Goal: Information Seeking & Learning: Learn about a topic

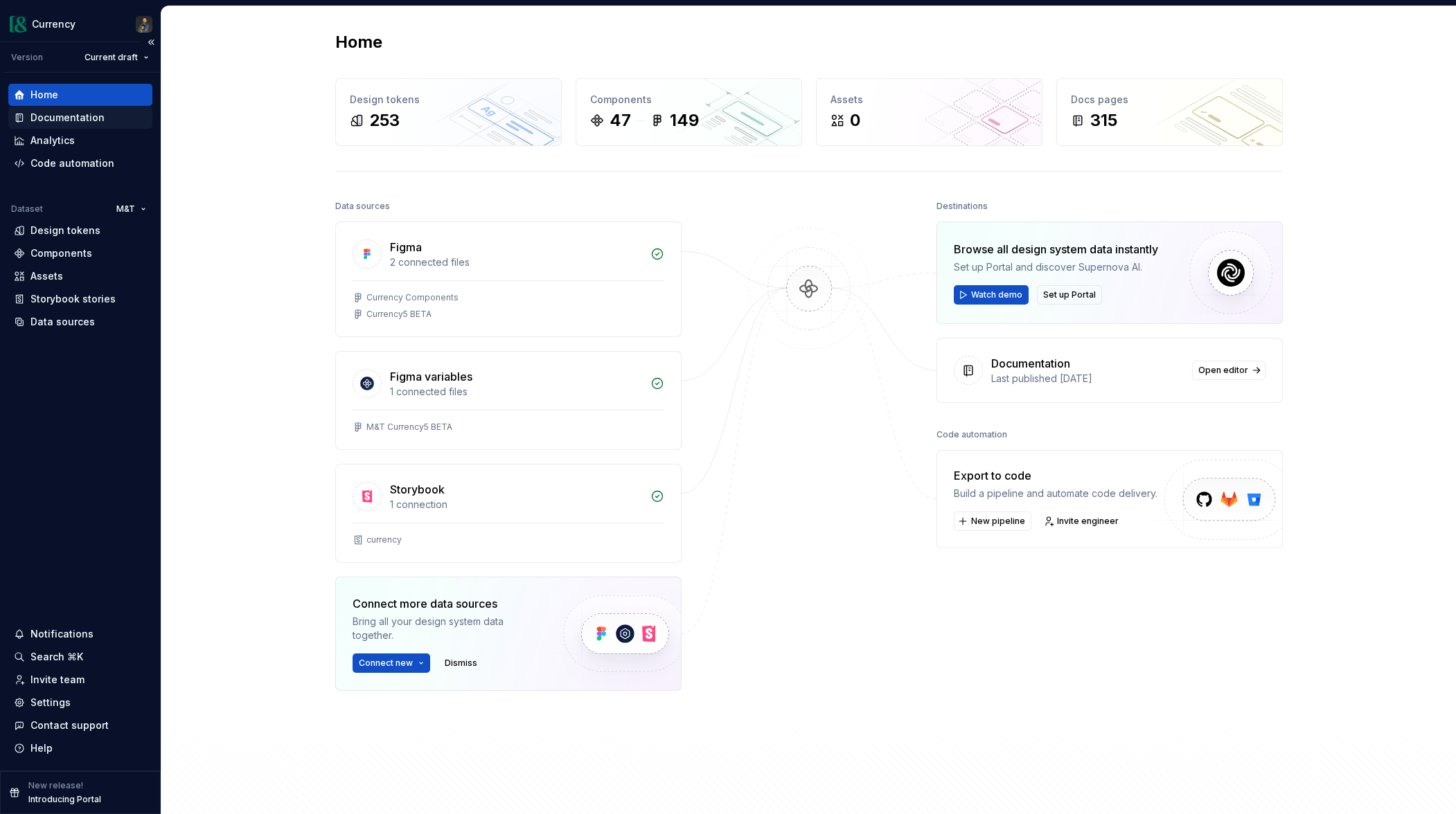
click at [66, 115] on div "Documentation" at bounding box center [67, 118] width 74 height 14
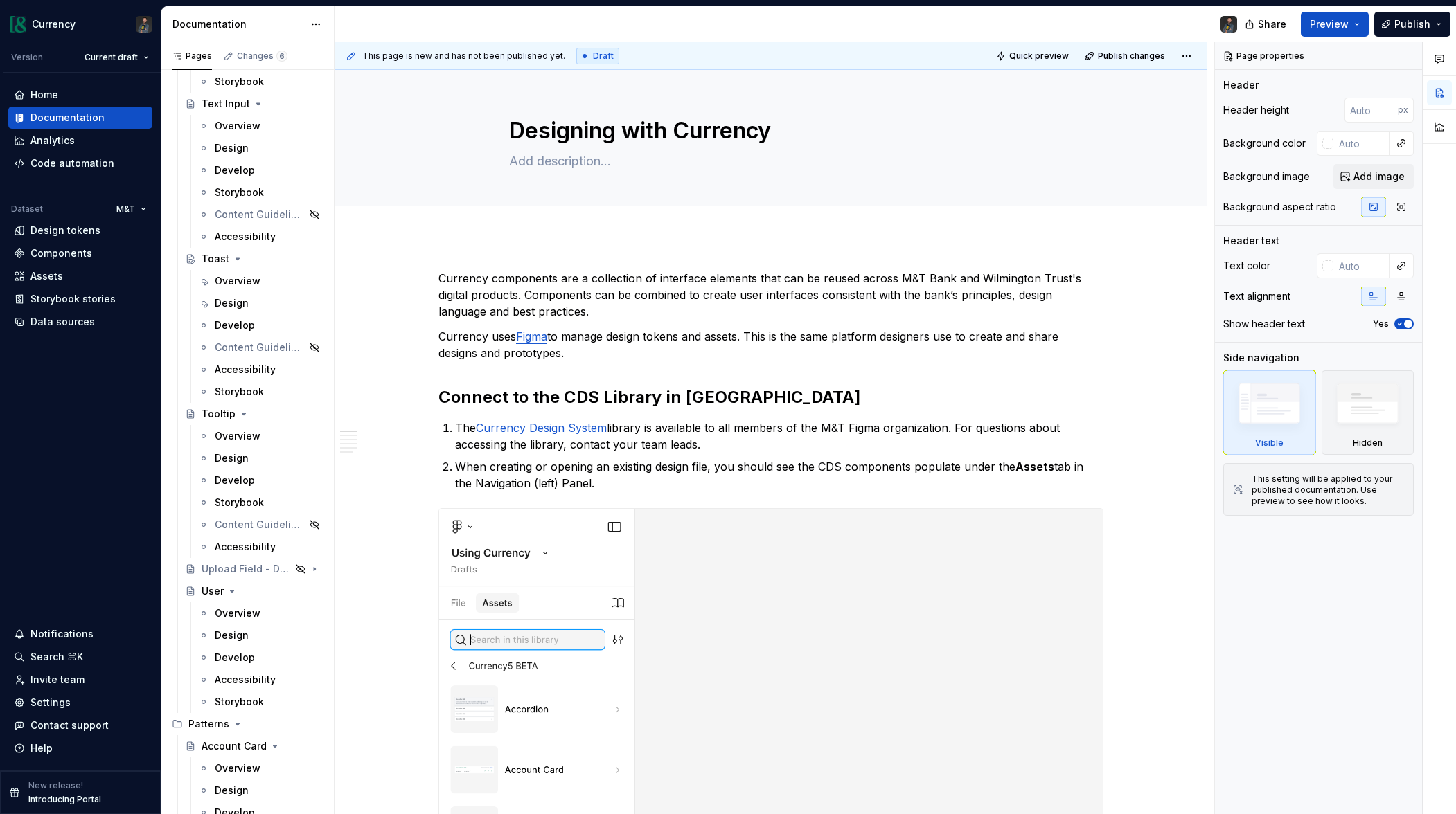
scroll to position [6224, 0]
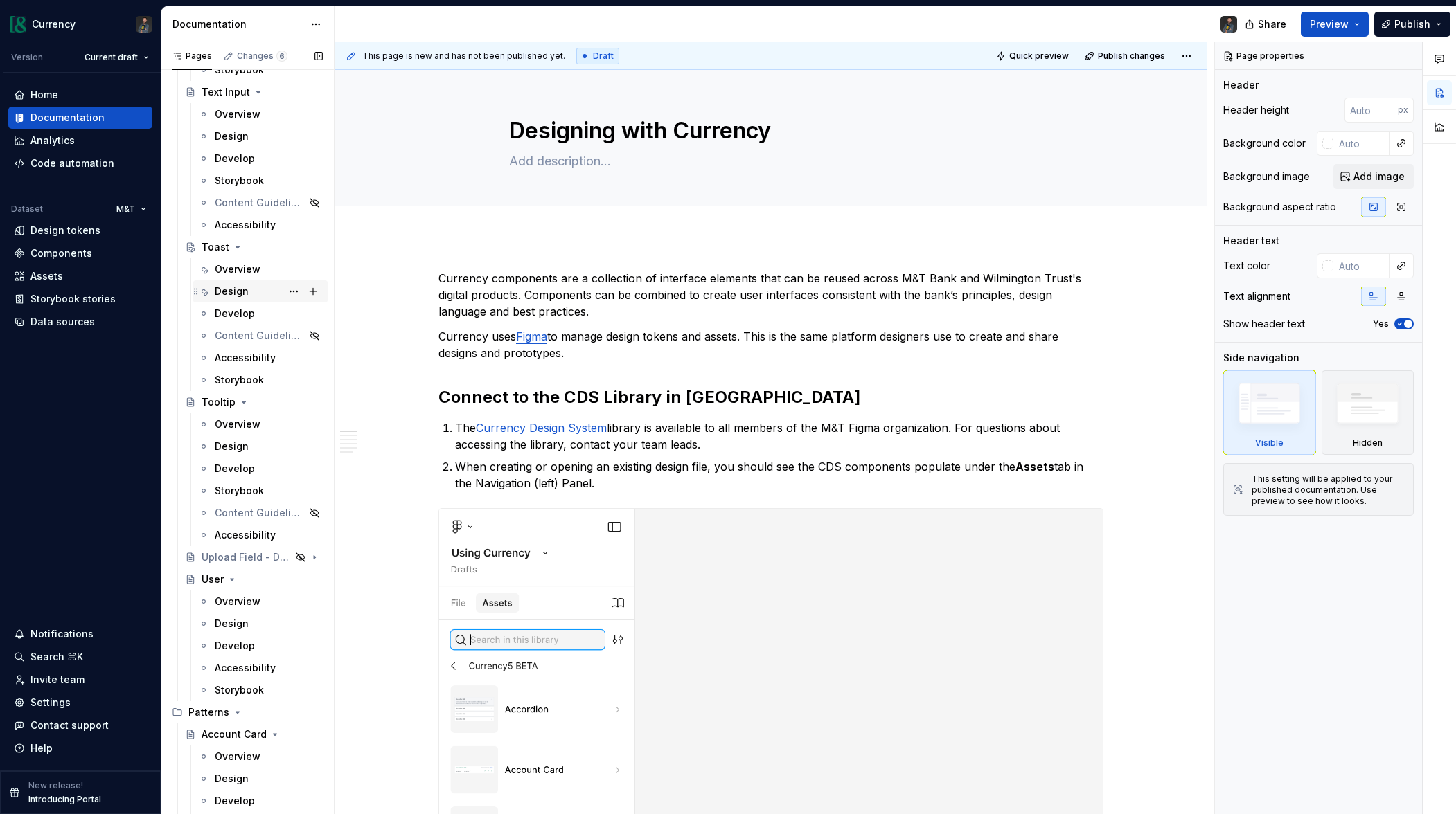
click at [238, 293] on div "Design" at bounding box center [232, 292] width 34 height 14
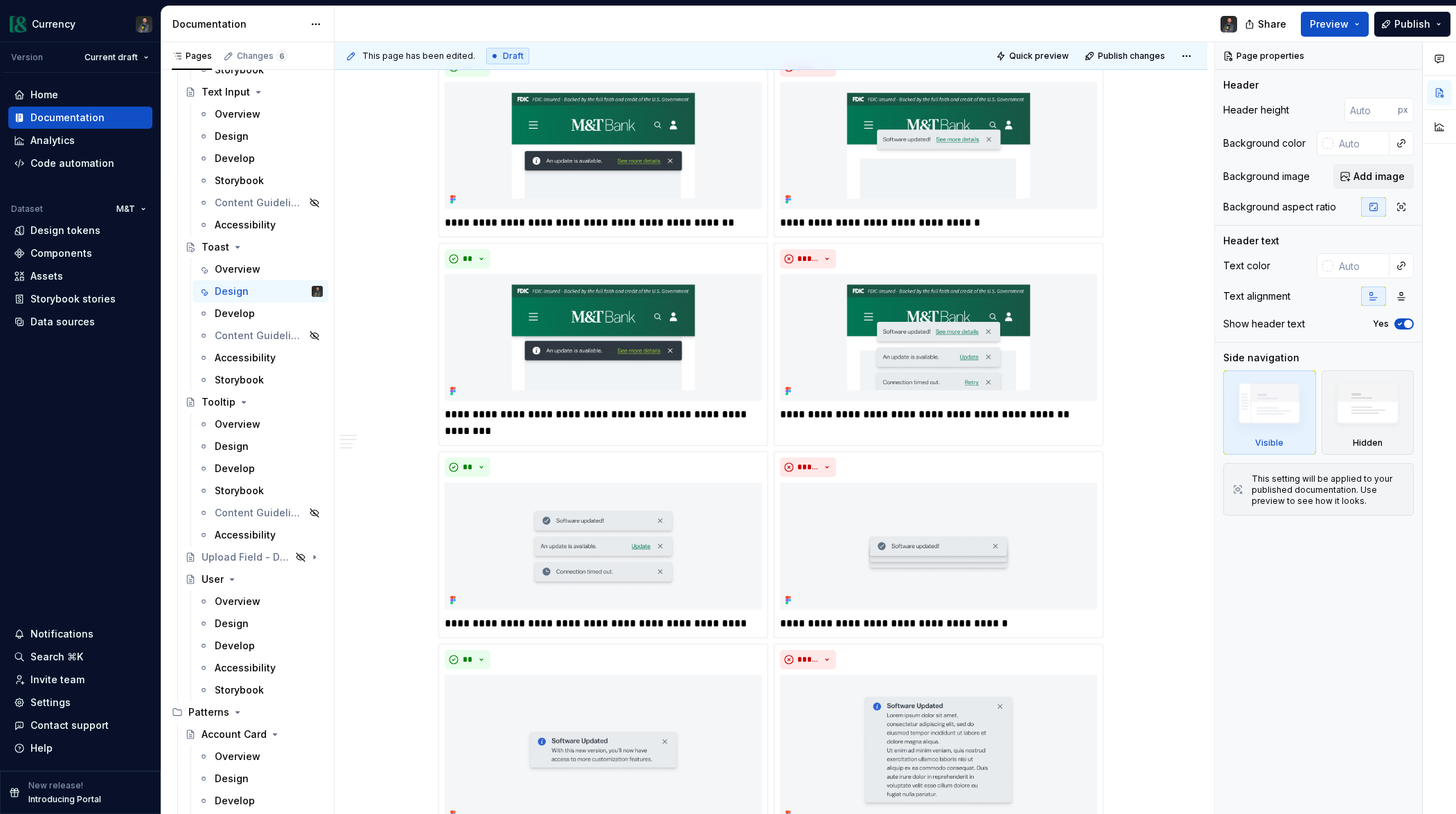
scroll to position [461, 0]
click at [598, 622] on p "**********" at bounding box center [603, 623] width 317 height 17
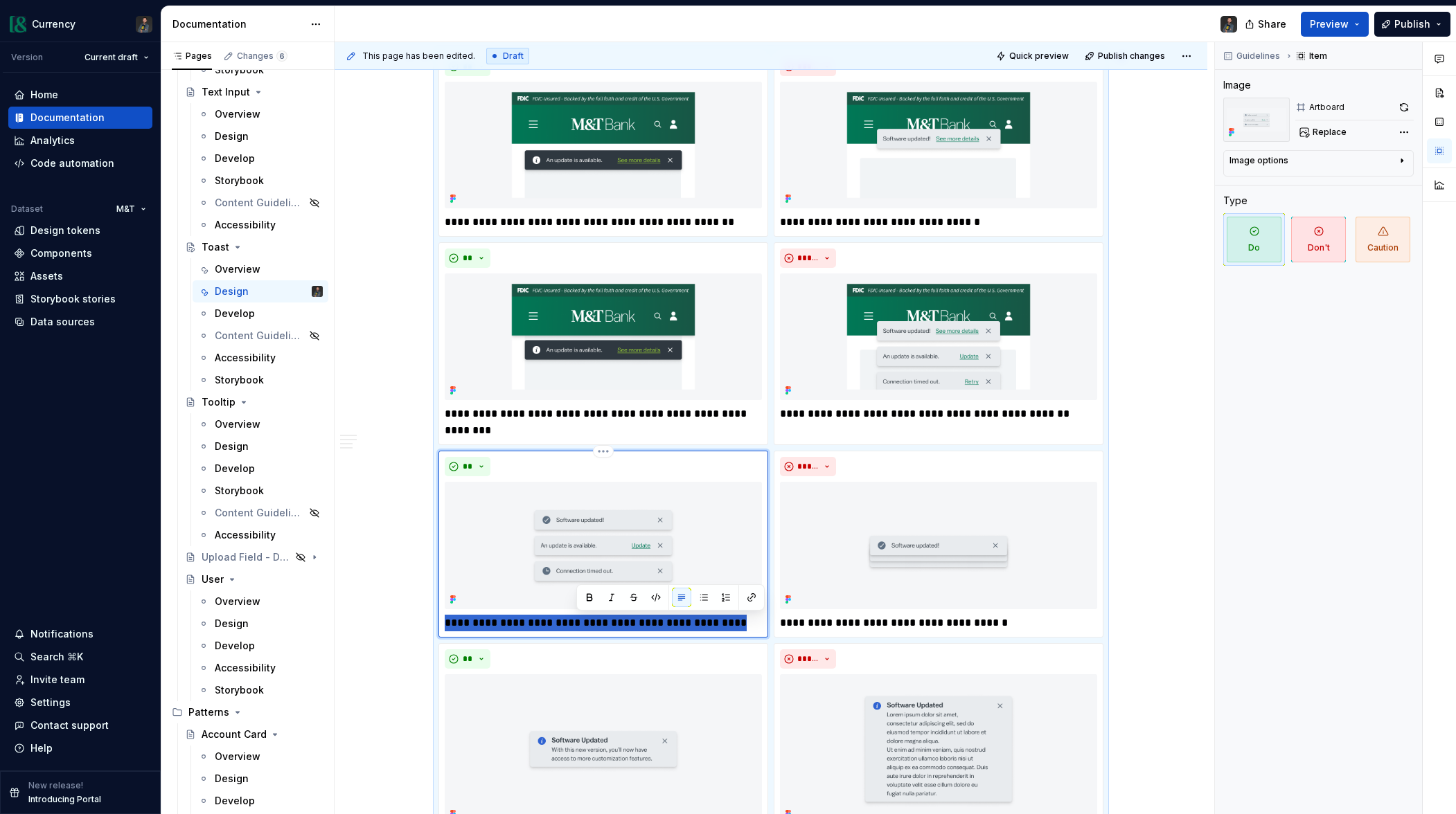
click at [598, 622] on p "**********" at bounding box center [603, 623] width 317 height 17
drag, startPoint x: 561, startPoint y: 624, endPoint x: 735, endPoint y: 626, distance: 174.0
click at [735, 626] on p "**********" at bounding box center [603, 623] width 317 height 17
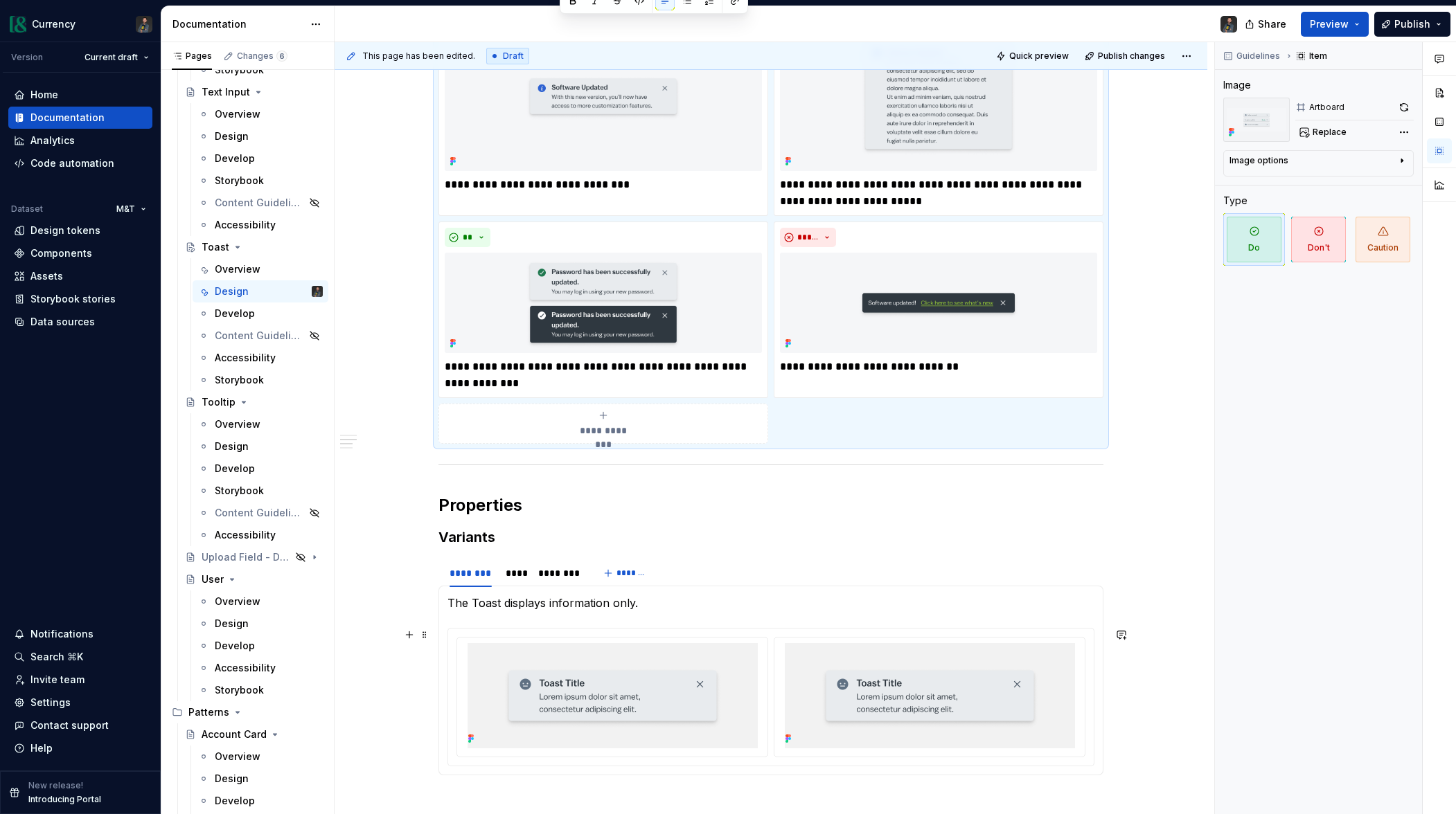
scroll to position [1116, 0]
click at [663, 367] on p "**********" at bounding box center [603, 373] width 317 height 33
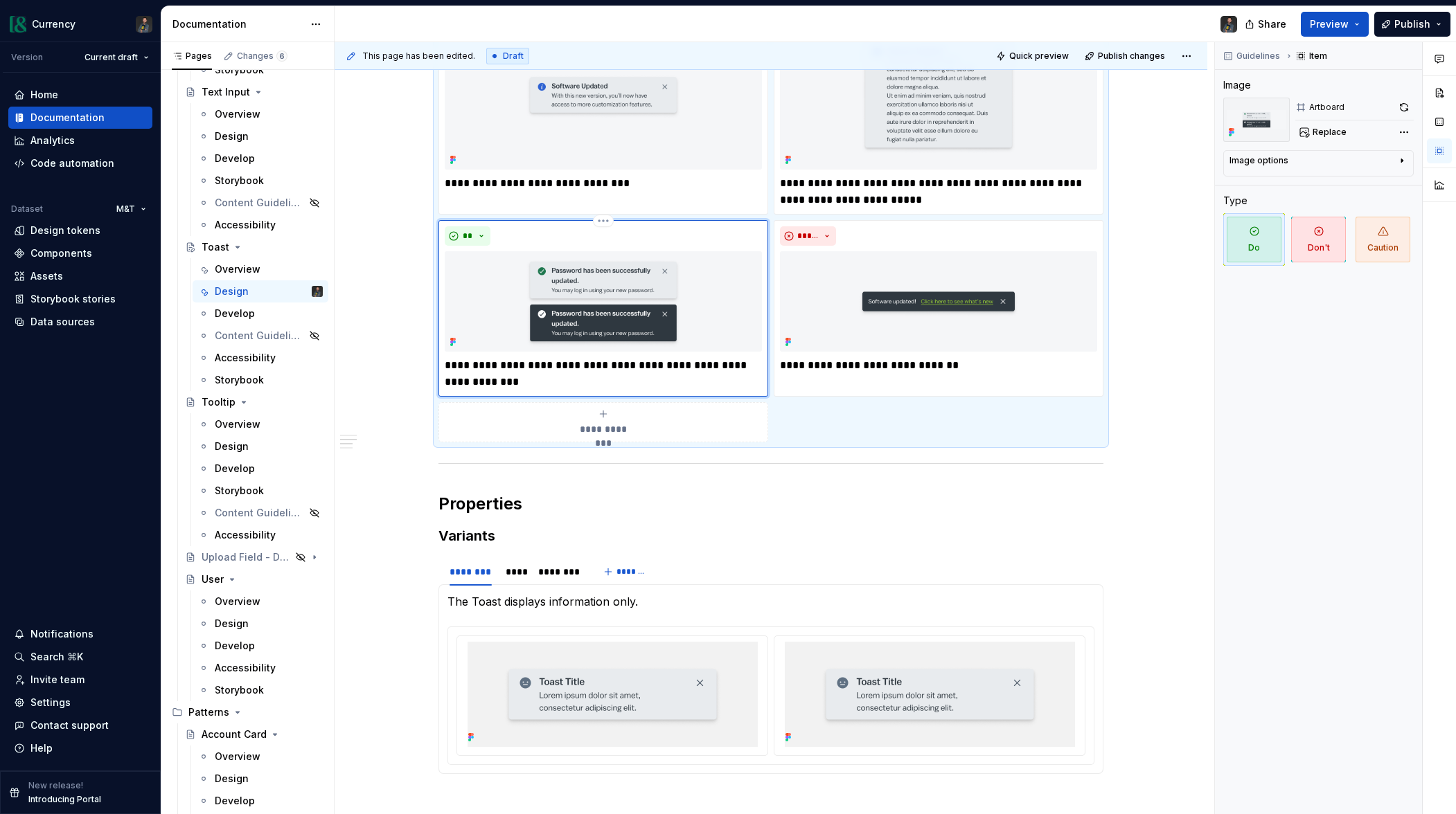
drag, startPoint x: 640, startPoint y: 367, endPoint x: 667, endPoint y: 416, distance: 55.9
click at [640, 367] on p "**********" at bounding box center [603, 373] width 317 height 33
type textarea "*"
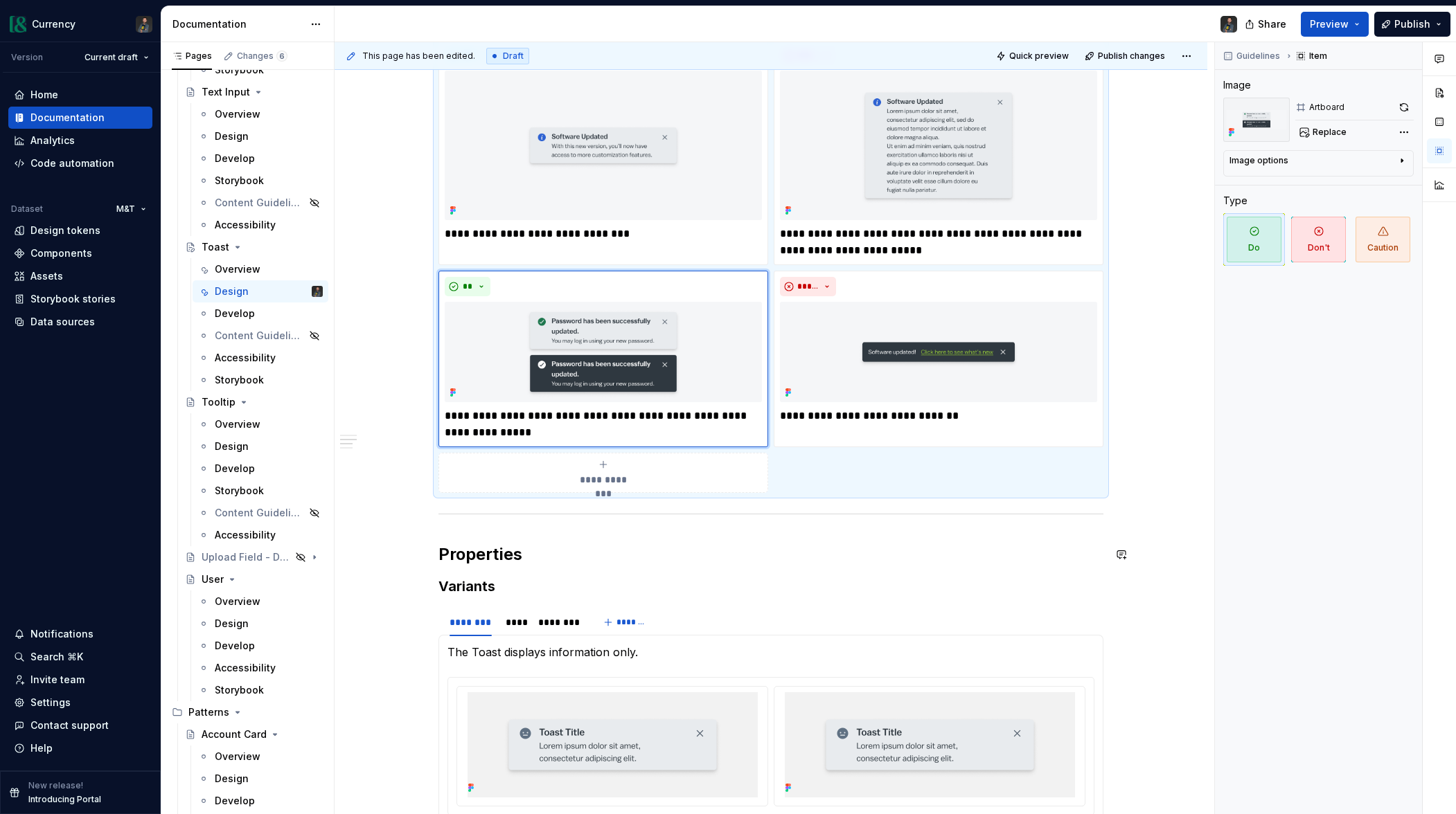
scroll to position [1063, 0]
click at [545, 419] on p "**********" at bounding box center [603, 426] width 317 height 33
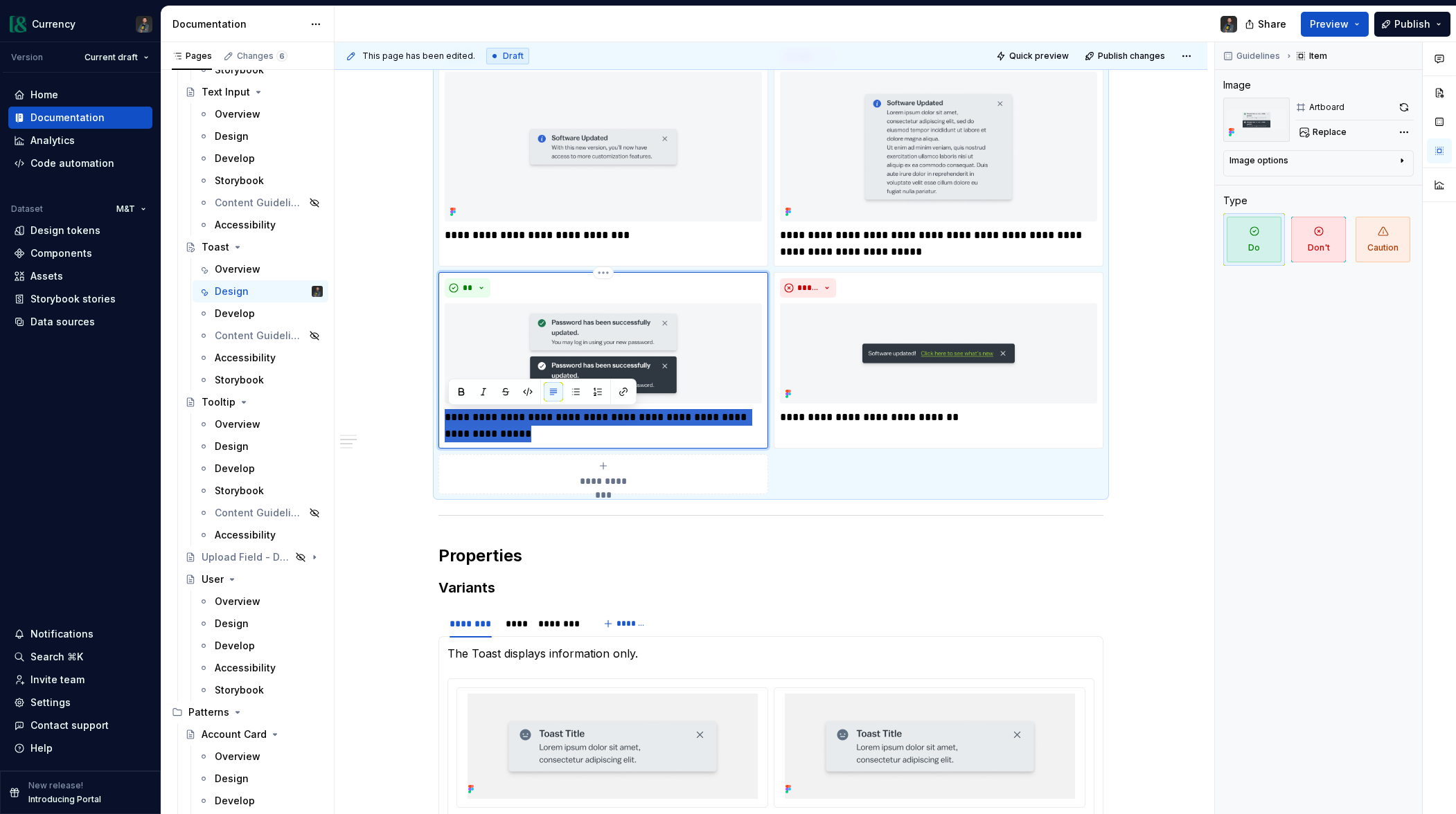
click at [545, 419] on p "**********" at bounding box center [603, 426] width 317 height 33
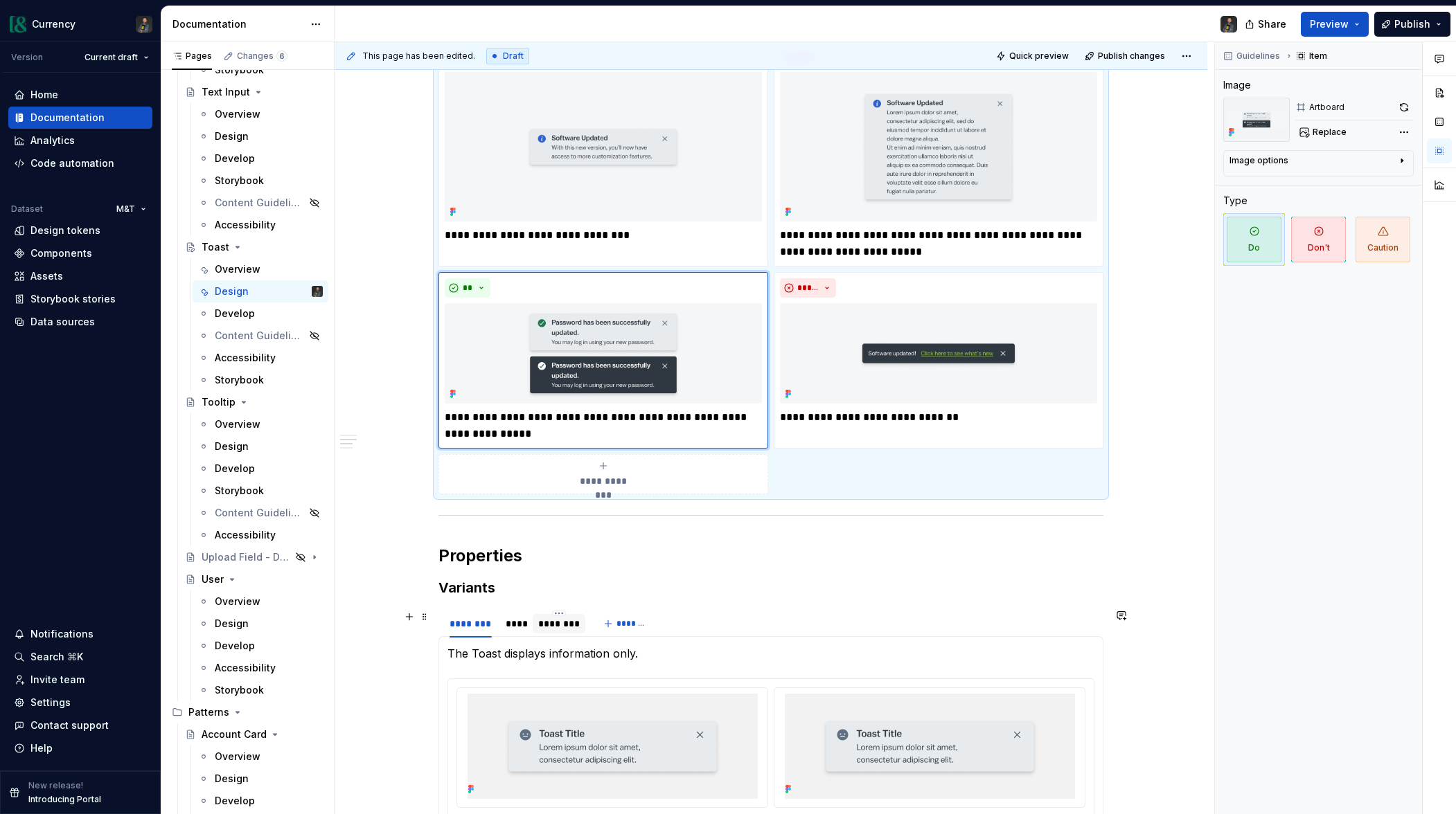
click at [566, 624] on div "********" at bounding box center [559, 624] width 42 height 14
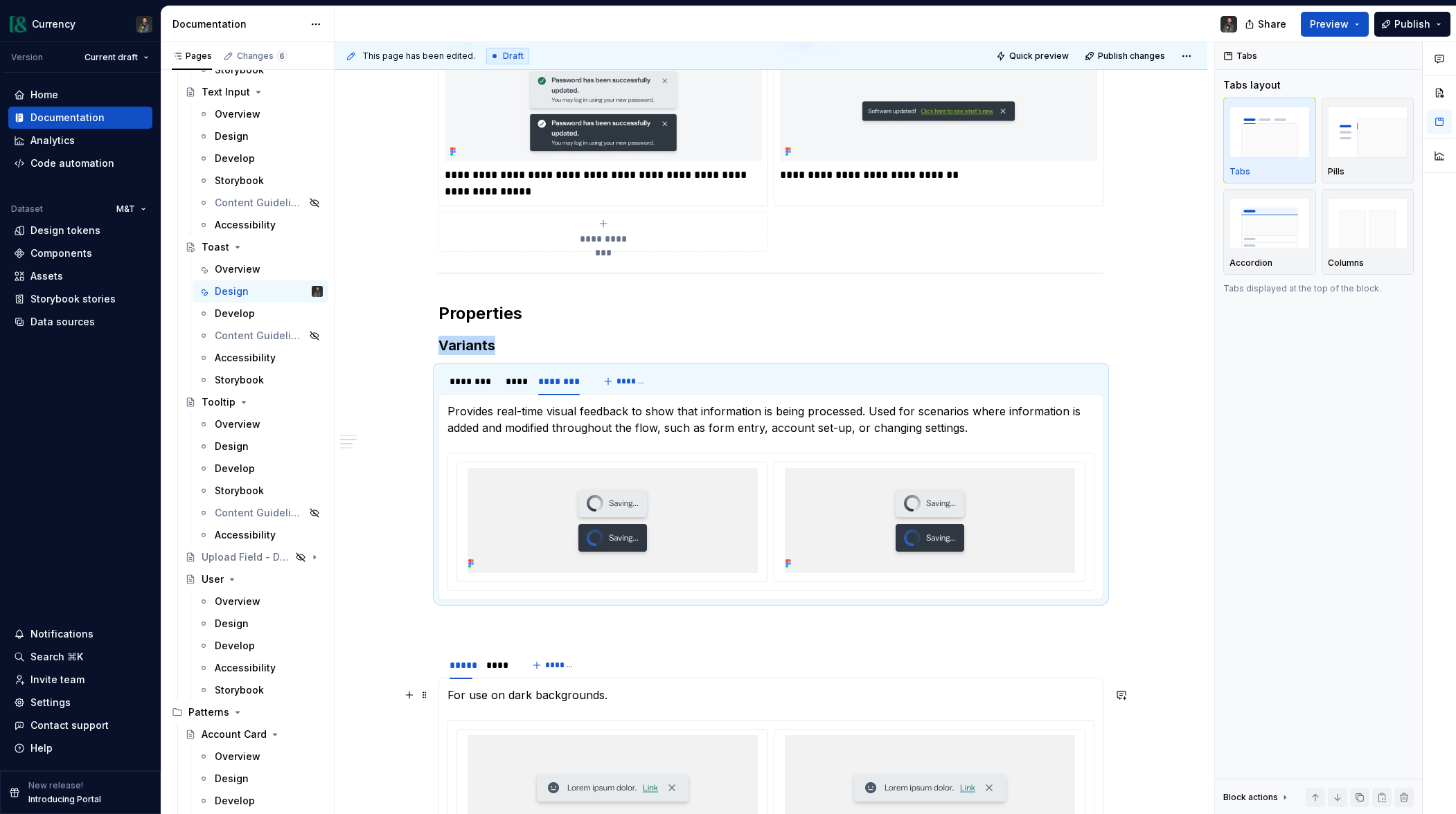
scroll to position [1293, 0]
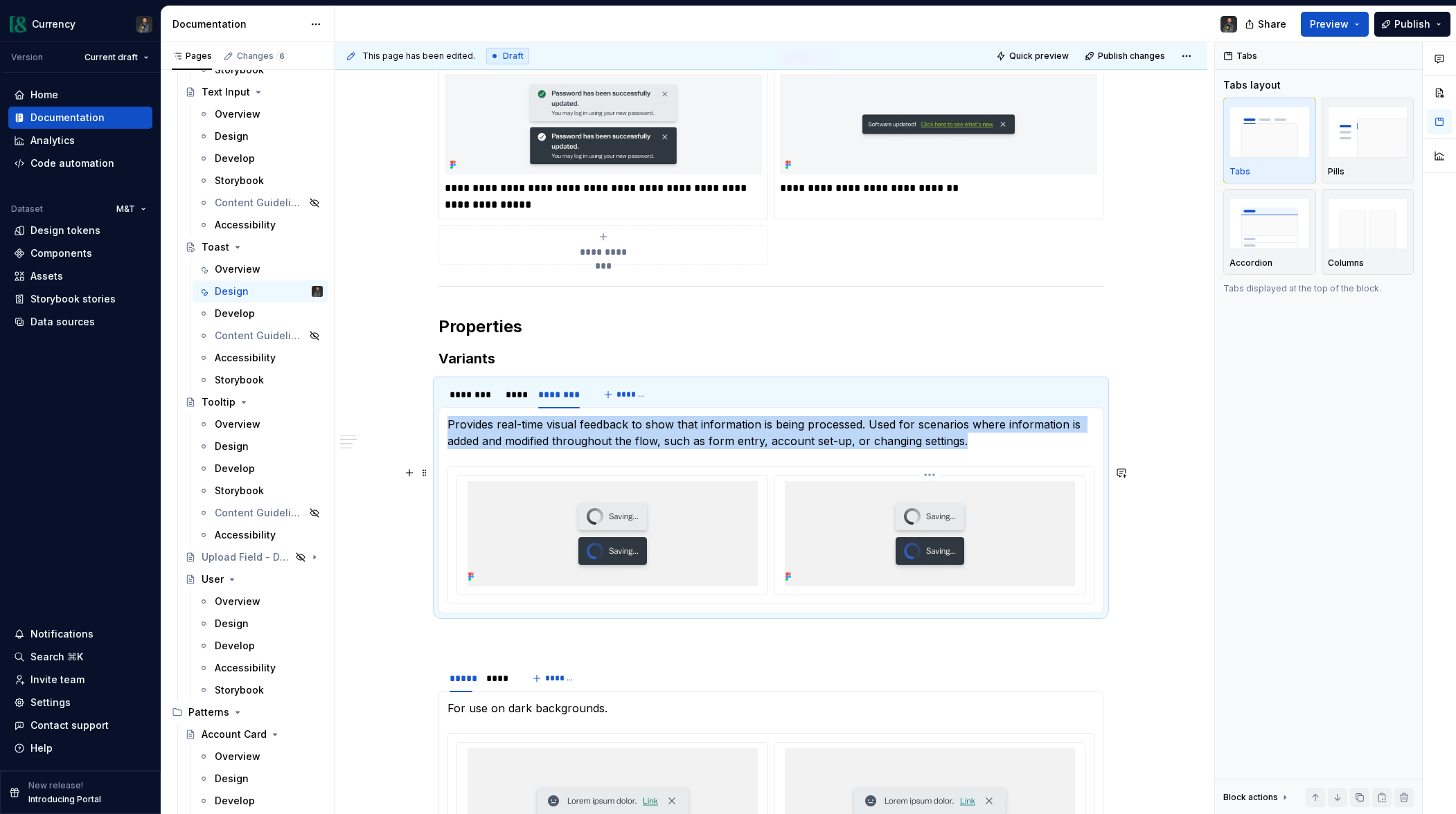
click at [918, 531] on img at bounding box center [929, 534] width 290 height 105
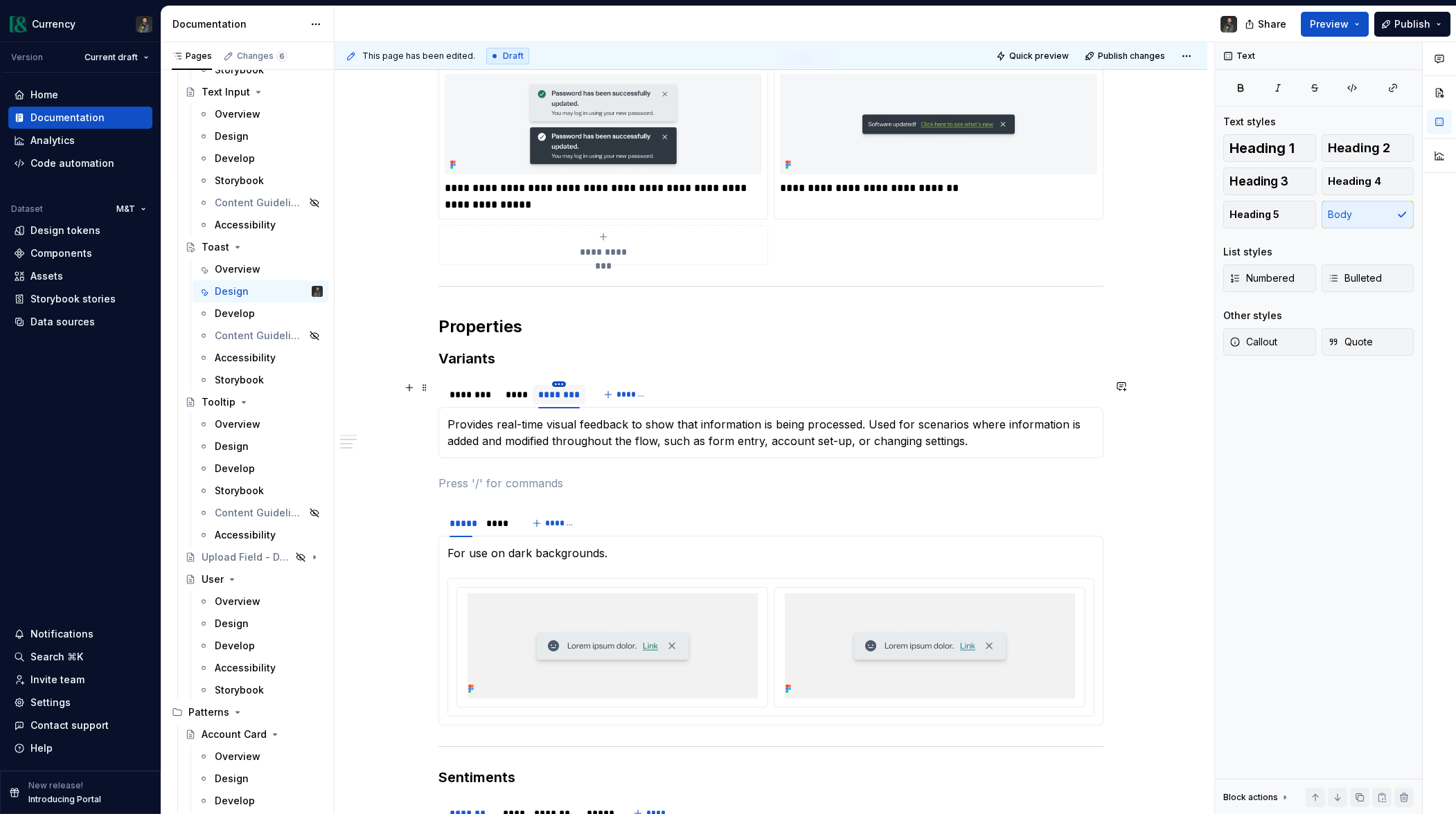
click at [563, 387] on html "Currency Version Current draft Home Documentation Analytics Code automation Dat…" at bounding box center [728, 407] width 1456 height 814
click at [588, 499] on div "Delete tab" at bounding box center [626, 499] width 90 height 14
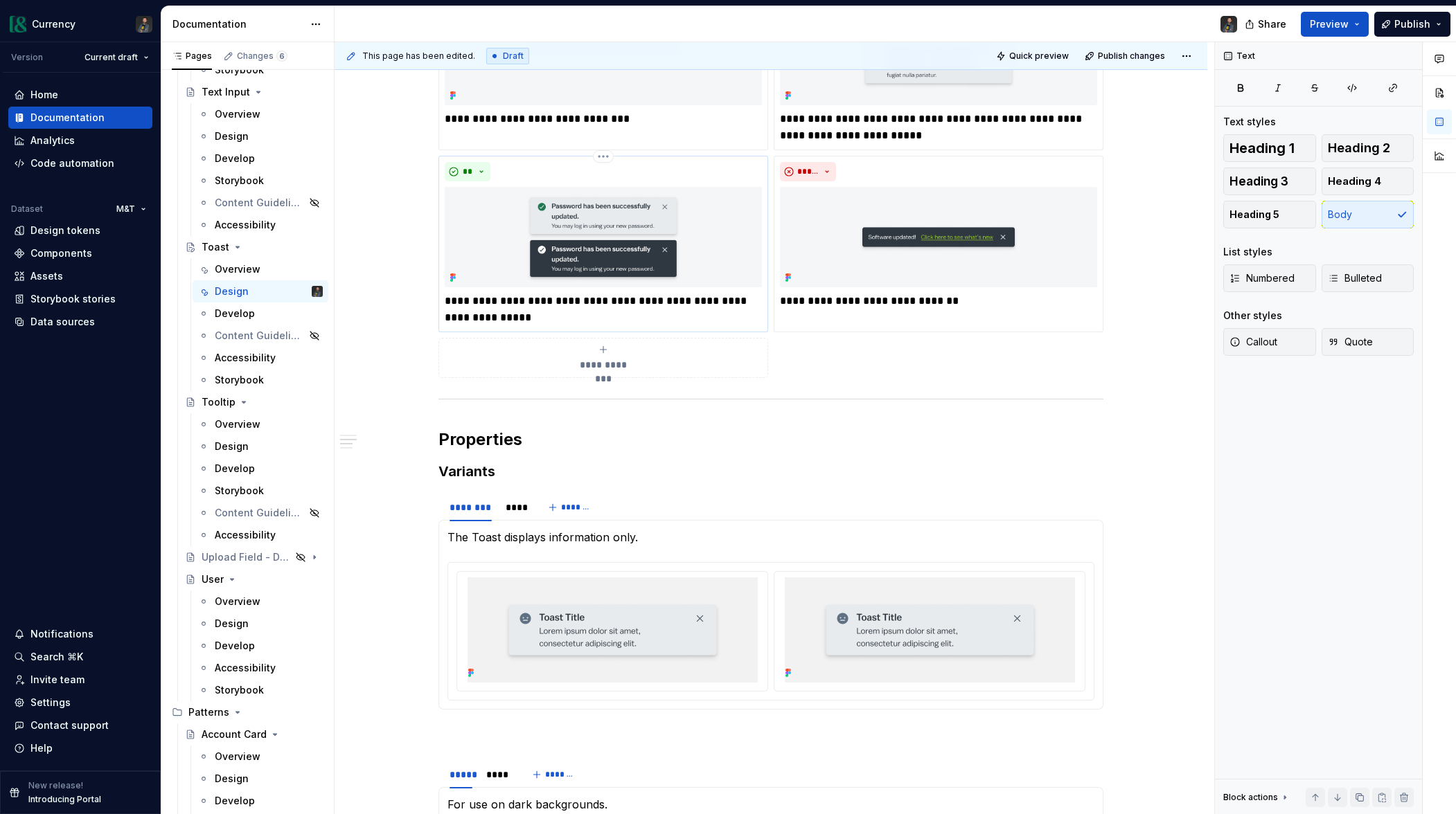
scroll to position [1170, 0]
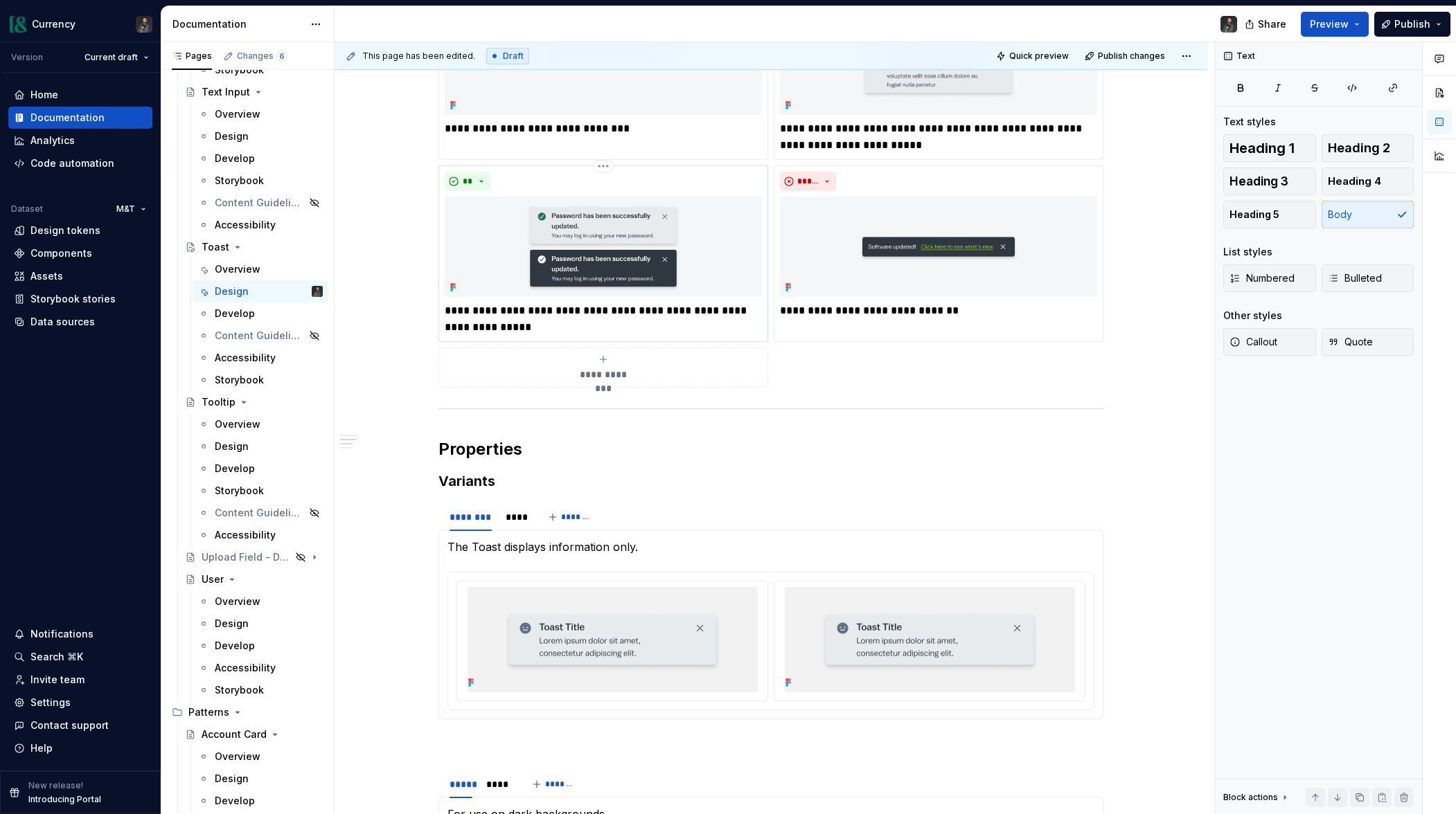
drag, startPoint x: 489, startPoint y: 319, endPoint x: 510, endPoint y: 326, distance: 22.1
click at [489, 319] on p "**********" at bounding box center [603, 319] width 317 height 33
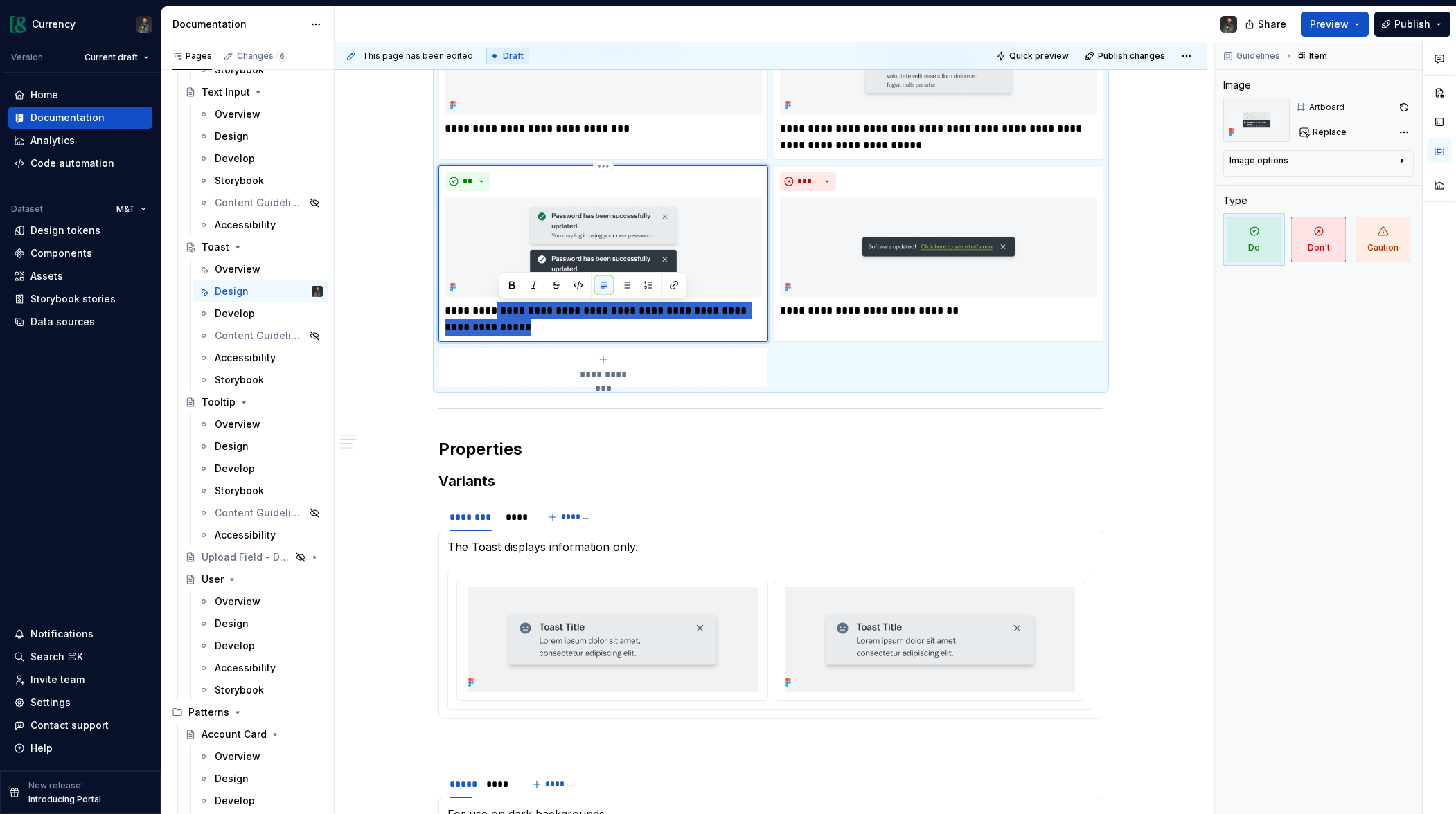
drag, startPoint x: 510, startPoint y: 330, endPoint x: 494, endPoint y: 319, distance: 19.4
click at [494, 319] on p "**********" at bounding box center [603, 319] width 317 height 33
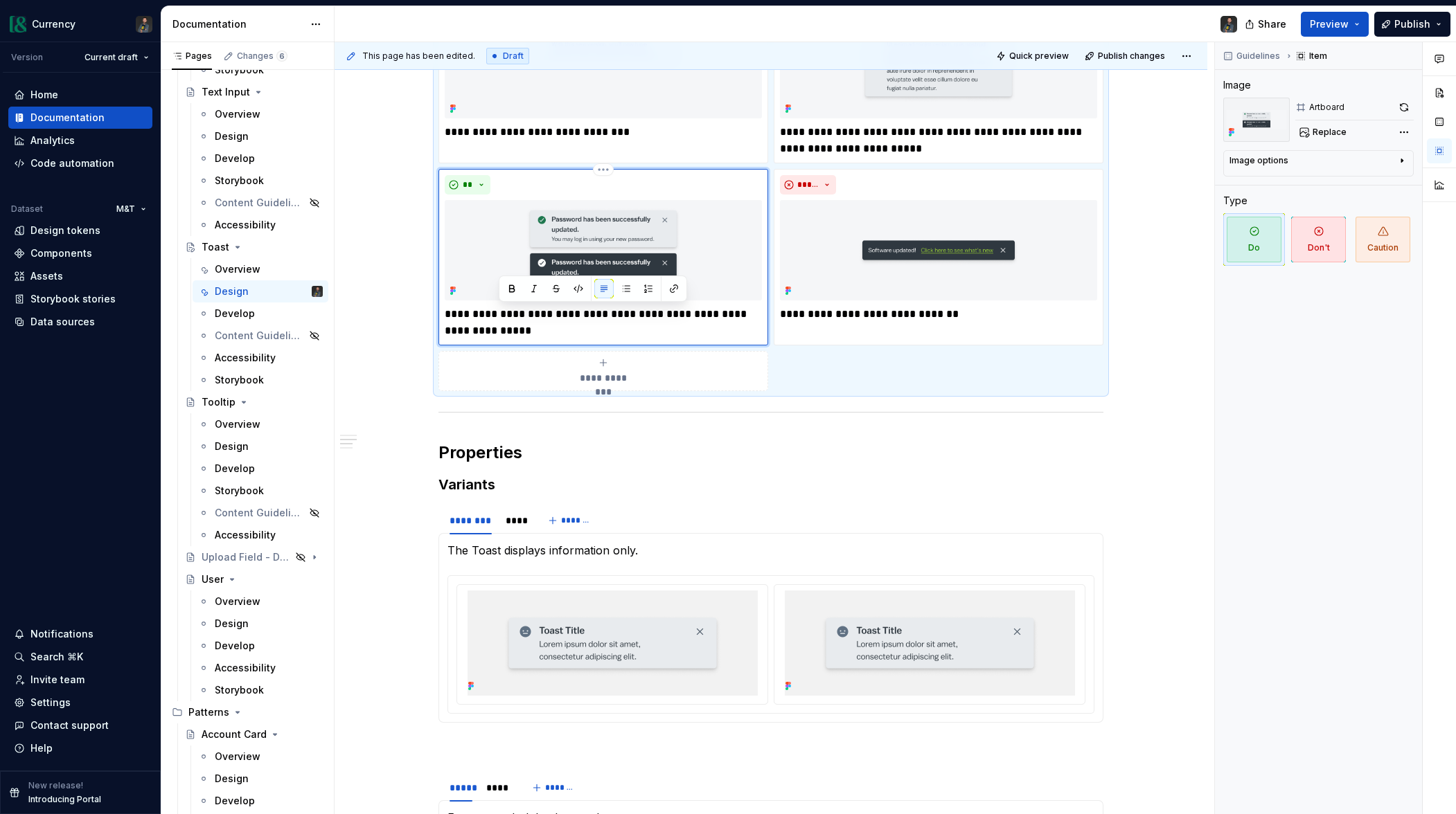
click at [493, 315] on p "**********" at bounding box center [603, 322] width 317 height 33
drag, startPoint x: 472, startPoint y: 315, endPoint x: 505, endPoint y: 333, distance: 37.6
click at [505, 333] on p "**********" at bounding box center [603, 322] width 317 height 33
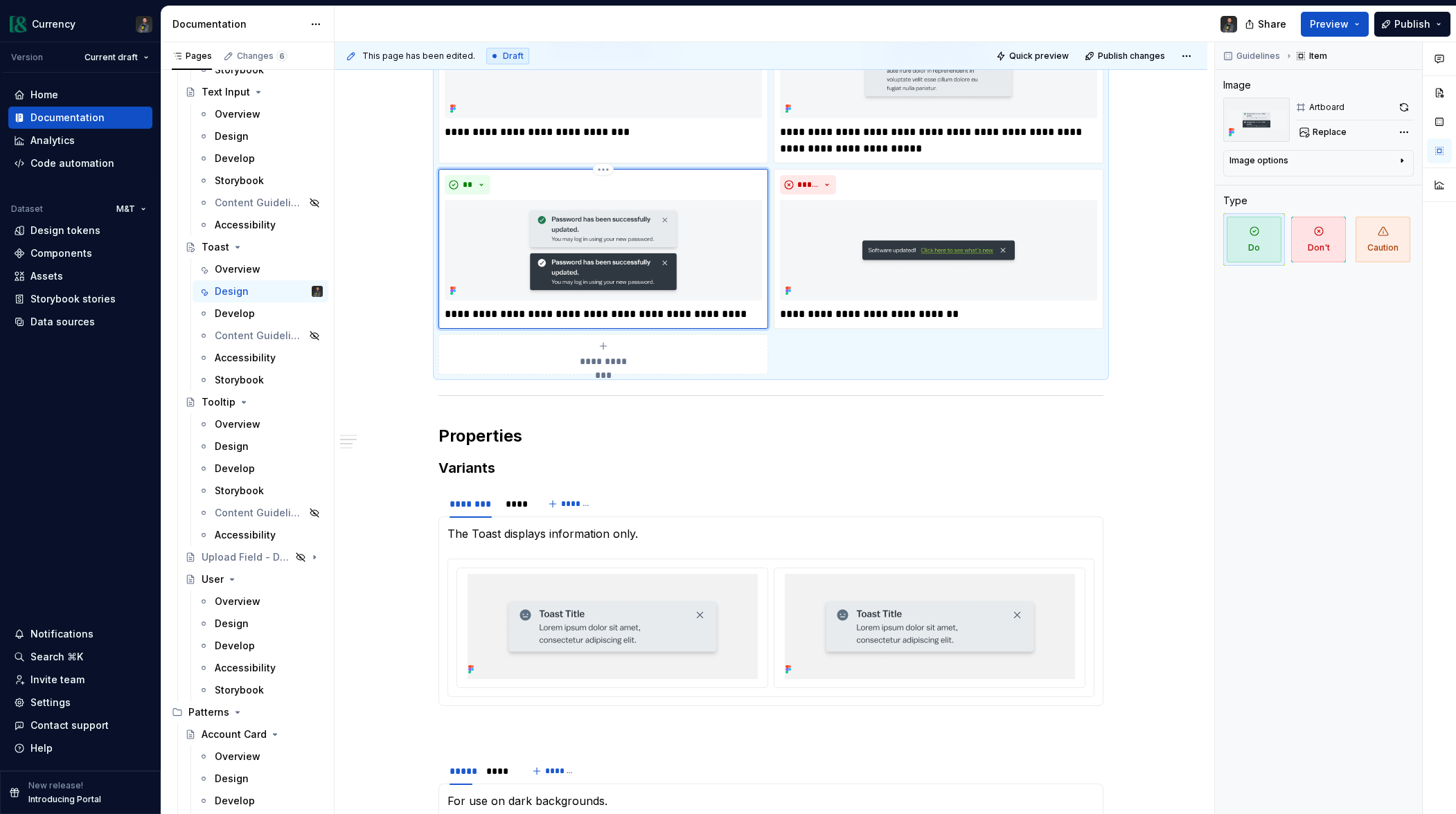
click at [577, 326] on div "**********" at bounding box center [603, 248] width 330 height 160
click at [564, 319] on p "**********" at bounding box center [603, 315] width 317 height 17
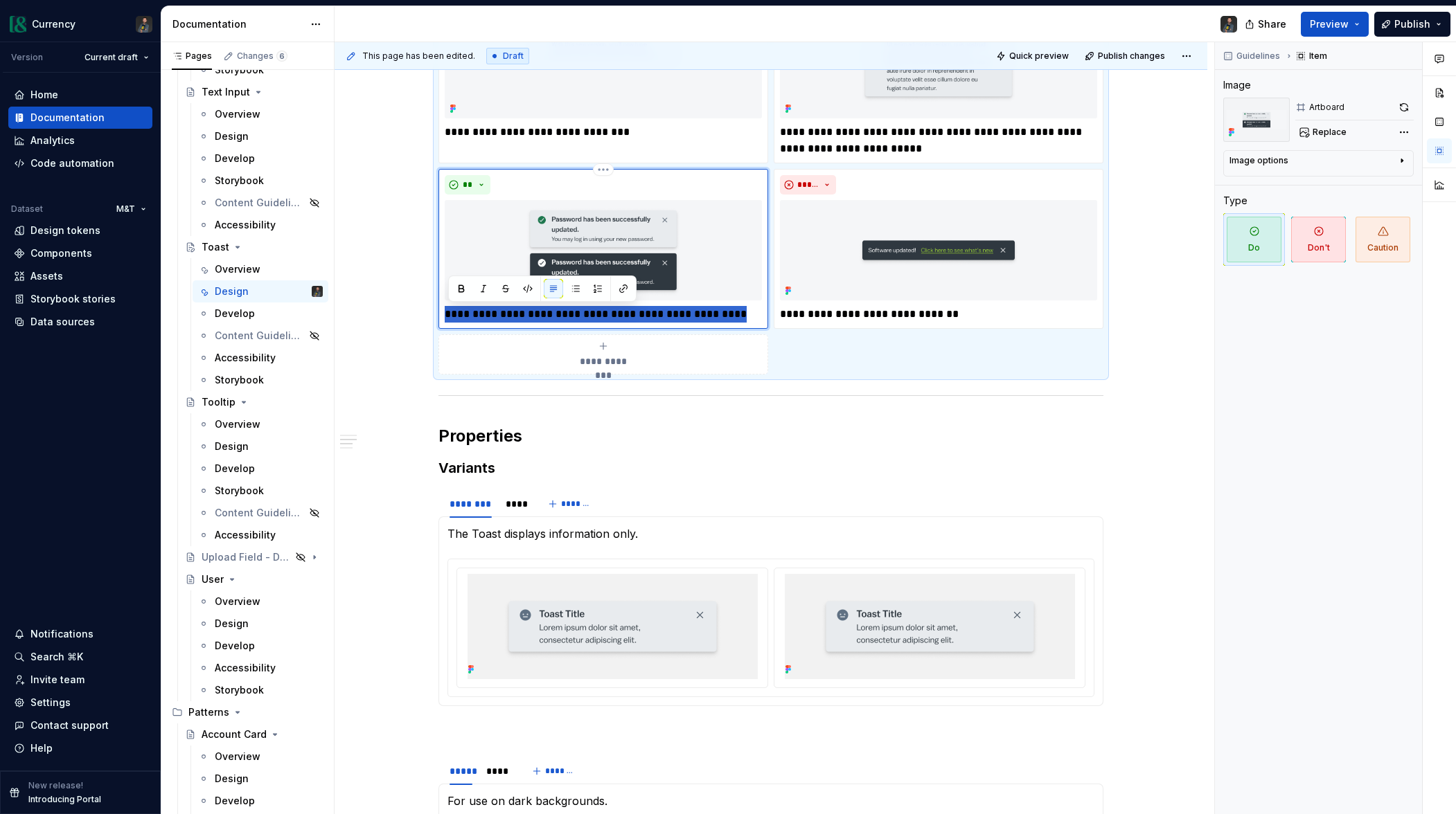
click at [611, 315] on p "**********" at bounding box center [603, 315] width 317 height 17
drag, startPoint x: 633, startPoint y: 311, endPoint x: 692, endPoint y: 388, distance: 97.0
click at [664, 315] on p "**********" at bounding box center [603, 315] width 317 height 17
click at [707, 308] on p "**********" at bounding box center [603, 315] width 317 height 17
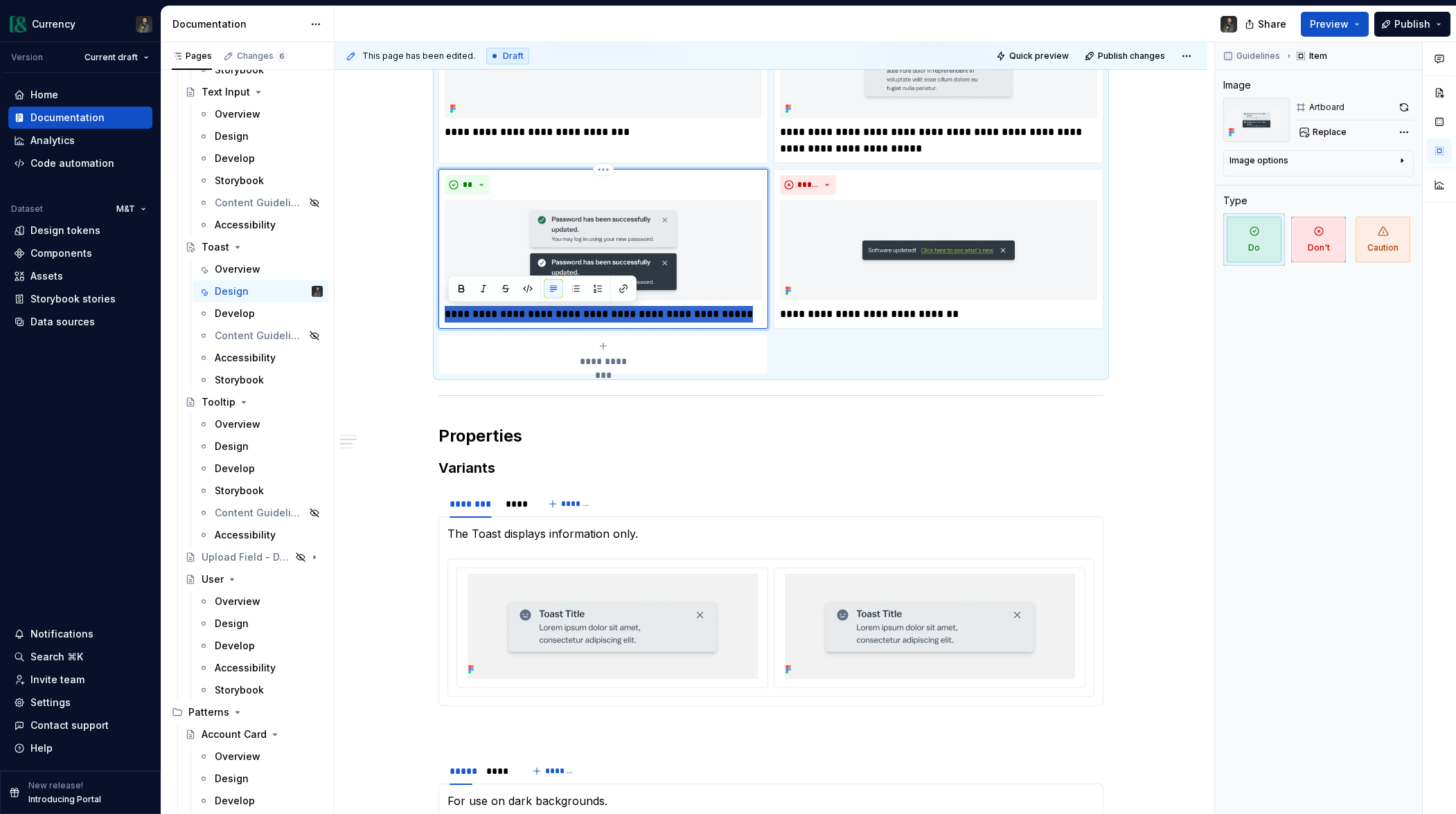
click at [707, 308] on p "**********" at bounding box center [603, 315] width 317 height 17
click at [710, 318] on p "**********" at bounding box center [603, 315] width 317 height 17
click at [698, 317] on p "**********" at bounding box center [603, 315] width 317 height 17
click at [740, 315] on p "**********" at bounding box center [603, 315] width 317 height 17
type textarea "*"
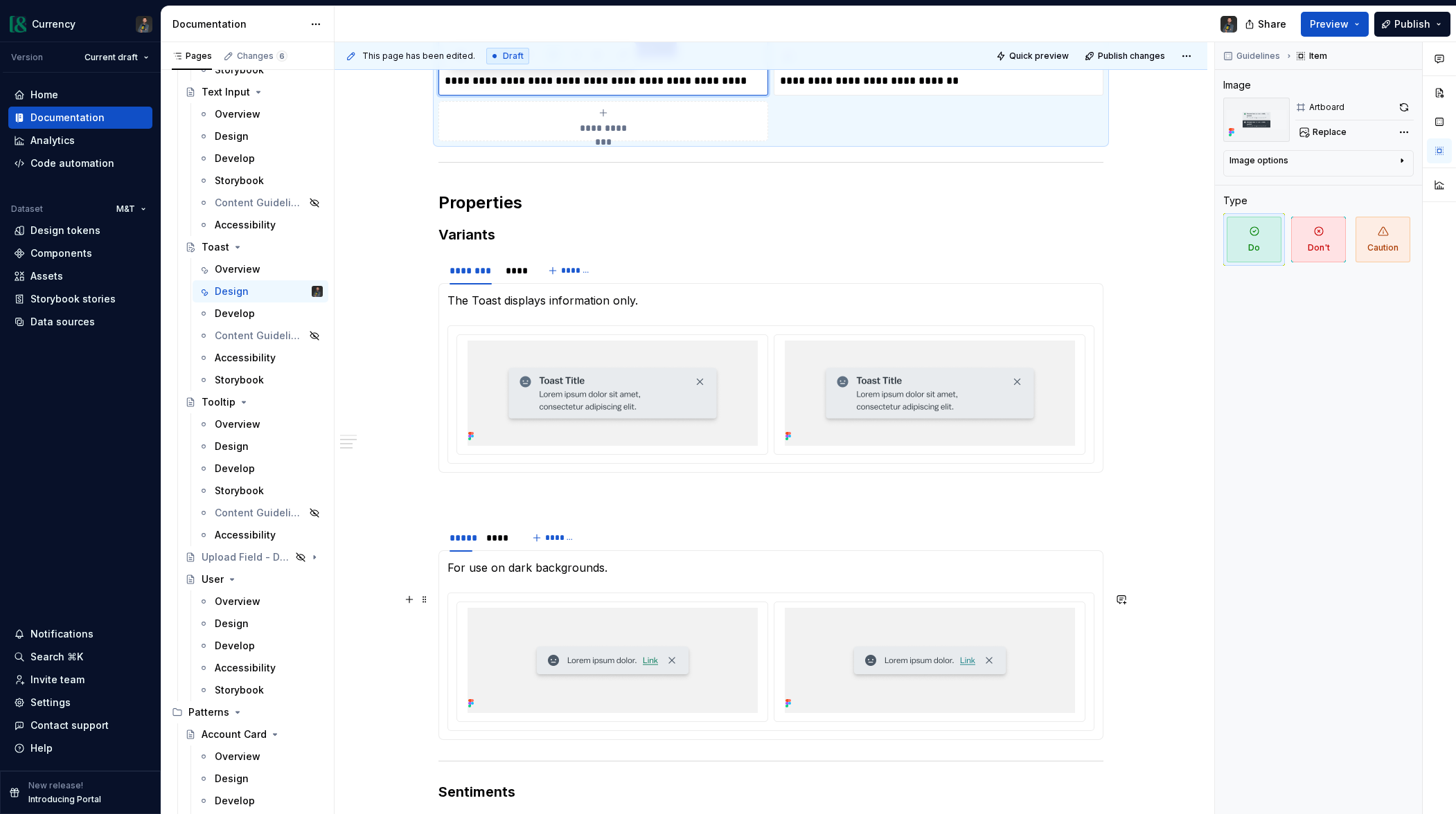
scroll to position [1401, 0]
click at [494, 538] on div "****" at bounding box center [497, 538] width 22 height 14
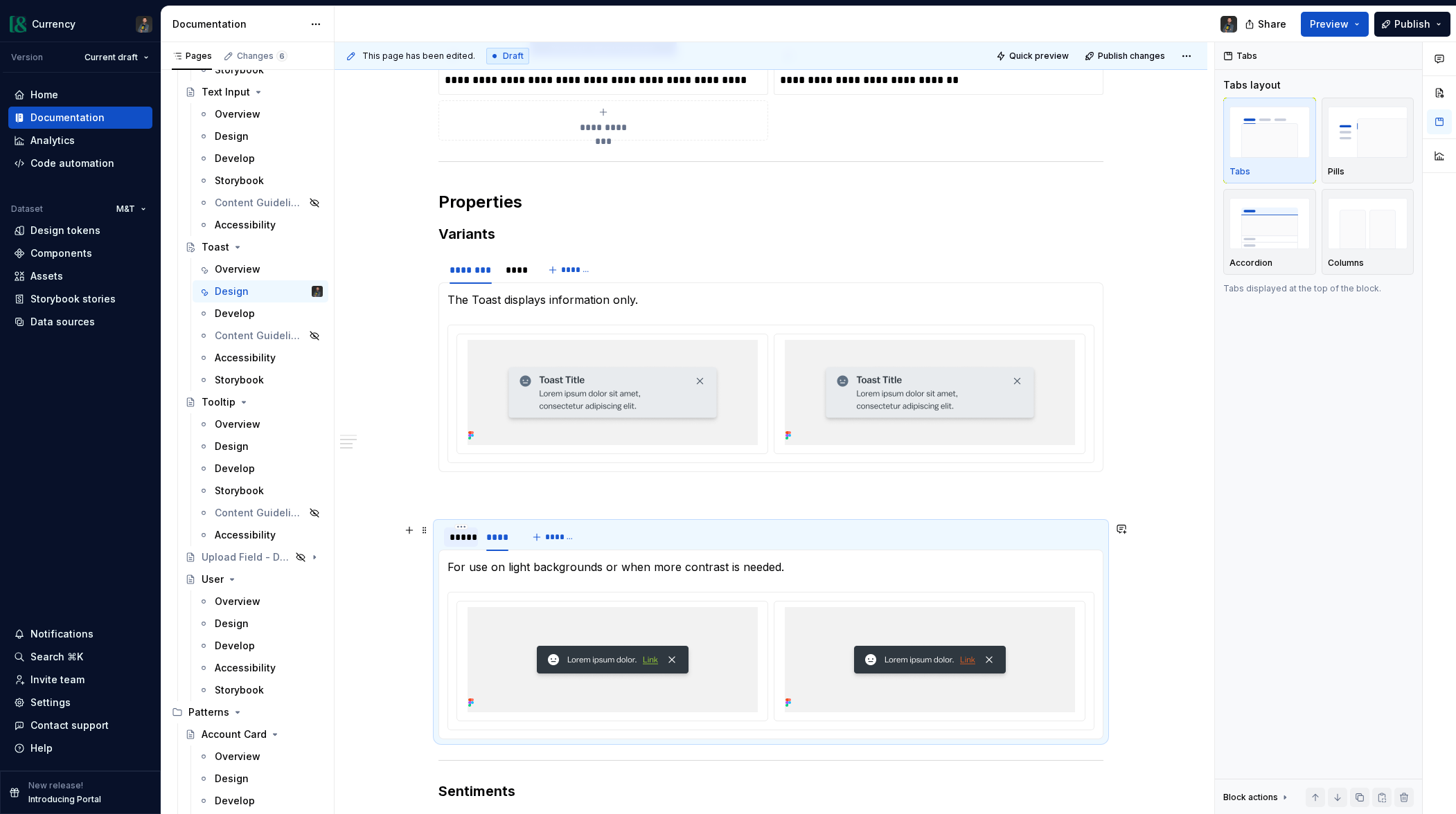
click at [471, 539] on div "*****" at bounding box center [460, 538] width 23 height 14
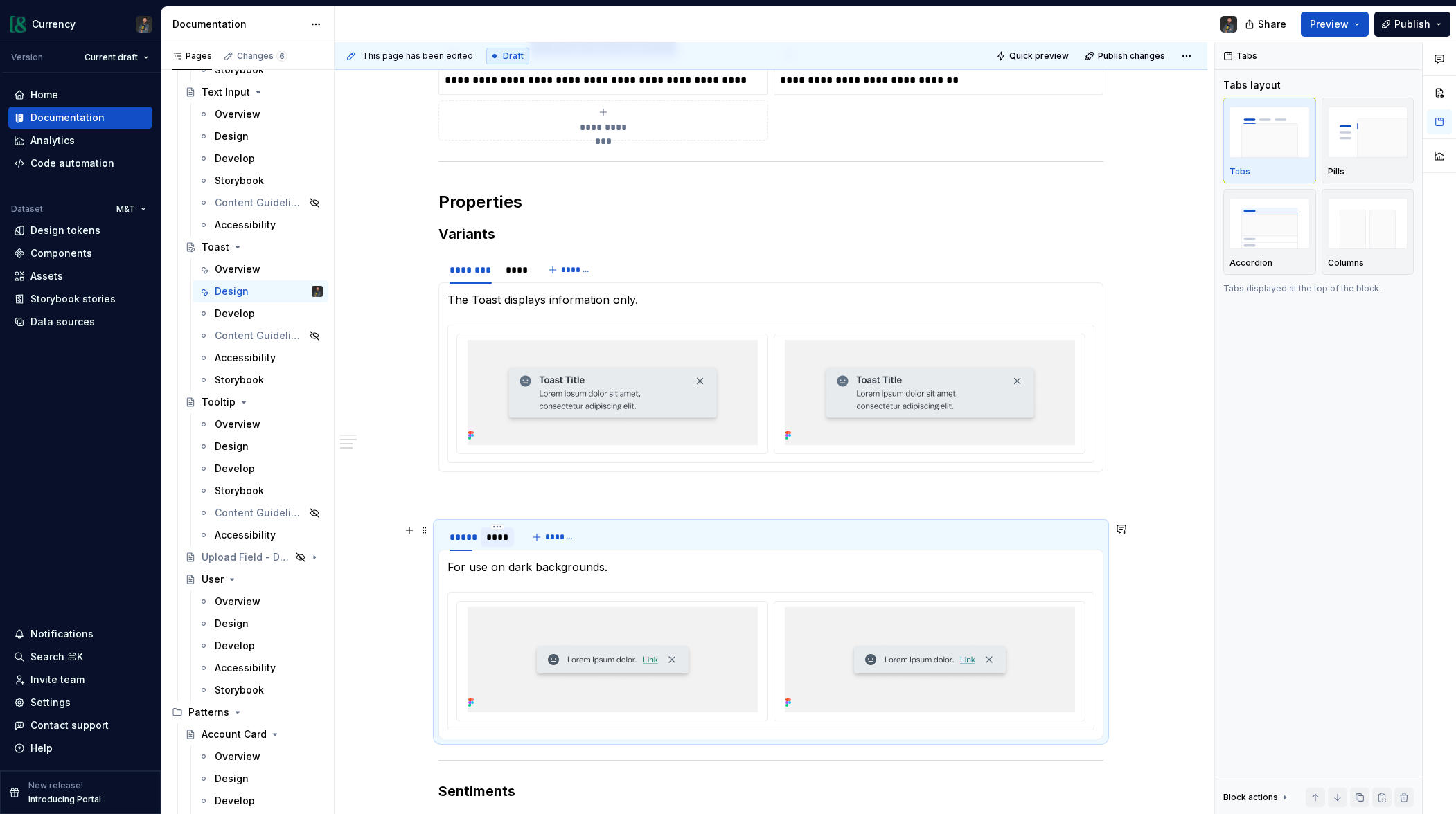
click at [498, 538] on div "****" at bounding box center [497, 538] width 22 height 14
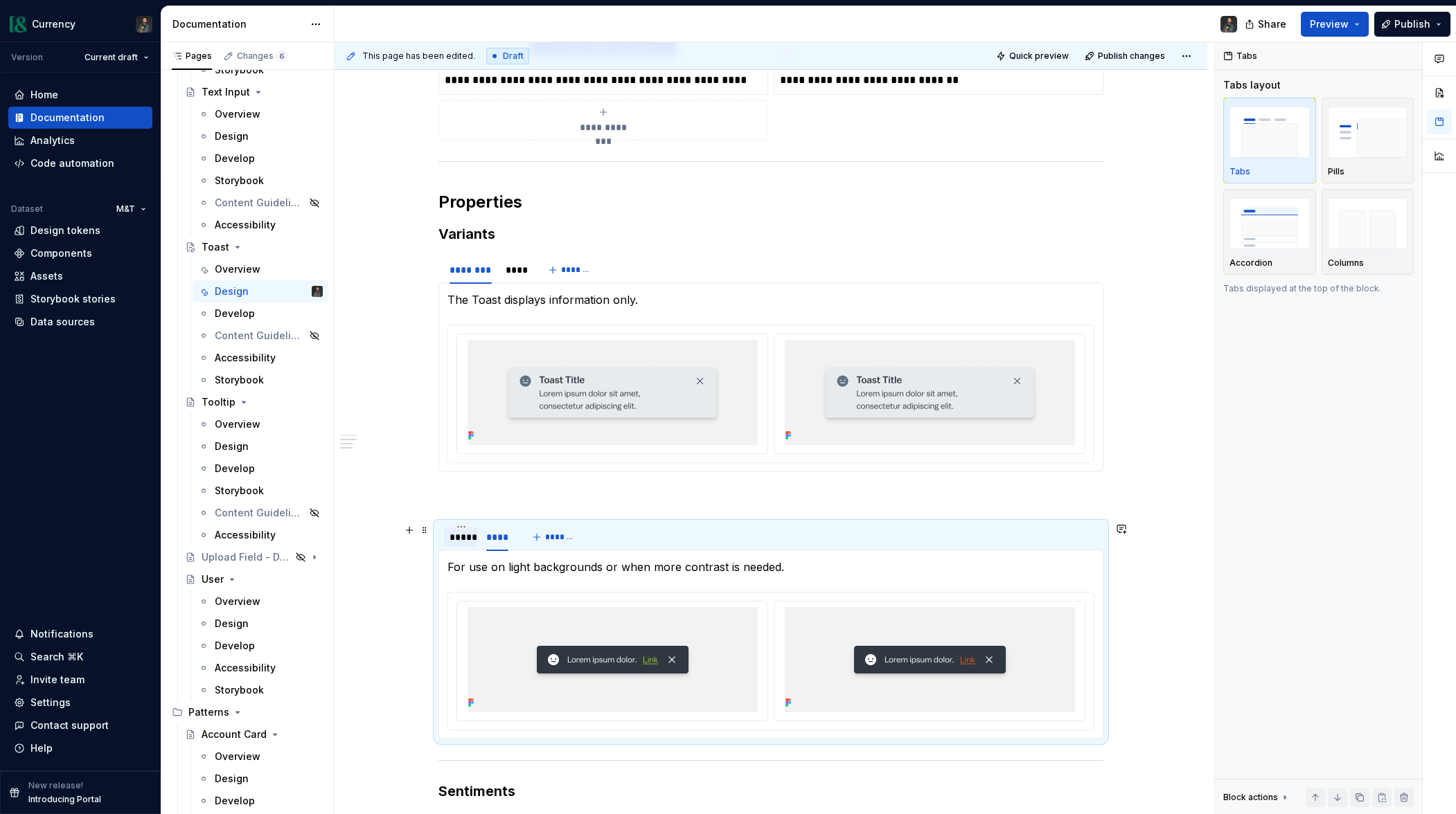
click at [465, 542] on div "*****" at bounding box center [460, 538] width 23 height 14
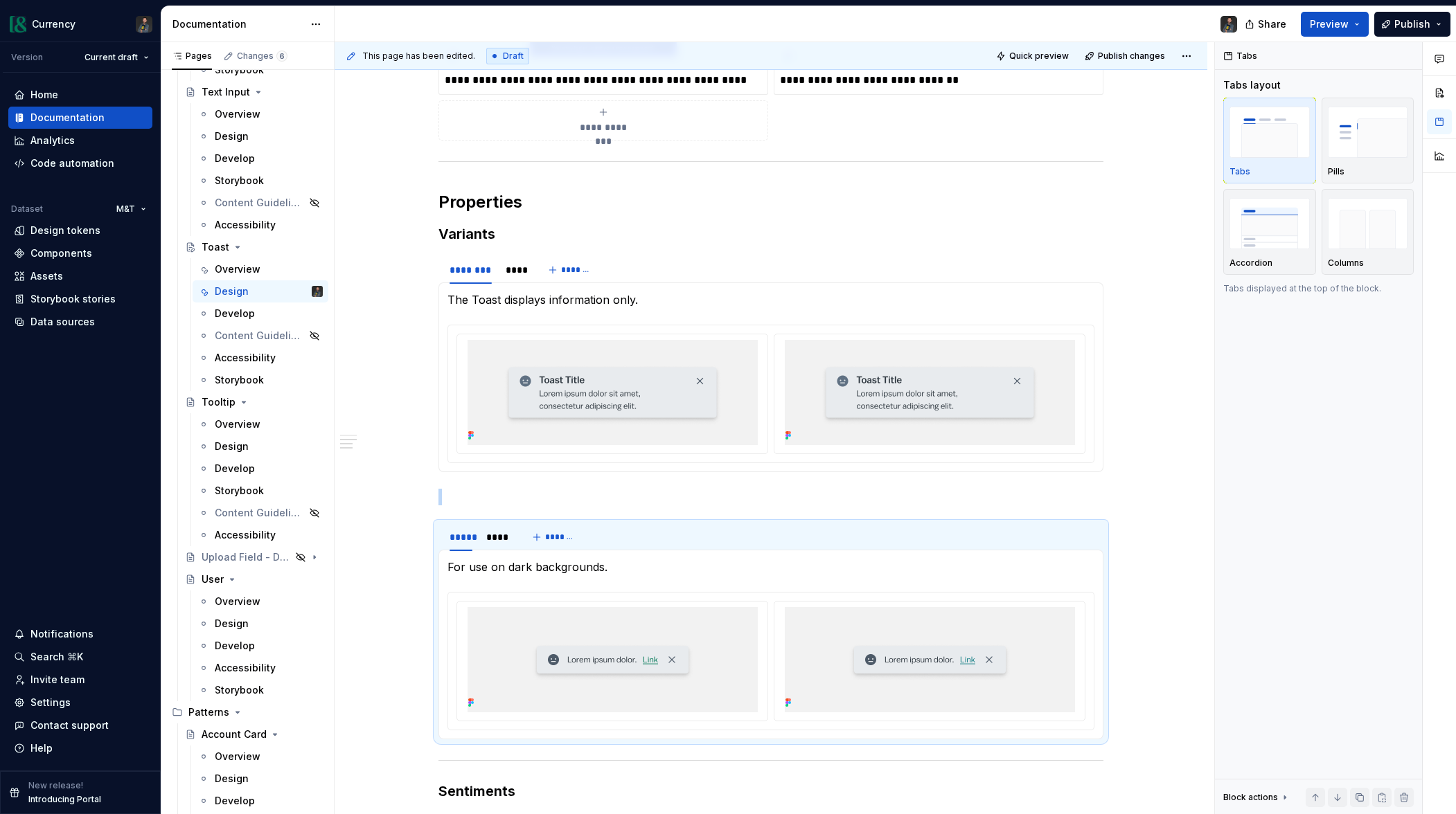
click at [561, 572] on p "For use on dark backgrounds." at bounding box center [771, 567] width 647 height 17
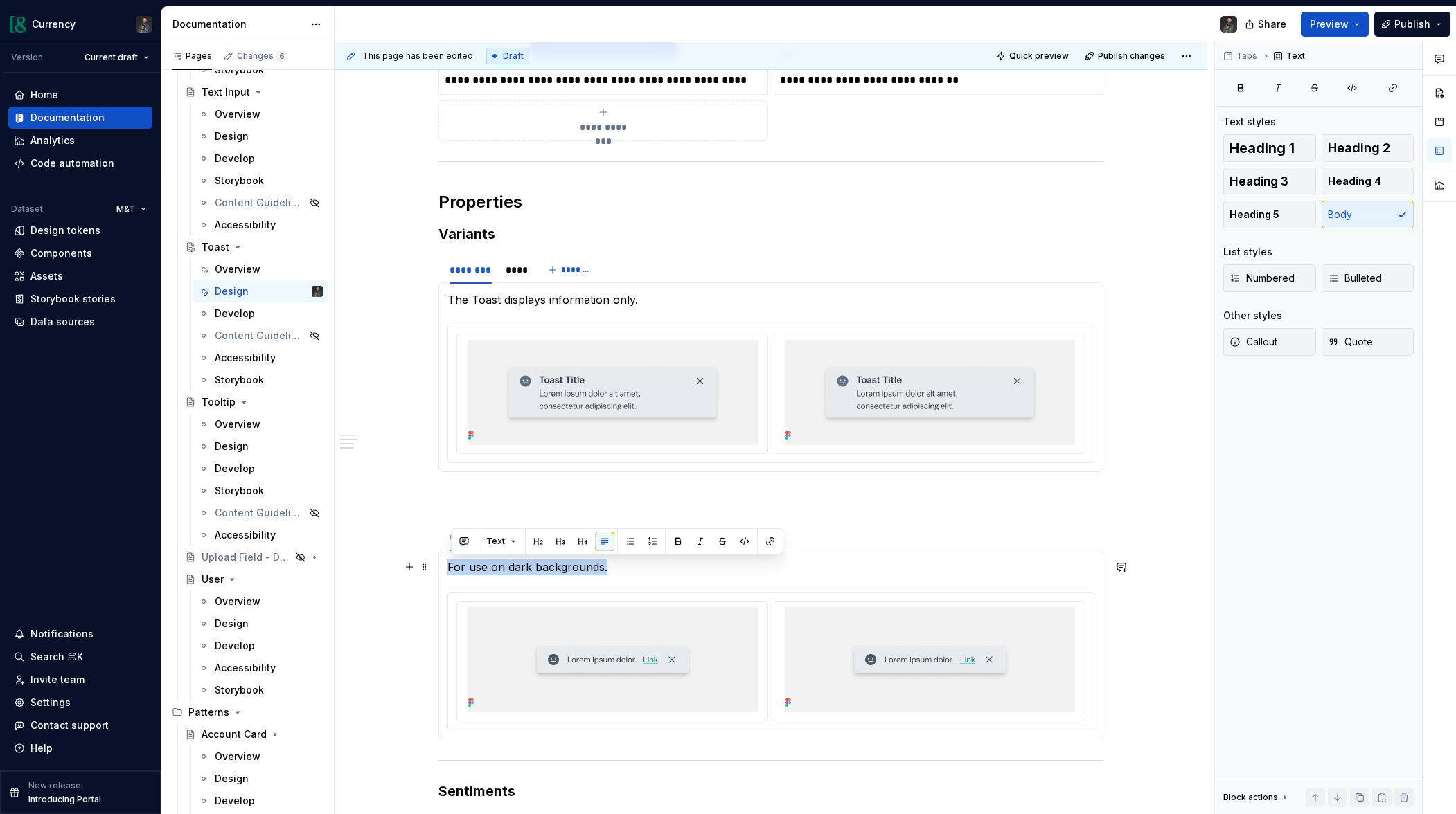
drag, startPoint x: 561, startPoint y: 572, endPoint x: 552, endPoint y: 570, distance: 9.2
click at [561, 572] on p "For use on dark backgrounds." at bounding box center [771, 567] width 647 height 17
click at [577, 570] on p "For use on dark backgrounds." at bounding box center [771, 567] width 647 height 17
drag, startPoint x: 511, startPoint y: 567, endPoint x: 532, endPoint y: 569, distance: 21.1
click at [532, 569] on p "For use on dark backgrounds." at bounding box center [771, 567] width 647 height 17
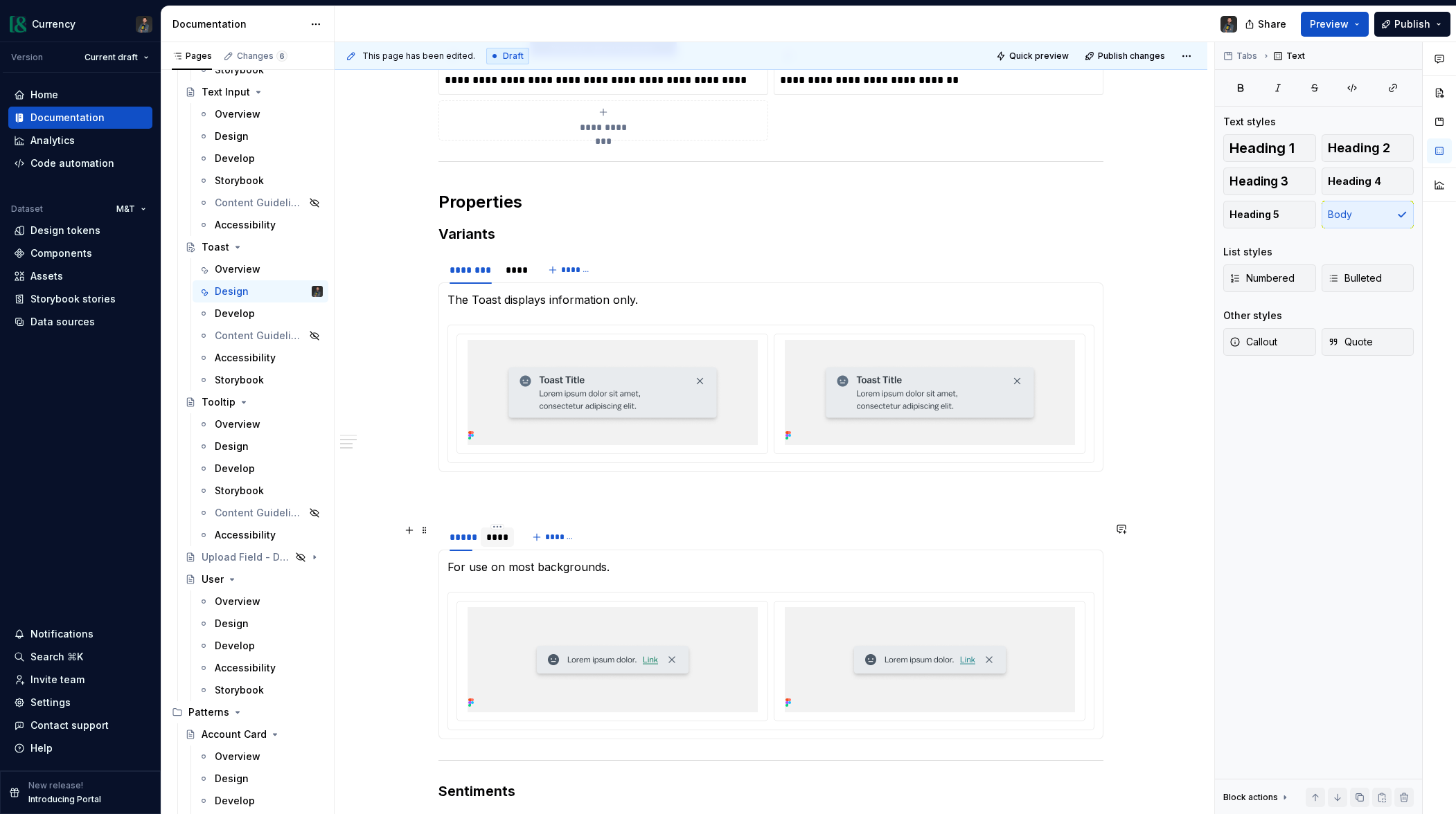
click at [499, 541] on div "****" at bounding box center [497, 538] width 22 height 14
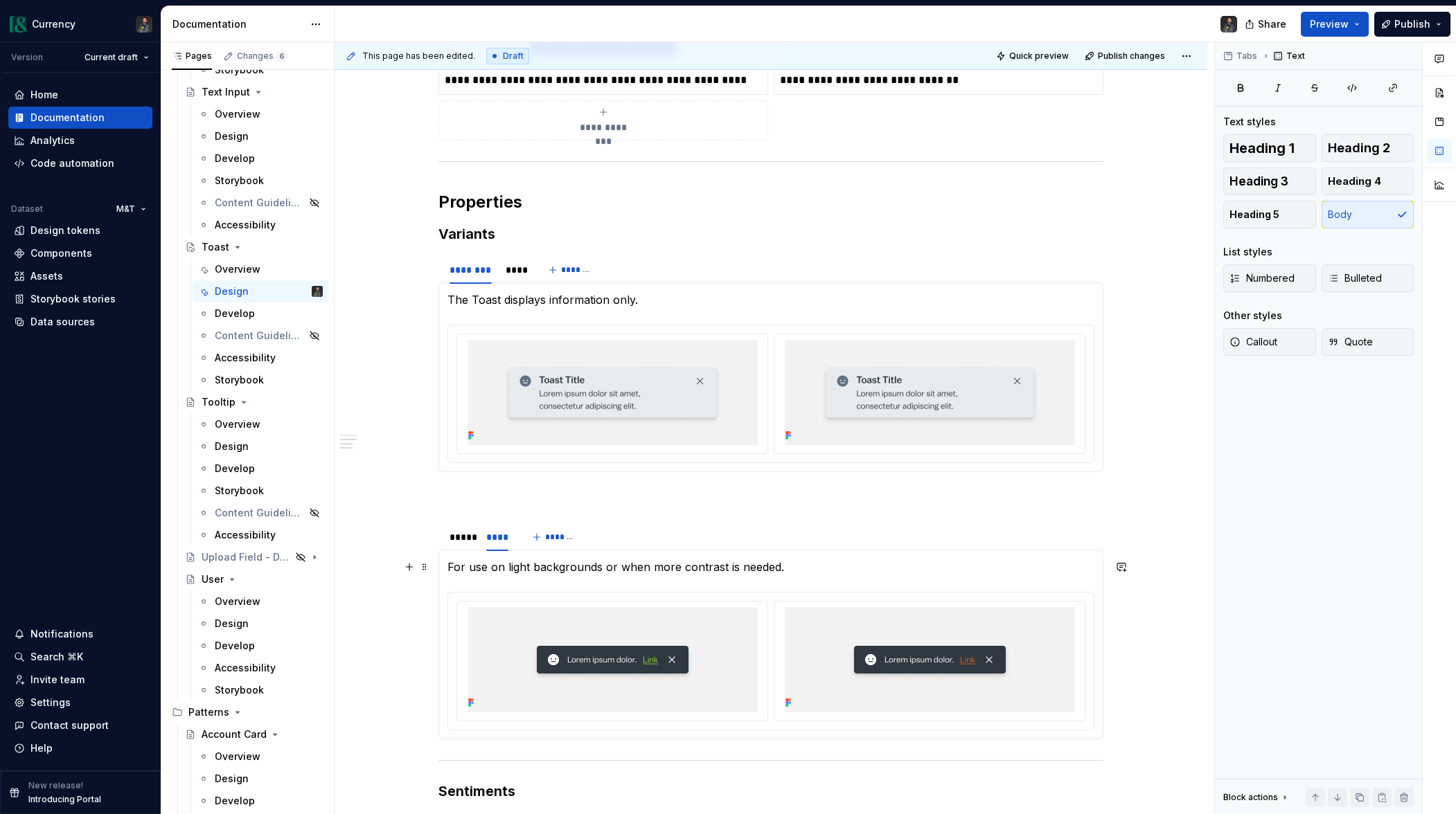
click at [590, 565] on p "For use on light backgrounds or when more contrast is needed." at bounding box center [771, 567] width 647 height 17
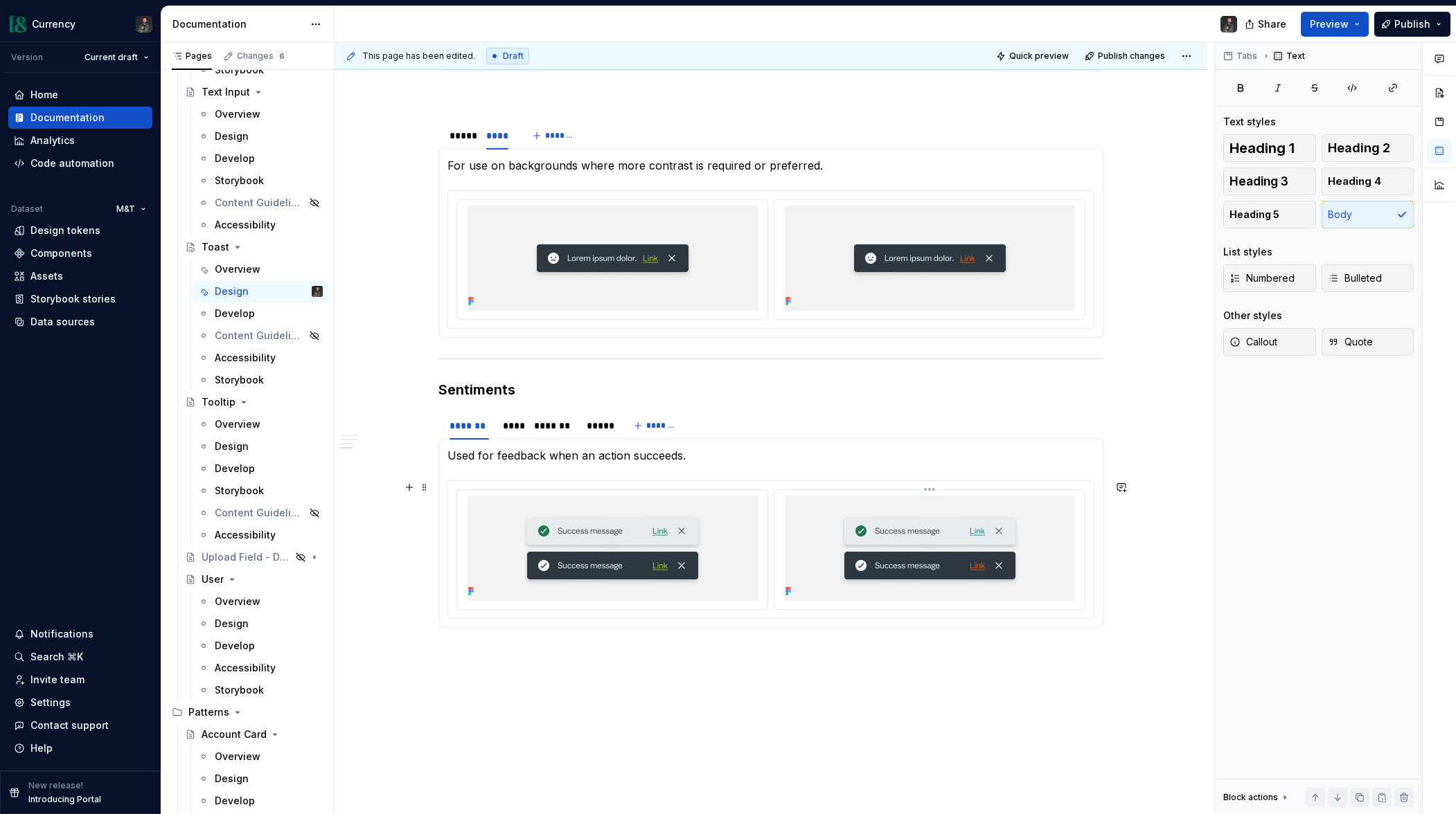
scroll to position [1806, 0]
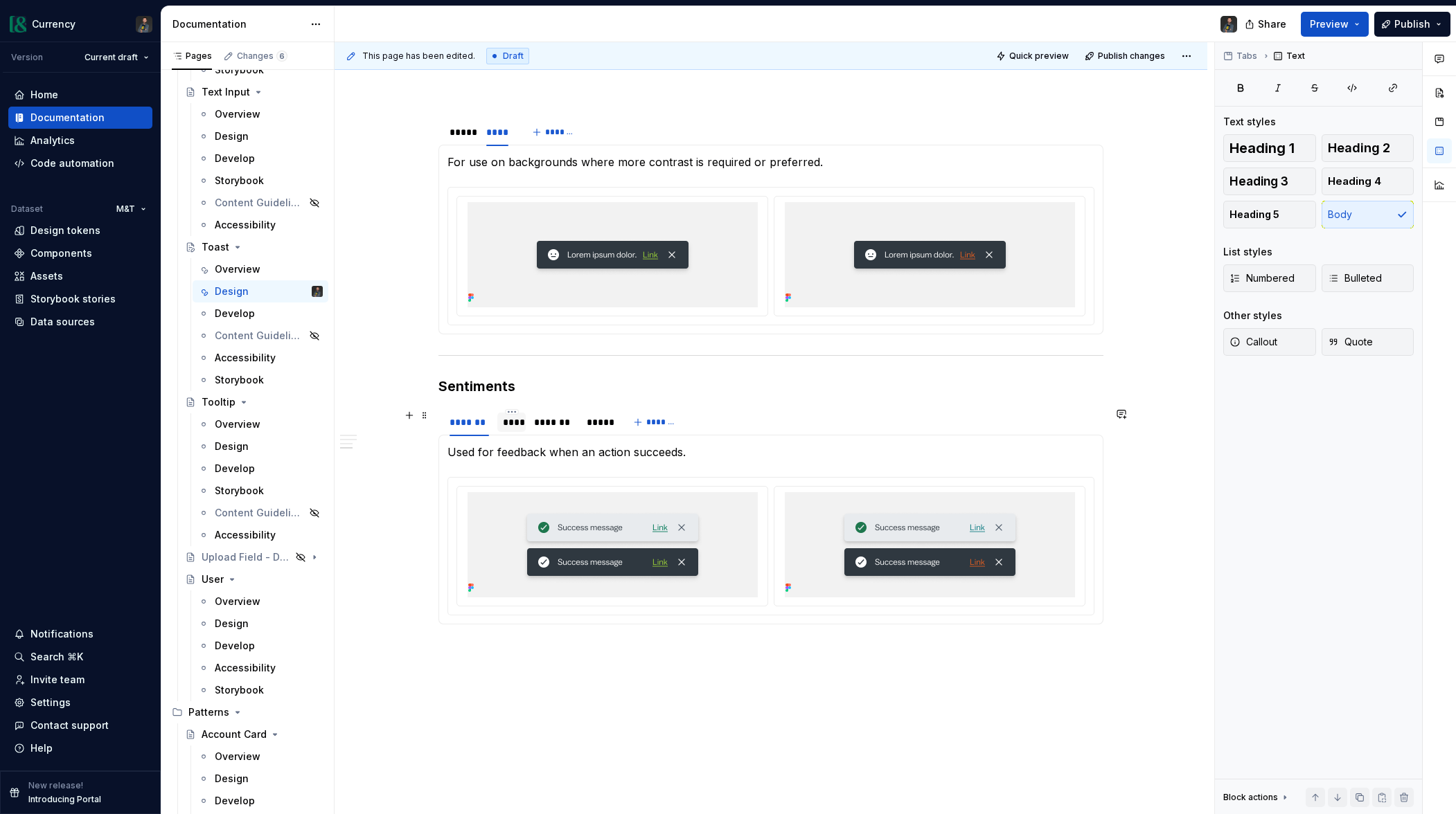
click at [511, 425] on div "****" at bounding box center [511, 422] width 18 height 14
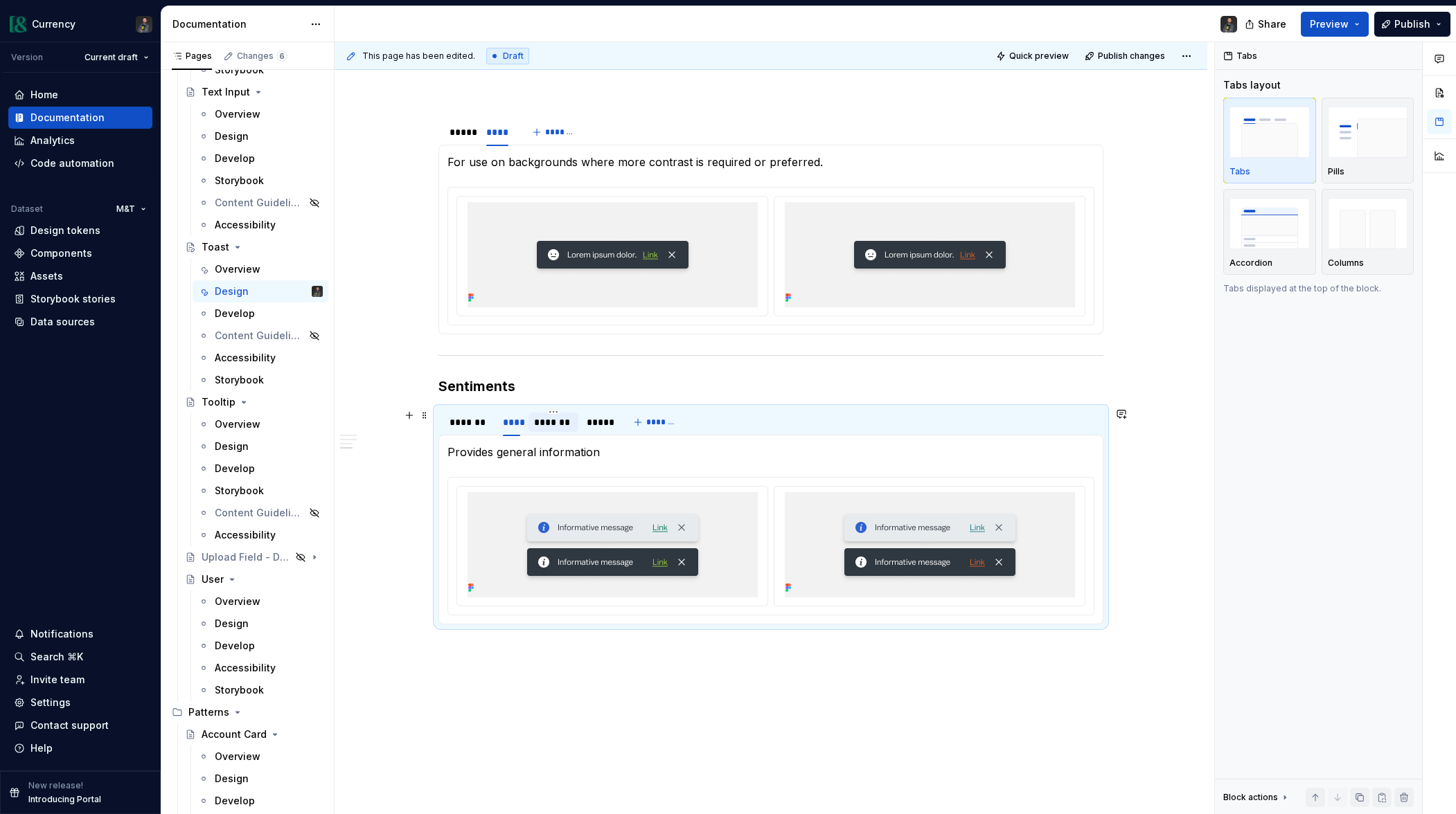
click at [548, 425] on div "*******" at bounding box center [554, 422] width 39 height 14
click at [615, 421] on div "*****" at bounding box center [598, 422] width 34 height 20
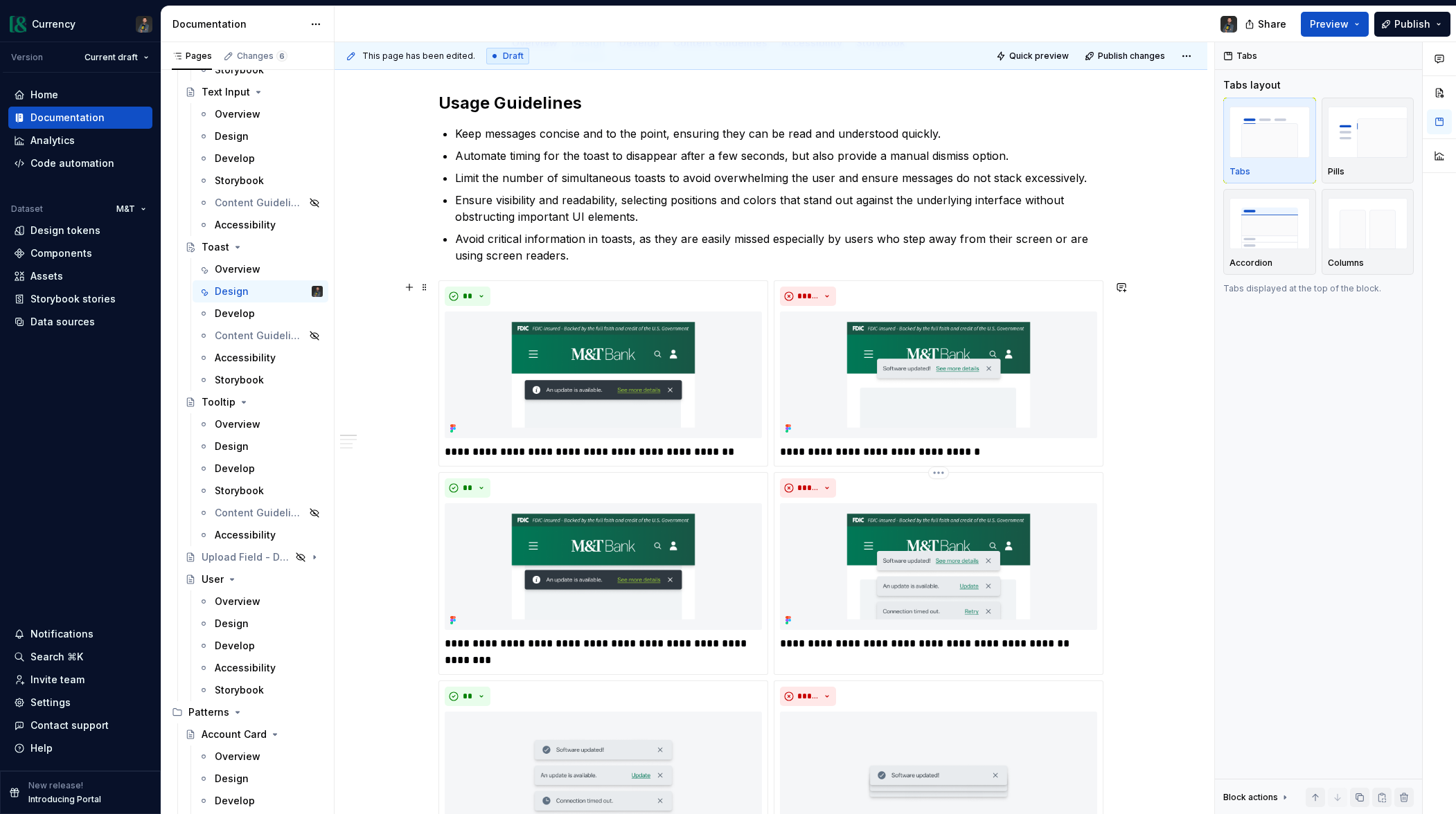
scroll to position [0, 0]
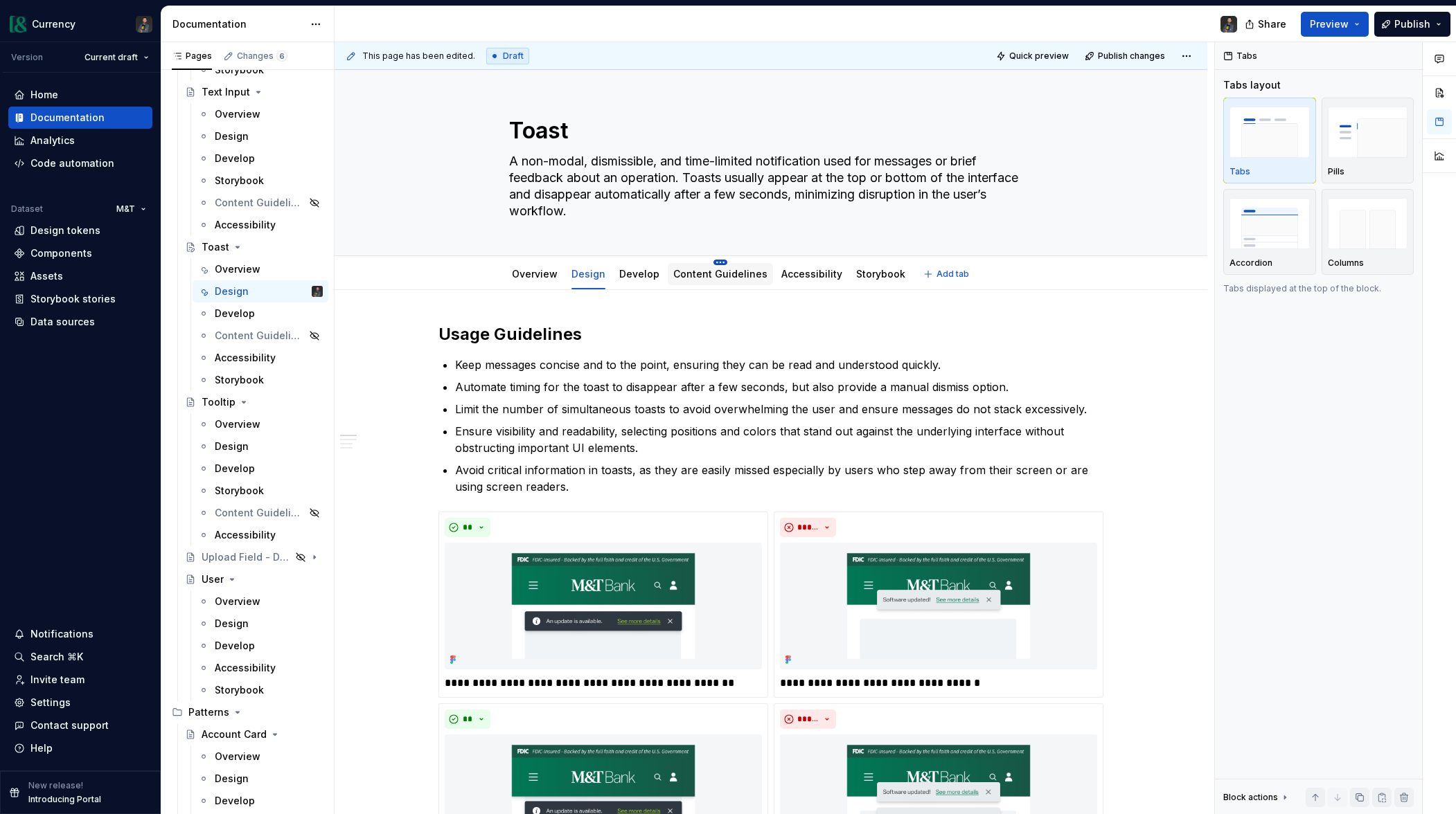
click at [716, 260] on html "Currency Version Current draft Home Documentation Analytics Code automation Dat…" at bounding box center [728, 407] width 1456 height 814
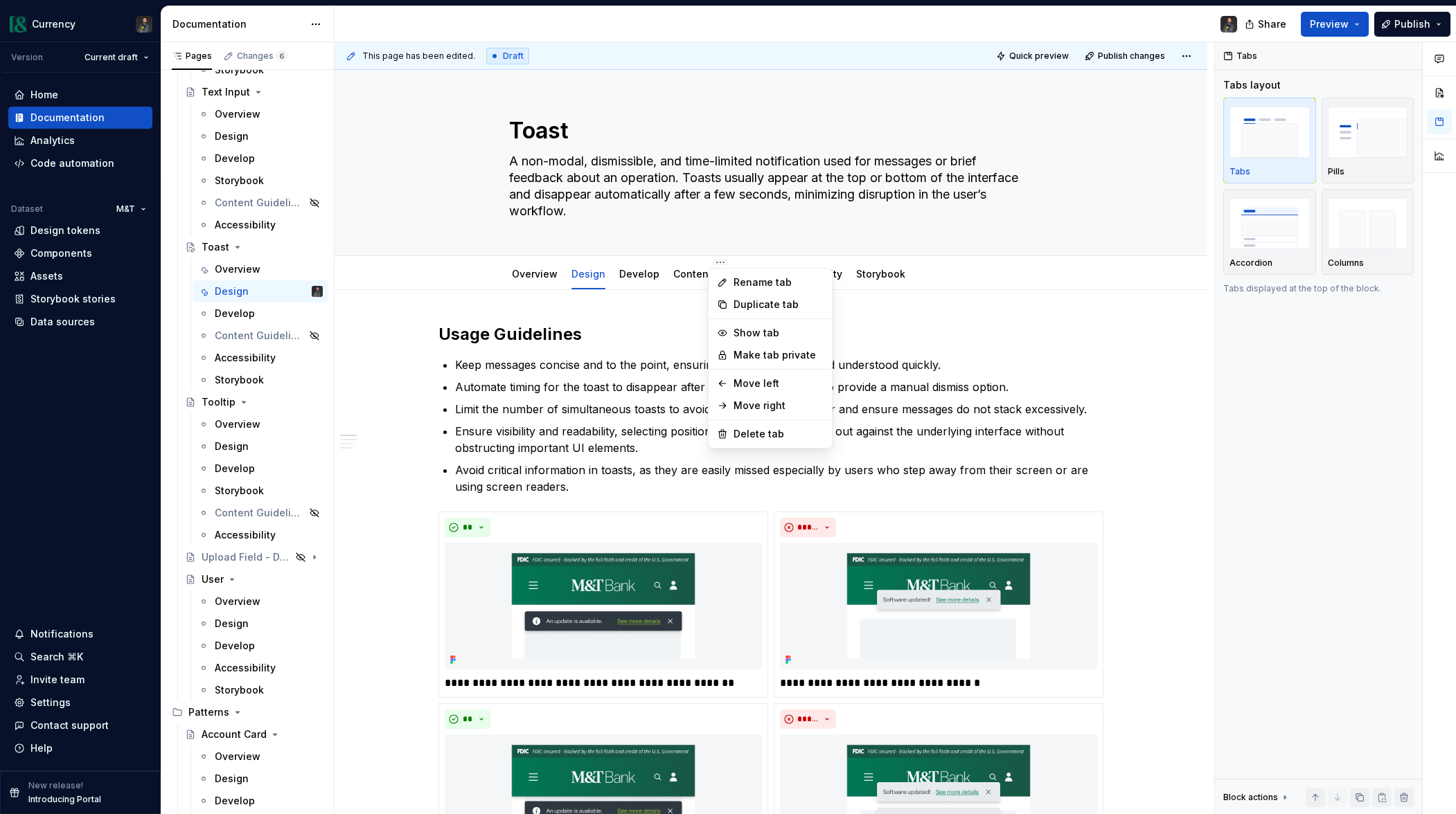
click at [673, 280] on html "Currency Version Current draft Home Documentation Analytics Code automation Dat…" at bounding box center [728, 407] width 1456 height 814
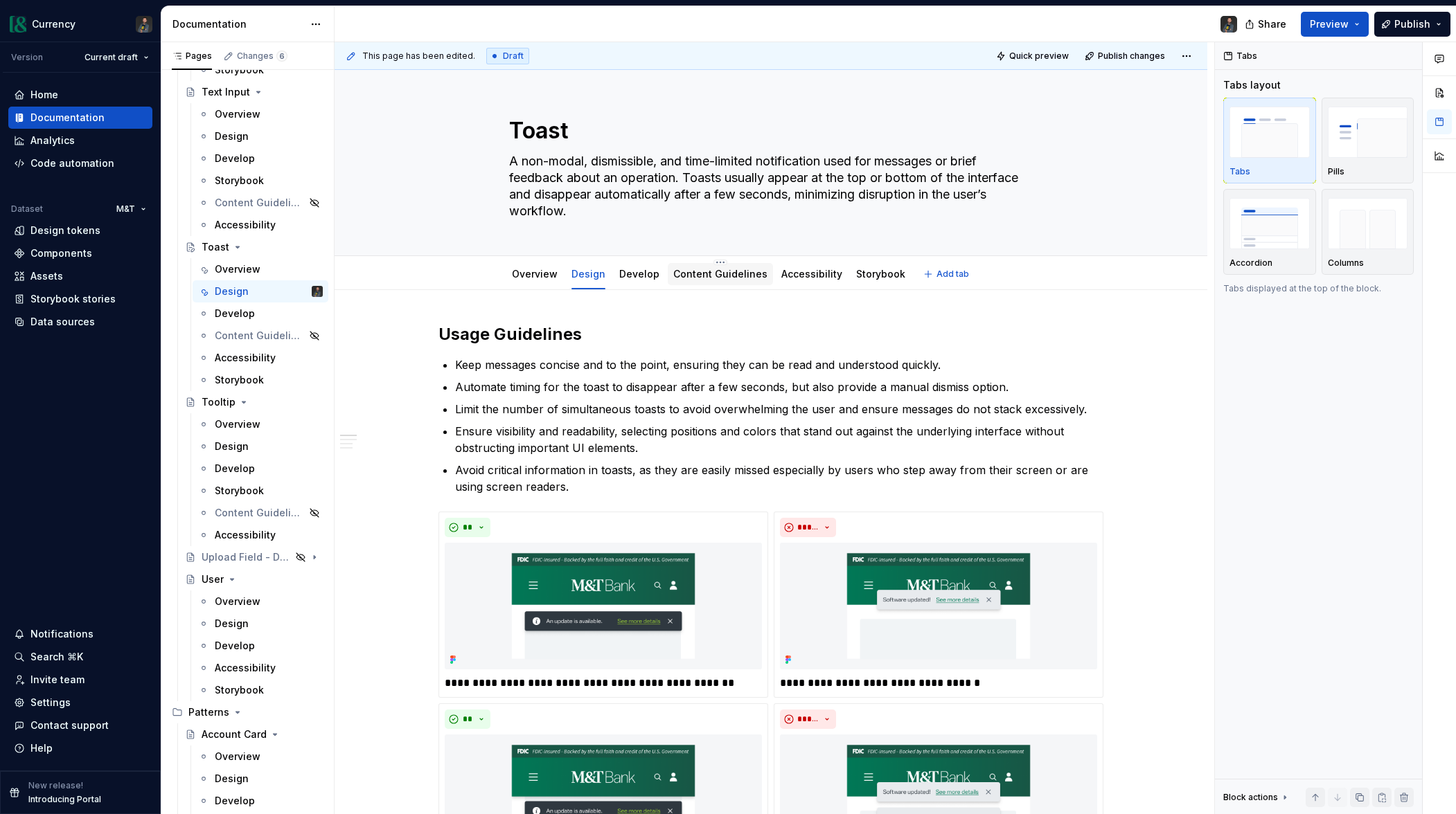
click at [698, 276] on link "Content Guidelines" at bounding box center [720, 274] width 94 height 12
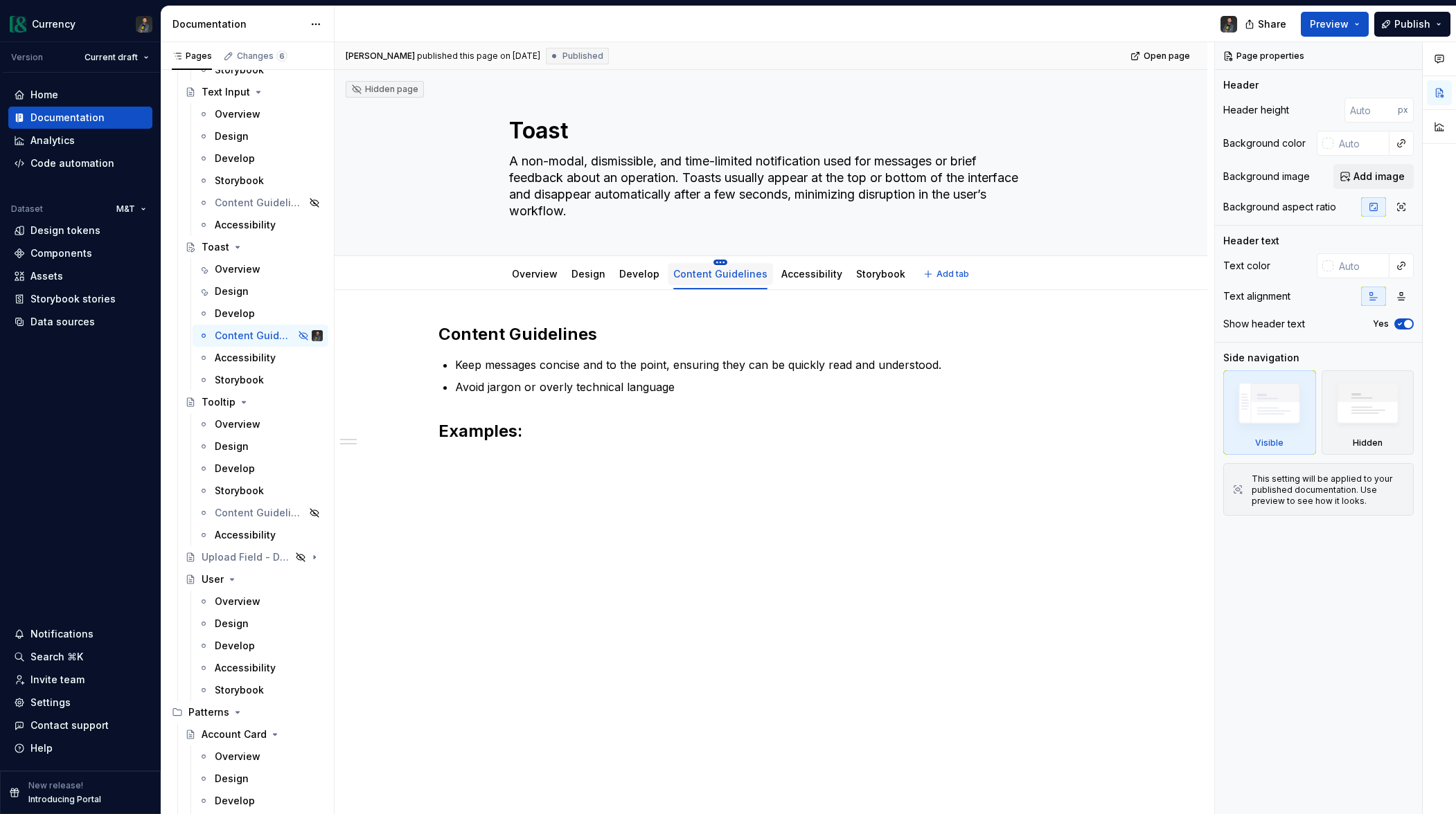
click at [720, 261] on html "Currency Version Current draft Home Documentation Analytics Code automation Dat…" at bounding box center [728, 407] width 1456 height 814
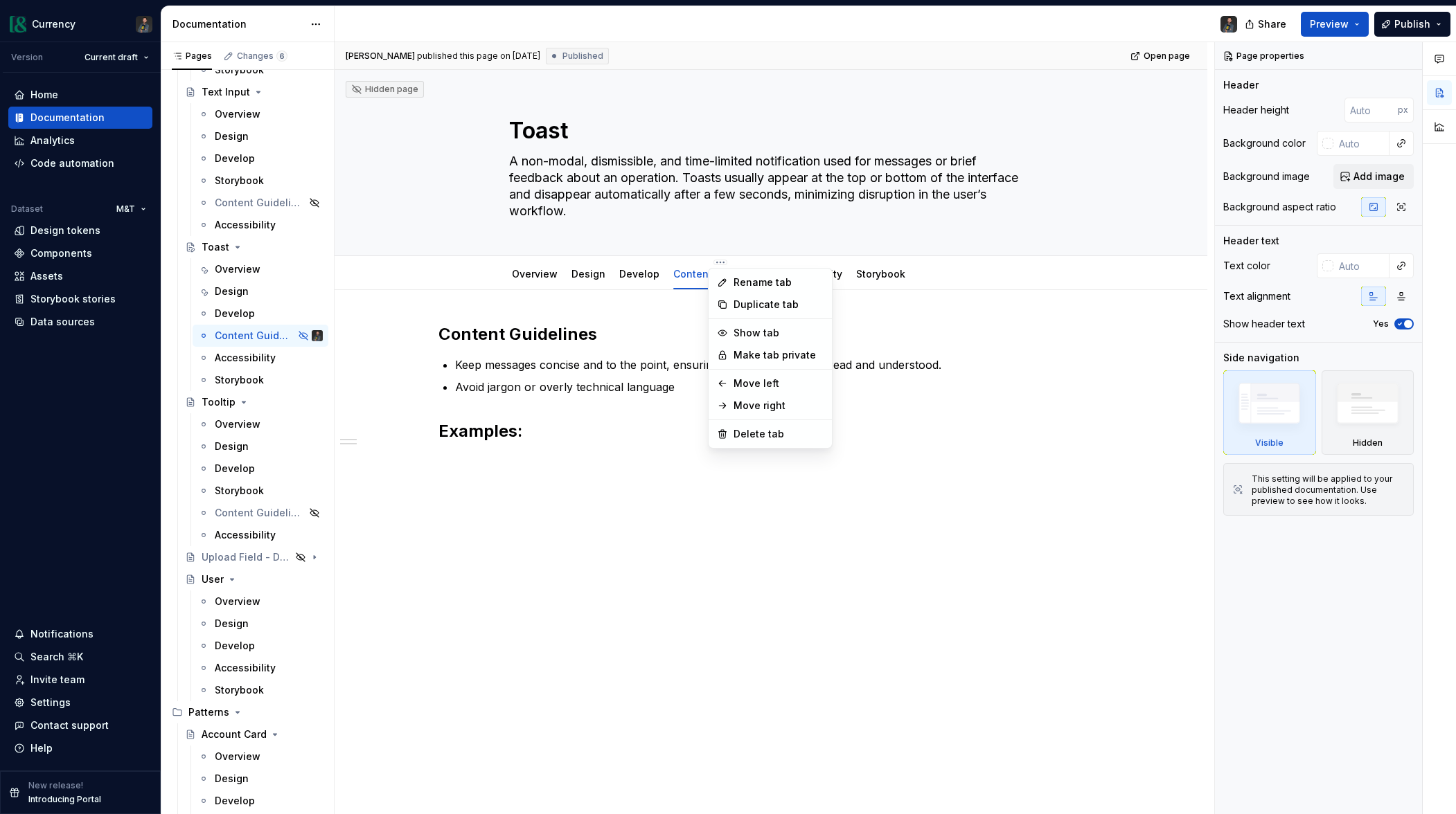
click at [660, 475] on html "Currency Version Current draft Home Documentation Analytics Code automation Dat…" at bounding box center [728, 407] width 1456 height 814
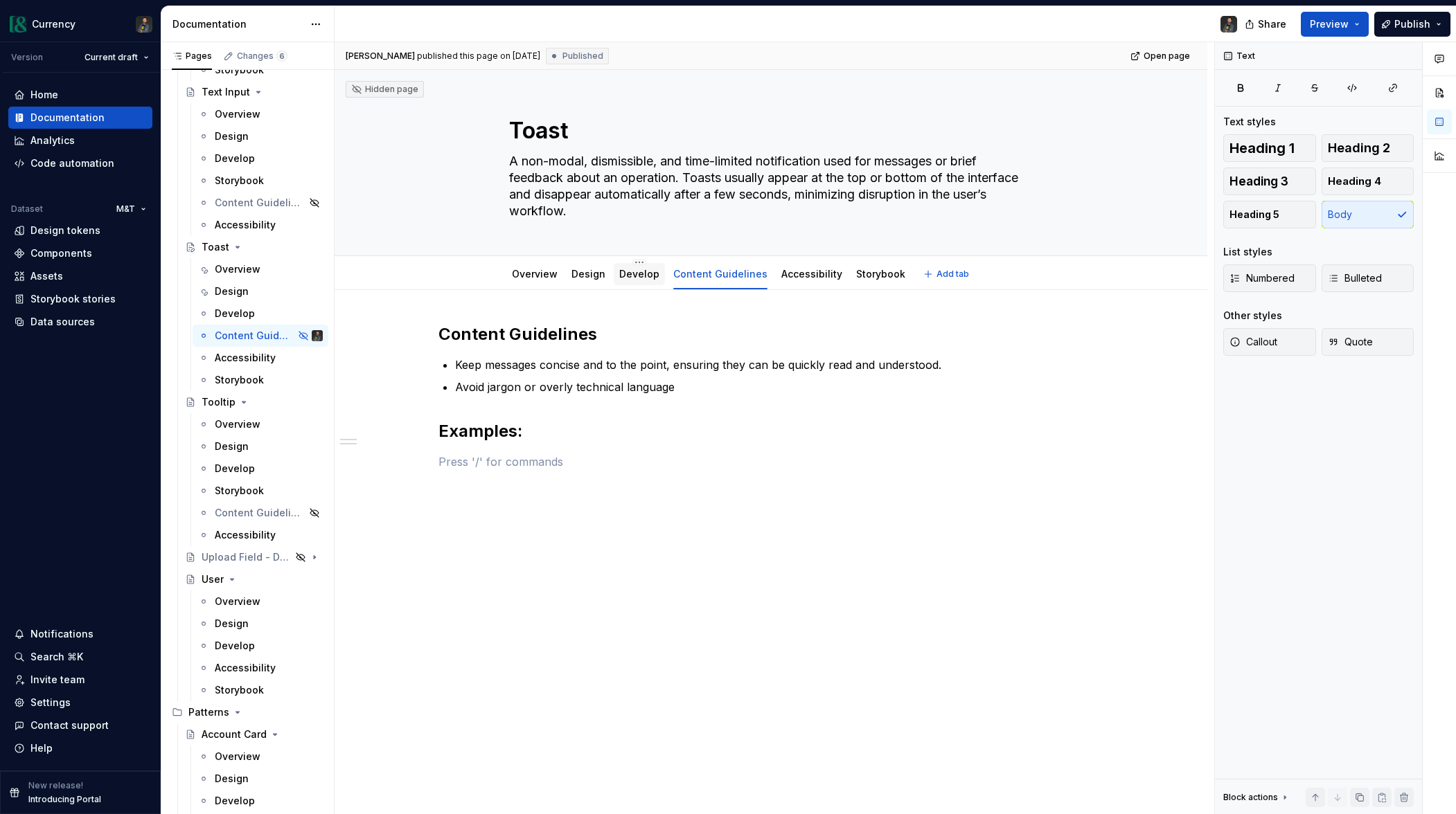
click at [633, 282] on div "Develop" at bounding box center [639, 275] width 40 height 17
click at [581, 280] on div "Design" at bounding box center [589, 274] width 34 height 14
click at [589, 273] on link "Design" at bounding box center [589, 274] width 34 height 12
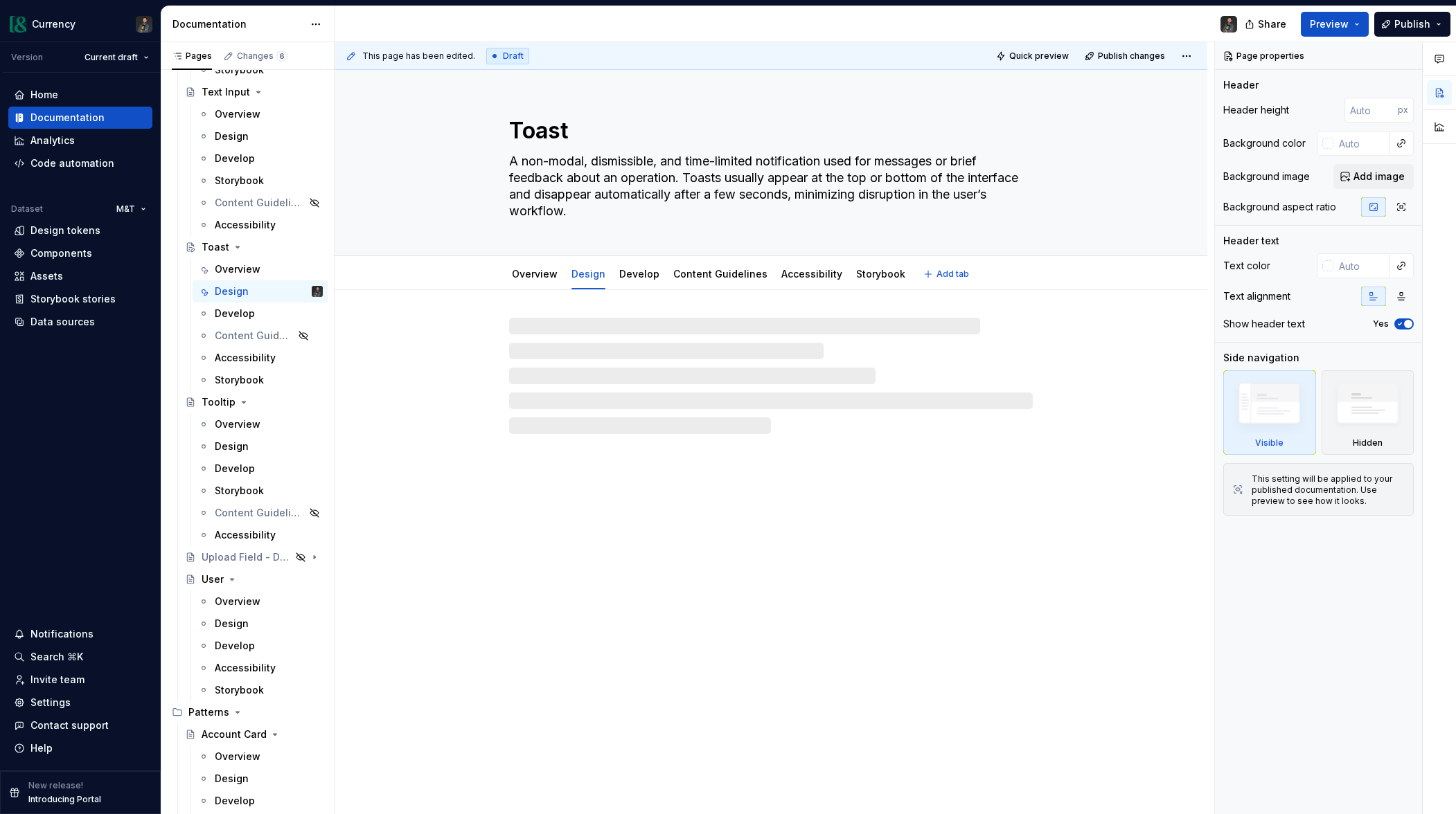
click at [589, 273] on link "Design" at bounding box center [589, 274] width 34 height 12
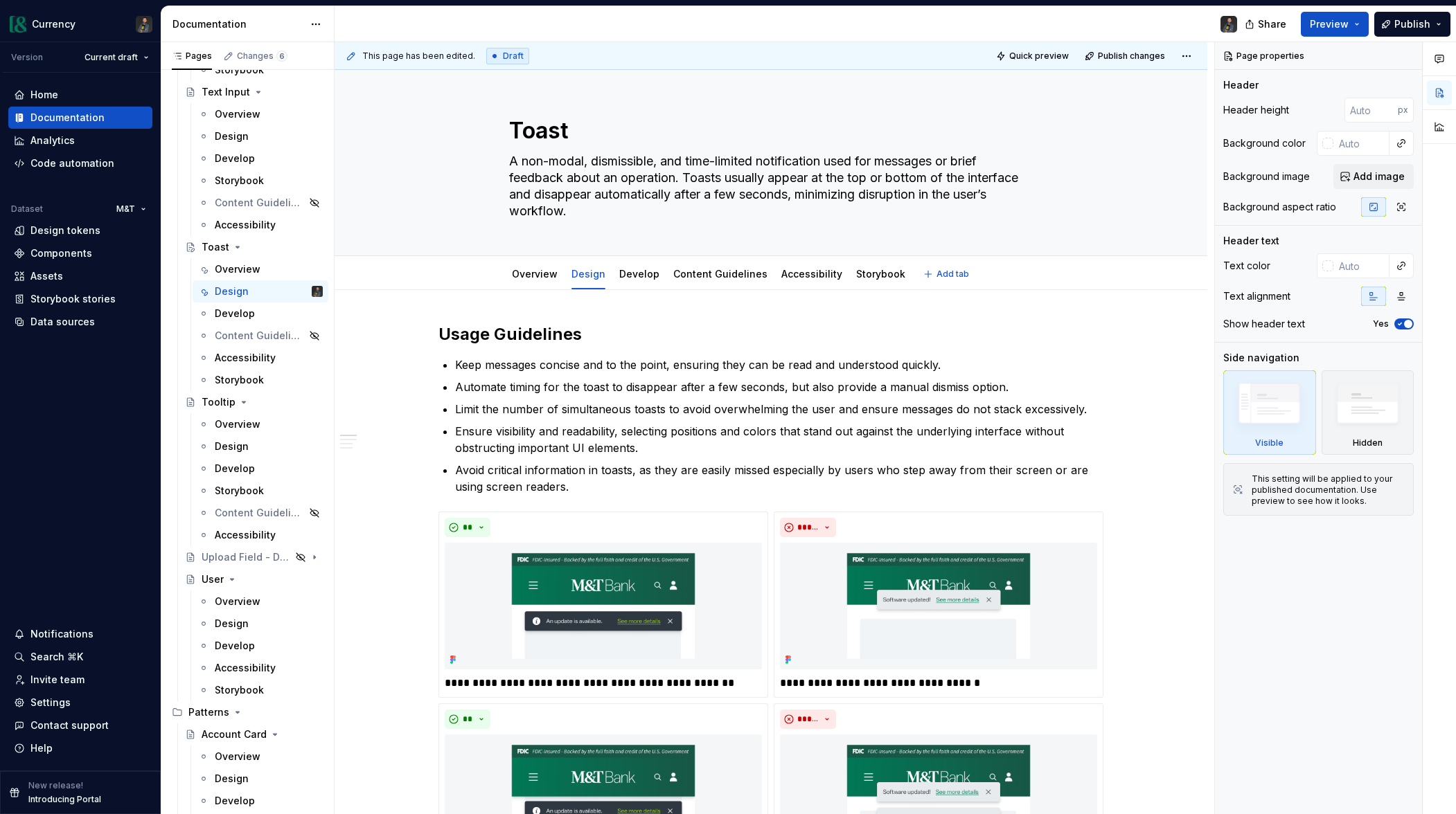
type textarea "*"
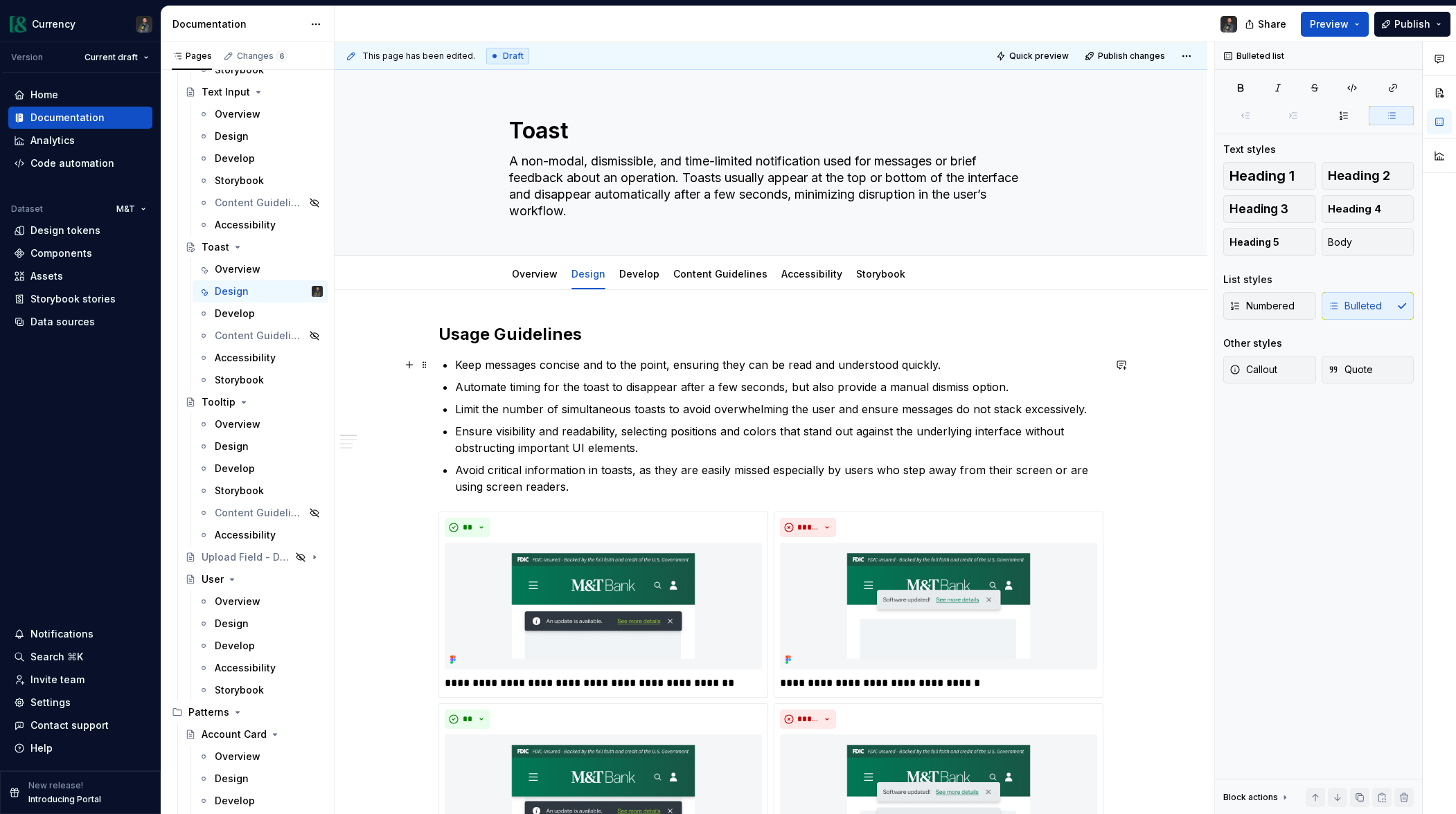
click at [984, 369] on p "Keep messages concise and to the point, ensuring they can be read and understoo…" at bounding box center [779, 365] width 648 height 17
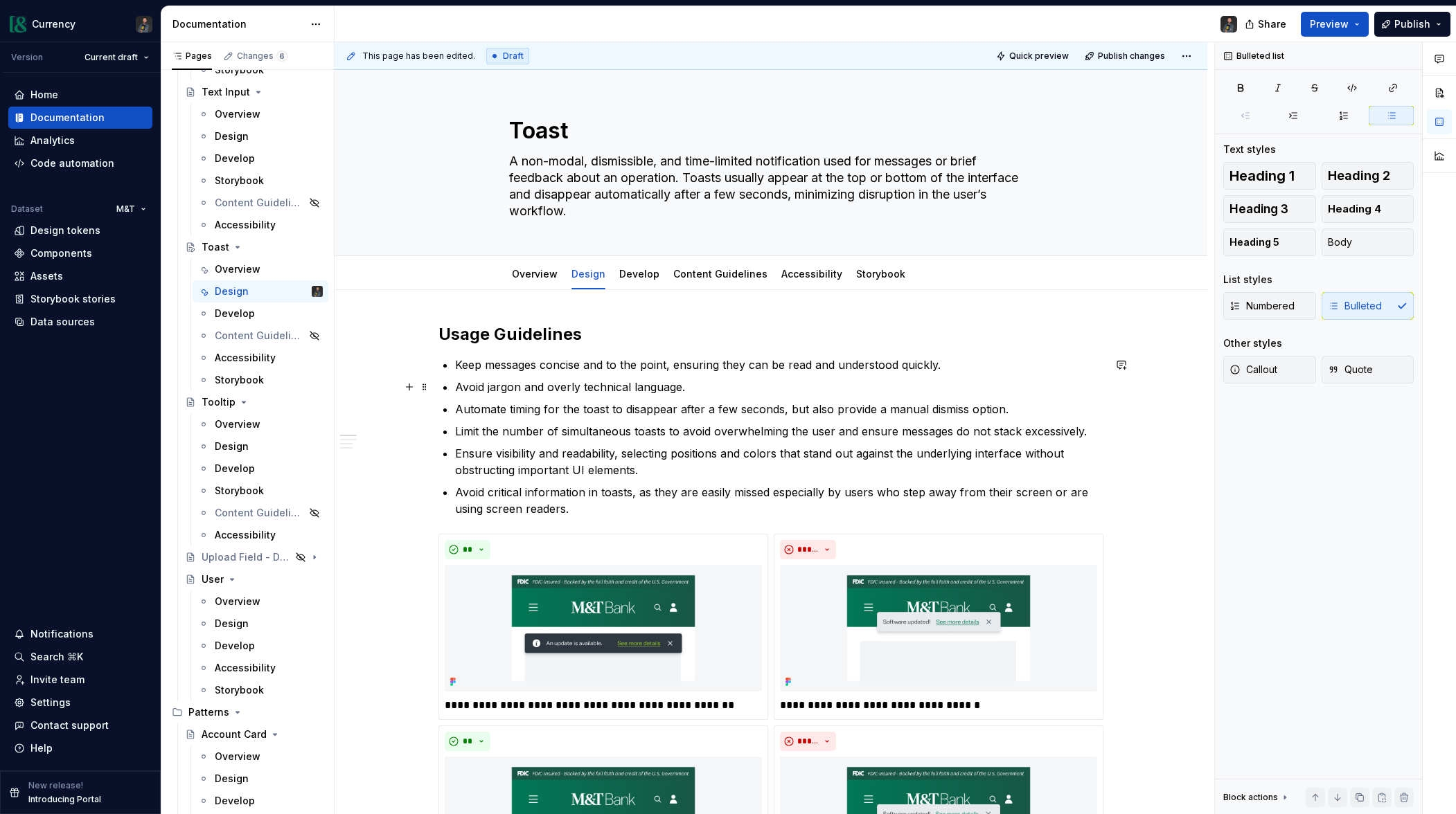
drag, startPoint x: 549, startPoint y: 389, endPoint x: 554, endPoint y: 395, distance: 7.8
click at [549, 389] on p "Avoid jargon and overly technical language." at bounding box center [779, 387] width 648 height 17
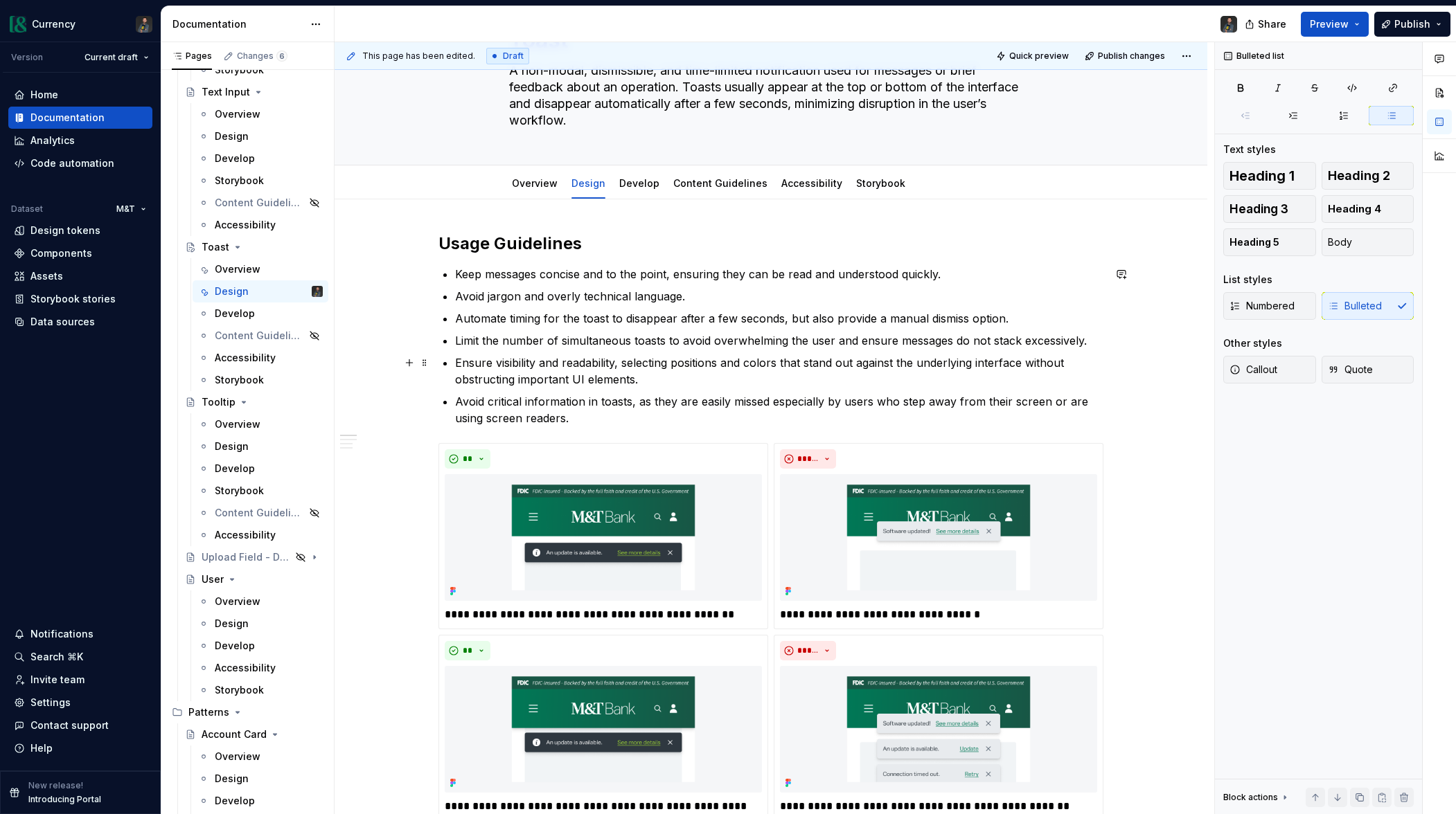
scroll to position [116, 0]
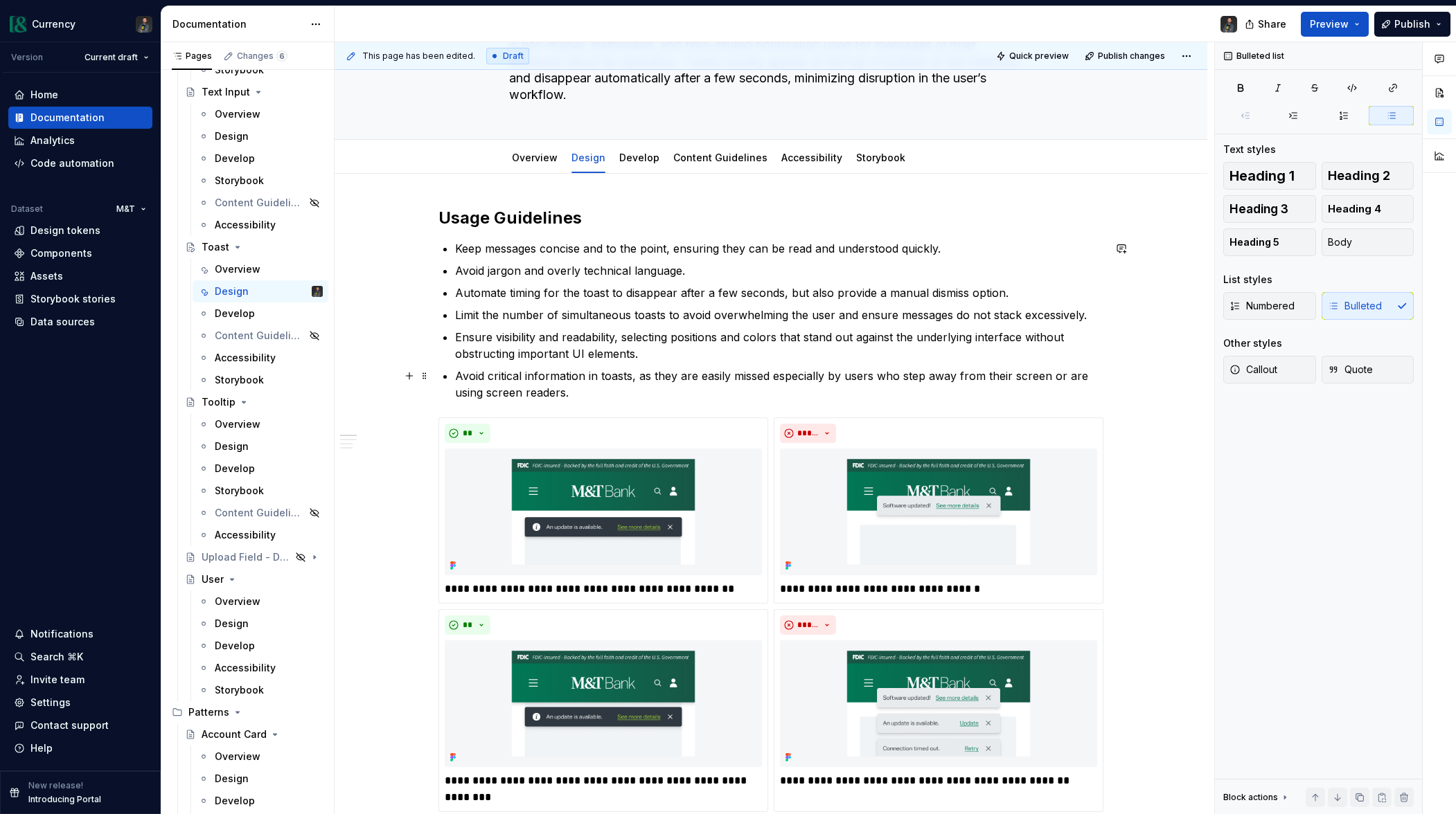
click at [581, 394] on p "Avoid critical information in toasts, as they are easily missed especially by u…" at bounding box center [779, 384] width 648 height 33
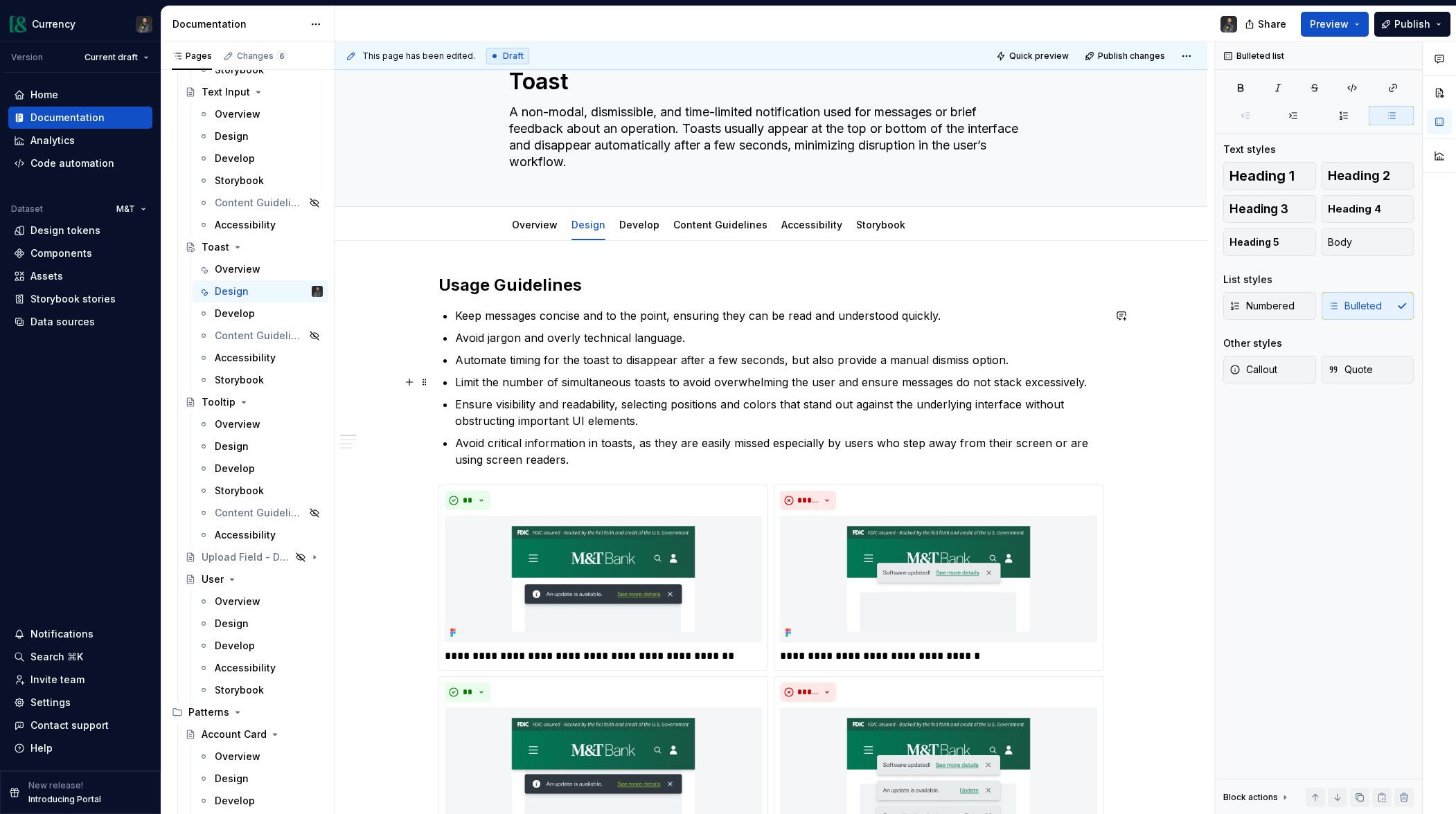
scroll to position [48, 0]
click at [484, 440] on p "Avoid critical information in toasts, as they are easily missed especially by u…" at bounding box center [779, 452] width 648 height 33
click at [488, 443] on p "Avoid critical information in toasts, as they are easily missed especially by u…" at bounding box center [779, 452] width 648 height 33
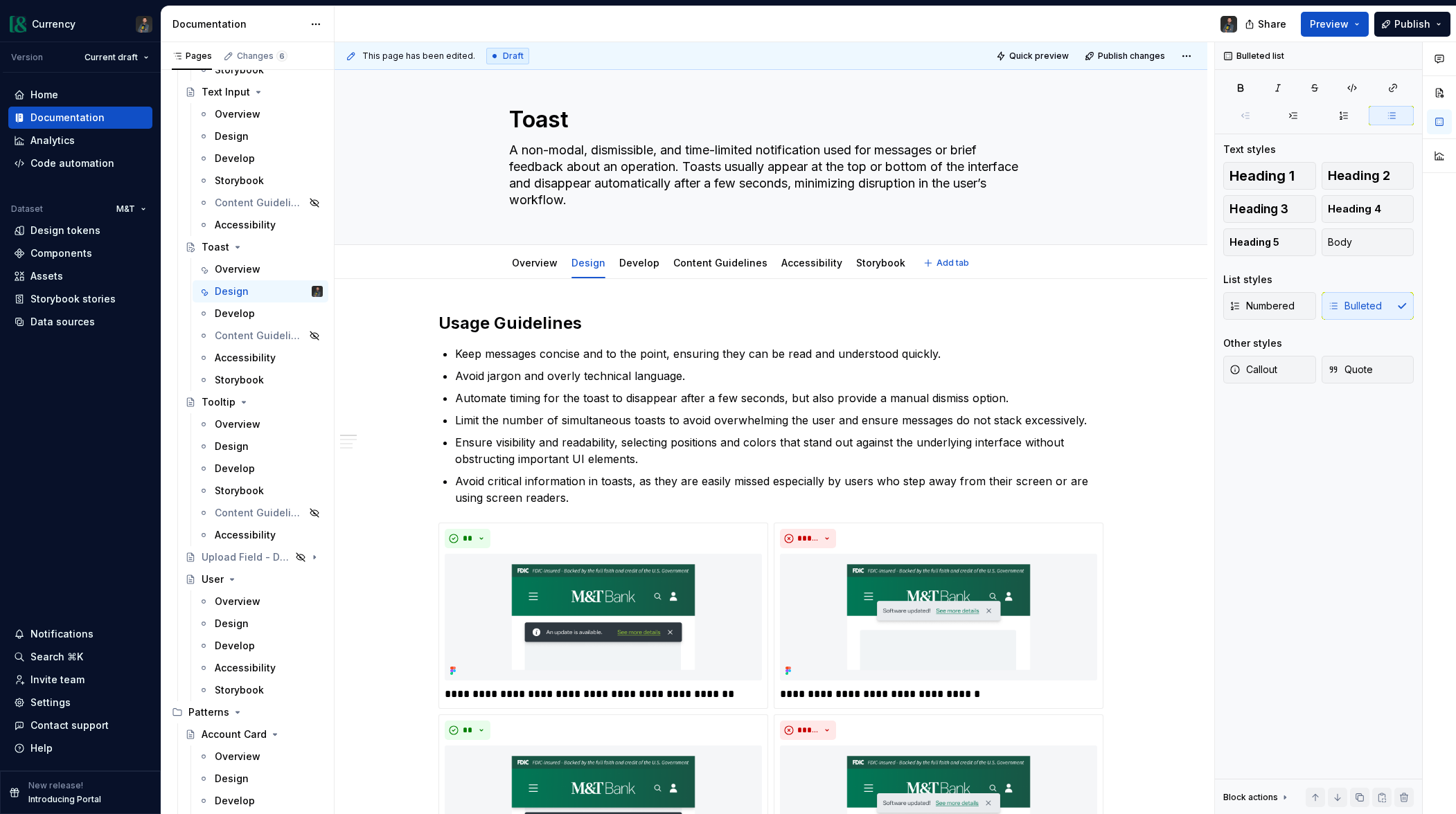
scroll to position [6, 0]
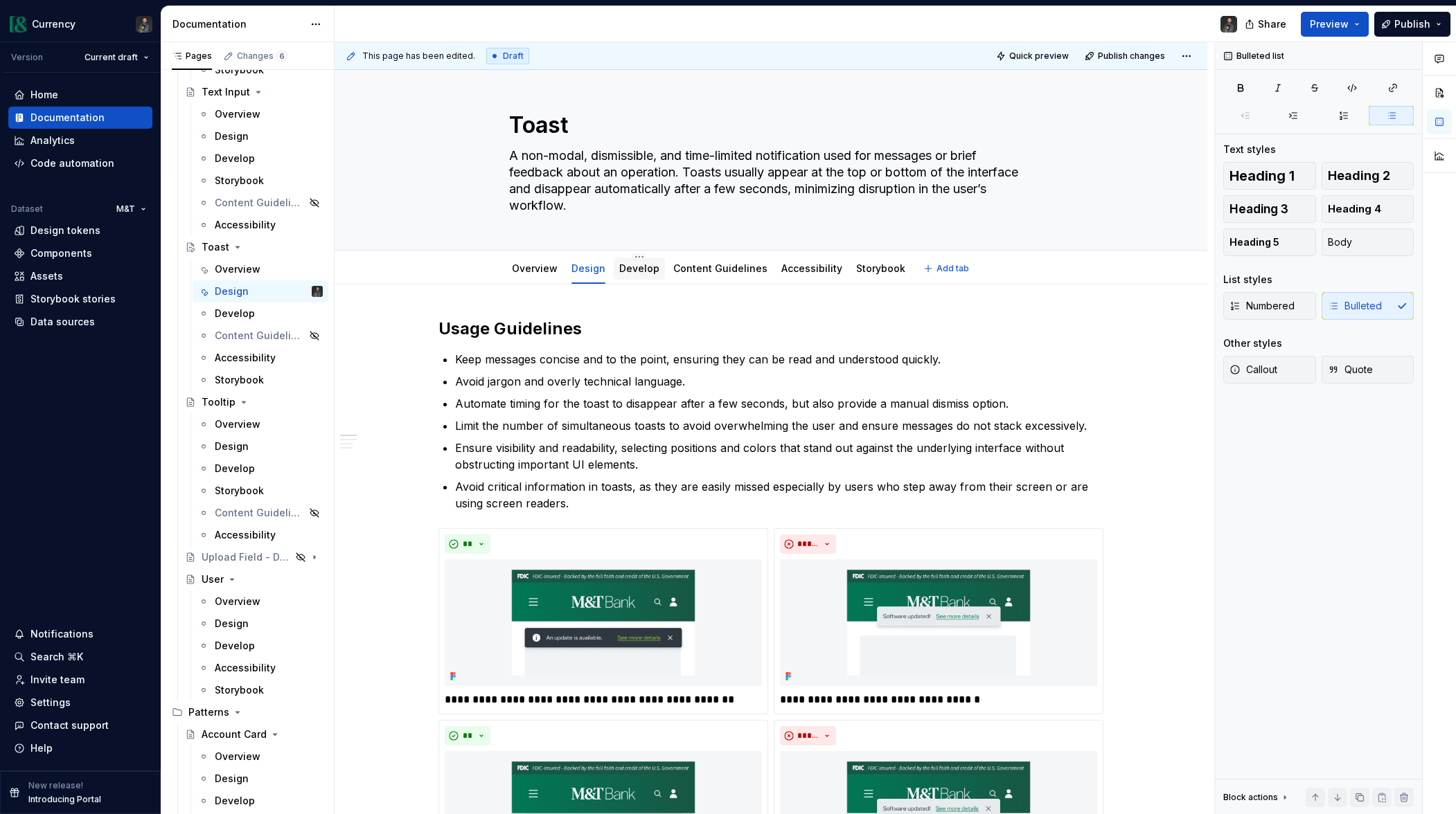
click at [647, 263] on link "Develop" at bounding box center [639, 269] width 40 height 12
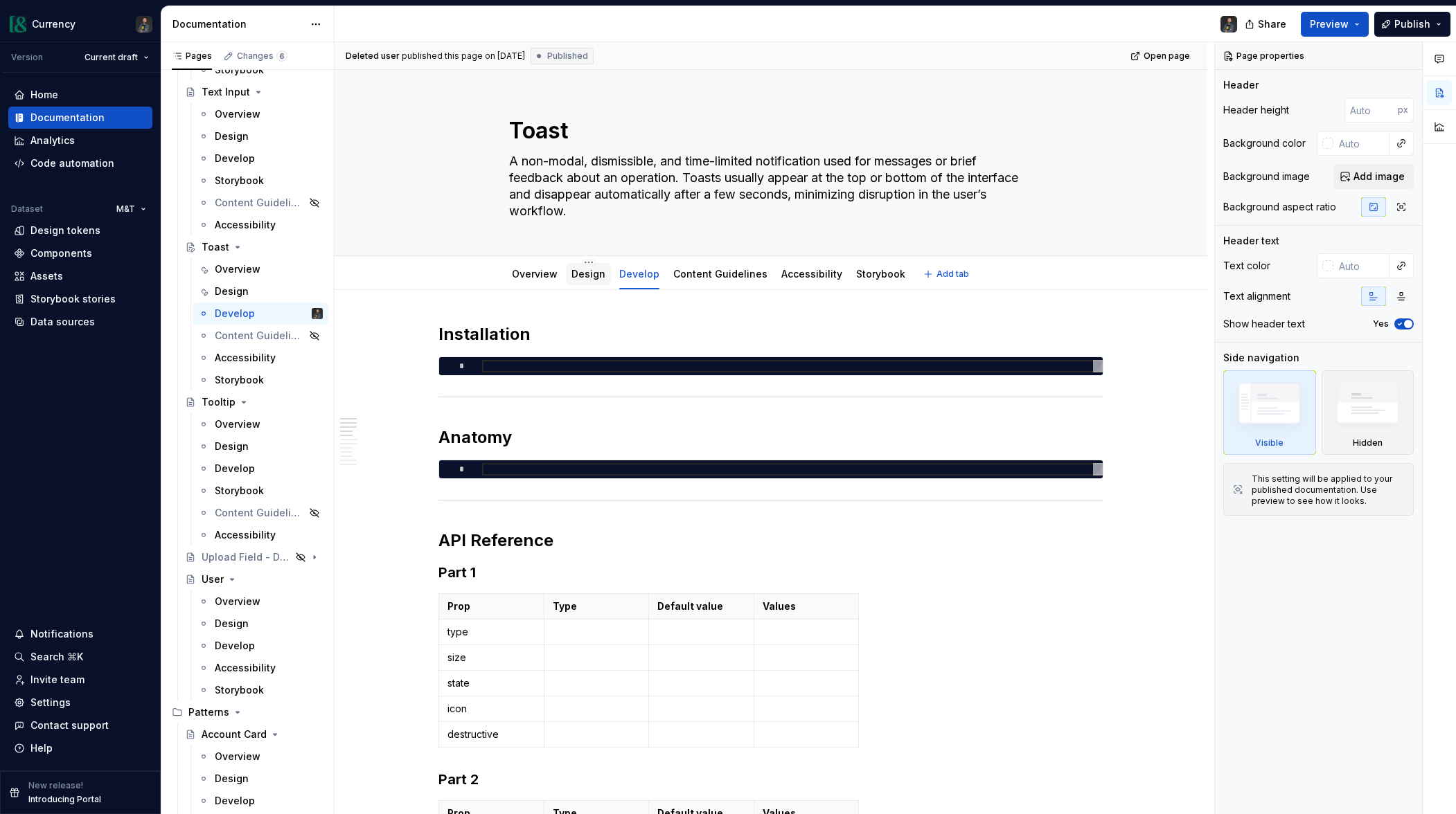
click at [587, 276] on link "Design" at bounding box center [589, 274] width 34 height 12
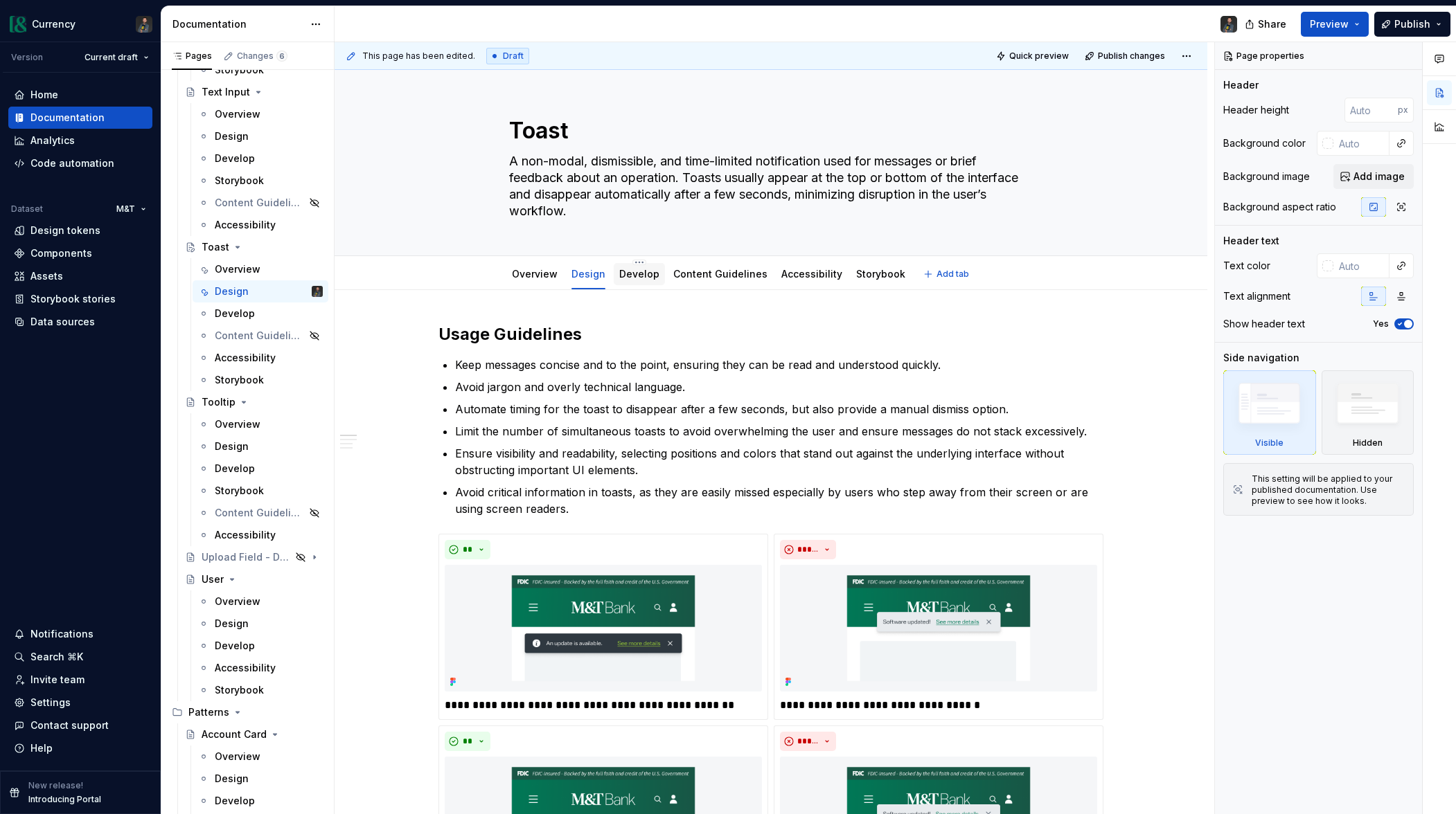
click at [633, 276] on link "Develop" at bounding box center [639, 274] width 40 height 12
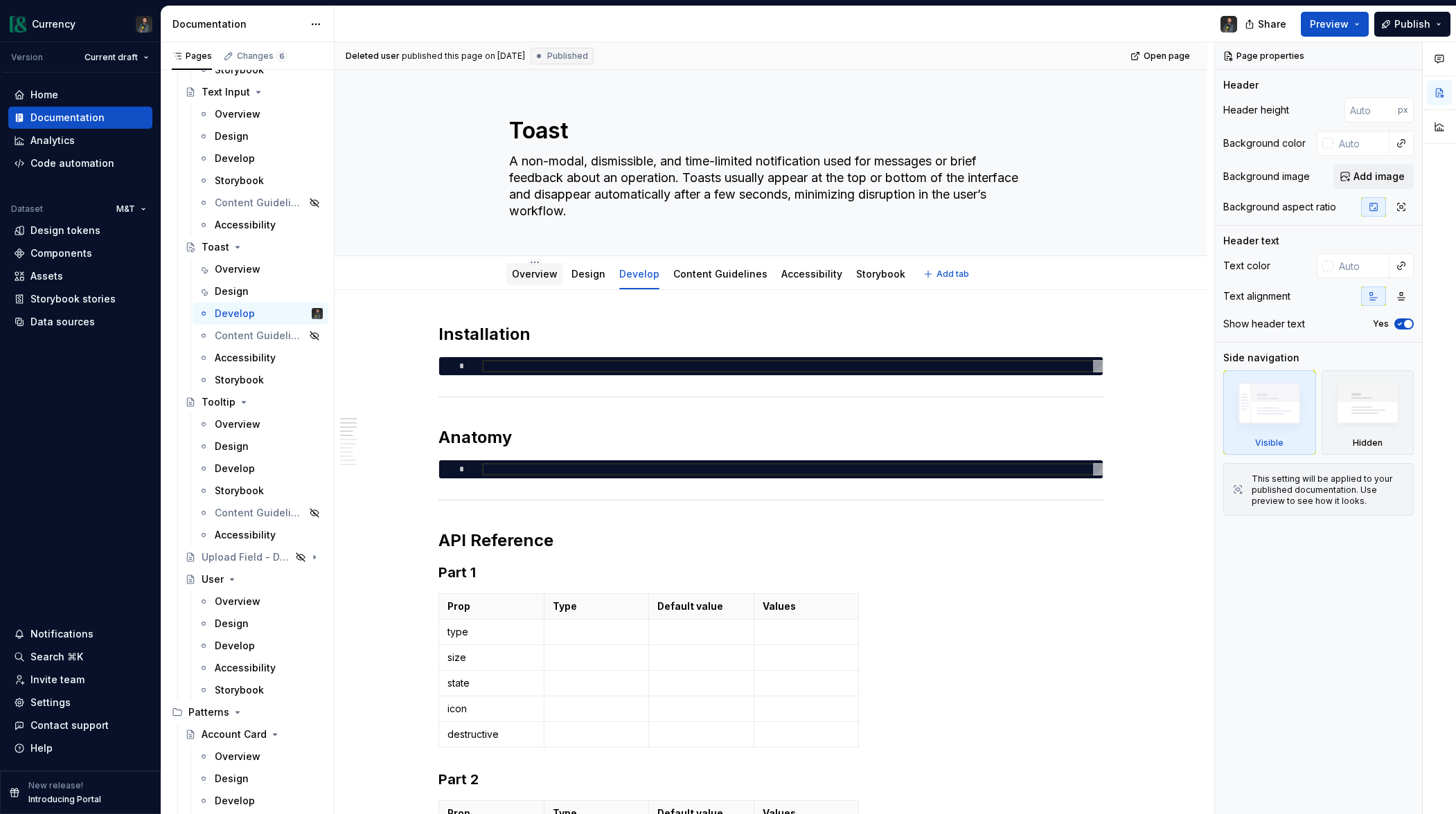
click at [533, 273] on link "Overview" at bounding box center [535, 274] width 46 height 12
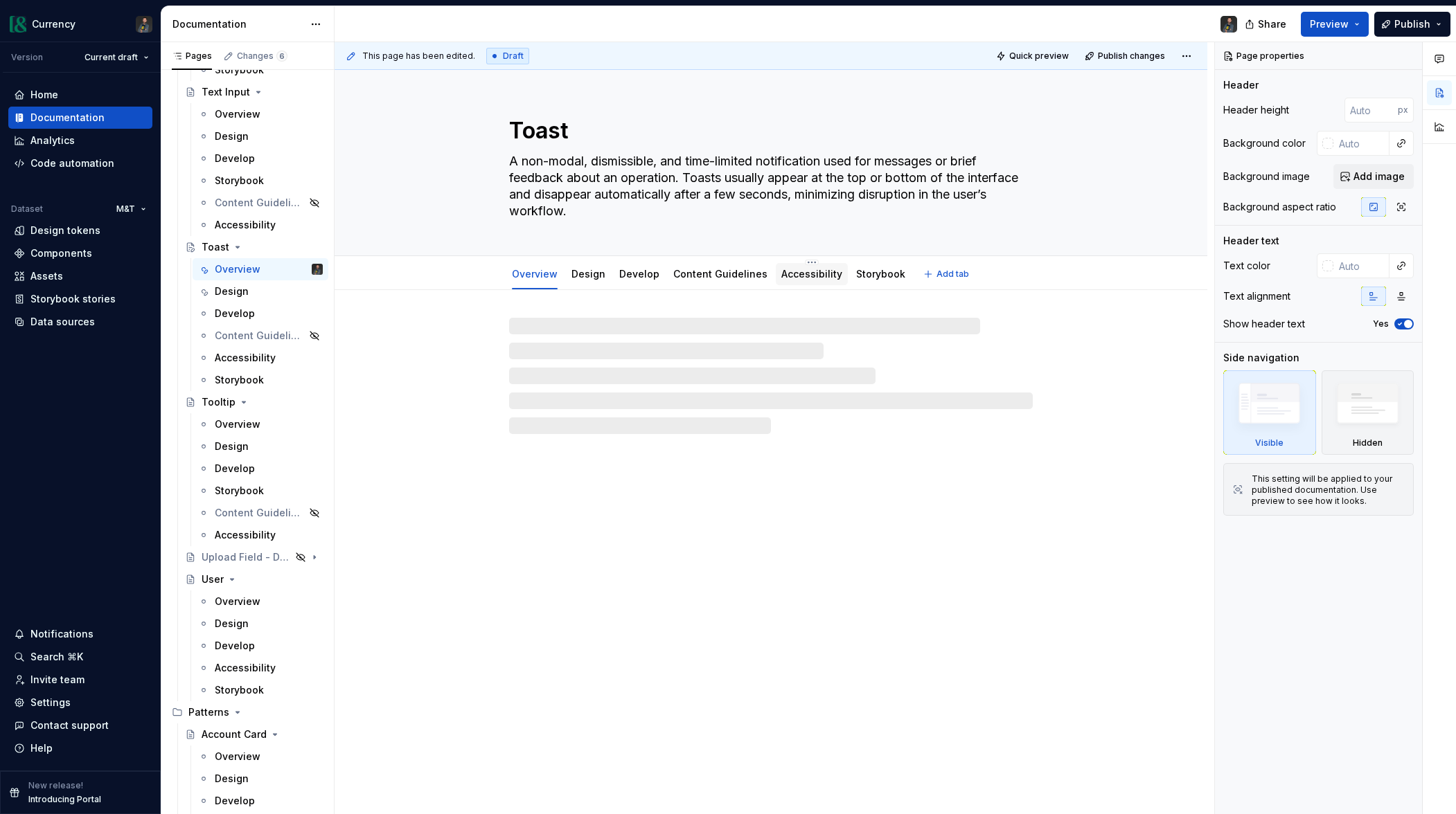
click at [789, 277] on link "Accessibility" at bounding box center [812, 274] width 61 height 12
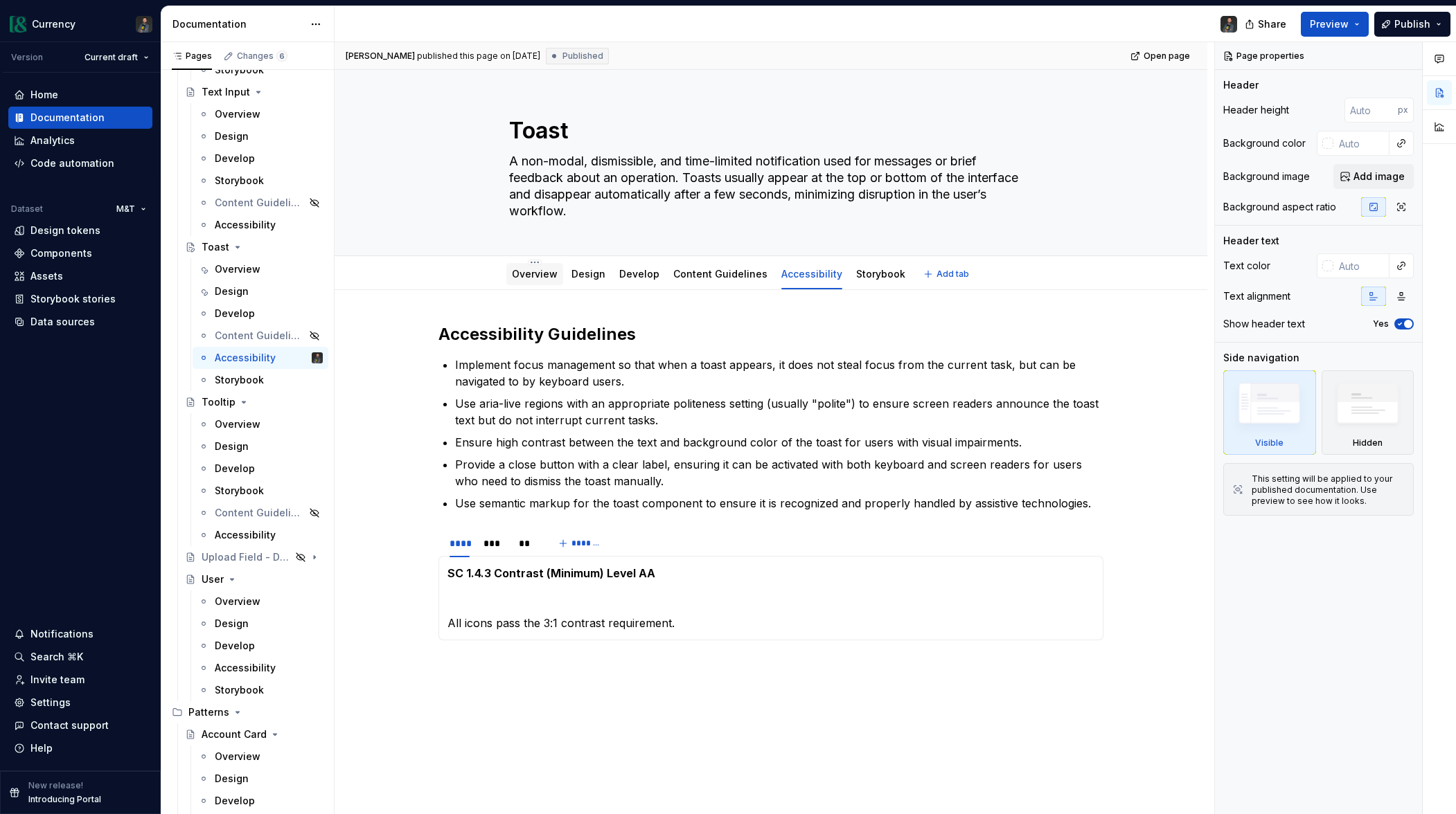
click at [538, 275] on link "Overview" at bounding box center [535, 274] width 46 height 12
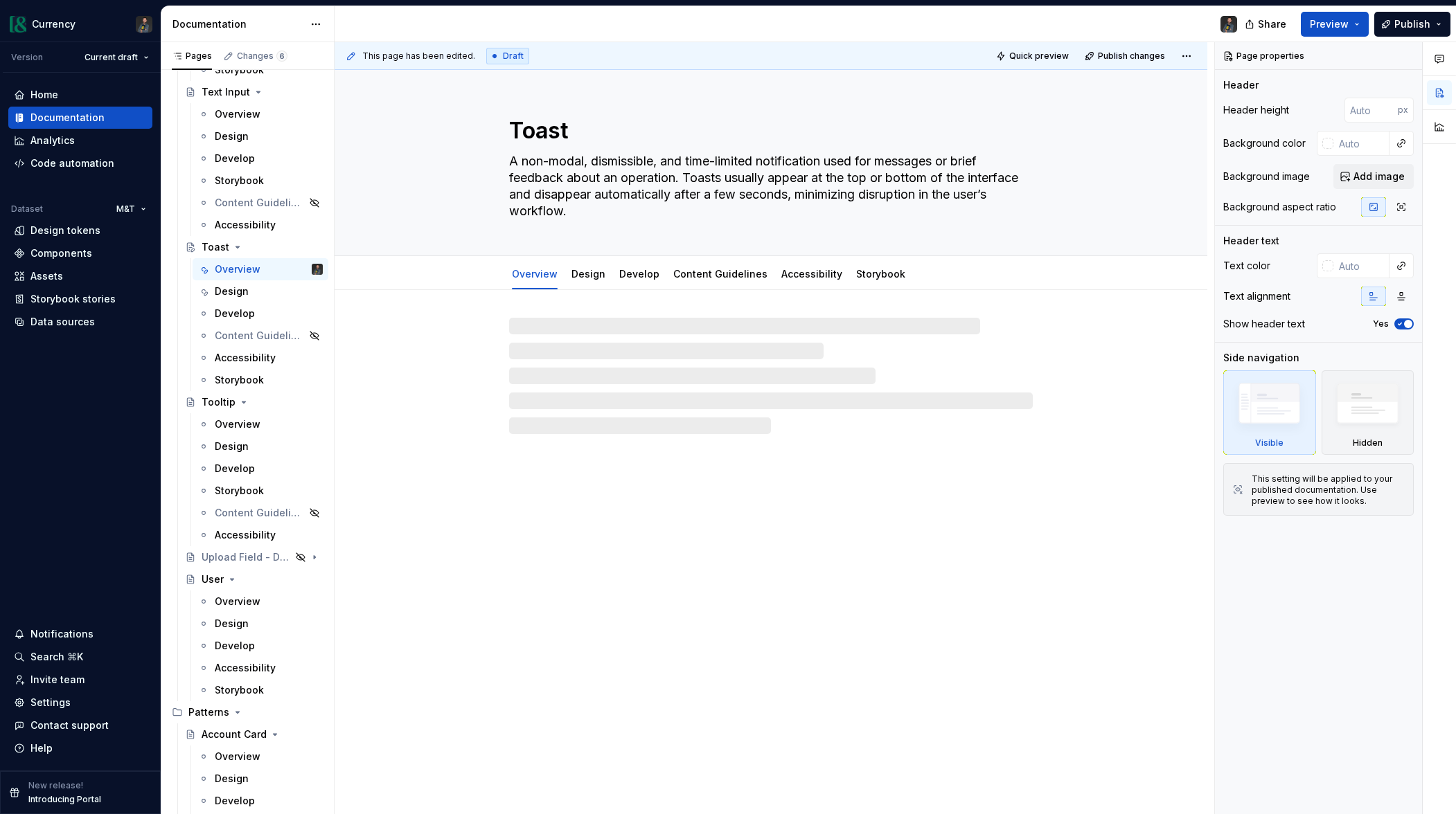
type textarea "*"
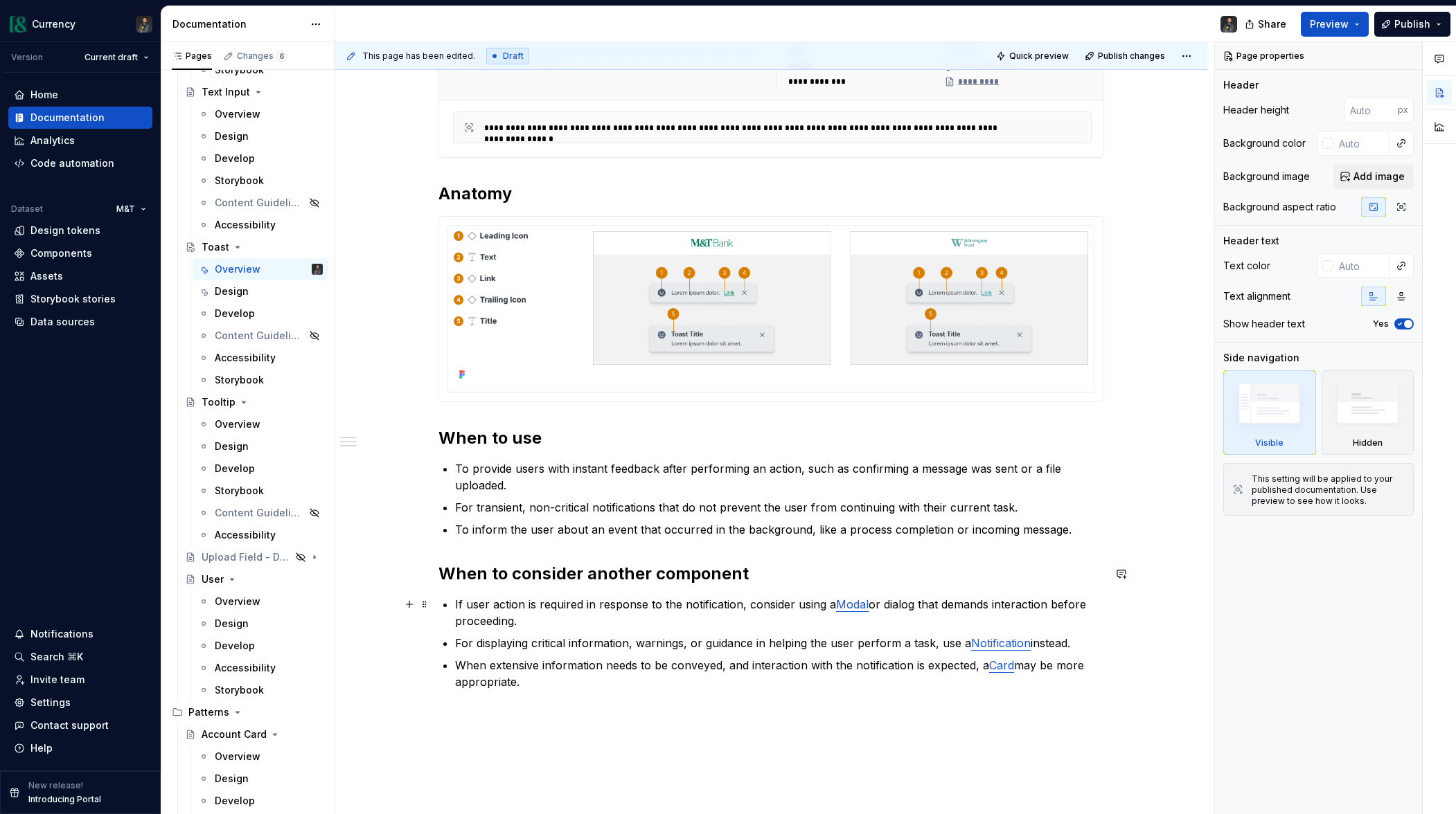
scroll to position [517, 0]
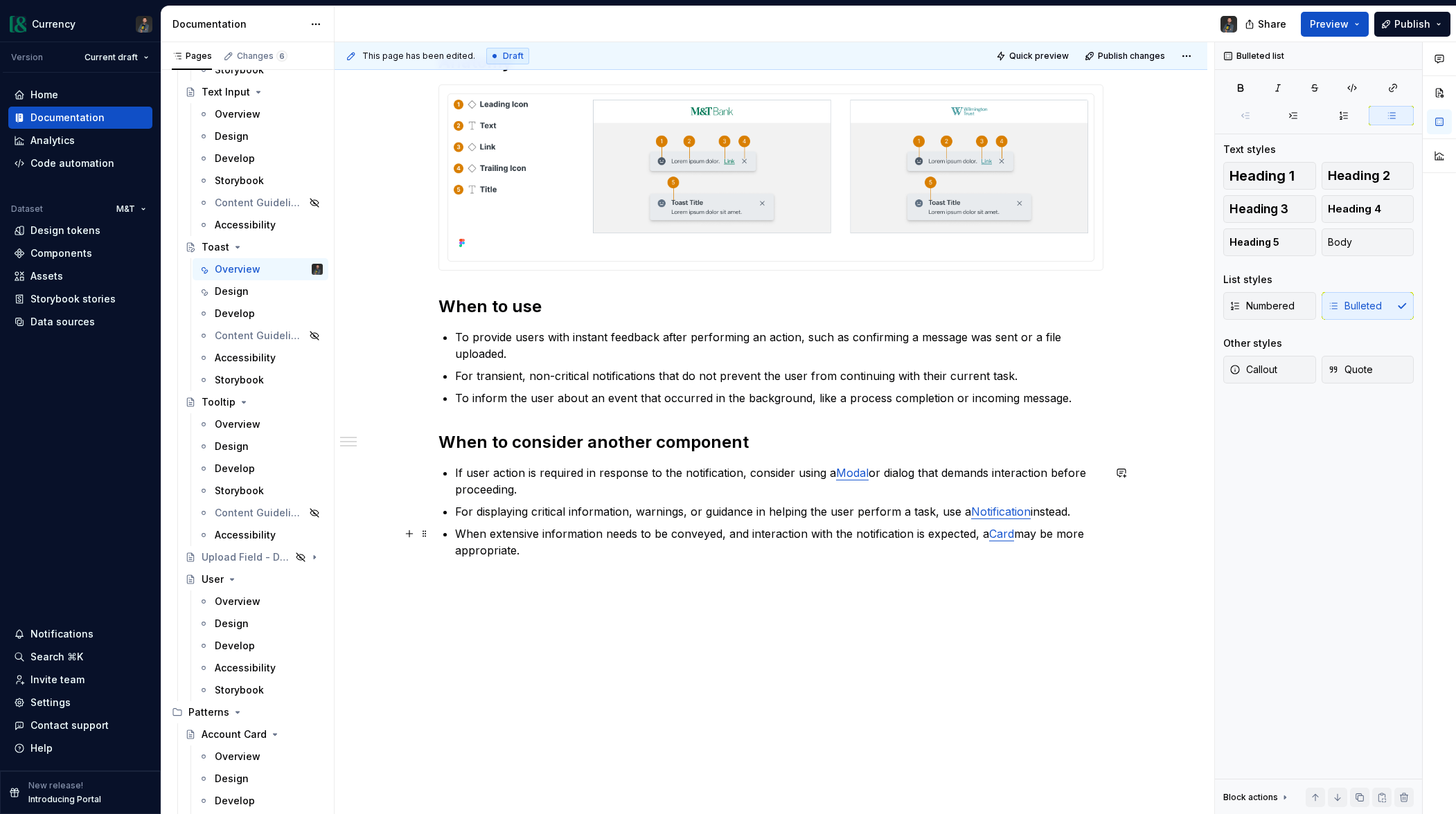
click at [628, 558] on div "**********" at bounding box center [771, 192] width 665 height 765
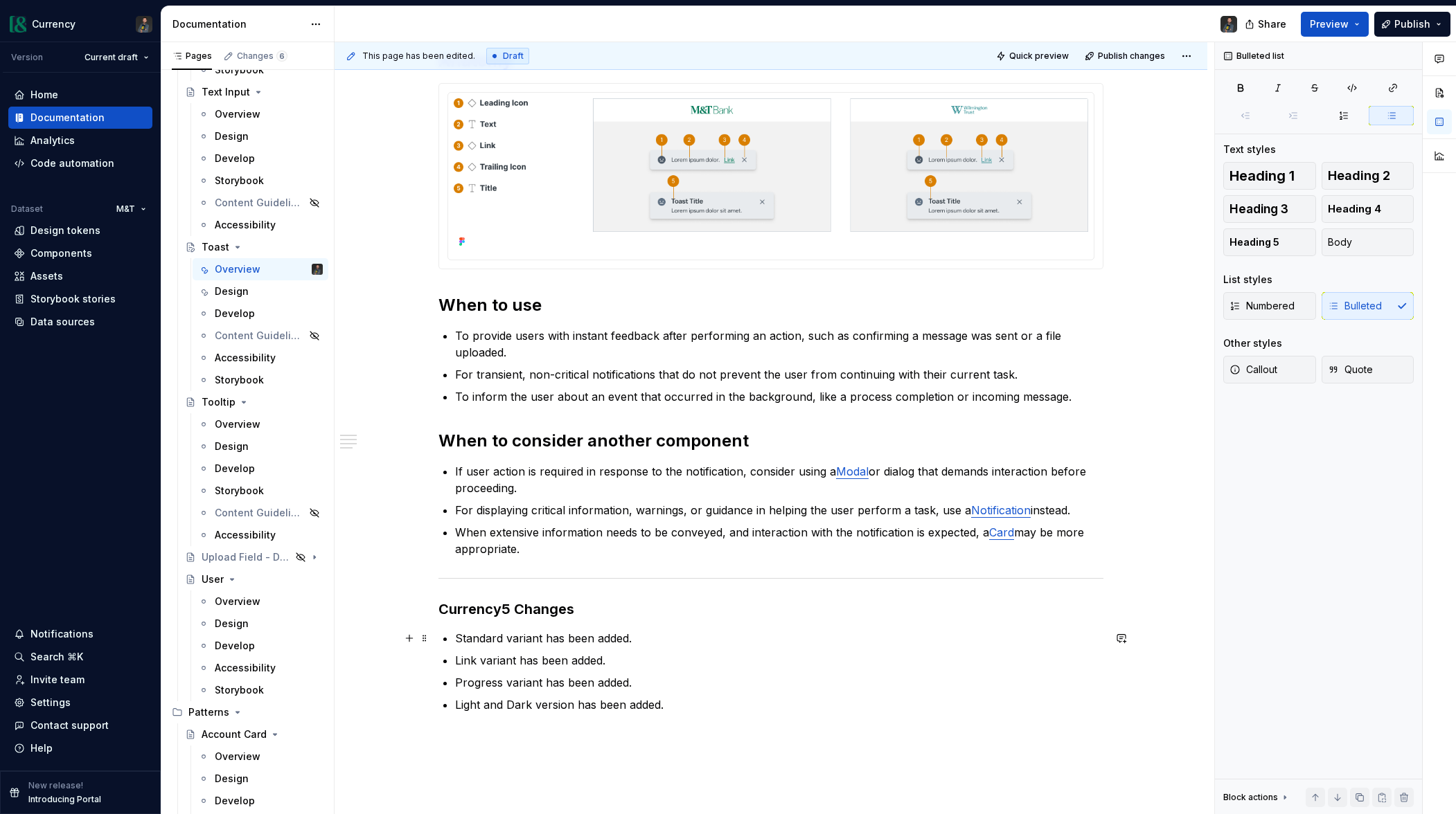
drag, startPoint x: 636, startPoint y: 641, endPoint x: 675, endPoint y: 650, distance: 40.0
click at [637, 641] on p "Standard variant has been added." at bounding box center [779, 638] width 648 height 17
click at [459, 633] on p "Standard variant has been added." at bounding box center [779, 638] width 648 height 17
click at [593, 638] on p "Added Standard variant." at bounding box center [779, 638] width 648 height 17
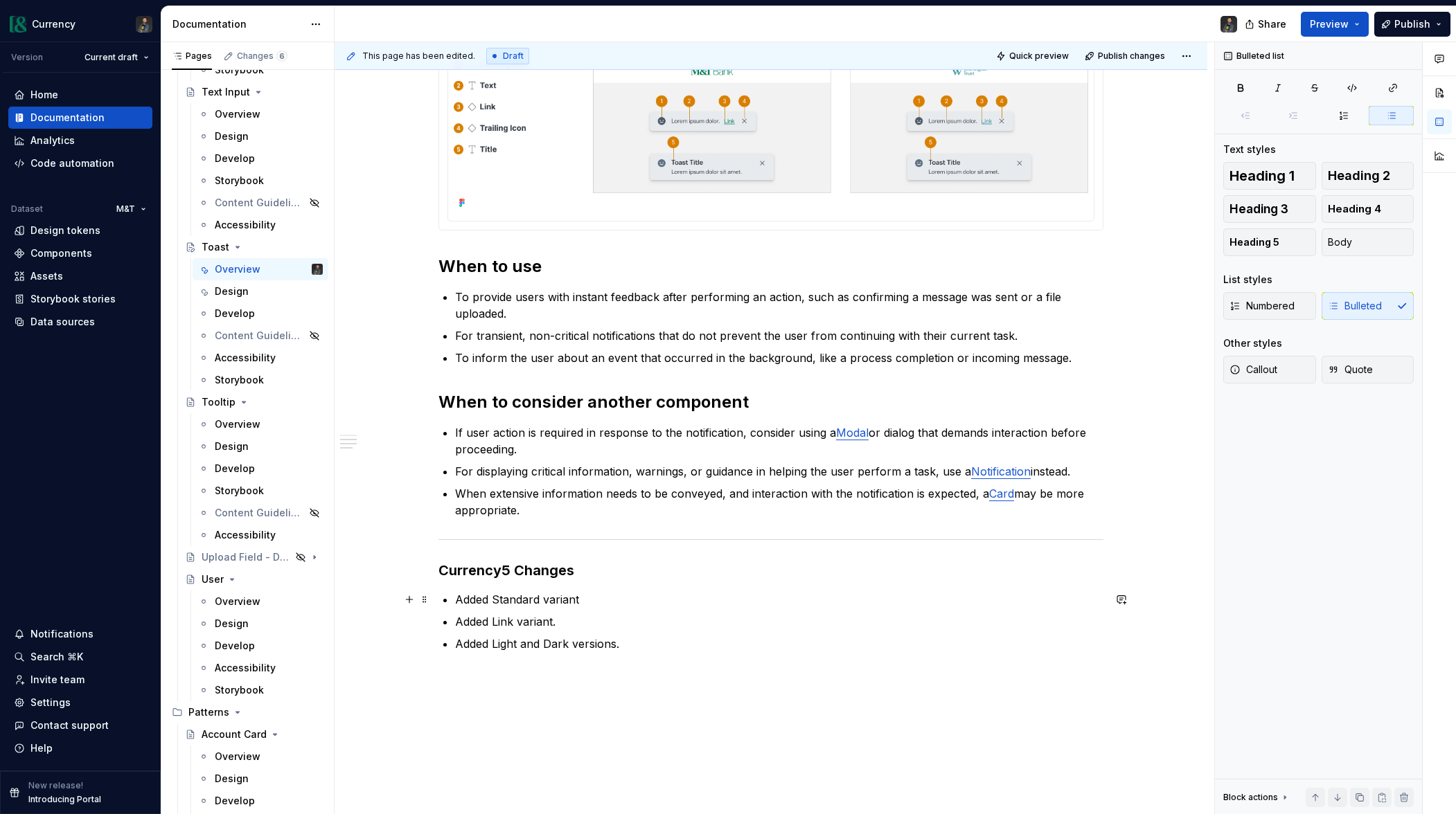
scroll to position [554, 0]
click at [572, 627] on p "Added Link variant." at bounding box center [779, 622] width 648 height 17
click at [637, 648] on p "Added Light and Dark versions." at bounding box center [779, 644] width 648 height 17
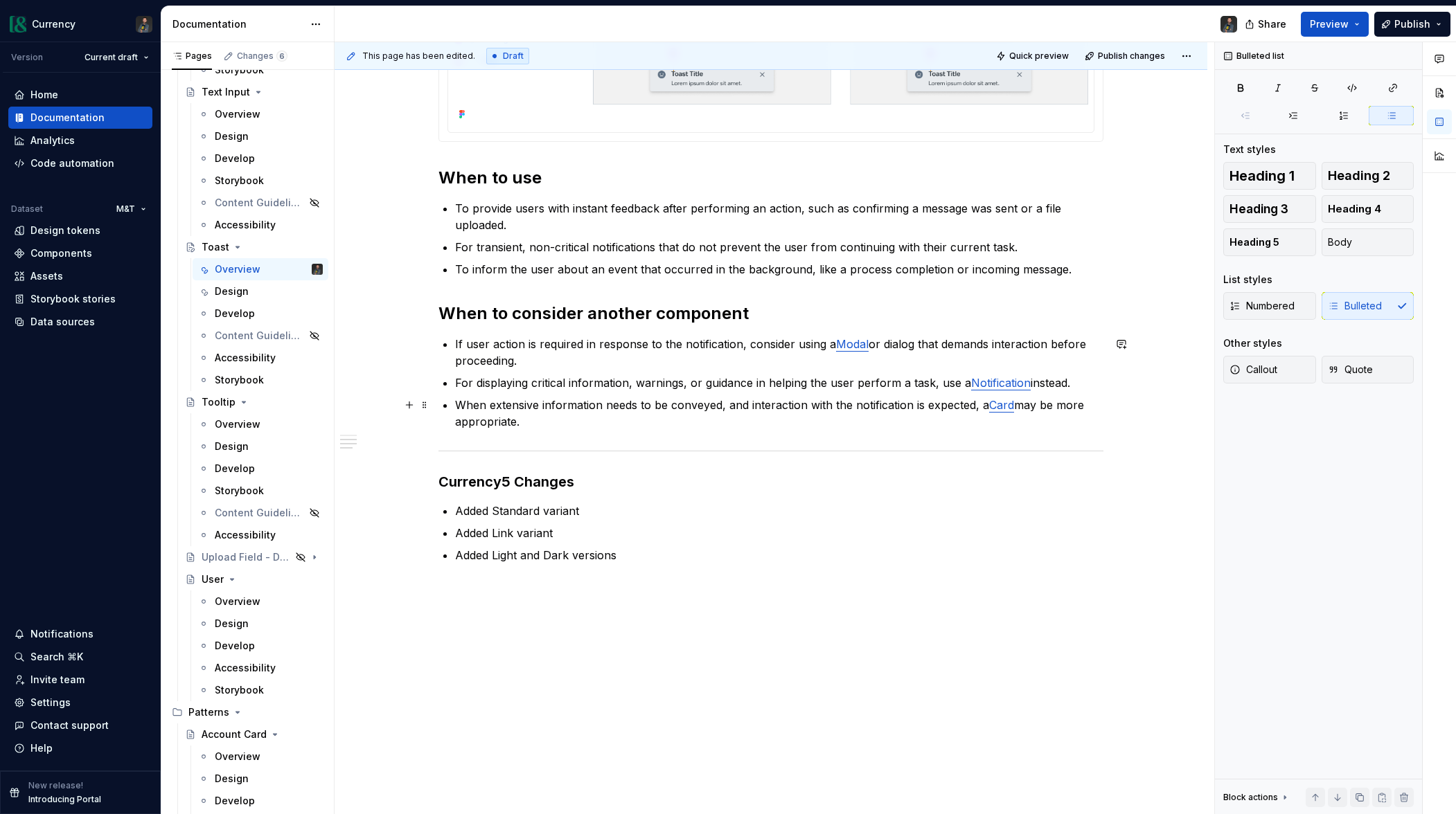
scroll to position [644, 0]
click at [584, 554] on p "Added Light and Dark versions" at bounding box center [779, 555] width 648 height 17
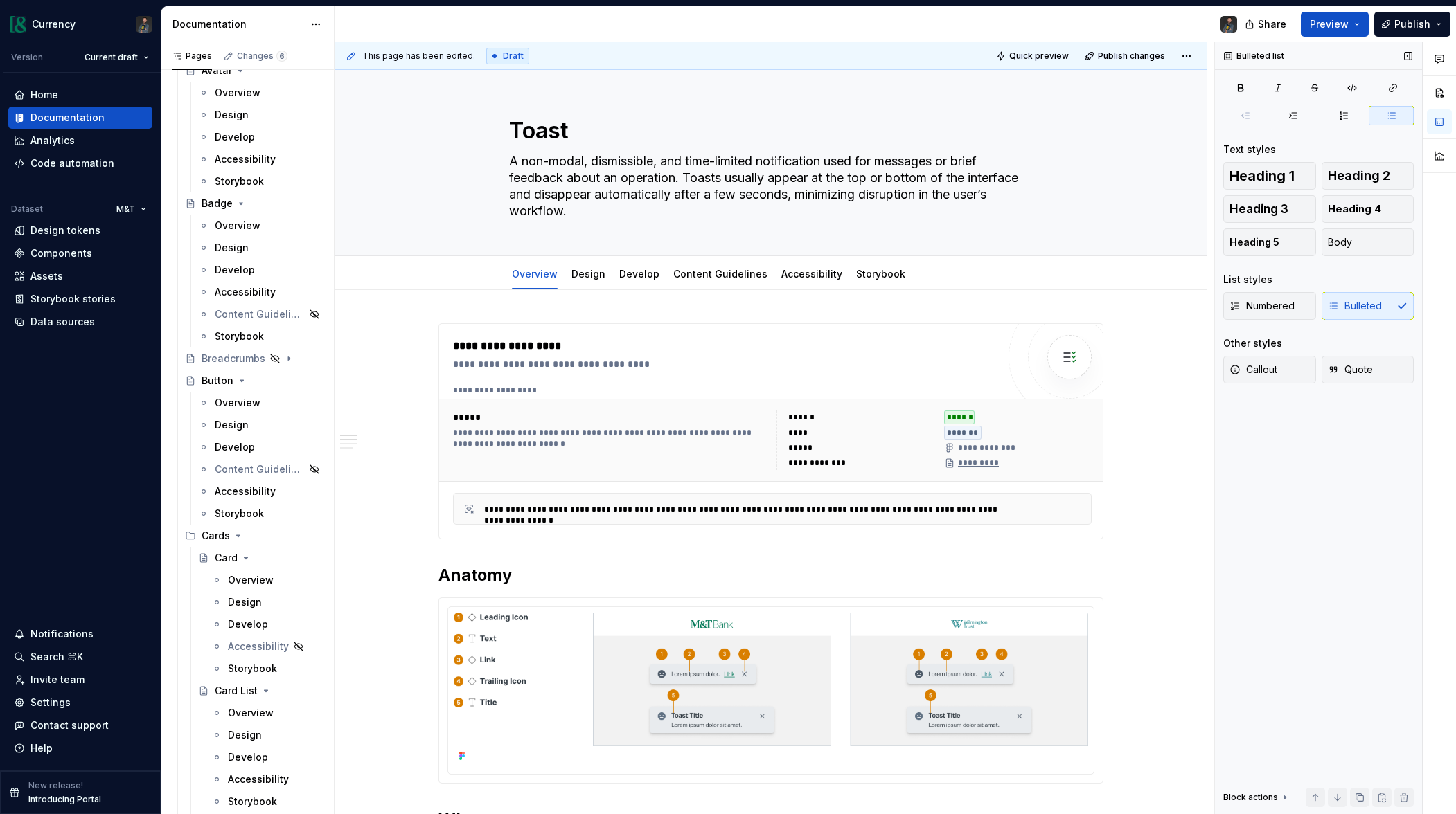
scroll to position [1264, 0]
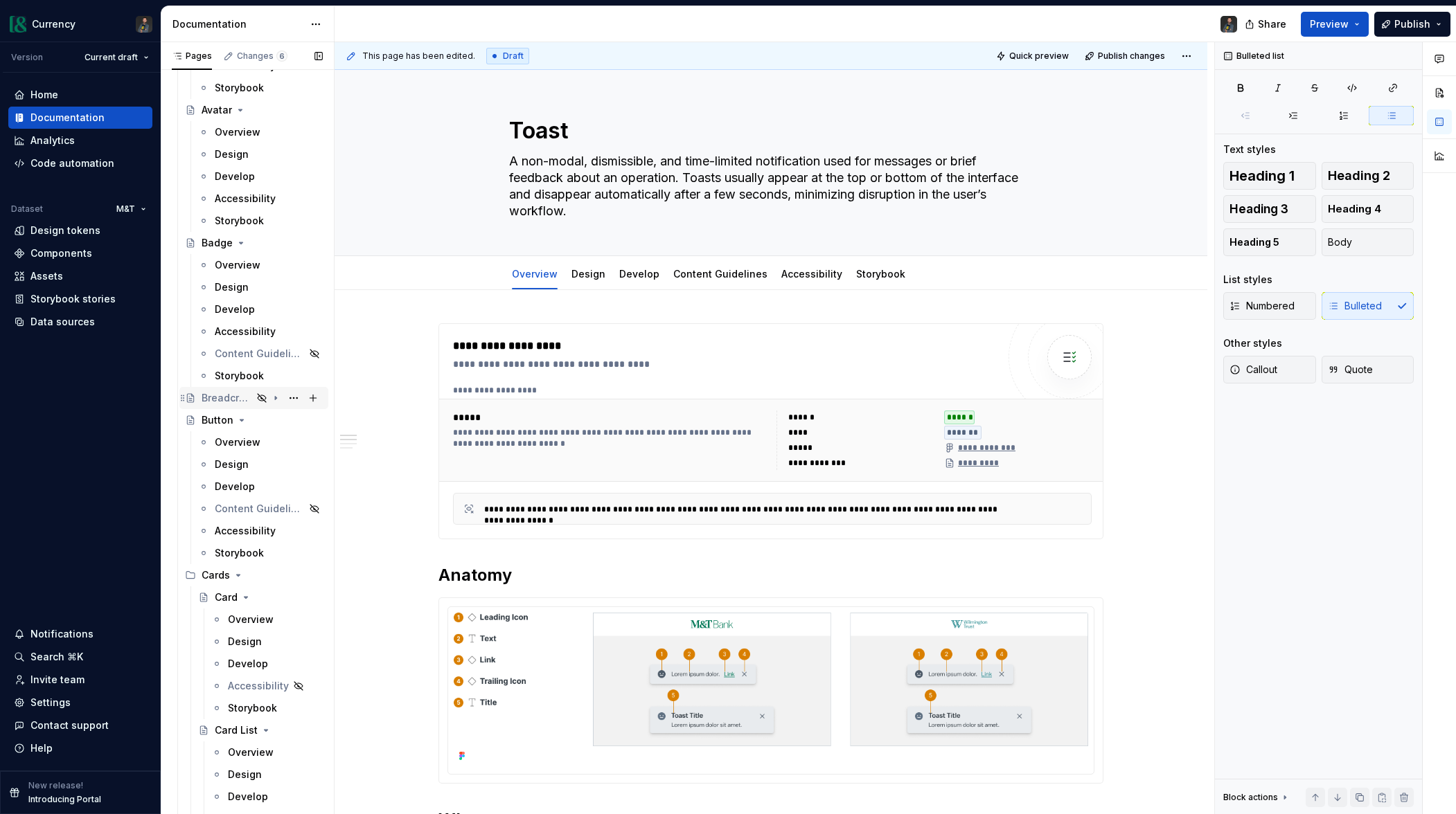
click at [275, 398] on icon "Page tree" at bounding box center [276, 399] width 2 height 3
click at [259, 399] on icon "Page tree" at bounding box center [261, 398] width 11 height 11
click at [292, 399] on button "Page tree" at bounding box center [293, 398] width 20 height 20
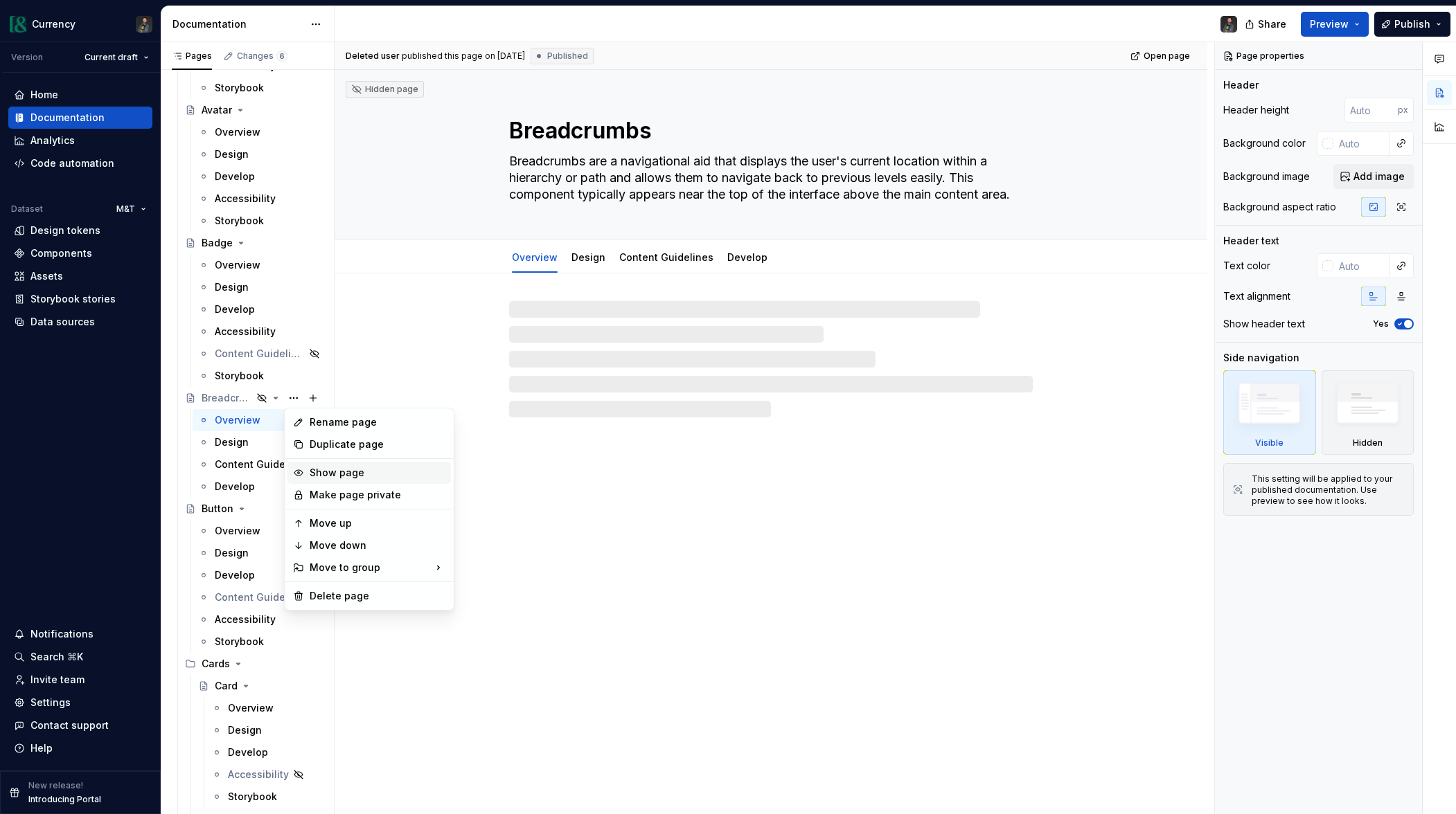
click at [323, 470] on div "Show page" at bounding box center [377, 473] width 136 height 14
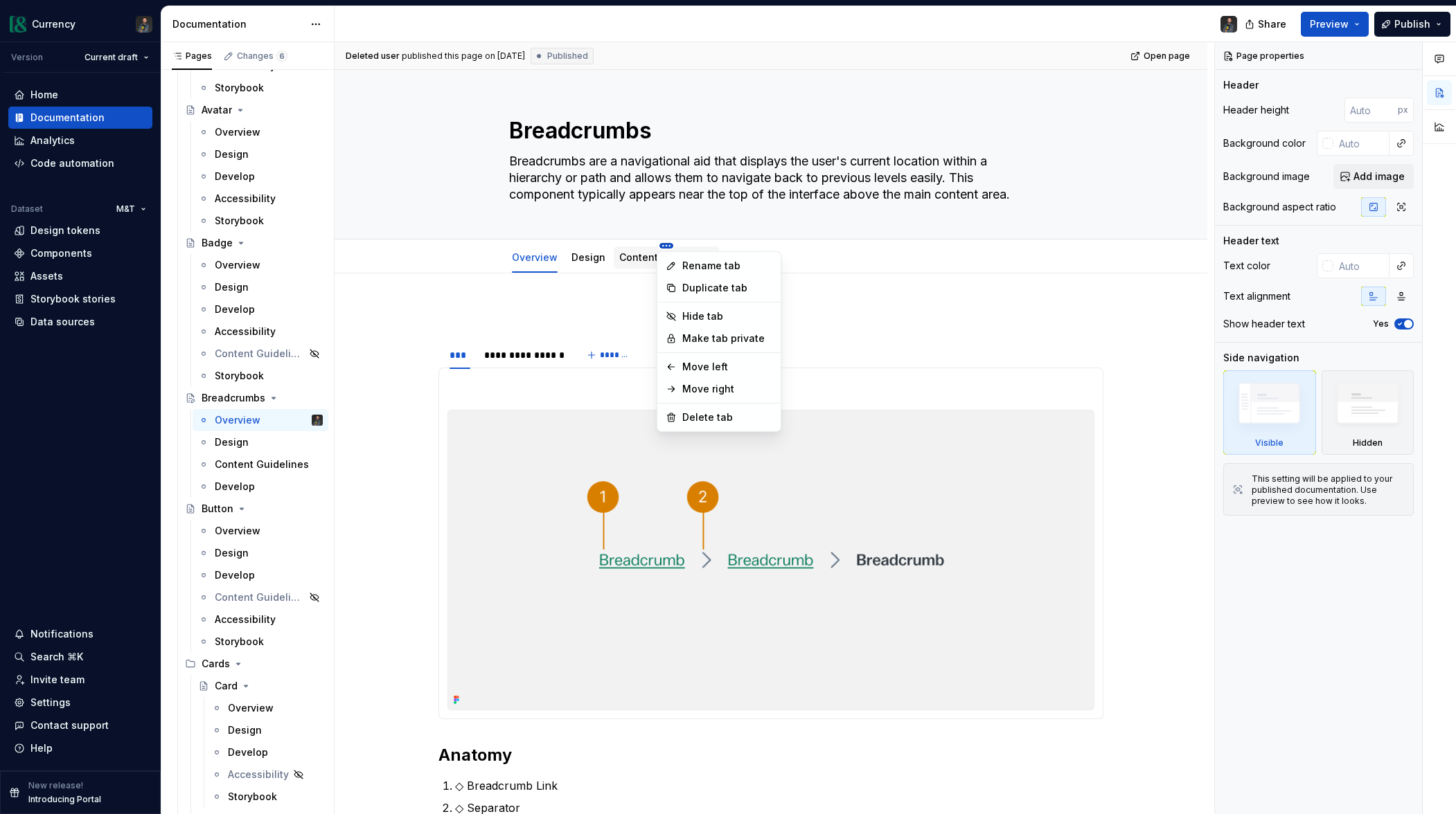
click at [664, 243] on html "Currency Version Current draft Home Documentation Analytics Code automation Dat…" at bounding box center [728, 407] width 1456 height 814
click at [698, 315] on div "Hide tab" at bounding box center [727, 316] width 90 height 14
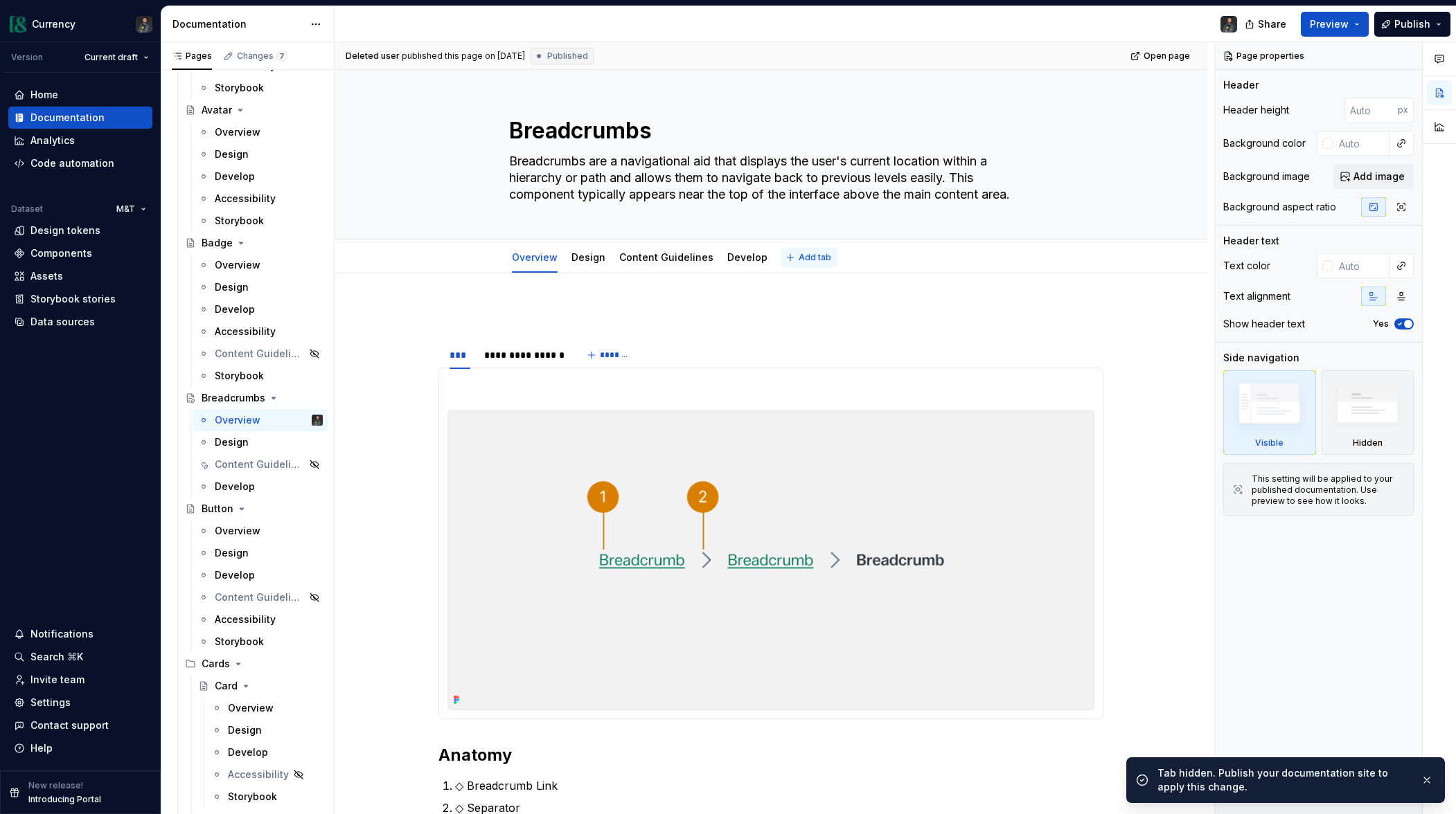
click at [799, 256] on span "Add tab" at bounding box center [815, 257] width 32 height 11
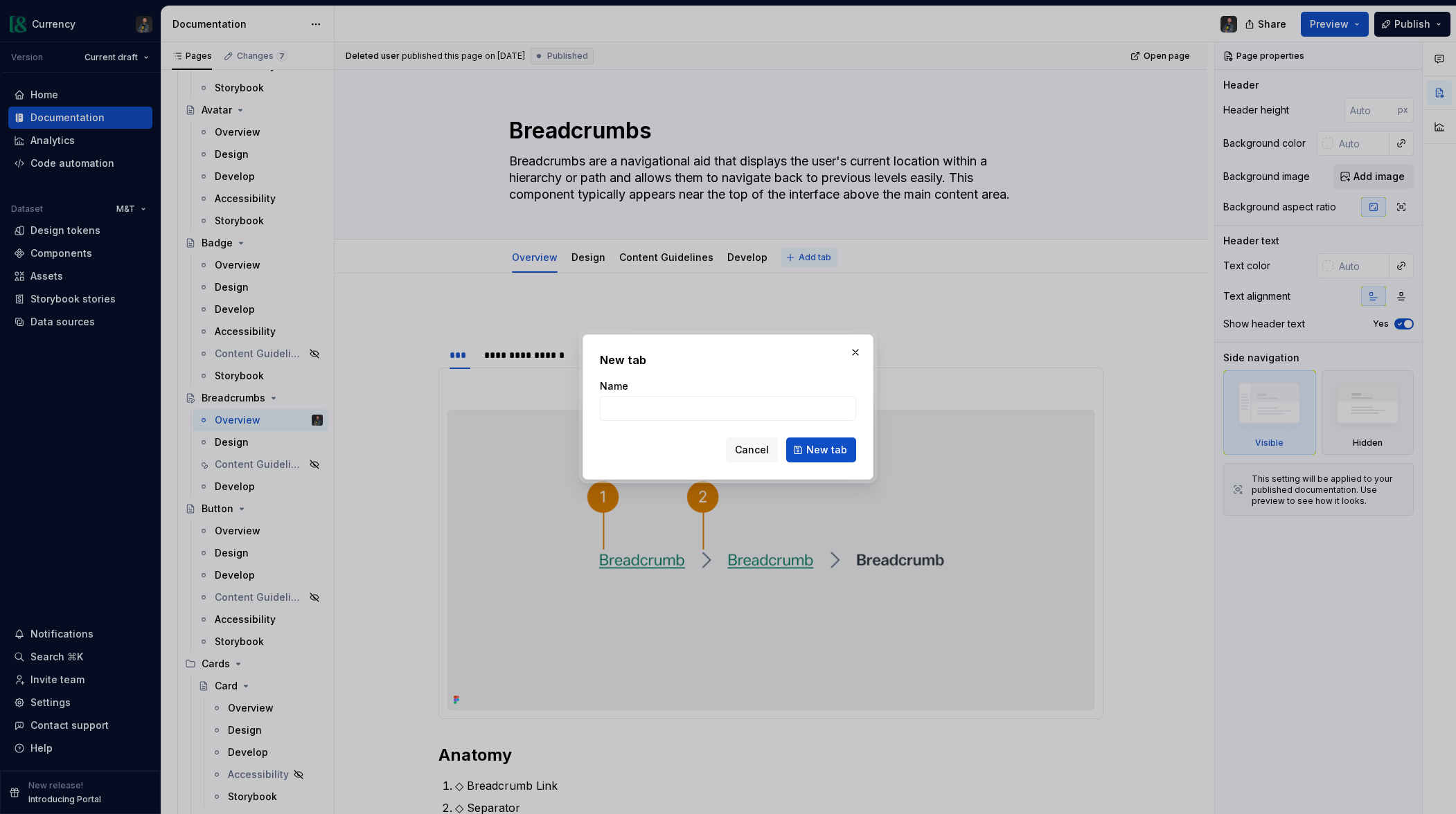
type textarea "*"
type input "S"
type textarea "*"
type input "Storybook"
drag, startPoint x: 814, startPoint y: 449, endPoint x: 813, endPoint y: 439, distance: 10.0
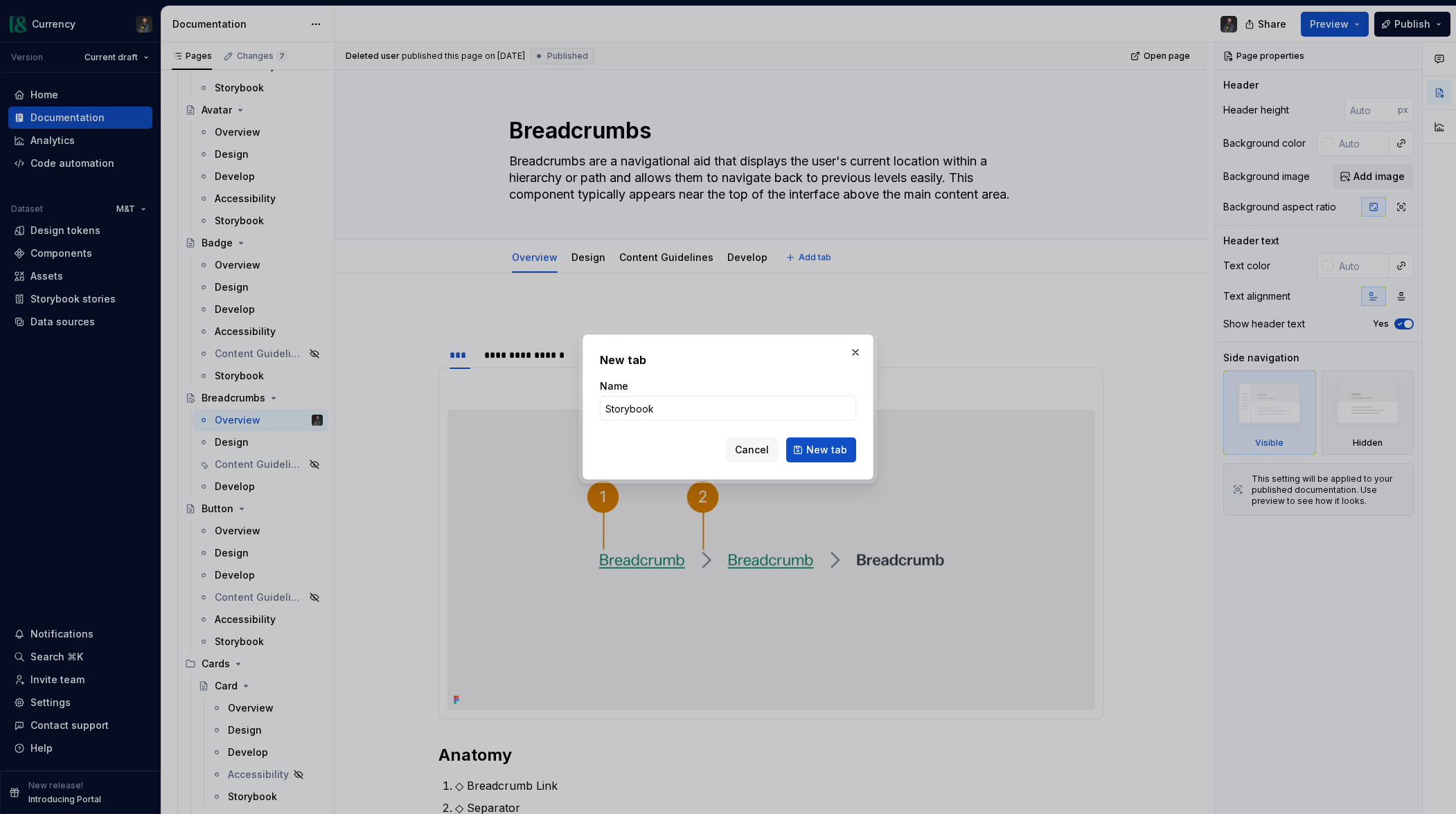
click at [814, 449] on span "New tab" at bounding box center [827, 450] width 41 height 14
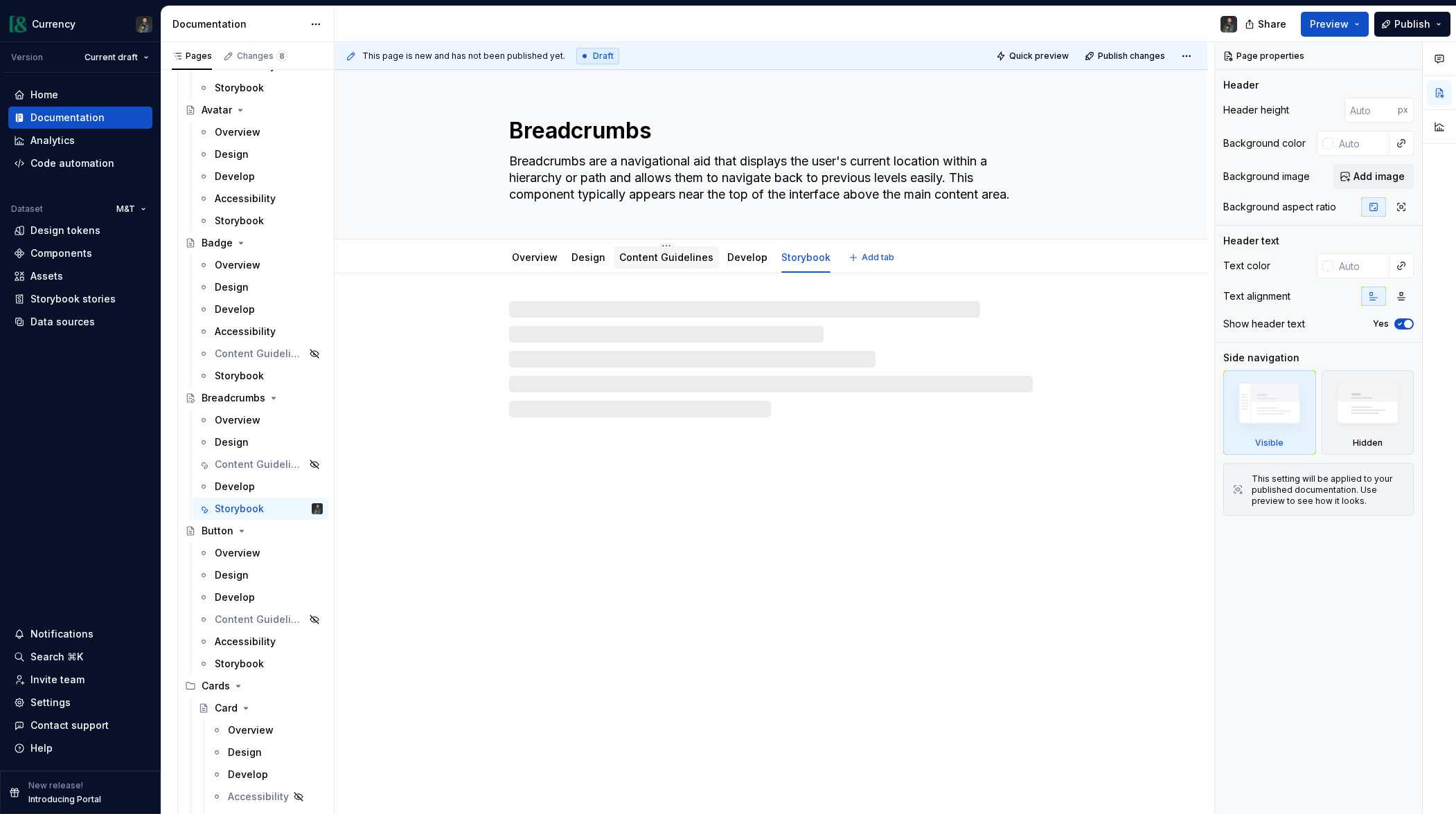
click at [665, 256] on link "Content Guidelines" at bounding box center [666, 257] width 94 height 12
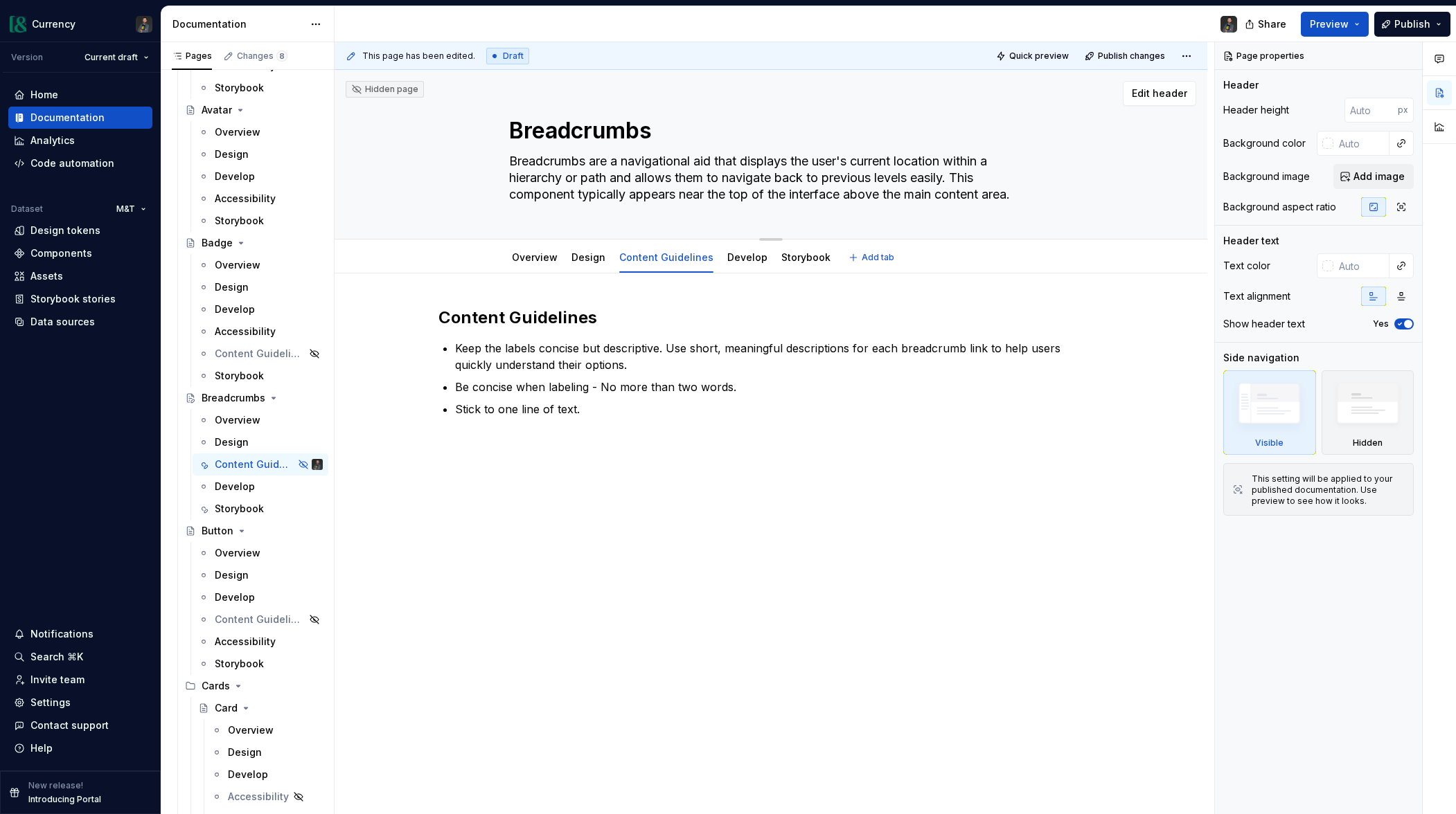
drag, startPoint x: 801, startPoint y: 160, endPoint x: 843, endPoint y: 160, distance: 42.0
click at [843, 160] on textarea "Breadcrumbs are a navigational aid that displays the user's current location wi…" at bounding box center [767, 177] width 523 height 55
click at [825, 160] on textarea "Breadcrumbs are a navigational aid that displays the user's current location wi…" at bounding box center [767, 177] width 523 height 55
drag, startPoint x: 767, startPoint y: 162, endPoint x: 796, endPoint y: 167, distance: 29.4
click at [796, 167] on textarea "Breadcrumbs are a navigational aid that displays the user's current location wi…" at bounding box center [767, 177] width 523 height 55
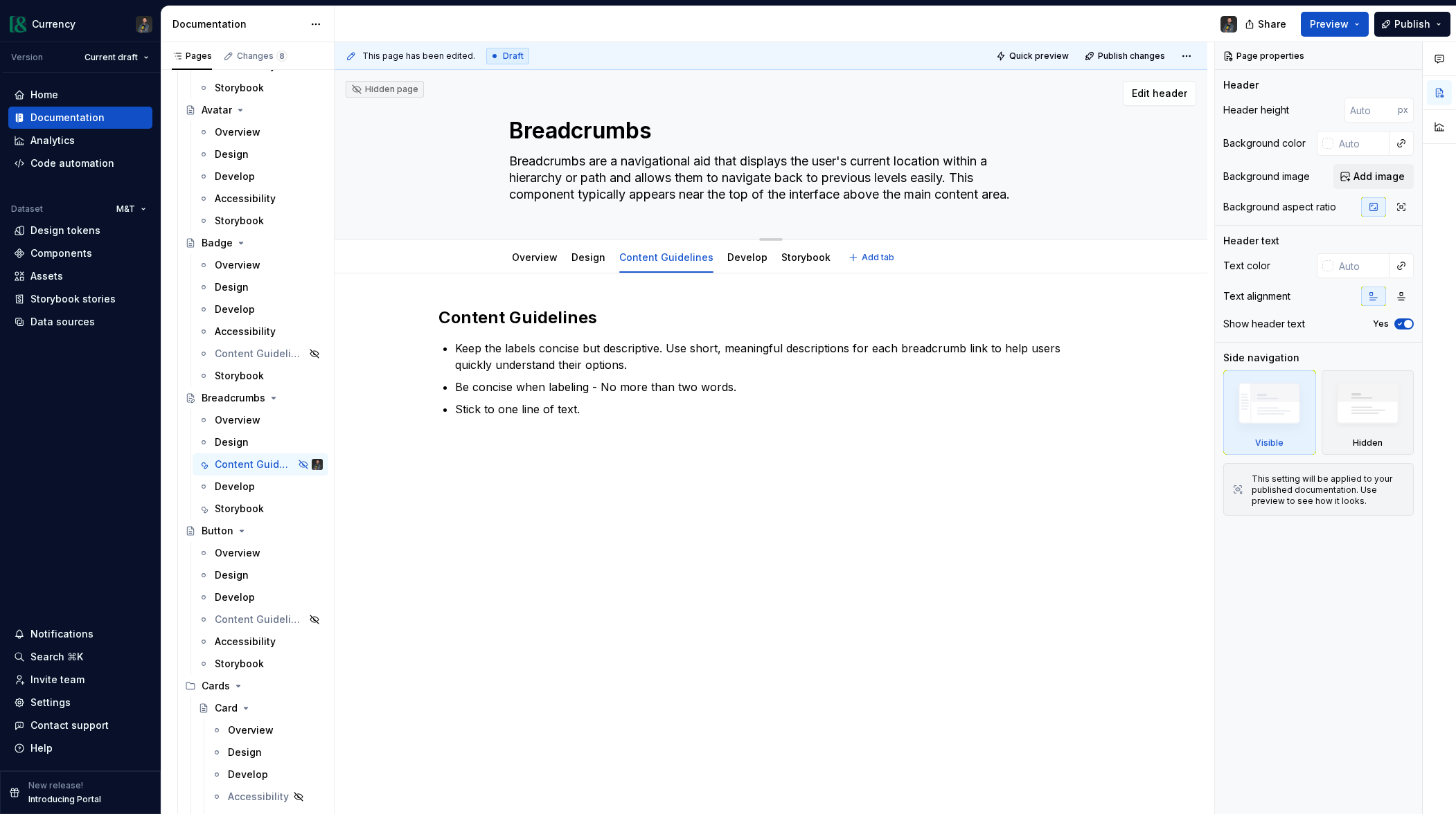
type textarea "*"
type textarea "Breadcrumbs are a navigational aid that s the user's current location within a …"
type textarea "*"
type textarea "Breadcrumbs are a navigational aid that sh the user's current location within a…"
type textarea "*"
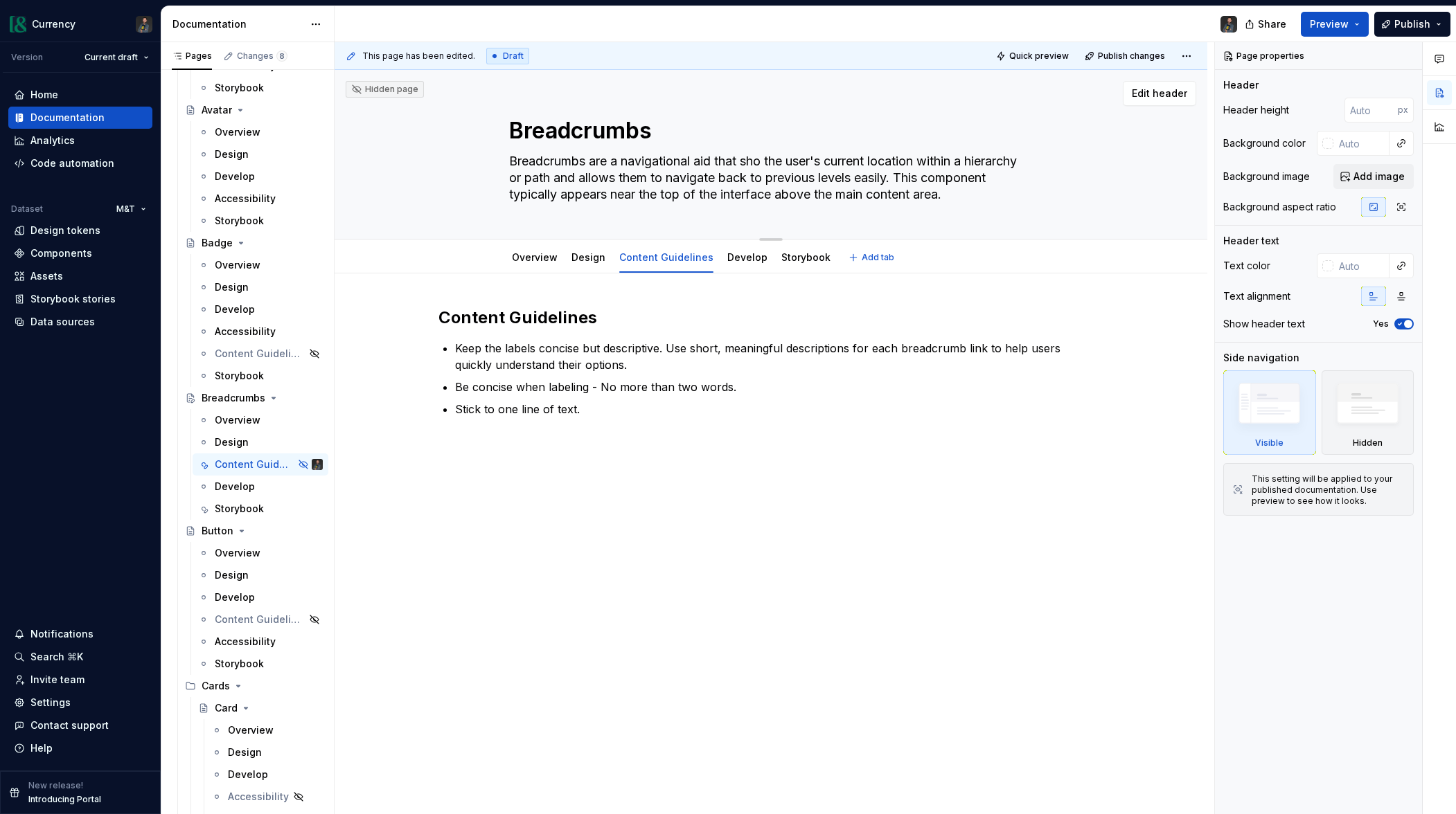
type textarea "Breadcrumbs are a navigational aid that show the user's current location within…"
type textarea "*"
type textarea "Breadcrumbs are a navigational aid that shows the user's current location withi…"
type textarea "*"
type textarea "Breadcrumbs are a navigational aid that shows the user's location within a hier…"
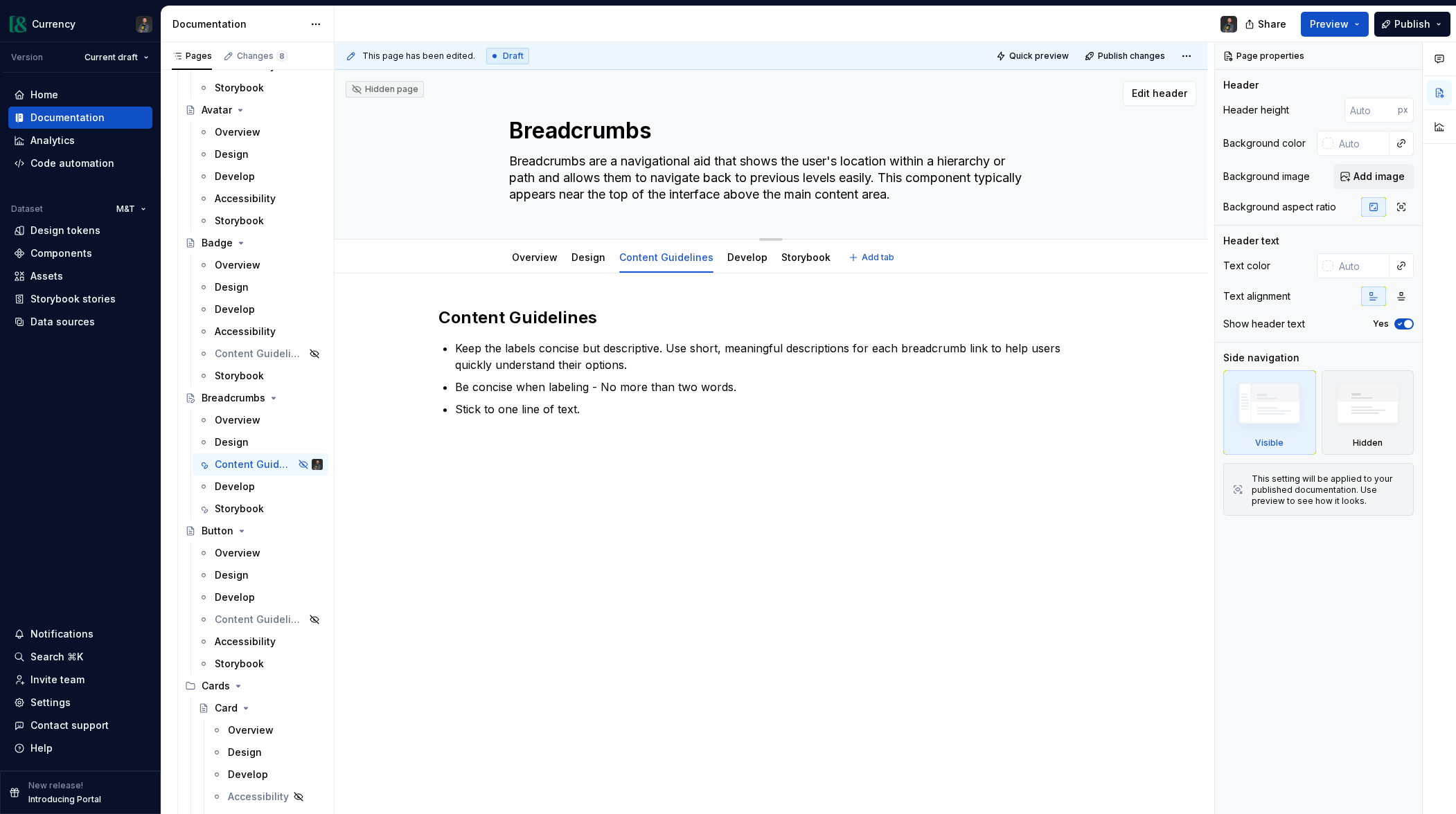
click at [620, 178] on textarea "Breadcrumbs are a navigational aid that shows the user's location within a hier…" at bounding box center [767, 177] width 523 height 55
drag, startPoint x: 881, startPoint y: 175, endPoint x: 728, endPoint y: 198, distance: 154.7
click at [709, 176] on textarea "Breadcrumbs are a navigational aid that shows the user's location within a hier…" at bounding box center [767, 177] width 523 height 55
type textarea "*"
type textarea "Breadcrumbs are a navigational aid that shows the user's location within a hier…"
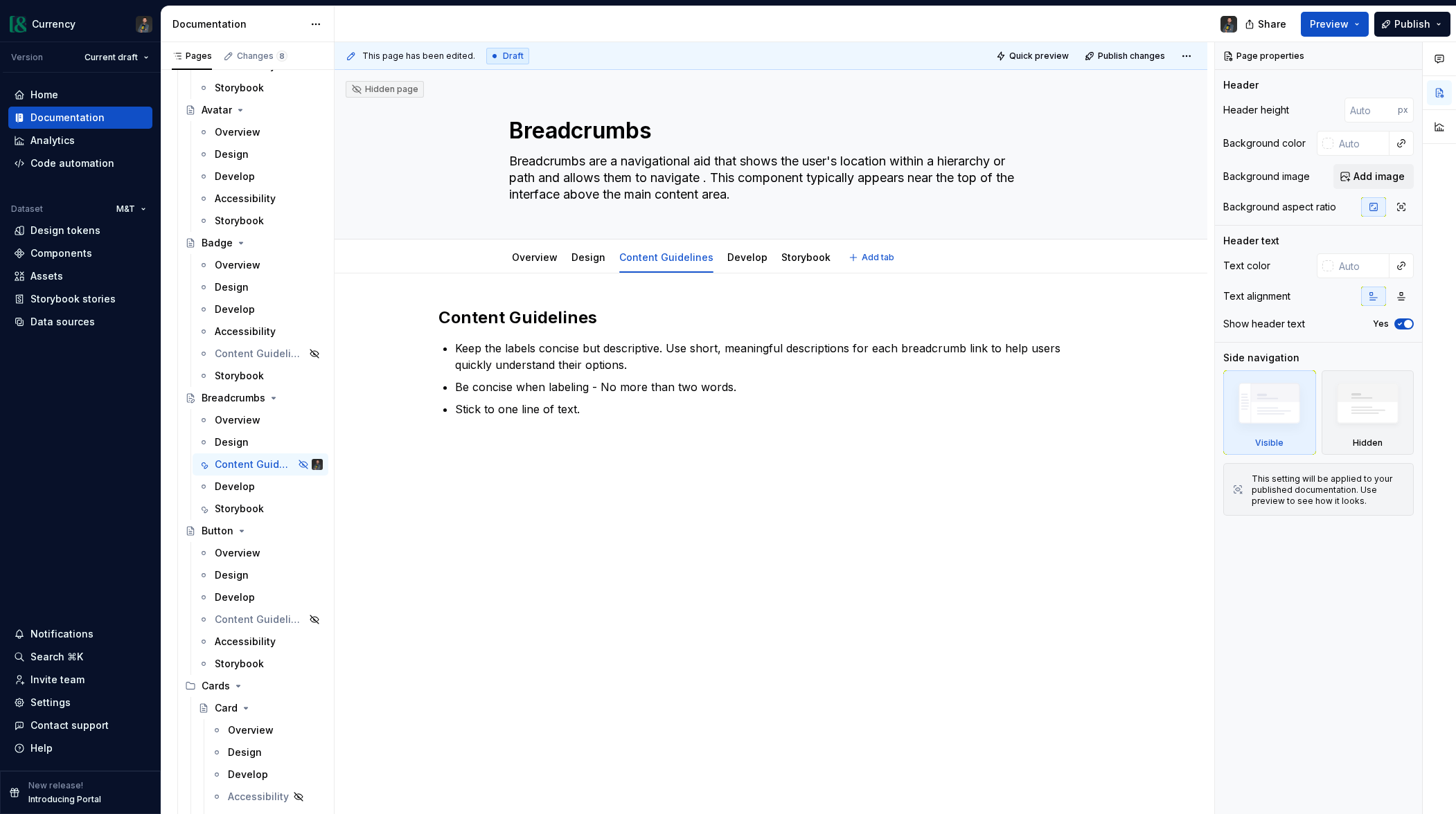
type textarea "*"
type textarea "Breadcrumbs are a navigational aid that shows the user's location within a hier…"
type textarea "*"
type textarea "Breadcrumbs are a navigational aid that shows the user's location within a hier…"
type textarea "*"
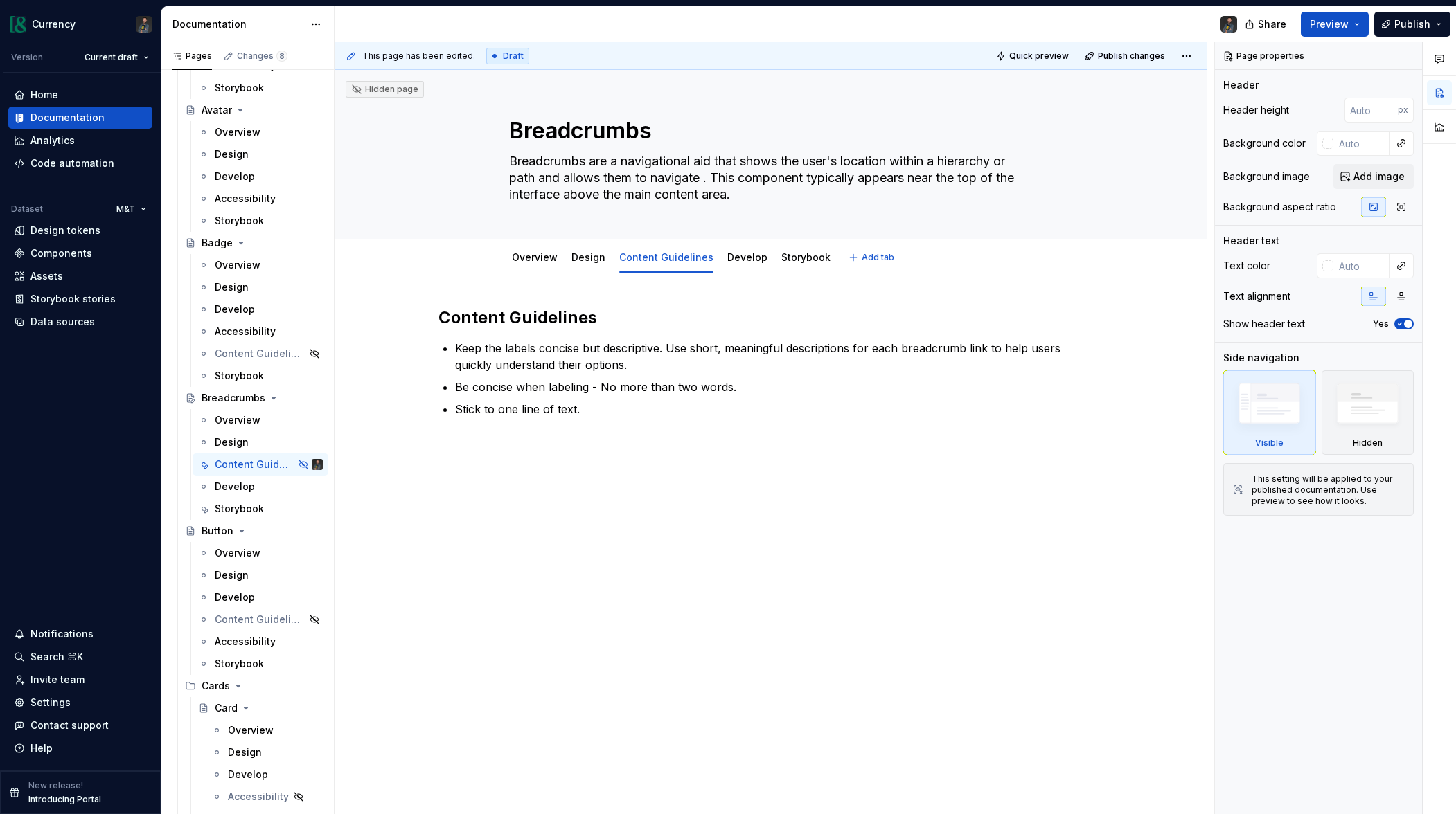
type textarea "Breadcrumbs are a navigational aid that shows the user's location within a hier…"
type textarea "*"
type textarea "Breadcrumbs are a navigational aid that shows the user's location within a hier…"
type textarea "*"
type textarea "Breadcrumbs are a navigational aid that shows the user's location within a hier…"
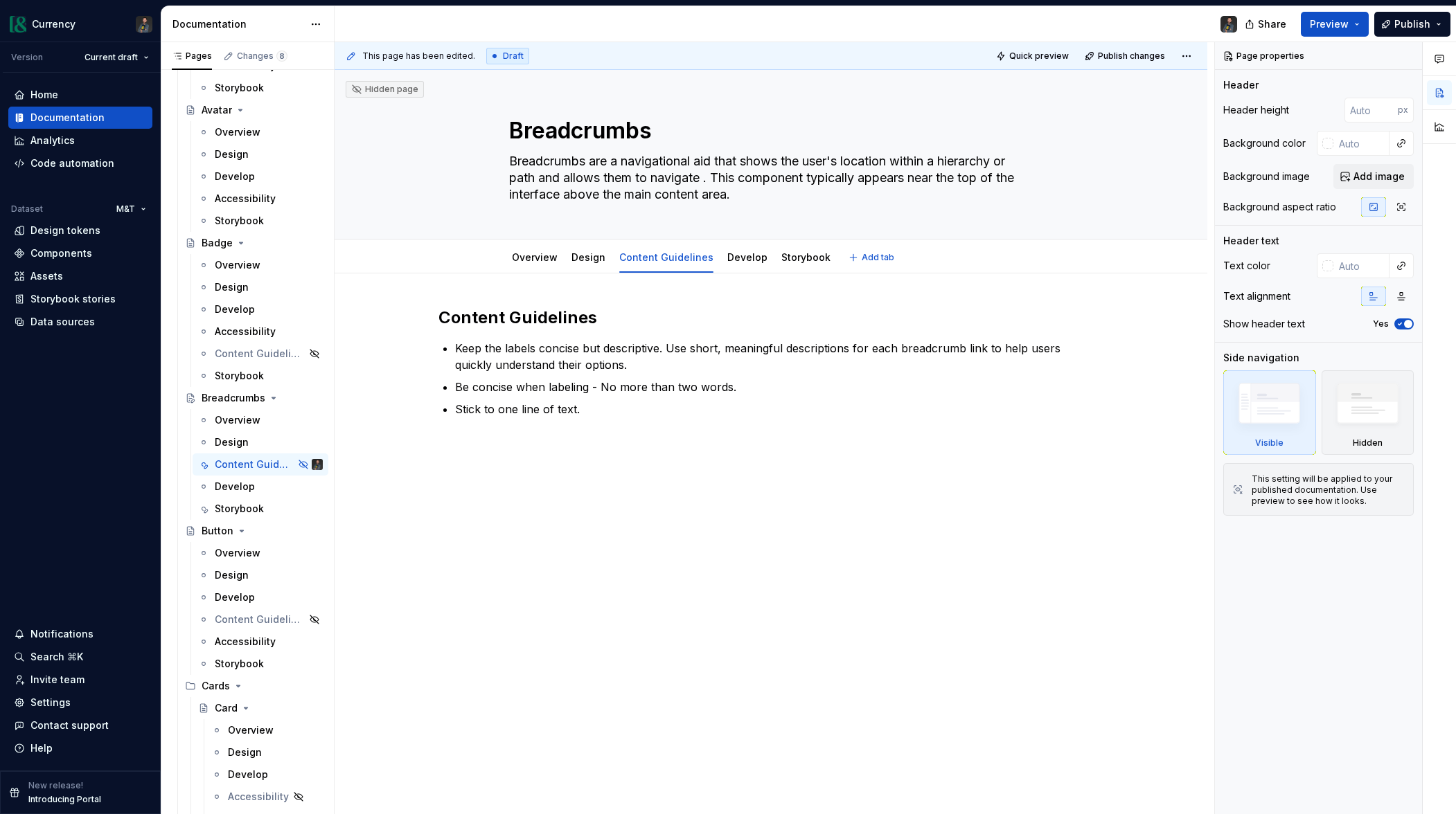
type textarea "*"
type textarea "Breadcrumbs are a navigational aid that shows the user's location within a hier…"
type textarea "*"
type textarea "Breadcrumbs are a navigational aid that shows the user's location within a hier…"
click at [717, 178] on textarea "Breadcrumbs are a navigational aid that shows the user's location within a hier…" at bounding box center [767, 177] width 523 height 55
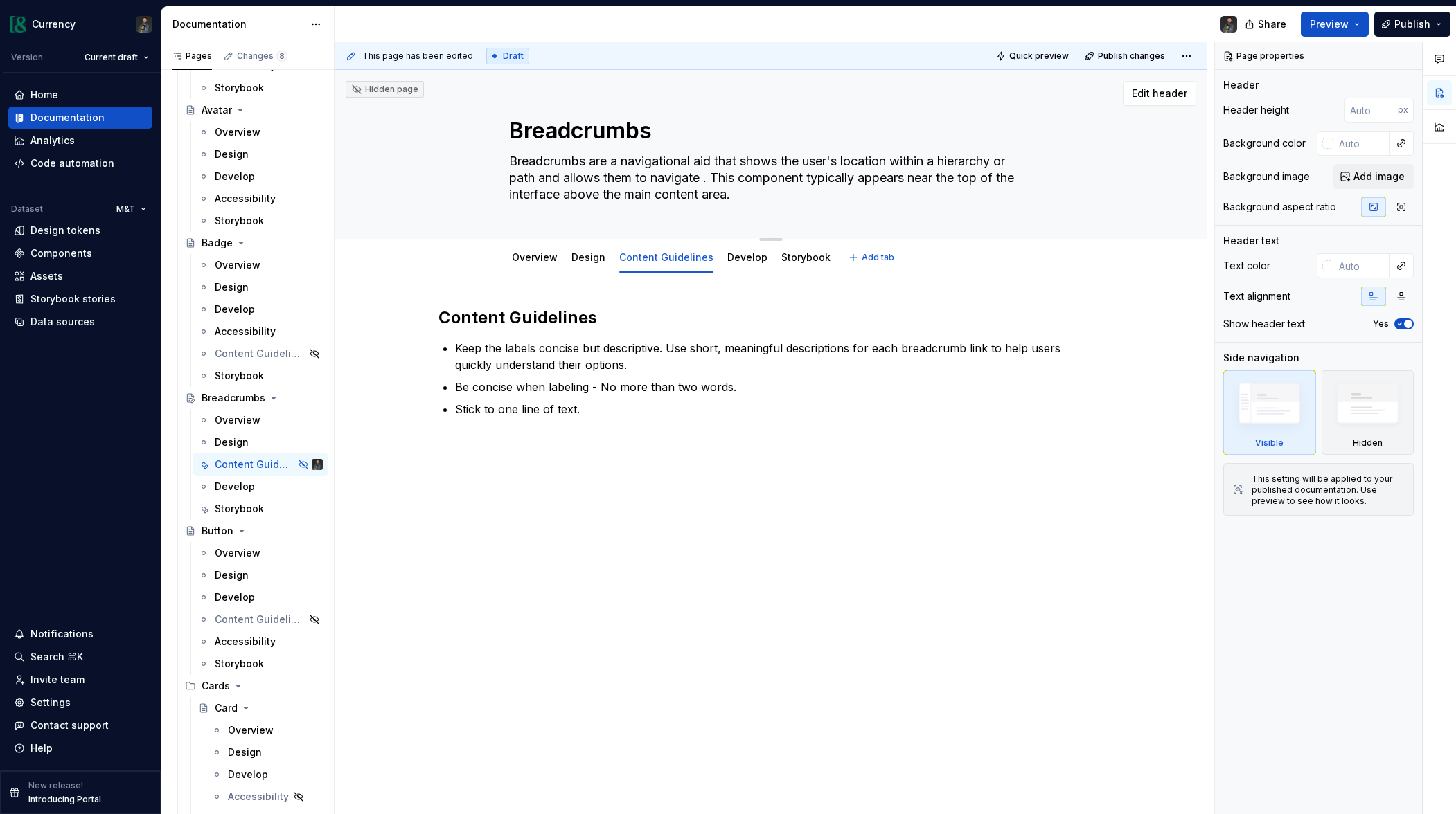
click at [566, 183] on textarea "Breadcrumbs are a navigational aid that shows the user's location within a hier…" at bounding box center [767, 177] width 523 height 55
click at [711, 178] on textarea "Breadcrumbs are a navigational aid that shows the user's location within a hier…" at bounding box center [767, 177] width 523 height 55
type textarea "*"
type textarea "Breadcrumbs are a navigational aid that shows the user's location within a hier…"
type textarea "*"
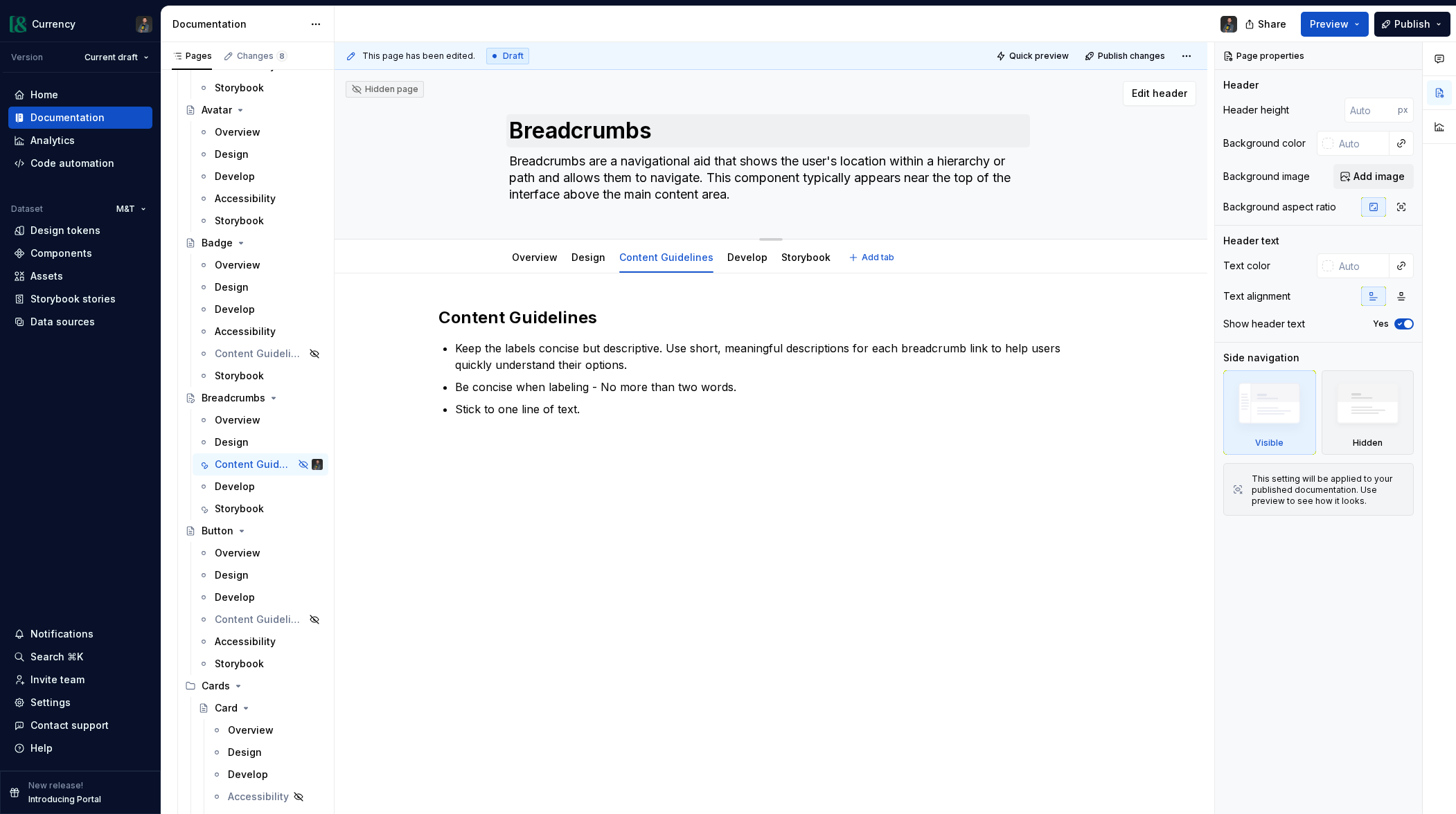
type textarea "Breadcrumbs are a navigational aid that shows the user's location within a hier…"
type textarea "*"
type textarea "Breadcrumbs are a navigational aid that shows the user's location within a hier…"
type textarea "*"
type textarea "Breadcrumbs are a navigational aid that shows the user's location within a hier…"
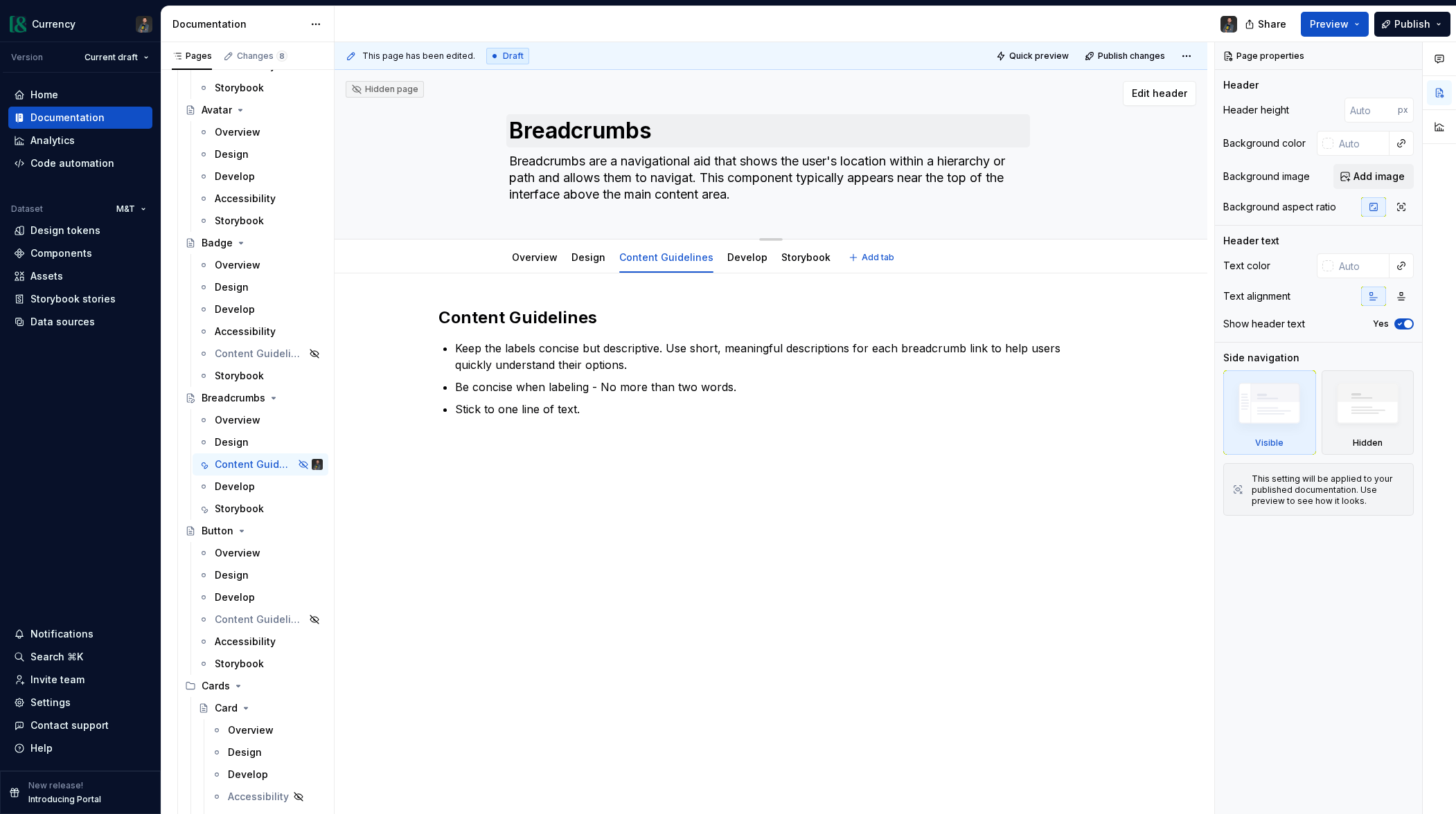
type textarea "*"
type textarea "Breadcrumbs are a navigational aid that shows the user's location within a hier…"
type textarea "*"
type textarea "Breadcrumbs are a navigational aid that shows the user's location within a hier…"
type textarea "*"
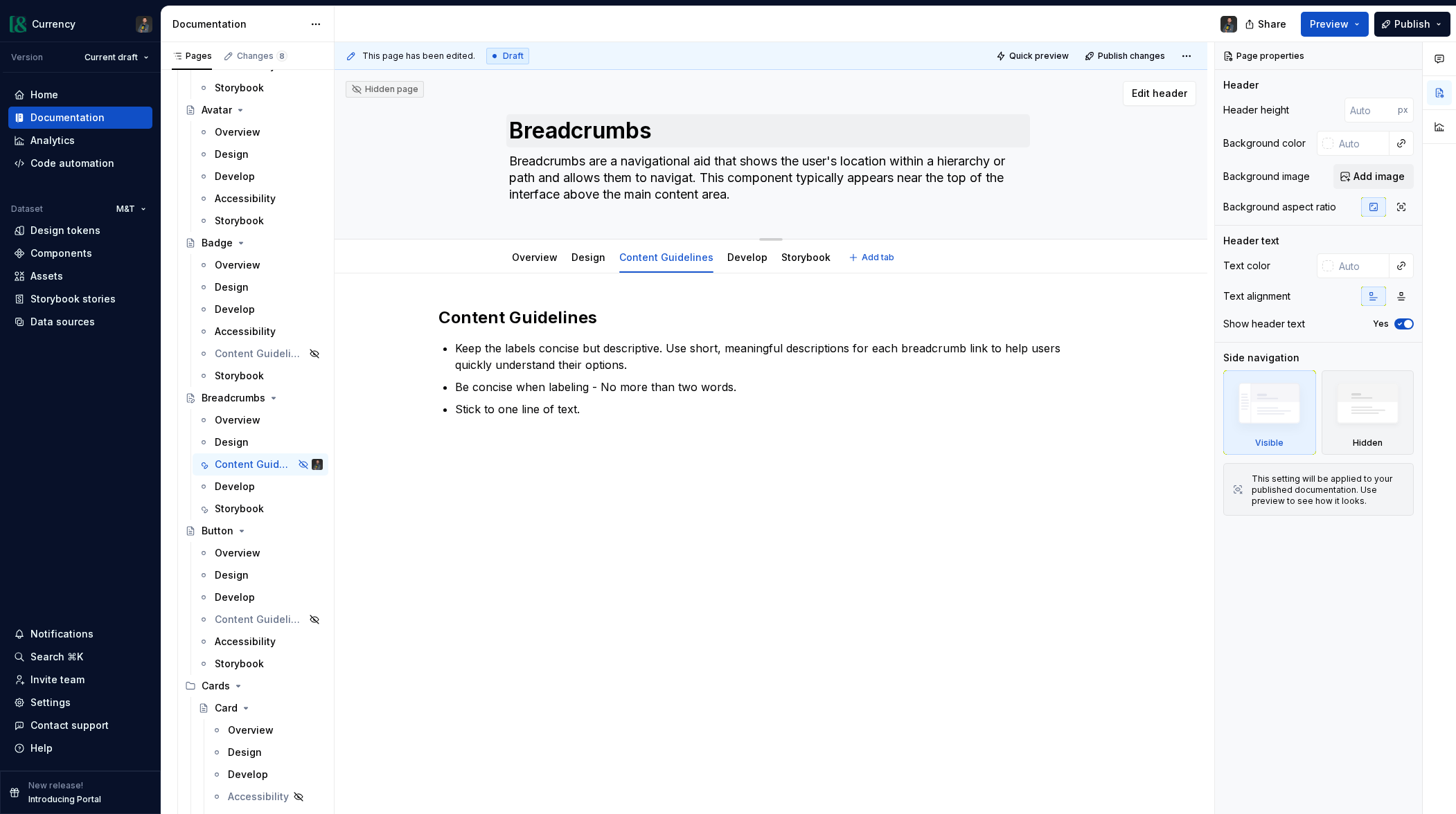
type textarea "Breadcrumbs are a navigational aid that shows the user's location within a hier…"
drag, startPoint x: 595, startPoint y: 163, endPoint x: 703, endPoint y: 176, distance: 108.8
click at [703, 176] on textarea "Breadcrumbs are a navigational aid that shows the user's location within a hier…" at bounding box center [767, 177] width 523 height 55
type textarea "*"
type textarea "Breadcrumbs s. This component typically appears near the top of the interface a…"
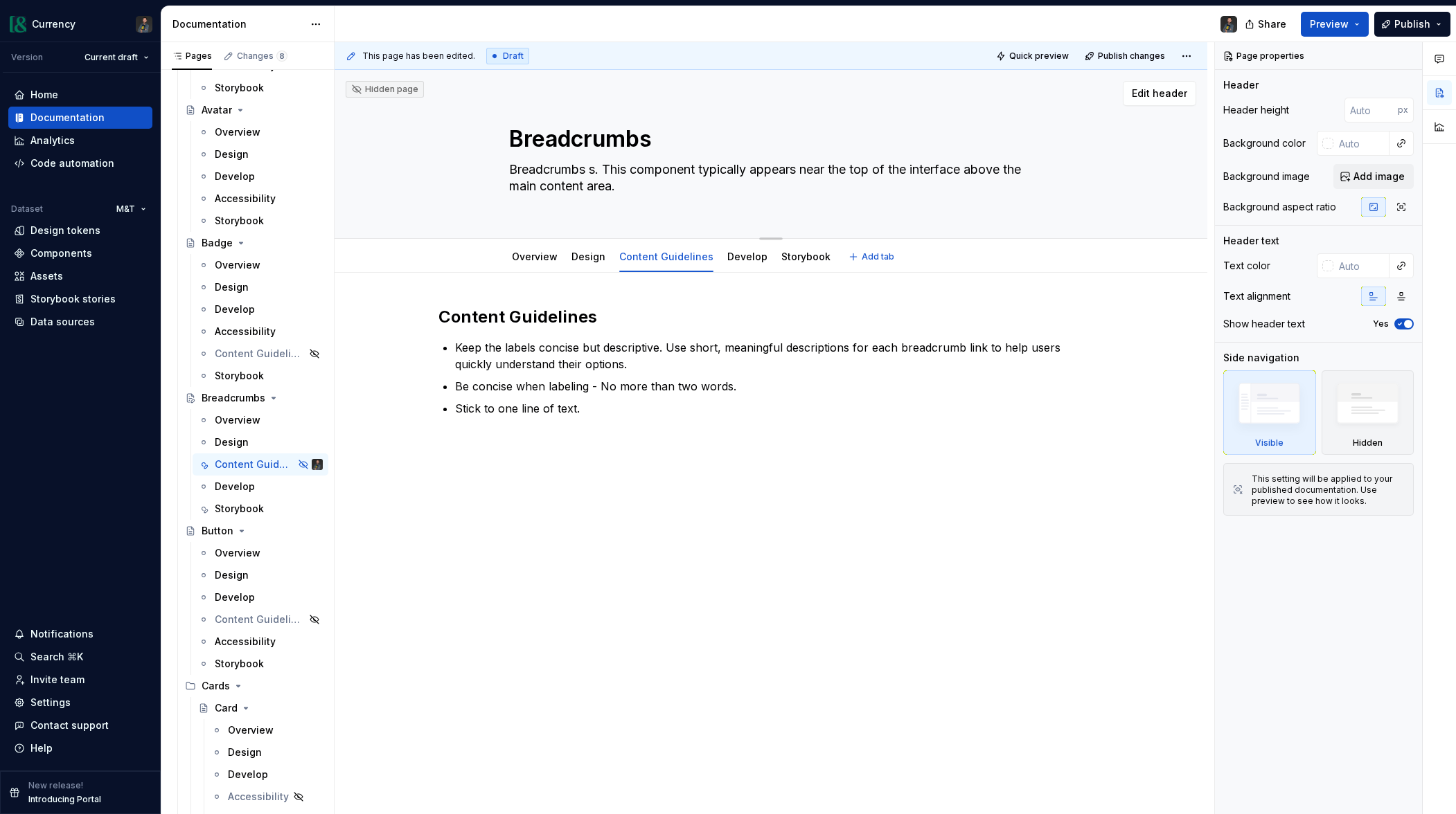
type textarea "*"
type textarea "Breadcrumbs su. This component typically appears near the top of the interface …"
type textarea "*"
type textarea "Breadcrumbs sup. This component typically appears near the top of the interface…"
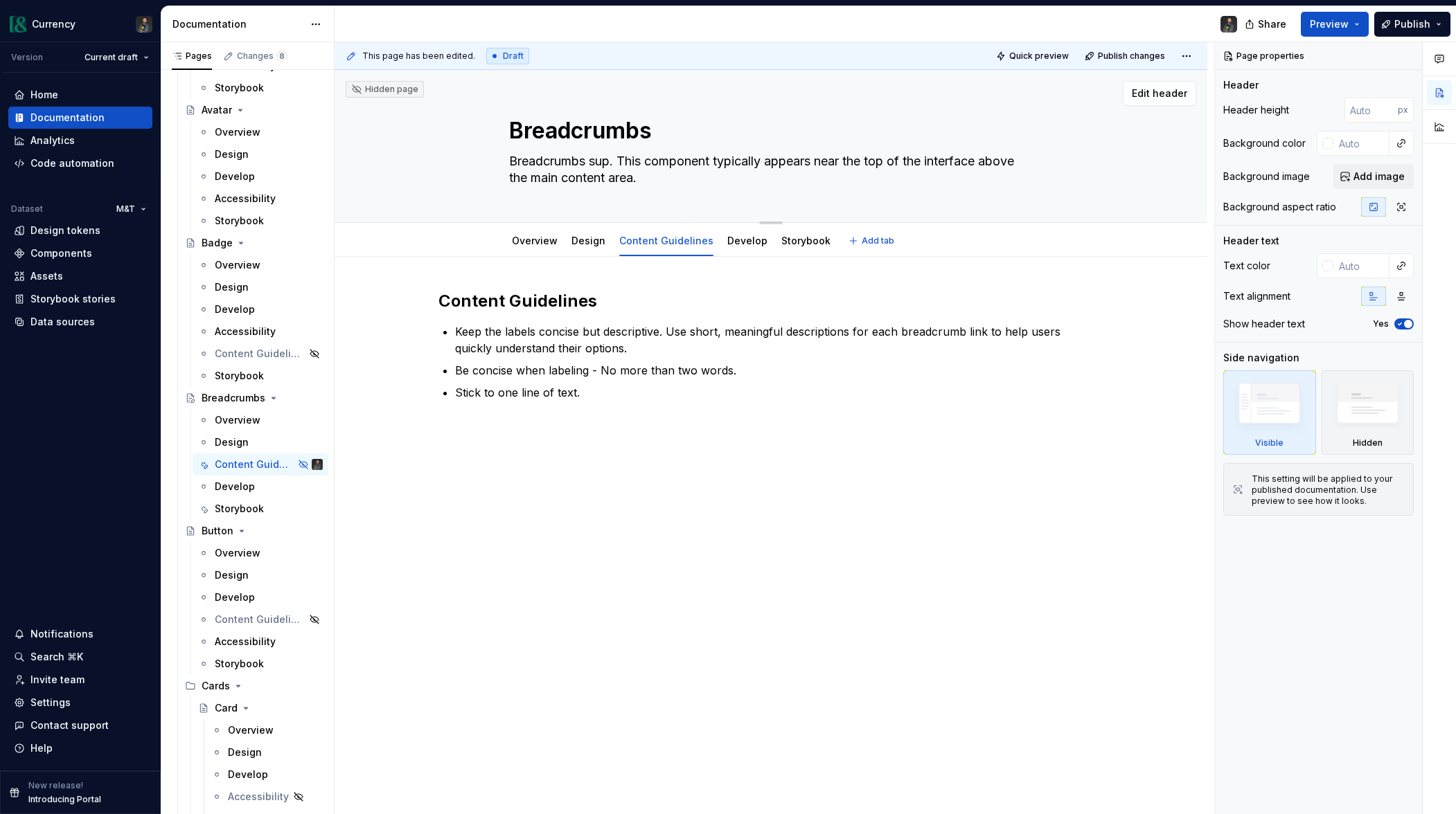
type textarea "*"
type textarea "Breadcrumbs supo. This component typically appears near the top of the interfac…"
type textarea "*"
type textarea "Breadcrumbs supor. This component typically appears near the top of the interfa…"
type textarea "*"
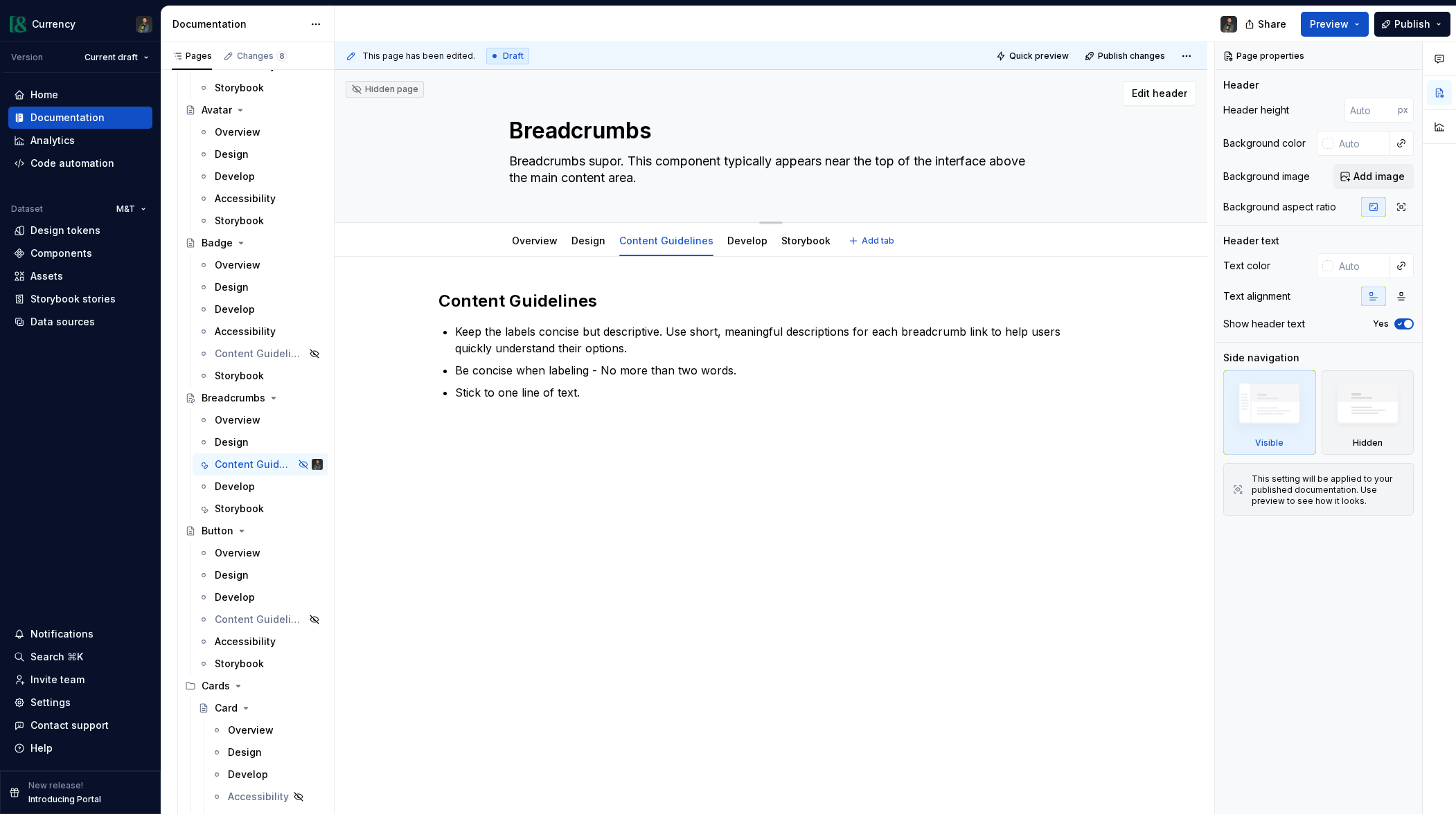
type textarea "Breadcrumbs suport. This component typically appears near the top of the interf…"
type textarea "*"
type textarea "Breadcrumbs supor. This component typically appears near the top of the interfa…"
type textarea "*"
type textarea "Breadcrumbs supo. This component typically appears near the top of the interfac…"
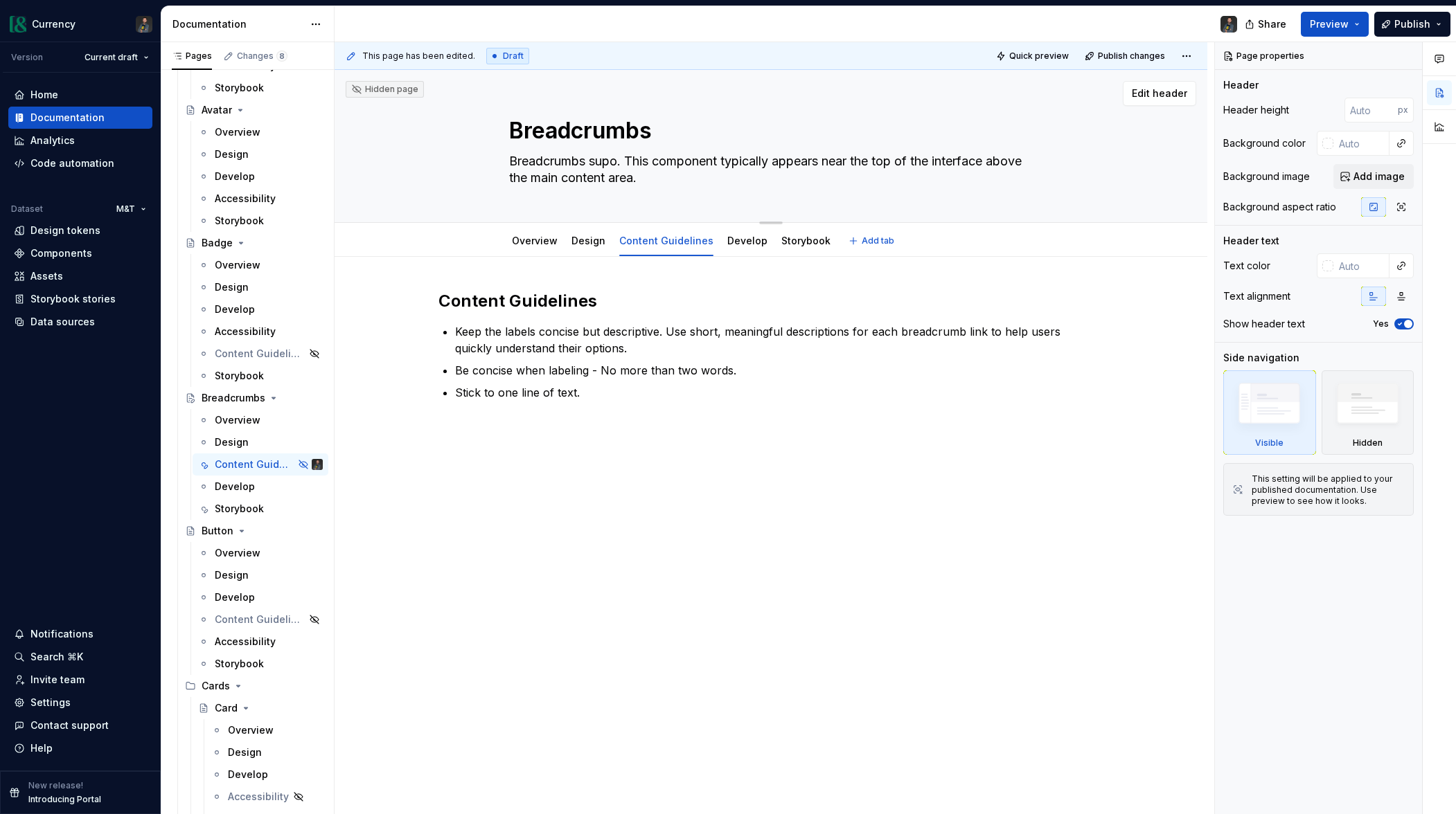
type textarea "*"
type textarea "Breadcrumbs sup. This component typically appears near the top of the interface…"
type textarea "*"
type textarea "Breadcrumbs supp. This component typically appears near the top of the interfac…"
type textarea "*"
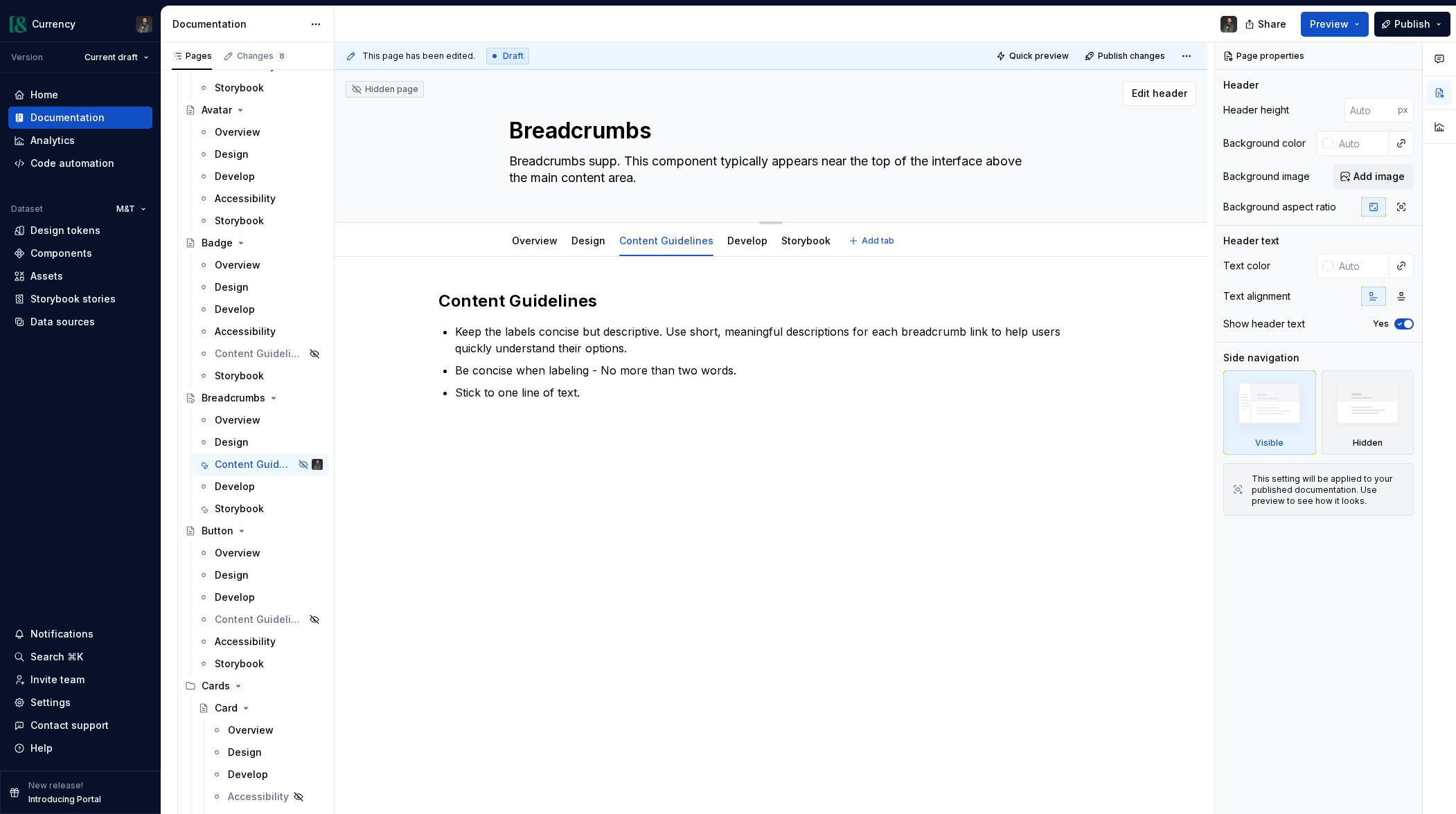
type textarea "Breadcrumbs suppo. This component typically appears near the top of the interfa…"
type textarea "*"
type textarea "Breadcrumbs suppor. This component typically appears near the top of the interf…"
type textarea "*"
type textarea "Breadcrumbs support . This component typically appears near the top of the inte…"
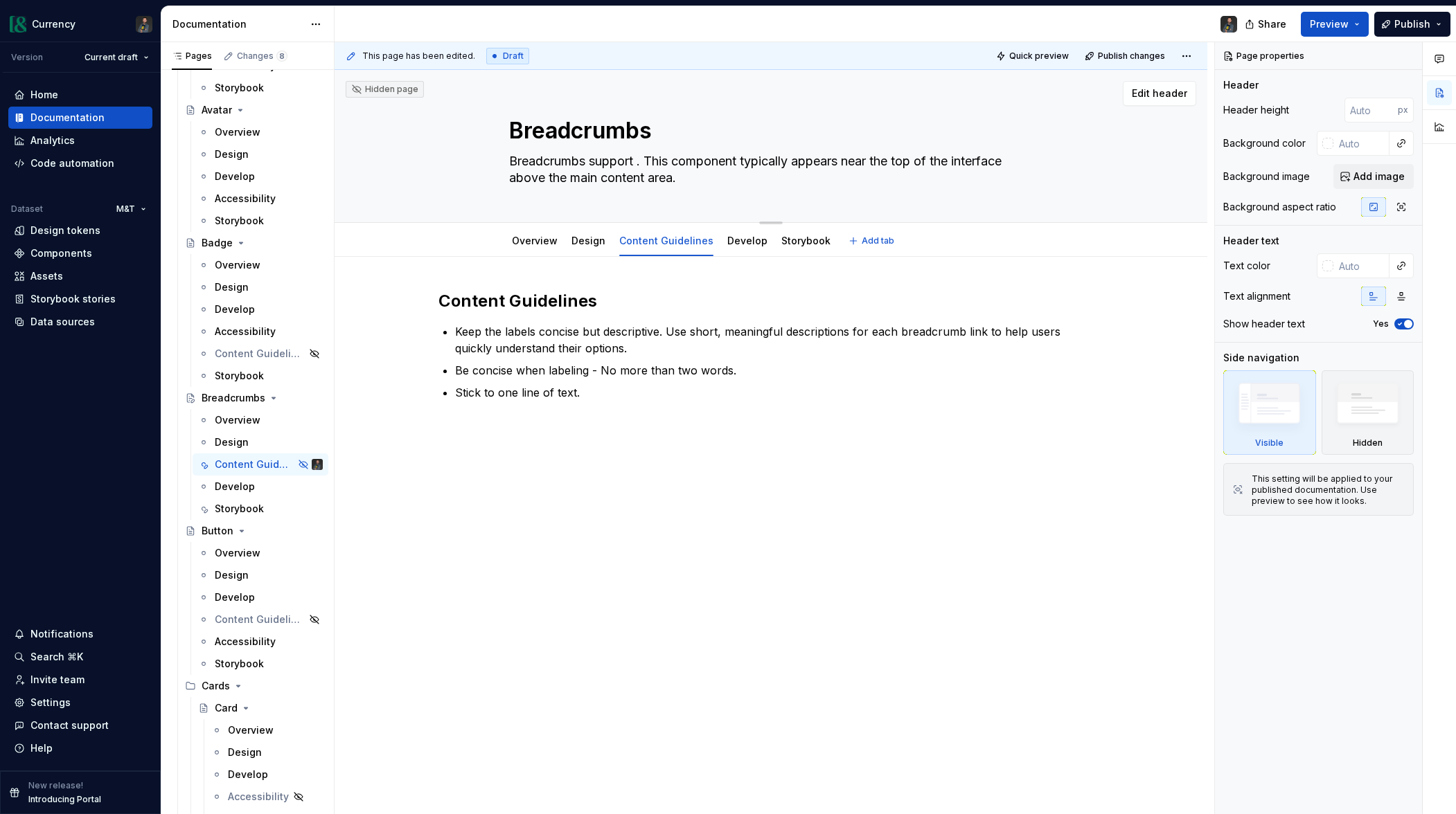
type textarea "*"
type textarea "Breadcrumbs support. This component typically appears near the top of the inter…"
type textarea "*"
type textarea "Breadcrumbs support . This component typically appears near the top of the inte…"
type textarea "*"
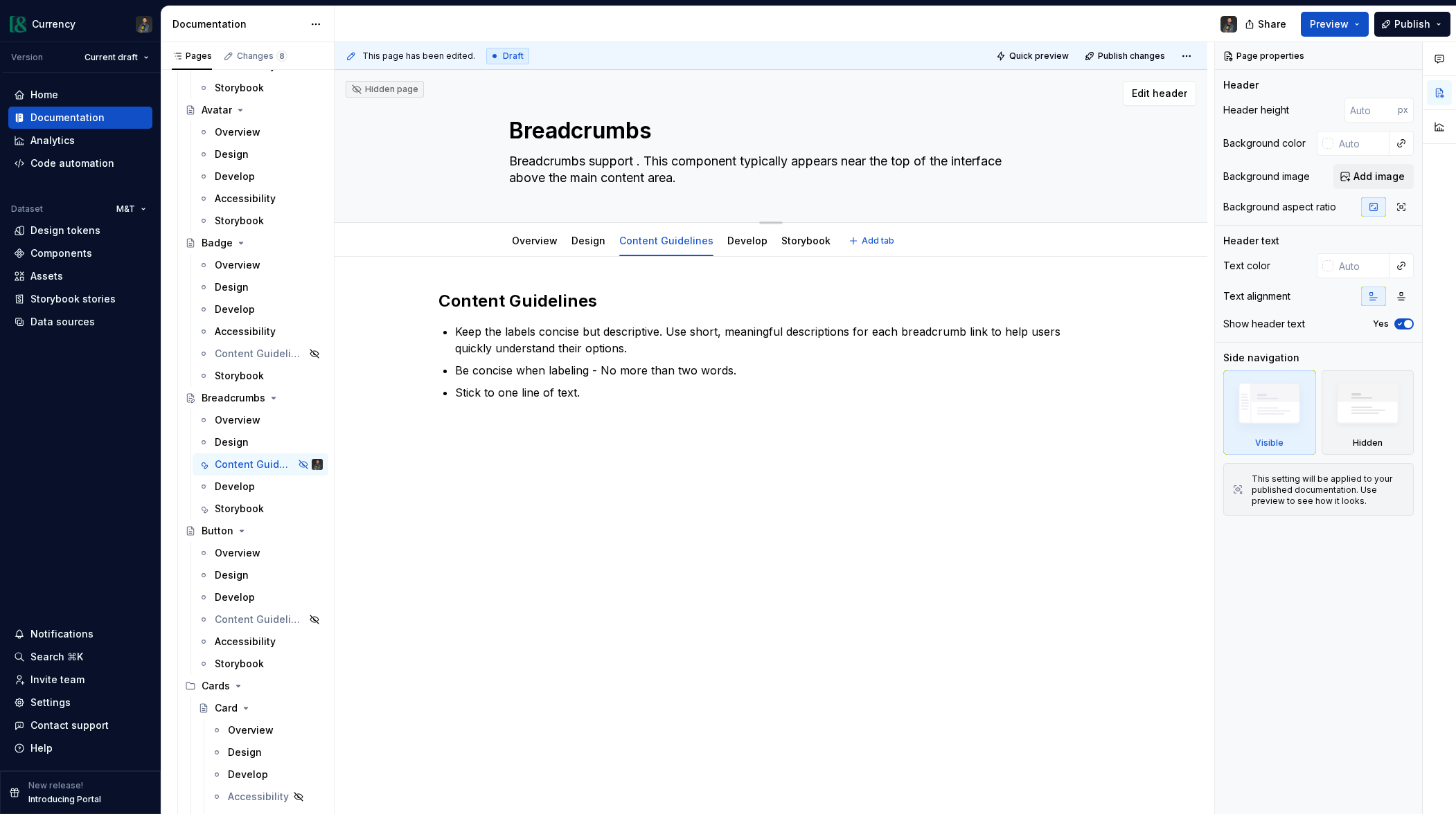
type textarea "Breadcrumbs support. This component typically appears near the top of the inter…"
type textarea "*"
type textarea "Breadcrumbs support . This component typically appears near the top of the inte…"
type textarea "*"
type textarea "Breadcrumbs support w. This component typically appears near the top of the int…"
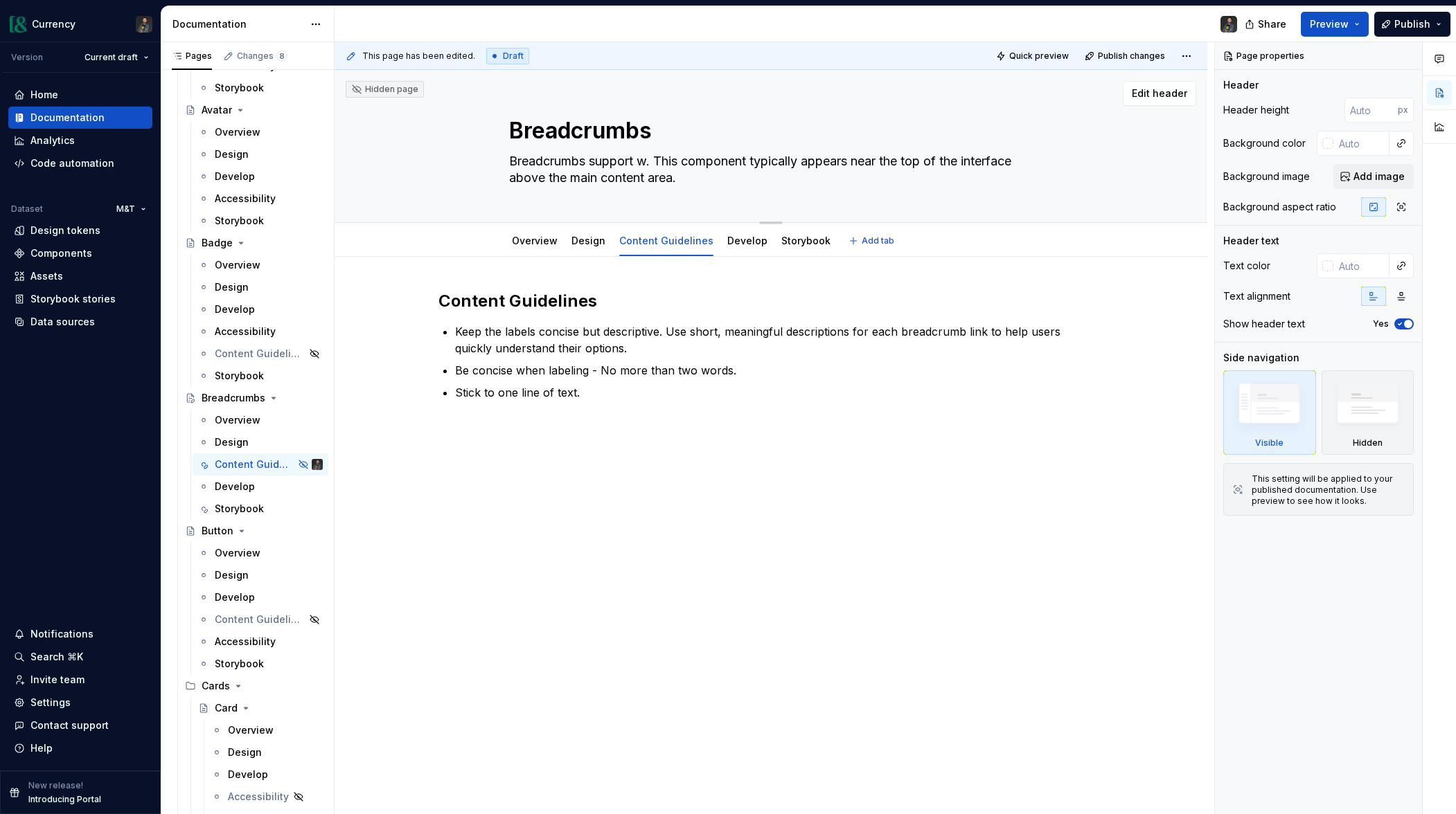
type textarea "*"
type textarea "Breadcrumbs support wa. This component typically appears near the top of the in…"
type textarea "*"
type textarea "Breadcrumbs support way. This component typically appears near the top of the i…"
type textarea "*"
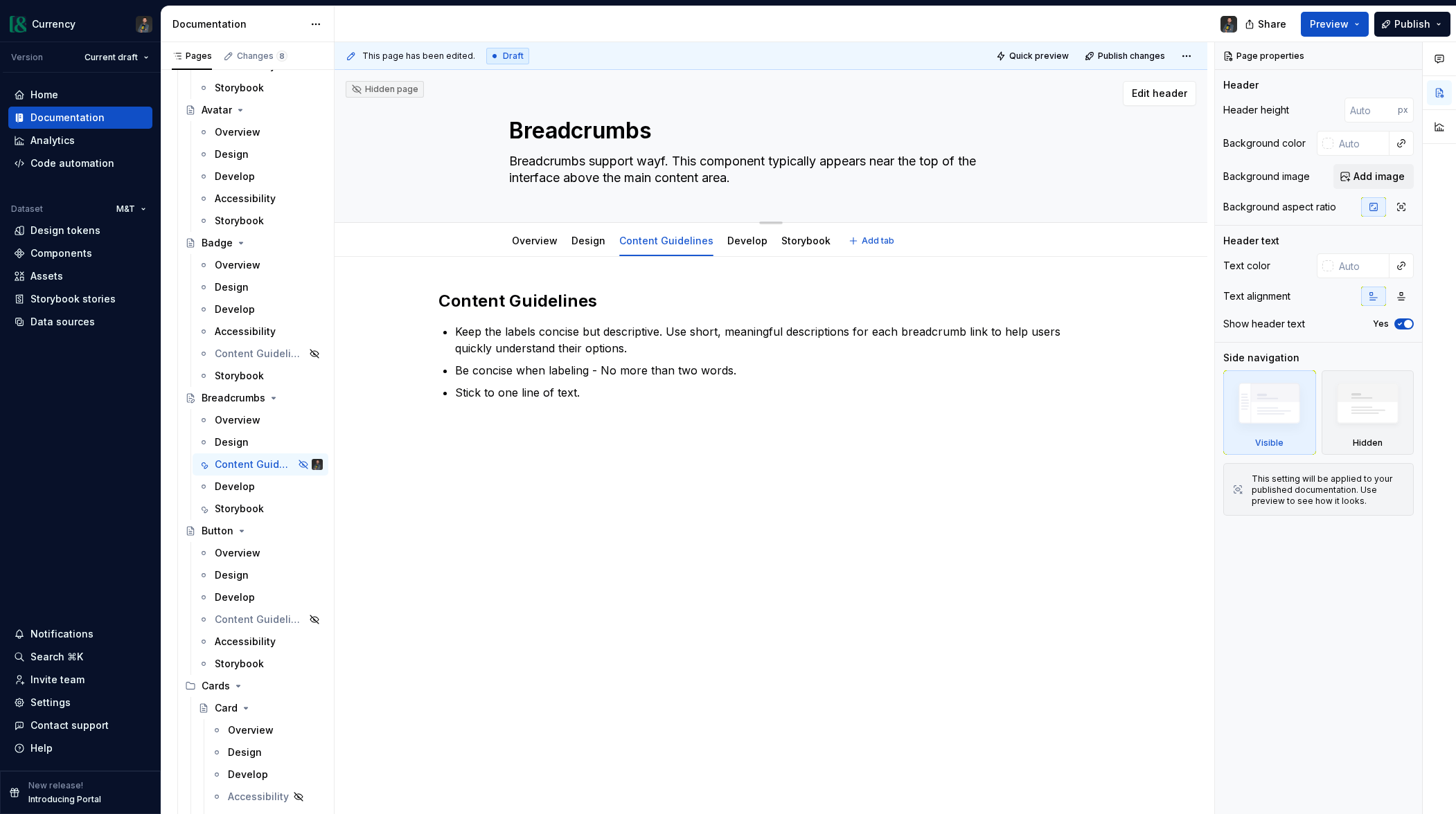
type textarea "Breadcrumbs support wayfi. This component typically appears near the top of the…"
type textarea "*"
type textarea "Breadcrumbs support wayfind. This component typically appears near the top of t…"
type textarea "*"
type textarea "Breadcrumbs support wayfindi. This component typically appears near the top of …"
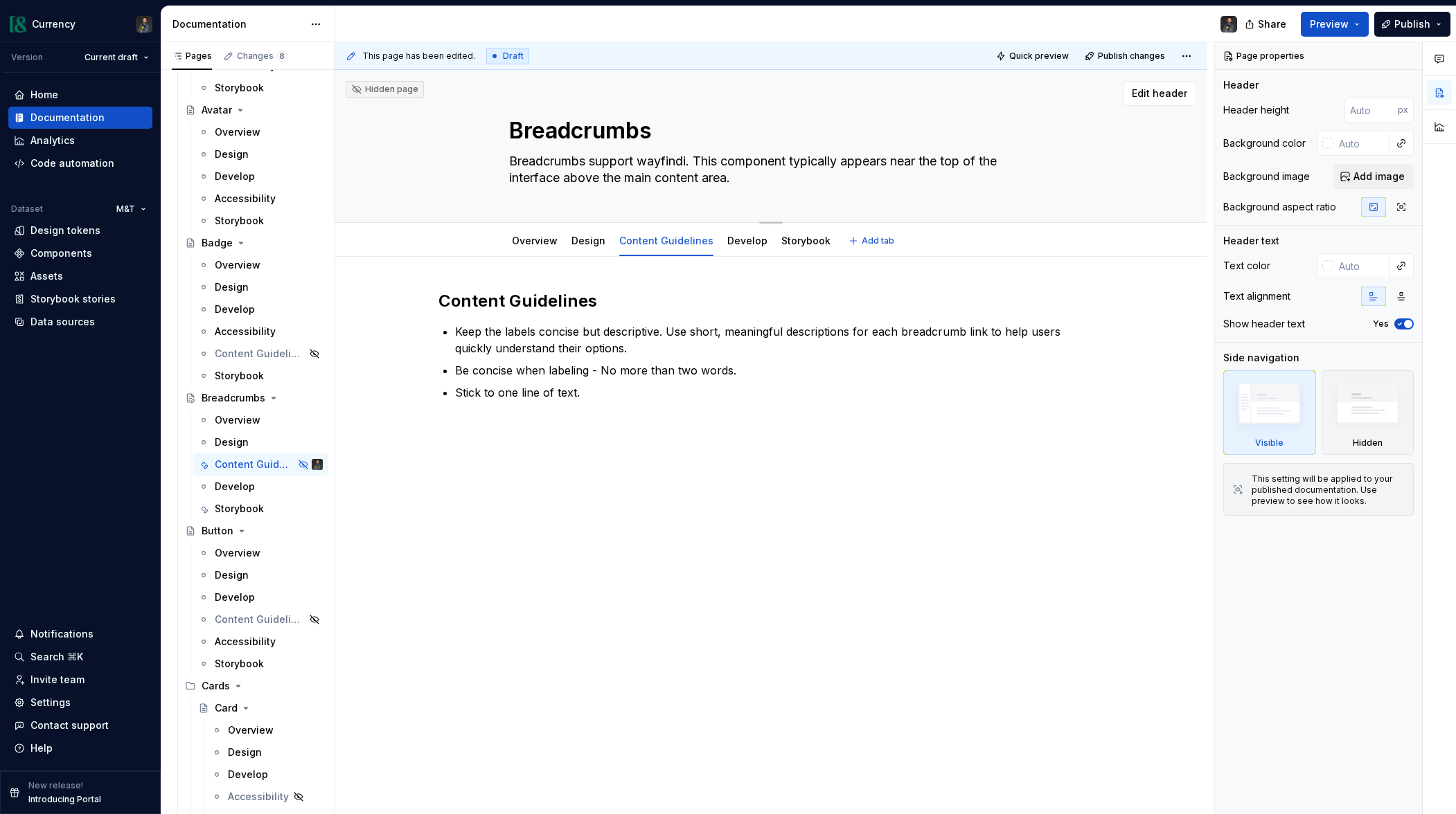
type textarea "*"
type textarea "Breadcrumbs support wayfindin. This component typically appears near the top of…"
type textarea "*"
type textarea "Breadcrumbs support wayfinding. This component typically appears near the top o…"
type textarea "*"
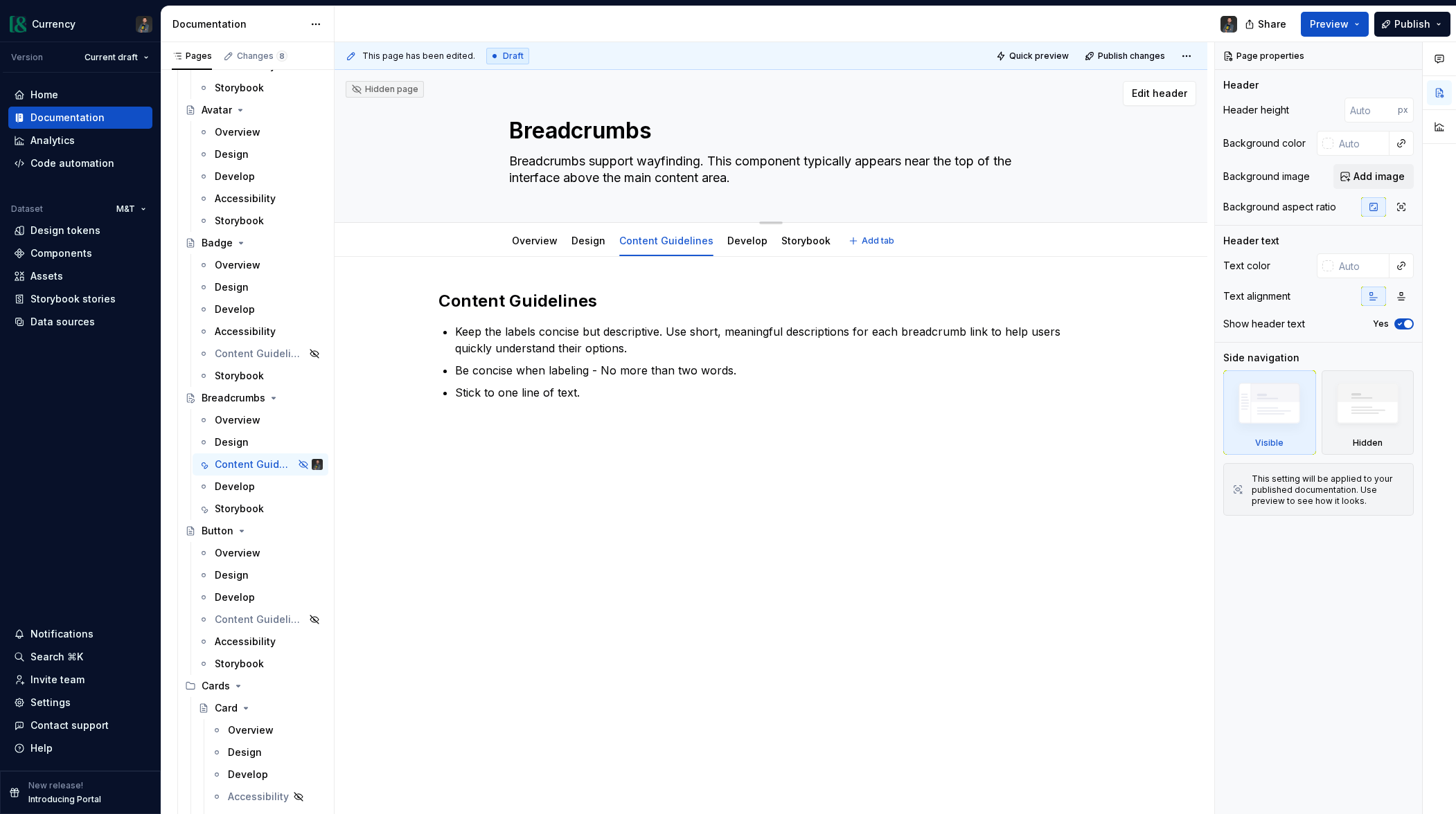
type textarea "Breadcrumbs support wayfinding . This component typically appears near the top …"
type textarea "*"
type textarea "Breadcrumbs support wayfinding an. This component typically appears near the to…"
type textarea "*"
type textarea "Breadcrumbs support wayfinding and. This component typically appears near the t…"
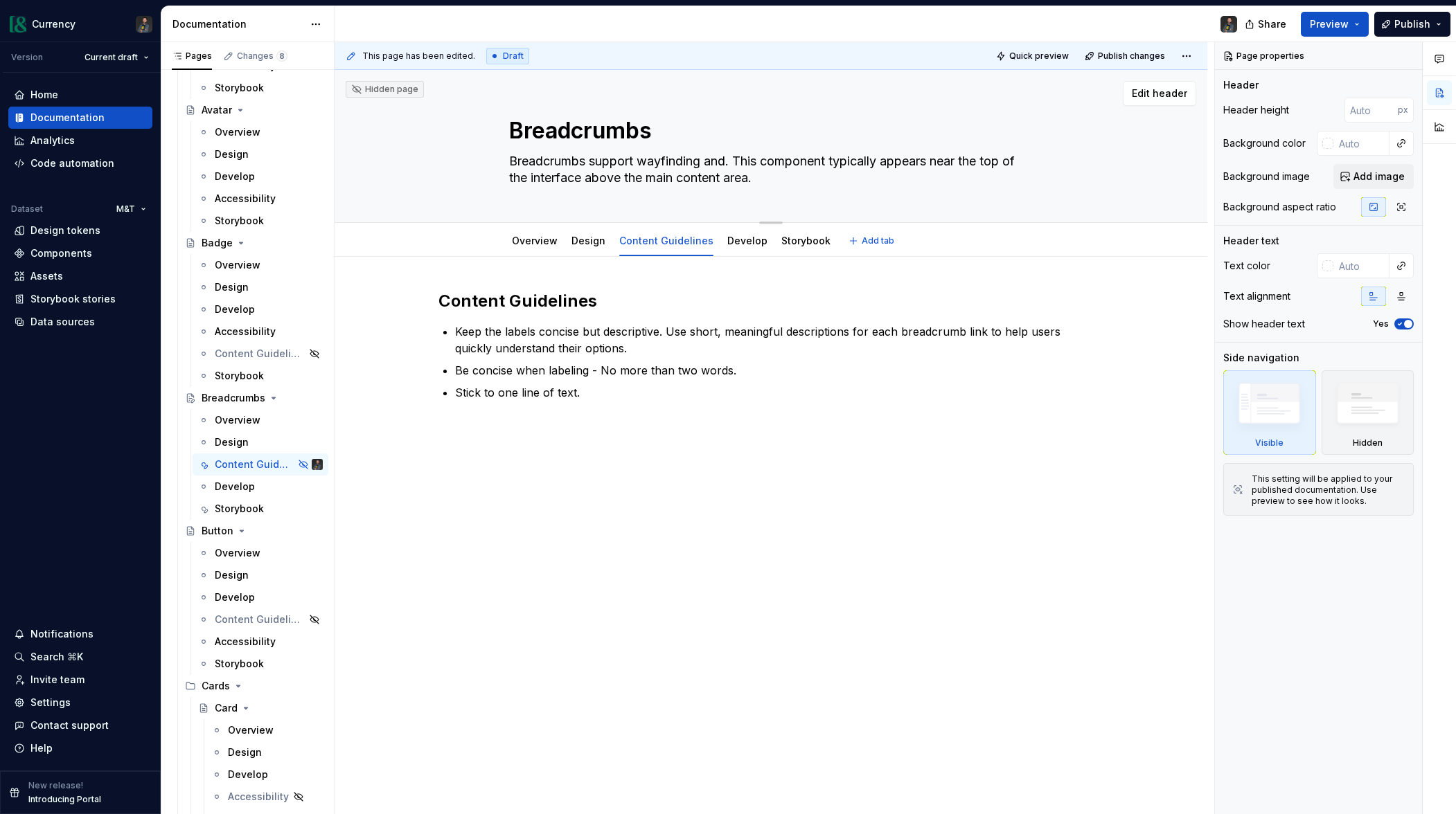
type textarea "*"
type textarea "Breadcrumbs support wayfinding and . This component typically appears near the …"
type textarea "*"
type textarea "Breadcrumbs support wayfinding and n. This component typically appears near the…"
type textarea "*"
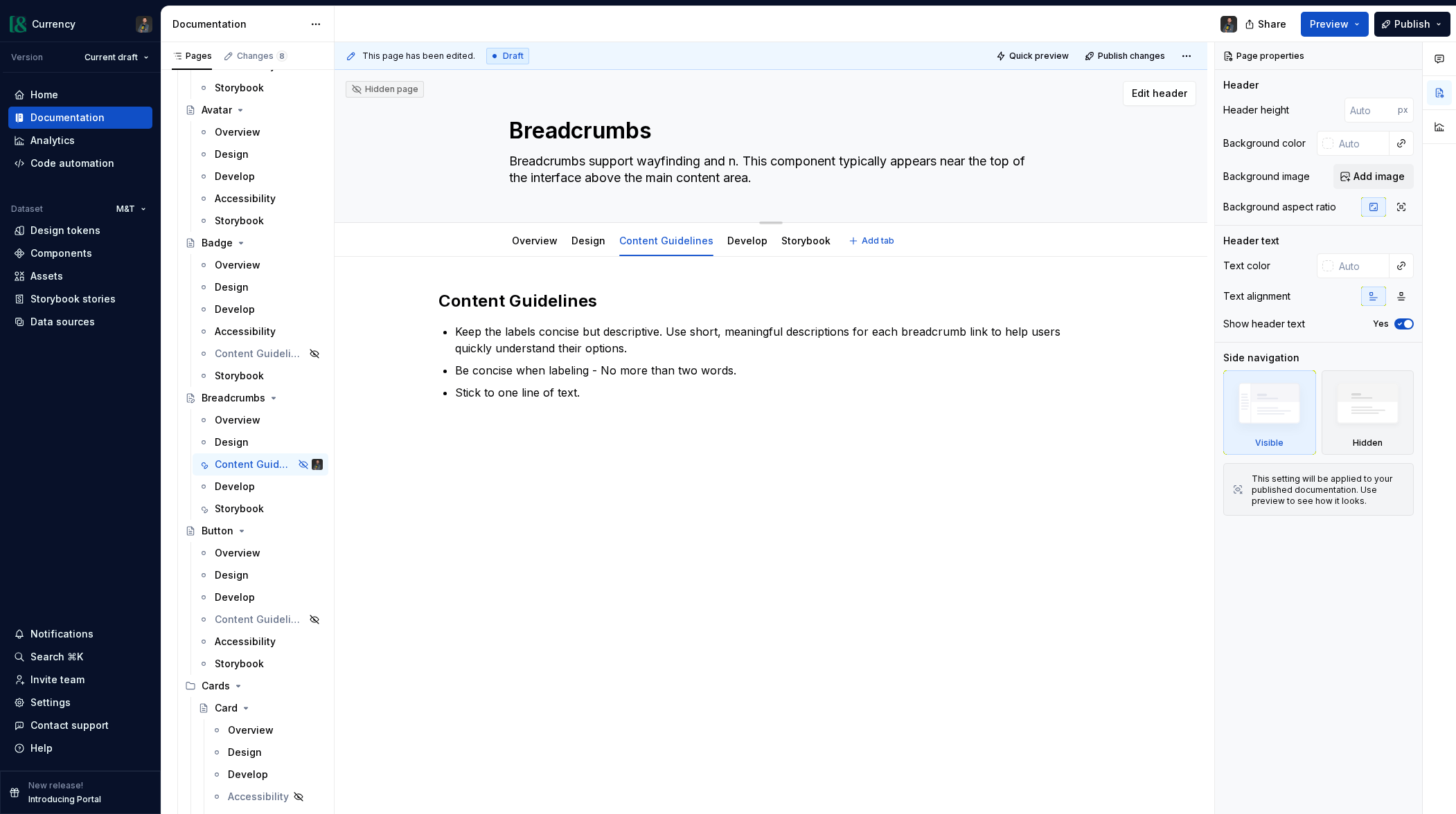
type textarea "Breadcrumbs support wayfinding and na. This component typically appears near th…"
type textarea "*"
type textarea "Breadcrumbs support wayfinding and nav. This component typically appears near t…"
type textarea "*"
type textarea "Breadcrumbs support wayfinding and navi. This component typically appears near …"
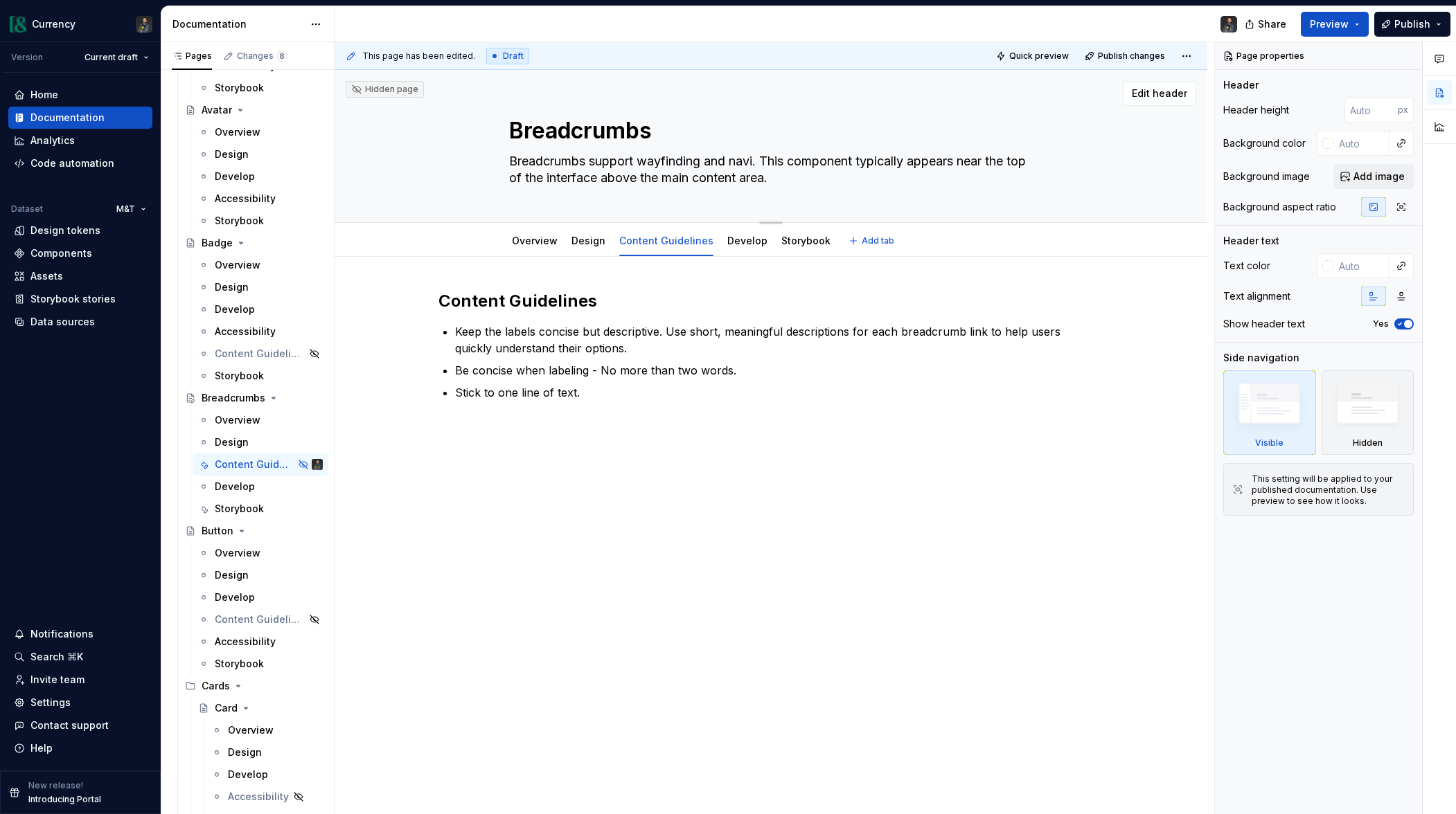
type textarea "*"
type textarea "Breadcrumbs support wayfinding and navig. This component typically appears near…"
type textarea "*"
type textarea "Breadcrumbs support wayfinding and naviga. This component typically appears nea…"
type textarea "*"
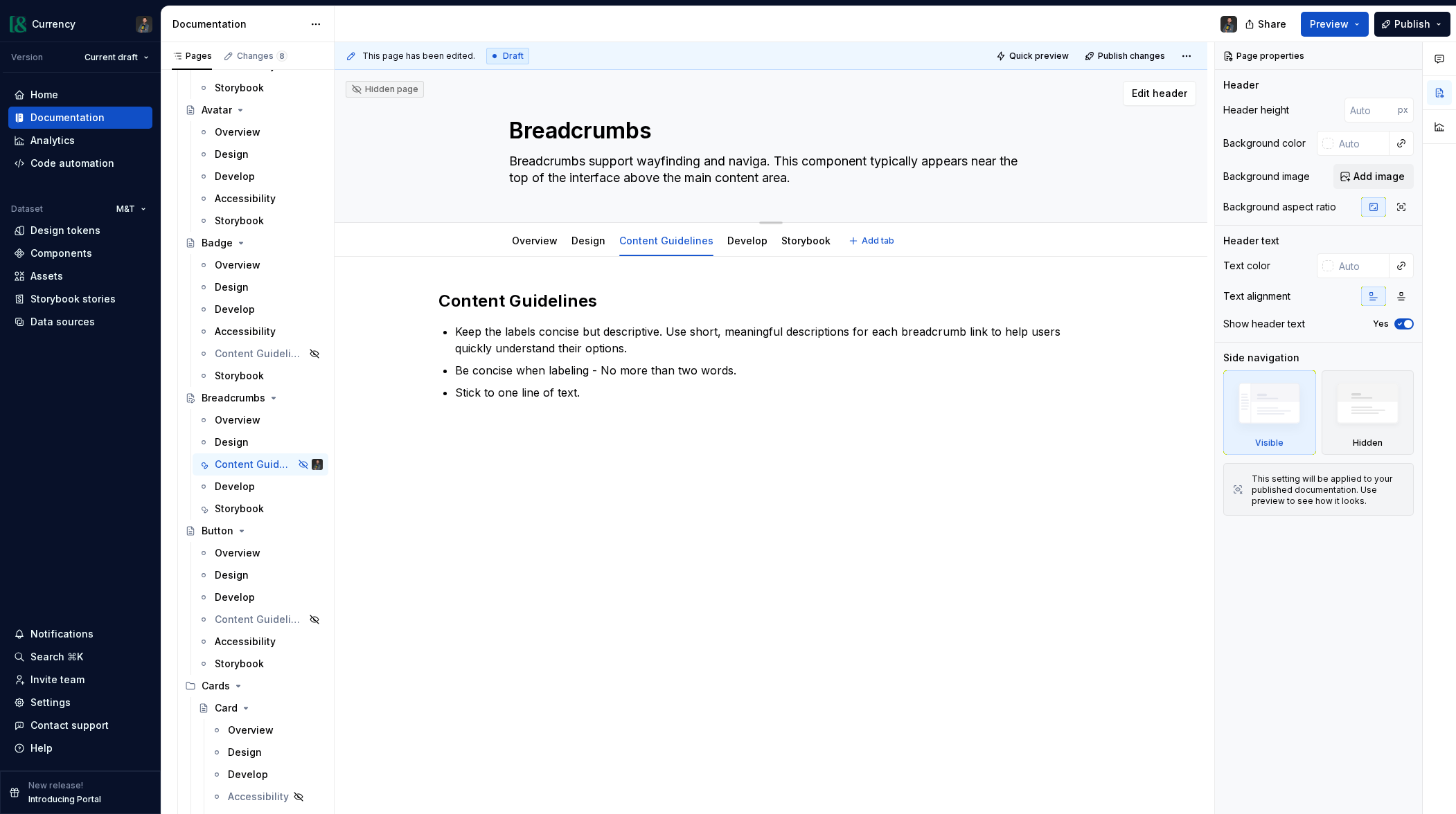
type textarea "Breadcrumbs support wayfinding and navigat. This component typically appears ne…"
type textarea "*"
type textarea "Breadcrumbs support wayfinding and navigato. This component typically appears n…"
type textarea "*"
type textarea "Breadcrumbs support wayfinding and navigaton. This component typically appears …"
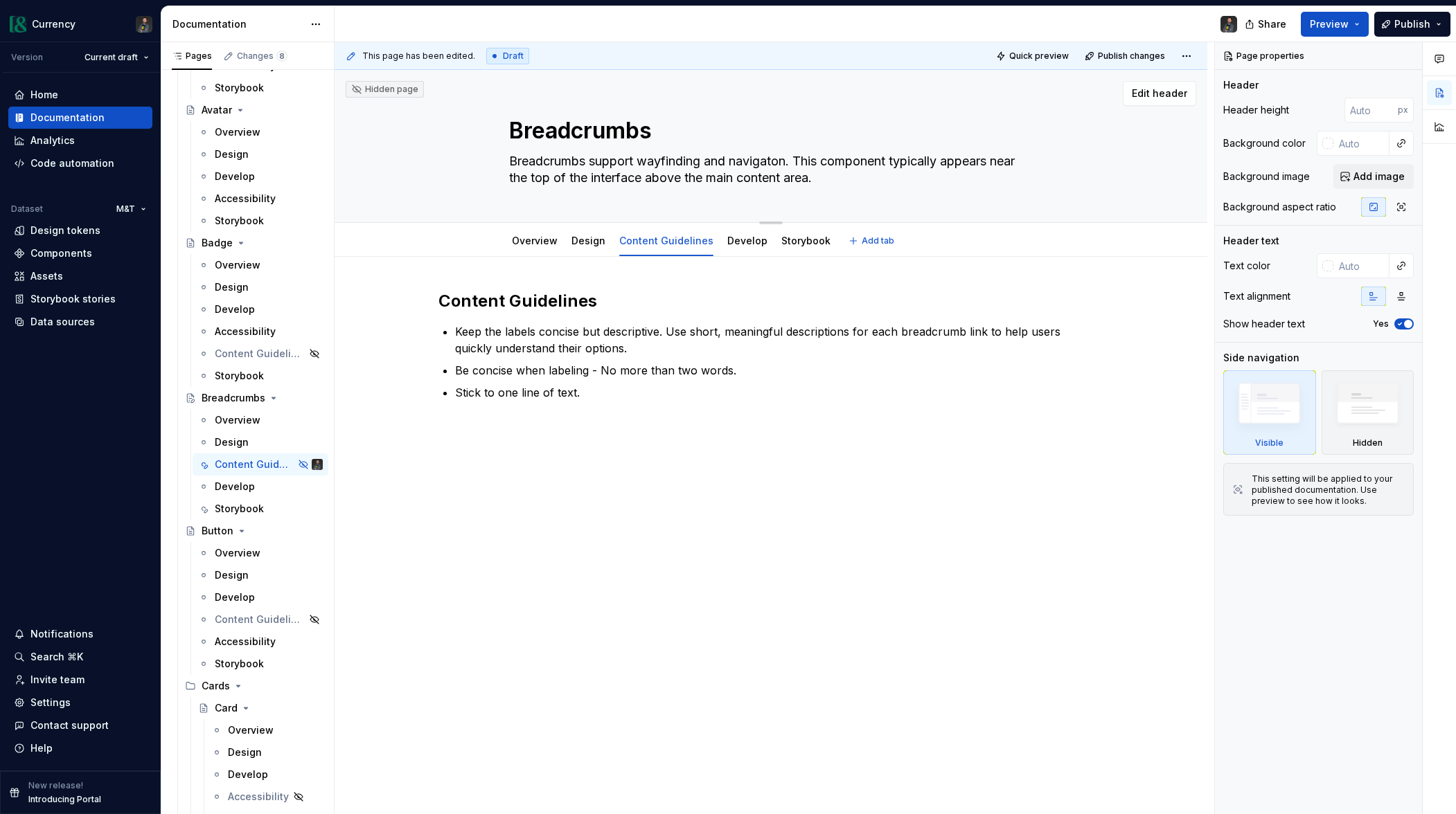
type textarea "*"
type textarea "Breadcrumbs support wayfinding and navigaton . This component typically appears…"
type textarea "*"
type textarea "Breadcrumbs support wayfinding and navigaton. This component typically appears …"
type textarea "*"
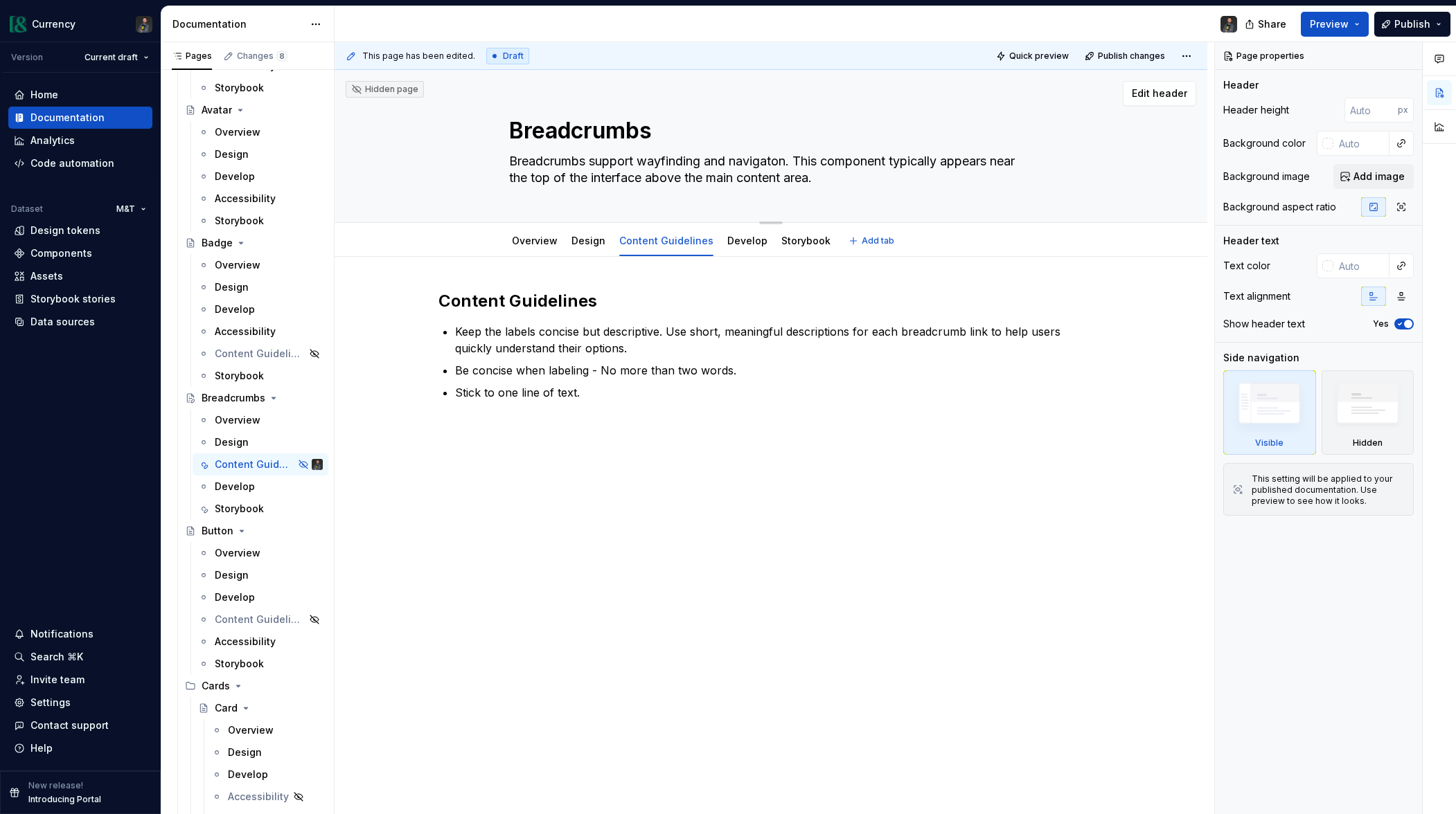
type textarea "Breadcrumbs support wayfinding and navigato. This component typically appears n…"
type textarea "*"
type textarea "Breadcrumbs support wayfinding and navigat. This component typically appears ne…"
type textarea "*"
type textarea "Breadcrumbs support wayfinding and navigati. This component typically appears n…"
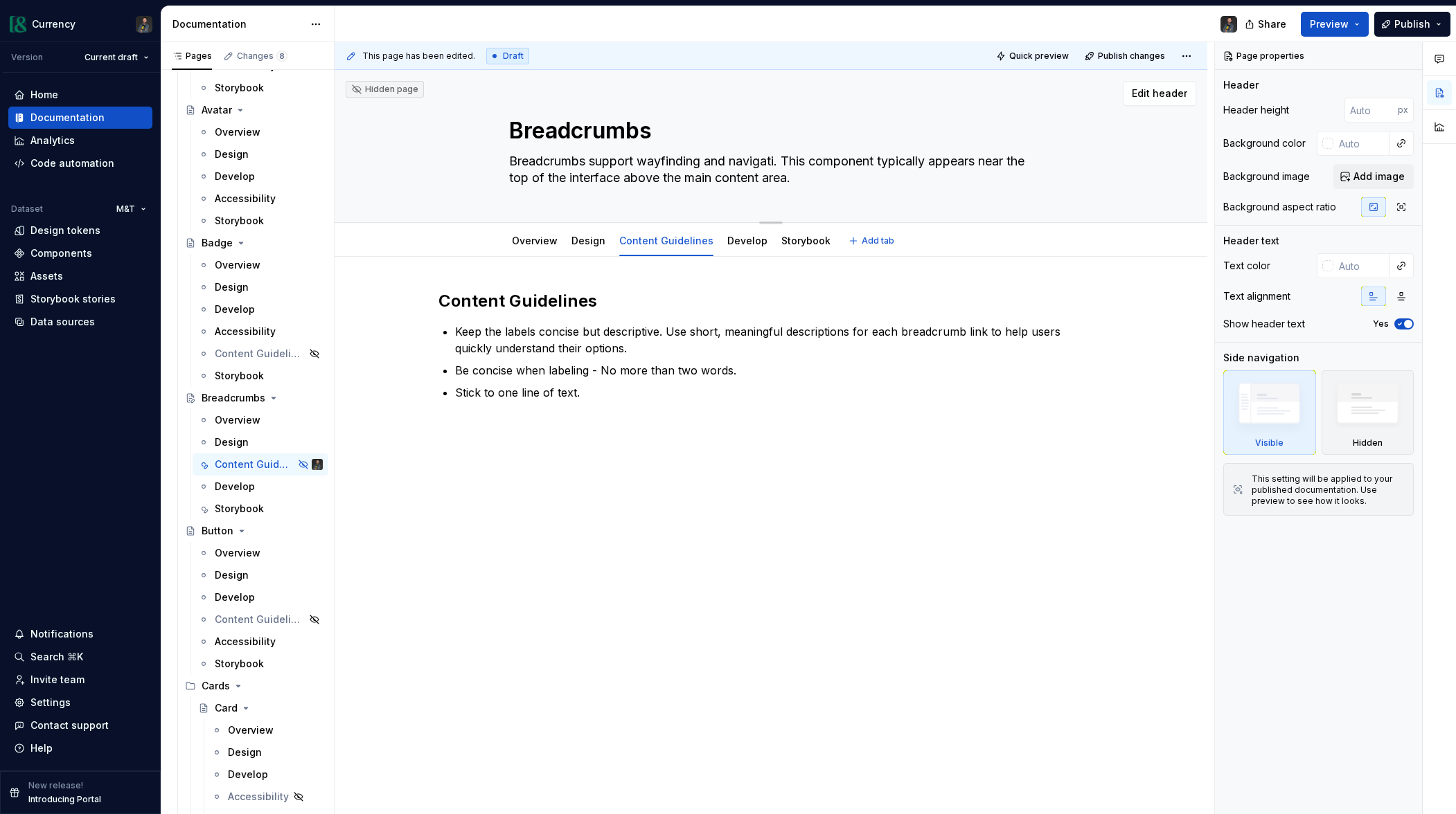
type textarea "*"
type textarea "Breadcrumbs support wayfinding and navigatio. This component typically appears …"
type textarea "*"
type textarea "Breadcrumbs support wayfinding and navigation. This component typically appears…"
type textarea "*"
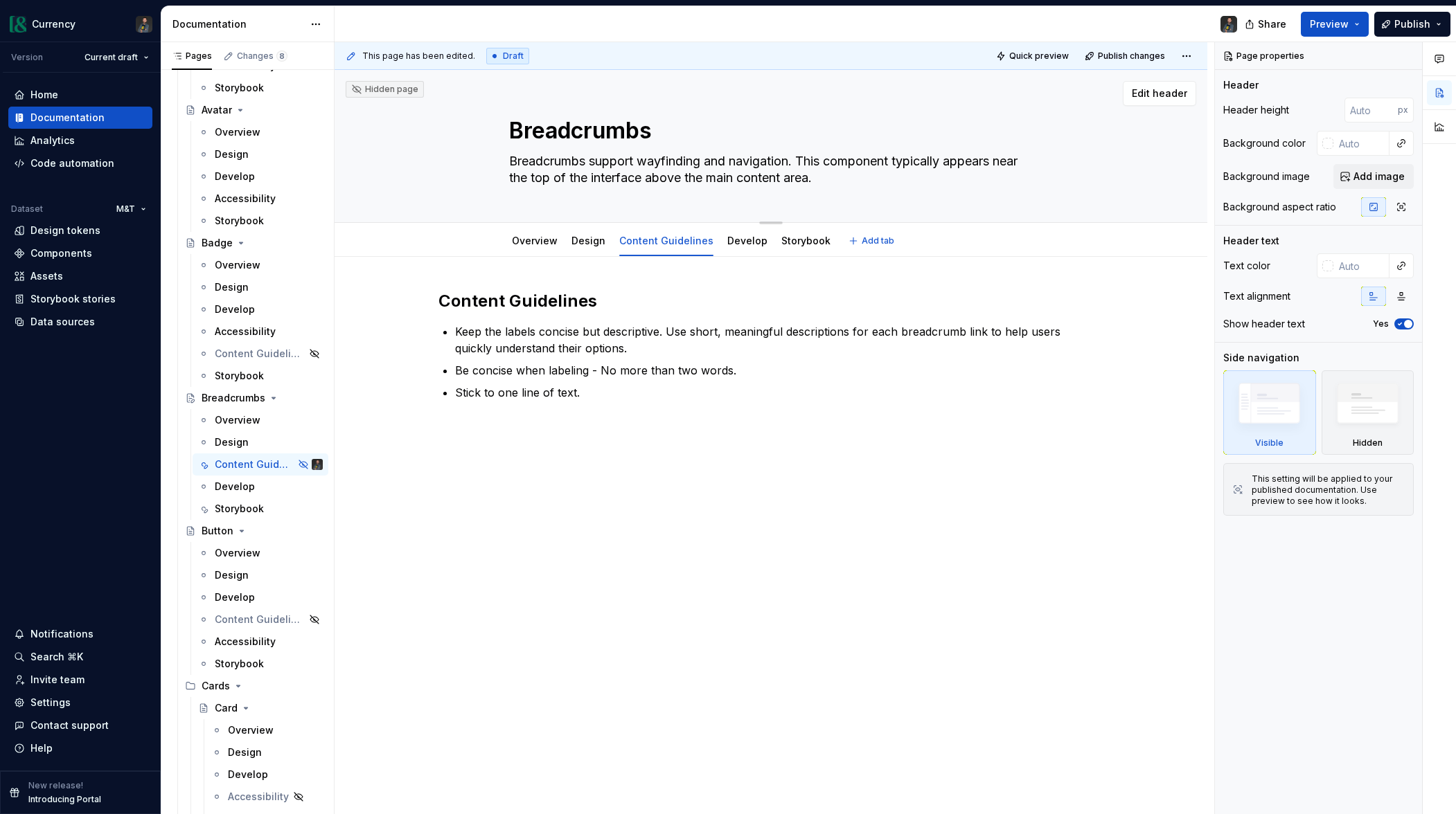
type textarea "Breadcrumbs support wayfinding and navigation . This component typically appear…"
type textarea "*"
type textarea "Breadcrumbs support wayfinding and navigation. This component typically appears…"
type textarea "*"
type textarea "Breadcrumbs support wayfinding and navigation . This component typically appear…"
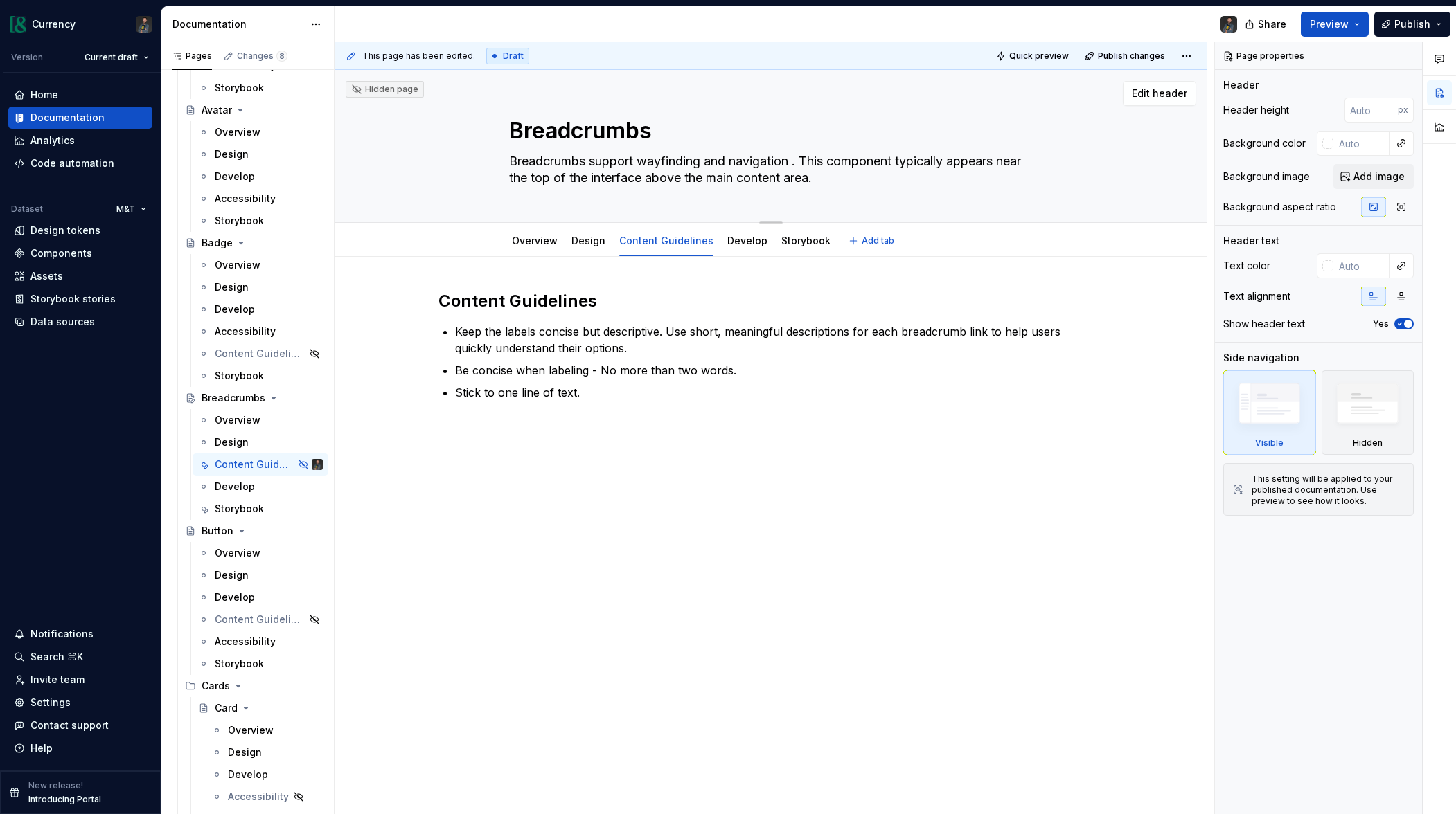
type textarea "*"
type textarea "Breadcrumbs support wayfinding and navigation. This component typically appears…"
type textarea "*"
type textarea "Breadcrumbs support wayfinding and navigation . This component typically appear…"
type textarea "*"
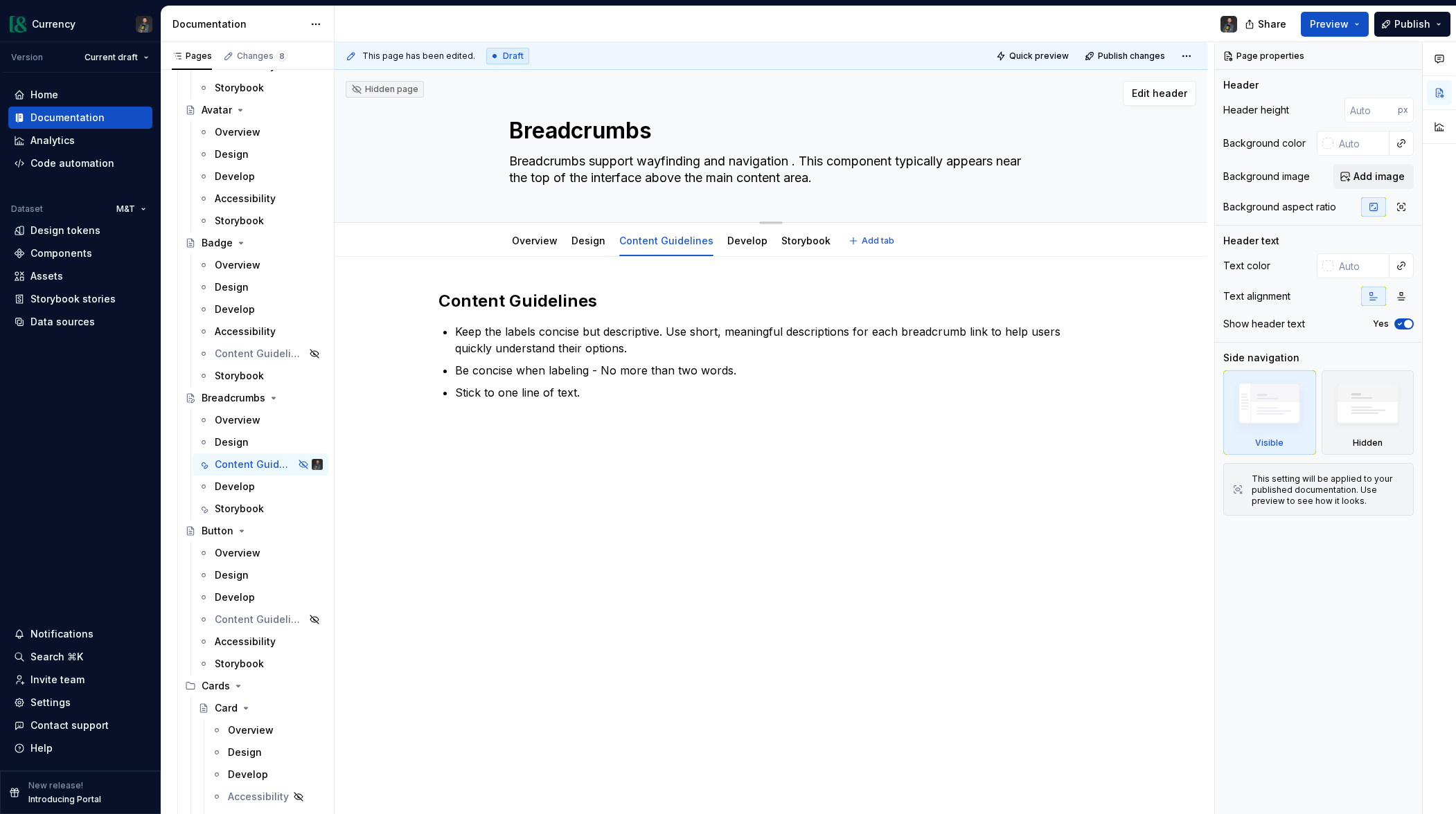
type textarea "Breadcrumbs support wayfinding and navigation. This component typically appears…"
type textarea "*"
type textarea "Breadcrumbs support wayfinding and navigation . This component typically appear…"
type textarea "*"
type textarea "Breadcrumbs support wayfinding and navigation. This component typically appears…"
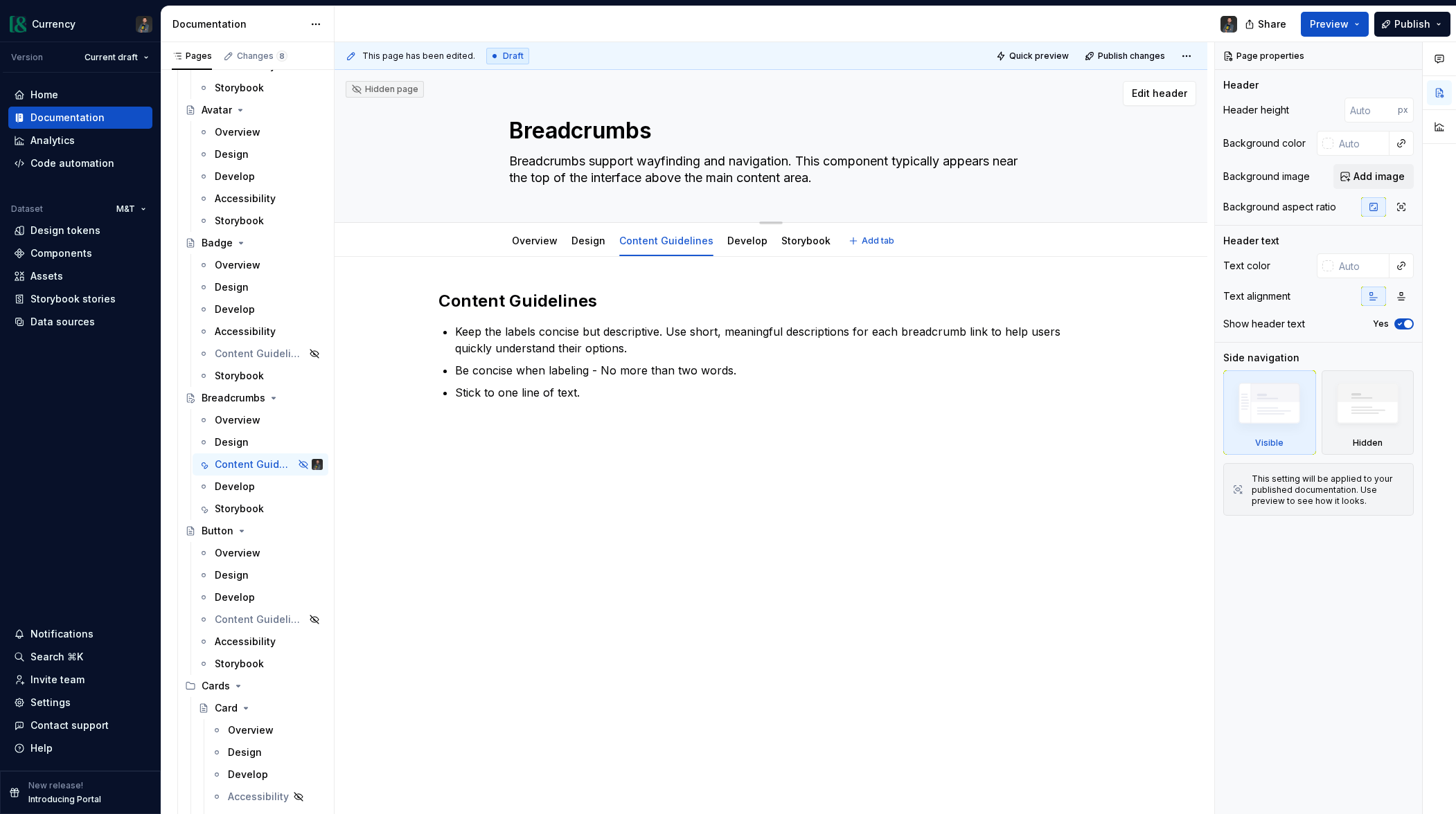
type textarea "*"
type textarea "Breadcrumbs support wayfinding and navigation . This component typically appear…"
type textarea "*"
type textarea "Breadcrumbs support wayfinding and navigation. This component typically appears…"
type textarea "*"
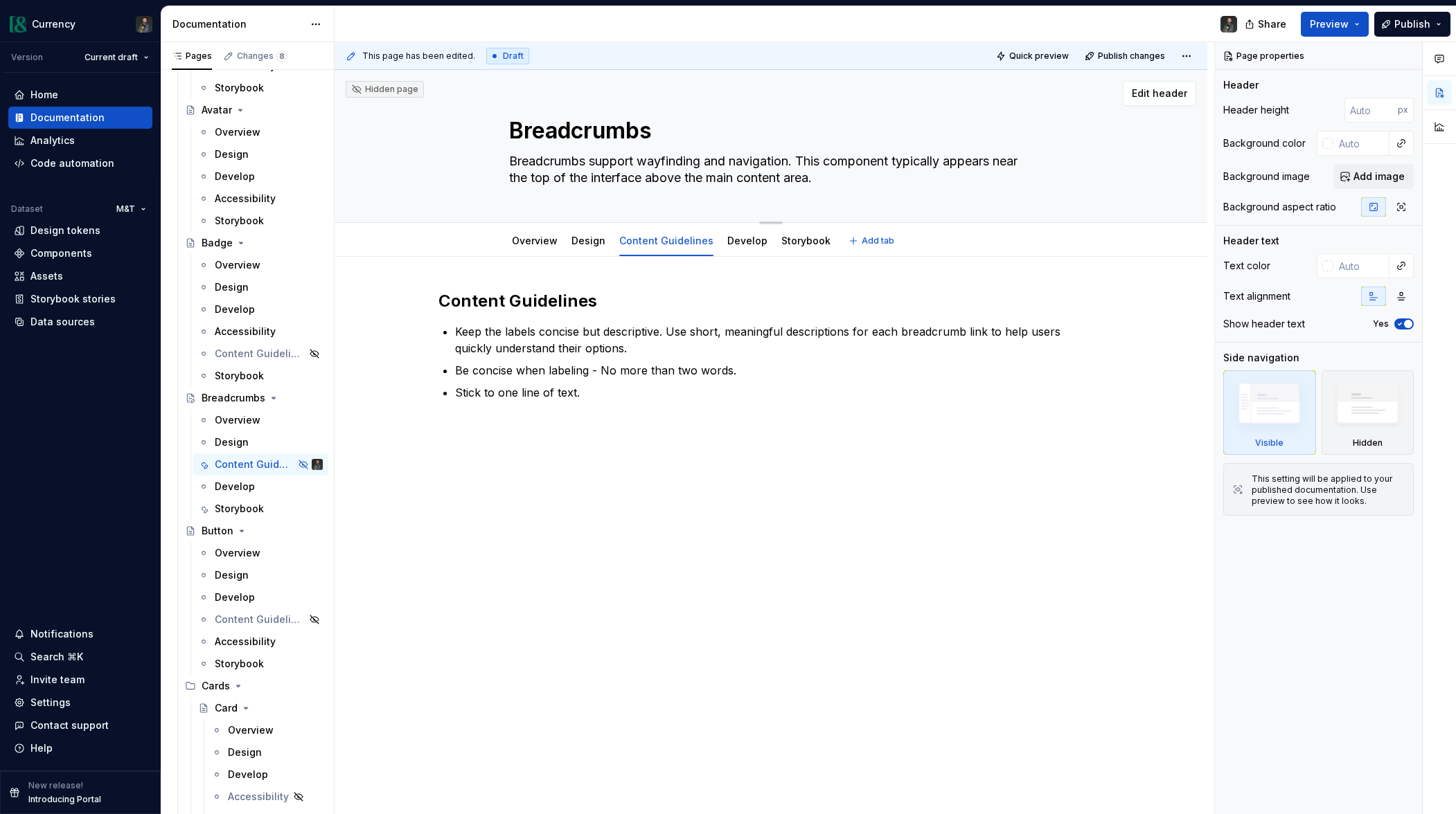
type textarea "Breadcrumbs support wayfinding and navigation . This component typically appear…"
type textarea "*"
type textarea "Breadcrumbs support wayfinding and navigation. This component typically appears…"
type textarea "*"
type textarea "Breadcrumbs support wayfinding and navigation . This component typically appear…"
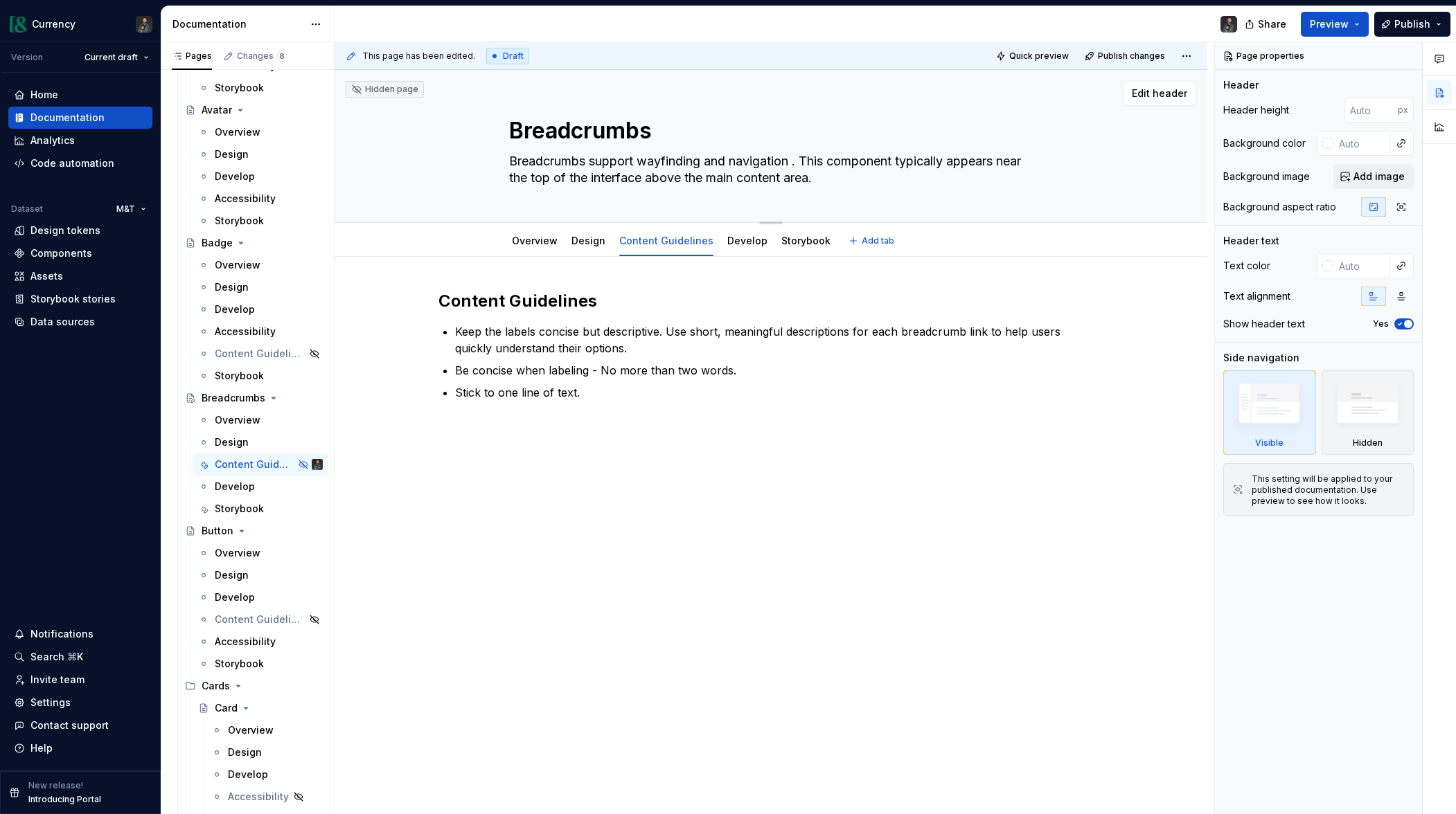
type textarea "*"
type textarea "Breadcrumbs support wayfinding and navigation. This component typically appears…"
type textarea "*"
type textarea "Breadcrumbs support wayfinding and navigation . This component typically appear…"
type textarea "*"
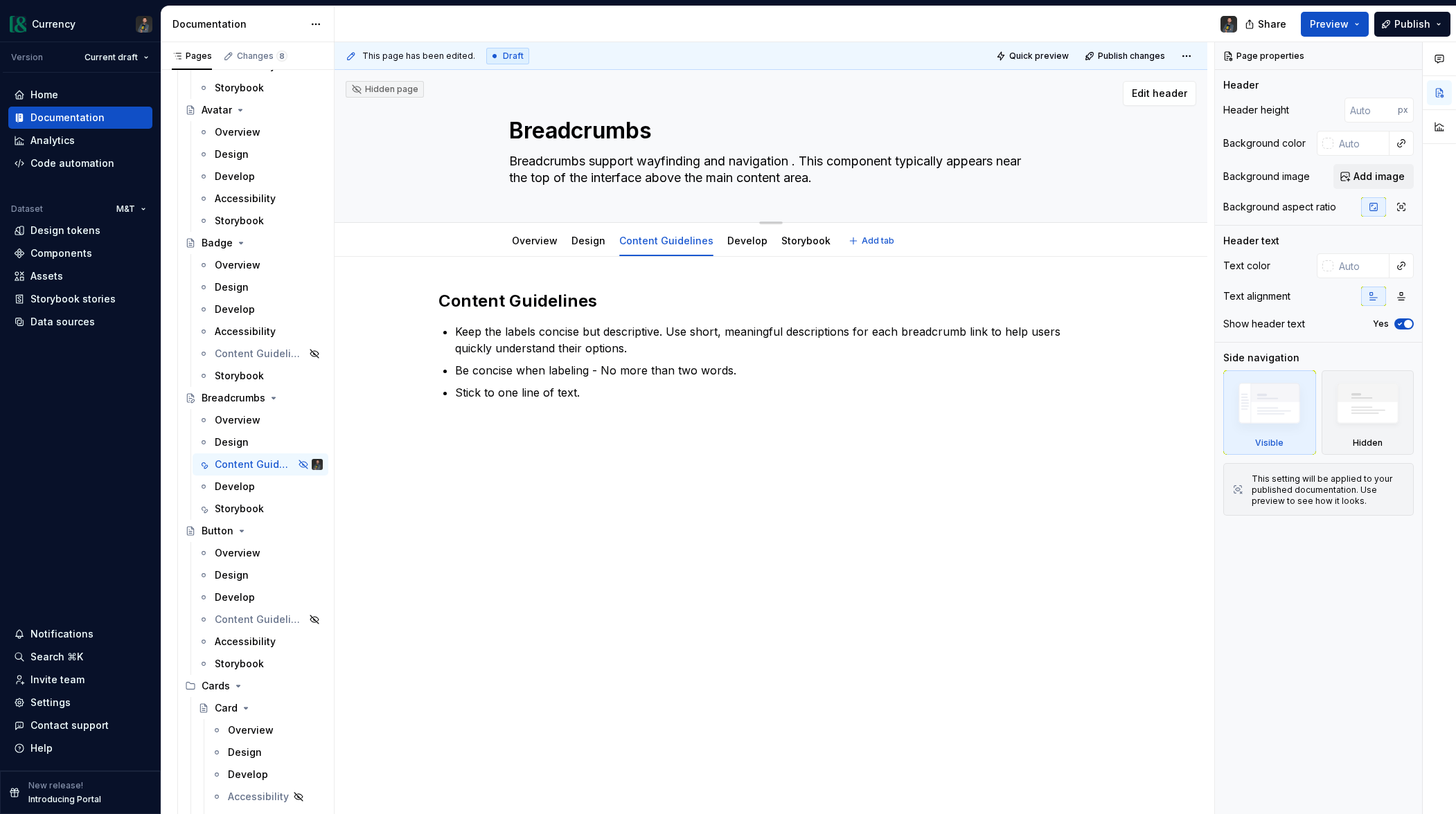
type textarea "Breadcrumbs support wayfinding and navigation b. This component typically appea…"
type textarea "*"
type textarea "Breadcrumbs support wayfinding and navigation by. This component typically appe…"
type textarea "*"
type textarea "Breadcrumbs support wayfinding and navigation by . This component typically app…"
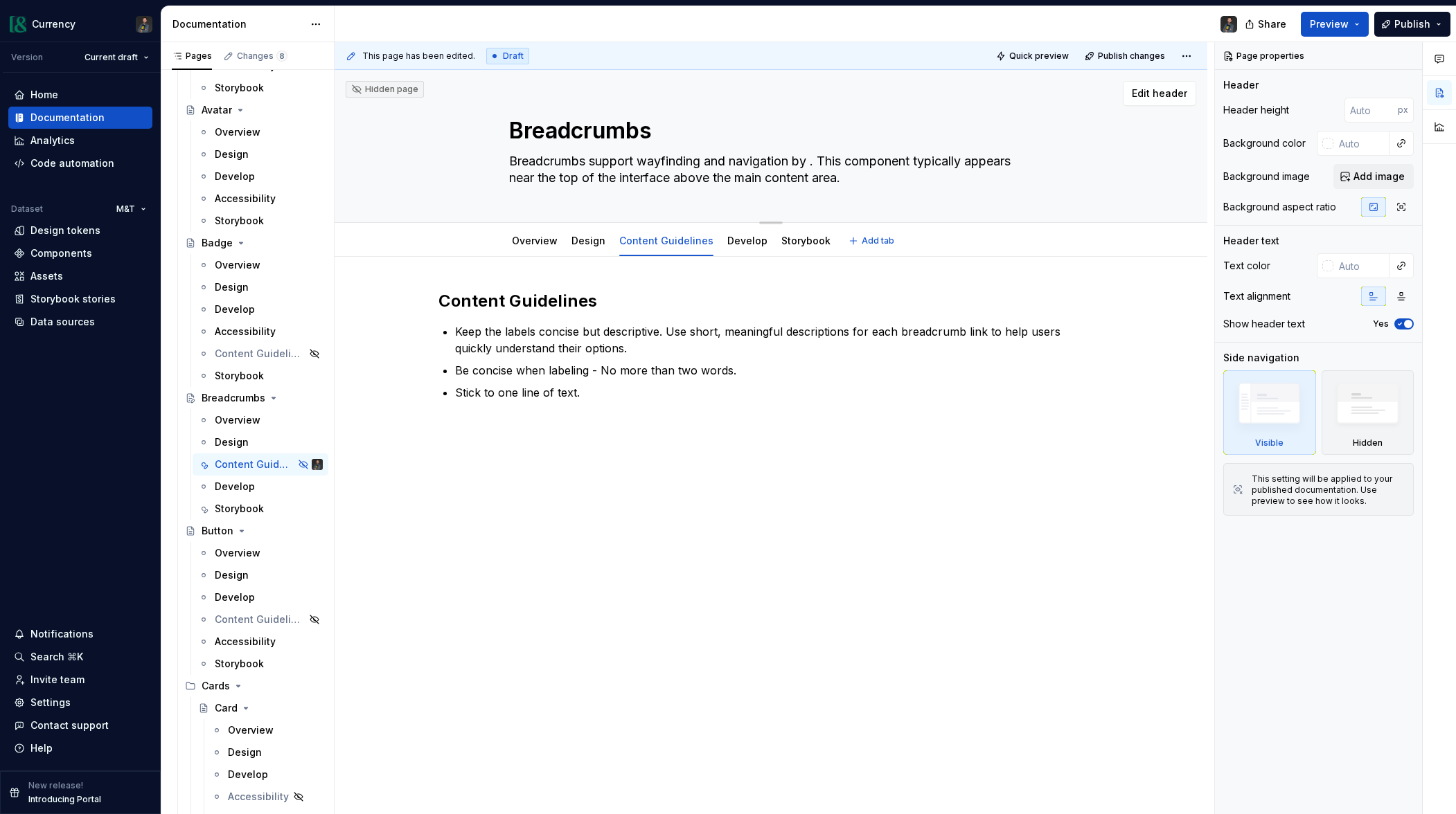
type textarea "*"
type textarea "Breadcrumbs support wayfinding and navigation by sh. This component typically a…"
type textarea "*"
type textarea "Breadcrumbs support wayfinding and navigation by sho. This component typically …"
type textarea "*"
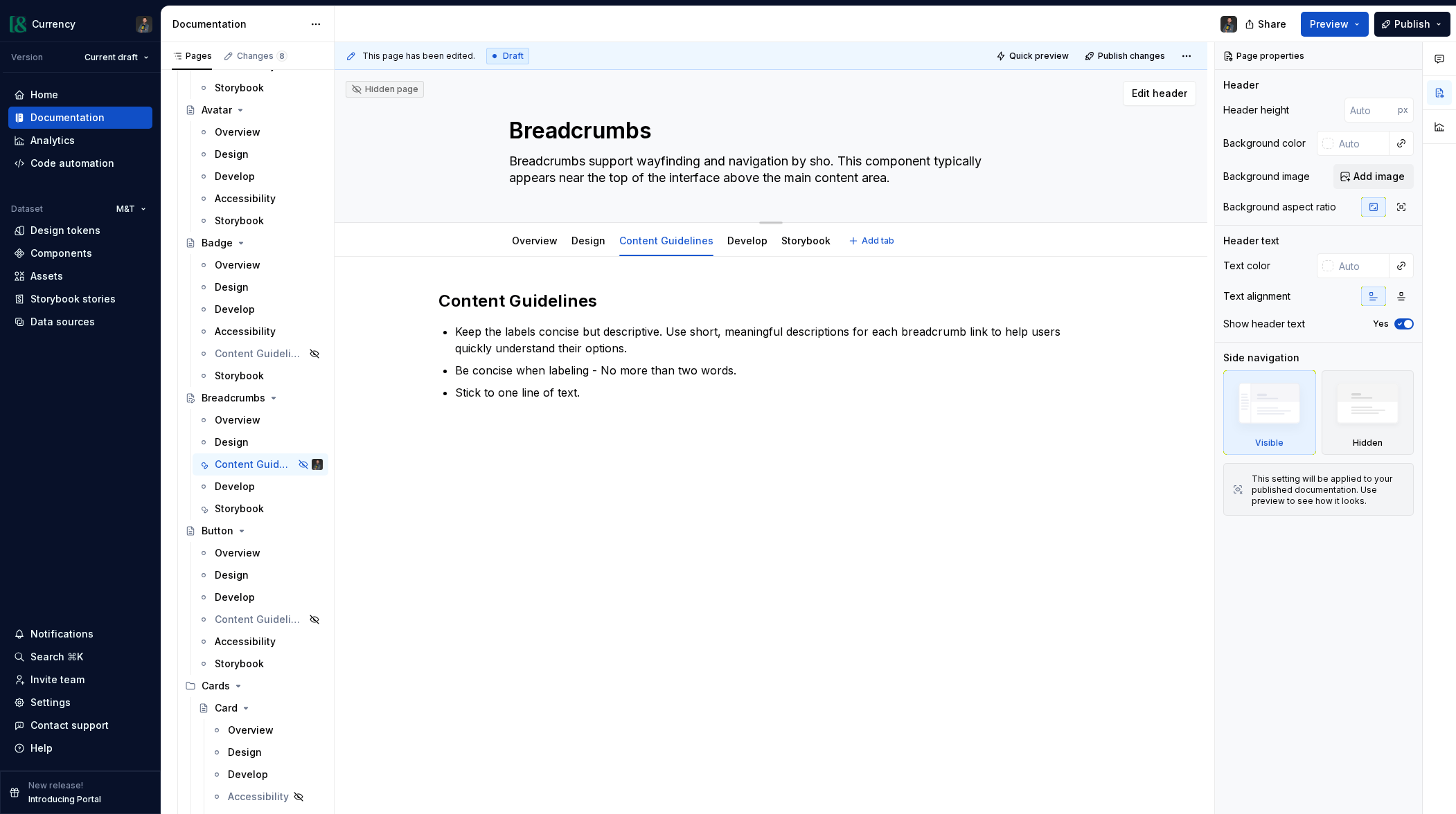
type textarea "Breadcrumbs support wayfinding and navigation by show. This component typically…"
type textarea "*"
type textarea "Breadcrumbs support wayfinding and navigation by showi. This component typicall…"
type textarea "*"
type textarea "Breadcrumbs support wayfinding and navigation by showing. This component typica…"
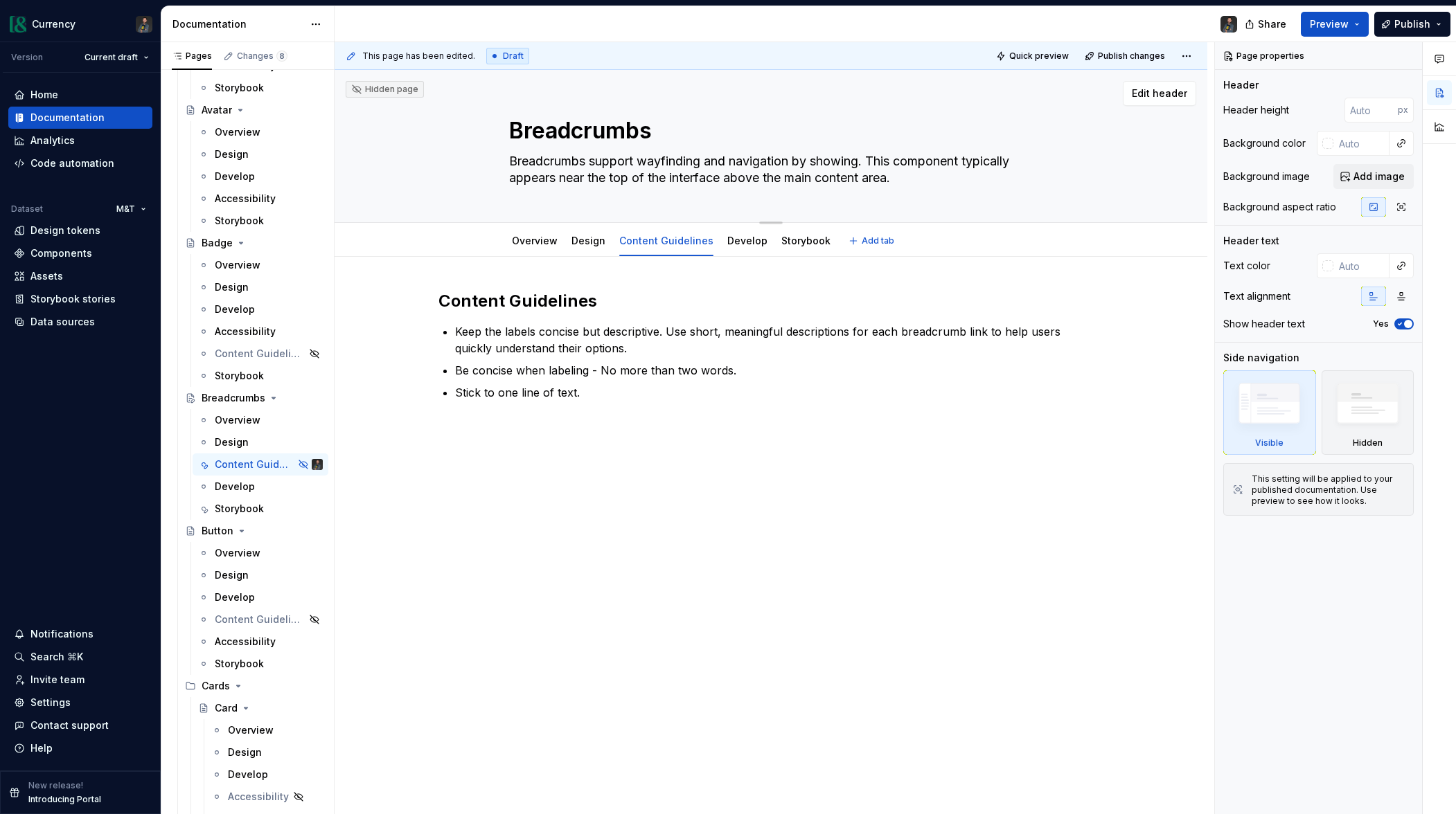
type textarea "*"
type textarea "Breadcrumbs support wayfinding and navigation by showing . This component typic…"
type textarea "*"
type textarea "Breadcrumbs support wayfinding and navigation by showing. This component typica…"
type textarea "*"
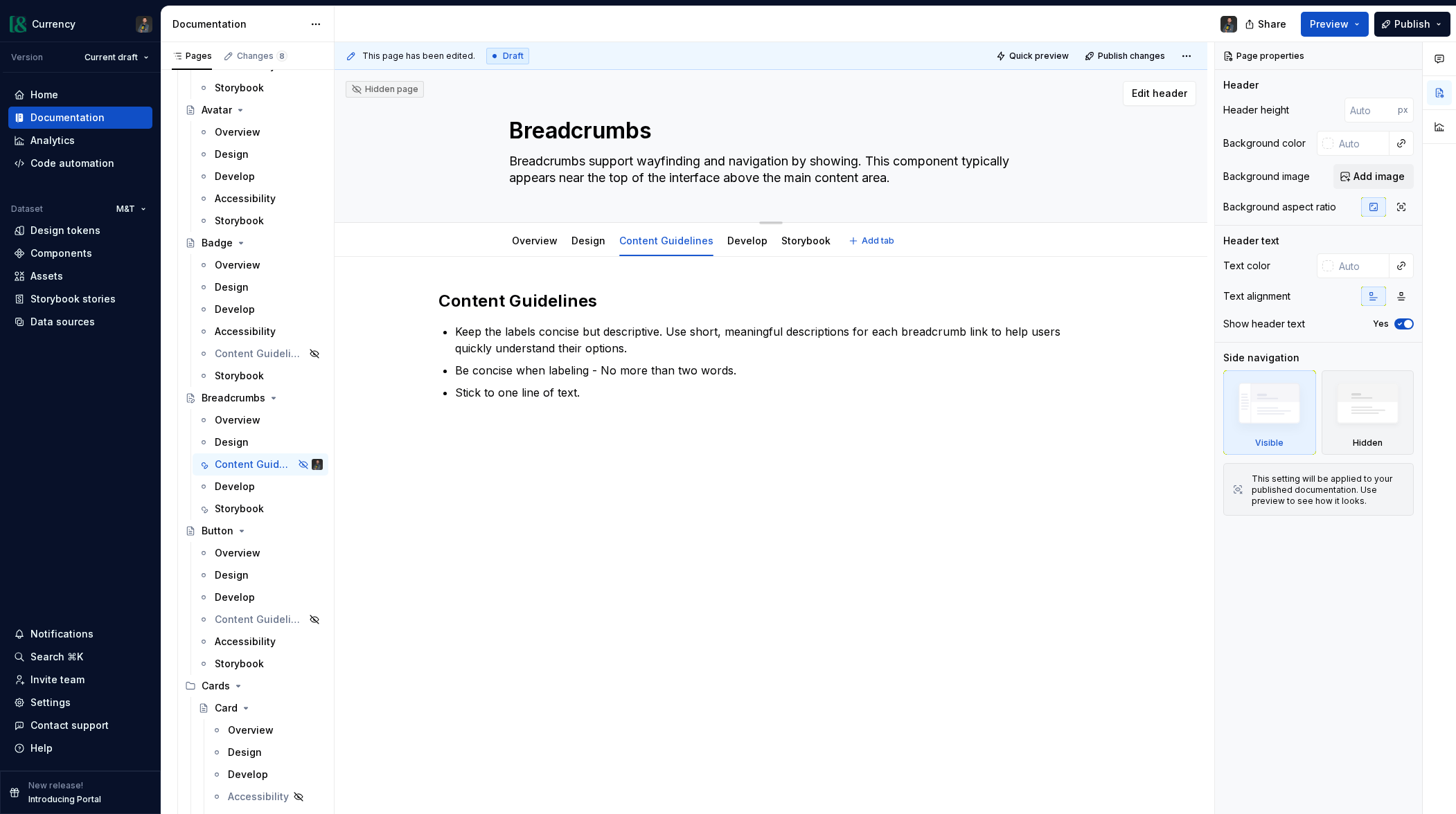
type textarea "Breadcrumbs support wayfinding and navigation by showing . This component typic…"
type textarea "*"
type textarea "Breadcrumbs support wayfinding and navigation by showing. This component typica…"
type textarea "*"
type textarea "Breadcrumbs support wayfinding and navigation by showing . This component typic…"
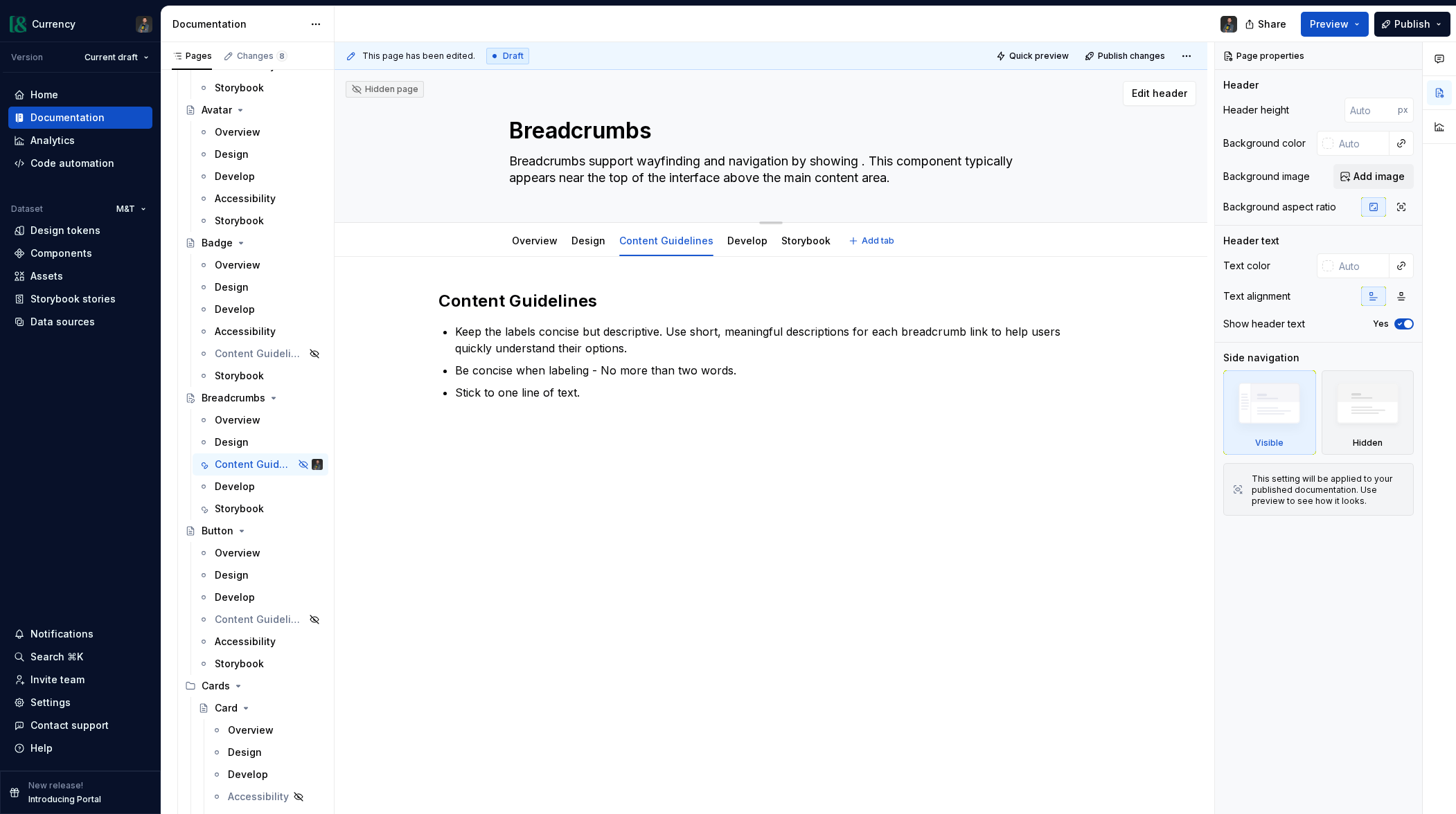
type textarea "*"
type textarea "Breadcrumbs support wayfinding and navigation by showing. This component typica…"
click at [527, 255] on div "Overview Design Content Guidelines Develop Storybook" at bounding box center [671, 244] width 341 height 37
click at [533, 240] on link "Overview" at bounding box center [535, 241] width 46 height 12
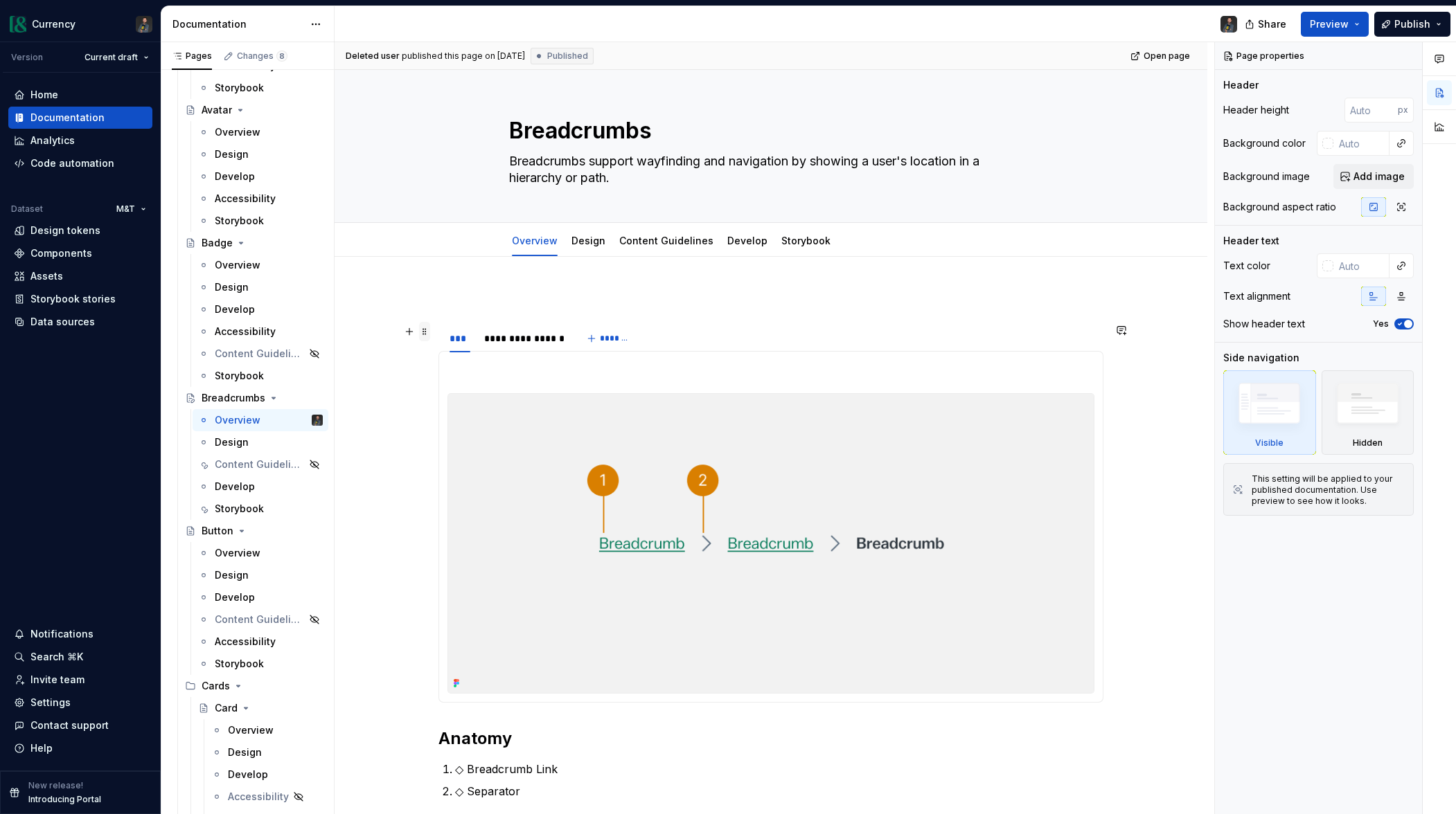
click at [429, 330] on span at bounding box center [424, 332] width 11 height 20
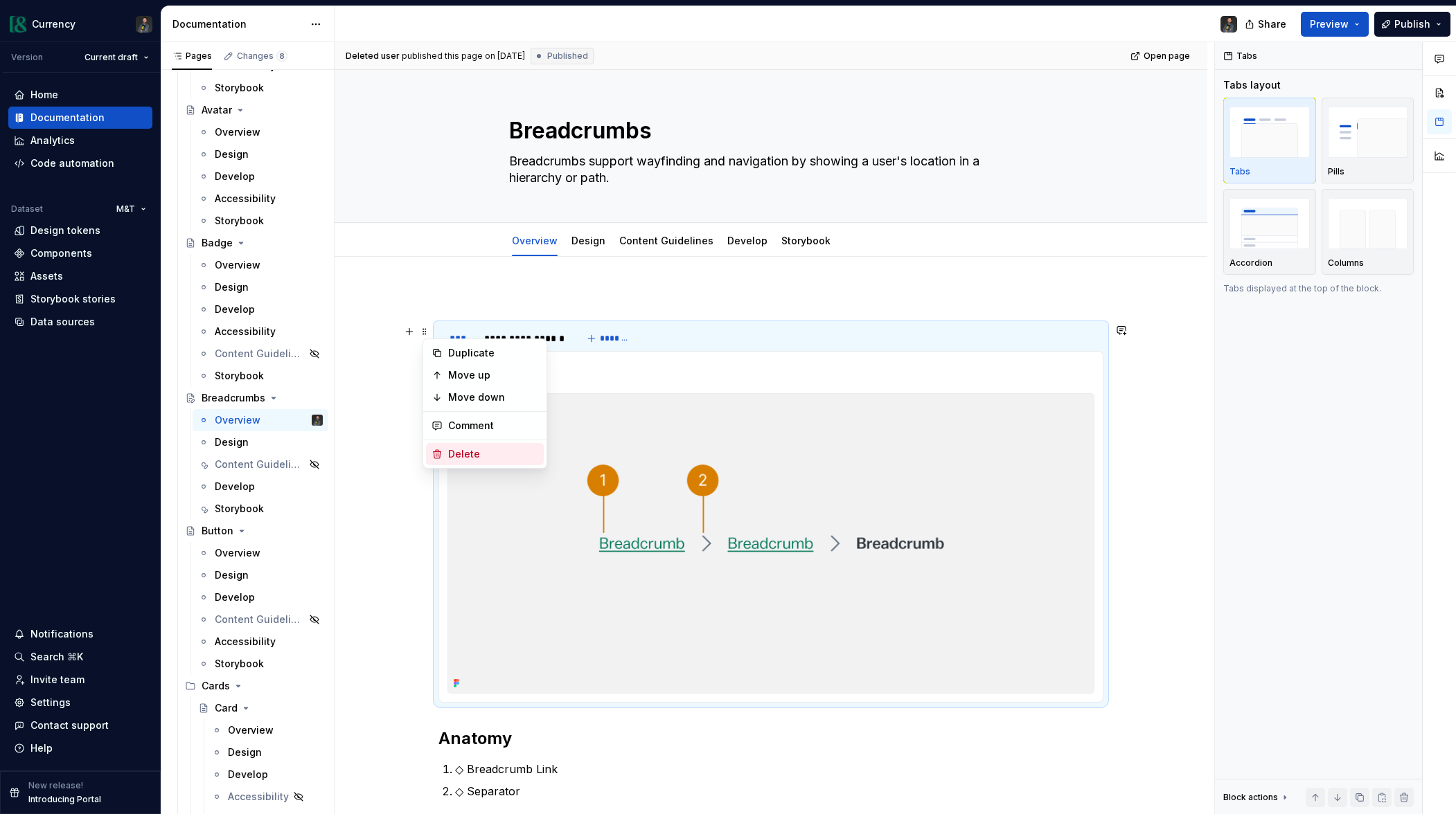
click at [445, 457] on div "Delete" at bounding box center [484, 454] width 118 height 22
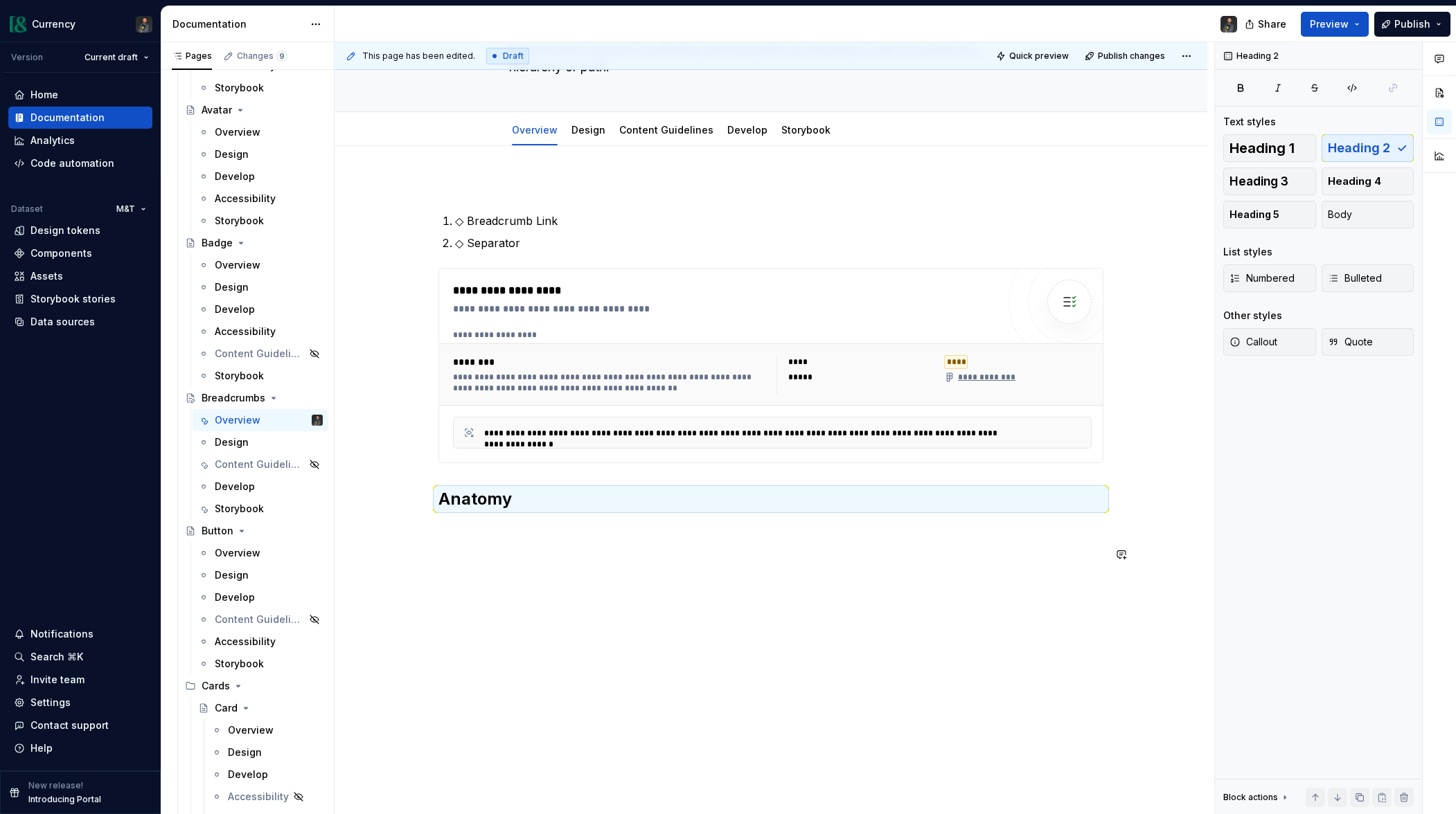
scroll to position [120, 0]
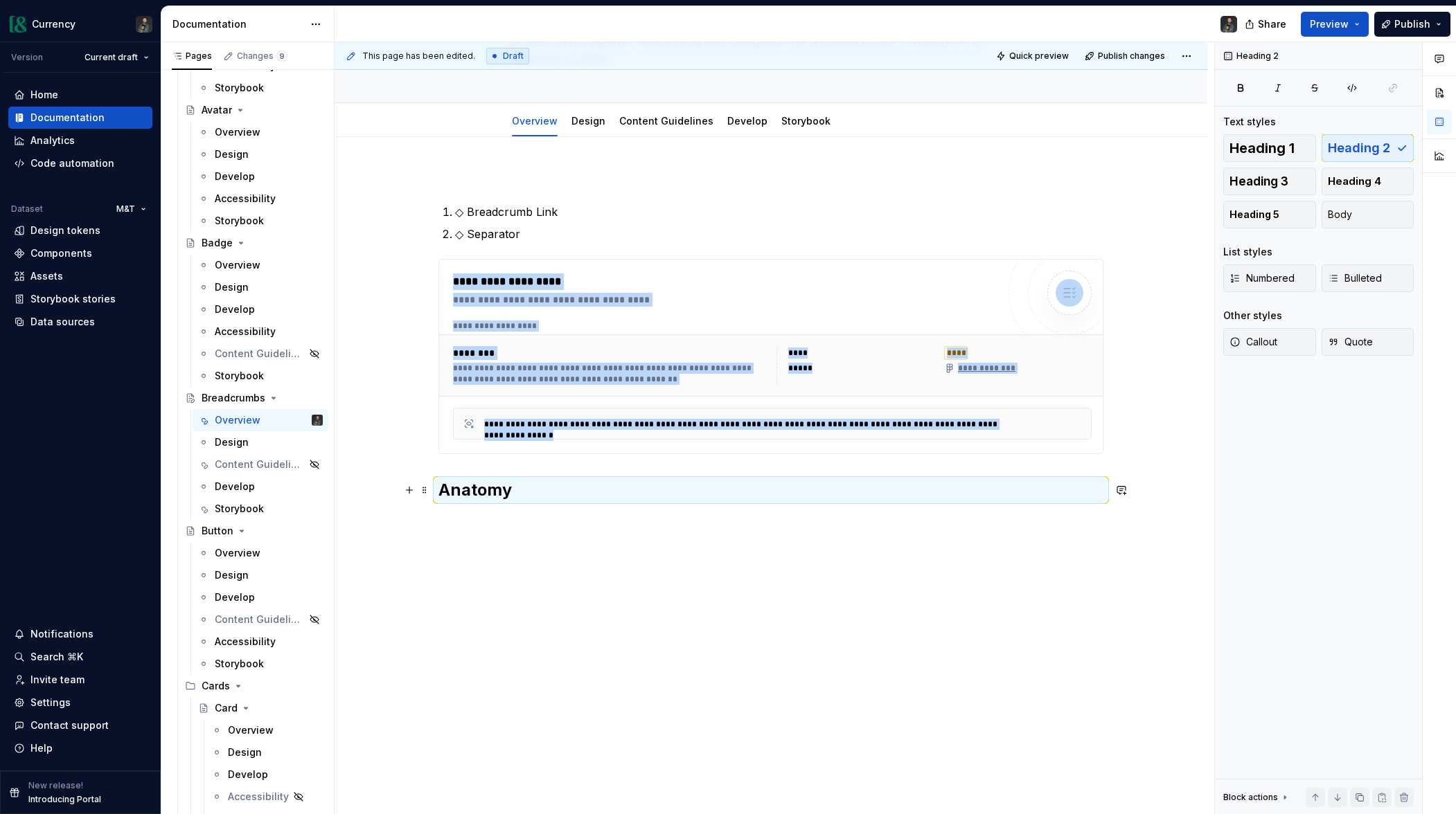
click at [523, 490] on h2 "Anatomy" at bounding box center [771, 490] width 665 height 22
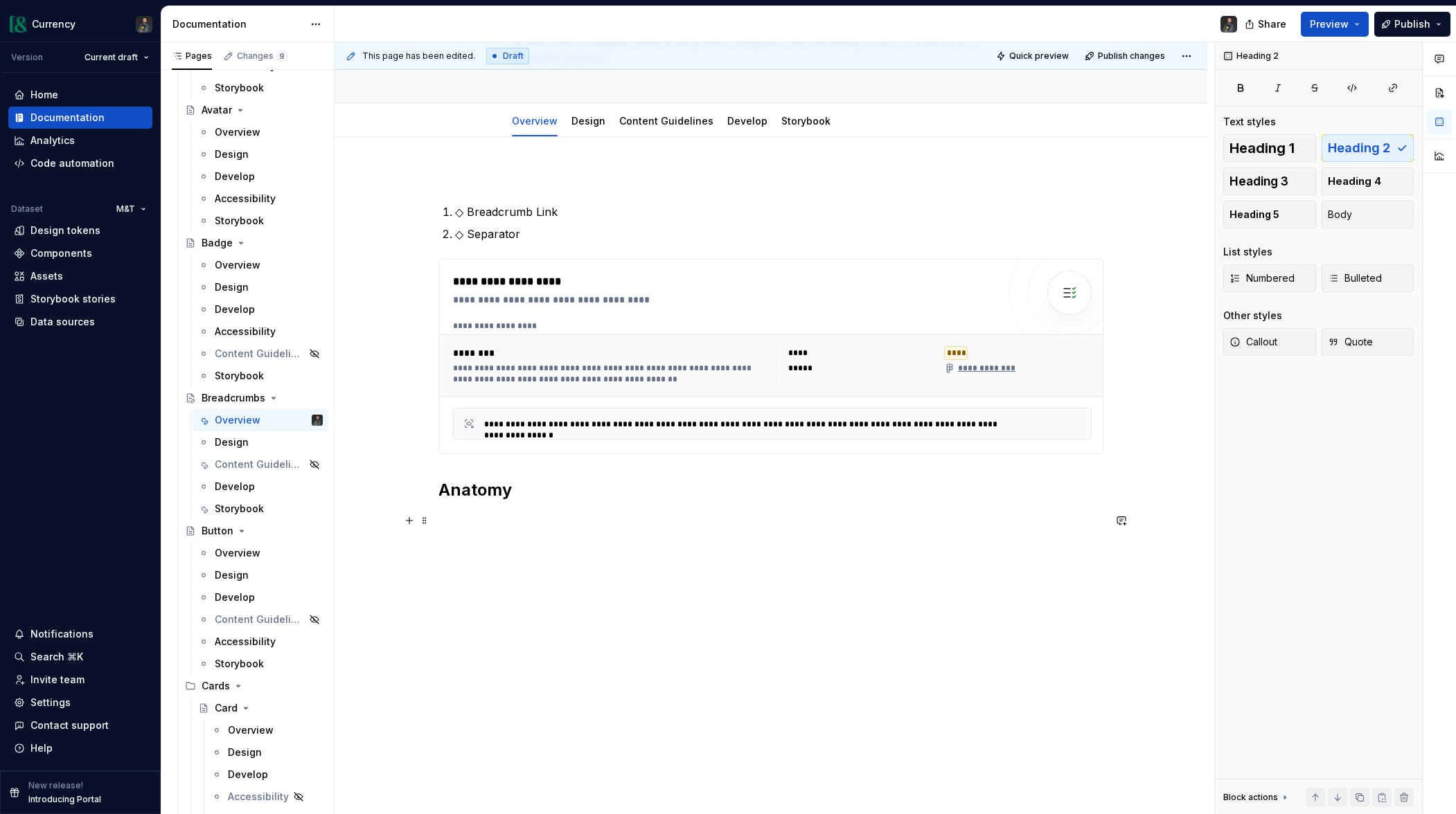
click at [453, 517] on p at bounding box center [771, 521] width 665 height 17
paste div
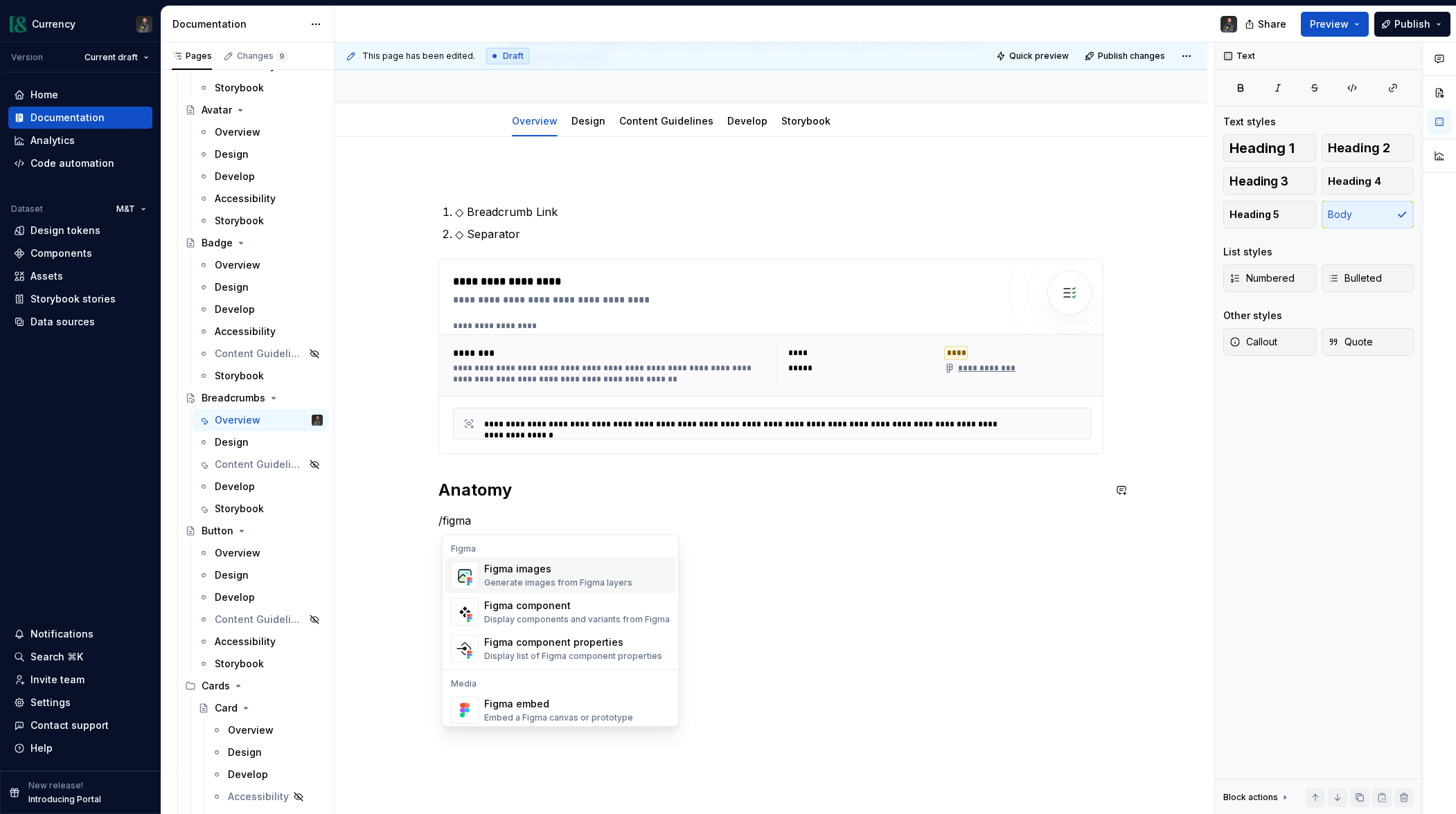
click at [534, 580] on div "Generate images from Figma layers" at bounding box center [558, 583] width 148 height 11
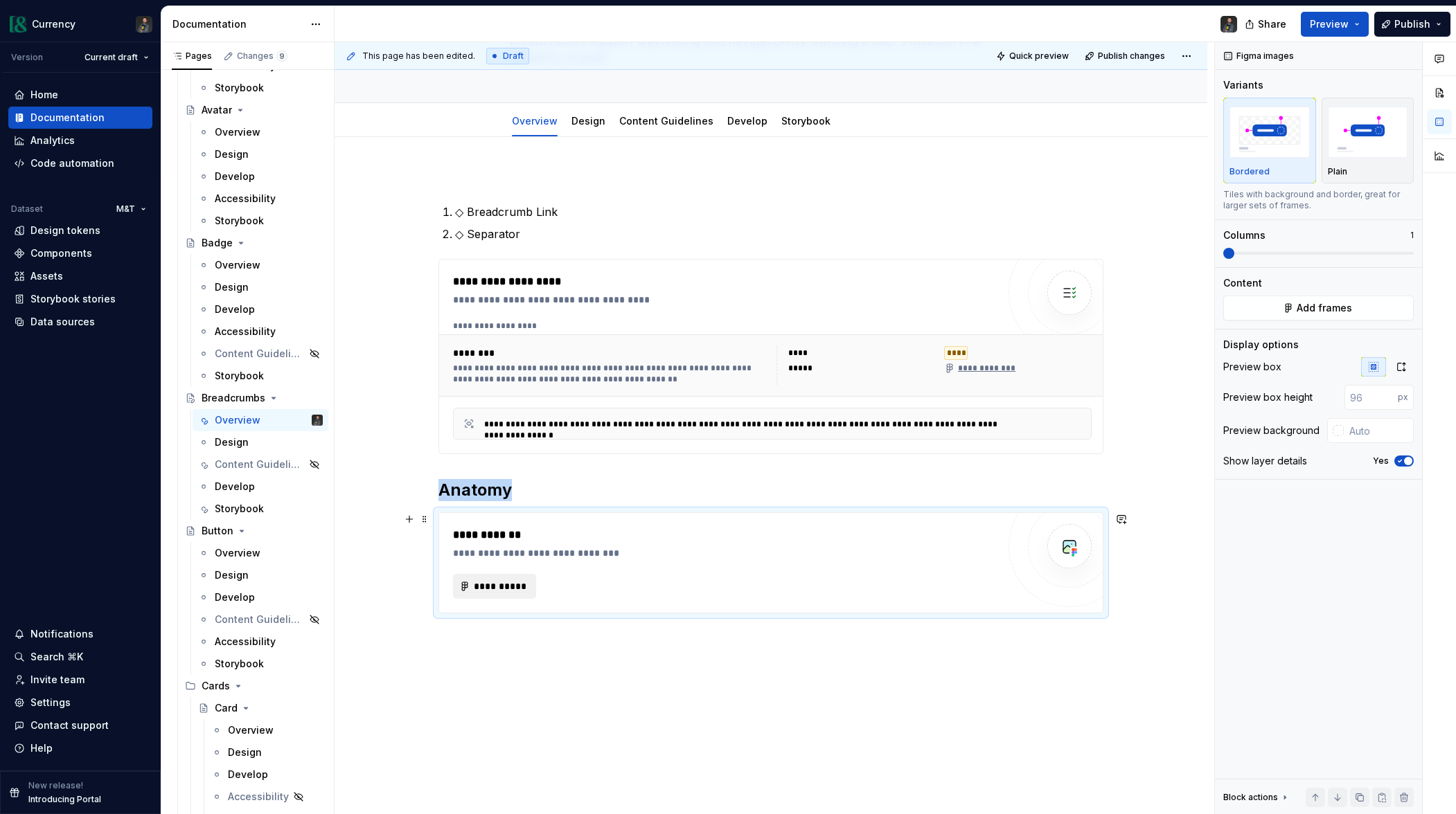
click at [479, 598] on button "**********" at bounding box center [494, 586] width 83 height 25
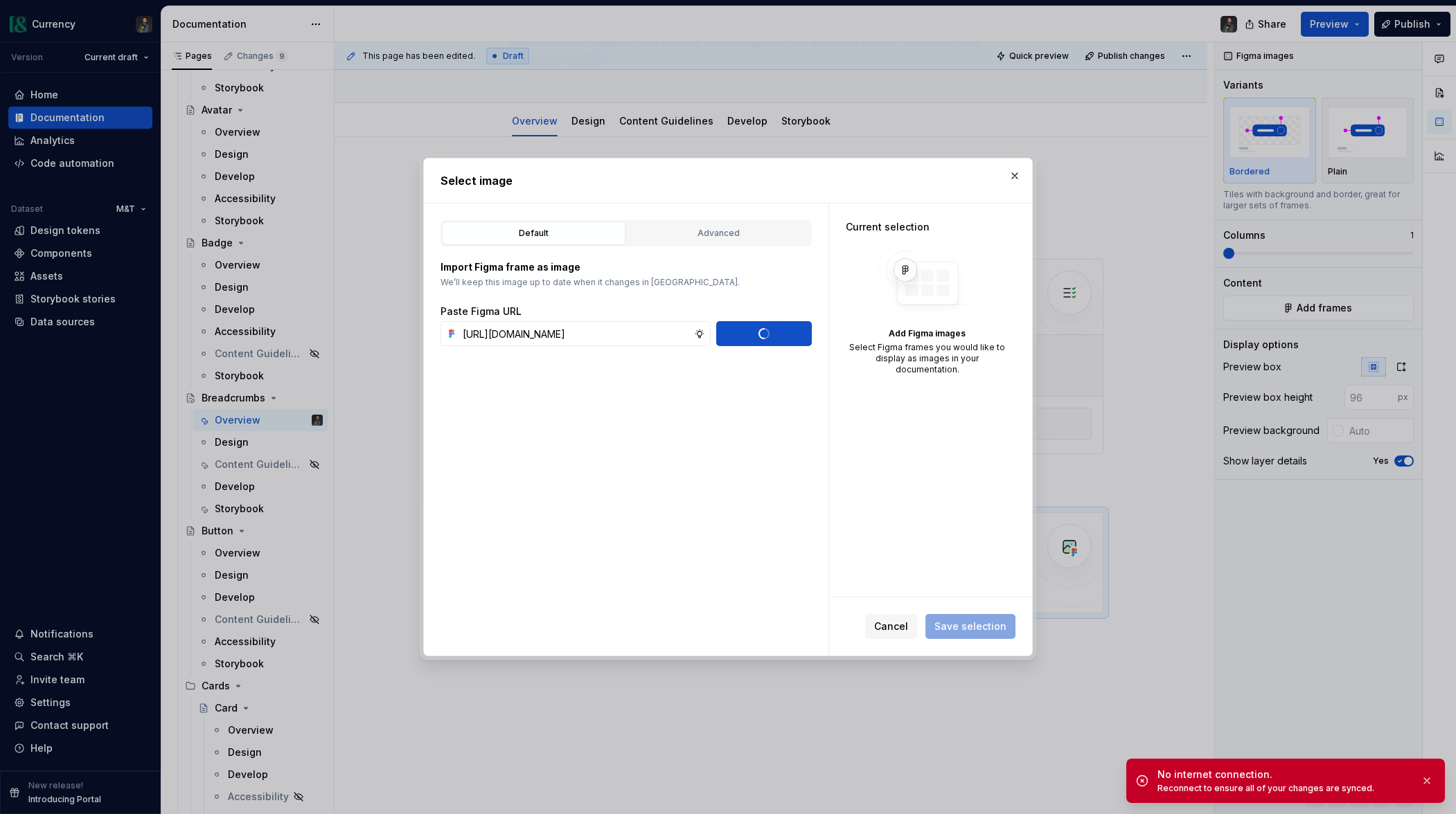
scroll to position [0, 0]
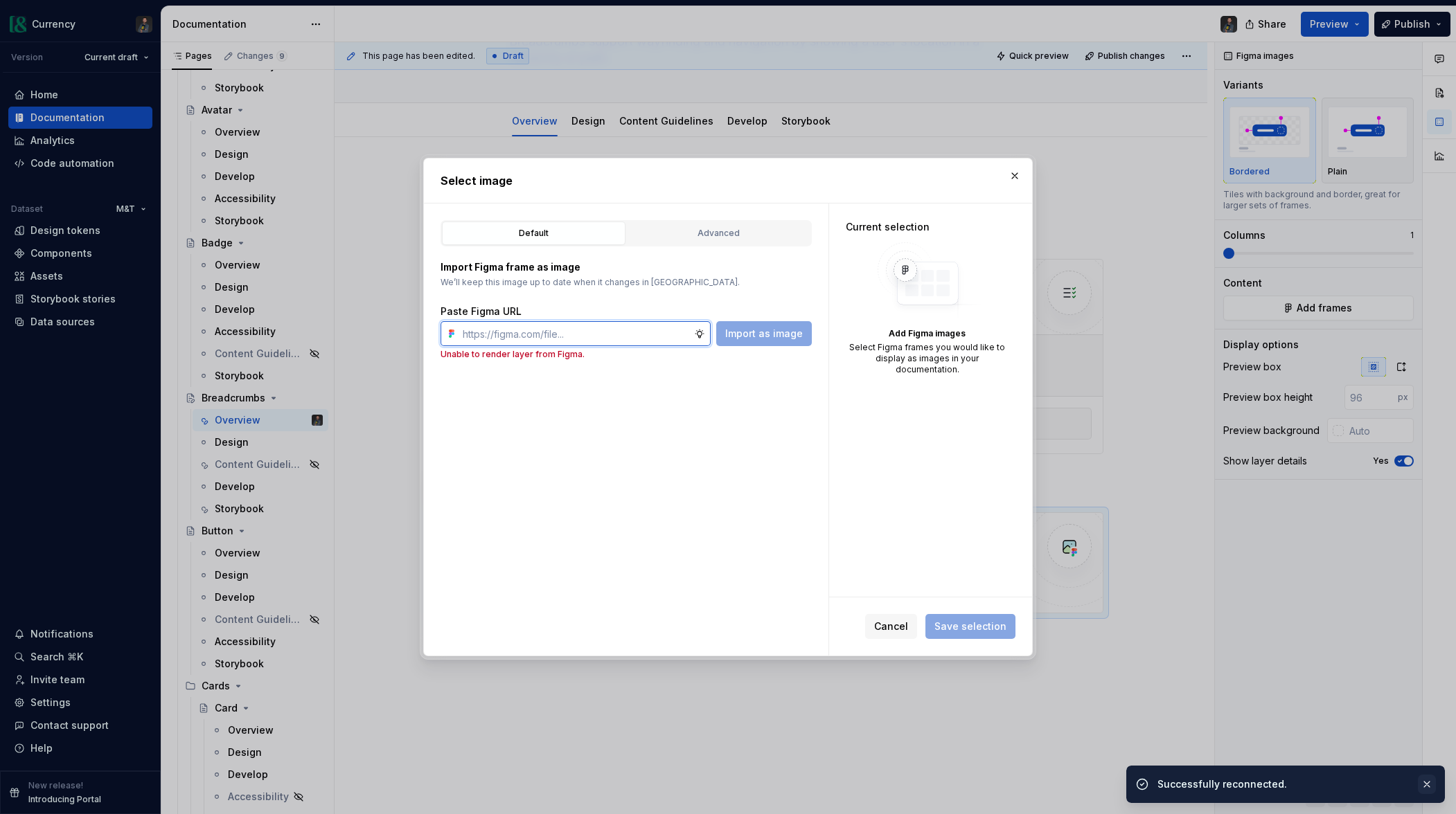
click at [1425, 783] on button "button" at bounding box center [1426, 784] width 18 height 20
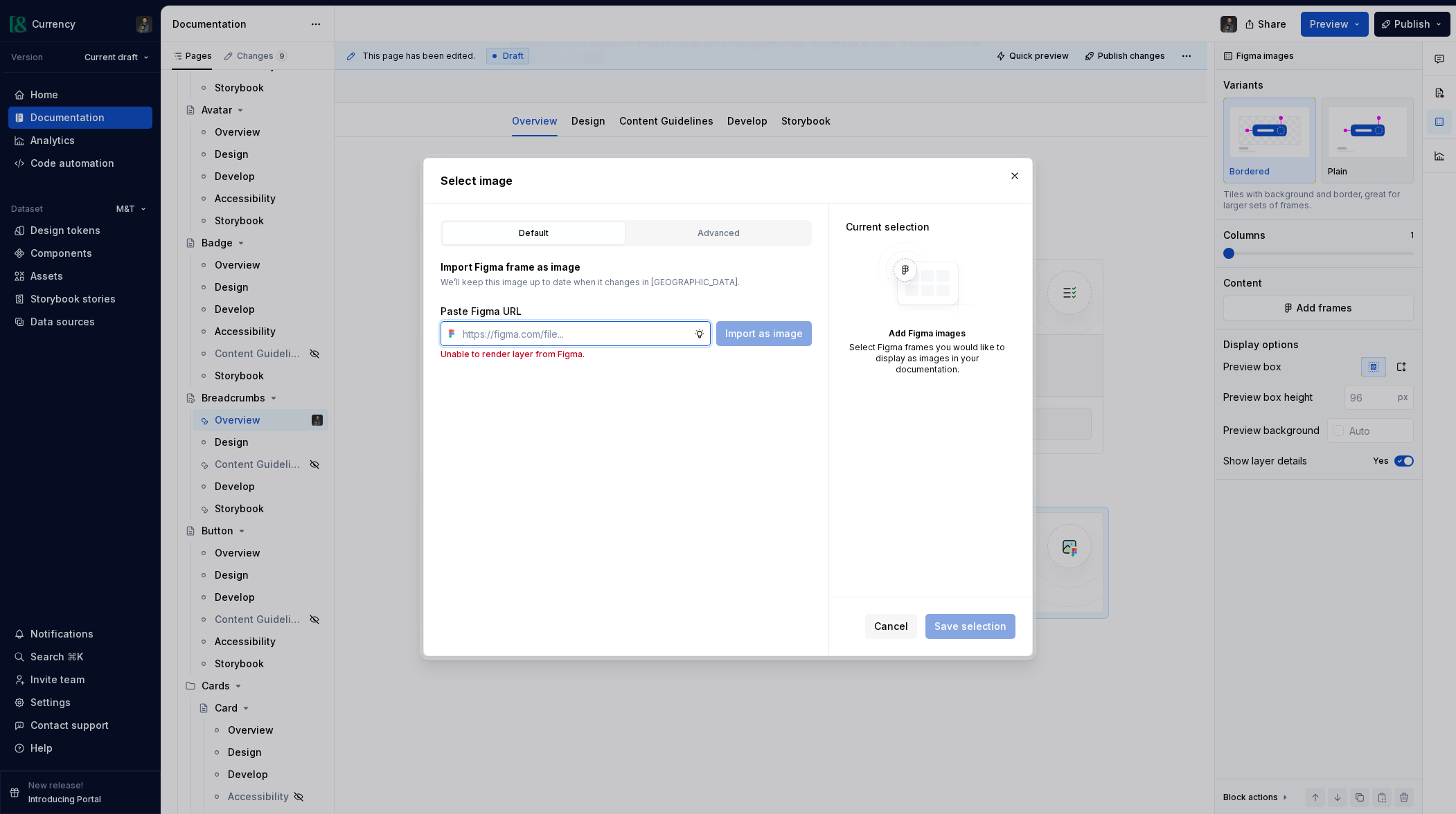
paste input "[URL][DOMAIN_NAME]"
click at [786, 338] on span "Import as image" at bounding box center [763, 333] width 77 height 14
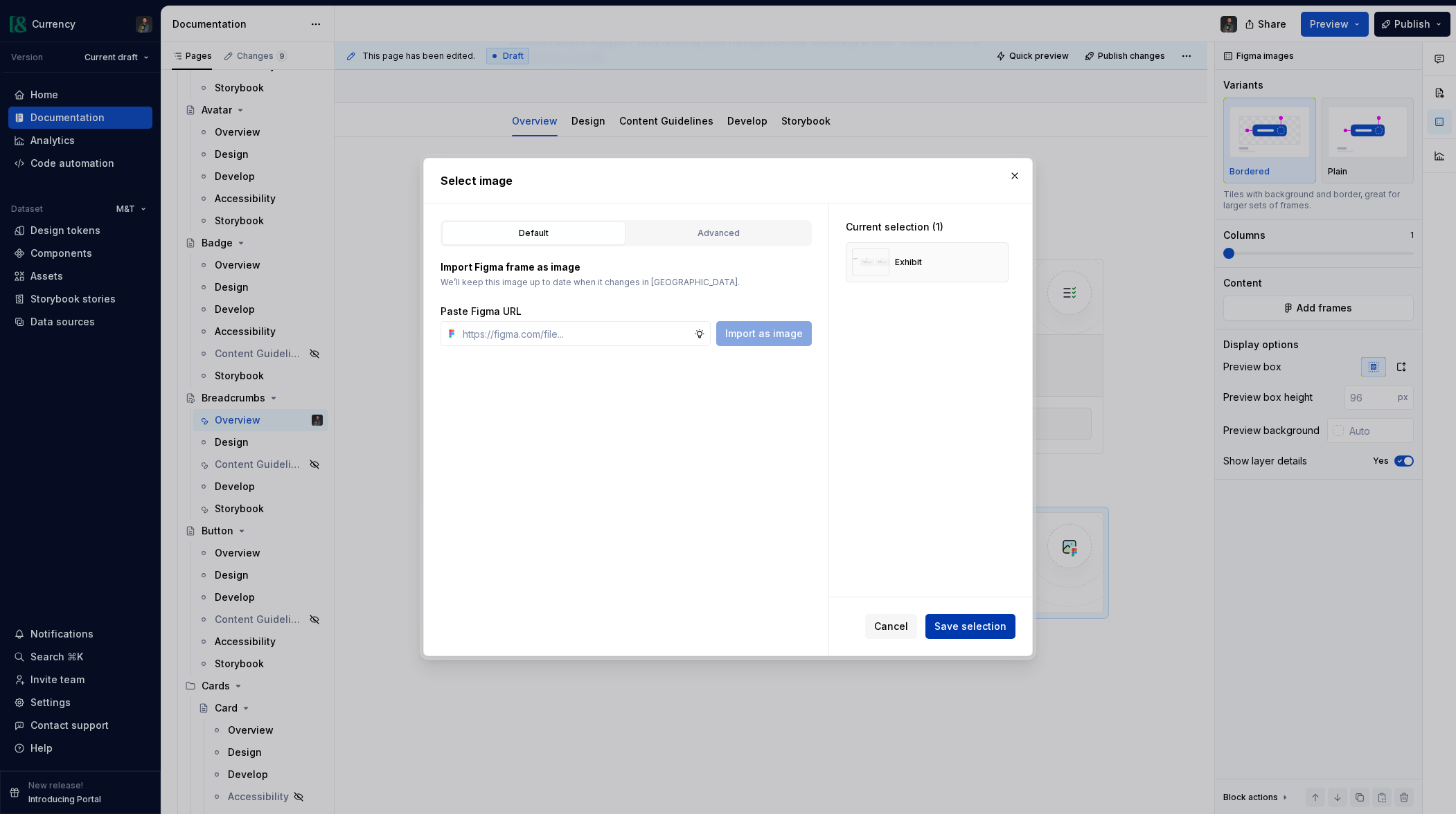
click at [979, 622] on span "Save selection" at bounding box center [970, 627] width 72 height 14
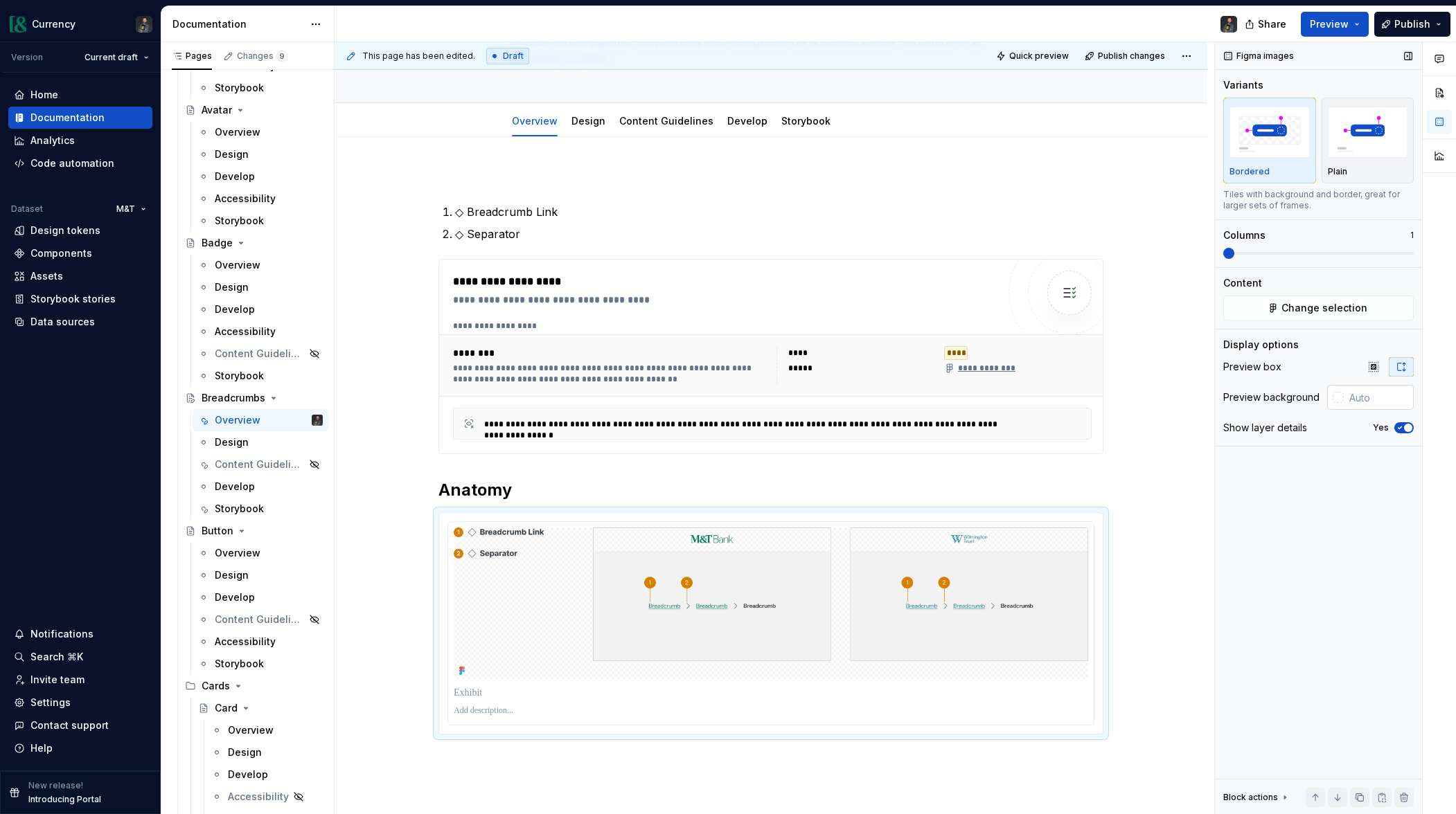
click at [1373, 397] on input "text" at bounding box center [1378, 397] width 70 height 25
click at [1398, 427] on icon "button" at bounding box center [1399, 428] width 11 height 8
click at [1370, 399] on input "text" at bounding box center [1378, 397] width 70 height 25
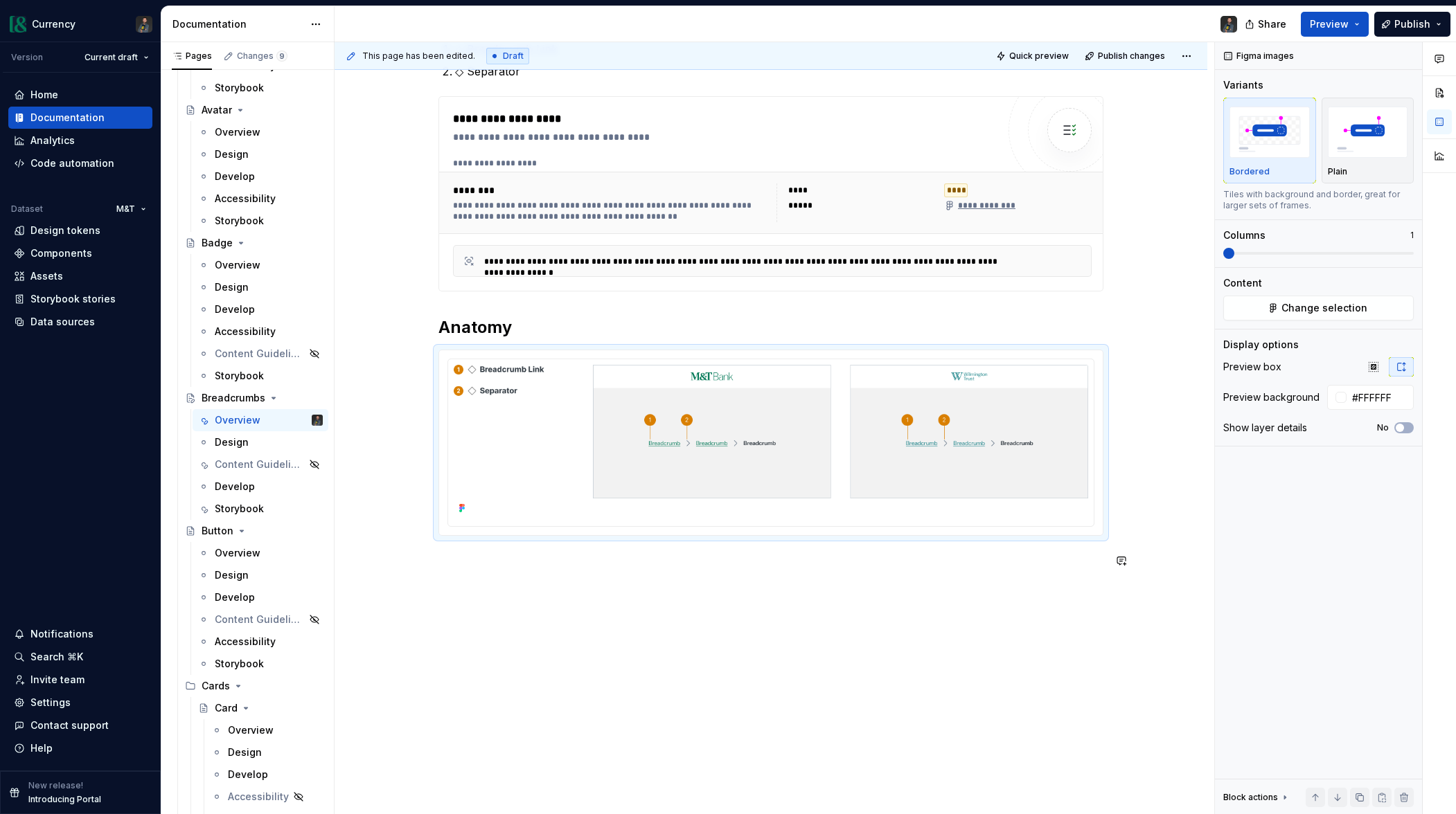
scroll to position [297, 0]
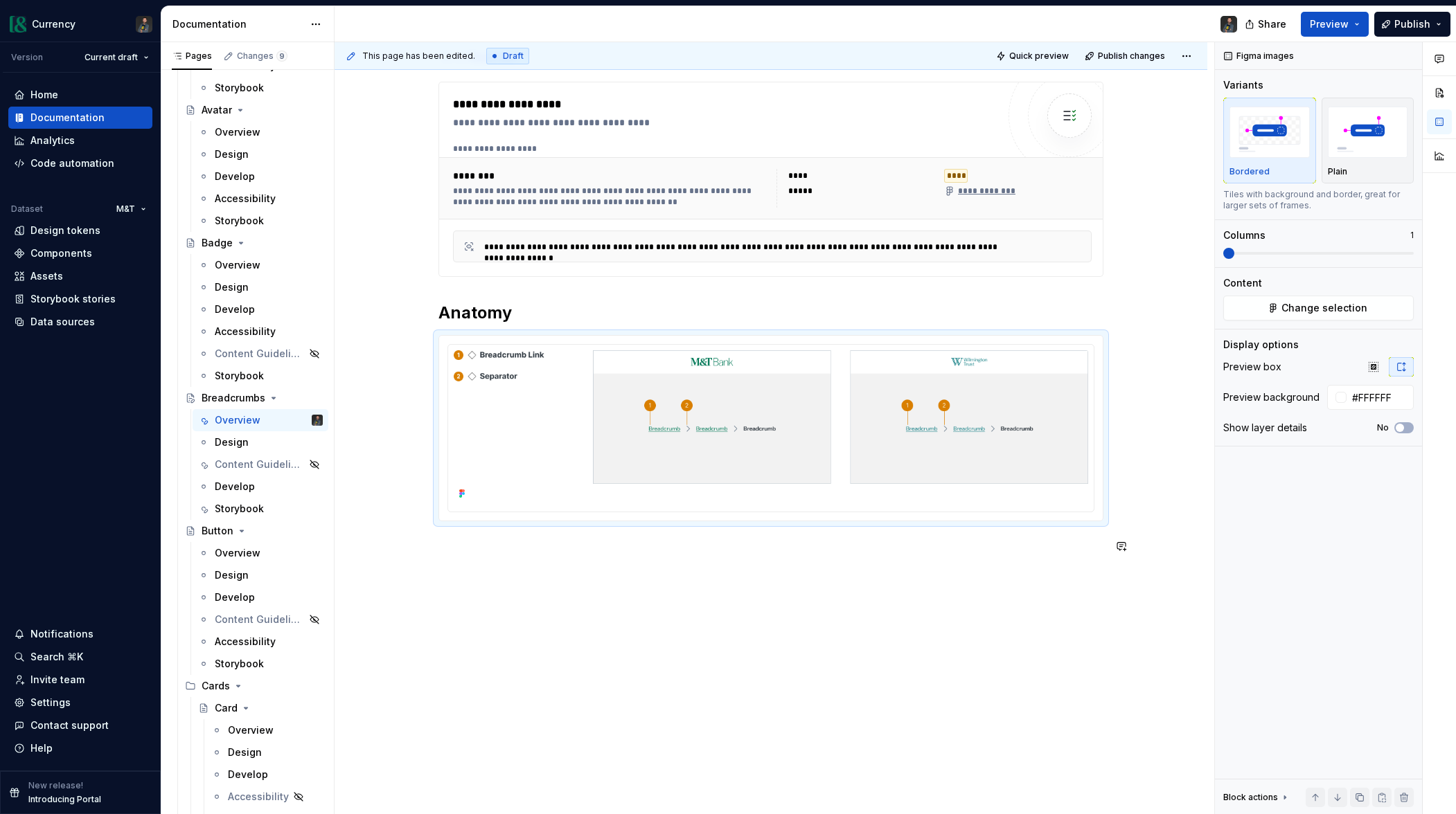
click at [625, 592] on div "**********" at bounding box center [770, 387] width 873 height 856
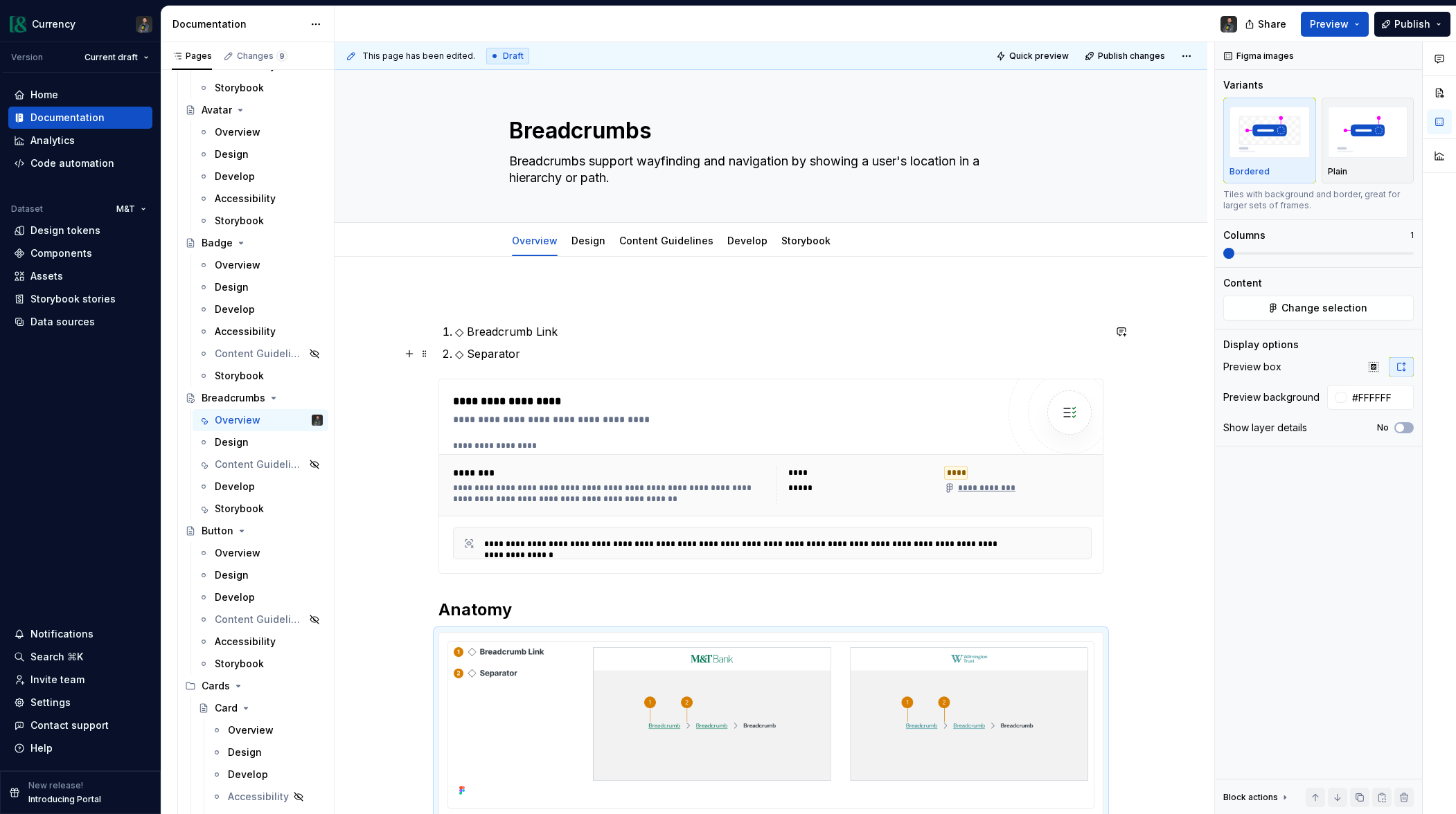
click at [534, 357] on p "◇ Separator" at bounding box center [779, 354] width 648 height 17
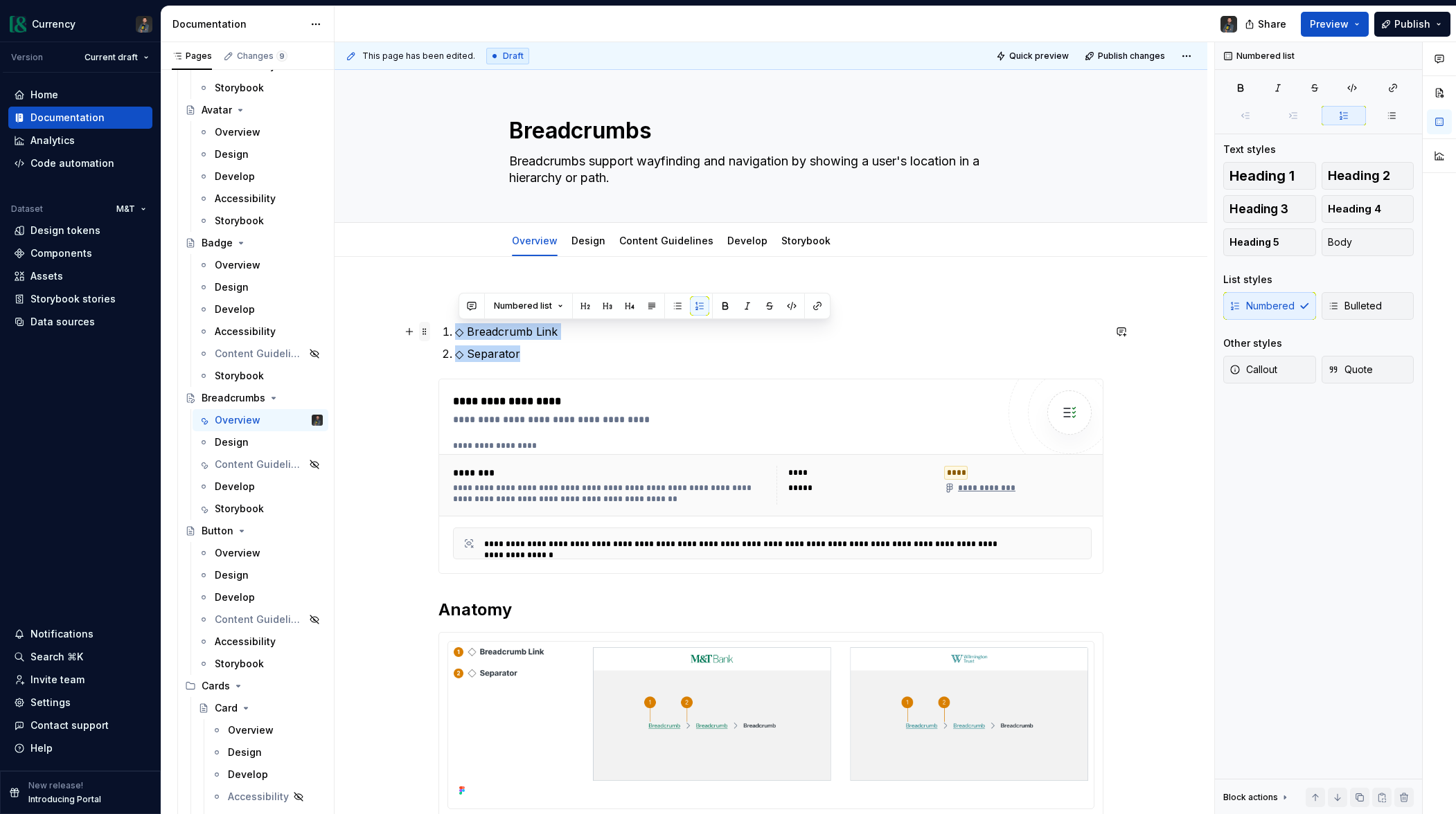
drag, startPoint x: 531, startPoint y: 354, endPoint x: 431, endPoint y: 329, distance: 103.1
click at [438, 332] on div "**********" at bounding box center [771, 579] width 665 height 578
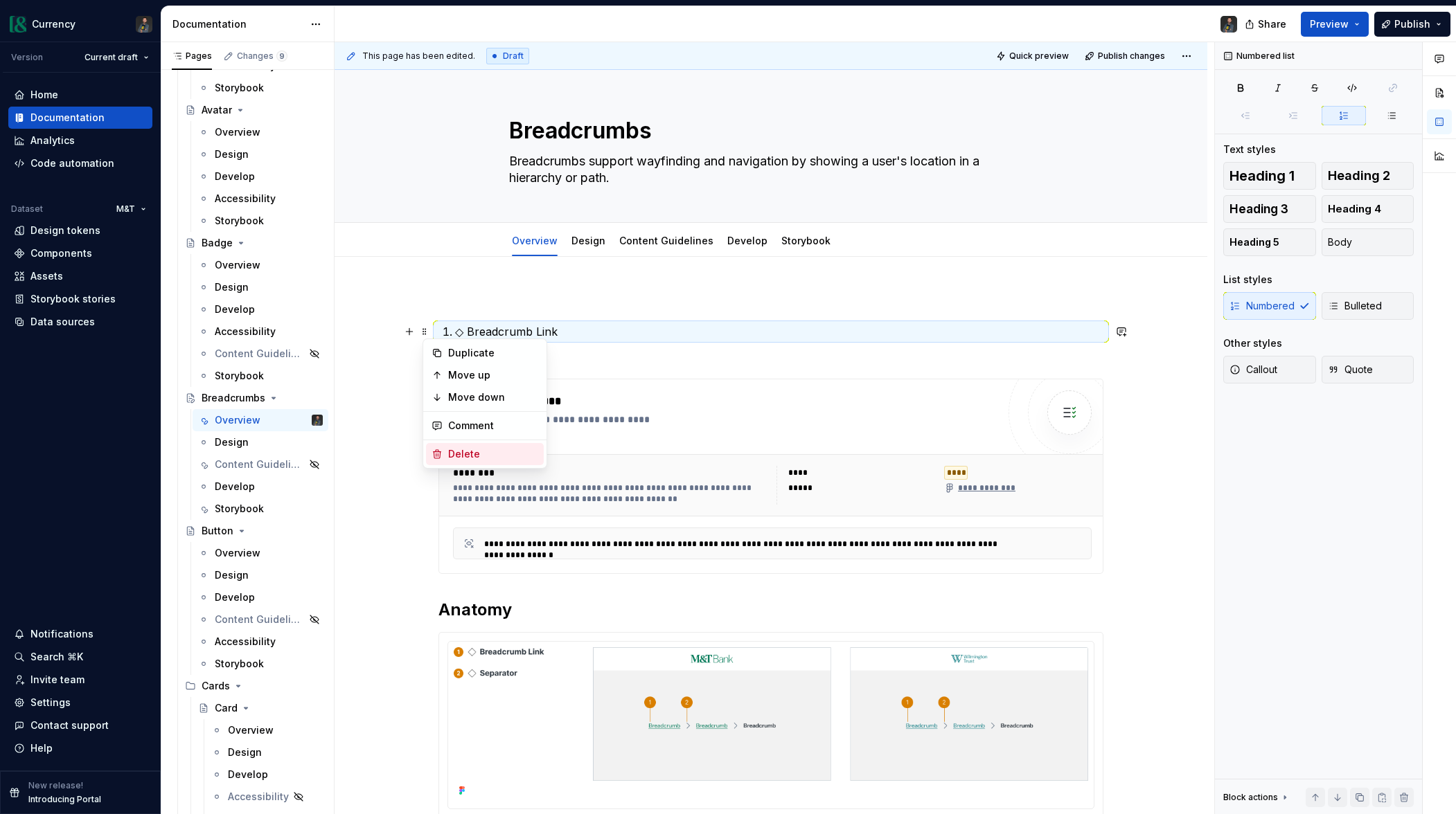
click at [455, 453] on div "Delete" at bounding box center [493, 454] width 90 height 14
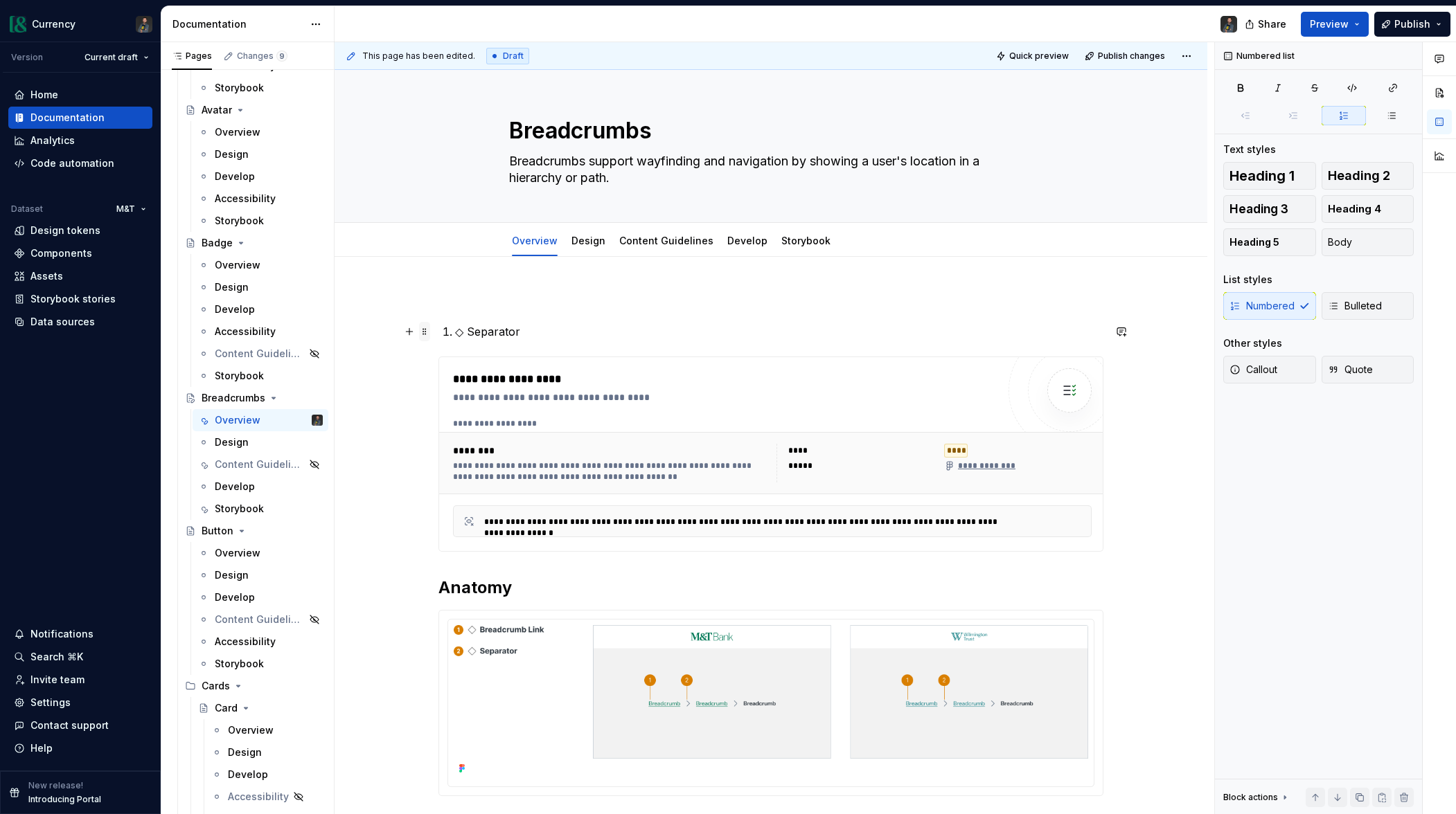
click at [429, 331] on span at bounding box center [424, 332] width 11 height 20
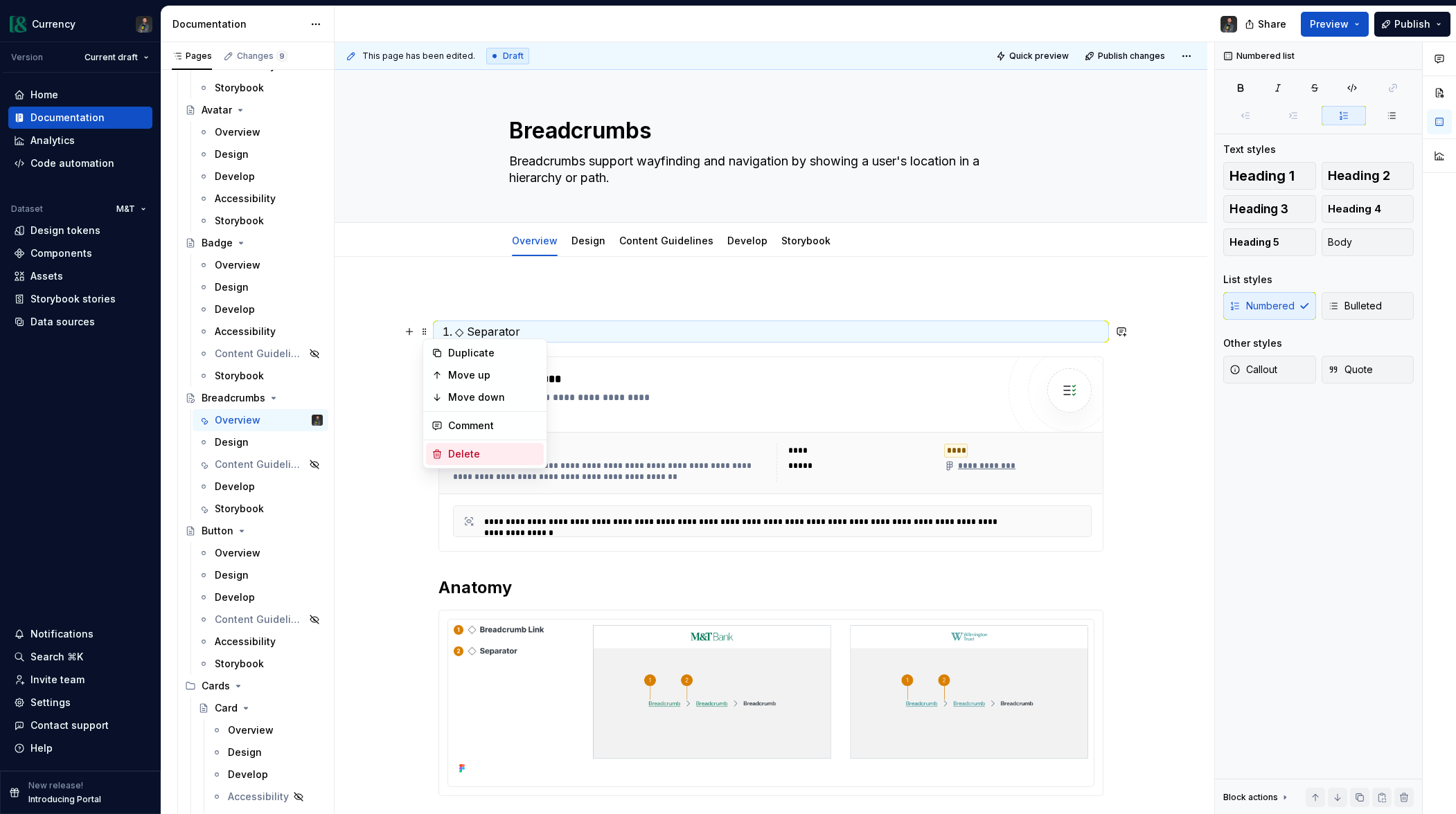
click at [461, 455] on div "Delete" at bounding box center [493, 454] width 90 height 14
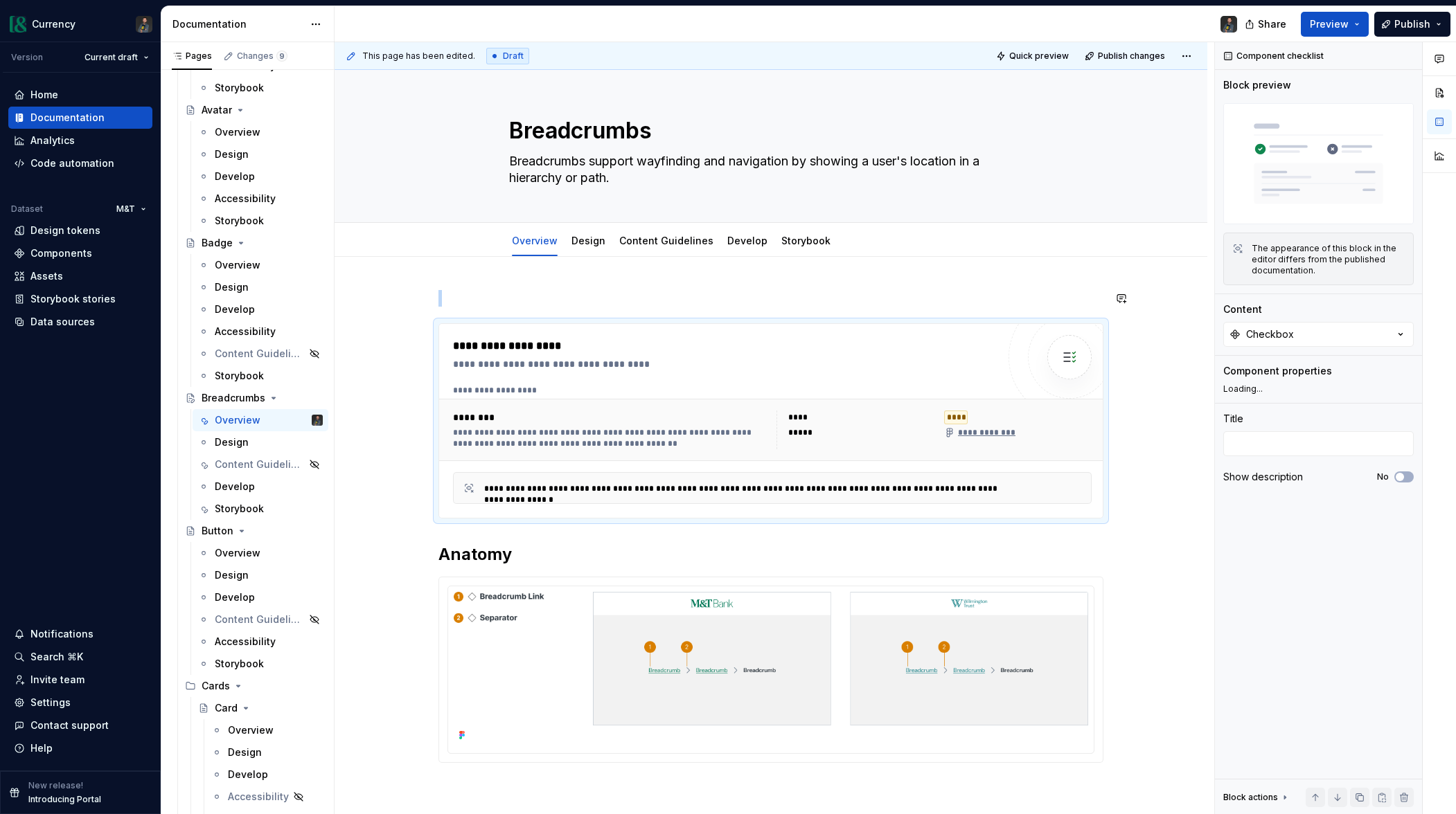
click at [456, 286] on div "**********" at bounding box center [770, 656] width 873 height 800
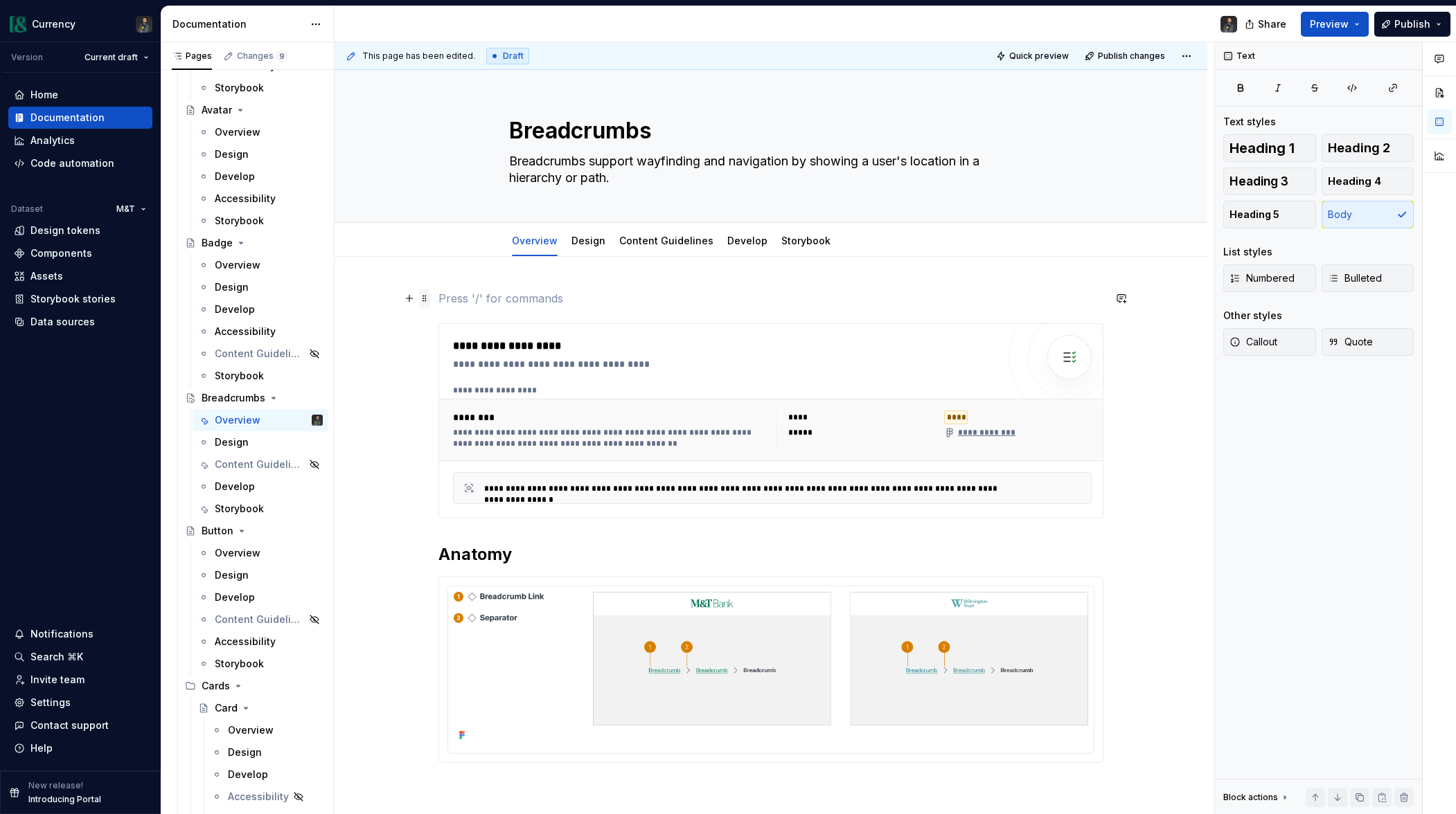
click at [429, 297] on span at bounding box center [424, 298] width 11 height 20
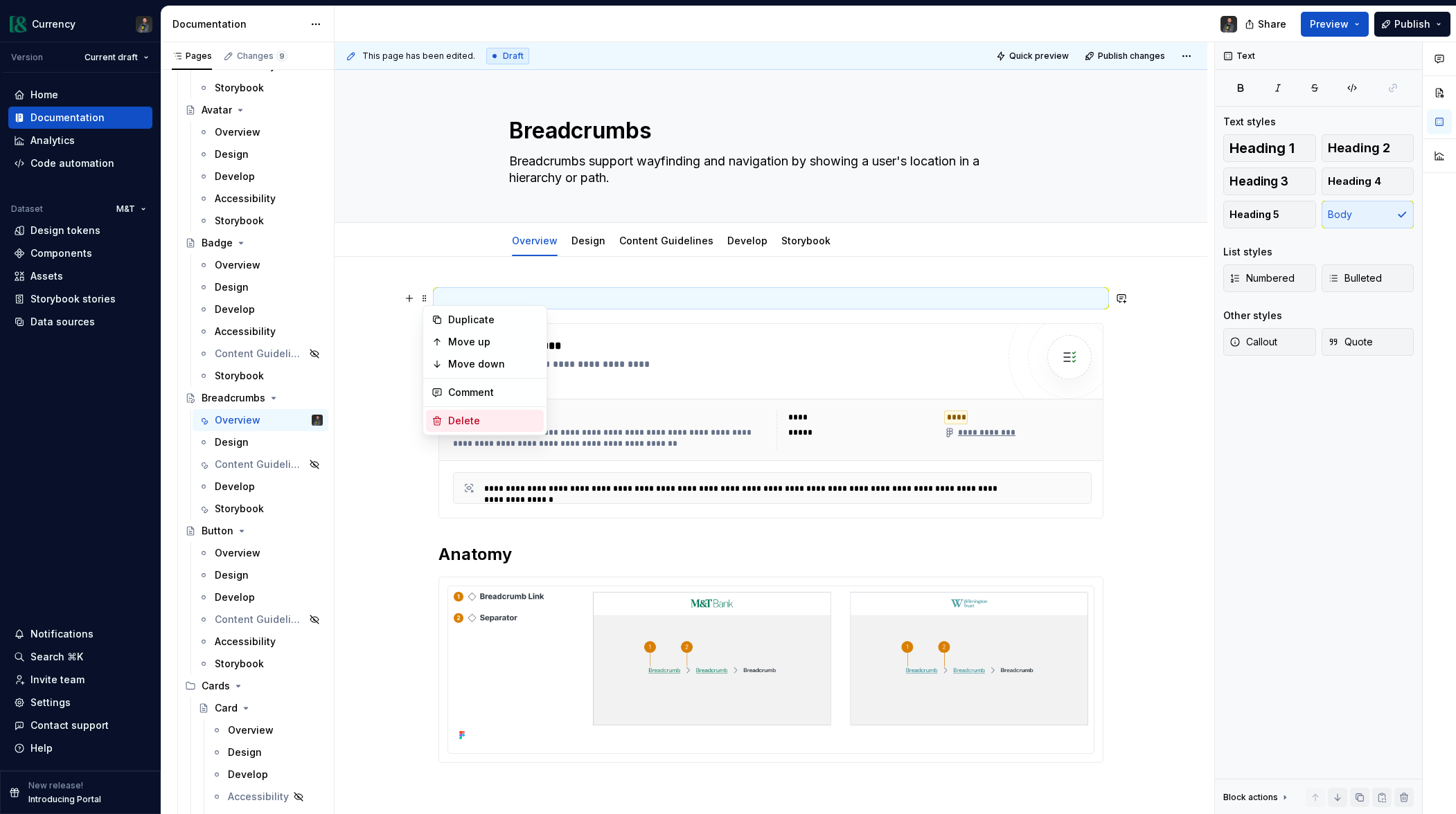
click at [467, 414] on div "Delete" at bounding box center [493, 421] width 90 height 14
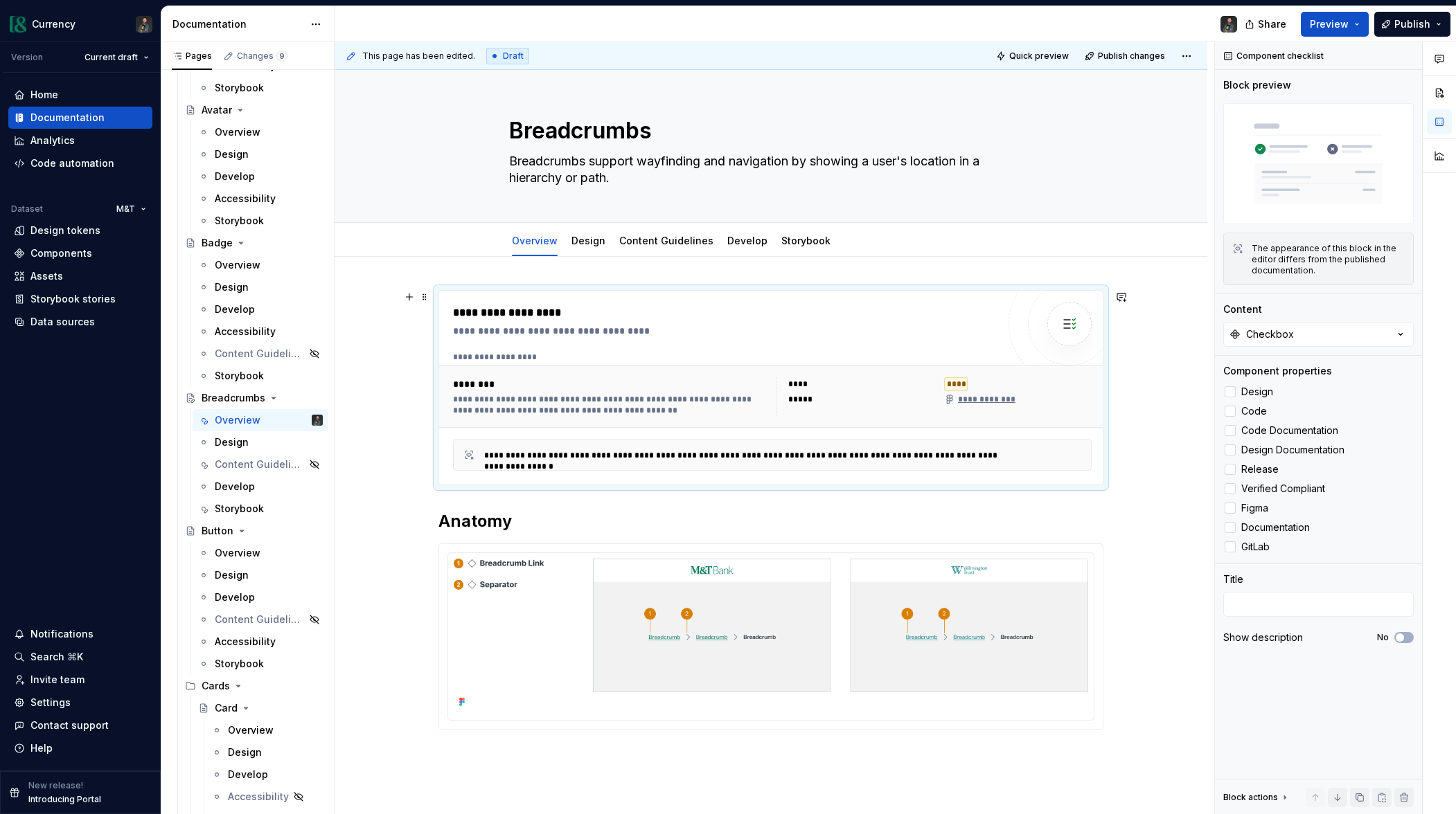
click at [674, 381] on div "********" at bounding box center [611, 384] width 315 height 14
click at [1227, 385] on label "Design" at bounding box center [1318, 392] width 191 height 17
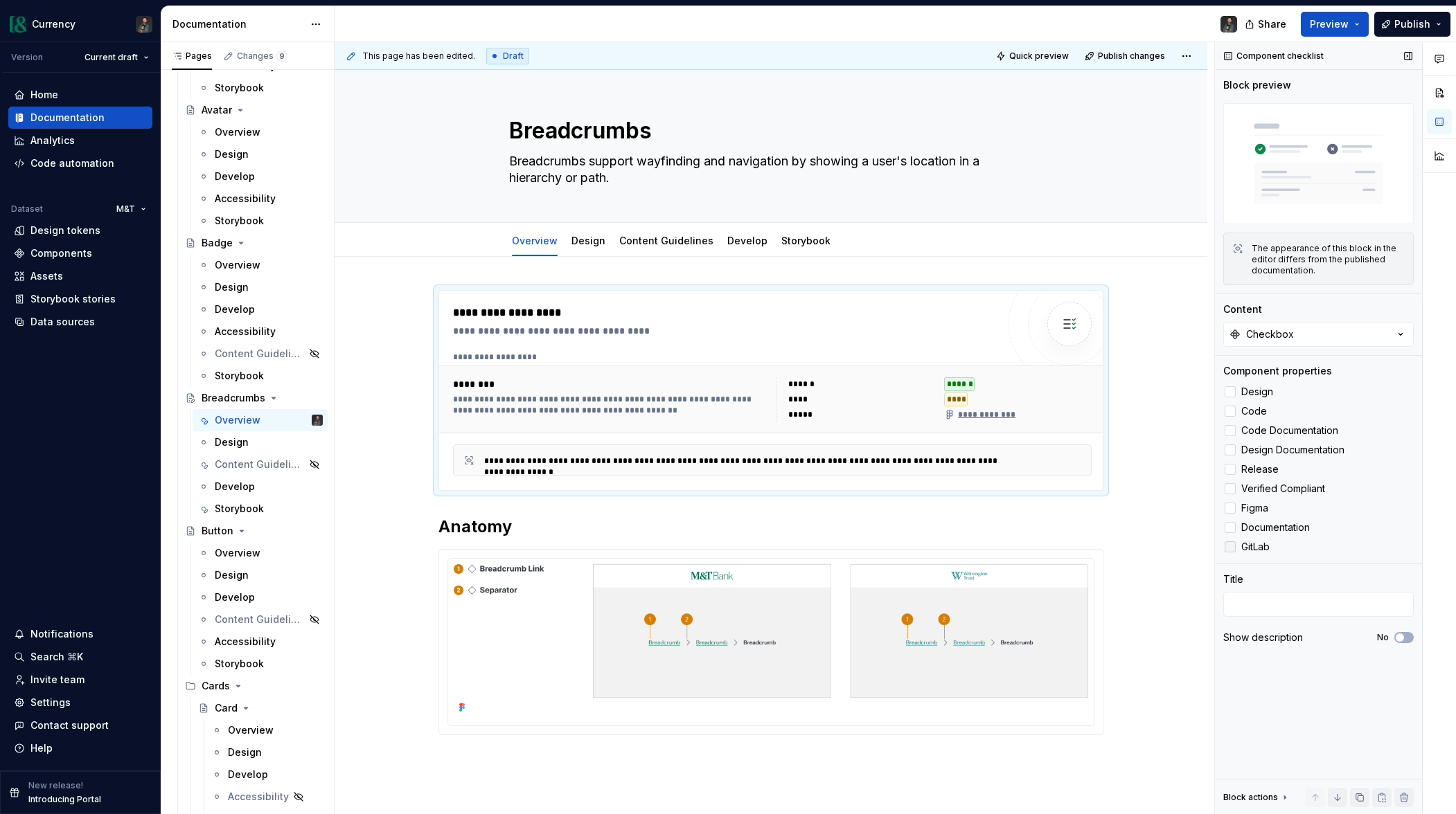
click at [1229, 546] on div at bounding box center [1230, 547] width 11 height 11
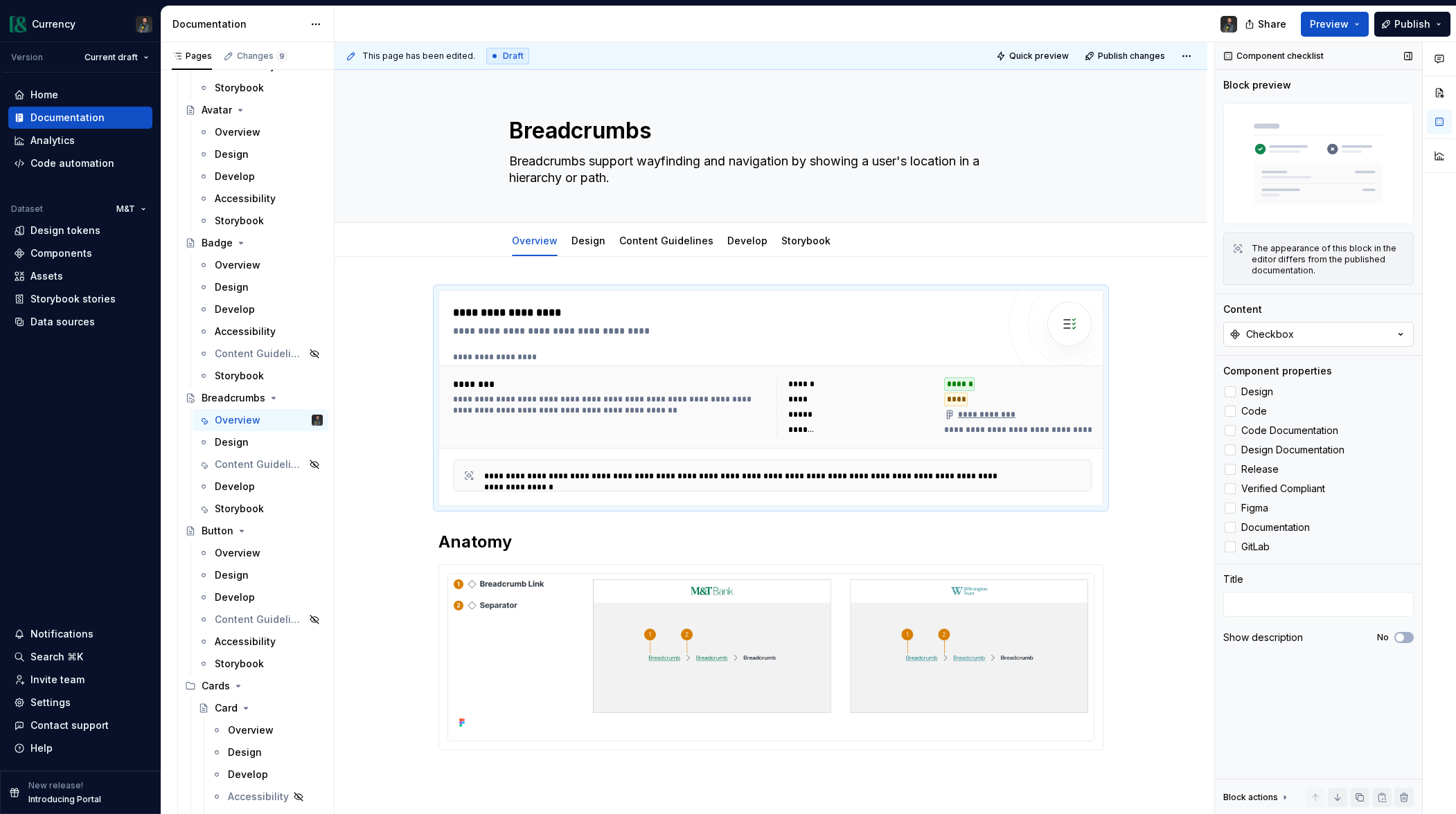
click at [1375, 332] on button "Checkbox" at bounding box center [1318, 334] width 191 height 25
click at [1308, 413] on div "Breadcrumbs" at bounding box center [1318, 409] width 173 height 14
drag, startPoint x: 609, startPoint y: 177, endPoint x: 652, endPoint y: 200, distance: 48.8
click at [611, 177] on textarea "Breadcrumbs support wayfinding and navigation by showing a user's location in a…" at bounding box center [767, 170] width 523 height 39
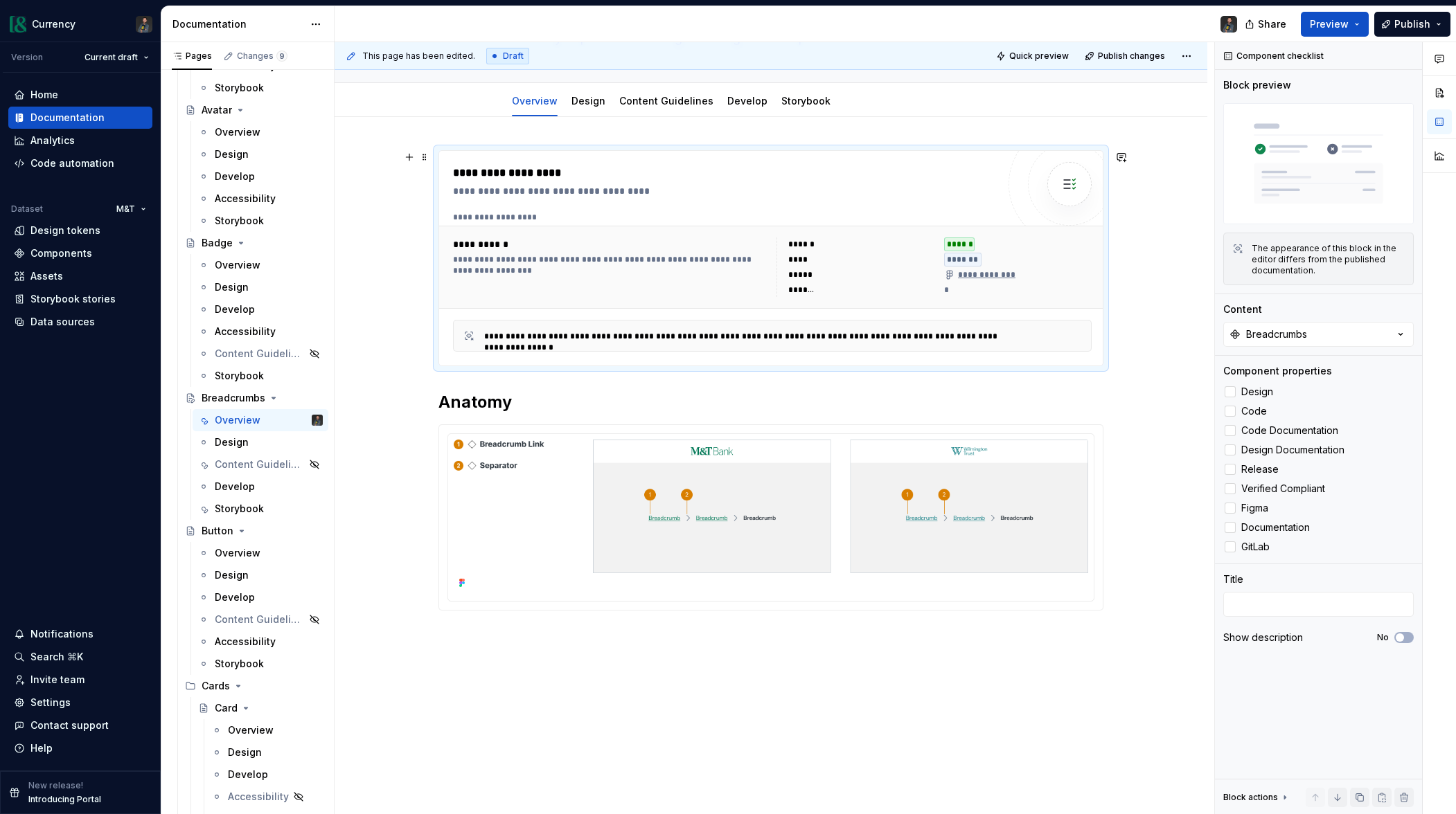
scroll to position [229, 0]
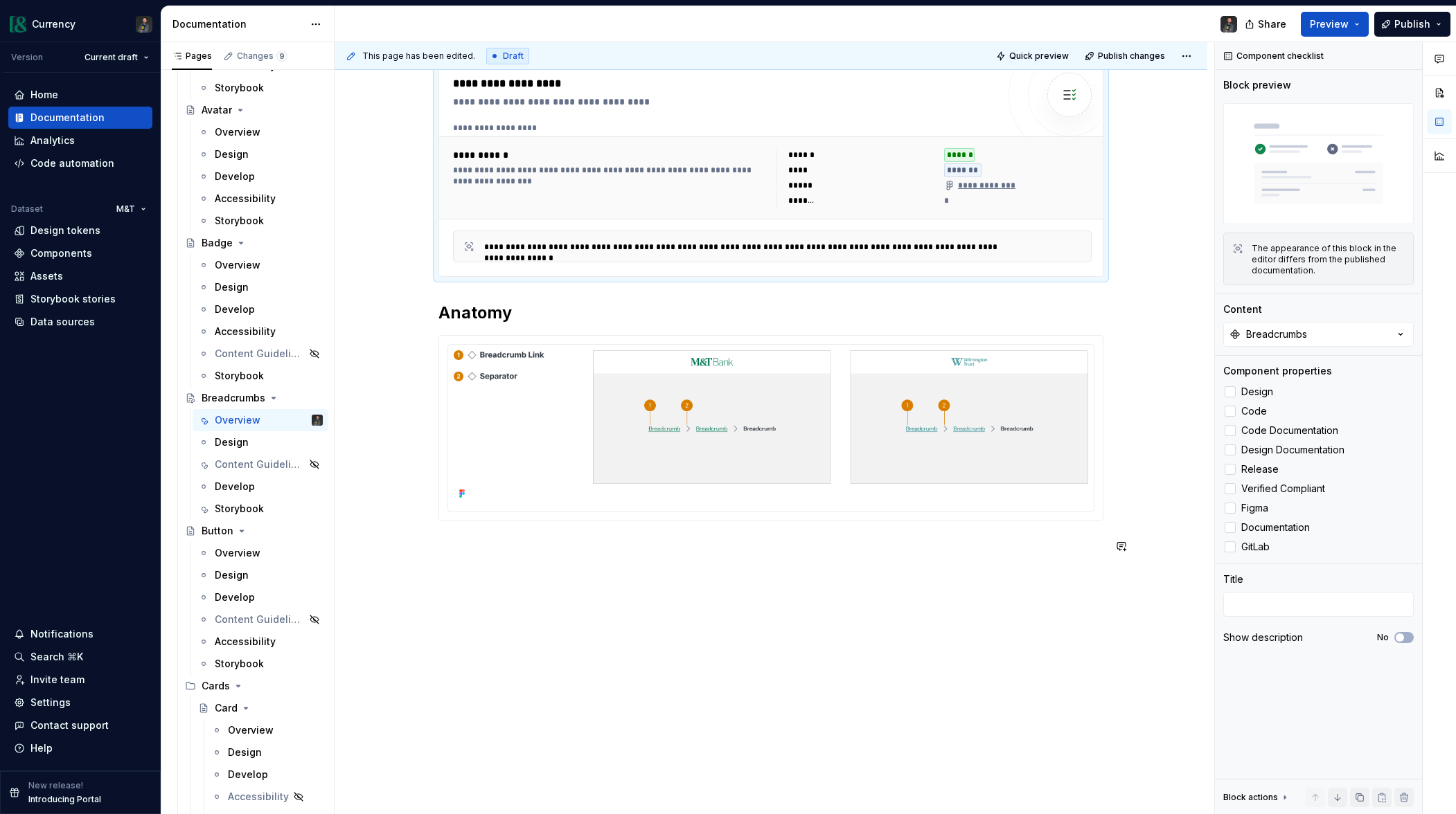
click at [438, 573] on div "**********" at bounding box center [770, 421] width 873 height 788
click at [494, 554] on p at bounding box center [771, 547] width 665 height 17
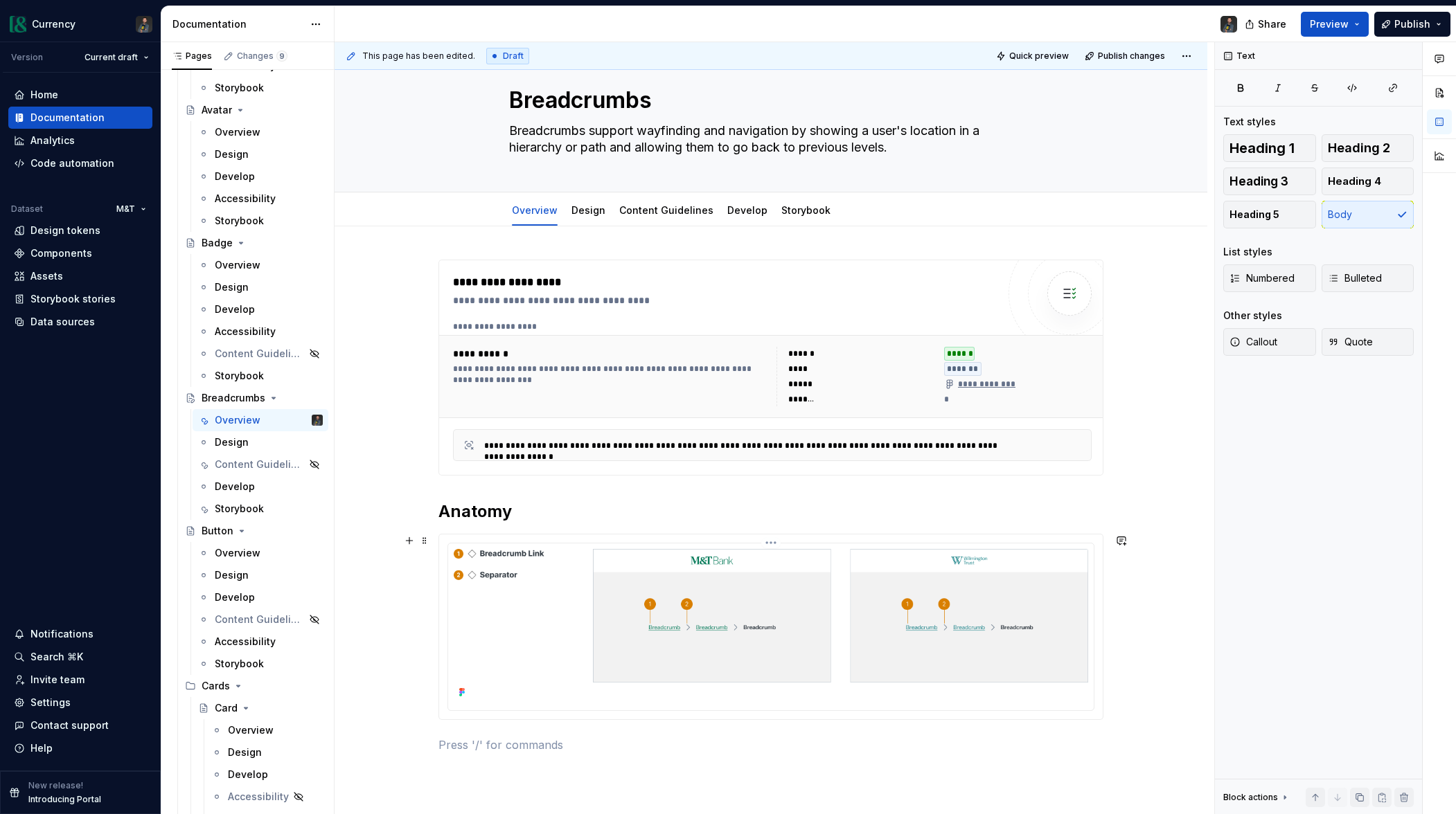
scroll to position [0, 0]
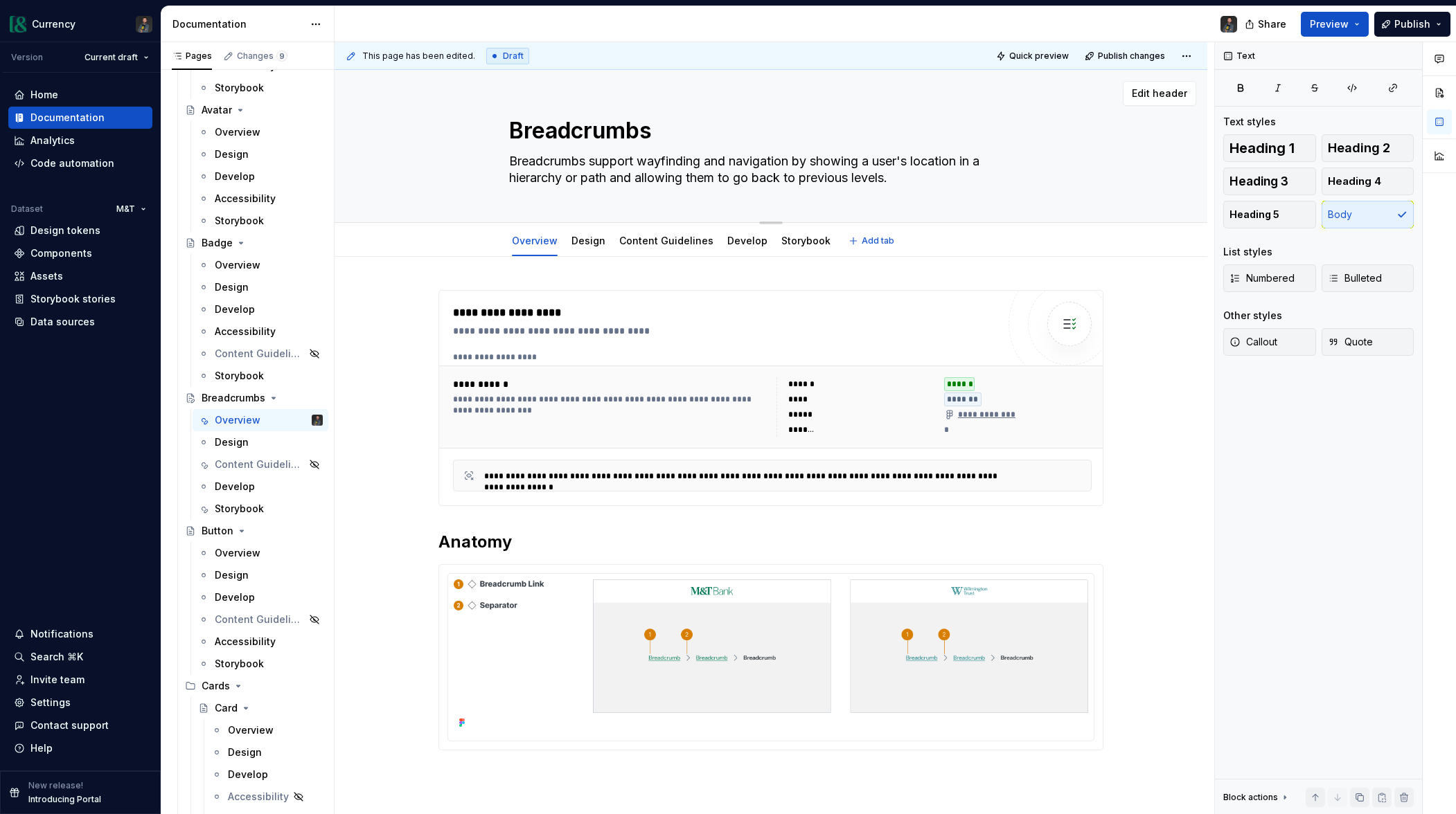
click at [787, 183] on textarea "Breadcrumbs support wayfinding and navigation by showing a user's location in a…" at bounding box center [767, 170] width 523 height 39
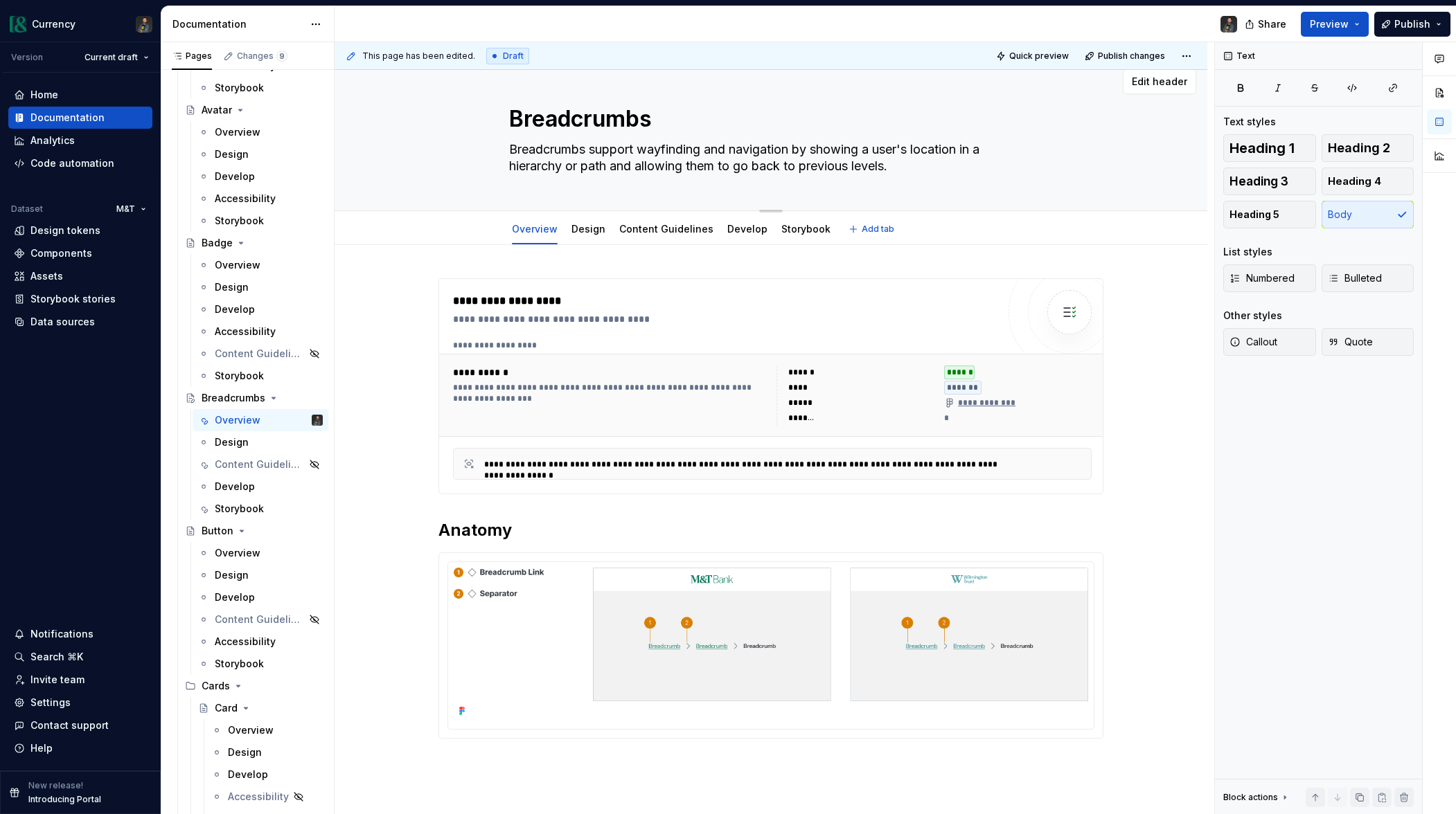
drag, startPoint x: 894, startPoint y: 178, endPoint x: 617, endPoint y: 179, distance: 277.0
click at [617, 179] on div "Breadcrumbs Breadcrumbs support wayfinding and navigation by showing a user's l…" at bounding box center [770, 135] width 523 height 153
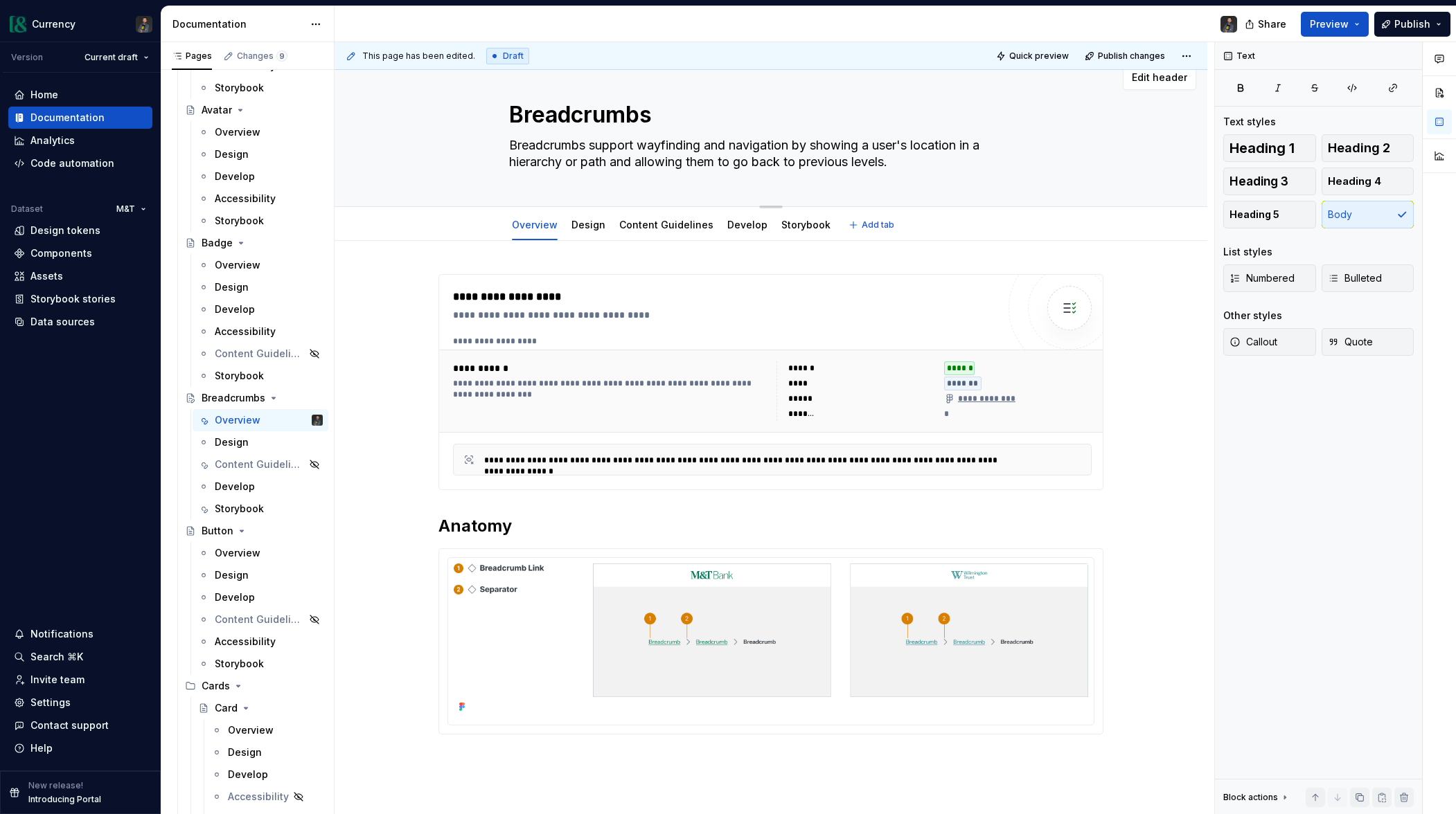
click at [634, 159] on textarea "Breadcrumbs support wayfinding and navigation by showing a user's location in a…" at bounding box center [767, 153] width 523 height 39
drag, startPoint x: 895, startPoint y: 160, endPoint x: 617, endPoint y: 159, distance: 278.0
click at [617, 159] on textarea "Breadcrumbs support wayfinding and navigation by showing a user's location in a…" at bounding box center [767, 153] width 523 height 39
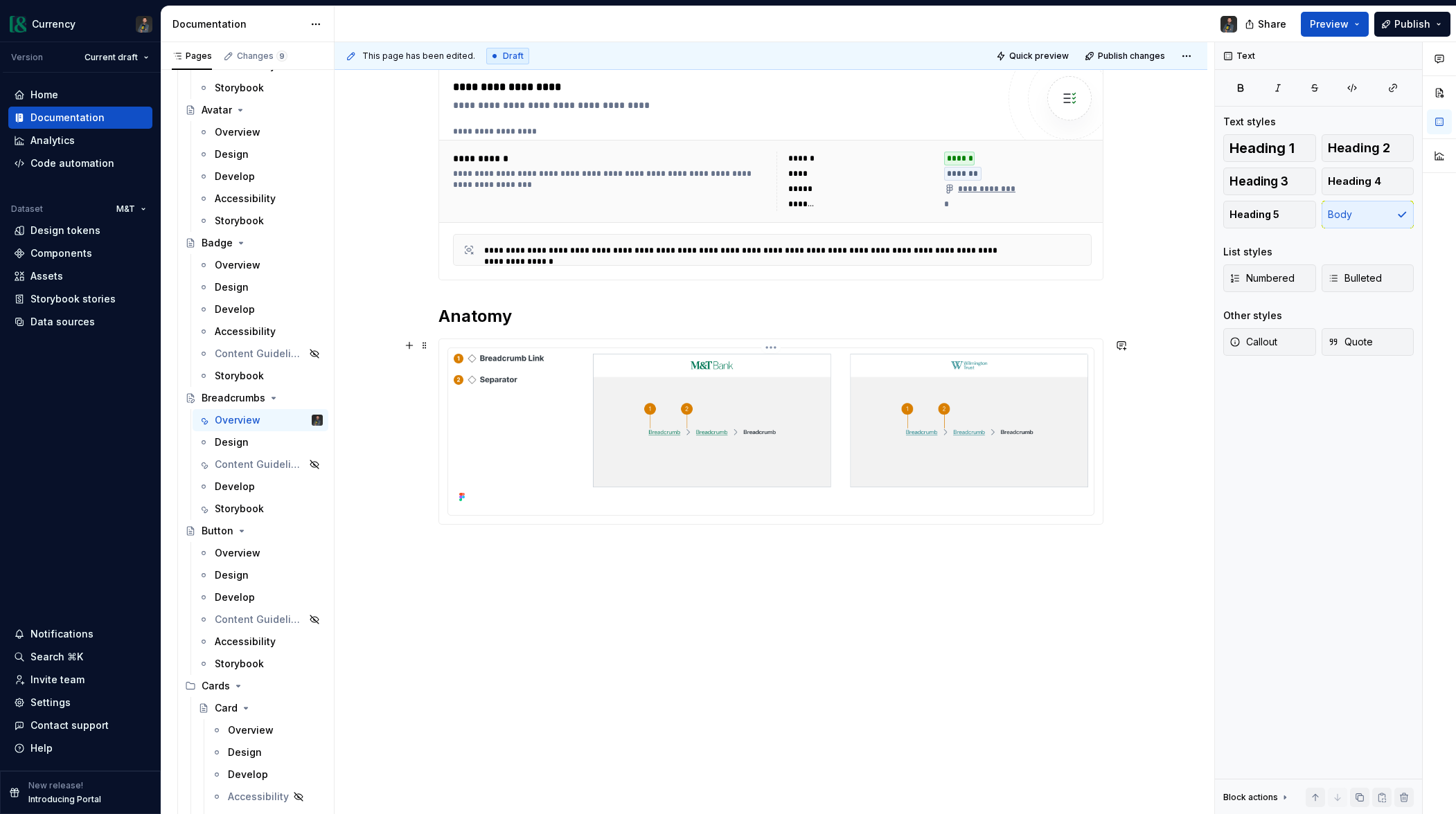
scroll to position [229, 0]
click at [589, 555] on div "**********" at bounding box center [771, 316] width 665 height 510
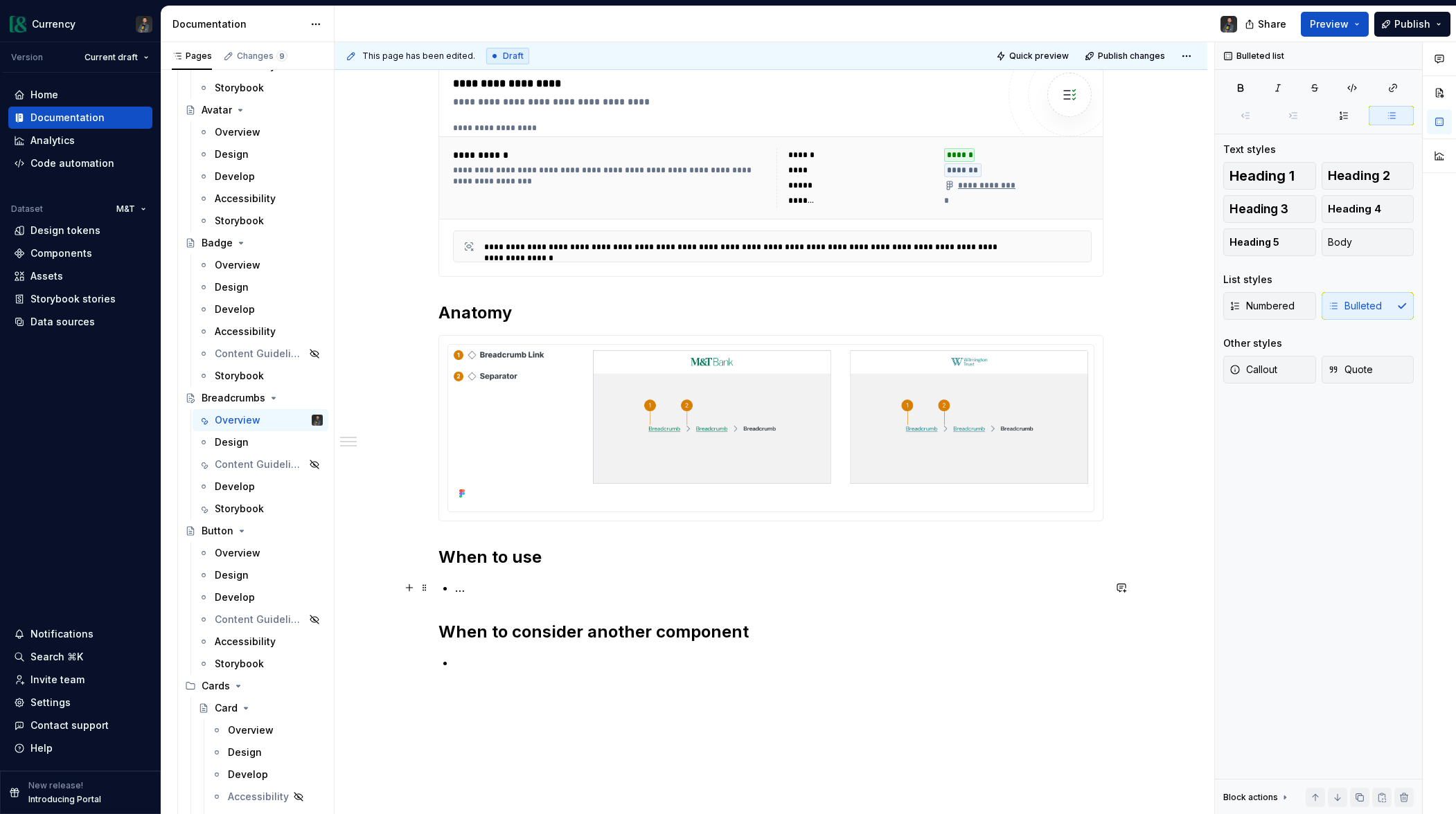
click at [471, 595] on p "…" at bounding box center [779, 588] width 648 height 17
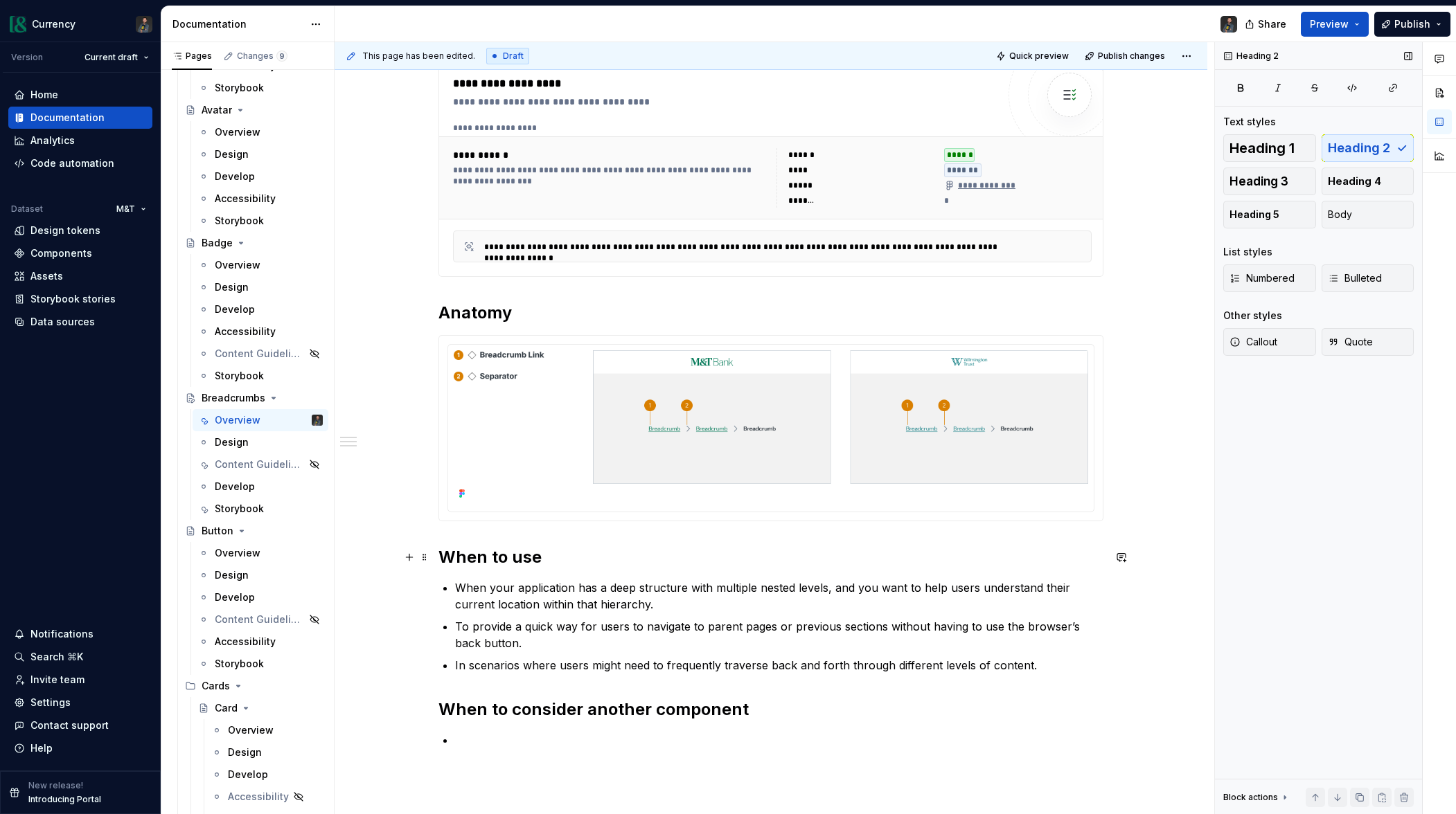
scroll to position [342, 0]
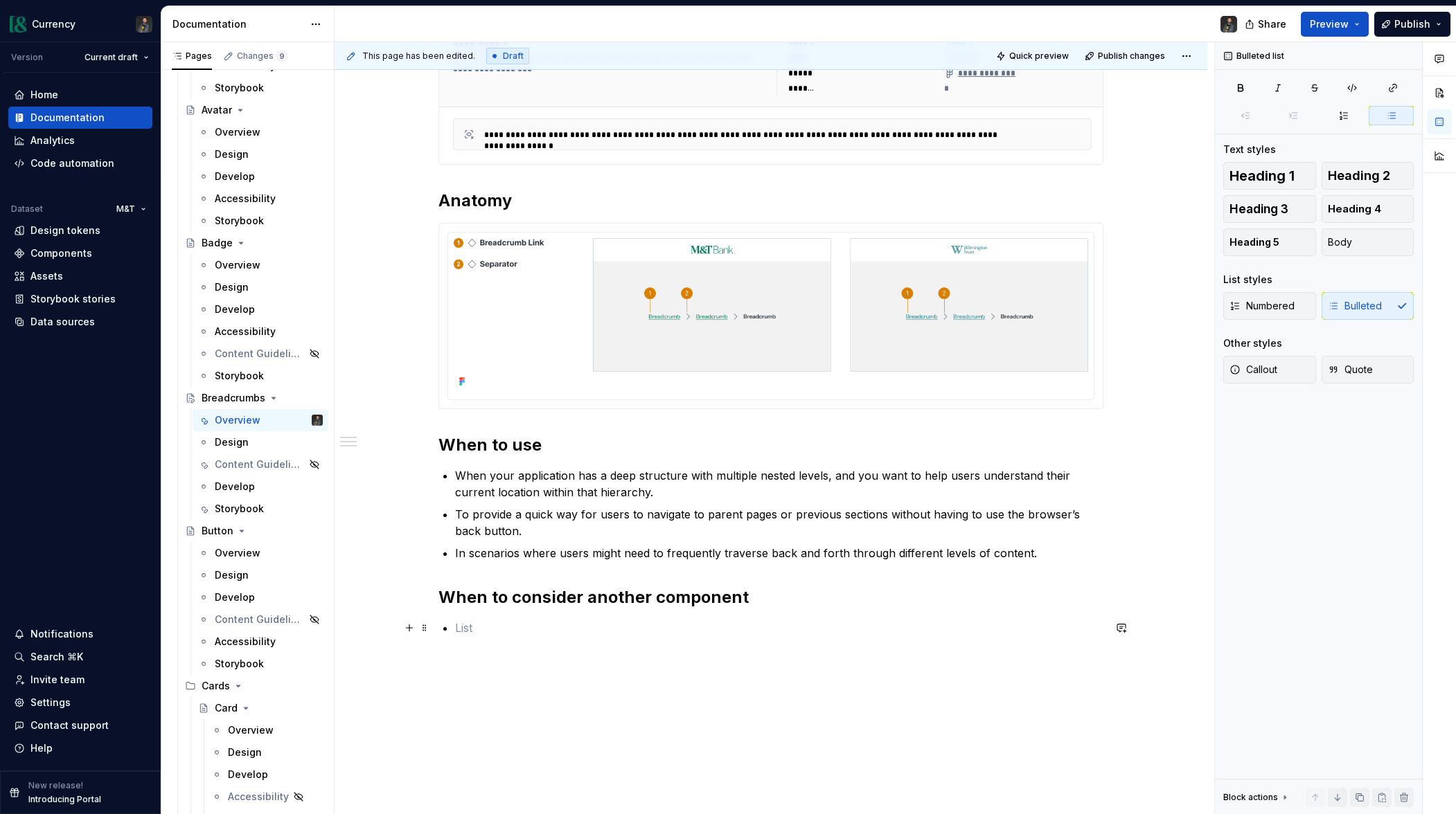
click at [485, 633] on p at bounding box center [779, 628] width 648 height 17
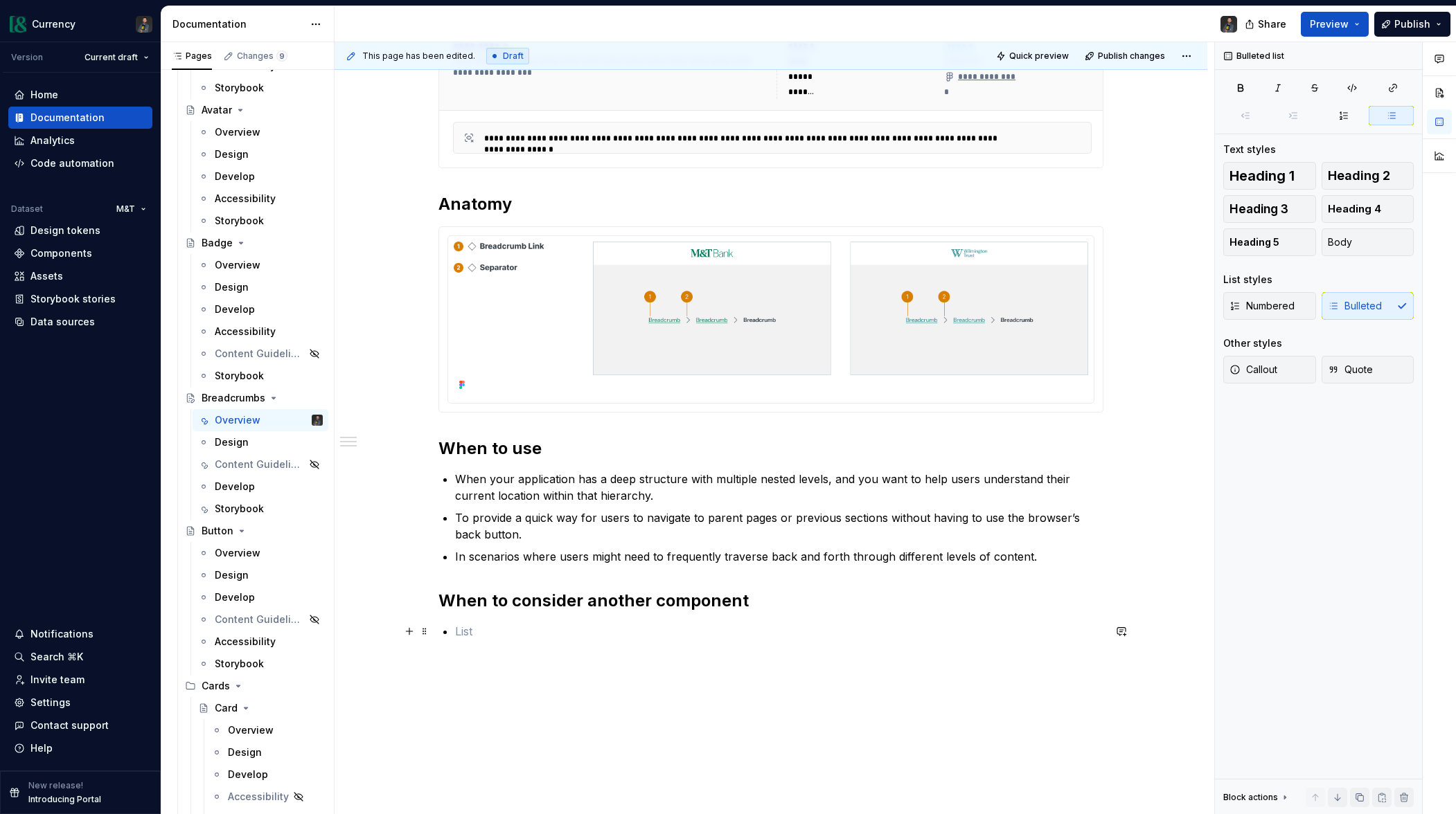
scroll to position [337, 0]
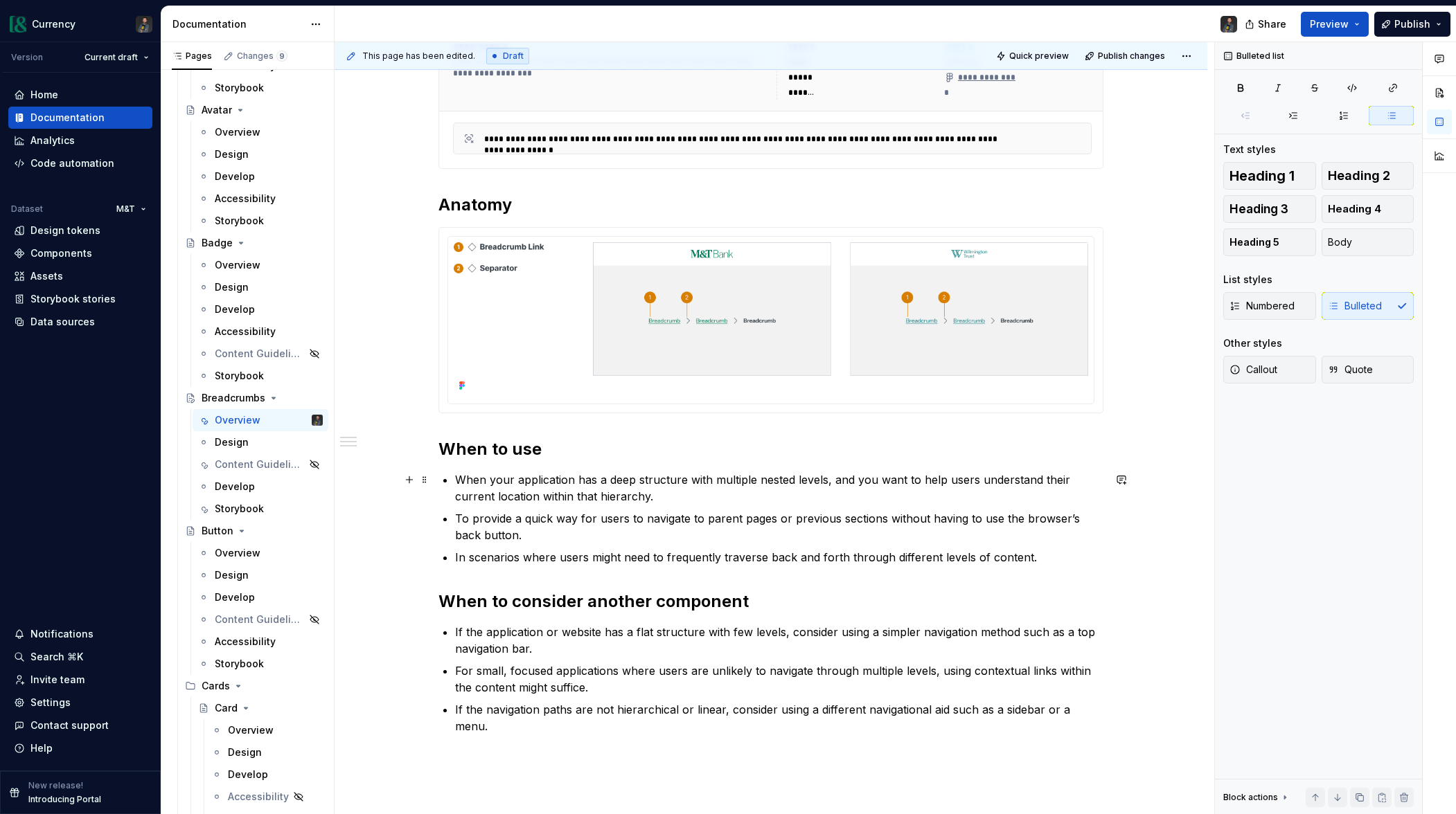
click at [481, 482] on p "When your application has a deep structure with multiple nested levels, and you…" at bounding box center [779, 488] width 648 height 33
drag, startPoint x: 640, startPoint y: 479, endPoint x: 686, endPoint y: 480, distance: 46.0
click at [686, 480] on p "When your application has a deep structure with multiple nested levels, and you…" at bounding box center [779, 488] width 648 height 33
click at [599, 483] on p "When your application has a deep structure with multiple nested levels, and you…" at bounding box center [779, 488] width 648 height 33
click at [883, 520] on p "To provide a quick way for users to navigate to parent pages or previous sectio…" at bounding box center [779, 527] width 648 height 33
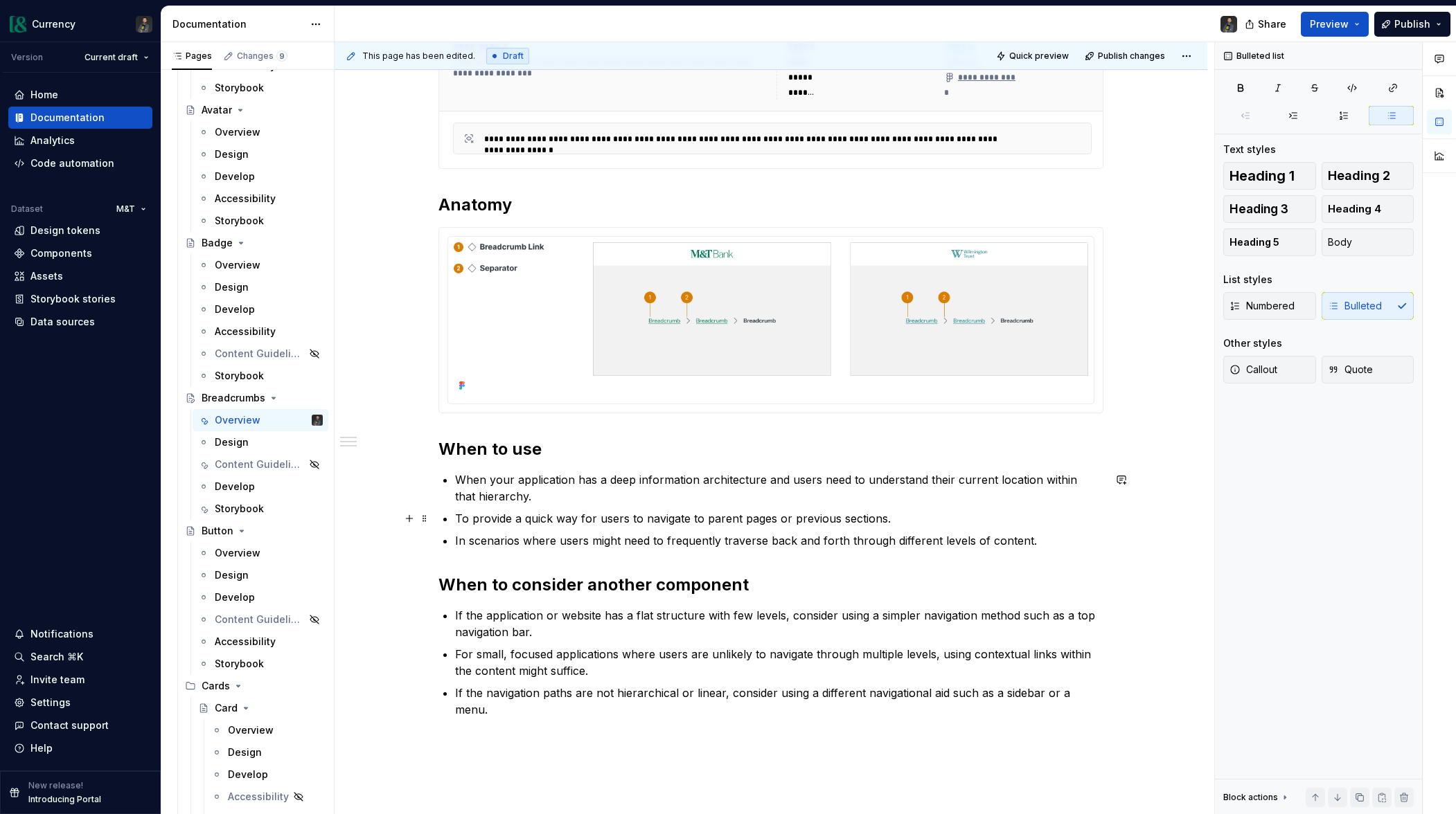
click at [527, 520] on p "To provide a quick way for users to navigate to parent pages or previous sectio…" at bounding box center [779, 519] width 648 height 17
drag, startPoint x: 476, startPoint y: 520, endPoint x: 598, endPoint y: 519, distance: 122.0
click at [598, 519] on p "To provide a quick way for users to navigate to parent pages or previous sectio…" at bounding box center [779, 519] width 648 height 17
click at [549, 520] on p "To help users to navigate to parent pages or previous sections." at bounding box center [779, 519] width 648 height 17
click at [531, 539] on p "In scenarios where users might need to frequently traverse back and forth throu…" at bounding box center [779, 541] width 648 height 17
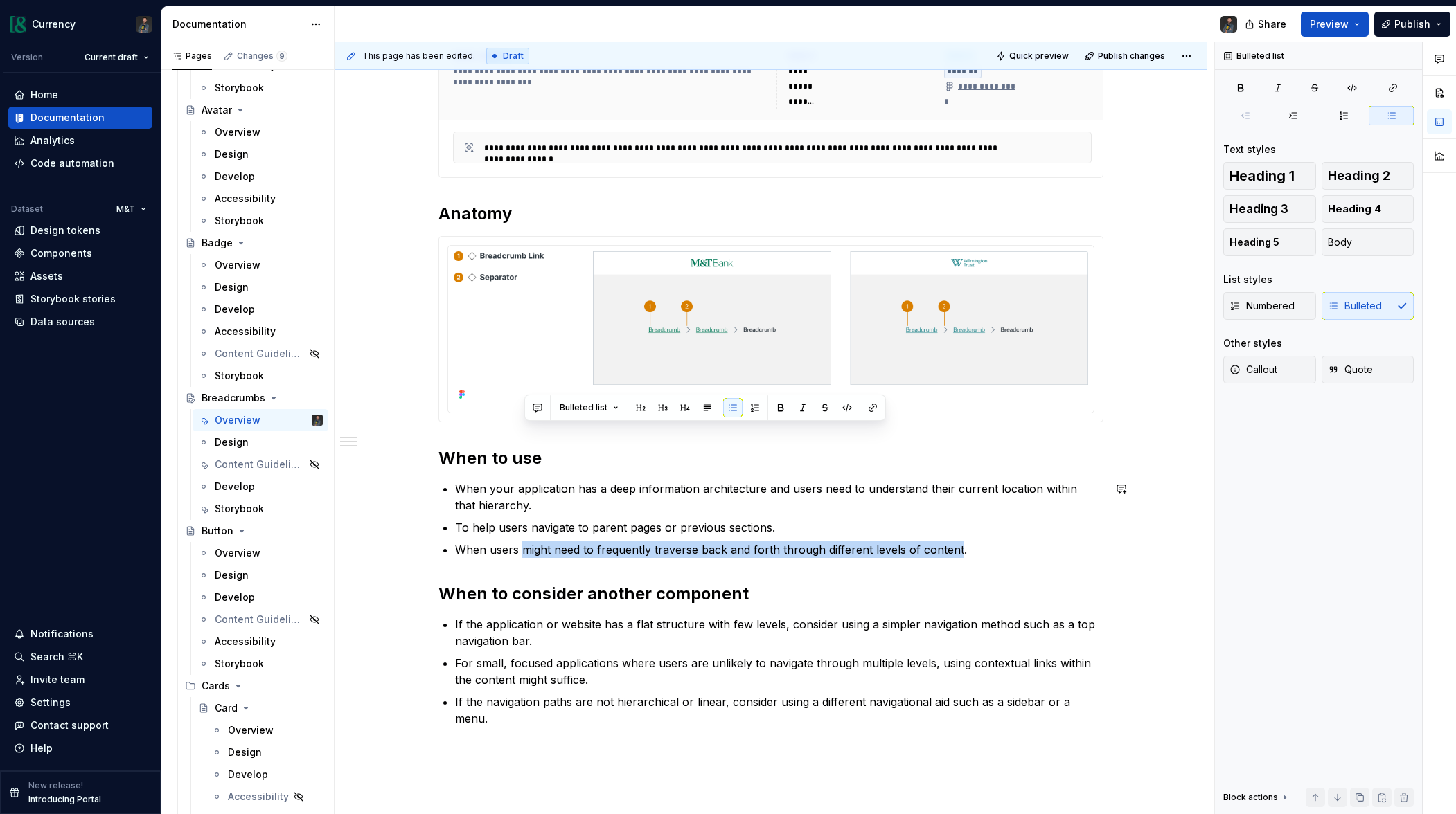
scroll to position [484, 0]
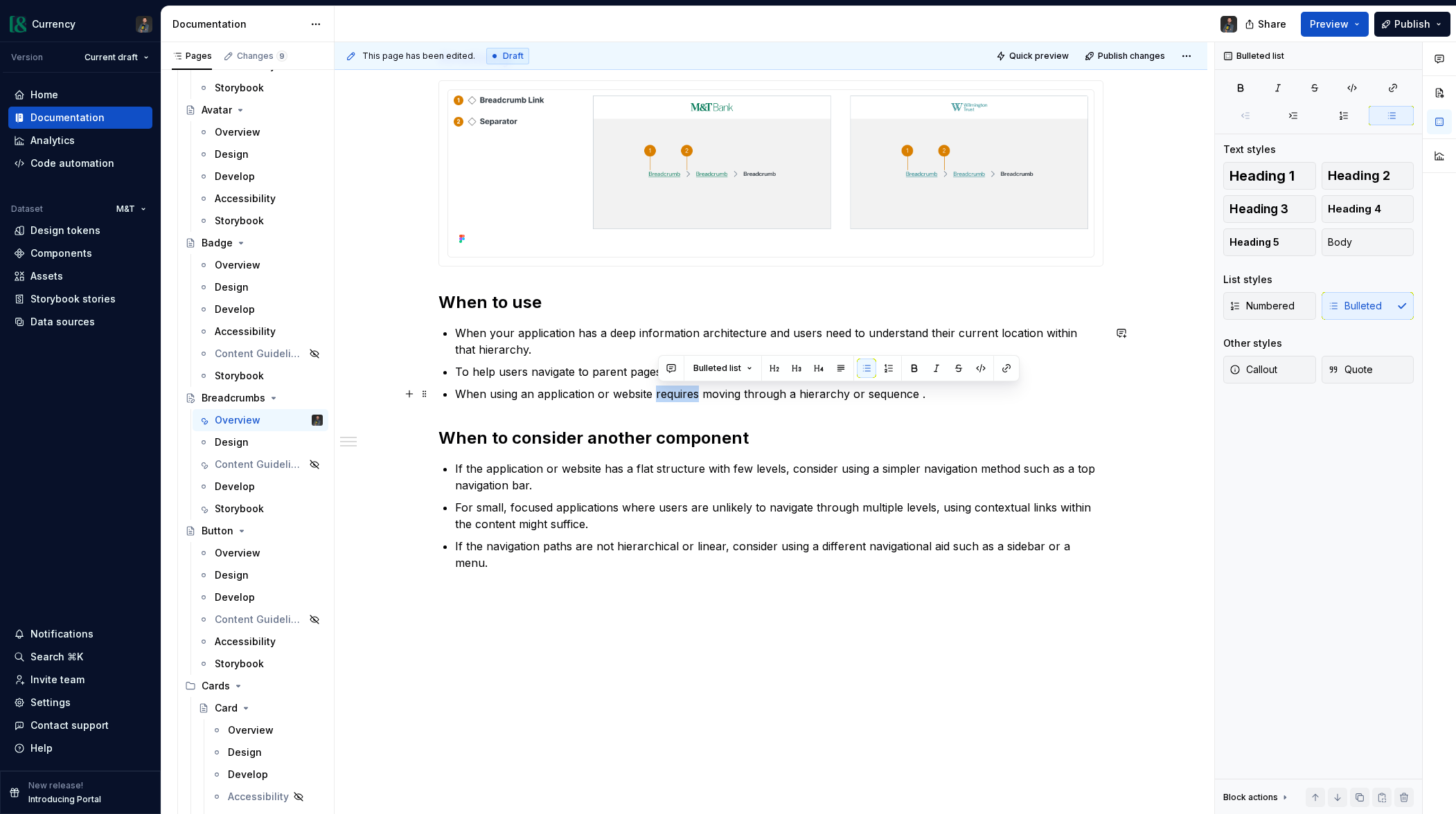
drag, startPoint x: 659, startPoint y: 395, endPoint x: 704, endPoint y: 402, distance: 45.5
click at [700, 399] on p "When using an application or website requires moving through a hierarchy or seq…" at bounding box center [779, 394] width 648 height 17
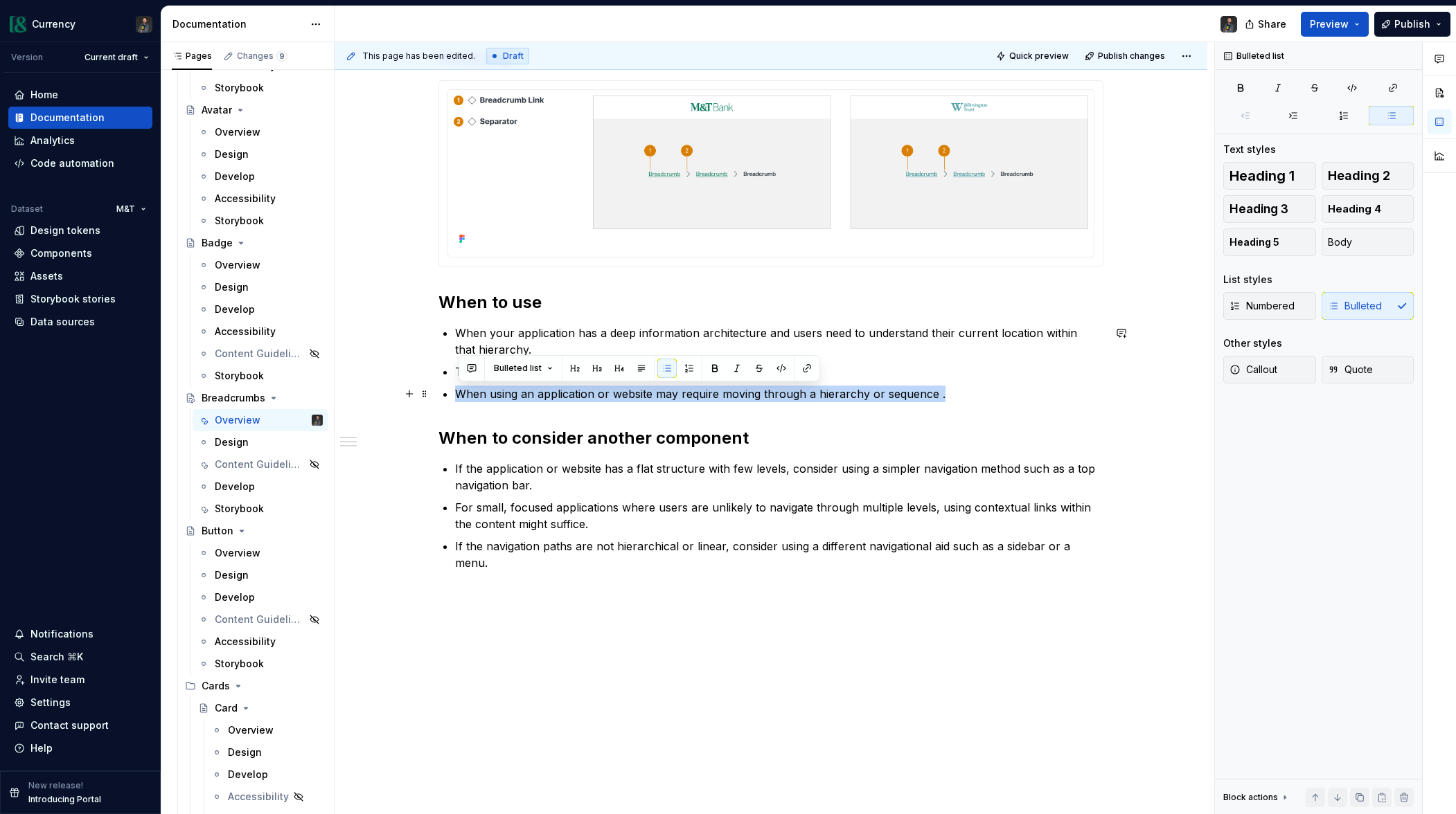
drag, startPoint x: 946, startPoint y: 393, endPoint x: 449, endPoint y: 395, distance: 497.0
click at [455, 395] on li "When using an application or website may require moving through a hierarchy or …" at bounding box center [779, 394] width 648 height 17
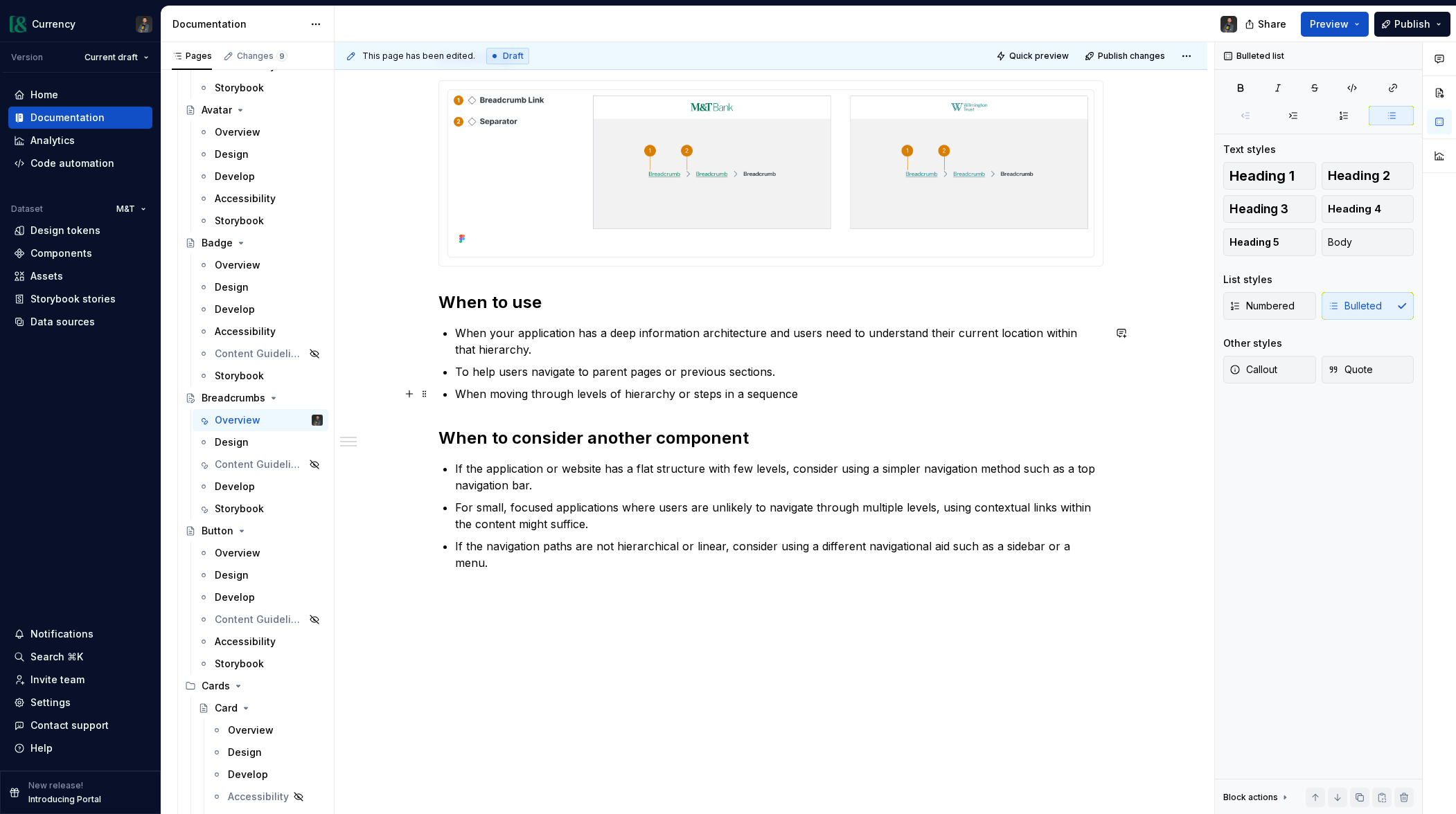
click at [494, 395] on p "When moving through levels of hierarchy or steps in a sequence" at bounding box center [779, 394] width 648 height 17
drag, startPoint x: 622, startPoint y: 393, endPoint x: 664, endPoint y: 395, distance: 42.0
click at [664, 395] on p "When users may need to move through levels of hierarchy or steps in a sequence" at bounding box center [779, 394] width 648 height 17
click at [896, 394] on p "When users may need to move between levels of hierarchy or steps in a sequence" at bounding box center [779, 394] width 648 height 17
click at [784, 429] on h2 "When to consider another component" at bounding box center [771, 438] width 665 height 22
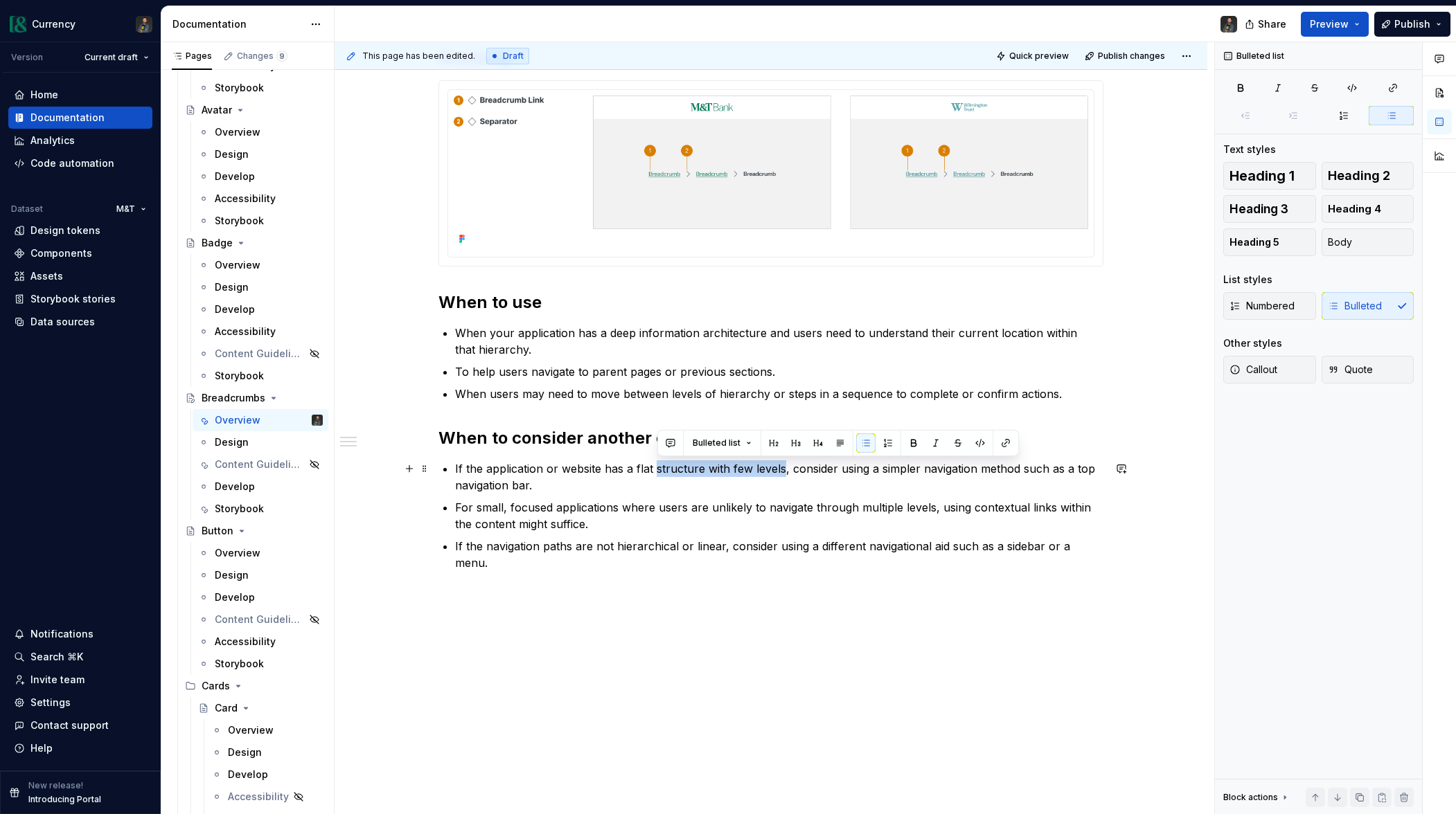
drag, startPoint x: 658, startPoint y: 466, endPoint x: 785, endPoint y: 471, distance: 127.1
click at [785, 471] on p "If the application or website has a flat structure with few levels, consider us…" at bounding box center [779, 477] width 648 height 33
click at [973, 469] on p "If the application or website has a flat information architecture with minimal …" at bounding box center [779, 477] width 648 height 33
click at [958, 471] on p "If the application or website has a flat information architecture with minimal …" at bounding box center [779, 477] width 648 height 33
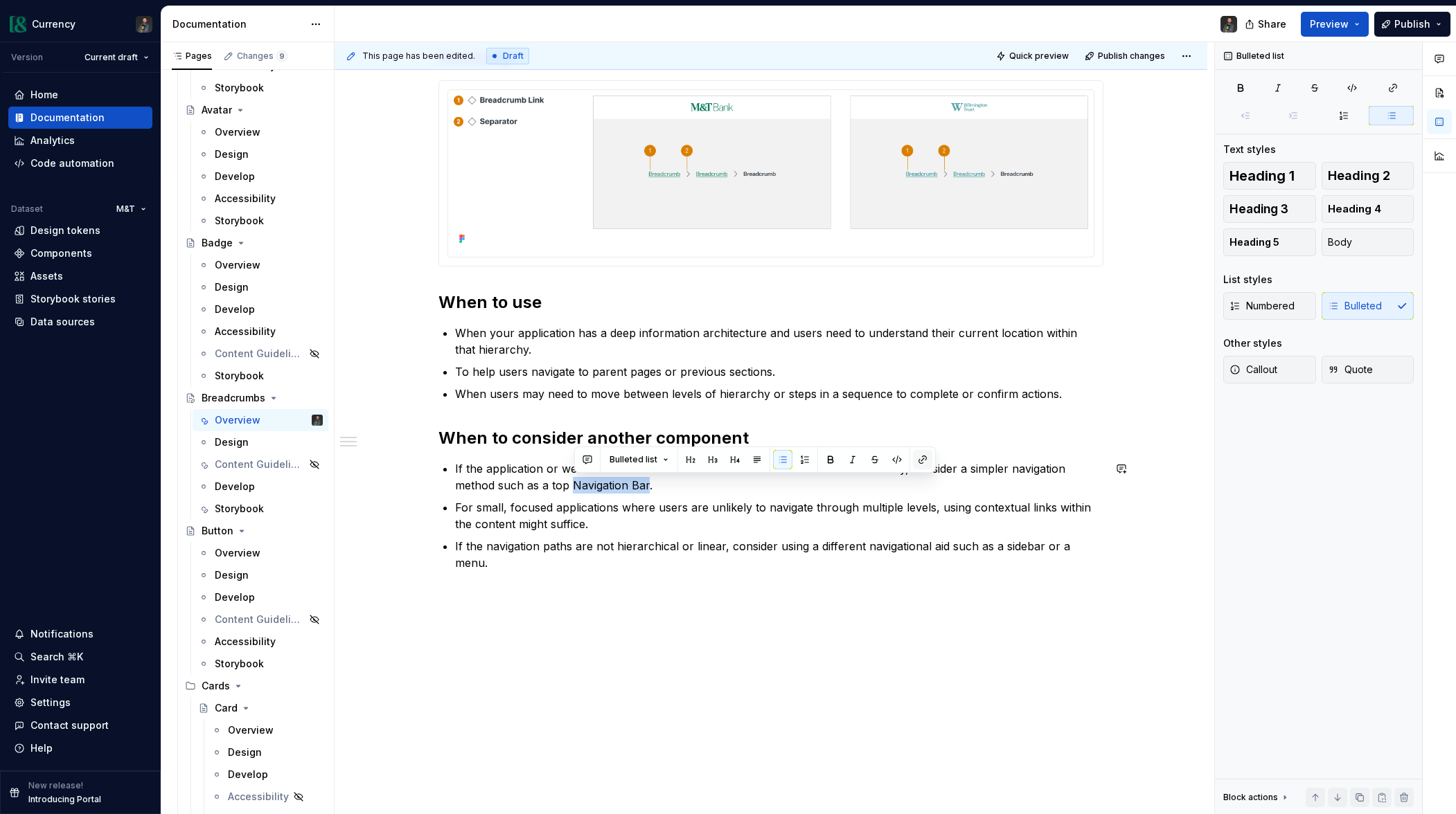
click at [918, 457] on button "button" at bounding box center [922, 460] width 20 height 20
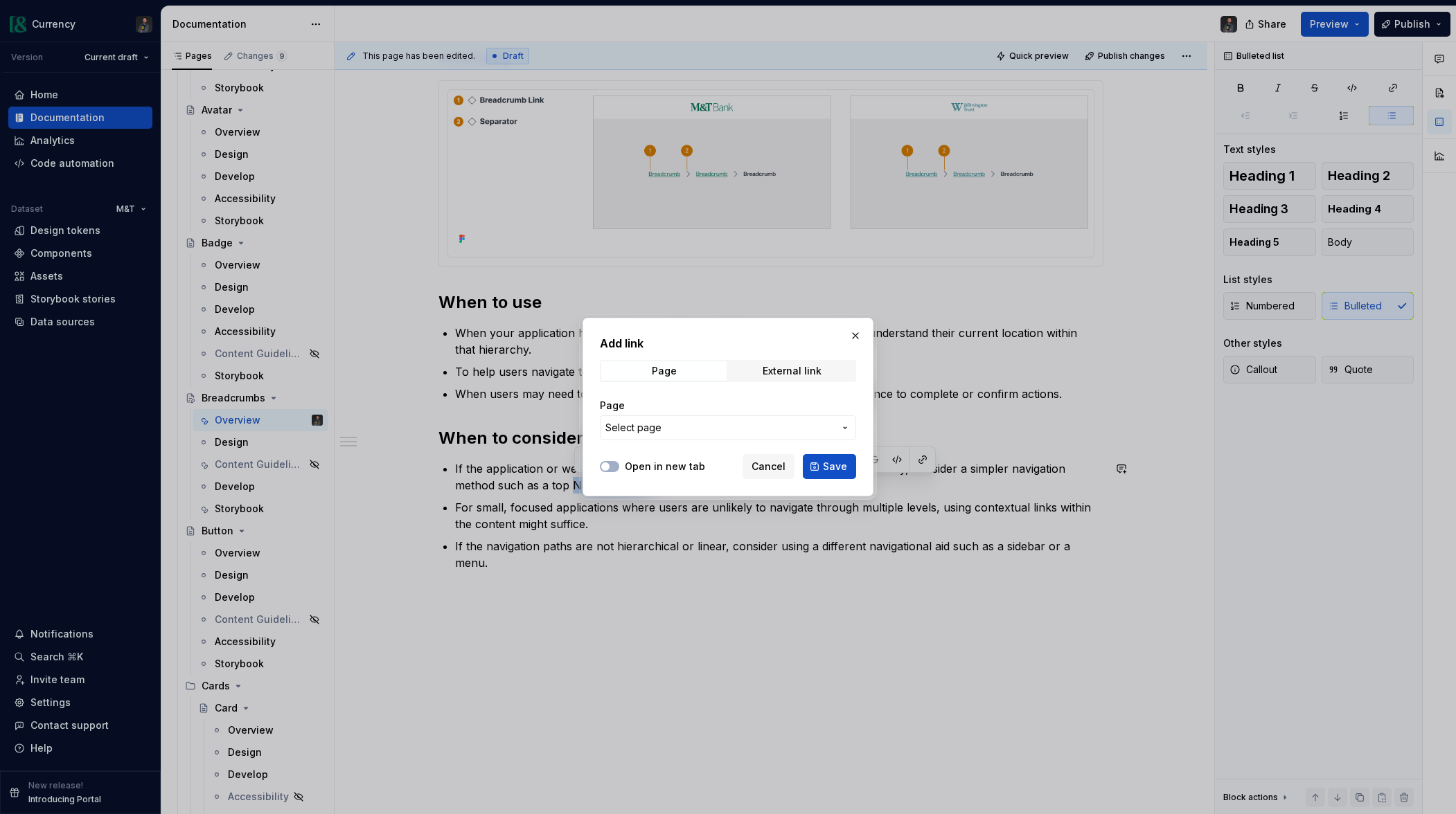
click at [791, 430] on span "Select page" at bounding box center [720, 428] width 229 height 14
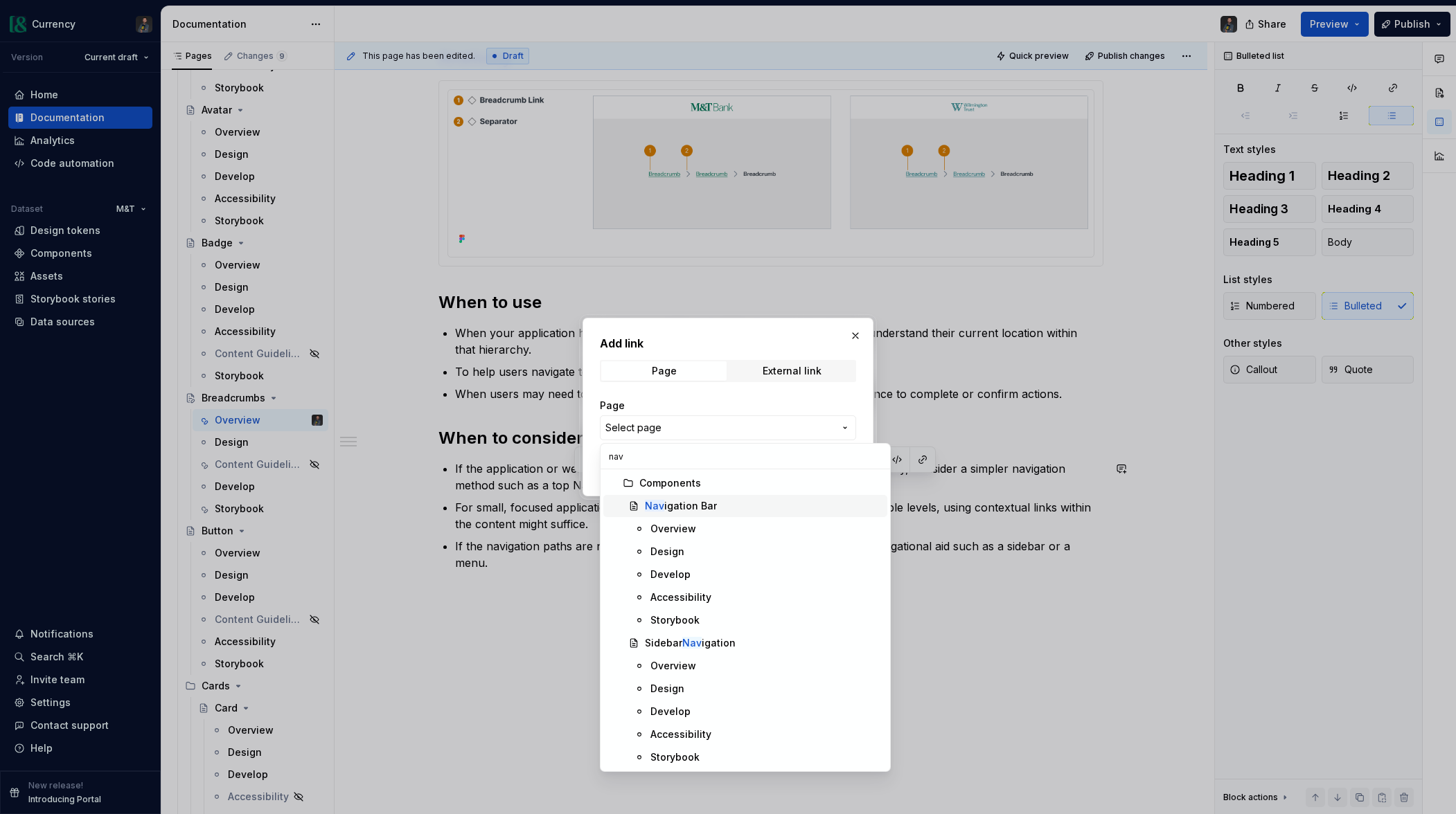
click at [710, 512] on div "Nav igation Bar" at bounding box center [680, 506] width 72 height 14
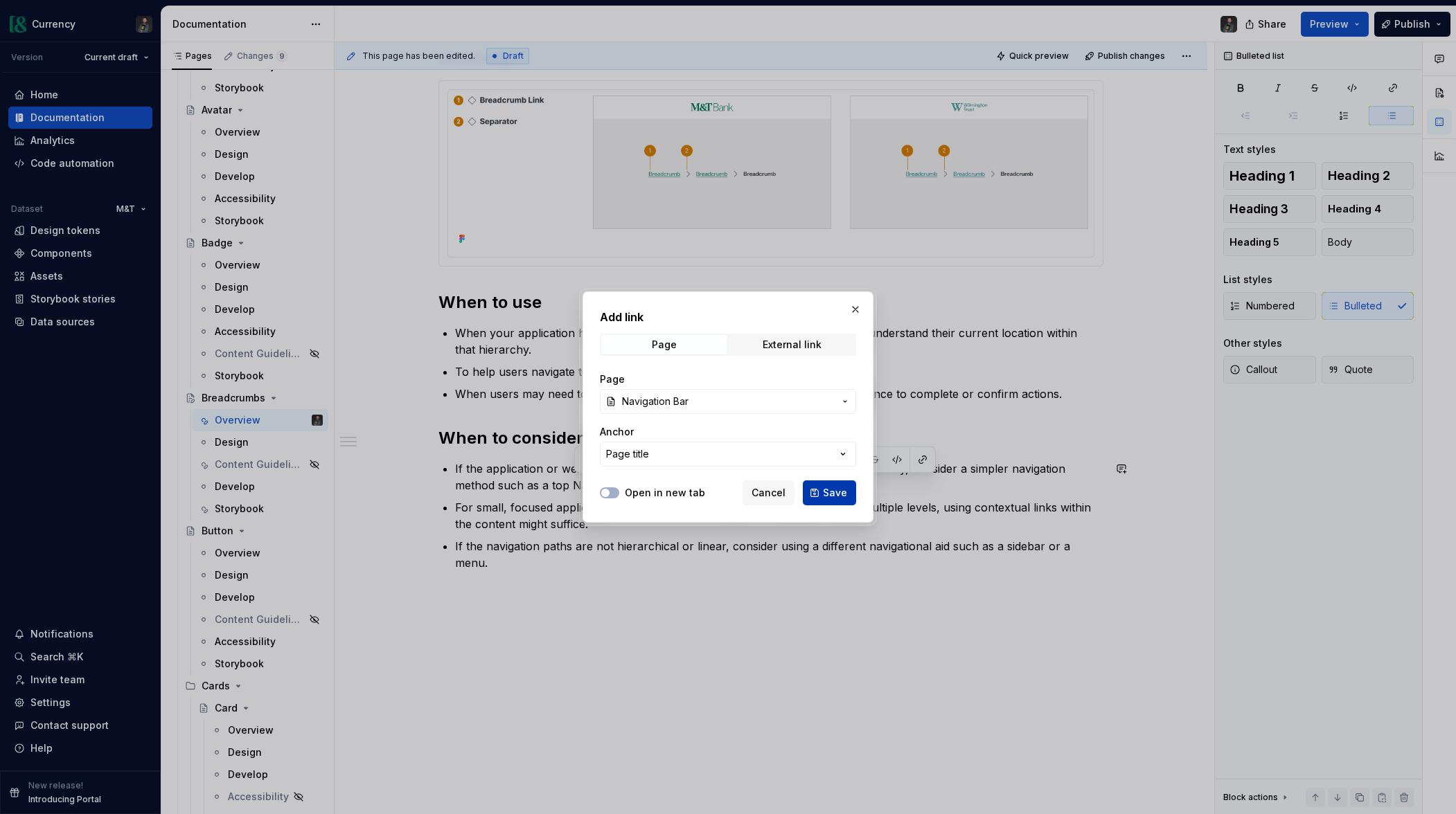
click at [827, 489] on span "Save" at bounding box center [834, 493] width 25 height 14
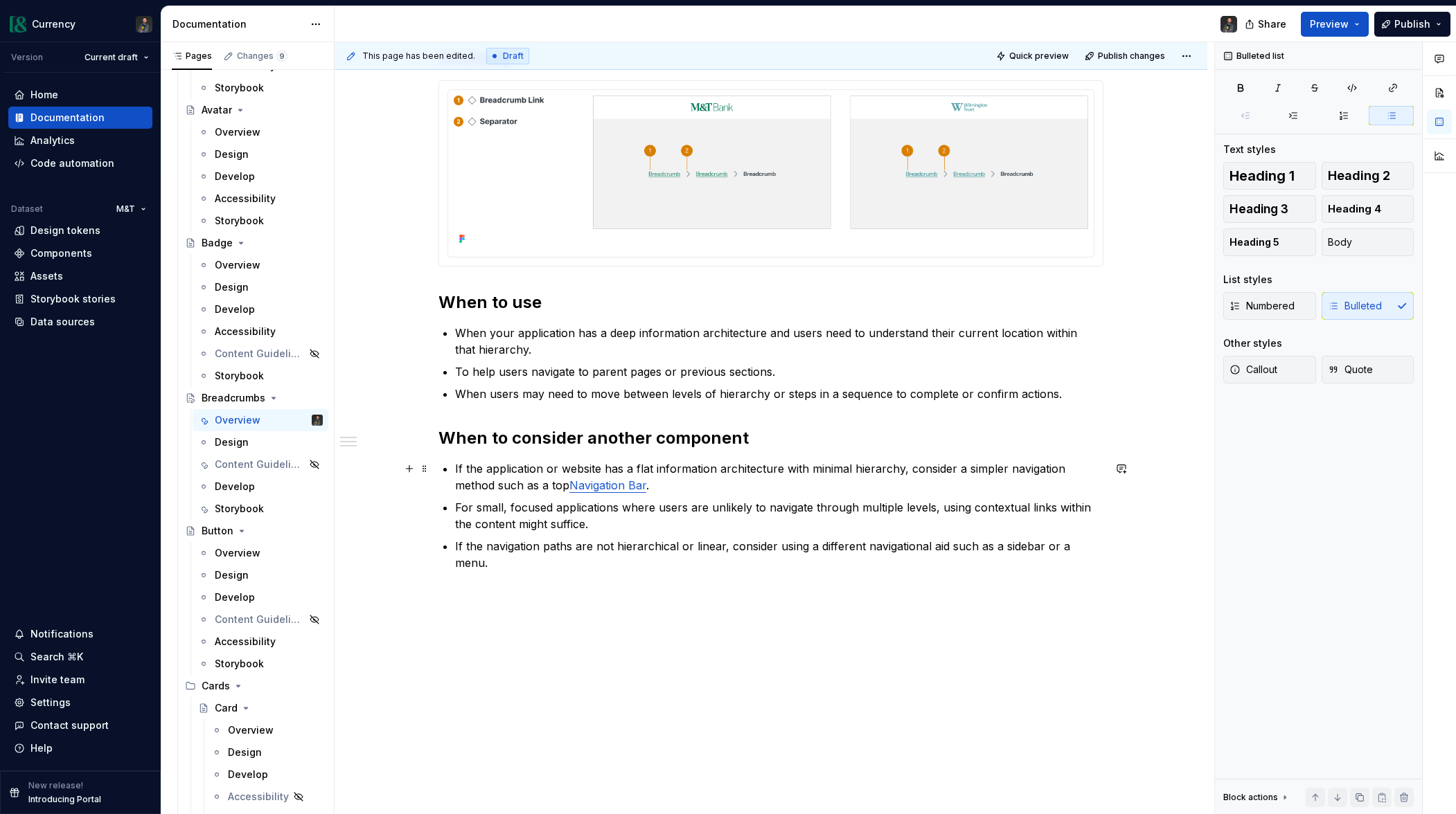
click at [726, 493] on ul "If the application or website has a flat information architecture with minimal …" at bounding box center [779, 516] width 648 height 111
click at [569, 487] on p "If the application or website has a flat information architecture with minimal …" at bounding box center [779, 477] width 648 height 33
click at [957, 468] on p "If the application or website has a flat information architecture with minimal …" at bounding box center [779, 477] width 648 height 33
click at [941, 512] on p "For small, focused applications where users are unlikely to navigate through mu…" at bounding box center [779, 516] width 648 height 33
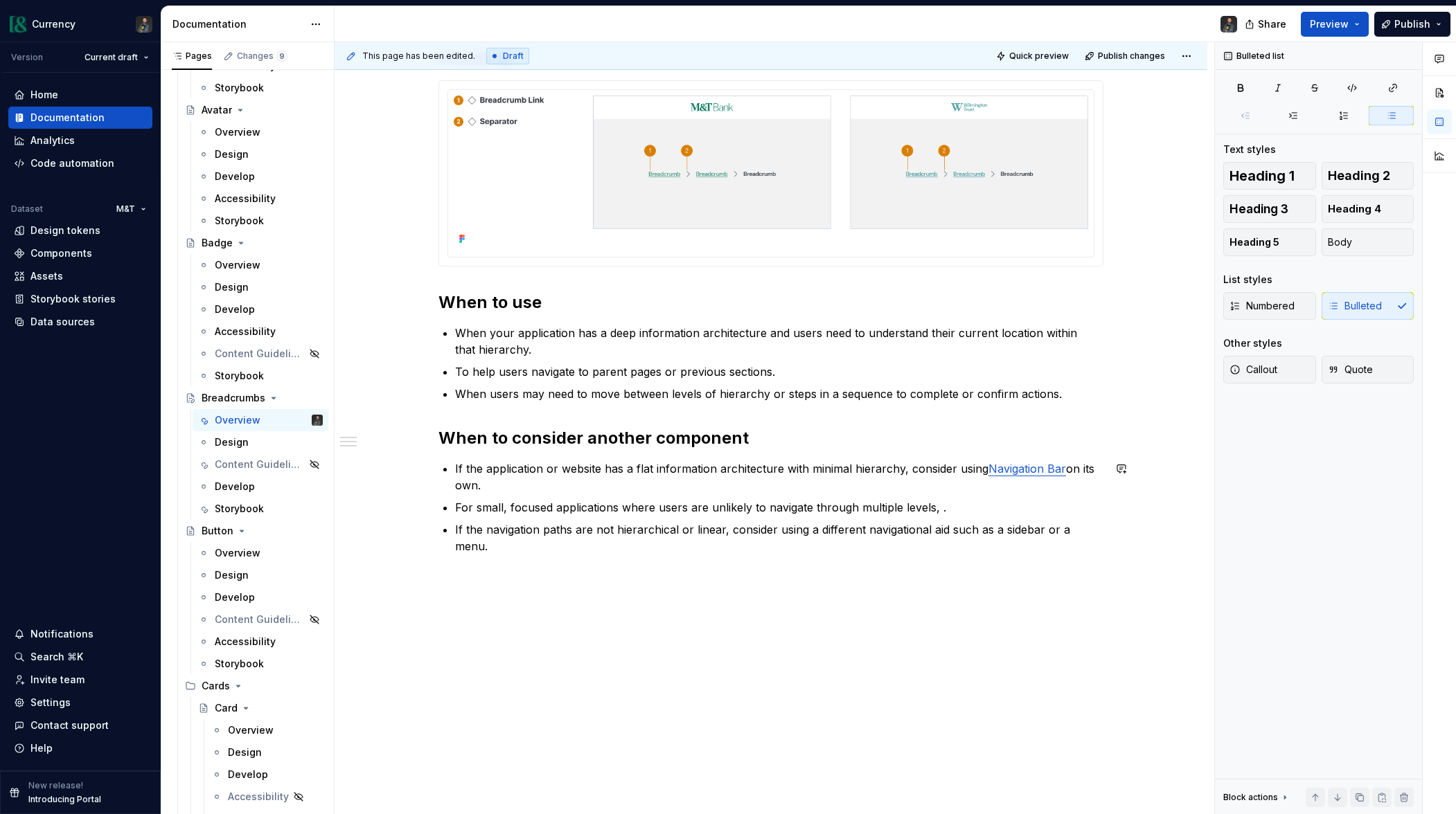
scroll to position [467, 0]
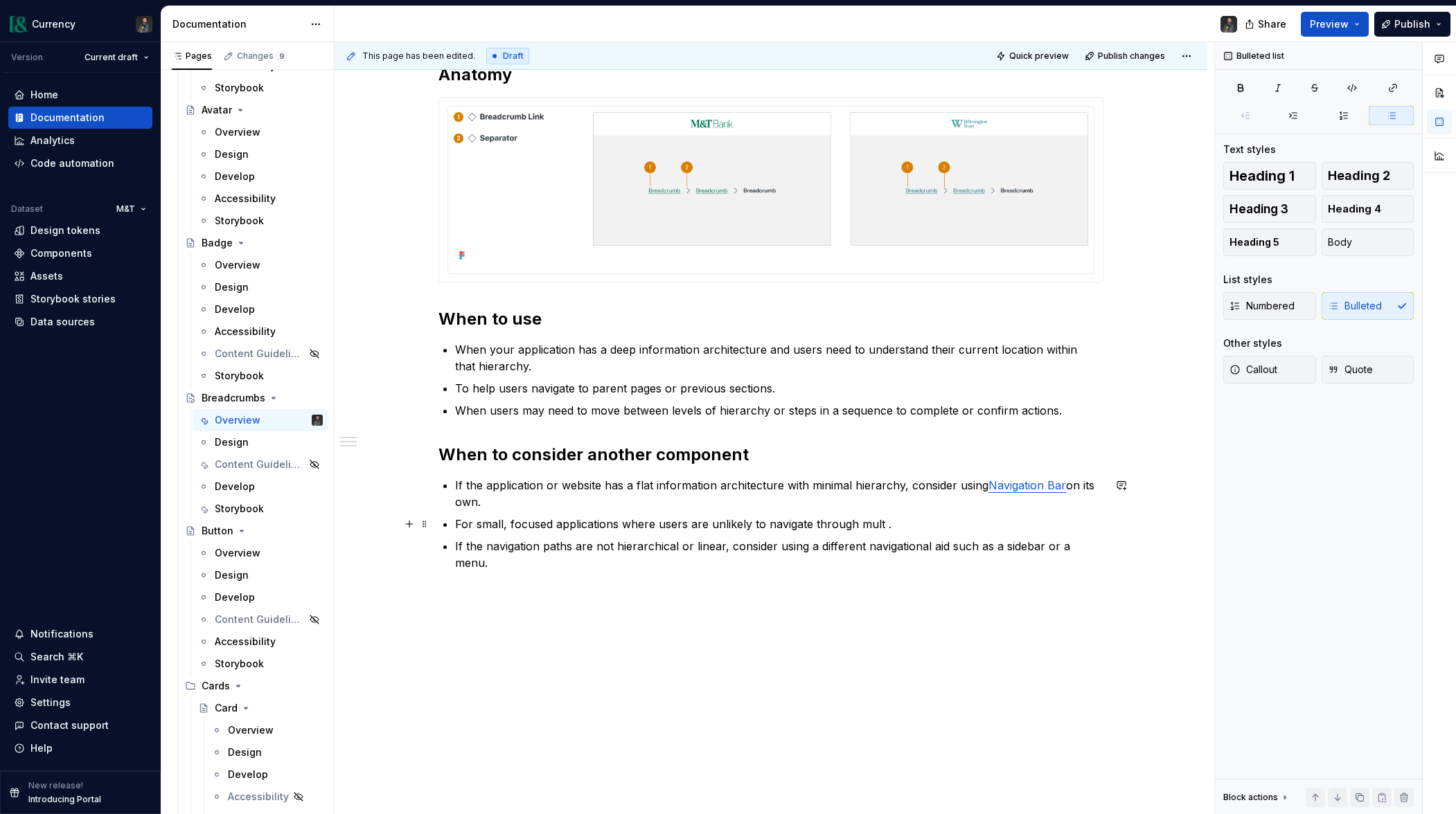
click at [507, 526] on p "For small, focused applications where users are unlikely to navigate through mu…" at bounding box center [779, 524] width 648 height 17
click at [1081, 497] on button "button" at bounding box center [1088, 499] width 20 height 20
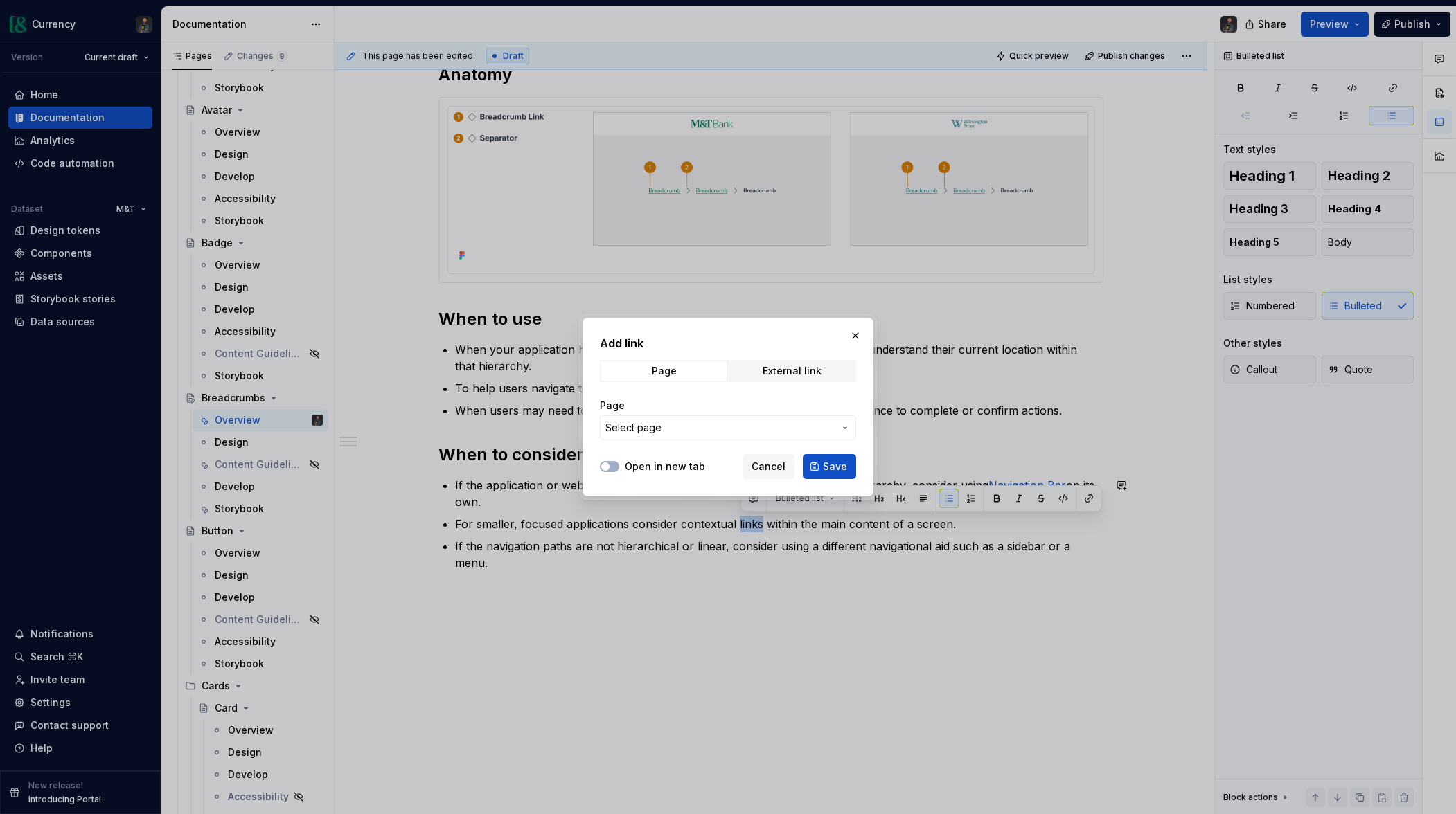
click at [803, 436] on button "Select page" at bounding box center [728, 427] width 256 height 25
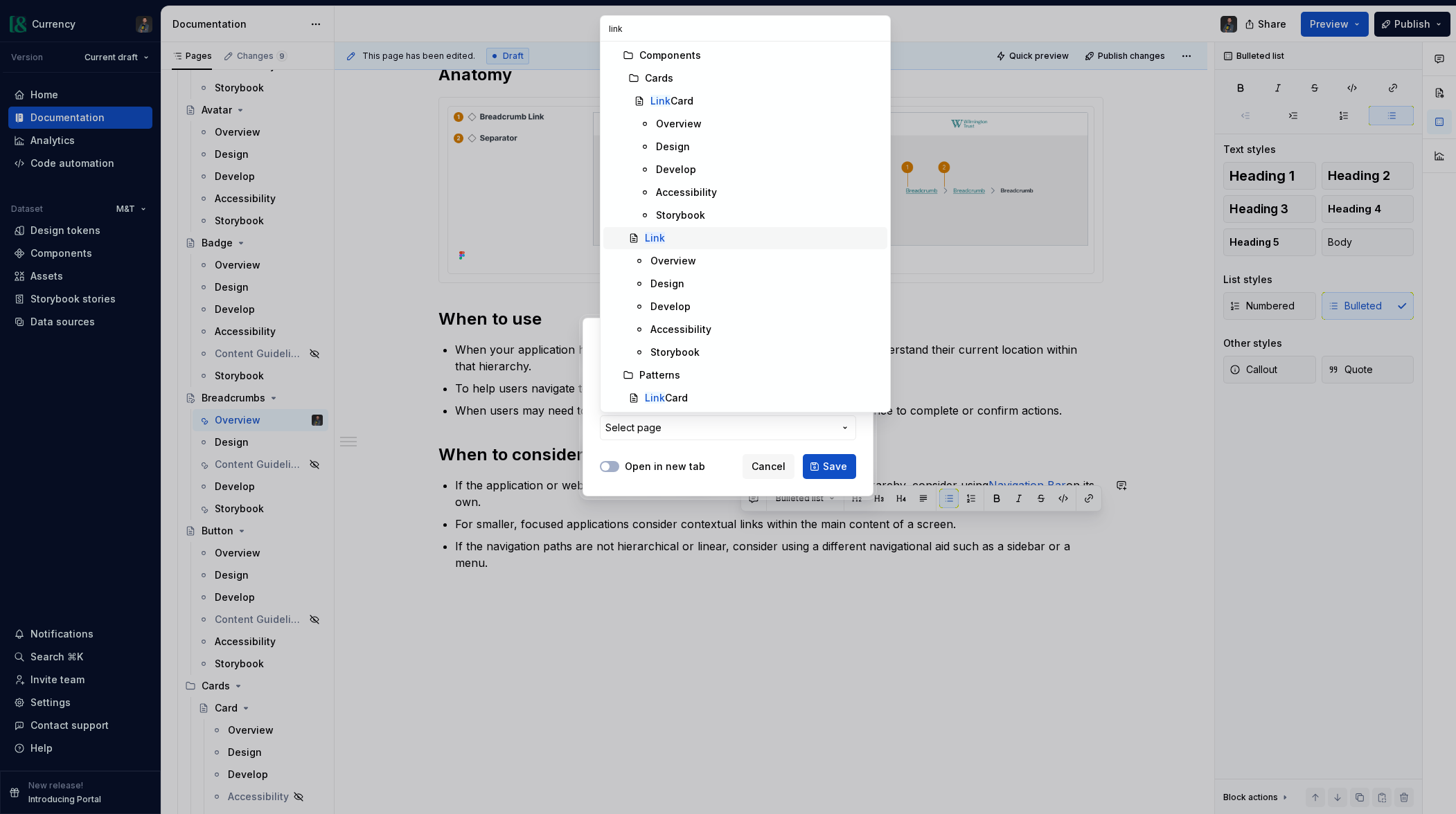
click at [679, 233] on div "Link" at bounding box center [762, 238] width 237 height 14
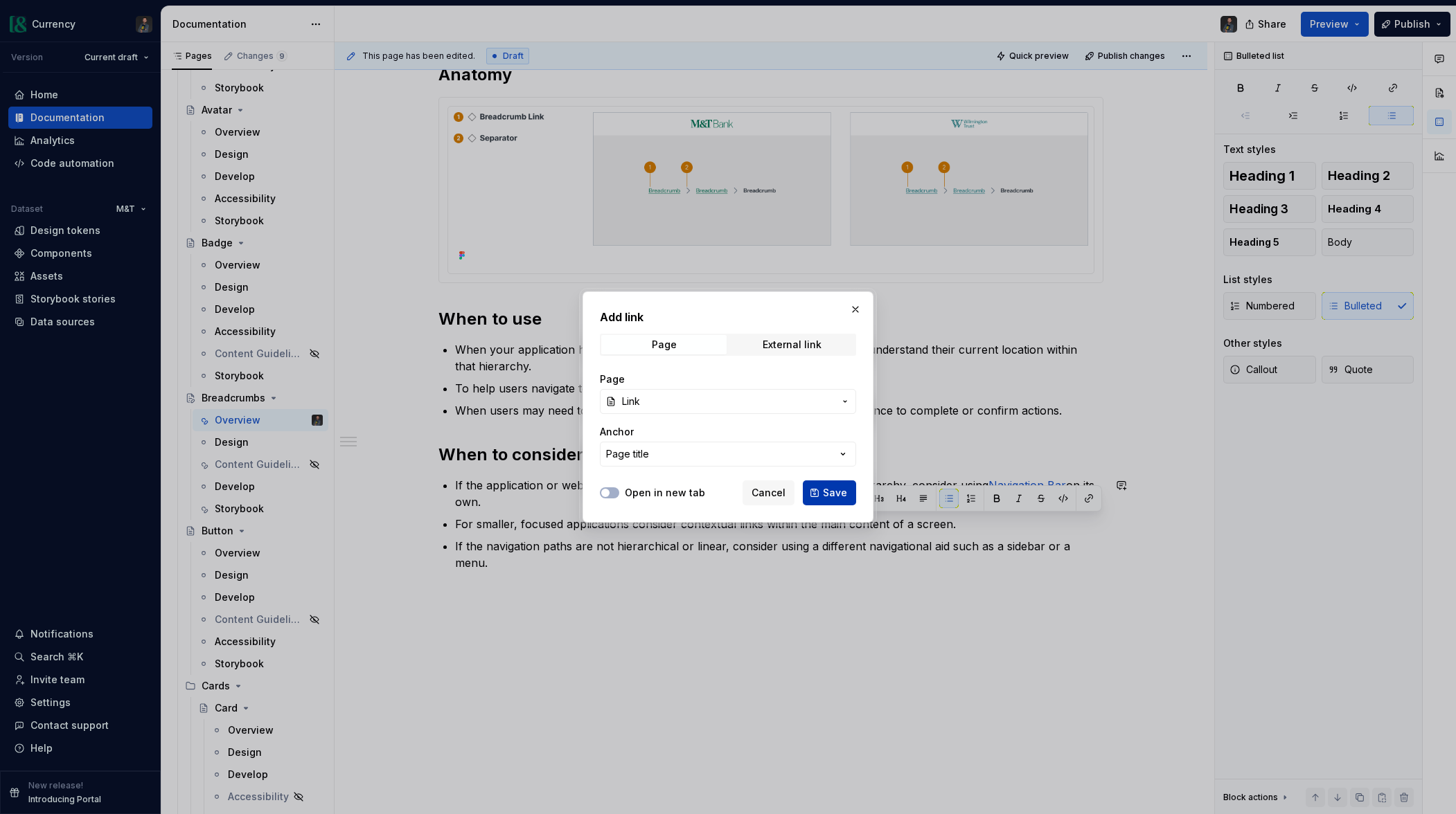
click at [840, 494] on span "Save" at bounding box center [834, 493] width 25 height 14
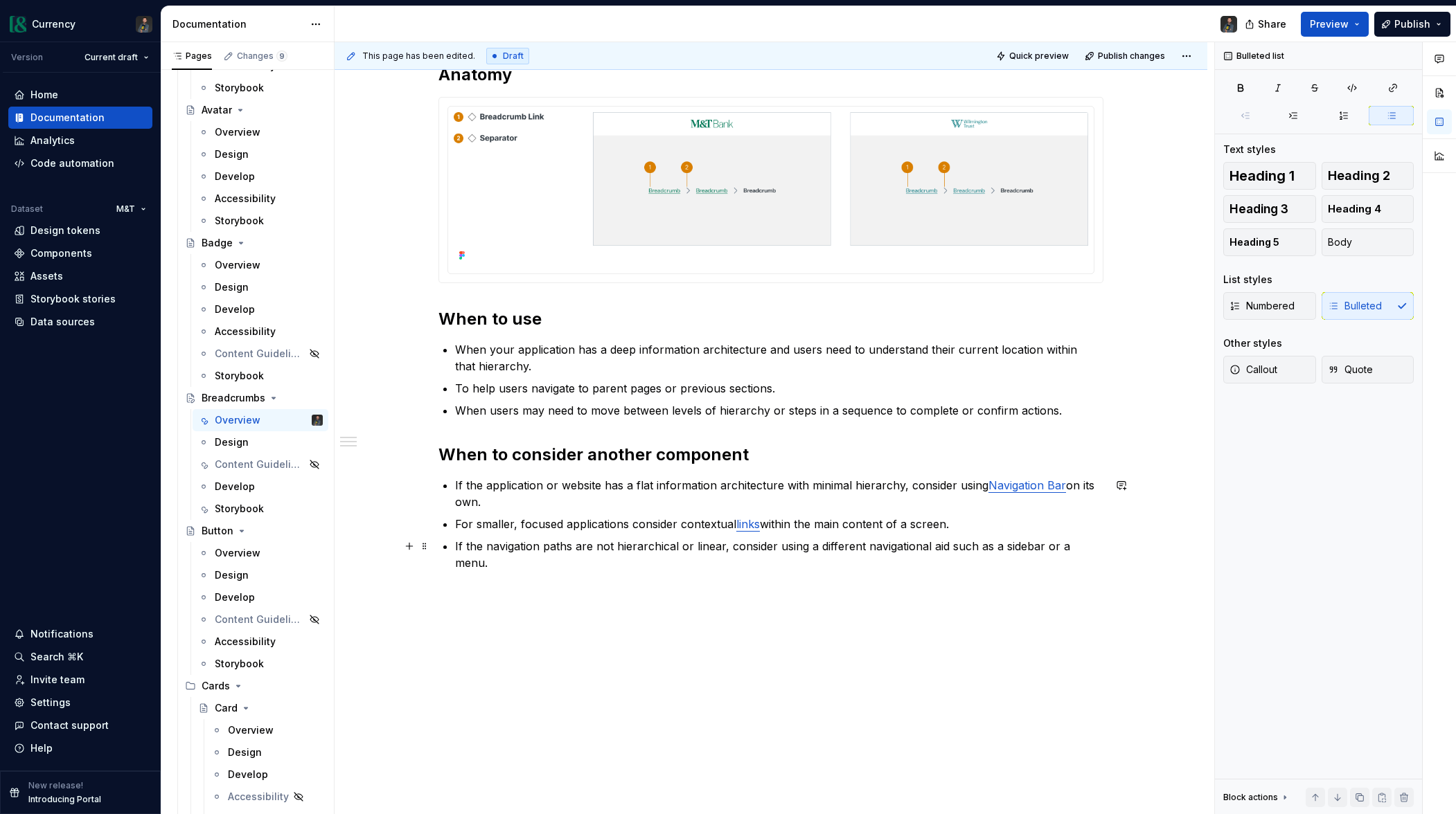
click at [690, 546] on p "If the navigation paths are not hierarchical or linear, consider using a differ…" at bounding box center [779, 555] width 648 height 33
drag, startPoint x: 471, startPoint y: 547, endPoint x: 489, endPoint y: 546, distance: 18.0
click at [489, 545] on p "If the navigation paths are not hierarchical or linear, consider using a differ…" at bounding box center [779, 555] width 648 height 33
drag, startPoint x: 674, startPoint y: 549, endPoint x: 697, endPoint y: 572, distance: 32.5
click at [674, 549] on p "If navigation paths are not hierarchical or linear, consider using a different …" at bounding box center [779, 547] width 648 height 17
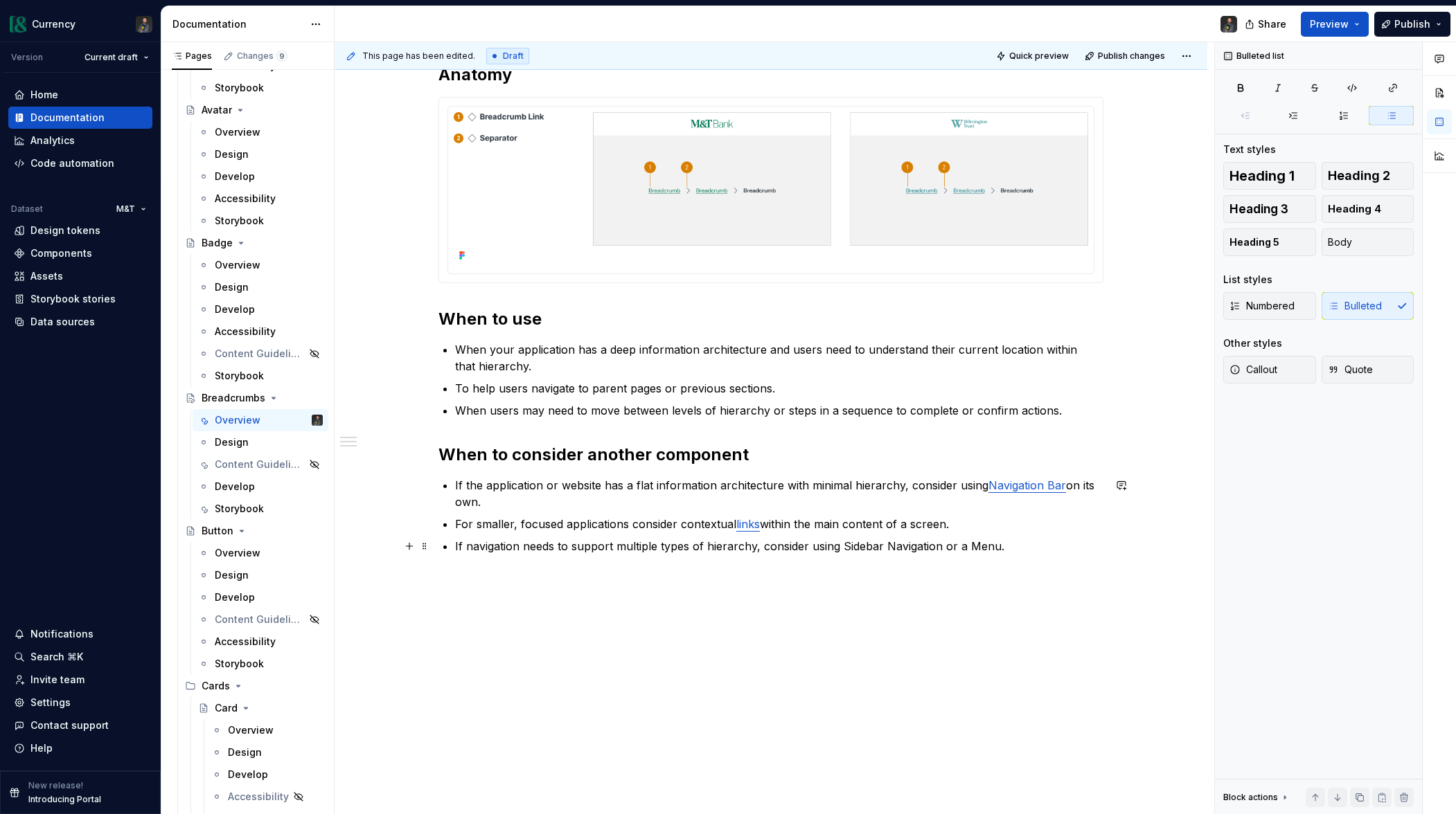
click at [535, 540] on p "If navigation needs to support multiple types of hierarchy, consider using Side…" at bounding box center [779, 547] width 648 height 17
drag, startPoint x: 845, startPoint y: 545, endPoint x: 941, endPoint y: 544, distance: 96.0
click at [941, 544] on p "If navigation needs to support multiple types of hierarchy, consider using Side…" at bounding box center [779, 547] width 648 height 17
click at [1193, 514] on button "button" at bounding box center [1191, 521] width 20 height 20
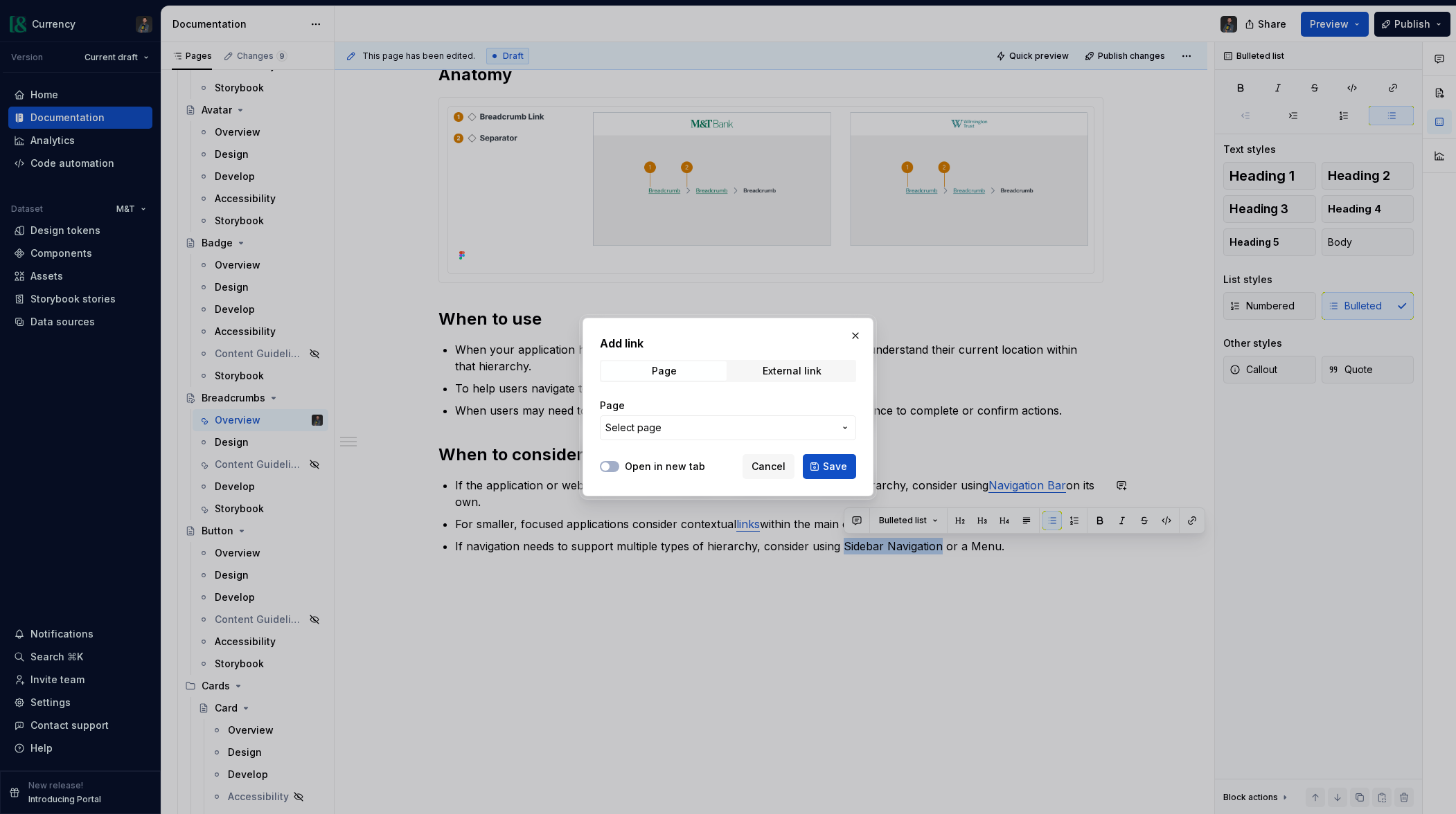
click at [674, 427] on span "Select page" at bounding box center [720, 428] width 229 height 14
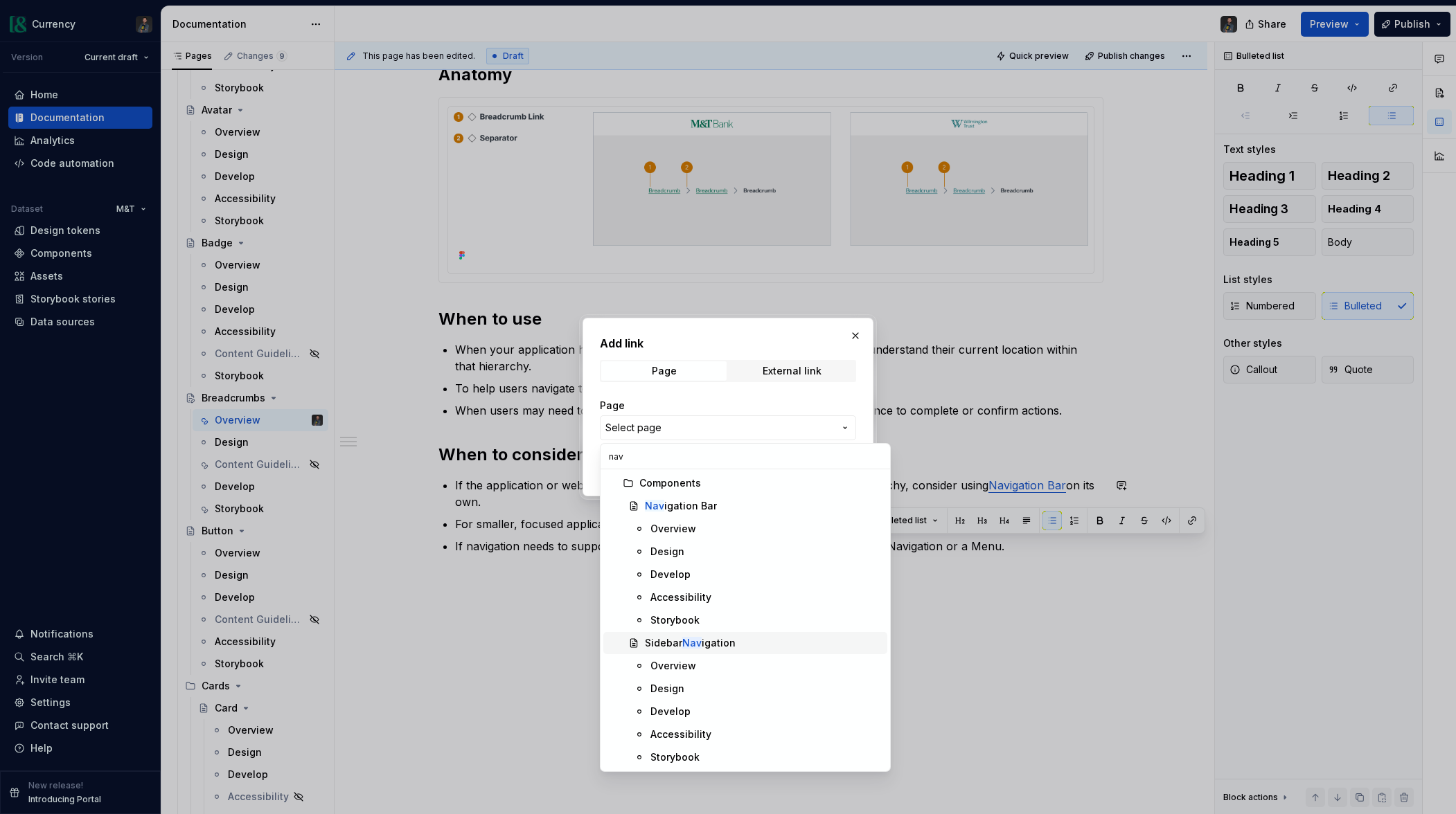
click at [677, 647] on div "Sidebar Nav igation" at bounding box center [689, 644] width 91 height 14
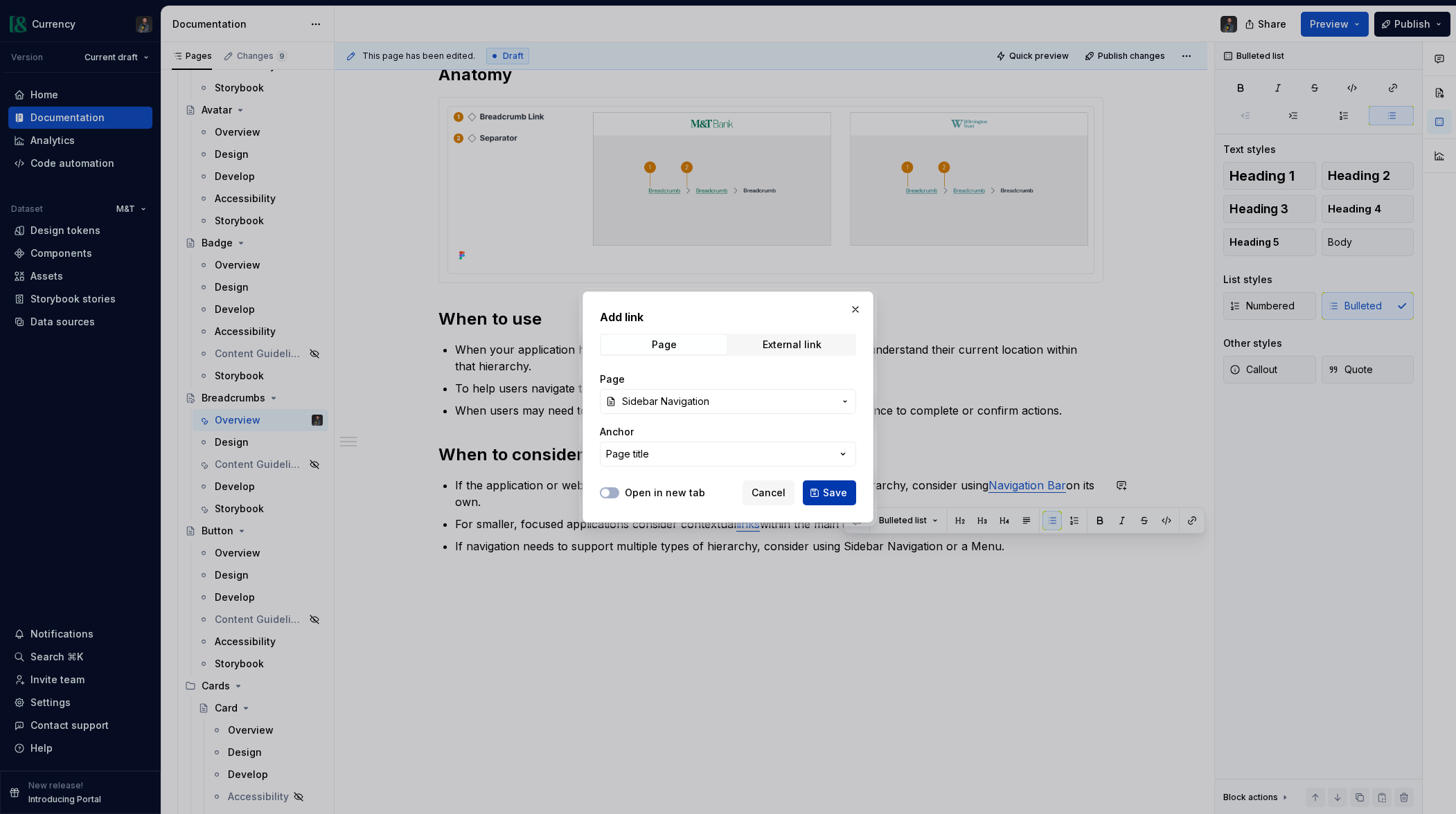
click at [833, 489] on span "Save" at bounding box center [834, 493] width 25 height 14
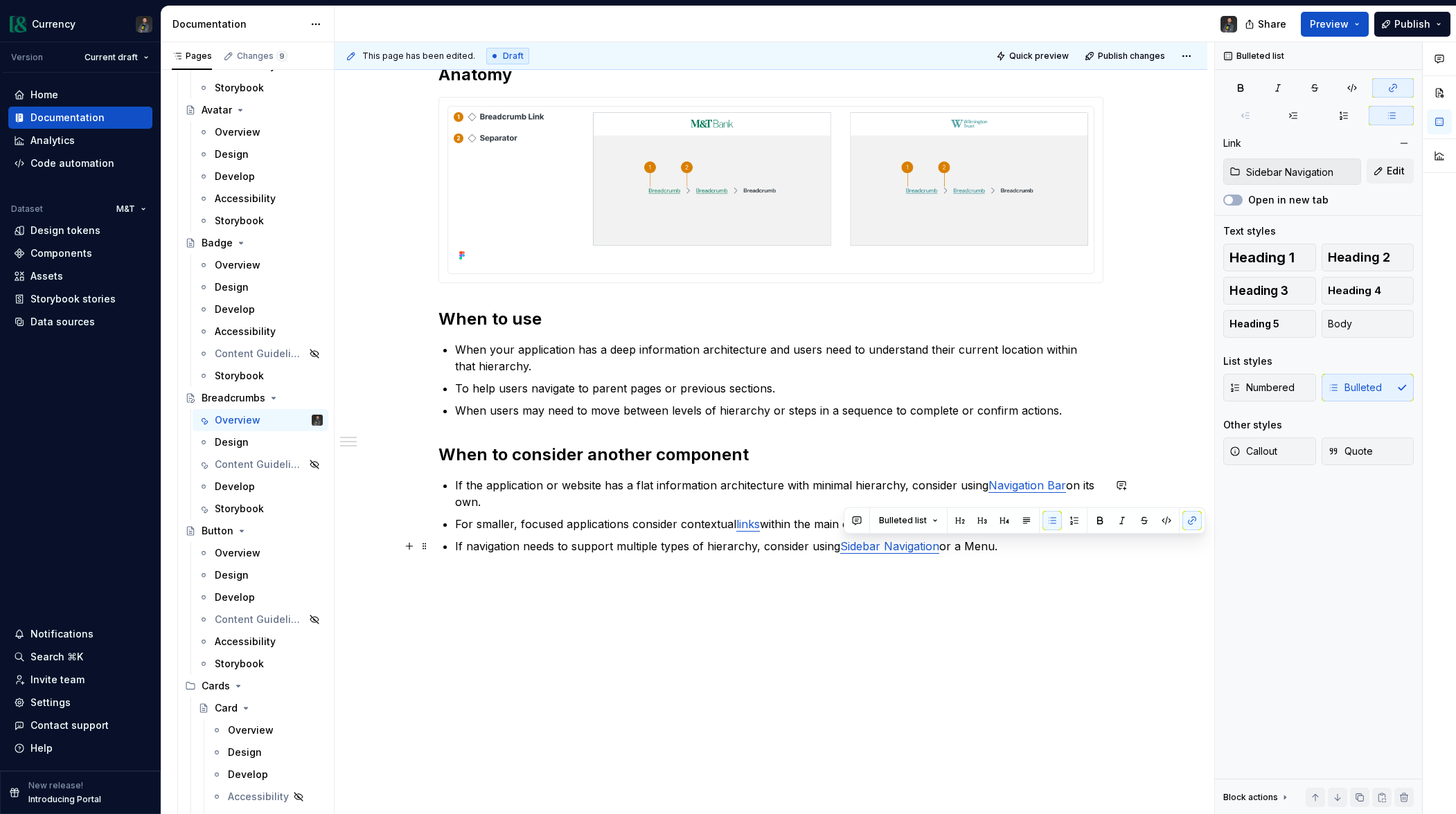
click at [992, 542] on p "If navigation needs to support multiple types of hierarchy, consider using Side…" at bounding box center [779, 547] width 648 height 17
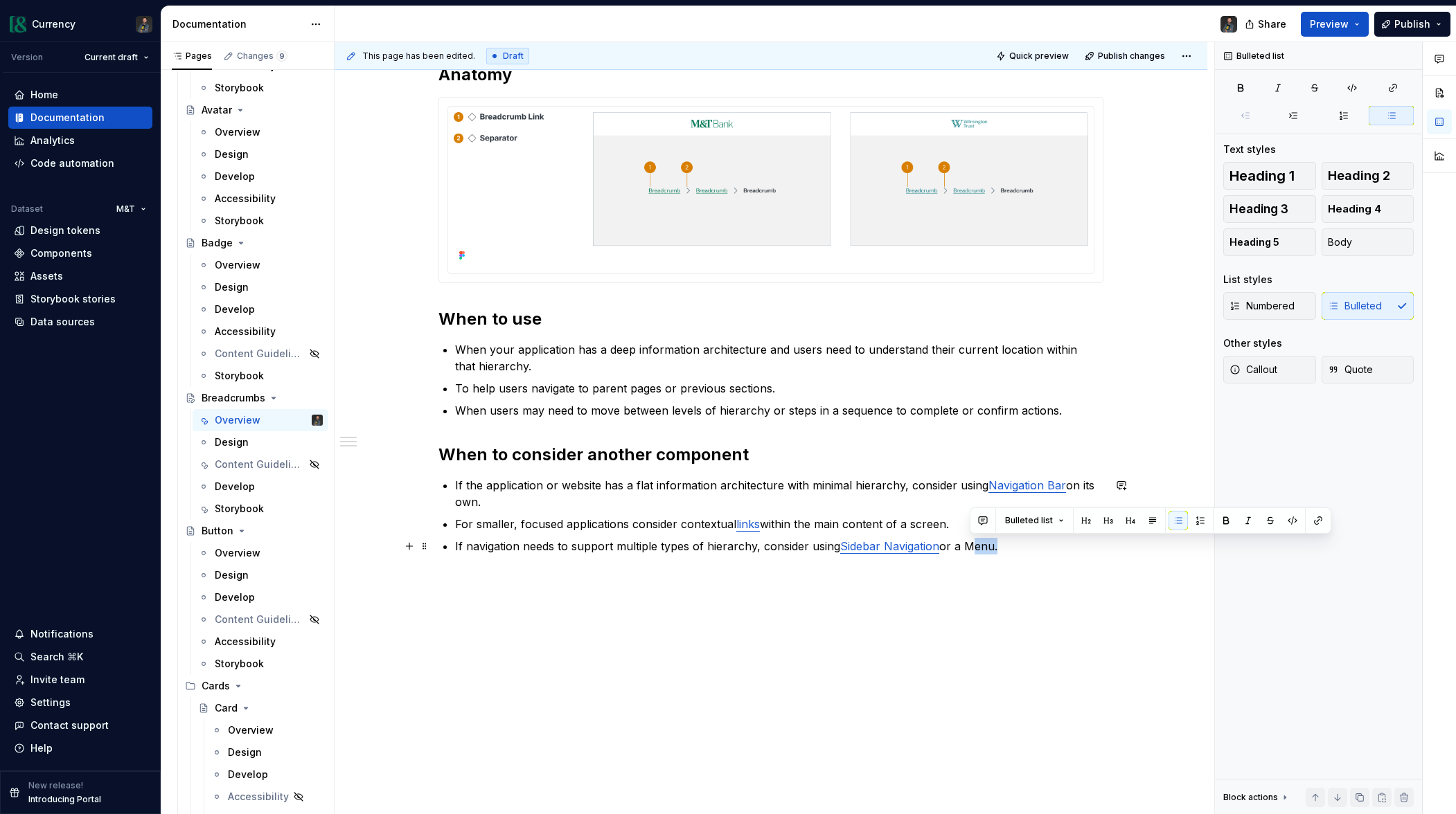
drag, startPoint x: 999, startPoint y: 549, endPoint x: 969, endPoint y: 545, distance: 30.3
click at [969, 546] on p "If navigation needs to support multiple types of hierarchy, consider using Side…" at bounding box center [779, 547] width 648 height 17
click at [1319, 517] on button "button" at bounding box center [1318, 521] width 20 height 20
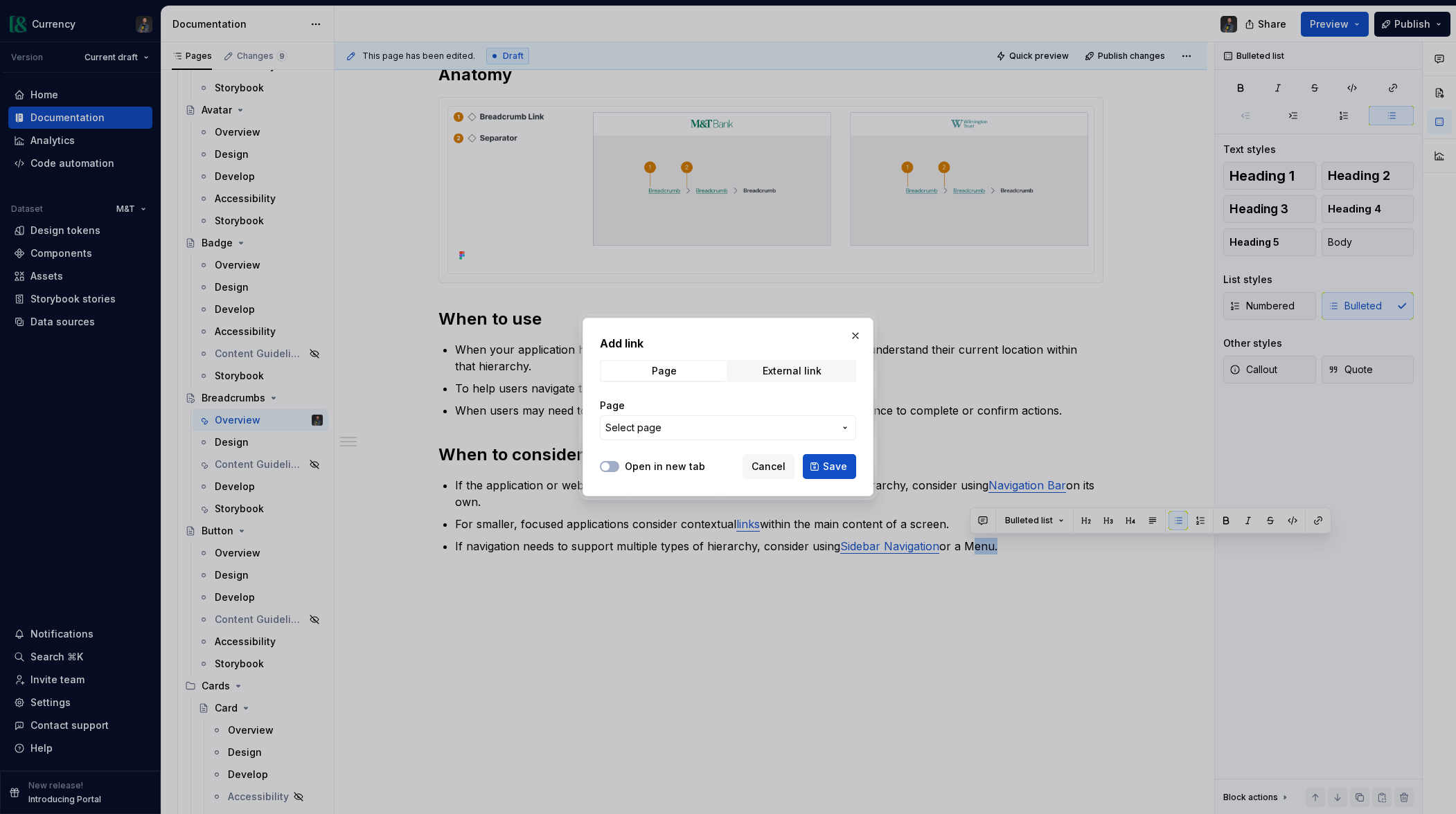
click at [712, 435] on button "Select page" at bounding box center [728, 427] width 256 height 25
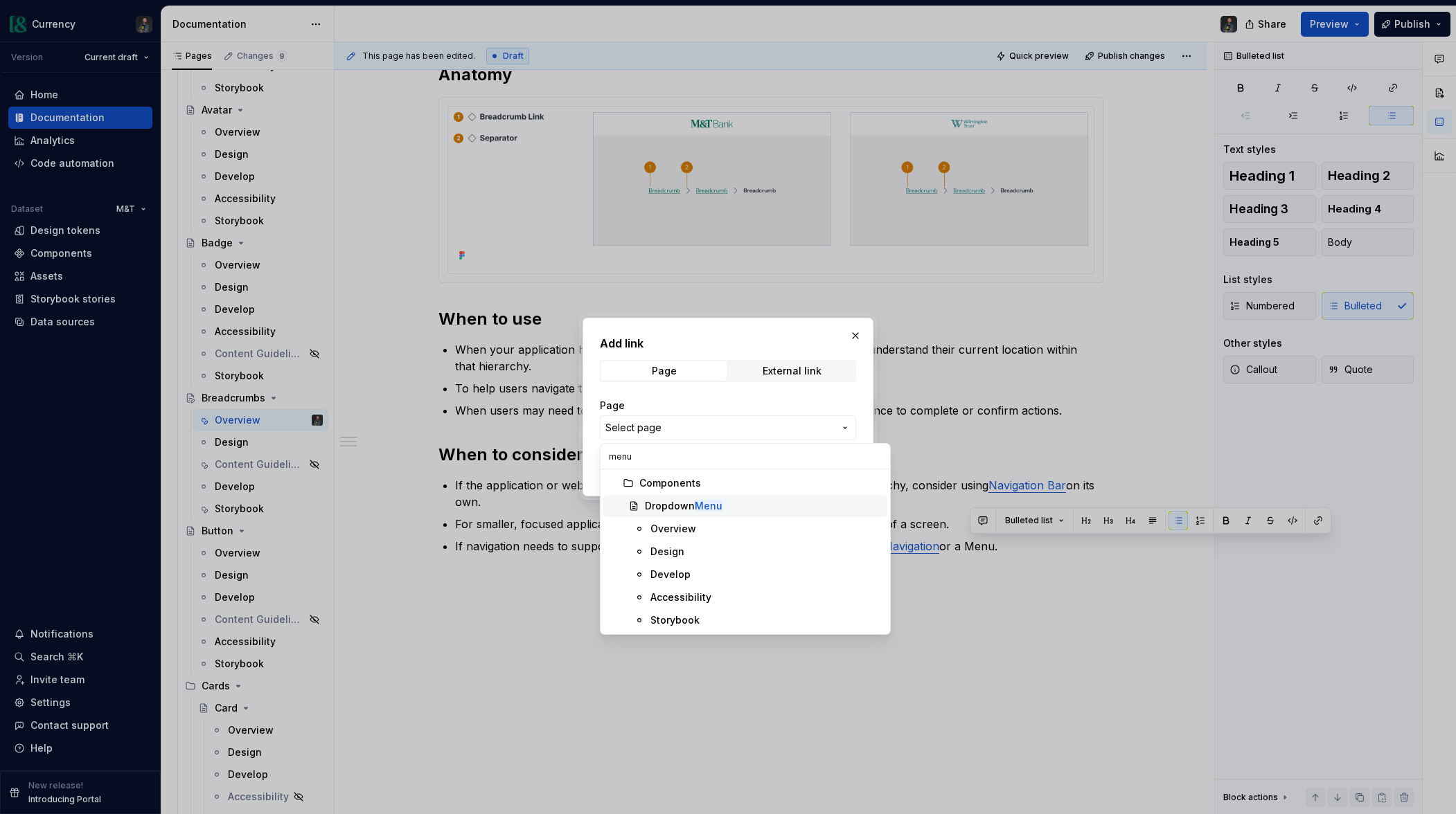
click at [687, 504] on div "Dropdown Menu" at bounding box center [683, 506] width 77 height 14
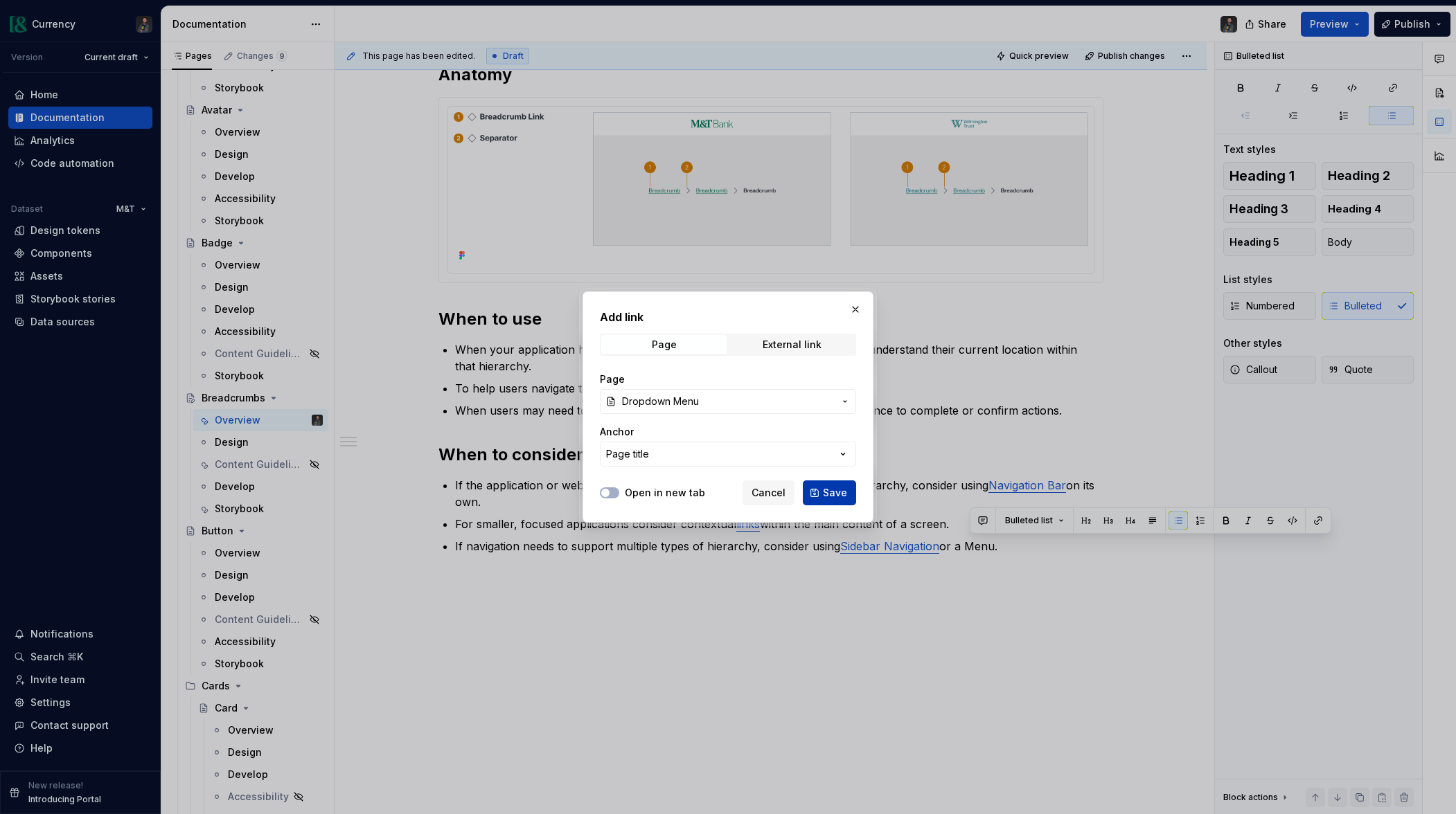
click at [838, 493] on span "Save" at bounding box center [834, 493] width 25 height 14
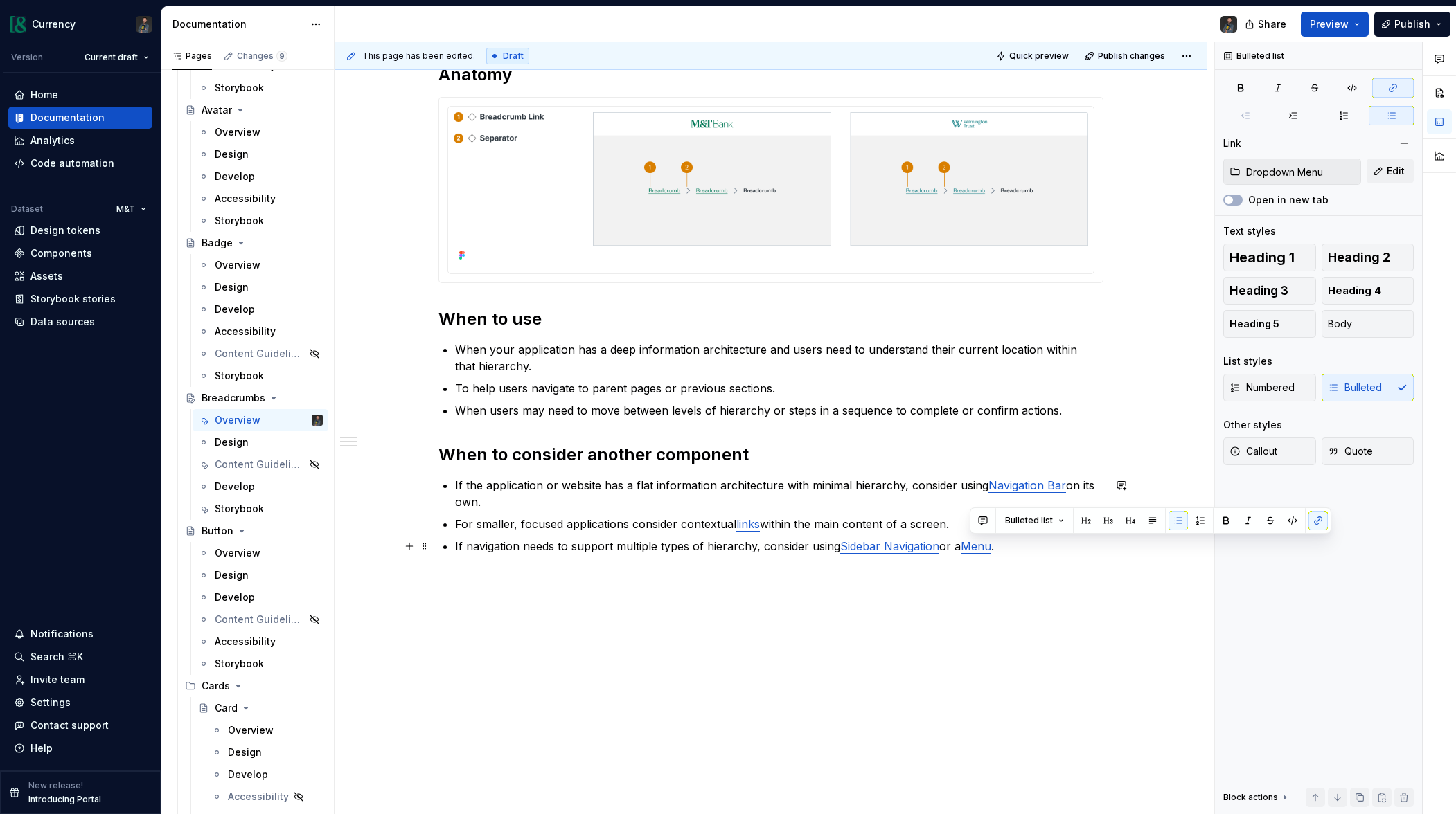
click at [969, 545] on link "Menu" at bounding box center [976, 546] width 31 height 14
click at [1323, 523] on button "button" at bounding box center [1318, 521] width 20 height 20
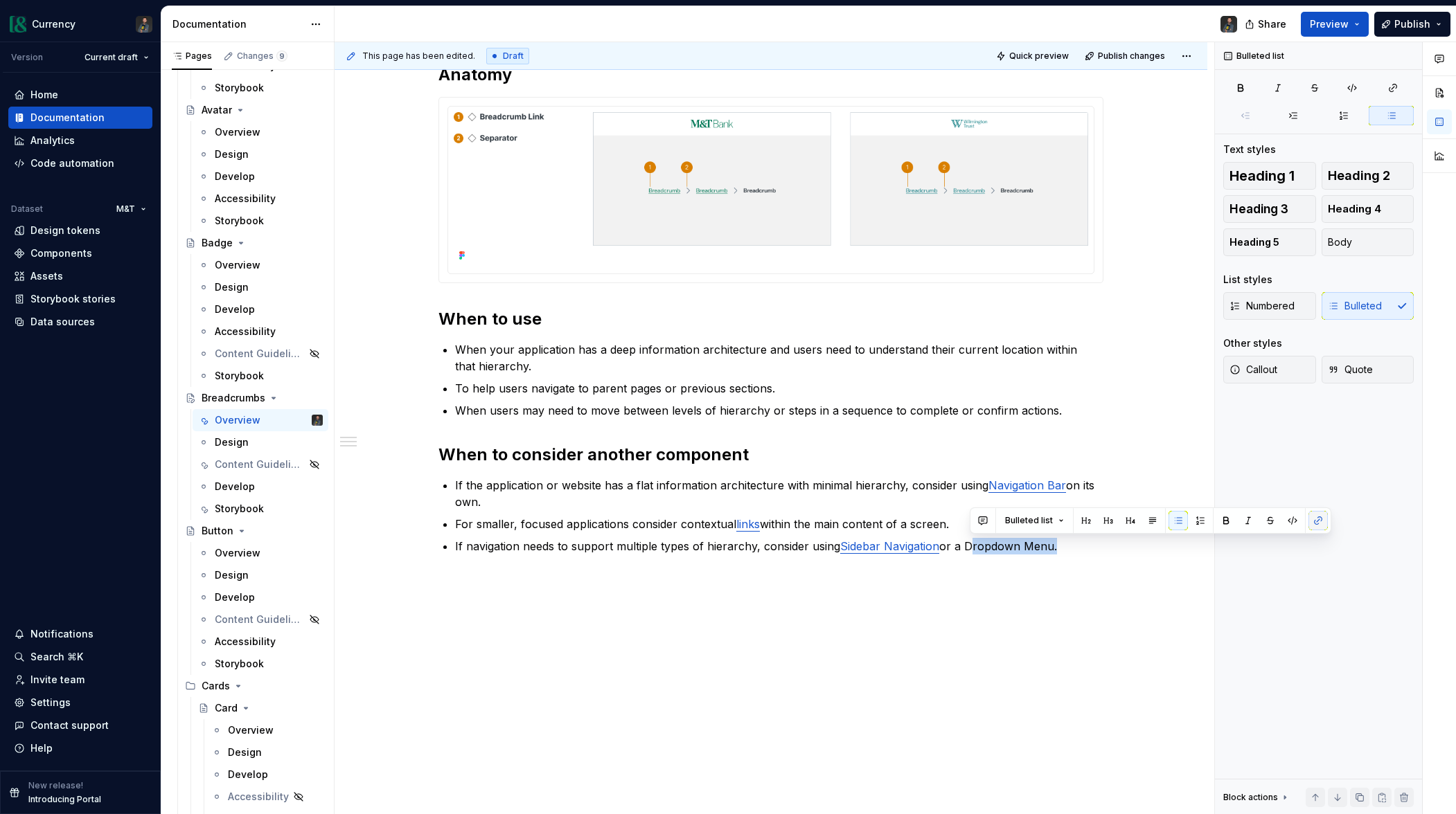
click at [1321, 521] on button "button" at bounding box center [1318, 521] width 20 height 20
click at [1316, 518] on button "button" at bounding box center [1318, 521] width 20 height 20
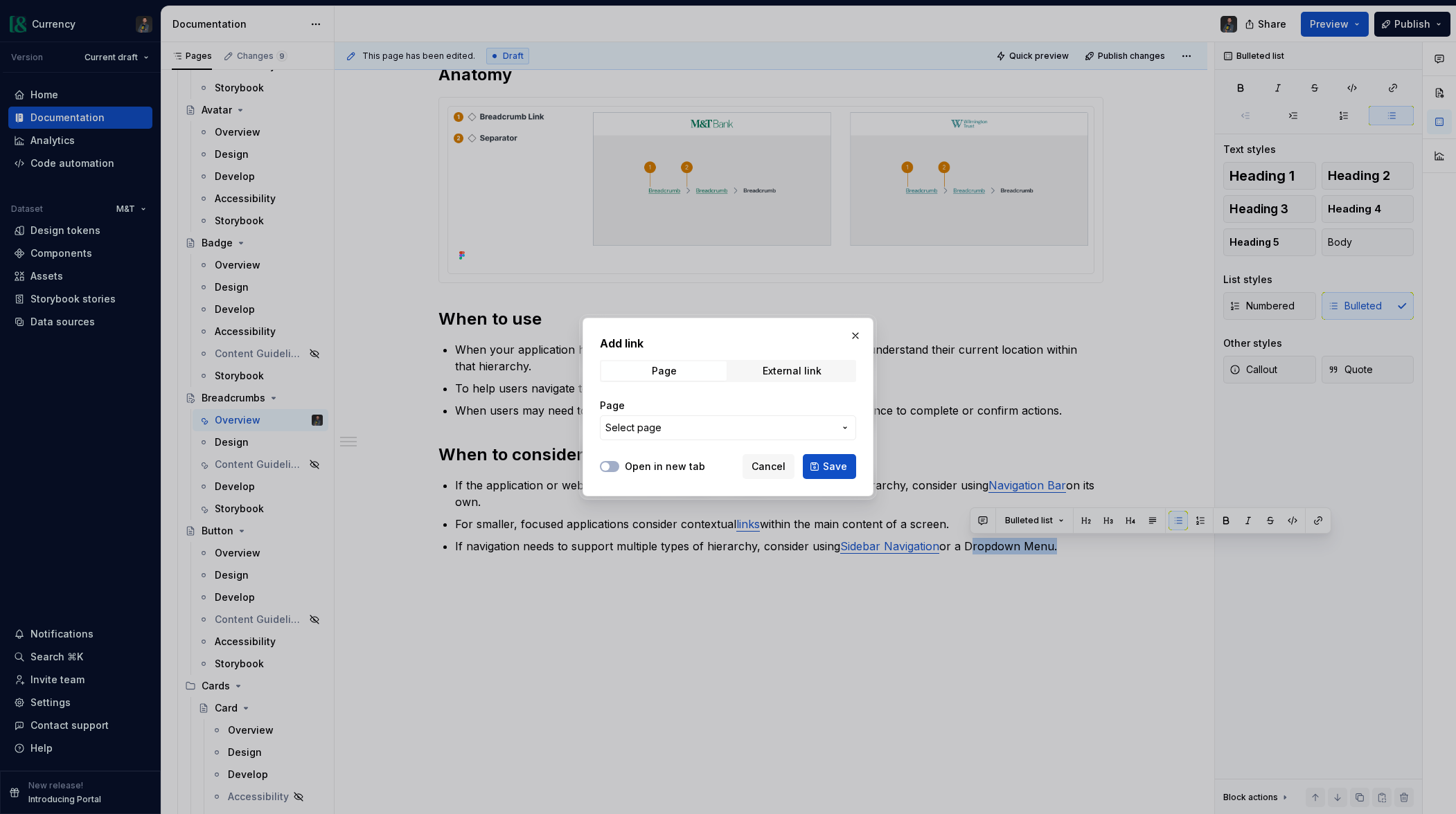
click at [671, 430] on span "Select page" at bounding box center [720, 428] width 229 height 14
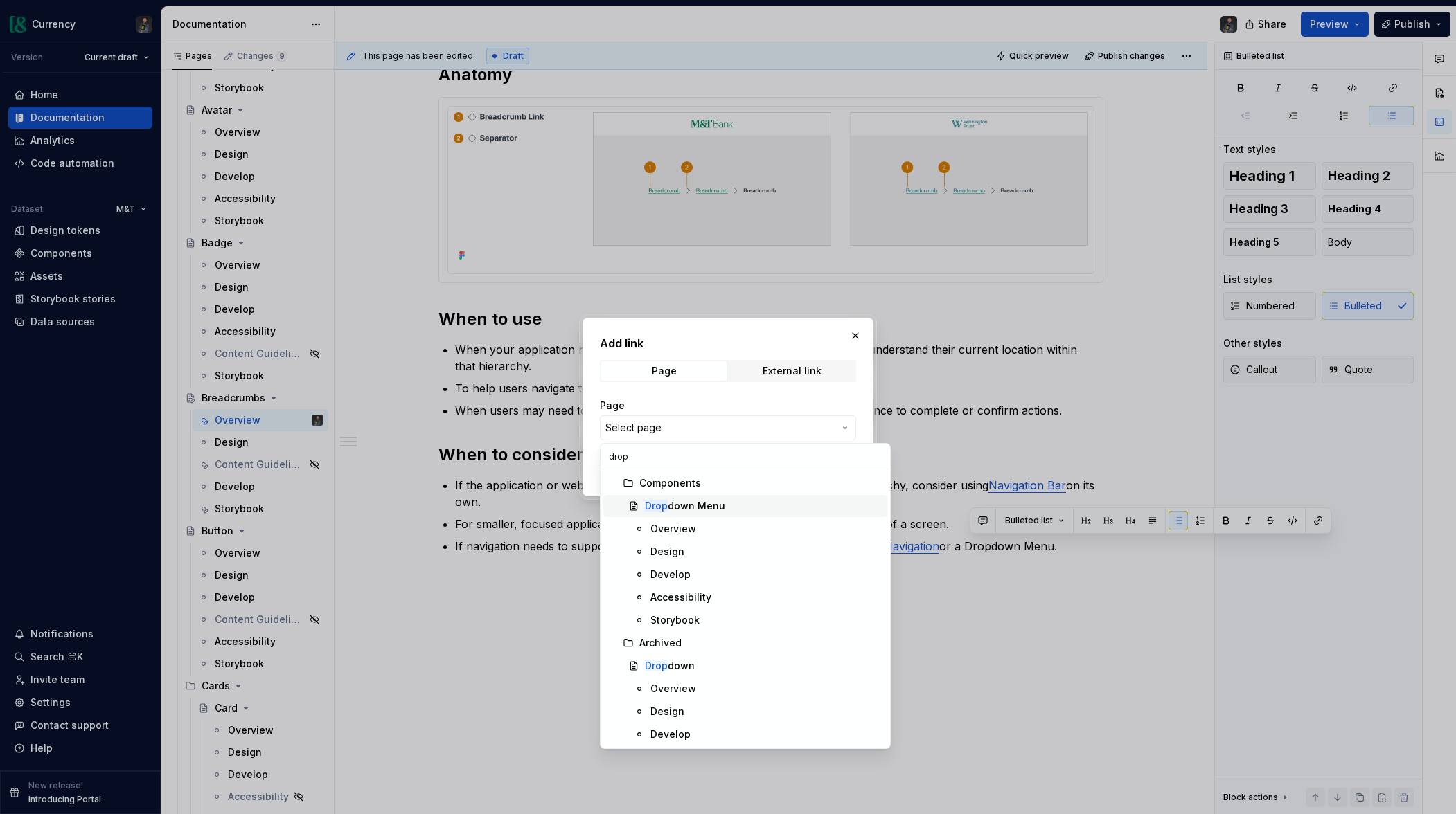
click at [712, 508] on div "Drop down Menu" at bounding box center [684, 506] width 81 height 14
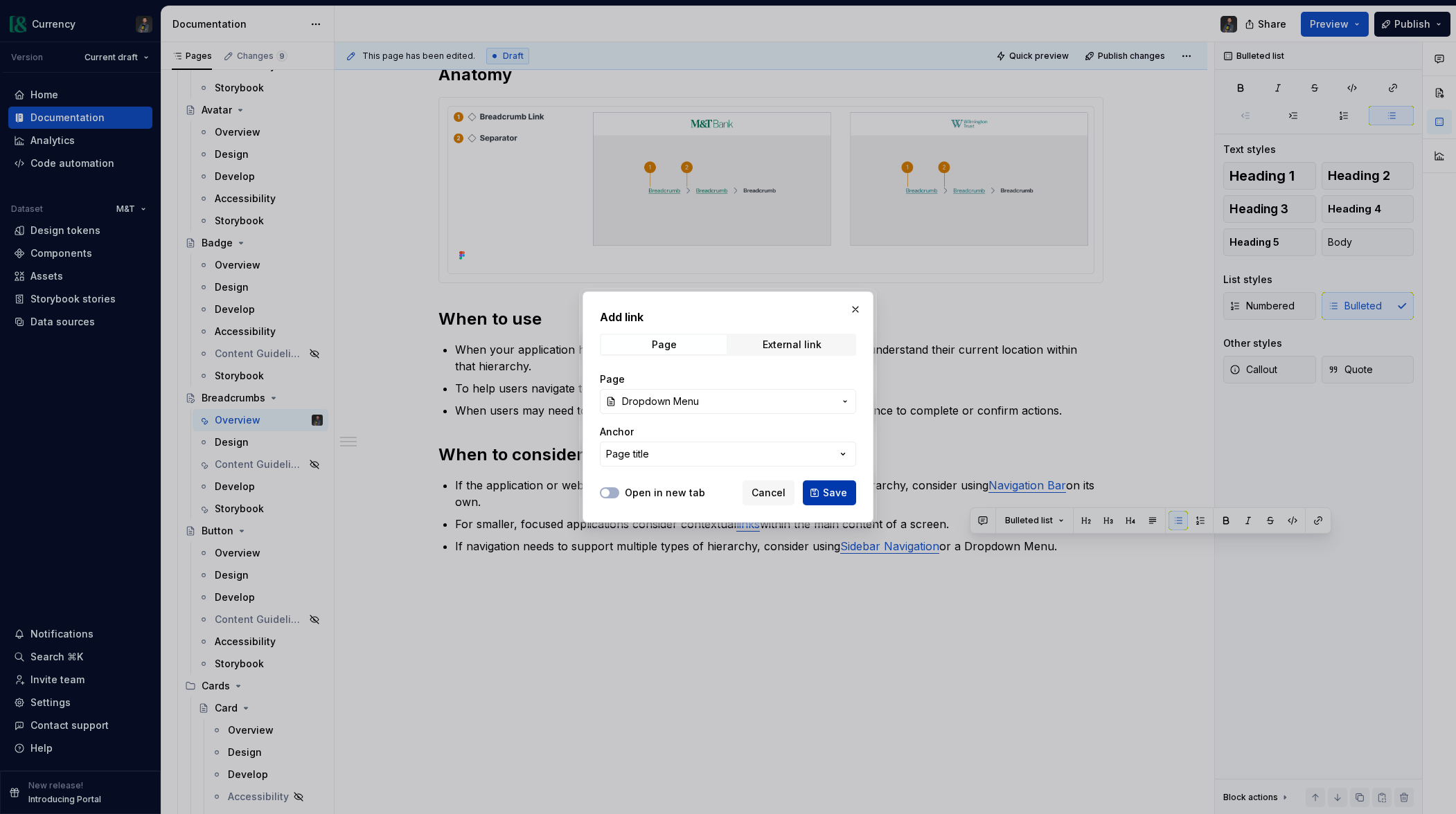
click at [833, 496] on span "Save" at bounding box center [834, 493] width 25 height 14
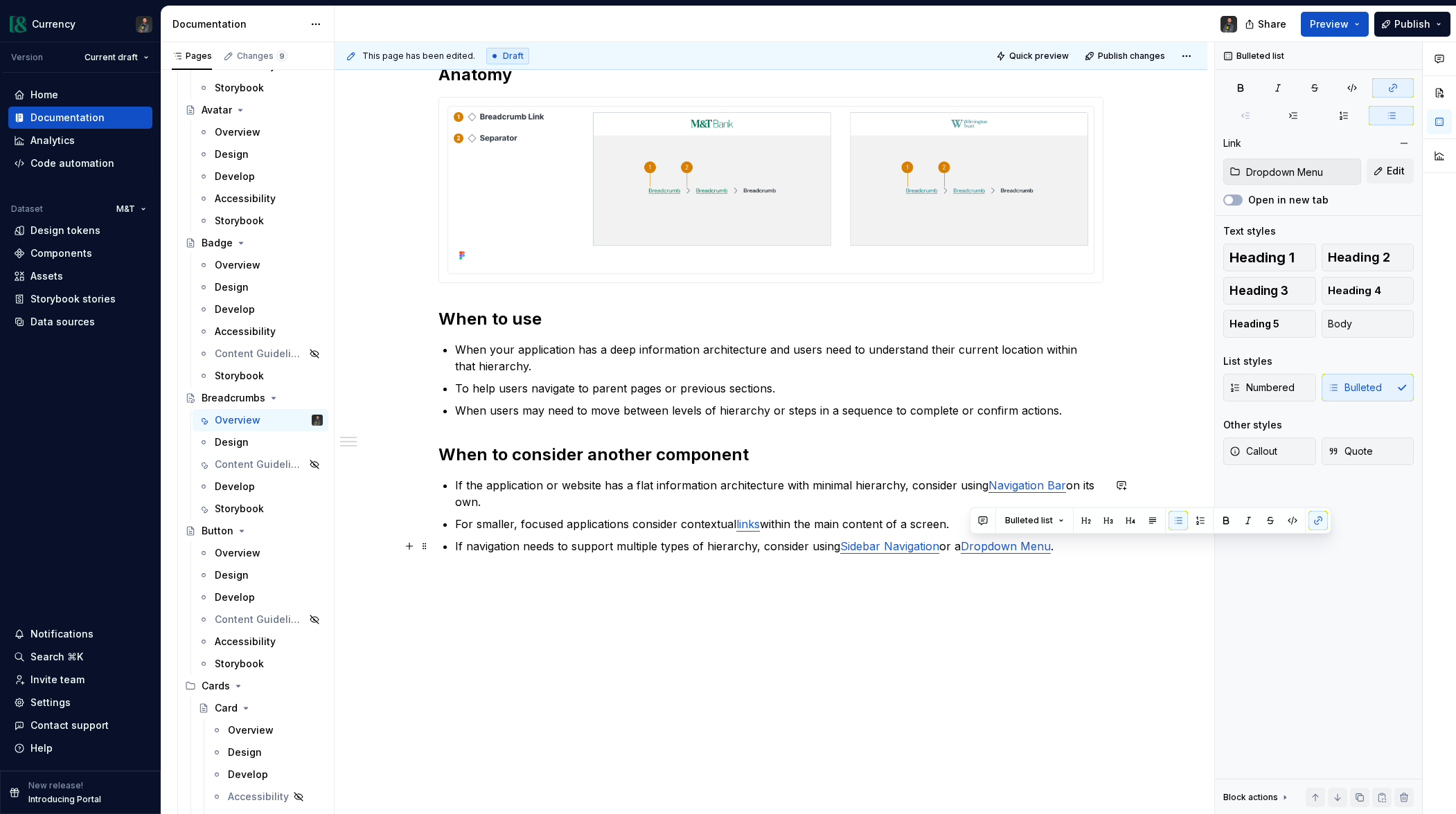
click at [1068, 549] on p "If navigation needs to support multiple types of hierarchy, consider using Side…" at bounding box center [779, 547] width 648 height 17
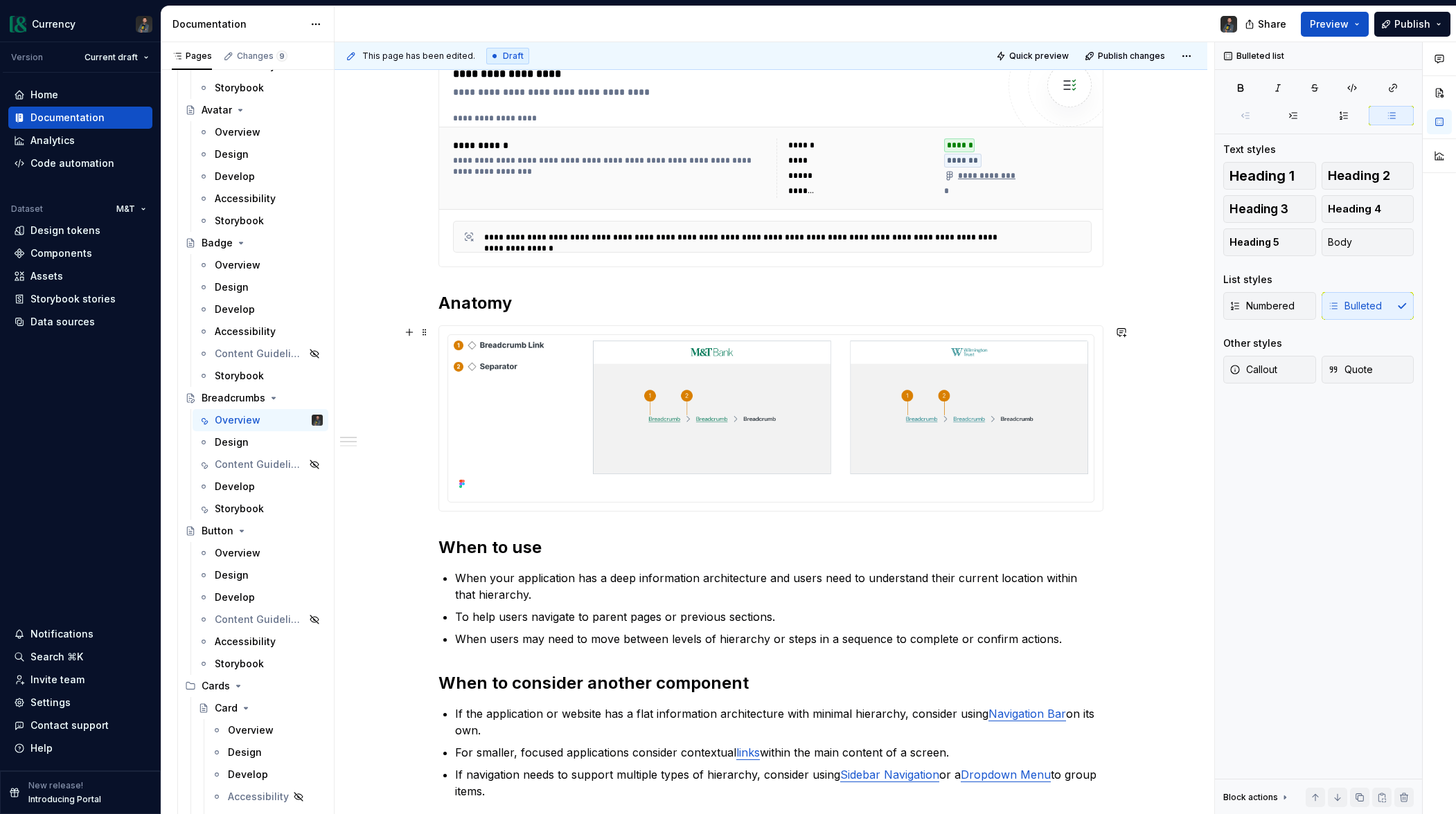
scroll to position [0, 0]
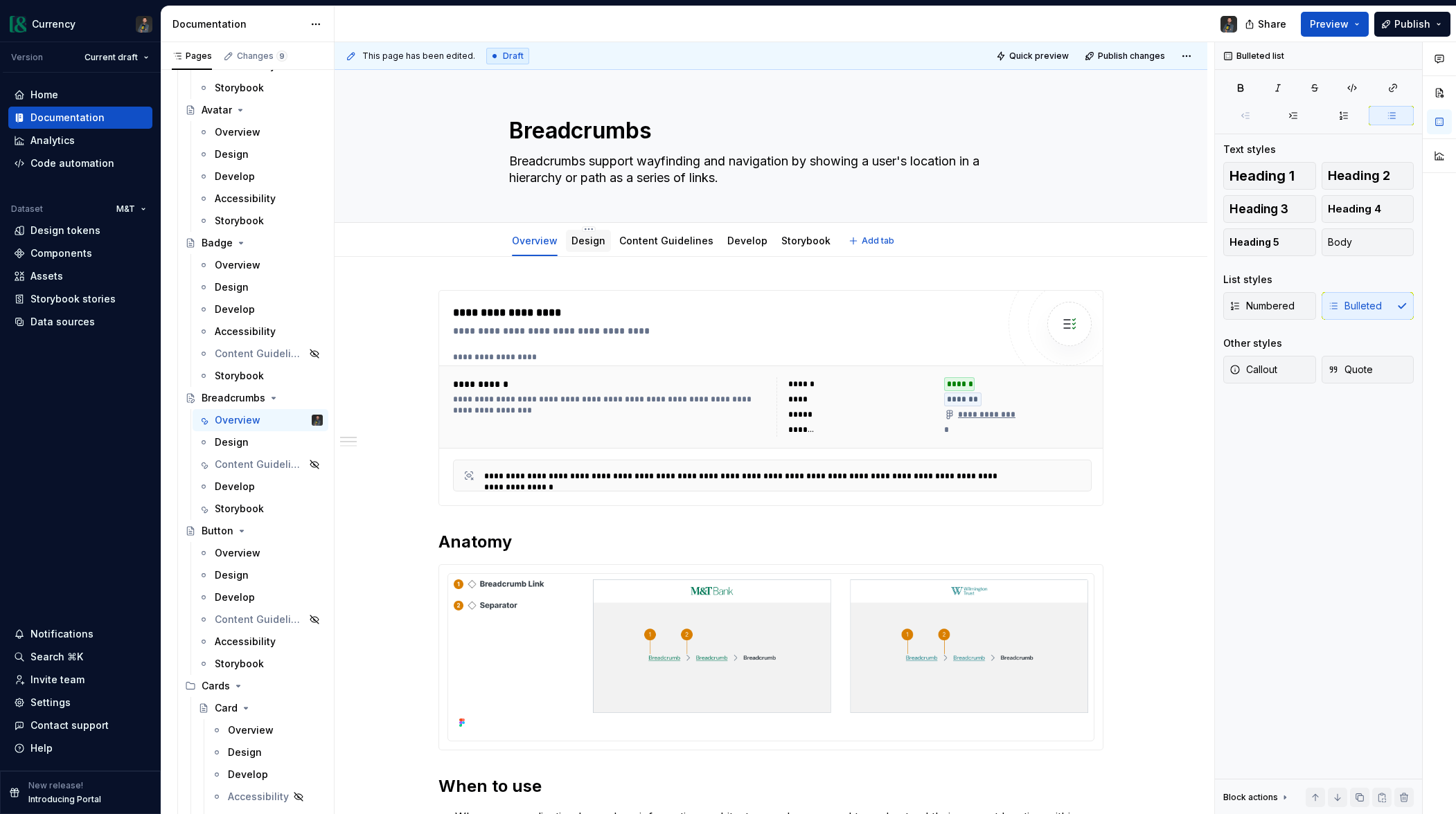
click at [577, 247] on div "Design" at bounding box center [589, 241] width 34 height 14
click at [868, 240] on span "Add tab" at bounding box center [878, 241] width 32 height 11
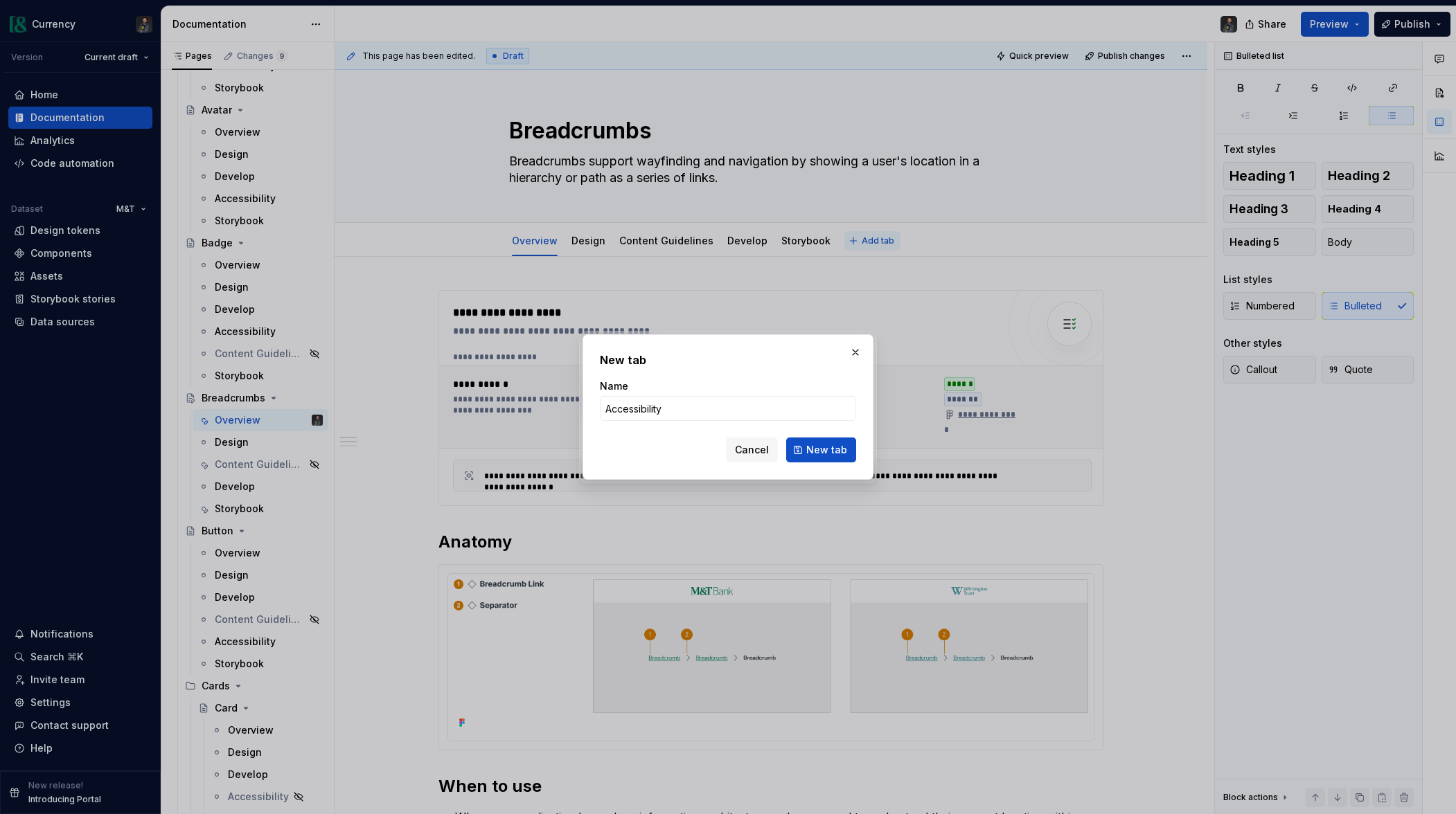
click button "New tab" at bounding box center [821, 449] width 70 height 25
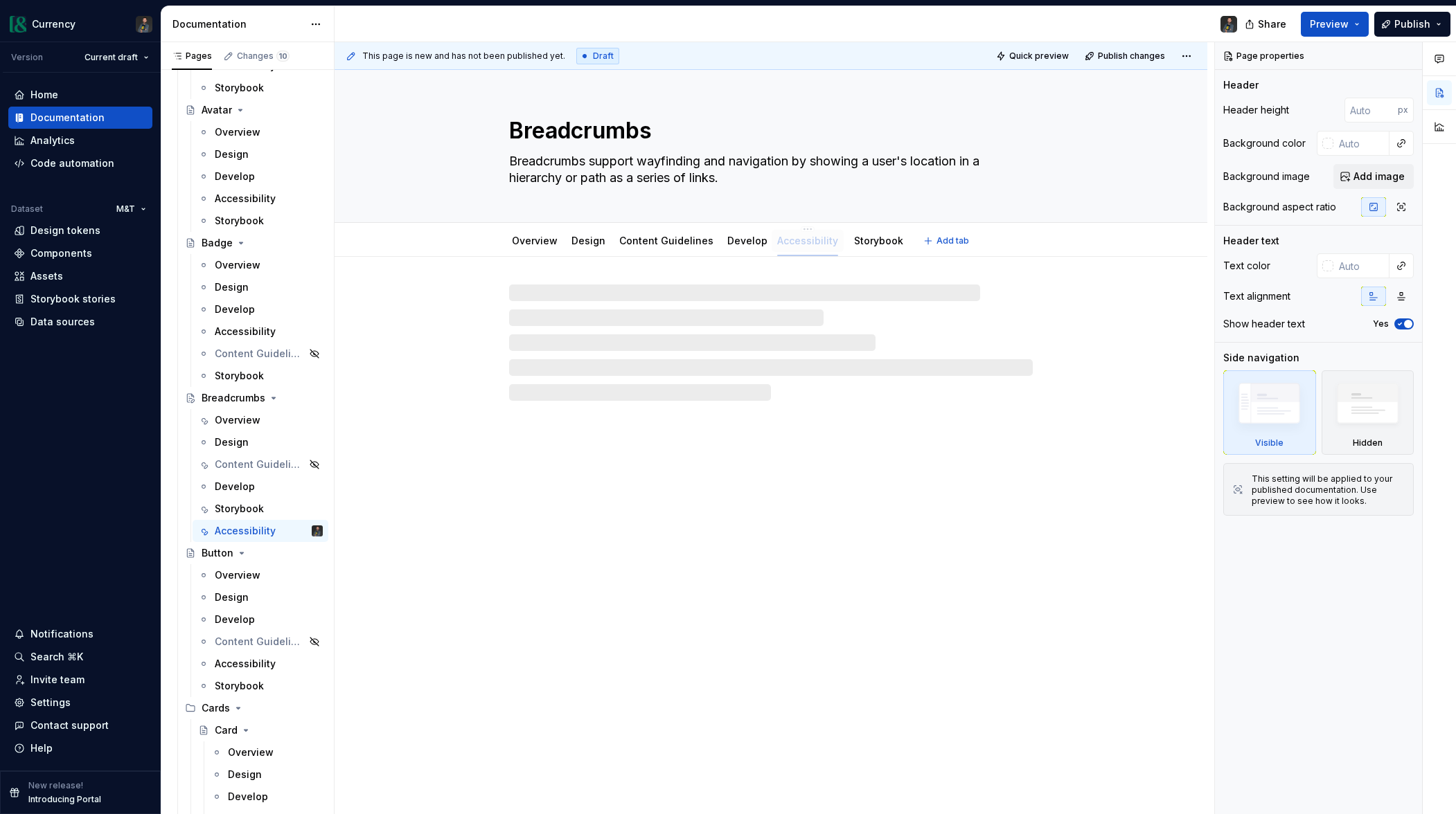
drag, startPoint x: 854, startPoint y: 240, endPoint x: 803, endPoint y: 274, distance: 61.3
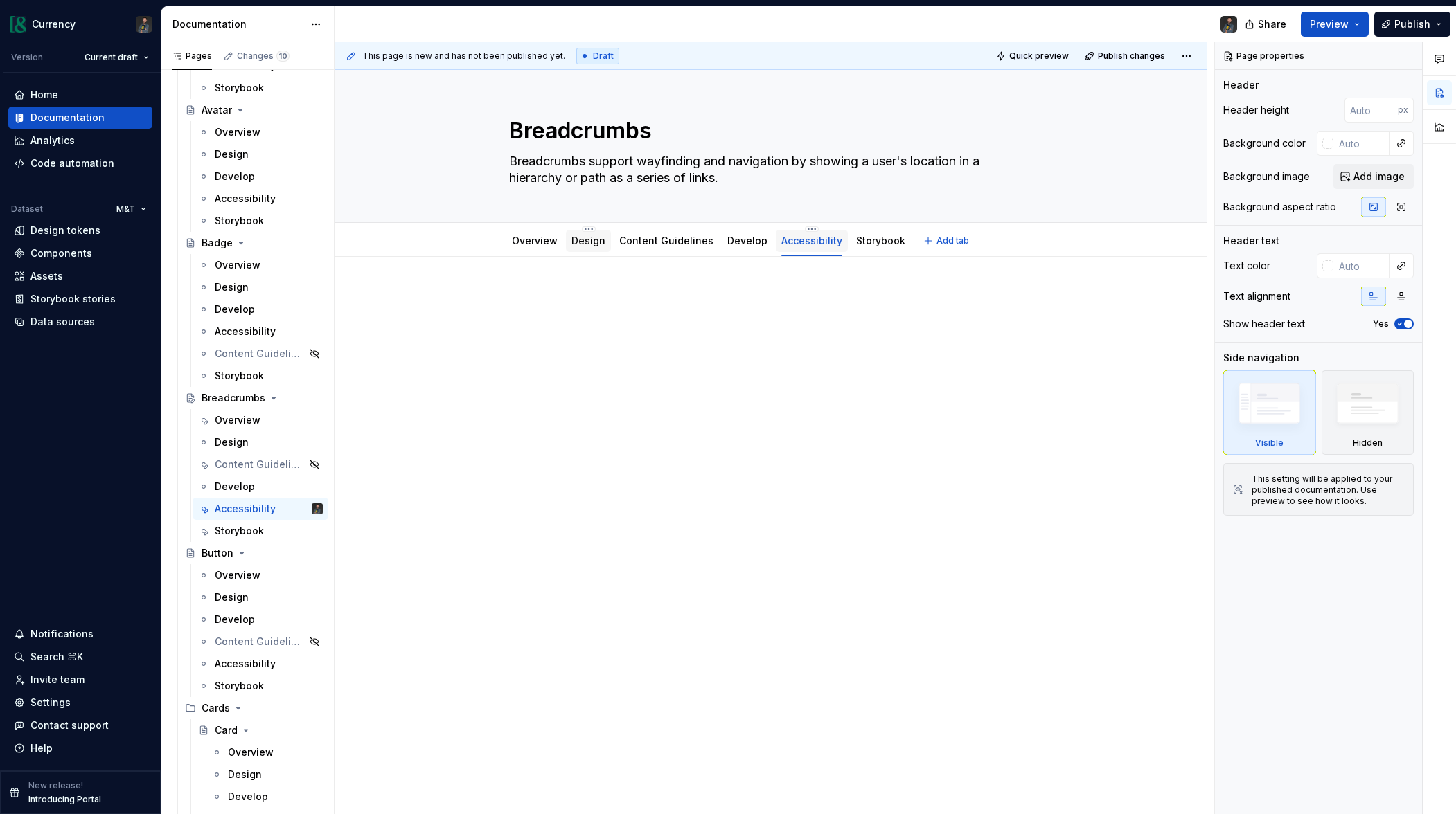
click at [581, 243] on link "Design" at bounding box center [589, 241] width 34 height 12
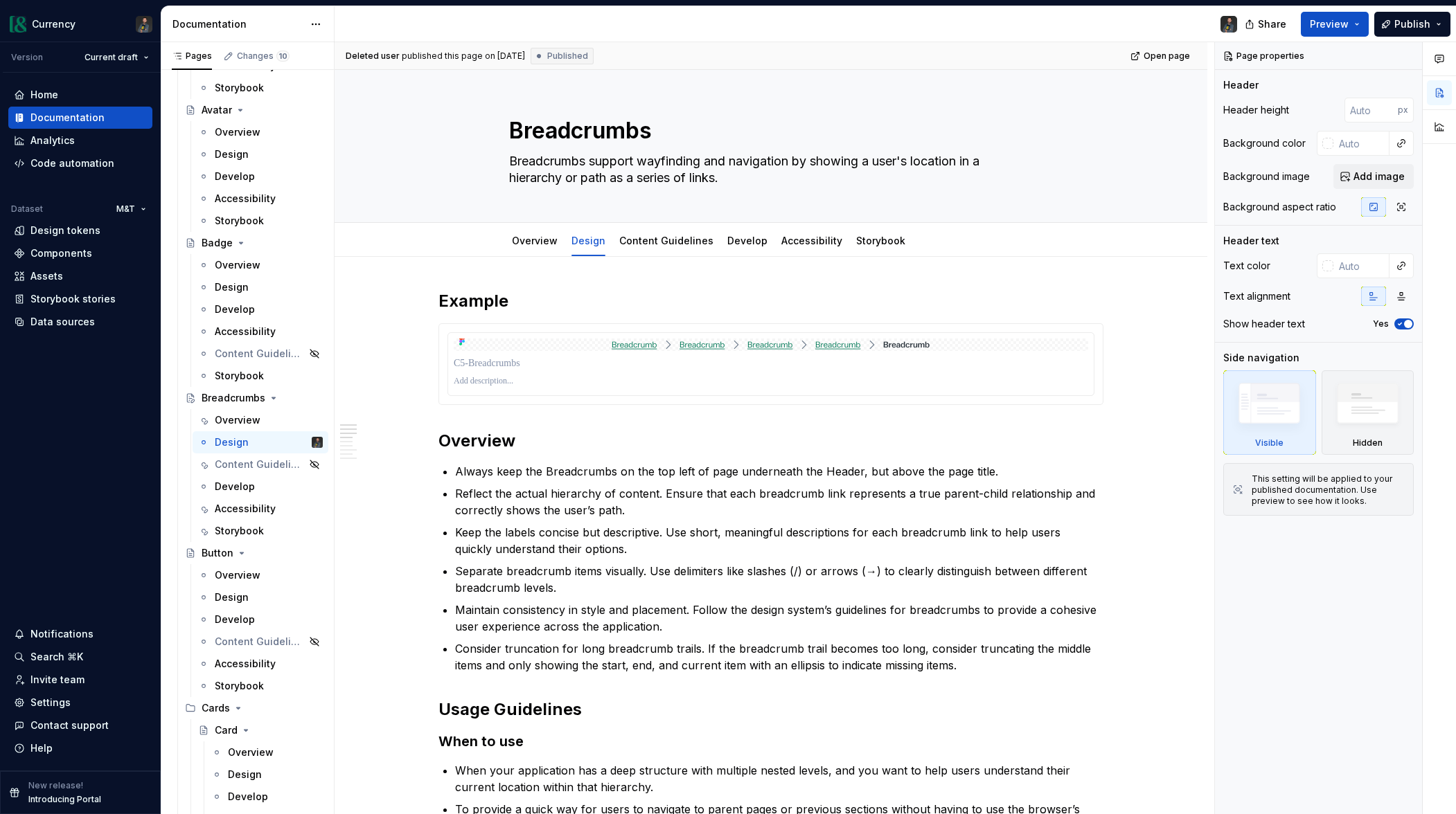
click at [471, 441] on h2 "Overview" at bounding box center [771, 441] width 665 height 22
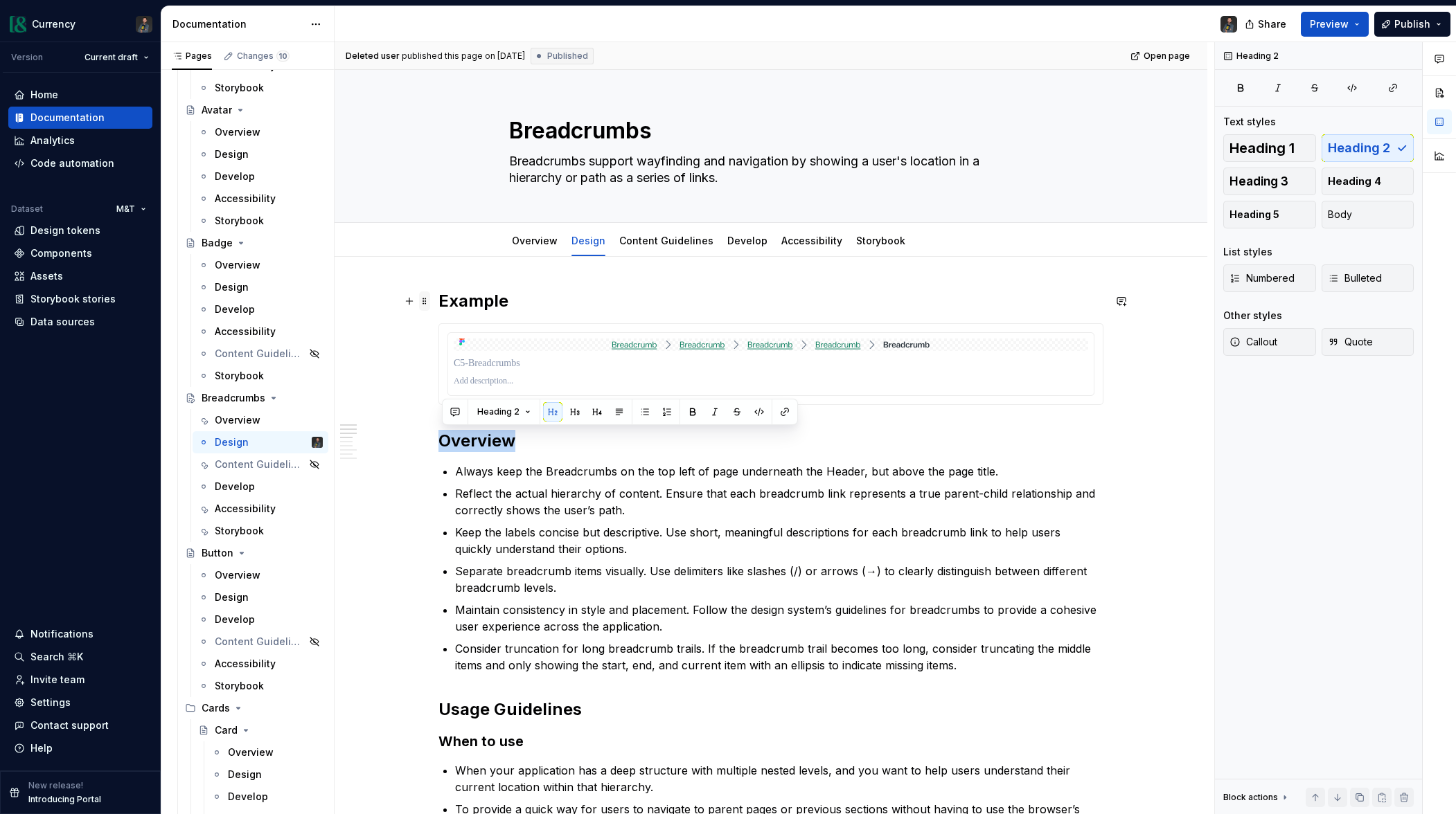
click at [430, 300] on span at bounding box center [424, 301] width 11 height 20
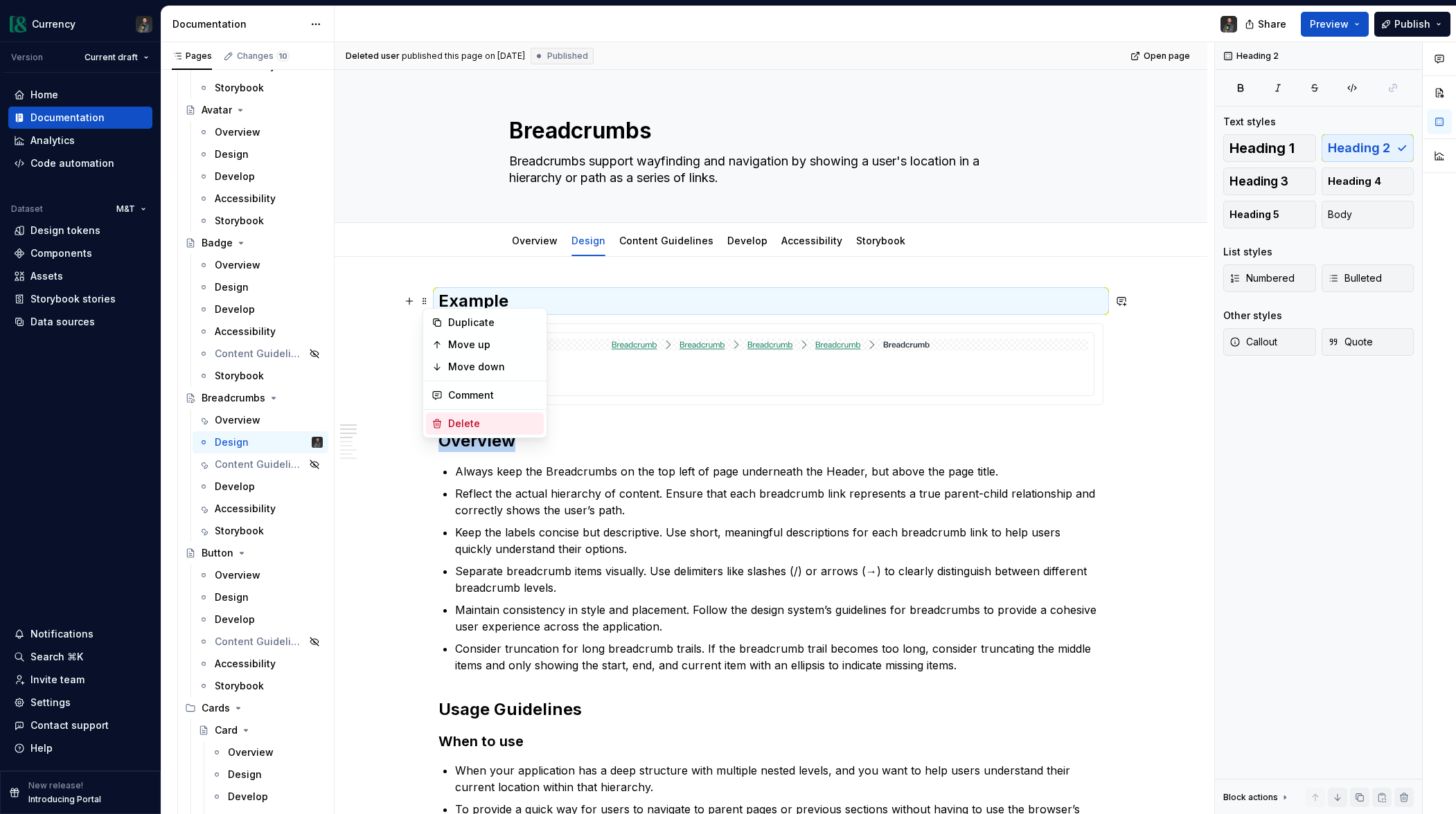
click at [457, 432] on div "Delete" at bounding box center [484, 424] width 118 height 22
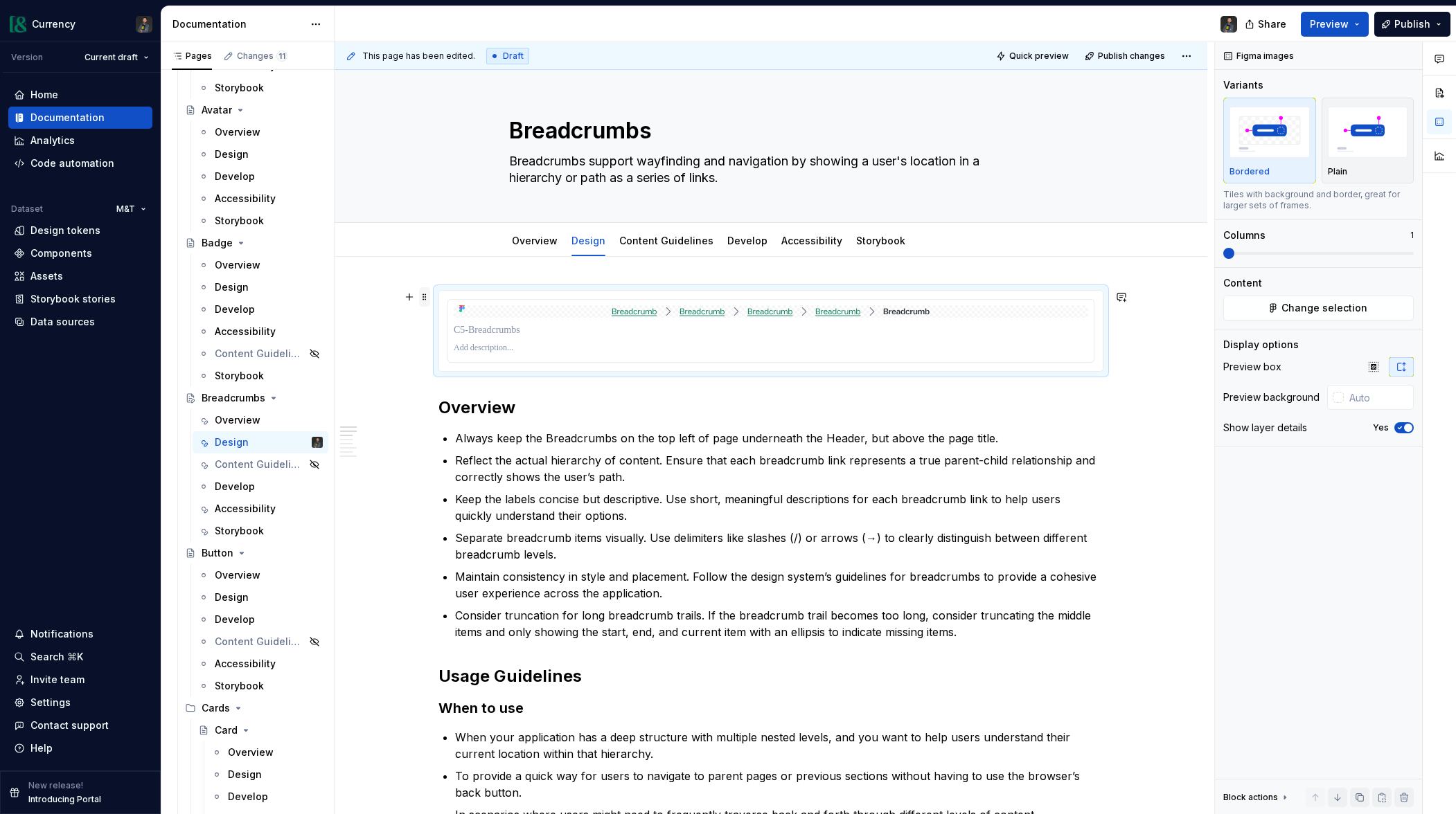
click at [426, 299] on span at bounding box center [424, 297] width 11 height 20
click at [463, 425] on div "Delete" at bounding box center [493, 420] width 90 height 14
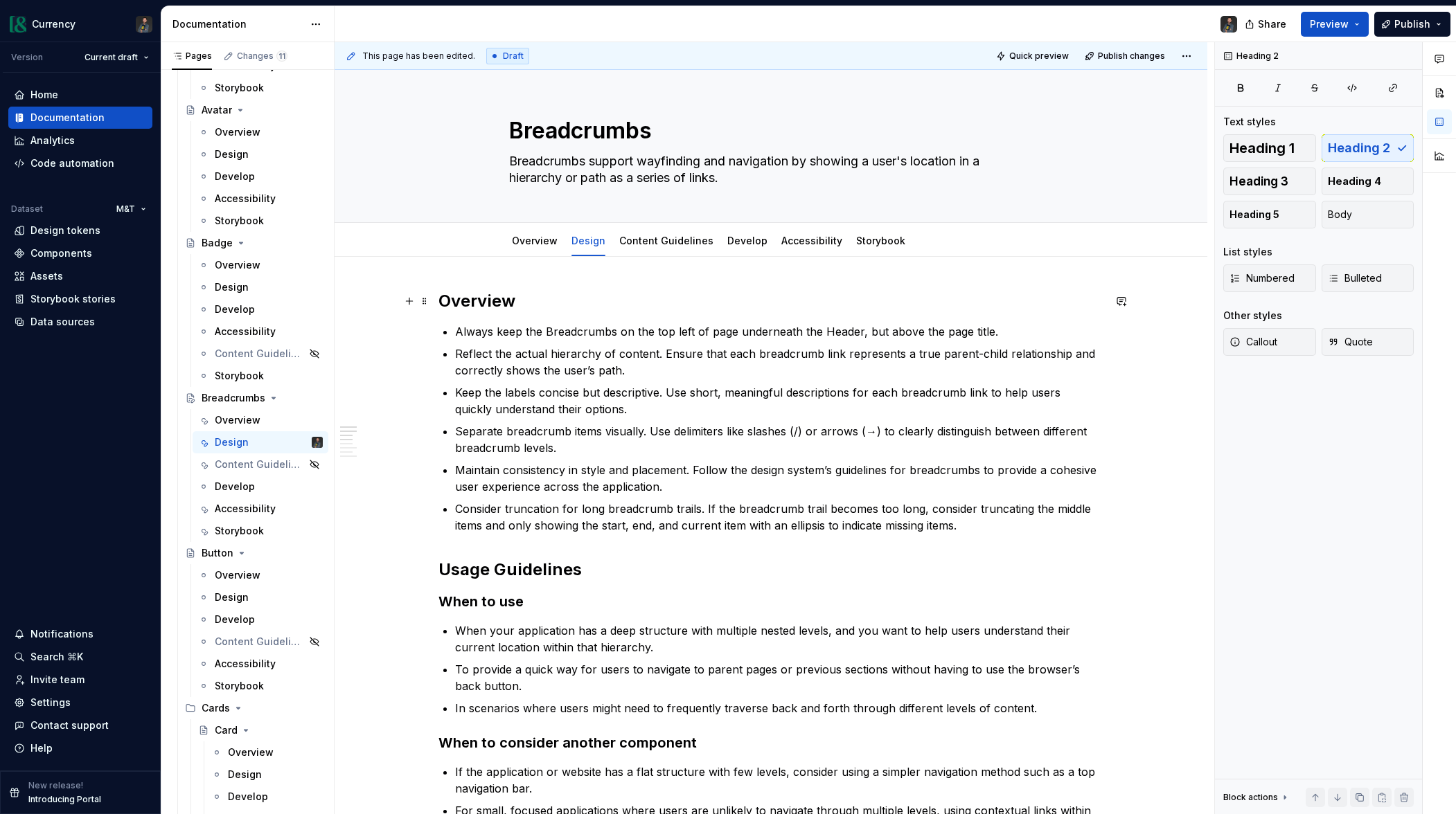
click at [471, 303] on h2 "Overview" at bounding box center [771, 301] width 665 height 22
click at [798, 337] on p "Always keep the Breadcrumbs on the top left of page underneath the Header, but …" at bounding box center [779, 332] width 648 height 17
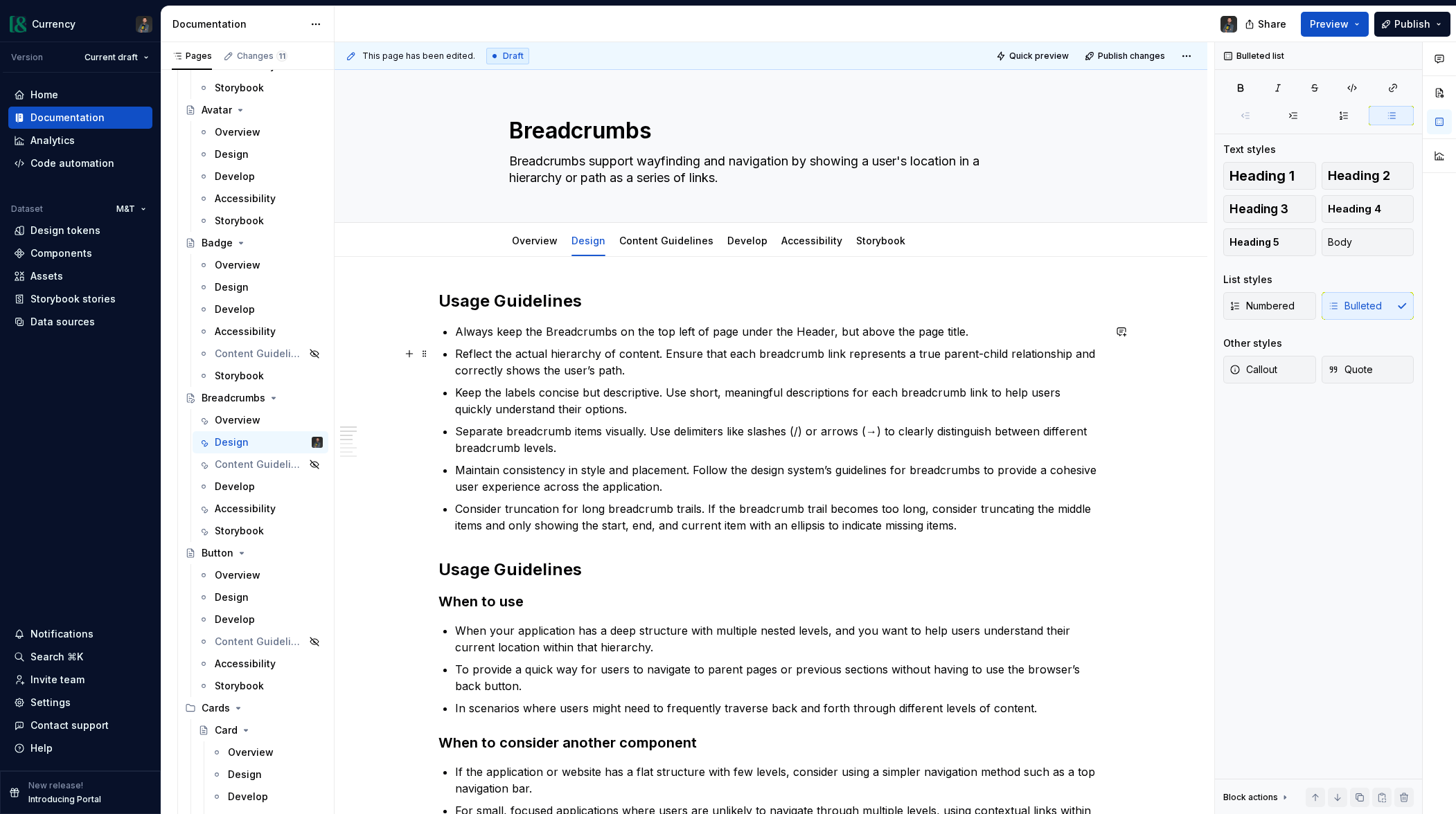
click at [626, 371] on p "Reflect the actual hierarchy of content. Ensure that each breadcrumb link repre…" at bounding box center [779, 362] width 648 height 33
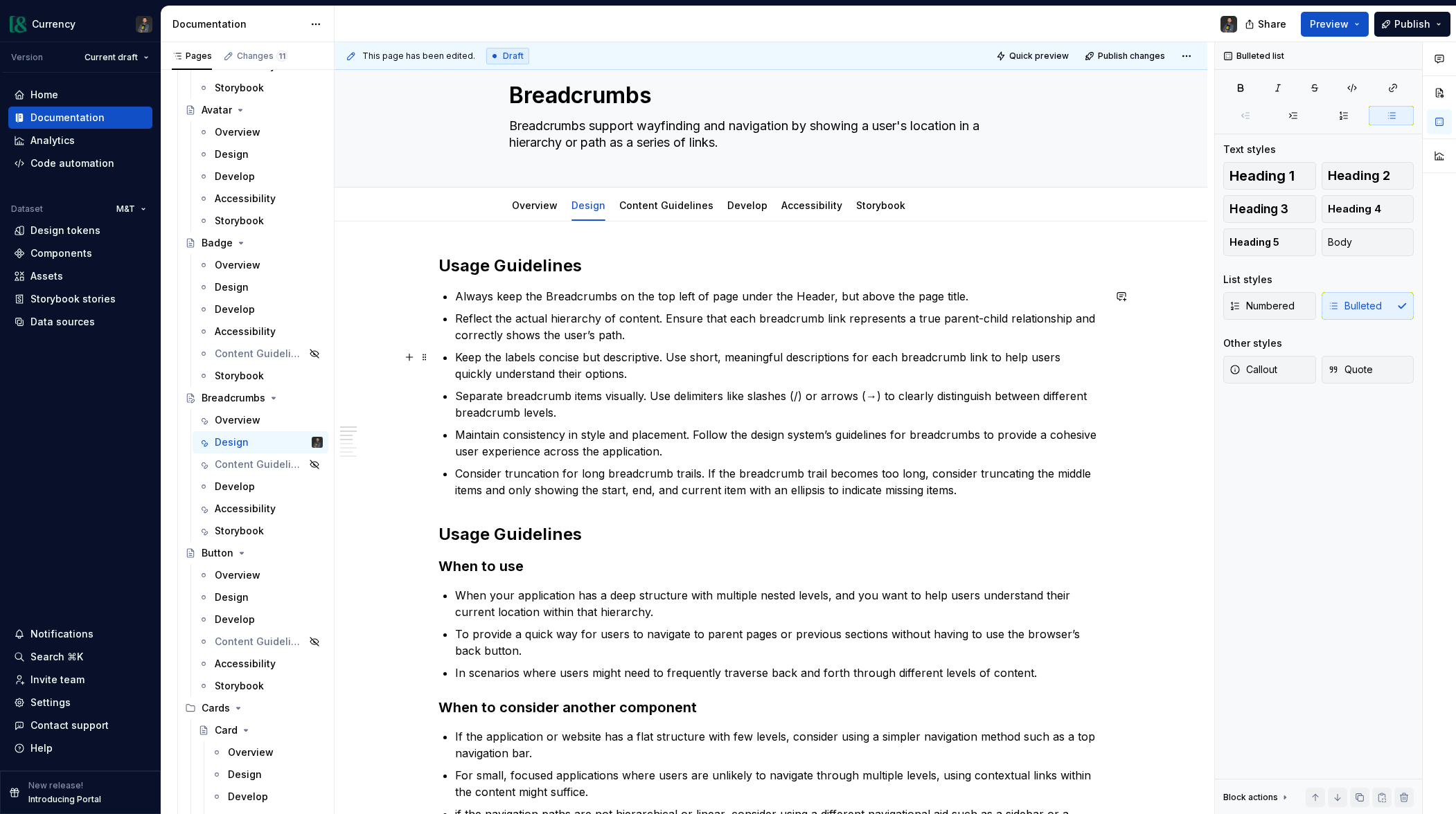
scroll to position [37, 0]
click at [697, 356] on p "Keep the labels concise but descriptive. Use short, meaningful descriptions for…" at bounding box center [779, 363] width 648 height 33
click at [655, 202] on link "Content Guidelines" at bounding box center [666, 204] width 94 height 12
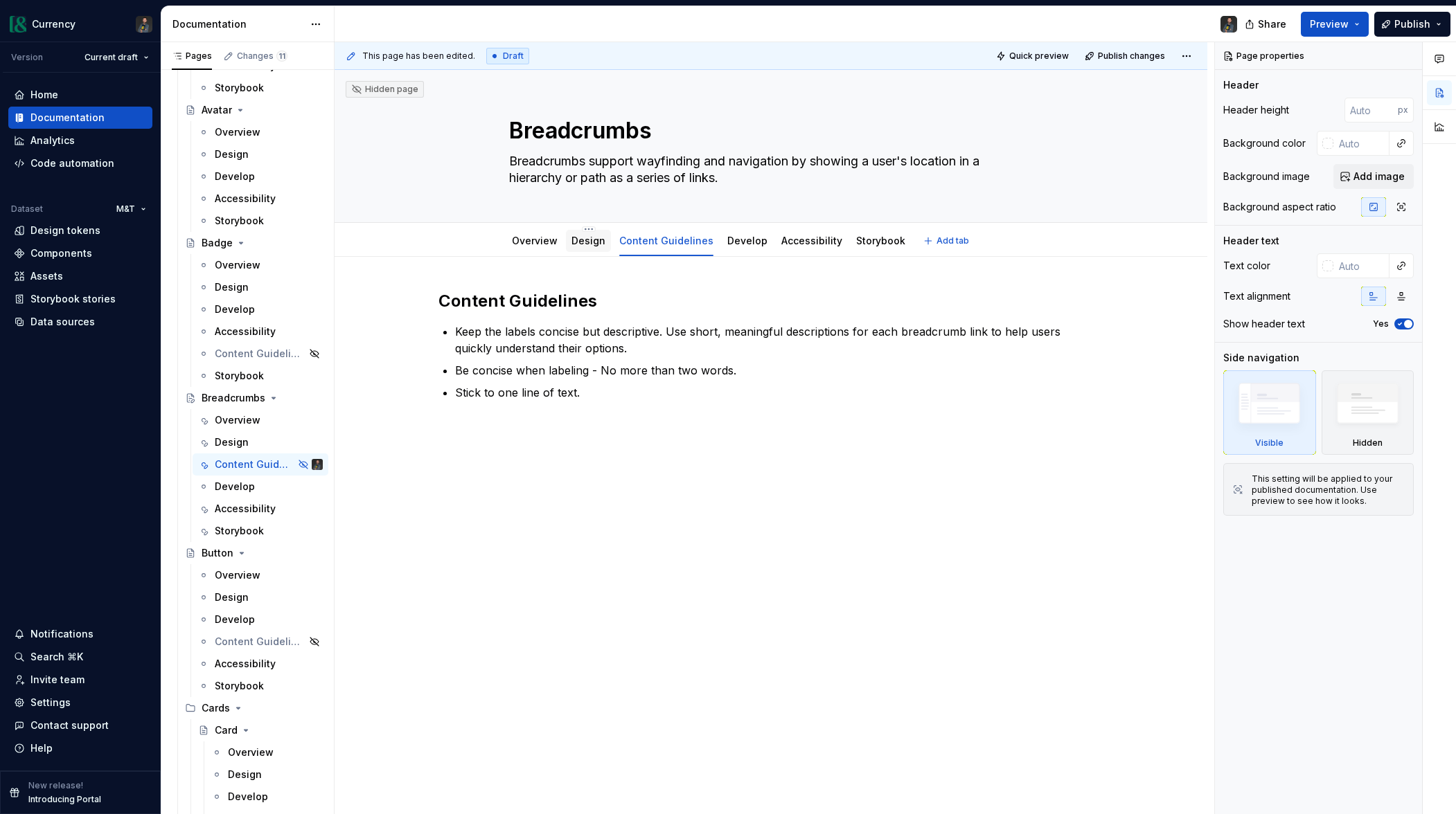
click at [593, 247] on div "Design" at bounding box center [589, 241] width 34 height 14
click at [588, 245] on link "Design" at bounding box center [589, 241] width 34 height 12
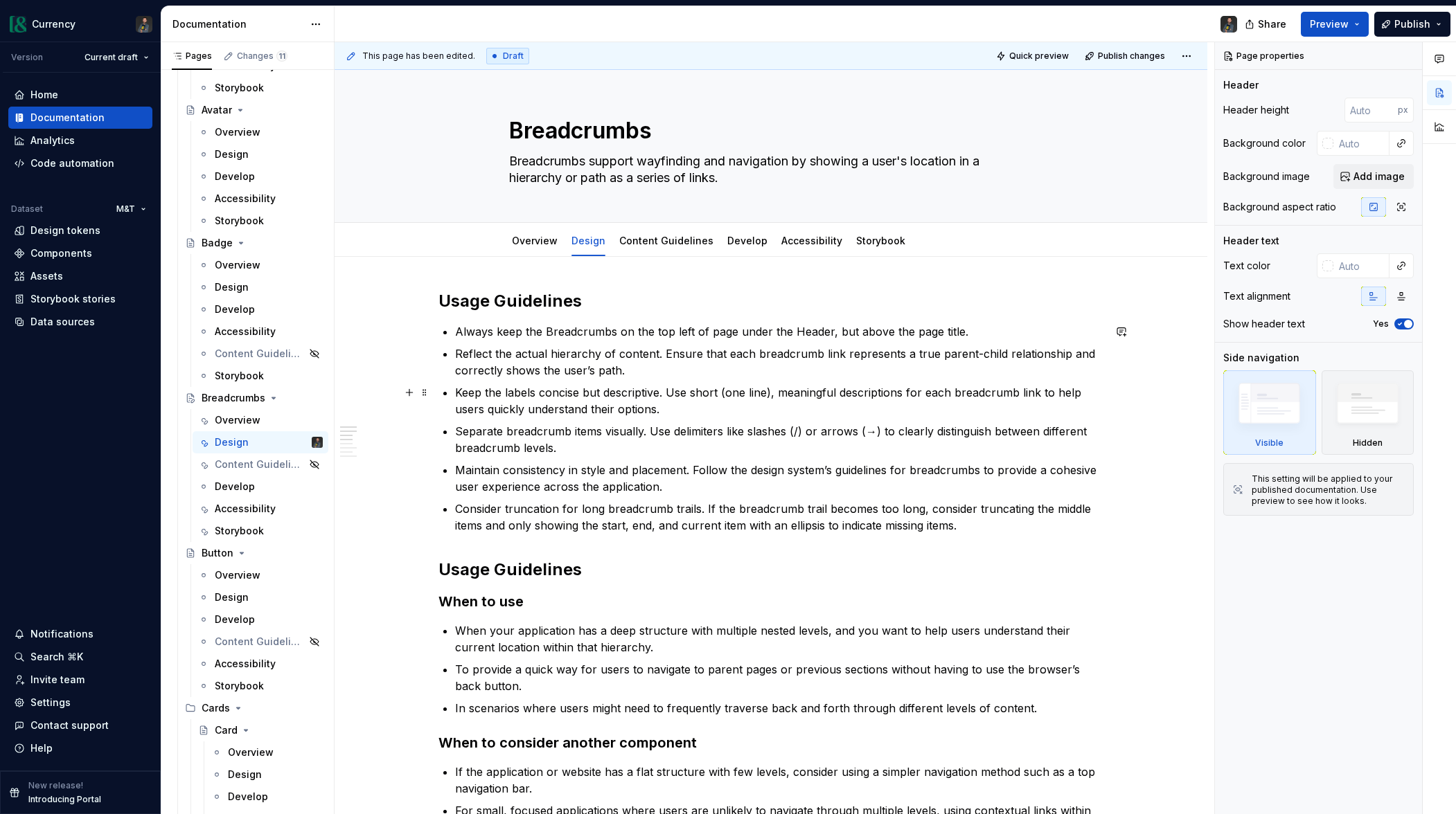
click at [772, 391] on p "Keep the labels concise but descriptive. Use short (one line), meaningful descr…" at bounding box center [779, 400] width 648 height 33
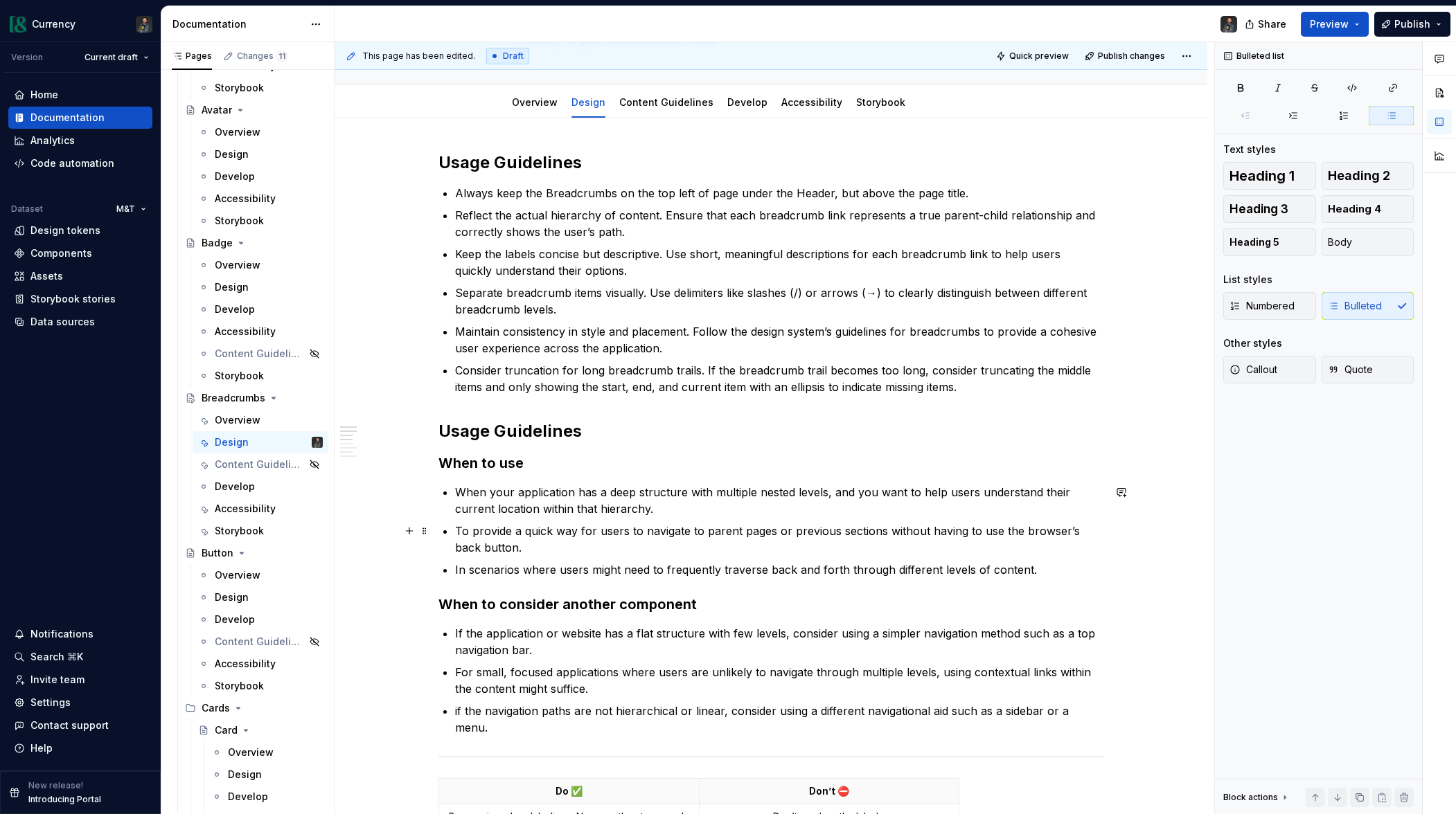
scroll to position [170, 0]
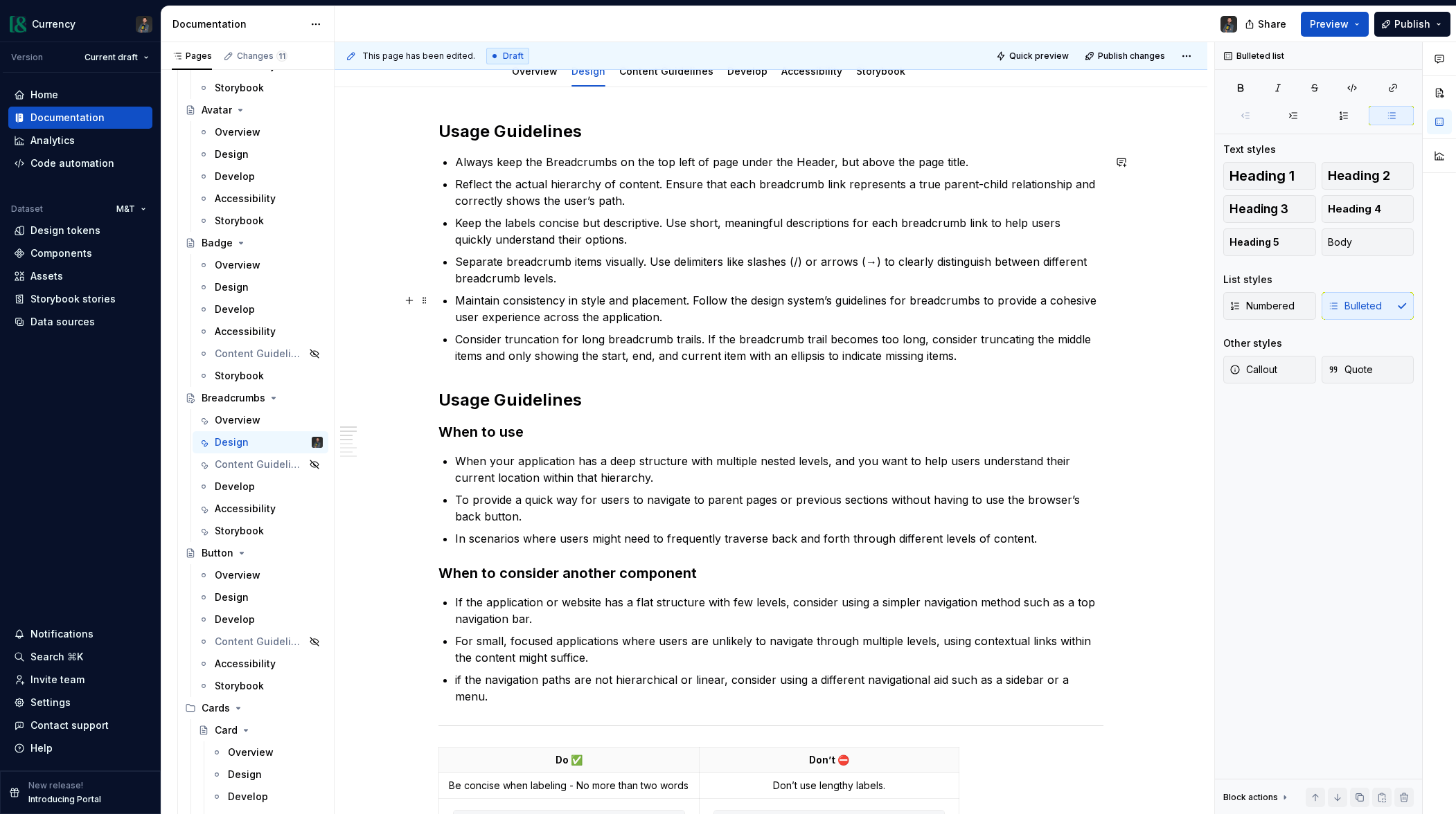
click at [653, 319] on p "Maintain consistency in style and placement. Follow the design system’s guideli…" at bounding box center [779, 309] width 648 height 33
drag, startPoint x: 670, startPoint y: 318, endPoint x: 459, endPoint y: 304, distance: 211.5
click at [459, 304] on p "Maintain consistency in style and placement. Follow the design system’s guideli…" at bounding box center [779, 309] width 648 height 33
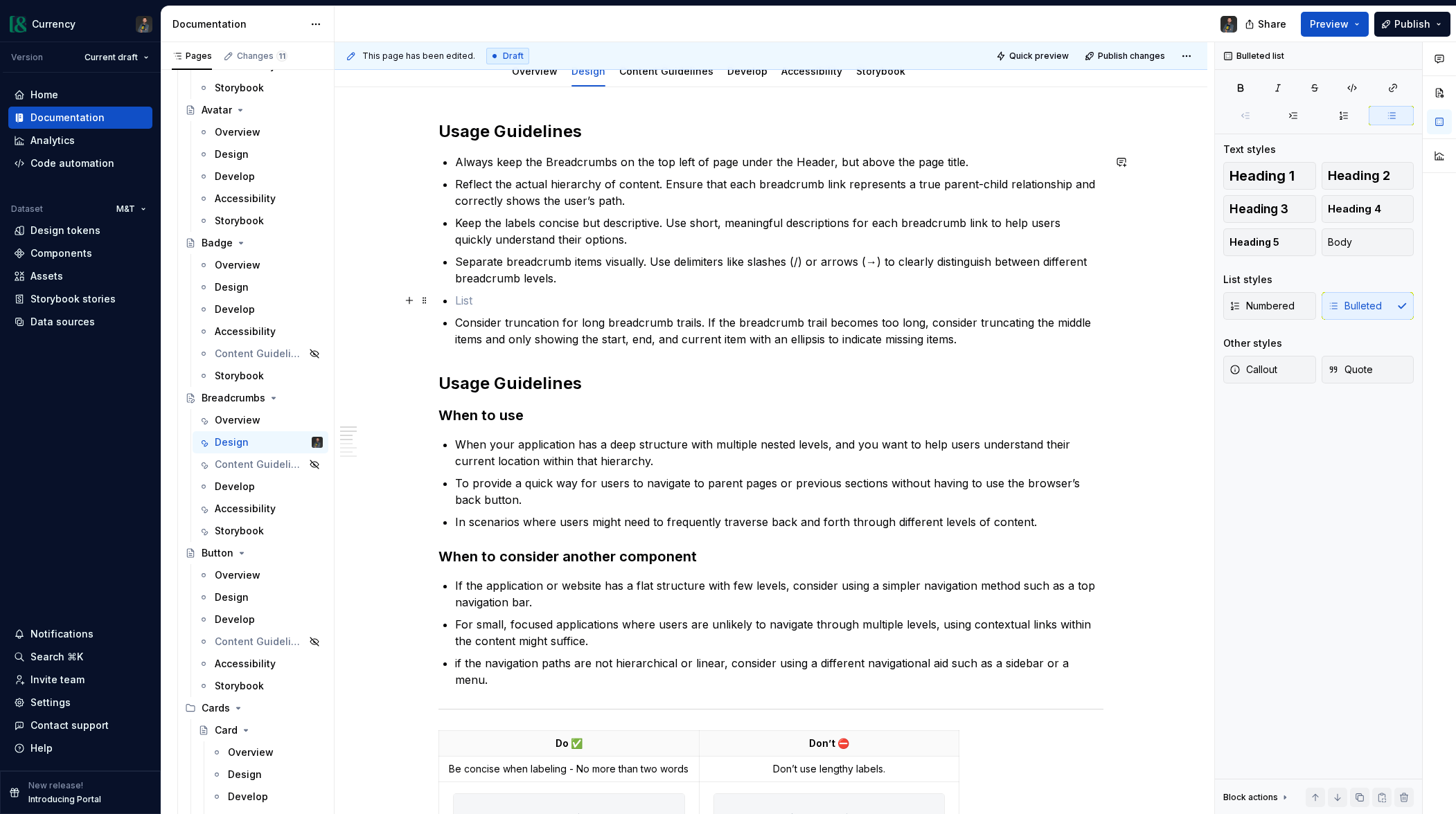
click at [489, 304] on p at bounding box center [779, 301] width 648 height 17
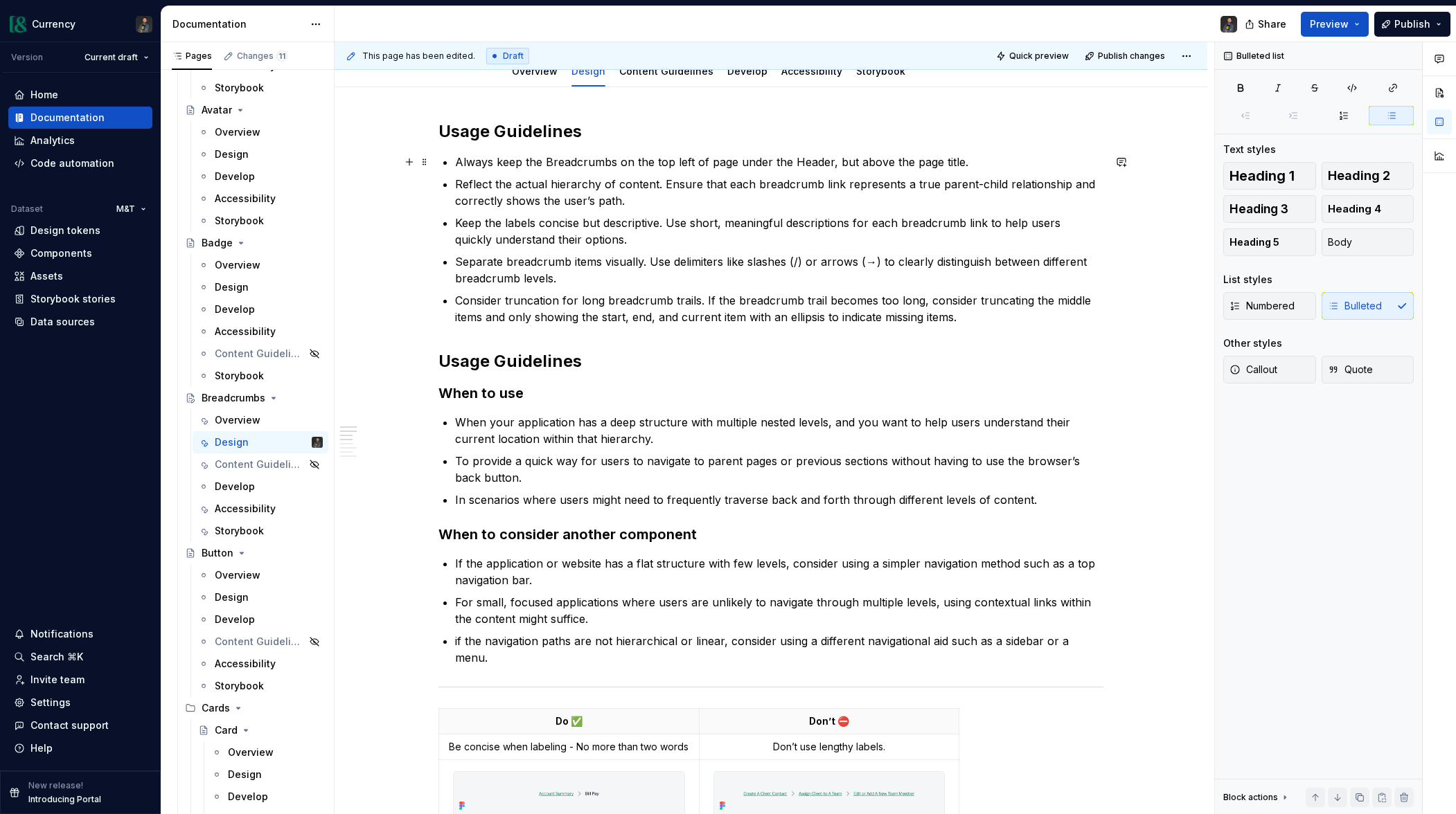
click at [531, 161] on p "Always keep the Breadcrumbs on the top left of page under the Header, but above…" at bounding box center [779, 162] width 648 height 17
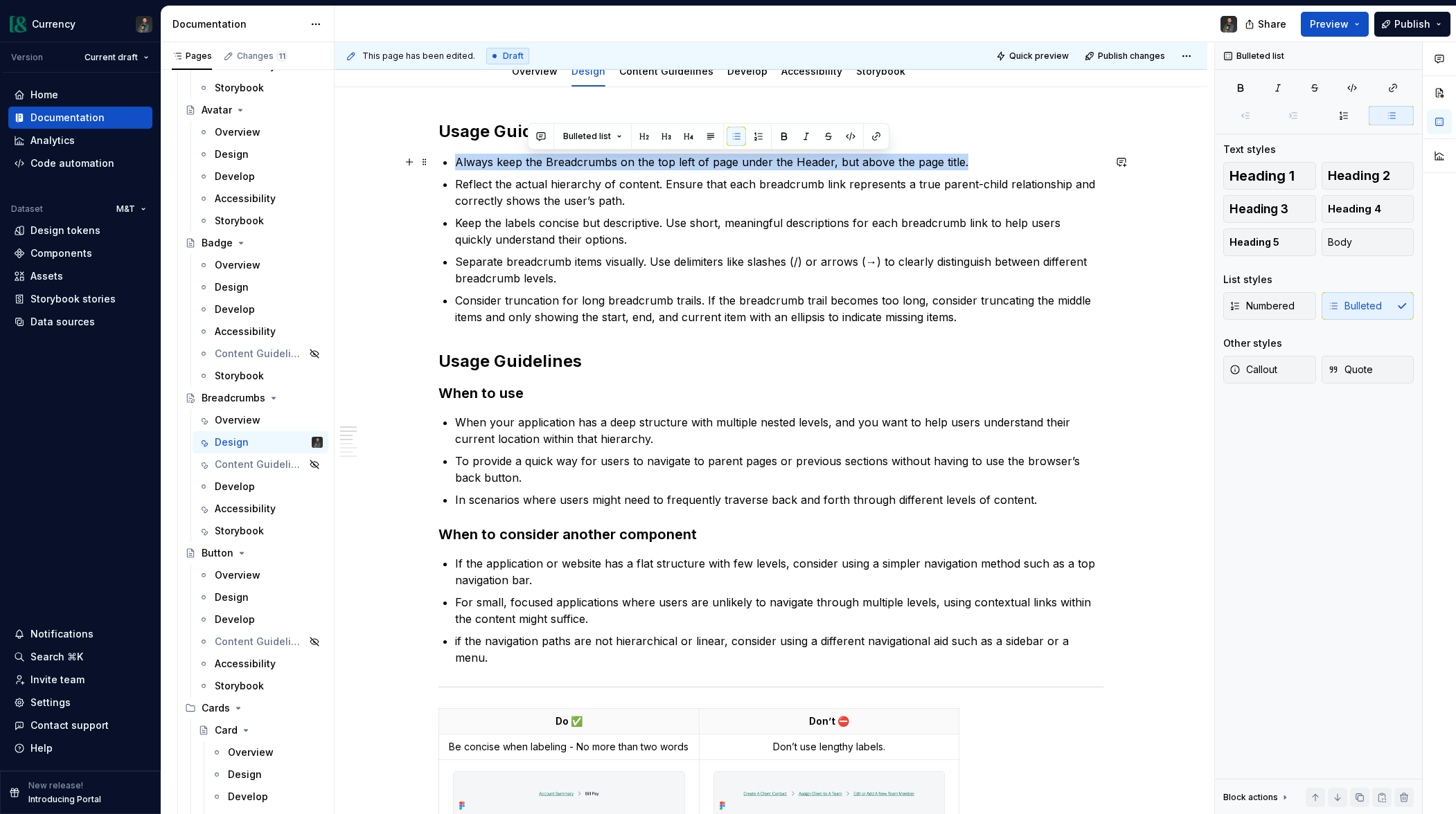
click at [531, 161] on p "Always keep the Breadcrumbs on the top left of page under the Header, but above…" at bounding box center [779, 162] width 648 height 17
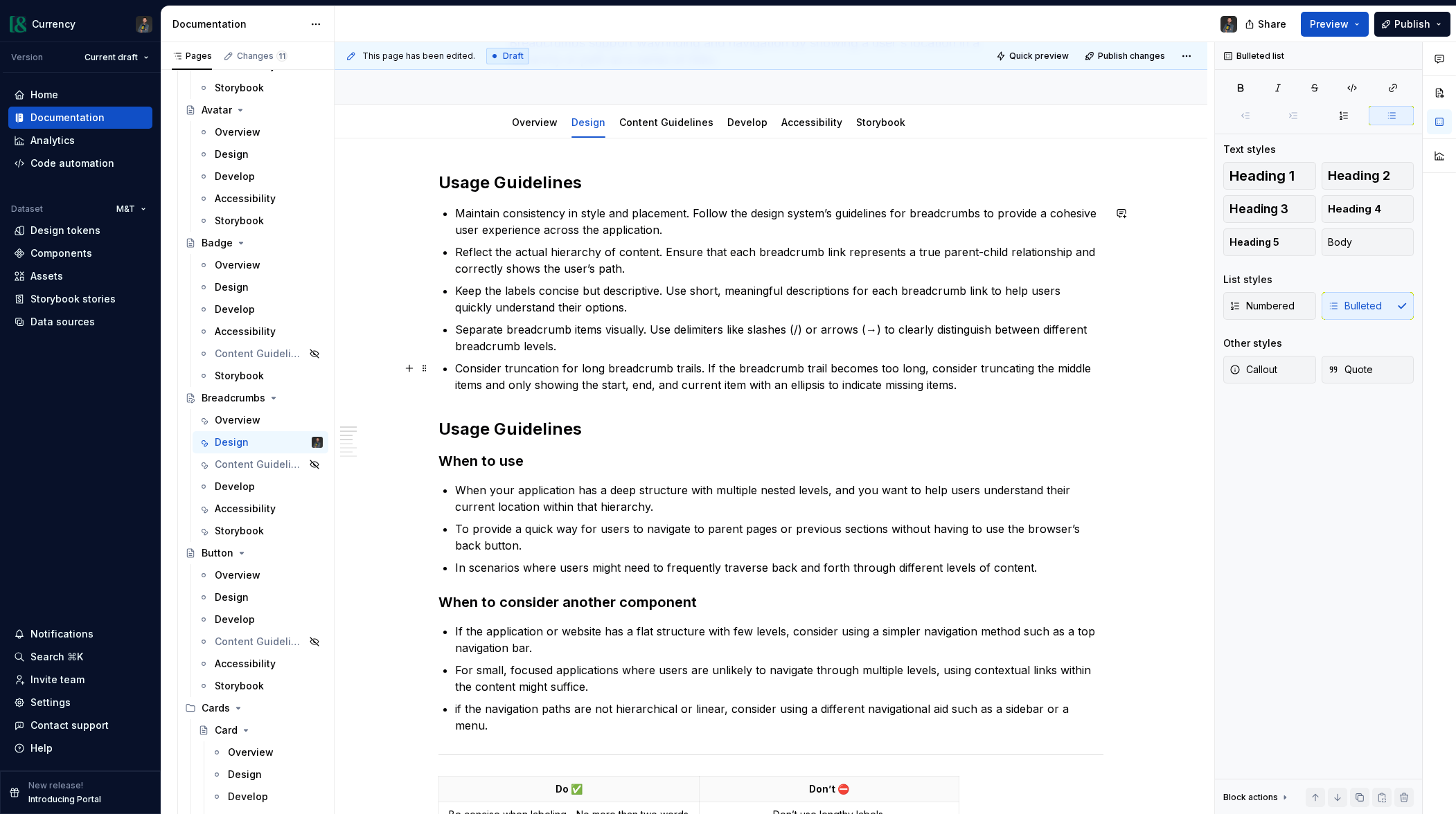
scroll to position [118, 0]
drag, startPoint x: 706, startPoint y: 369, endPoint x: 449, endPoint y: 362, distance: 257.1
click at [455, 362] on li "Consider truncation for long breadcrumb trails. If the breadcrumb trail becomes…" at bounding box center [779, 376] width 648 height 33
click at [580, 385] on p "Keep breadcrumb trails to one line of text. If the trail becomes too long, cons…" at bounding box center [779, 376] width 648 height 33
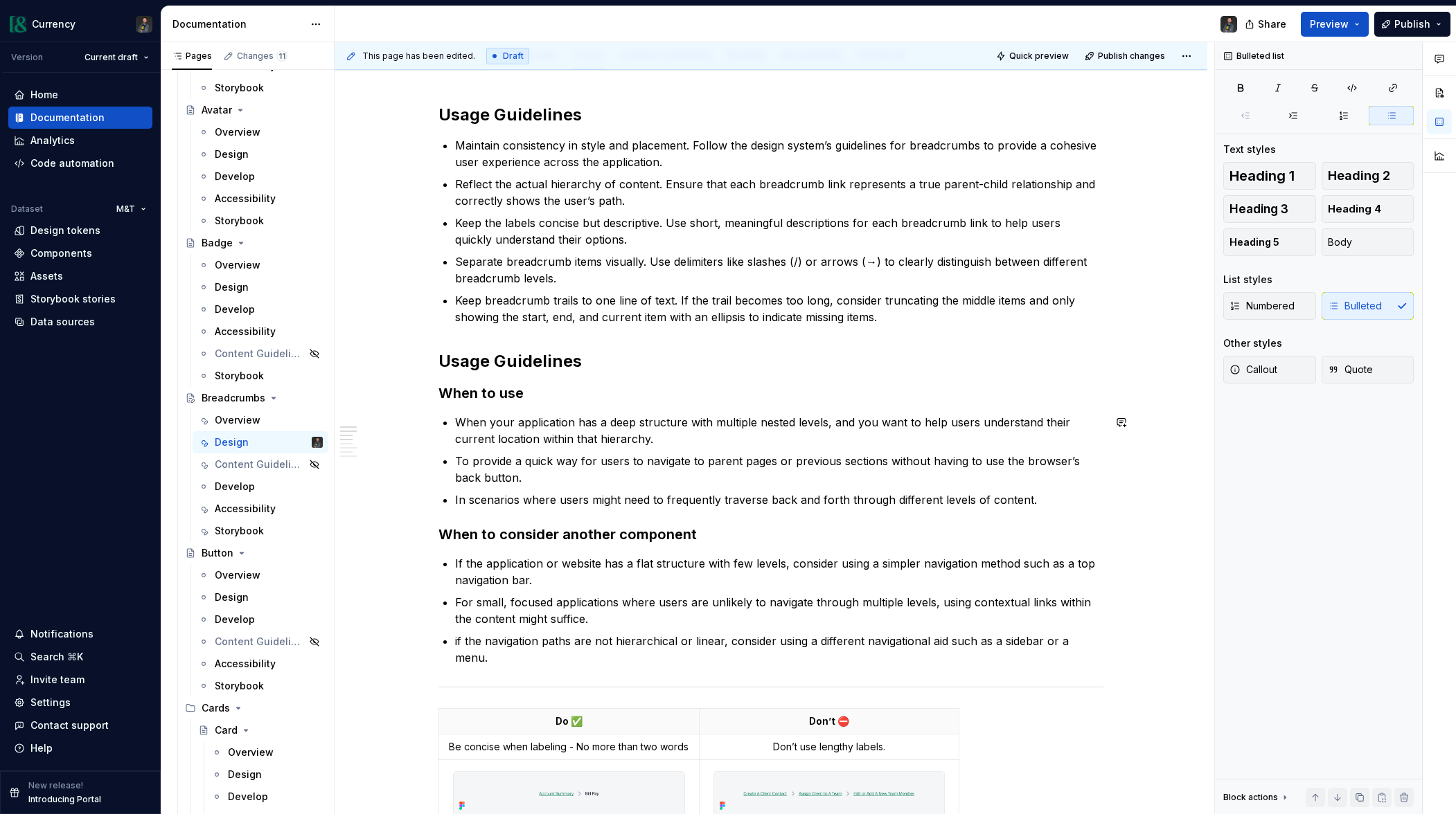
scroll to position [187, 0]
click at [404, 353] on button "button" at bounding box center [409, 360] width 20 height 20
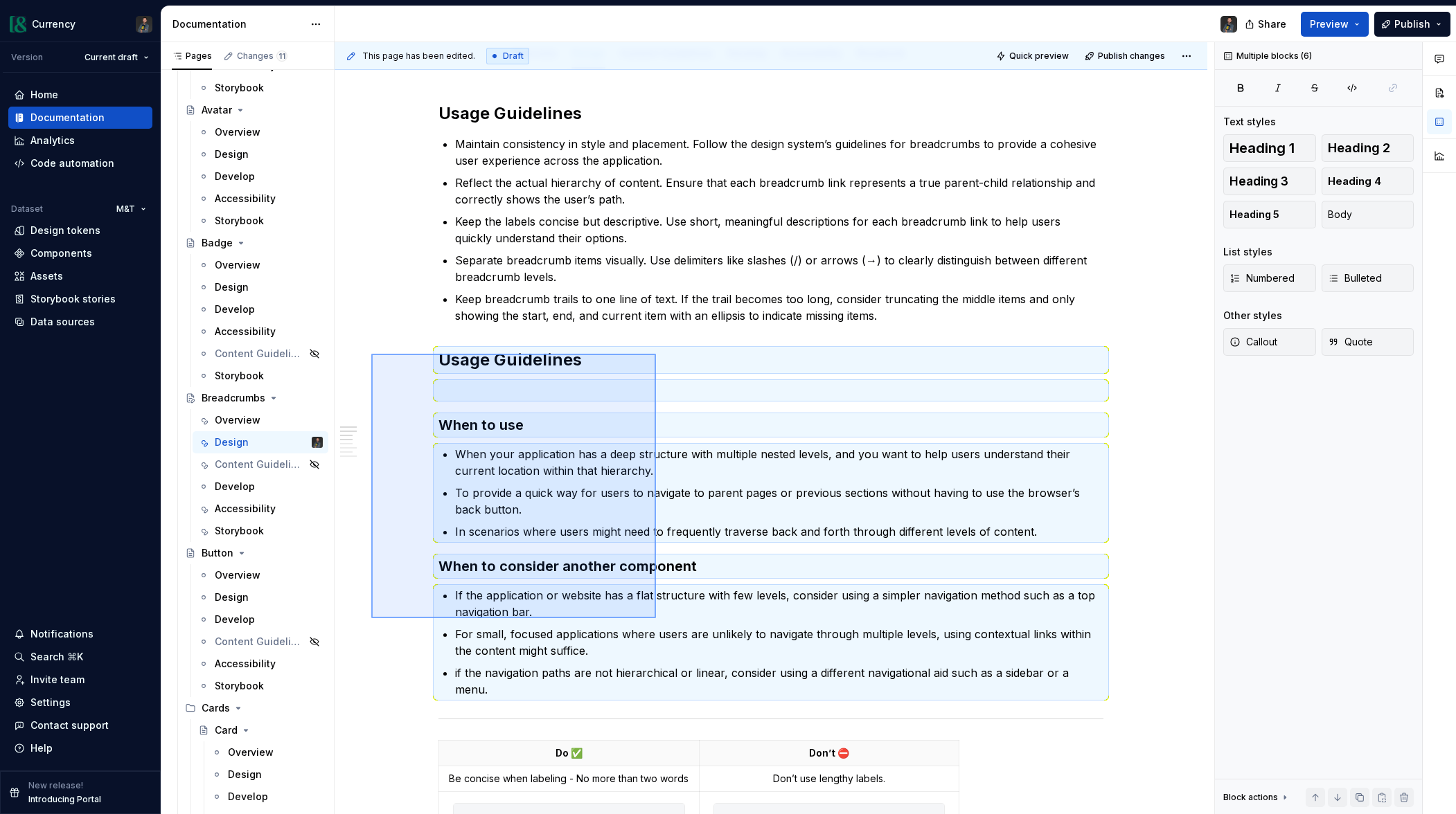
drag, startPoint x: 371, startPoint y: 354, endPoint x: 656, endPoint y: 619, distance: 389.2
click at [656, 618] on div "This page has been edited. Draft Quick preview Publish changes Breadcrumbs Brea…" at bounding box center [773, 428] width 879 height 772
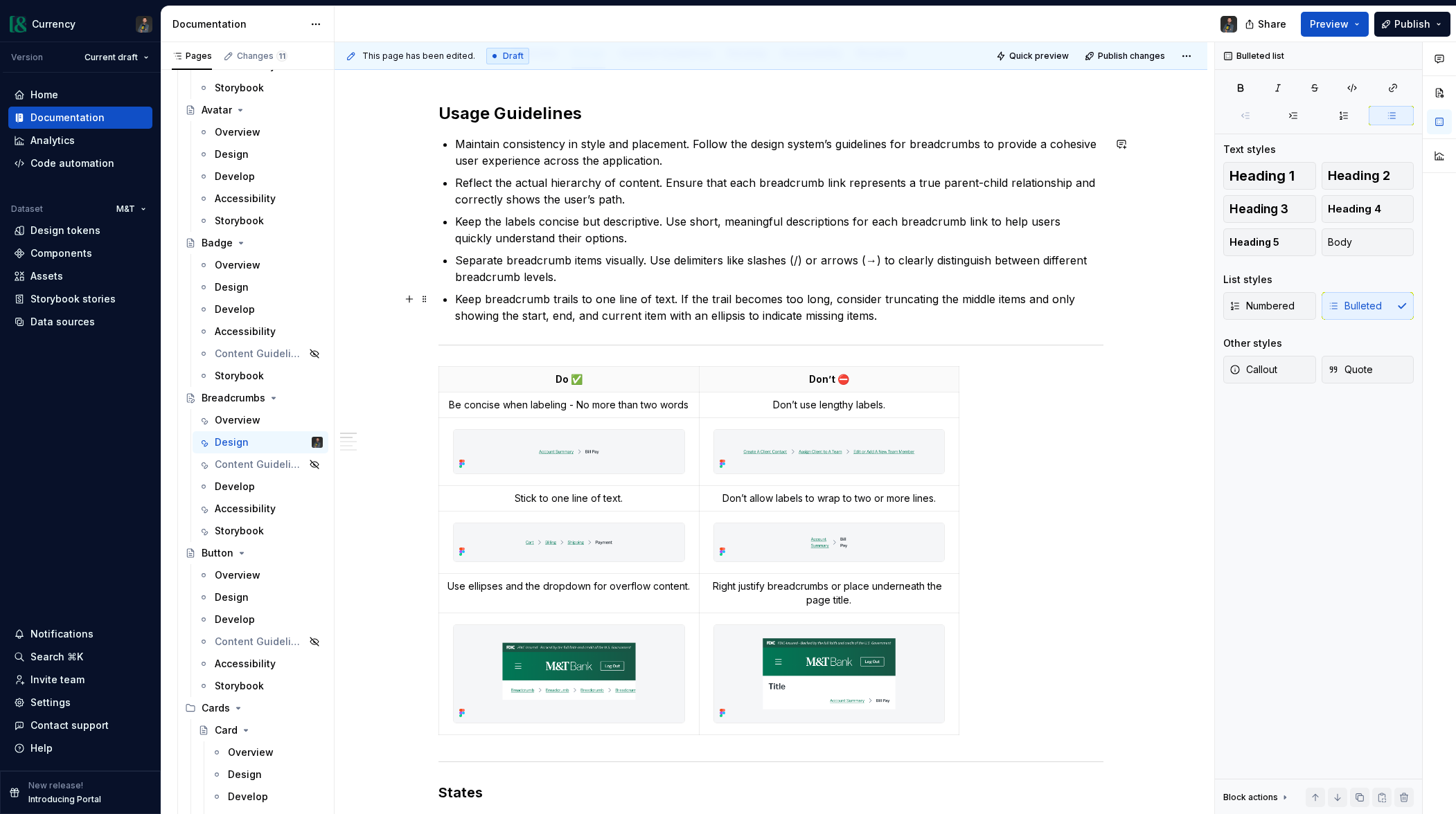
click at [931, 321] on p "Keep breadcrumb trails to one line of text. If the trail becomes too long, cons…" at bounding box center [779, 307] width 648 height 33
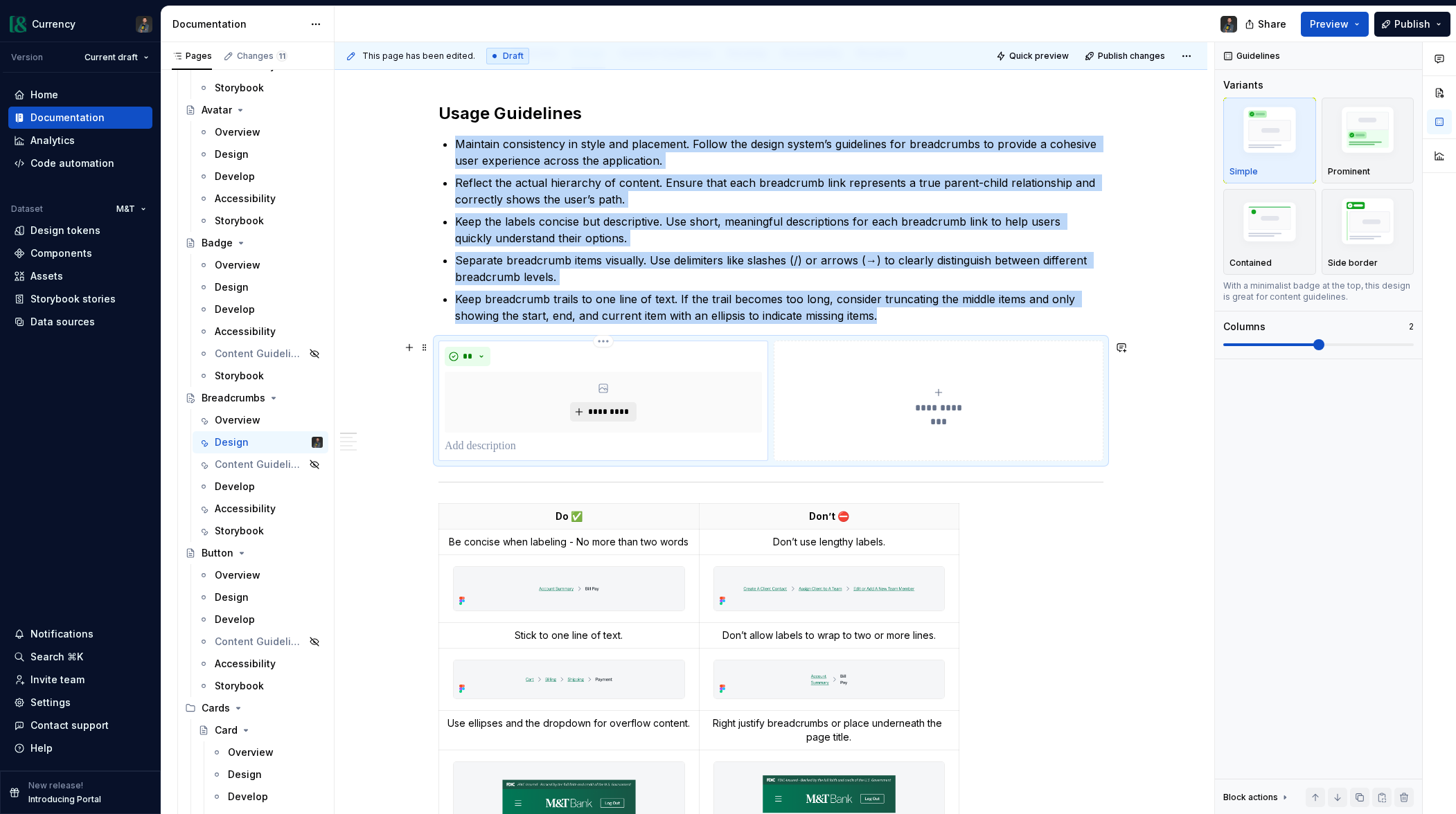
click at [596, 416] on span "*********" at bounding box center [609, 411] width 42 height 11
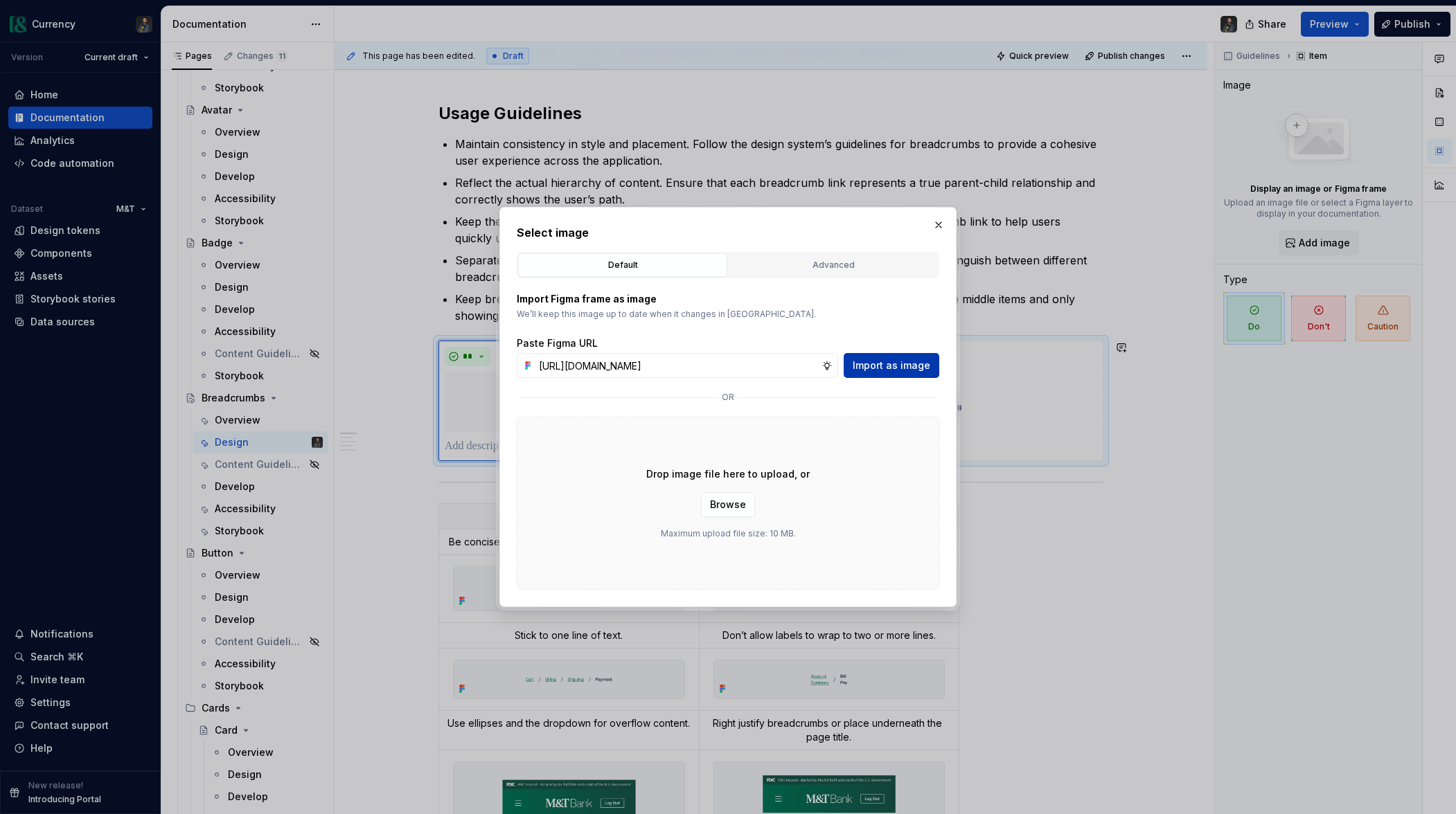
scroll to position [0, 0]
click at [910, 355] on button "Import as image" at bounding box center [891, 365] width 96 height 25
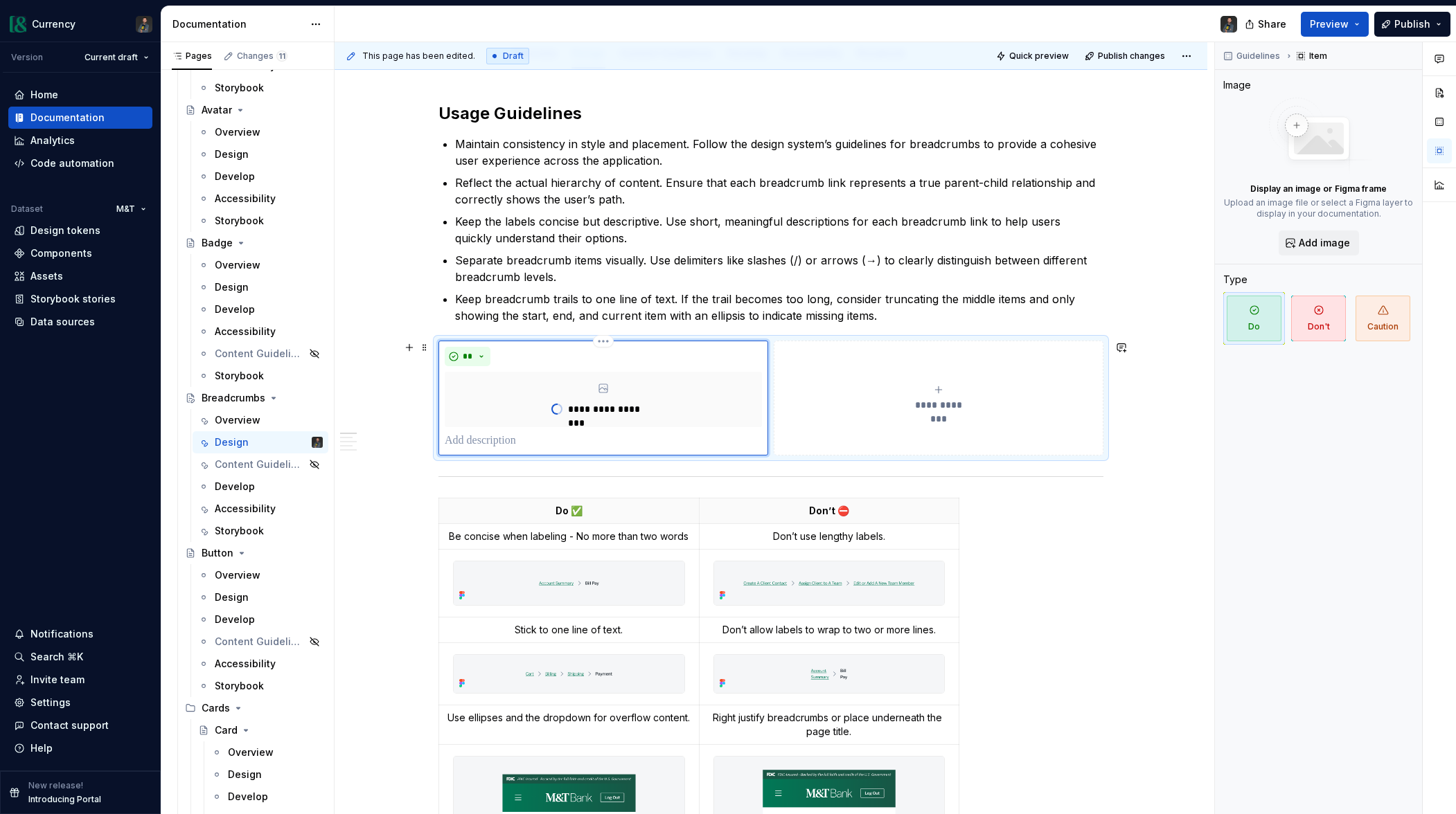
click at [606, 438] on p at bounding box center [603, 441] width 317 height 17
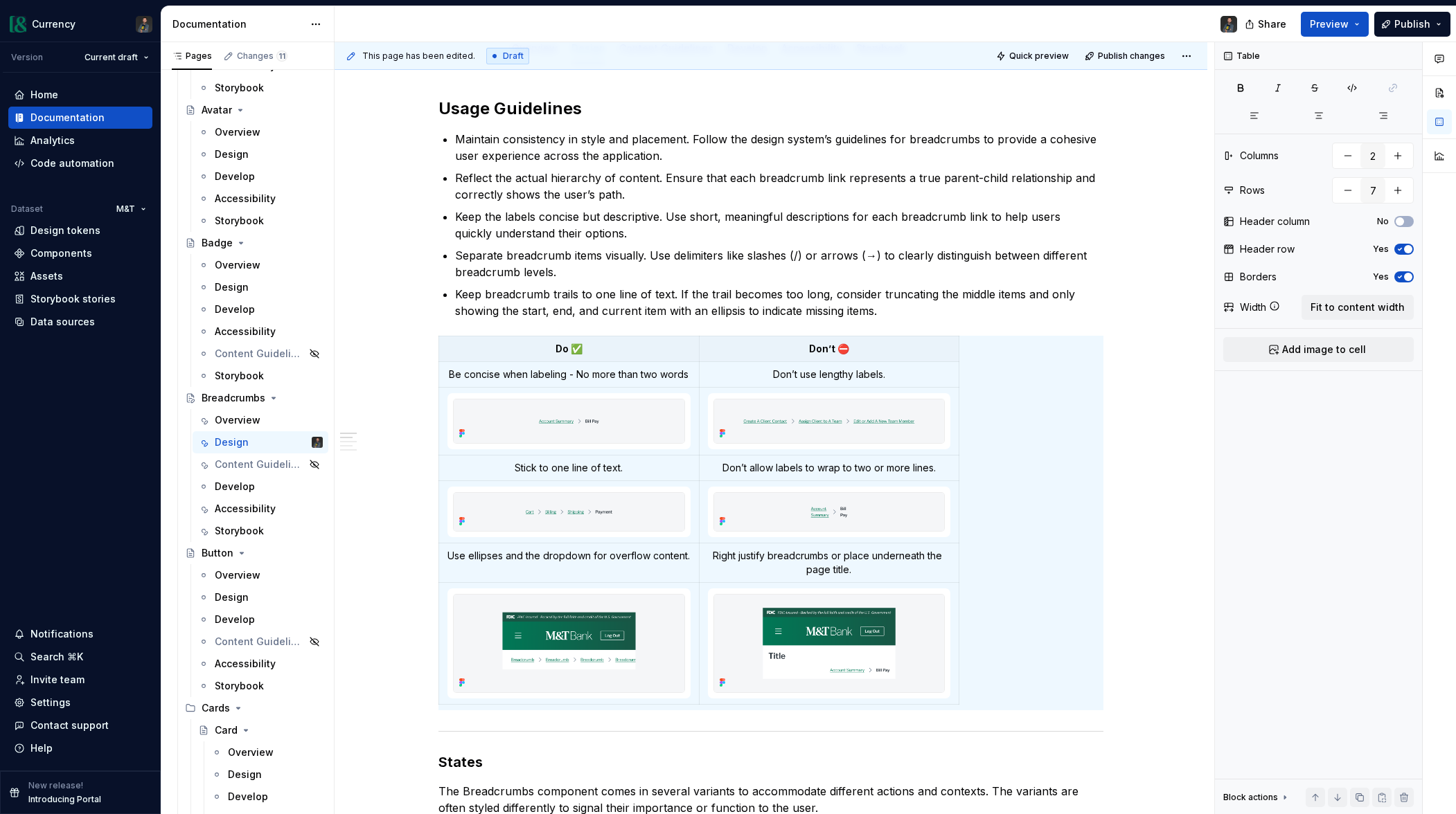
scroll to position [250, 0]
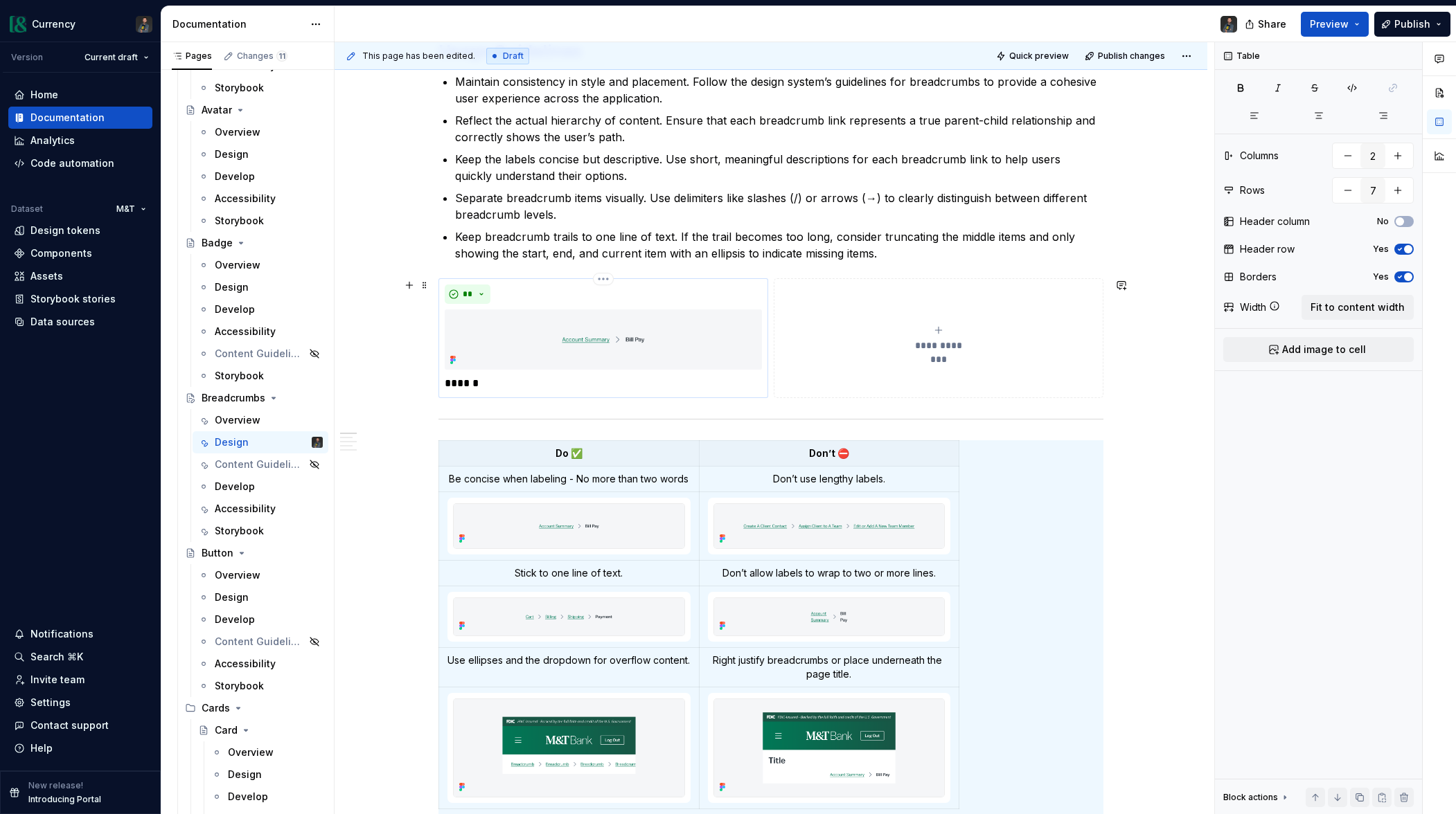
click at [488, 380] on p "******" at bounding box center [603, 384] width 317 height 17
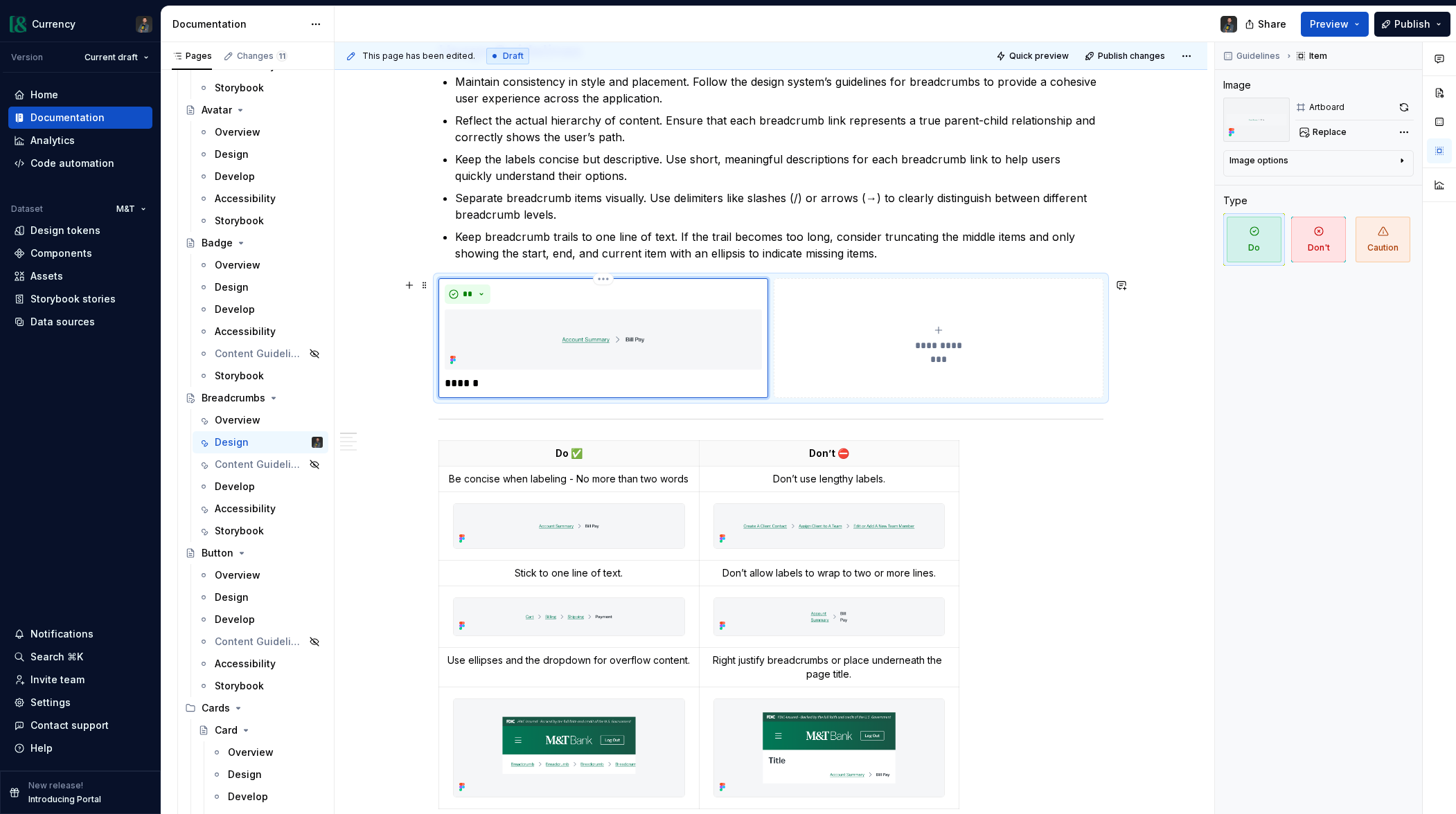
click at [488, 380] on p "******" at bounding box center [603, 384] width 317 height 17
click at [938, 339] on span "**********" at bounding box center [938, 345] width 64 height 14
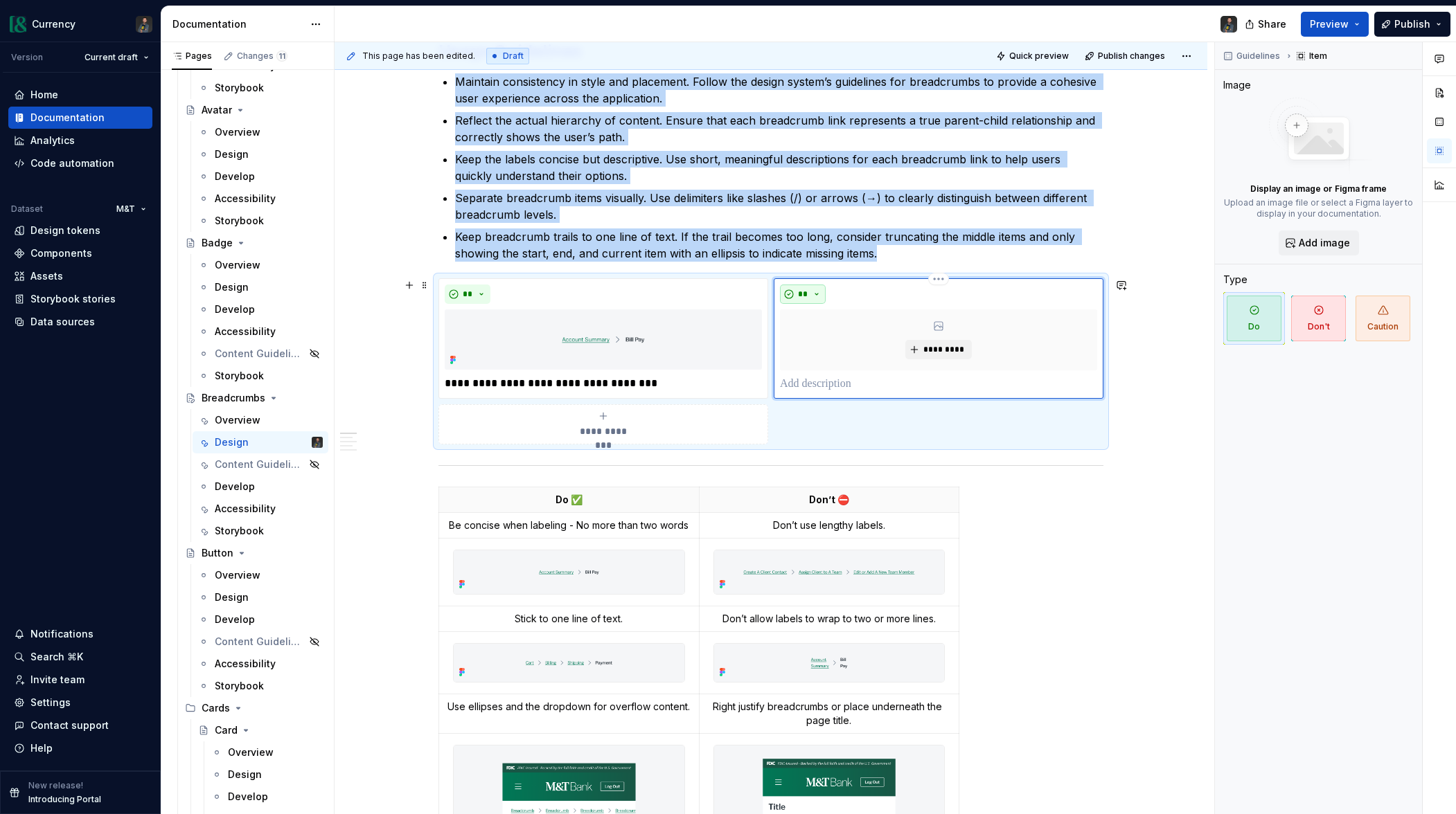
click at [813, 287] on button "**" at bounding box center [803, 294] width 46 height 20
click at [818, 342] on div "Suggestions" at bounding box center [814, 343] width 11 height 11
click at [924, 347] on button "*********" at bounding box center [938, 349] width 66 height 20
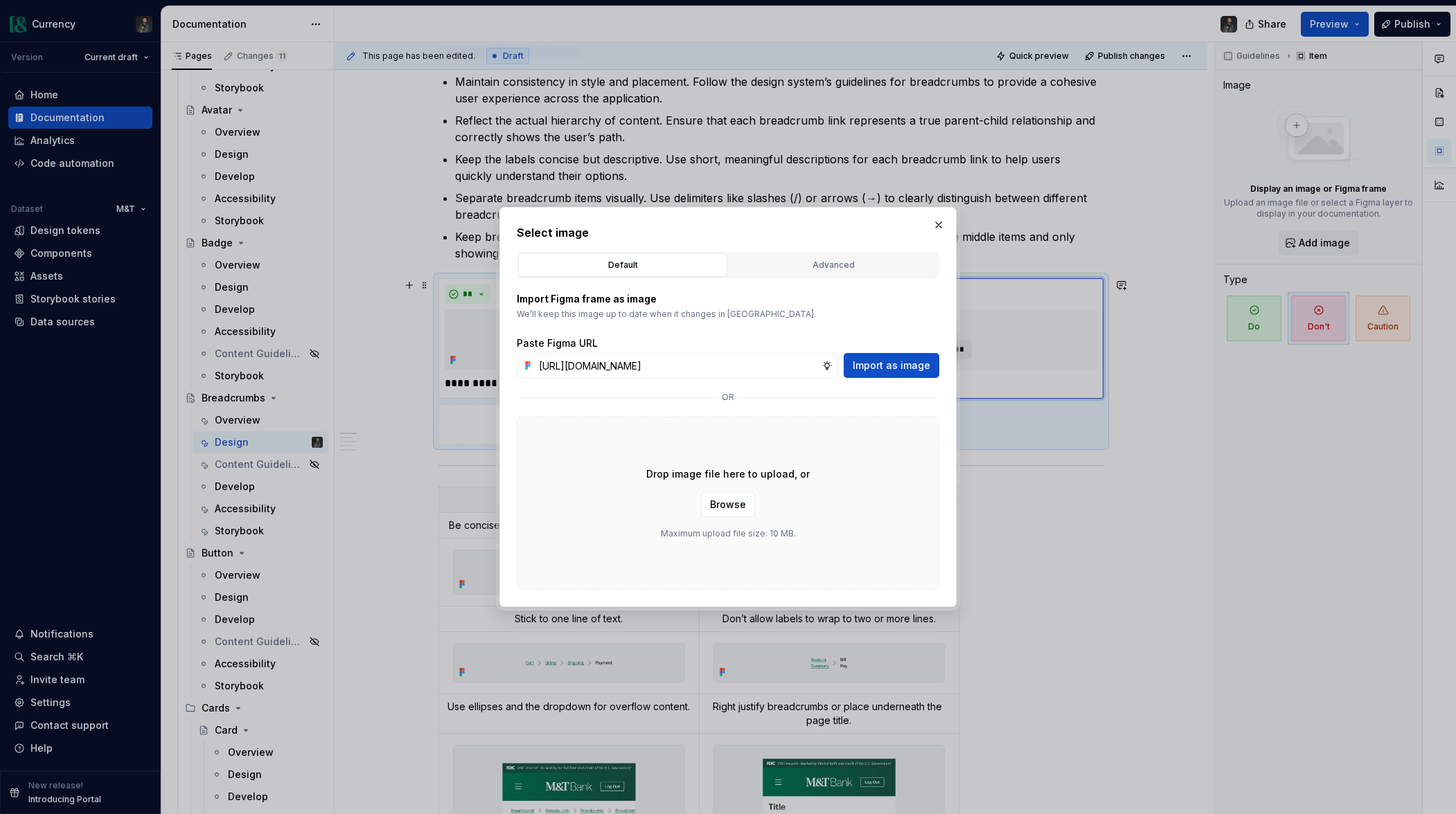
scroll to position [0, 285]
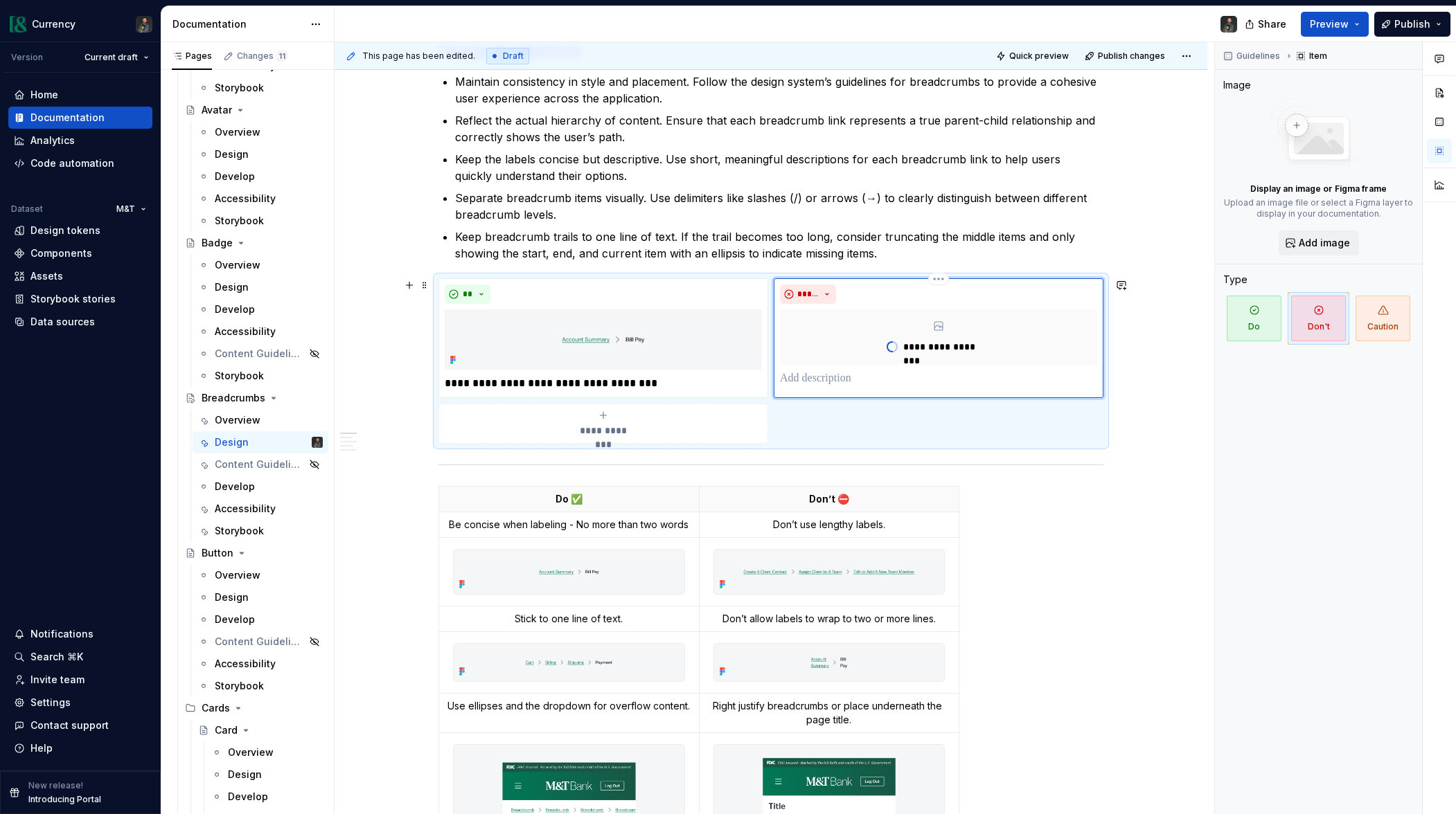
click at [833, 381] on p at bounding box center [939, 379] width 317 height 17
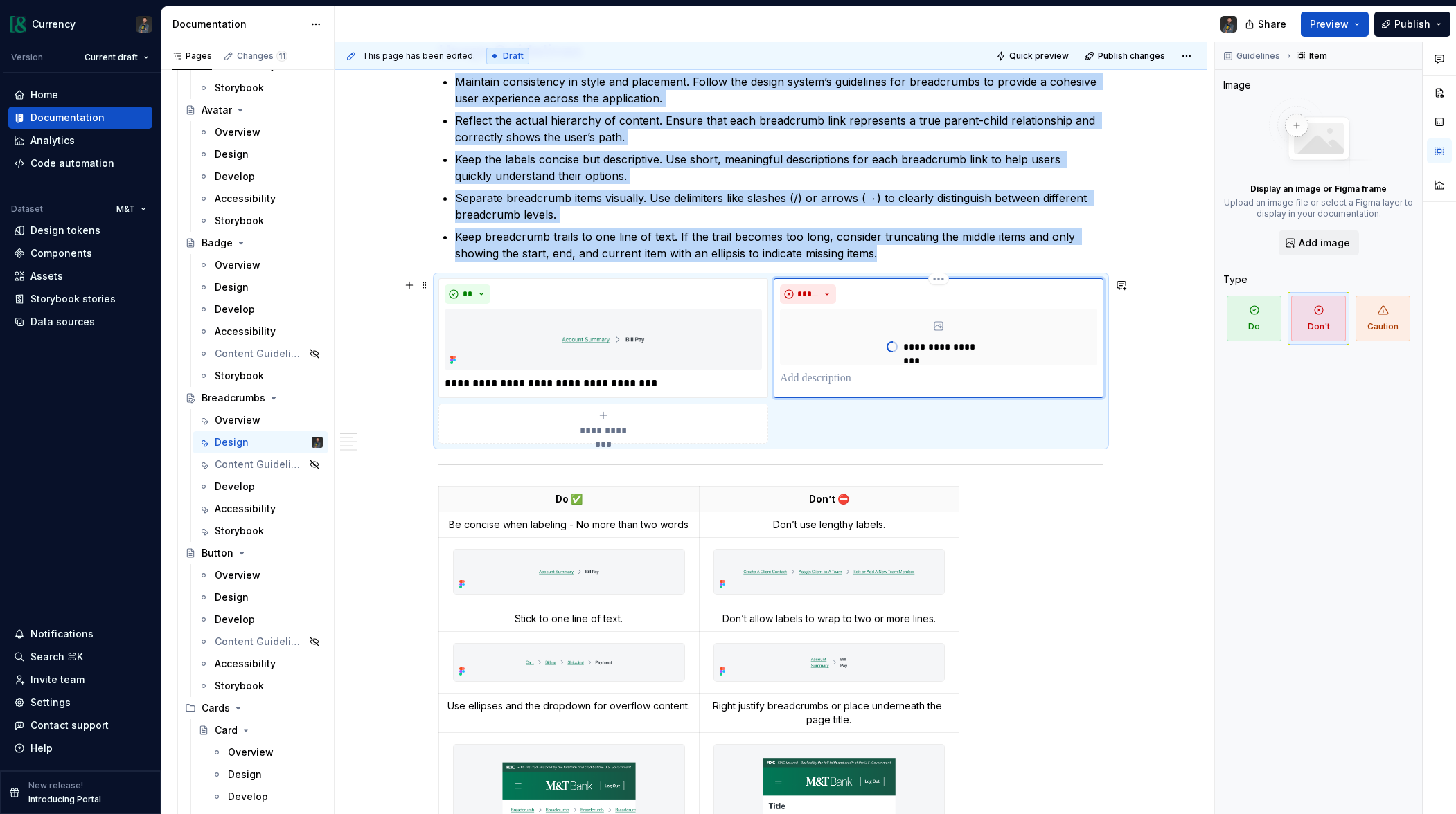
scroll to position [255, 0]
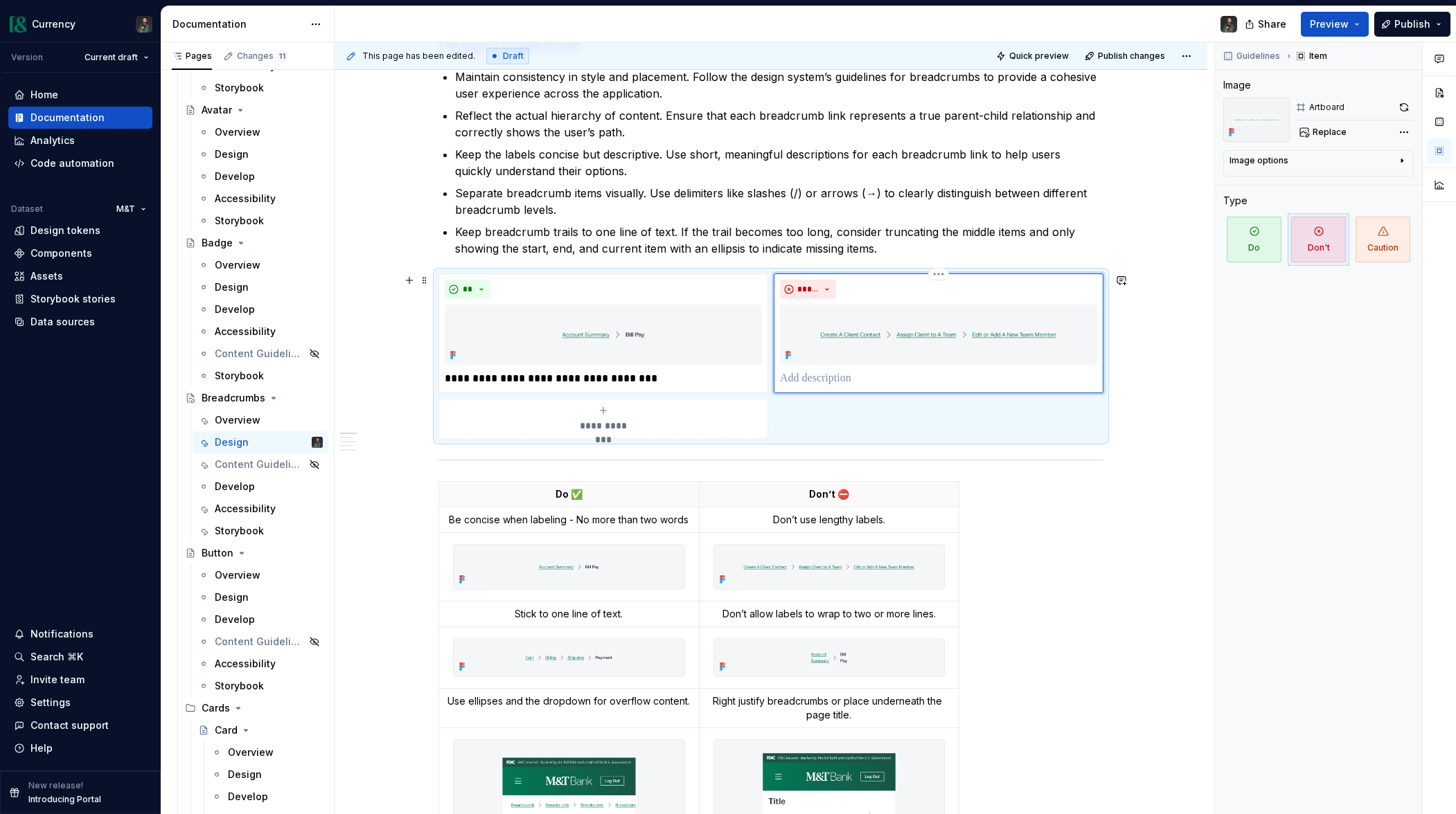
click at [827, 380] on p at bounding box center [939, 379] width 317 height 17
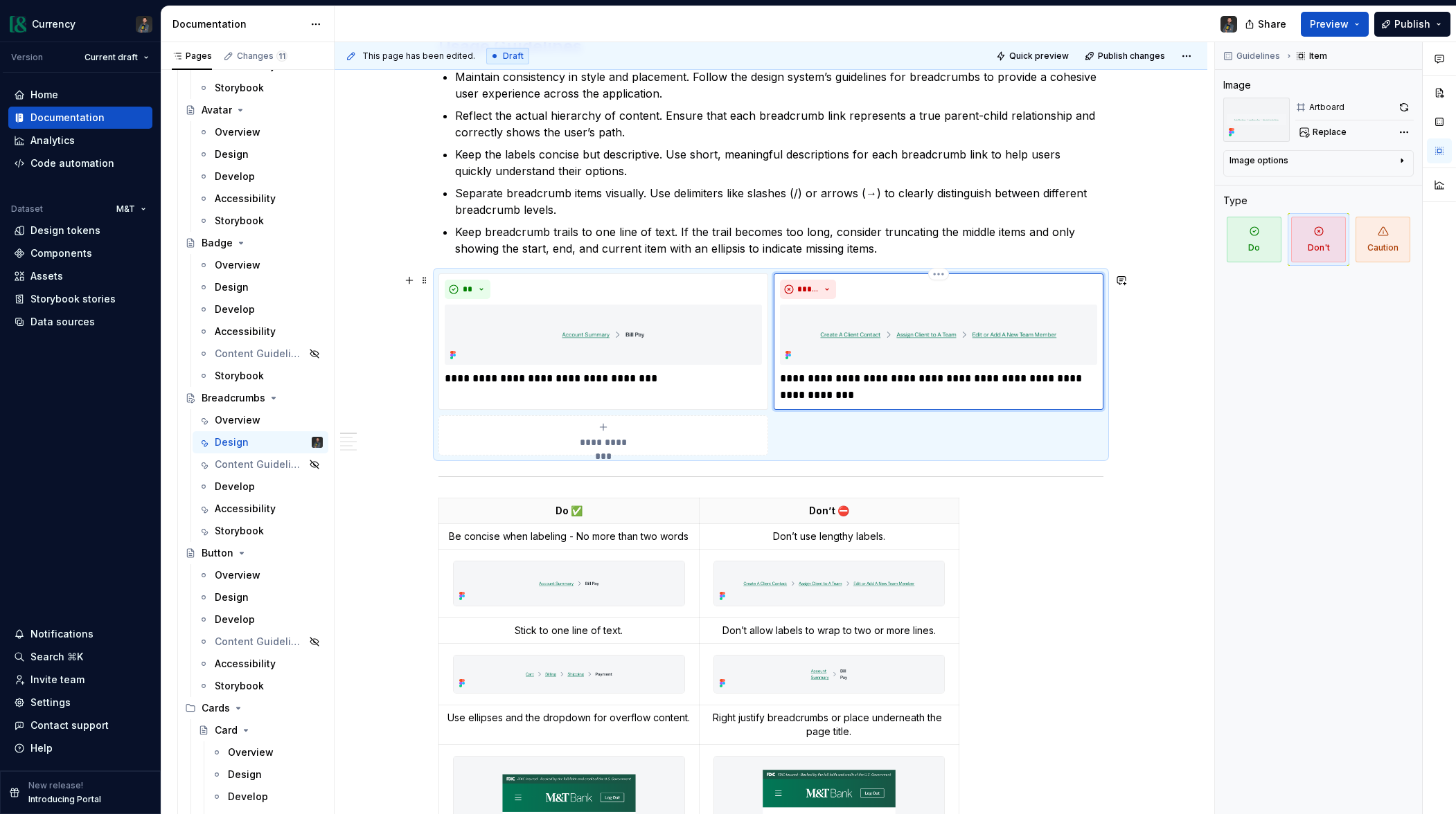
click at [1095, 379] on p "**********" at bounding box center [939, 387] width 317 height 33
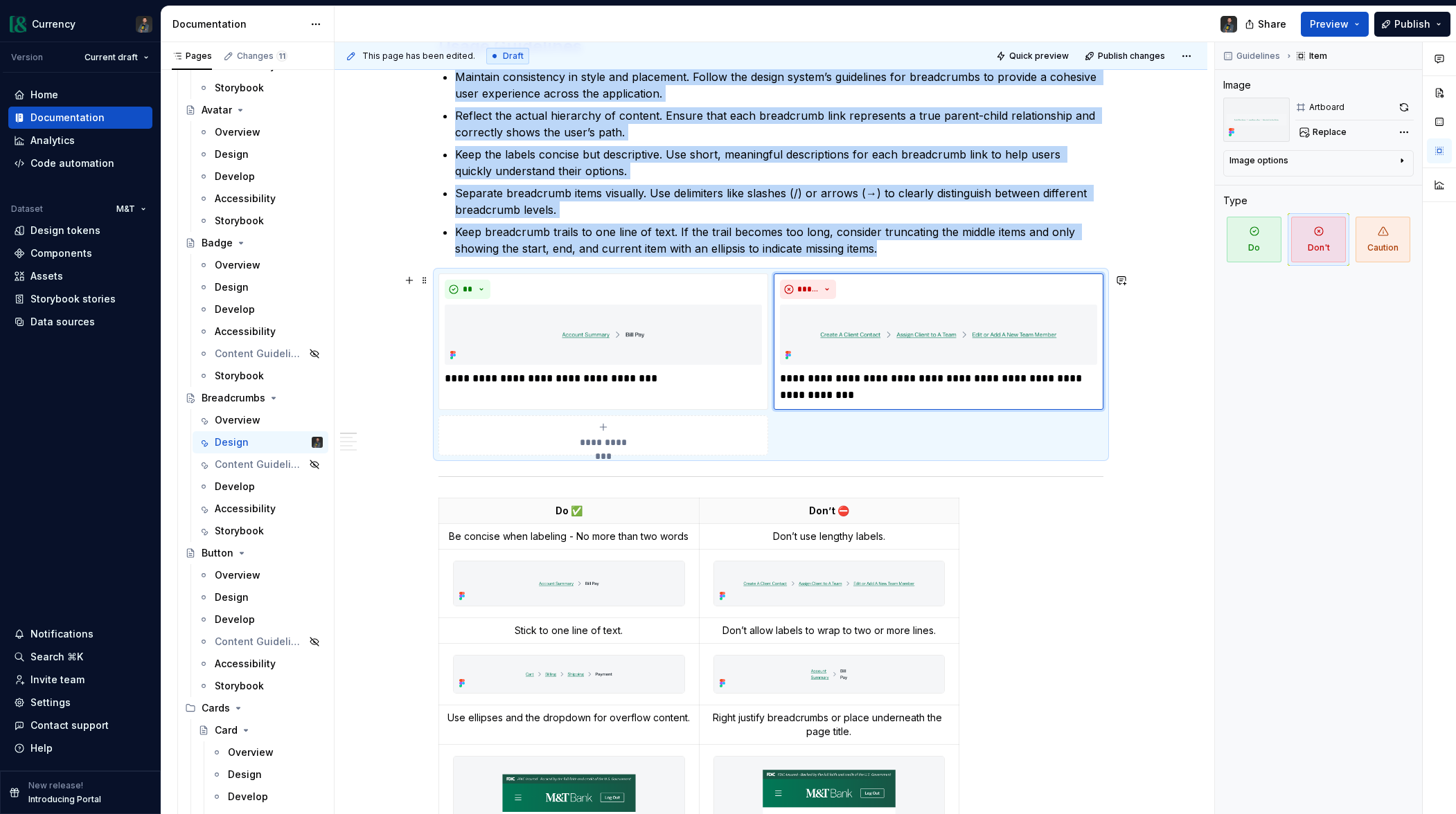
click at [644, 448] on div "**********" at bounding box center [603, 435] width 317 height 28
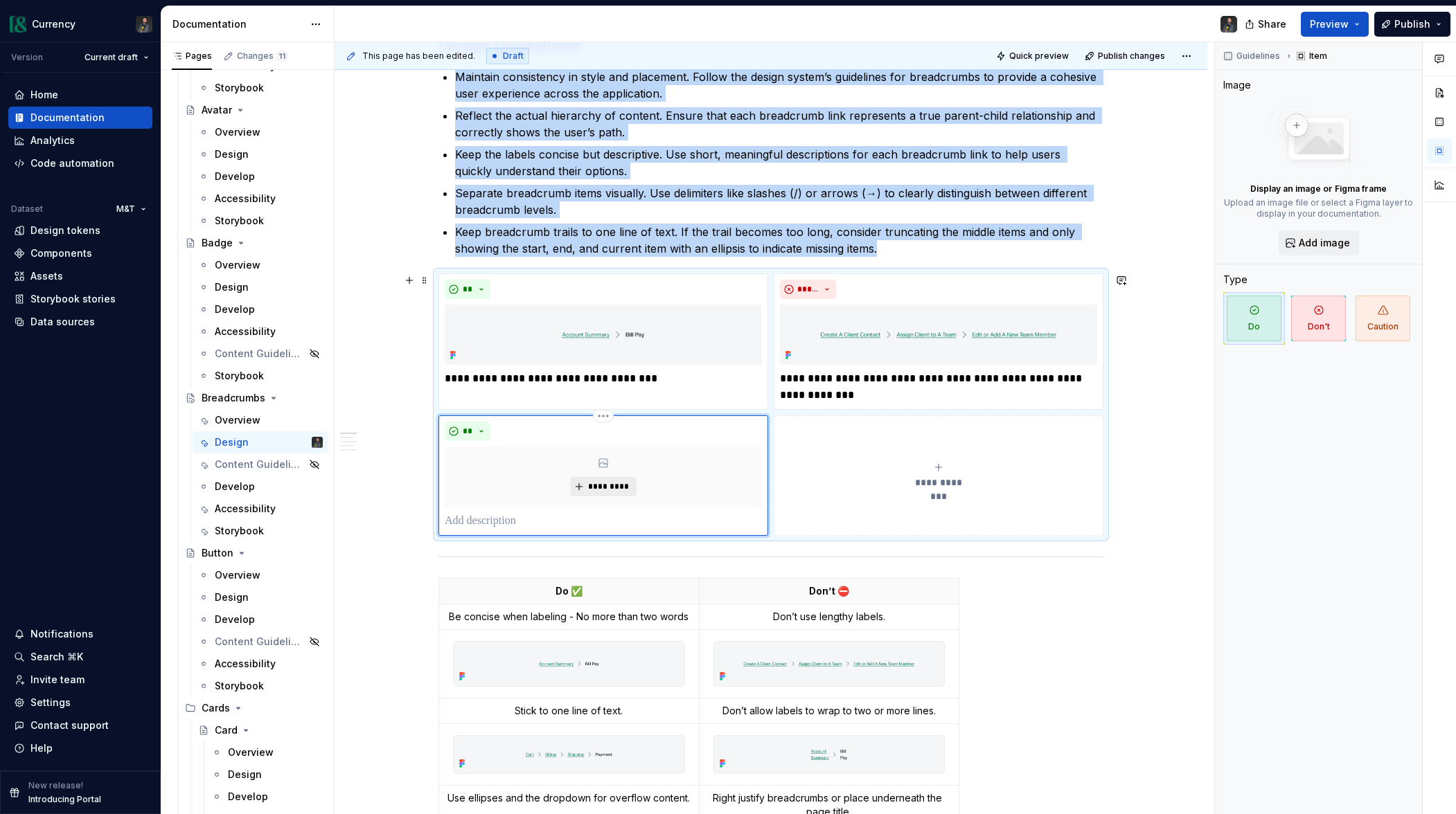
click at [600, 488] on span "*********" at bounding box center [609, 487] width 42 height 11
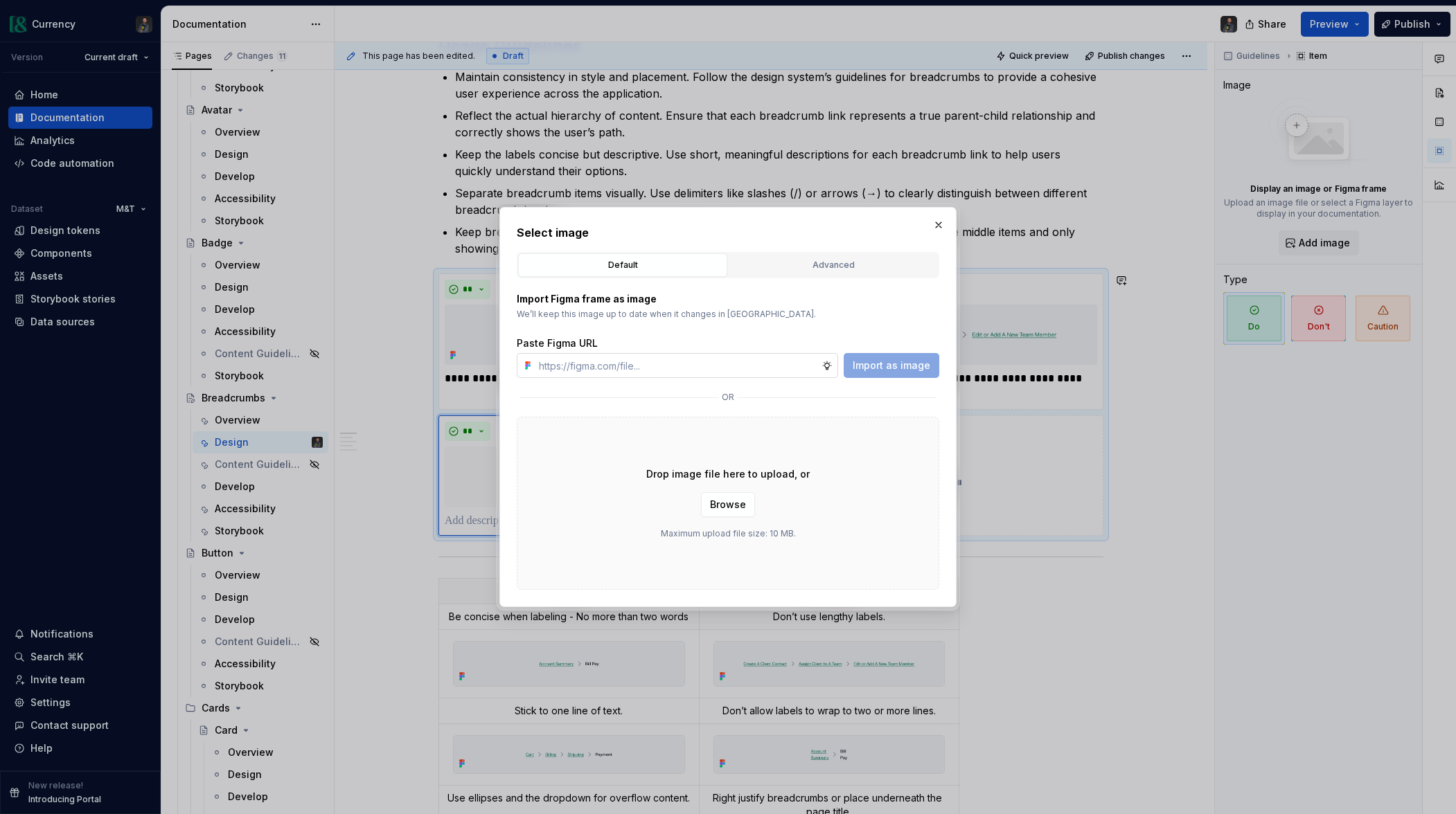
click at [578, 368] on input "text" at bounding box center [678, 365] width 288 height 25
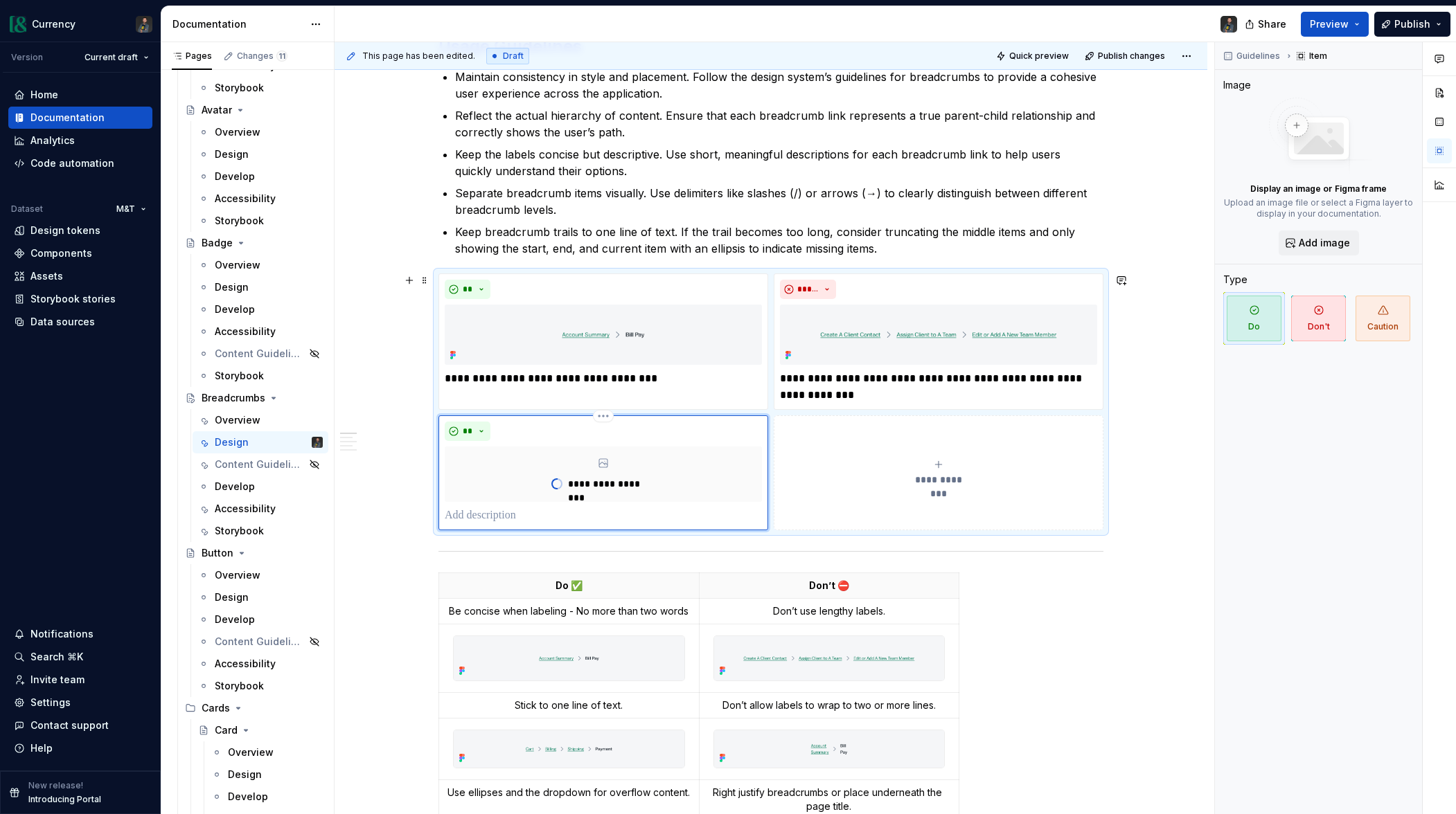
click at [519, 516] on p at bounding box center [603, 516] width 317 height 17
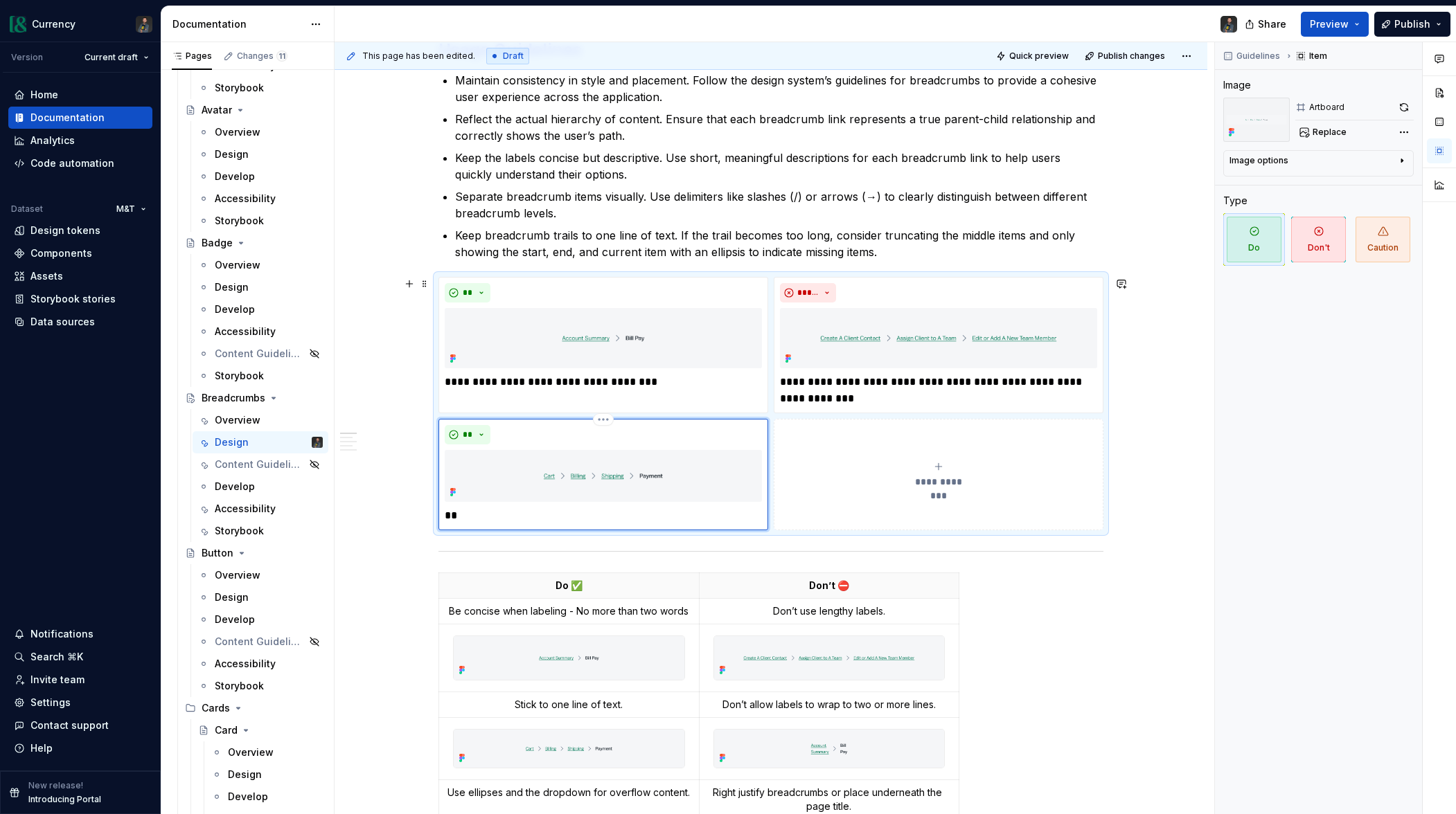
click at [510, 512] on p "**" at bounding box center [603, 516] width 317 height 17
click at [989, 381] on p "**********" at bounding box center [939, 390] width 317 height 33
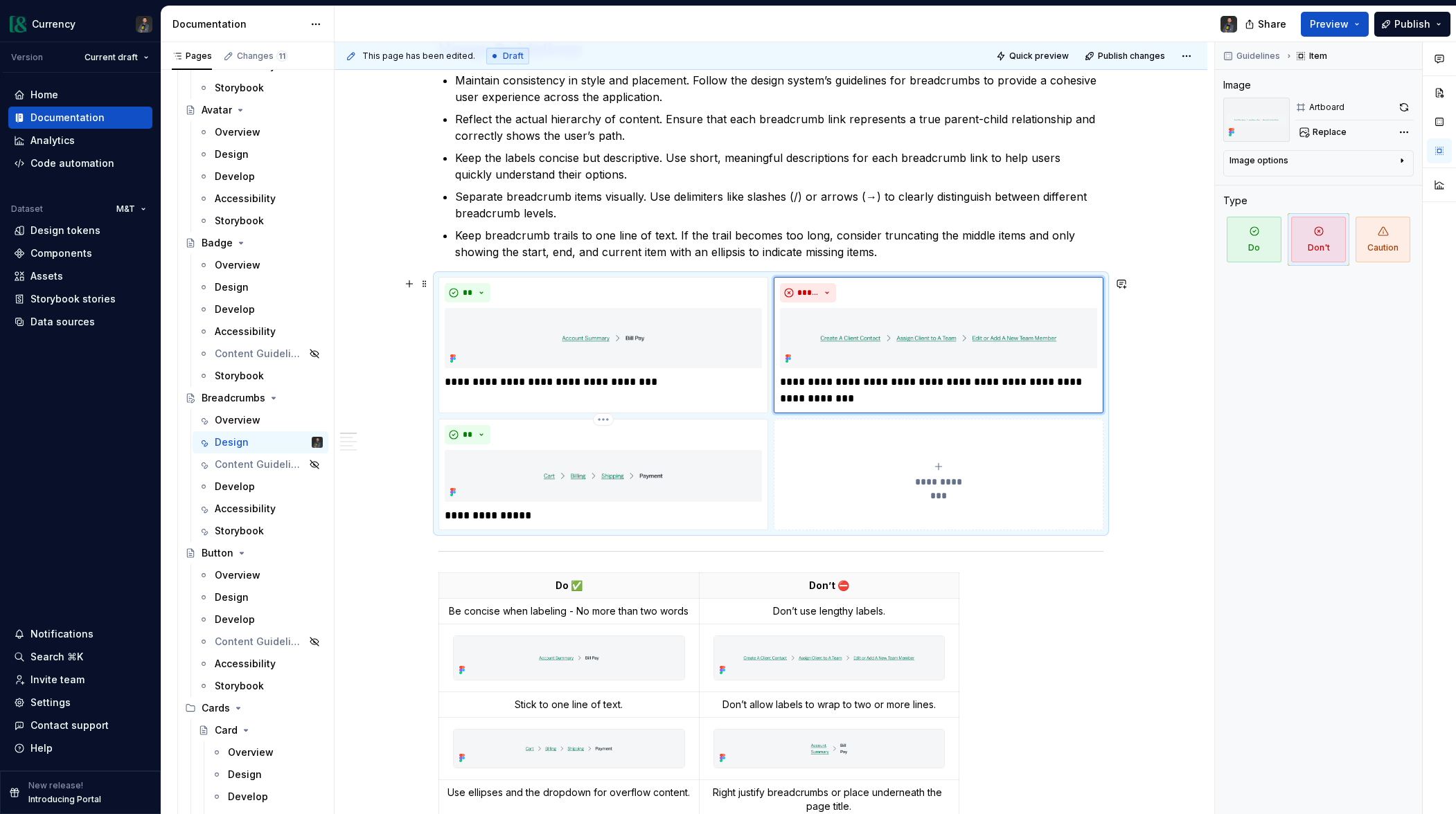
drag, startPoint x: 577, startPoint y: 523, endPoint x: 606, endPoint y: 543, distance: 35.2
click at [577, 524] on div "**********" at bounding box center [603, 474] width 330 height 111
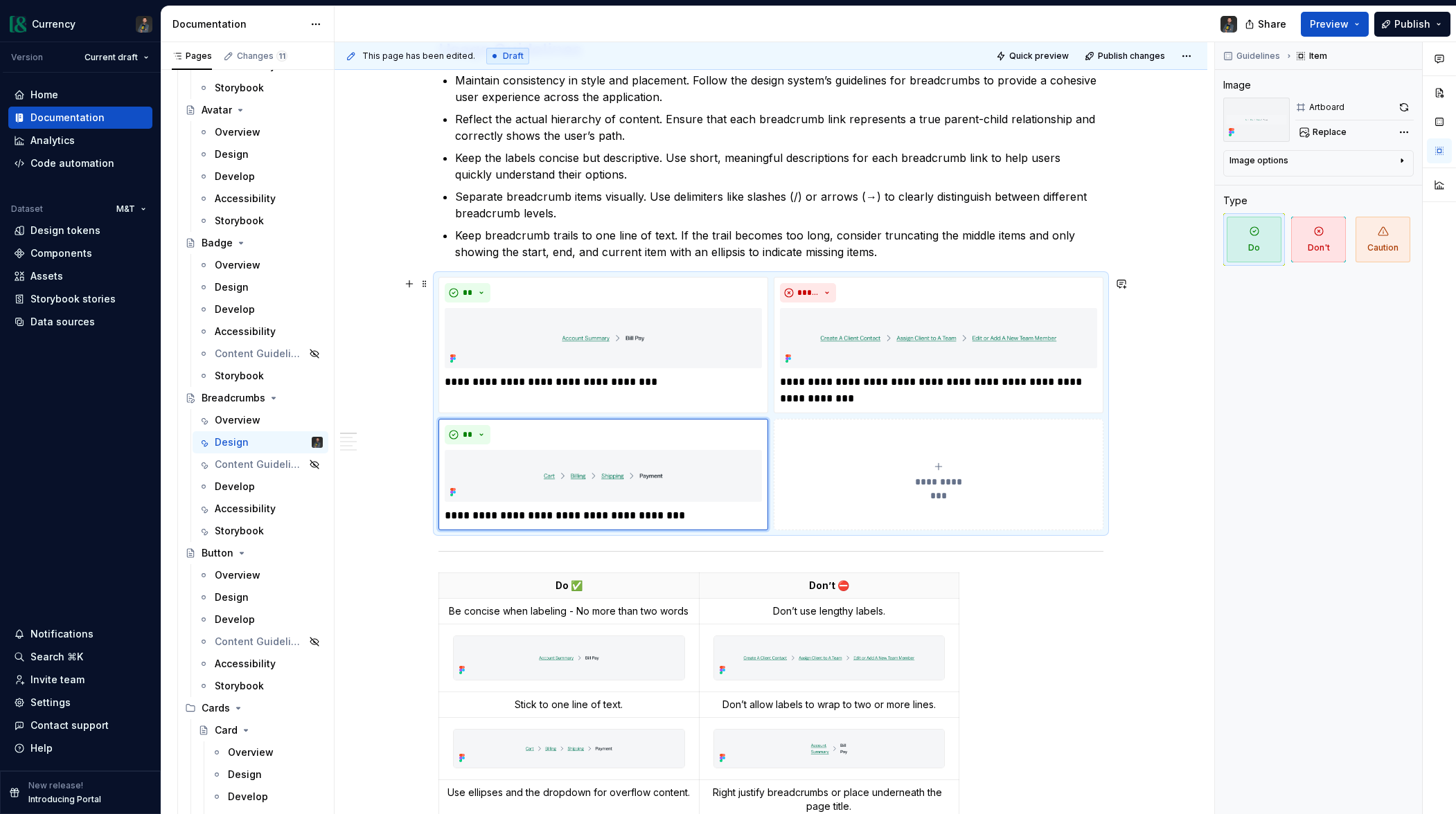
click at [944, 471] on icon "submit" at bounding box center [938, 466] width 11 height 11
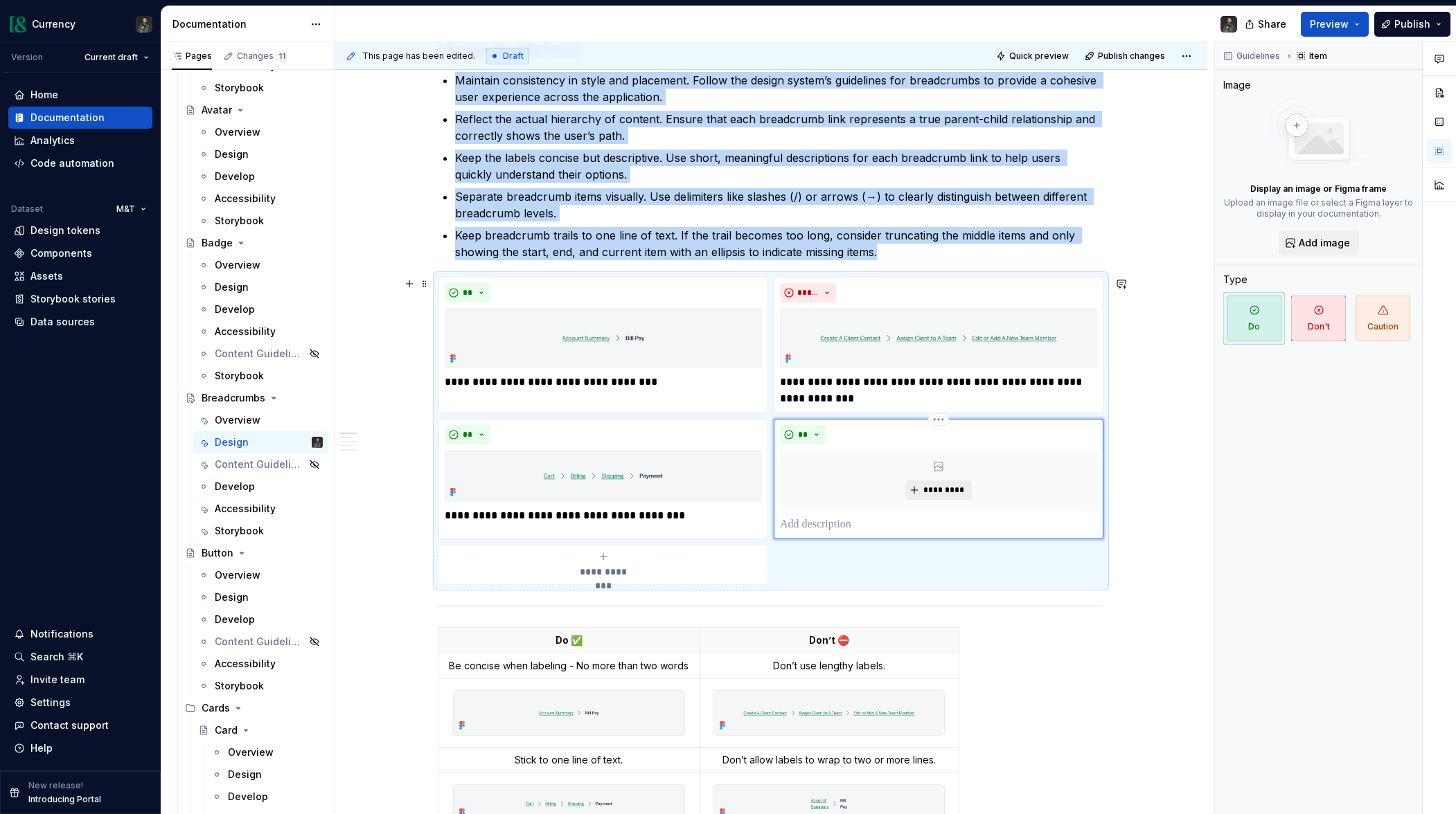
click at [931, 489] on span "*********" at bounding box center [944, 490] width 42 height 11
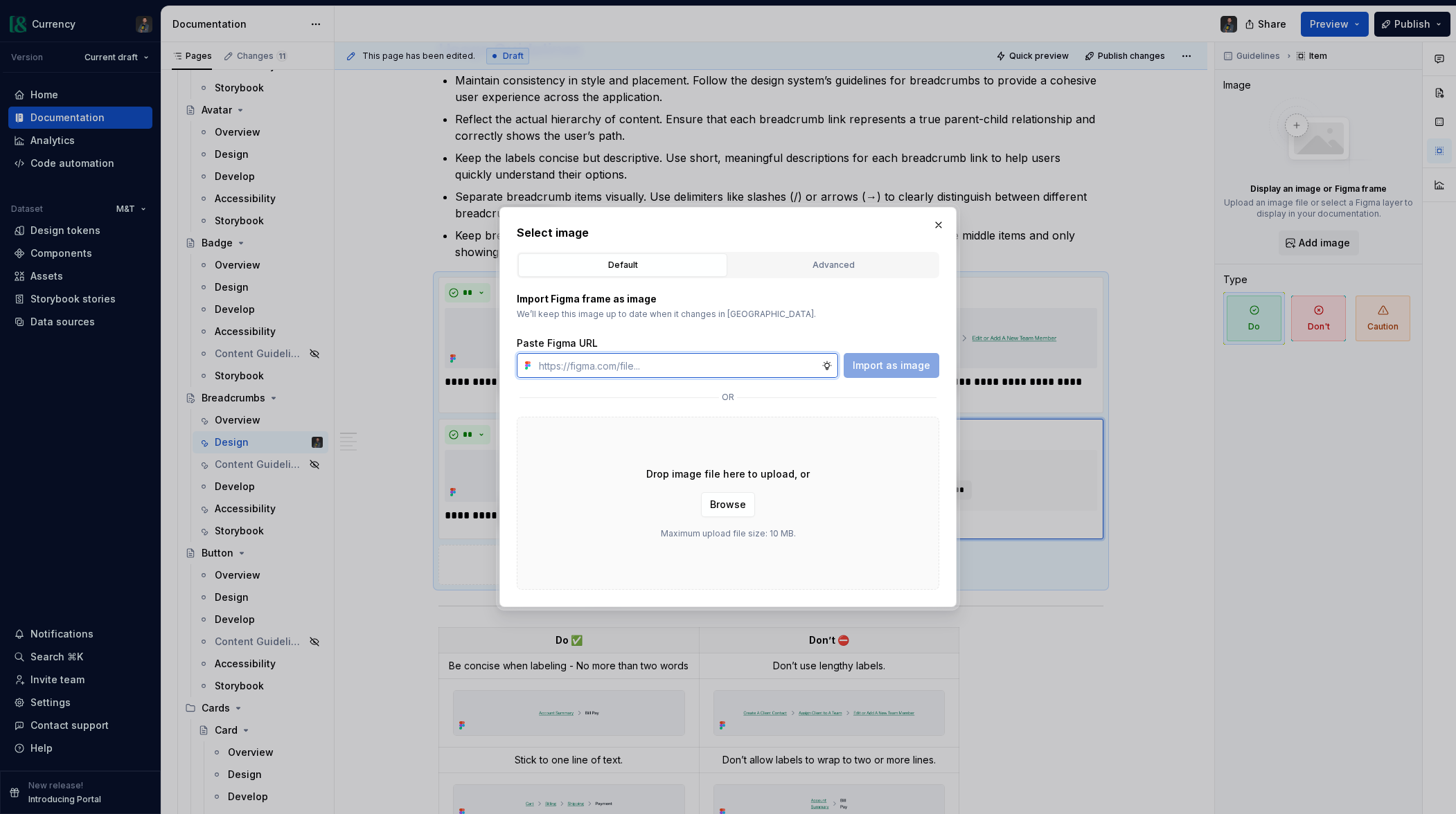
paste input "[URL][DOMAIN_NAME]"
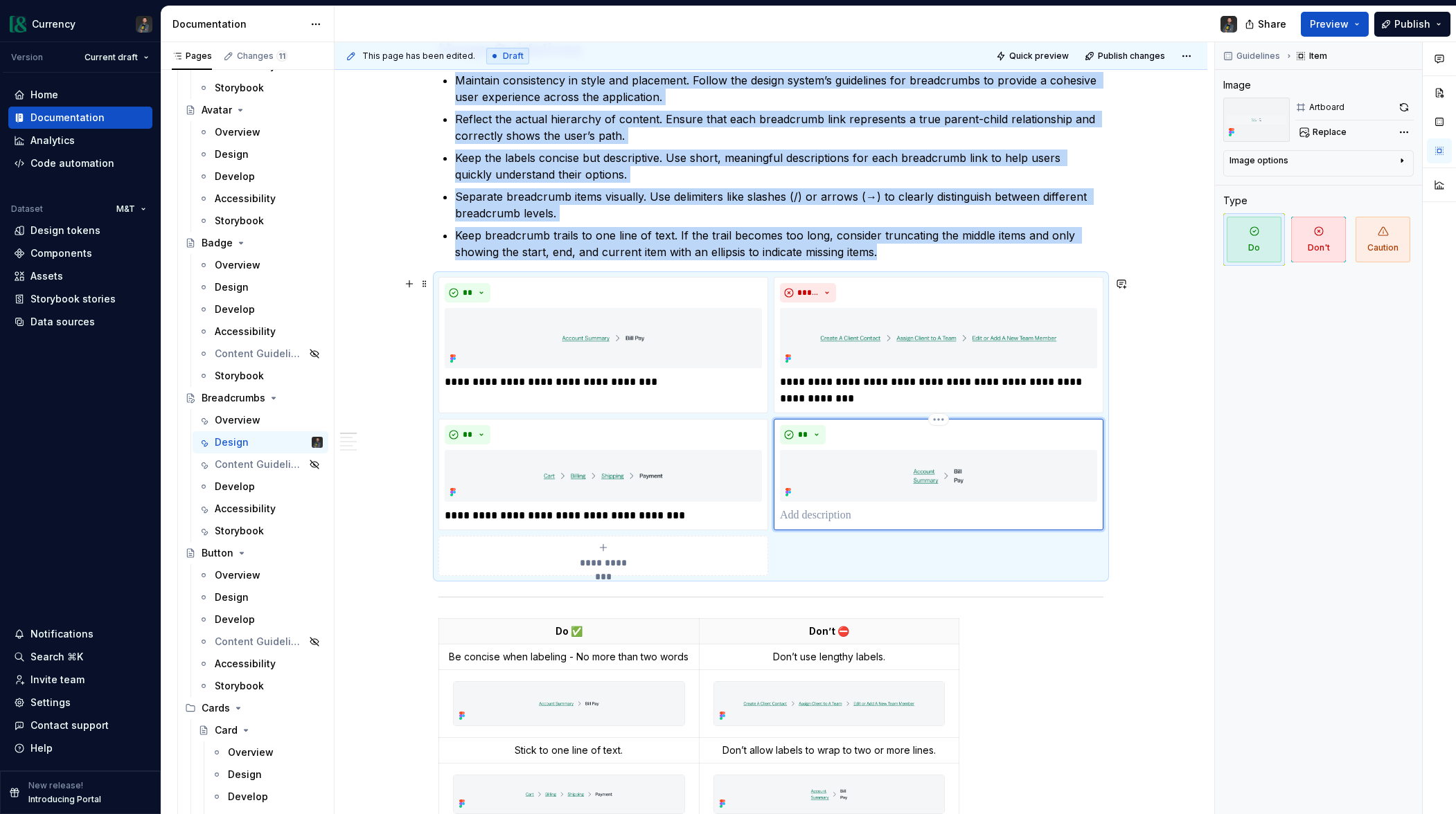
click at [808, 512] on p at bounding box center [939, 516] width 317 height 17
click at [631, 554] on div "**********" at bounding box center [603, 555] width 317 height 28
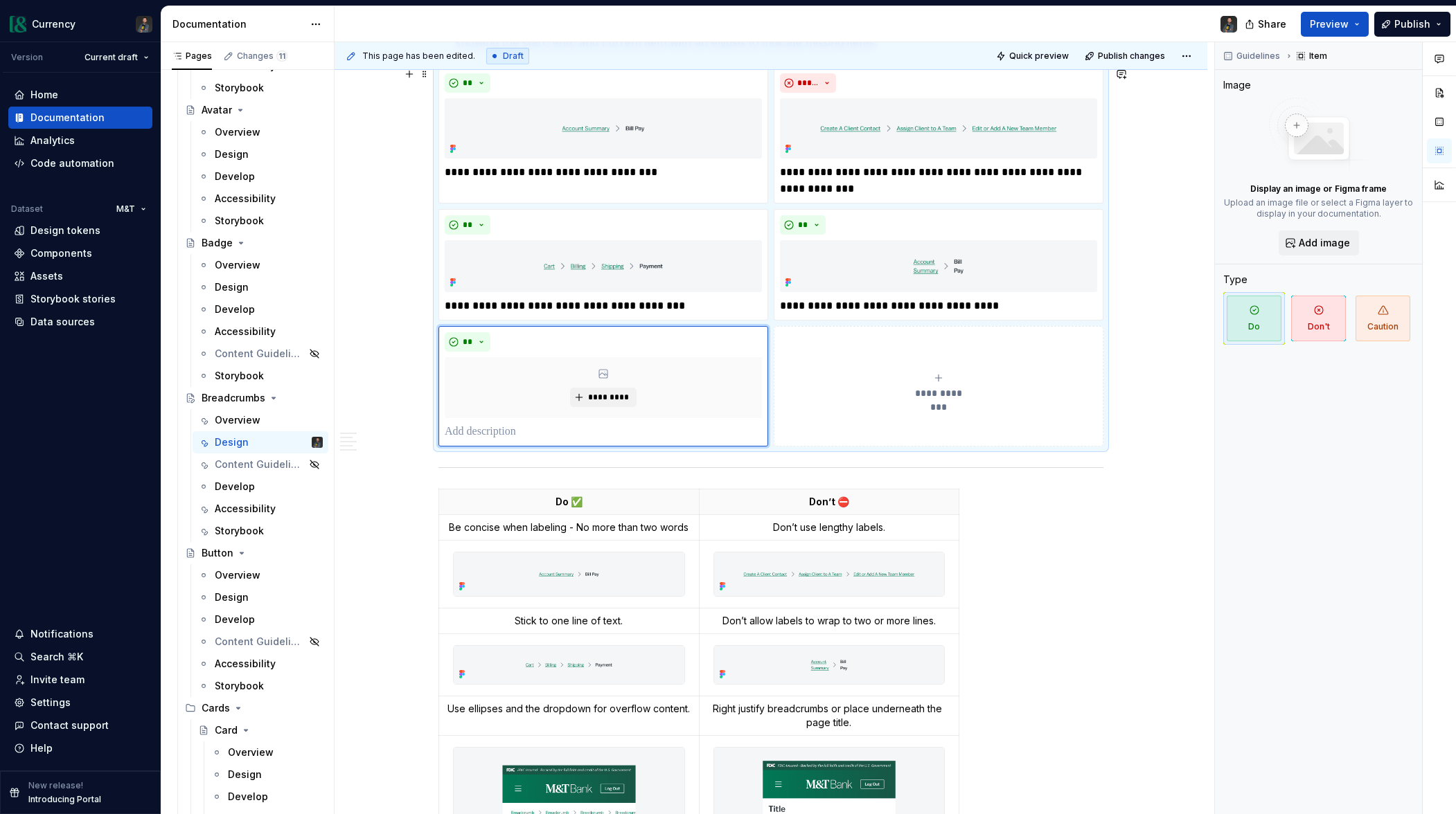
scroll to position [472, 0]
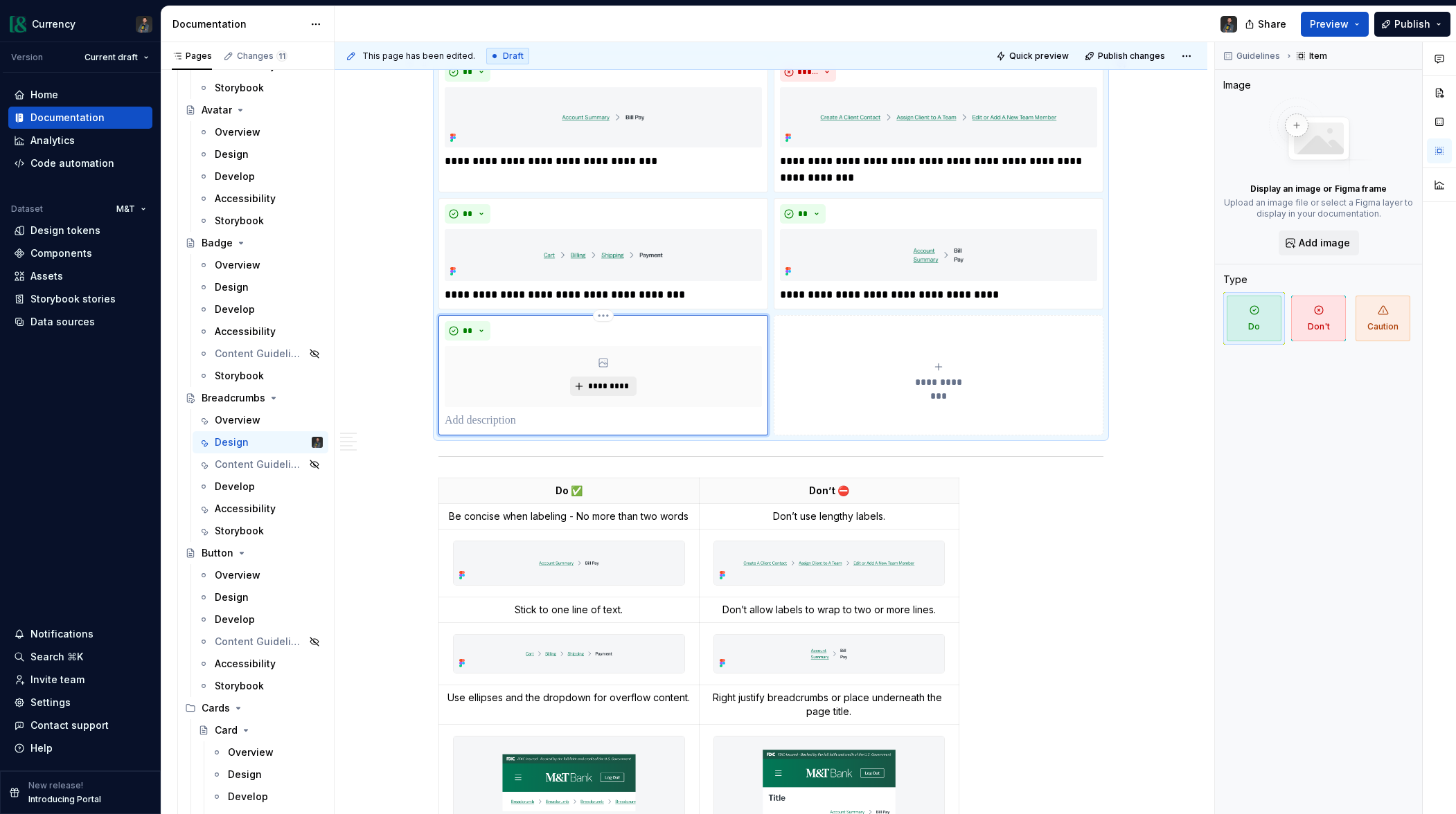
click at [588, 385] on button "*********" at bounding box center [603, 386] width 66 height 20
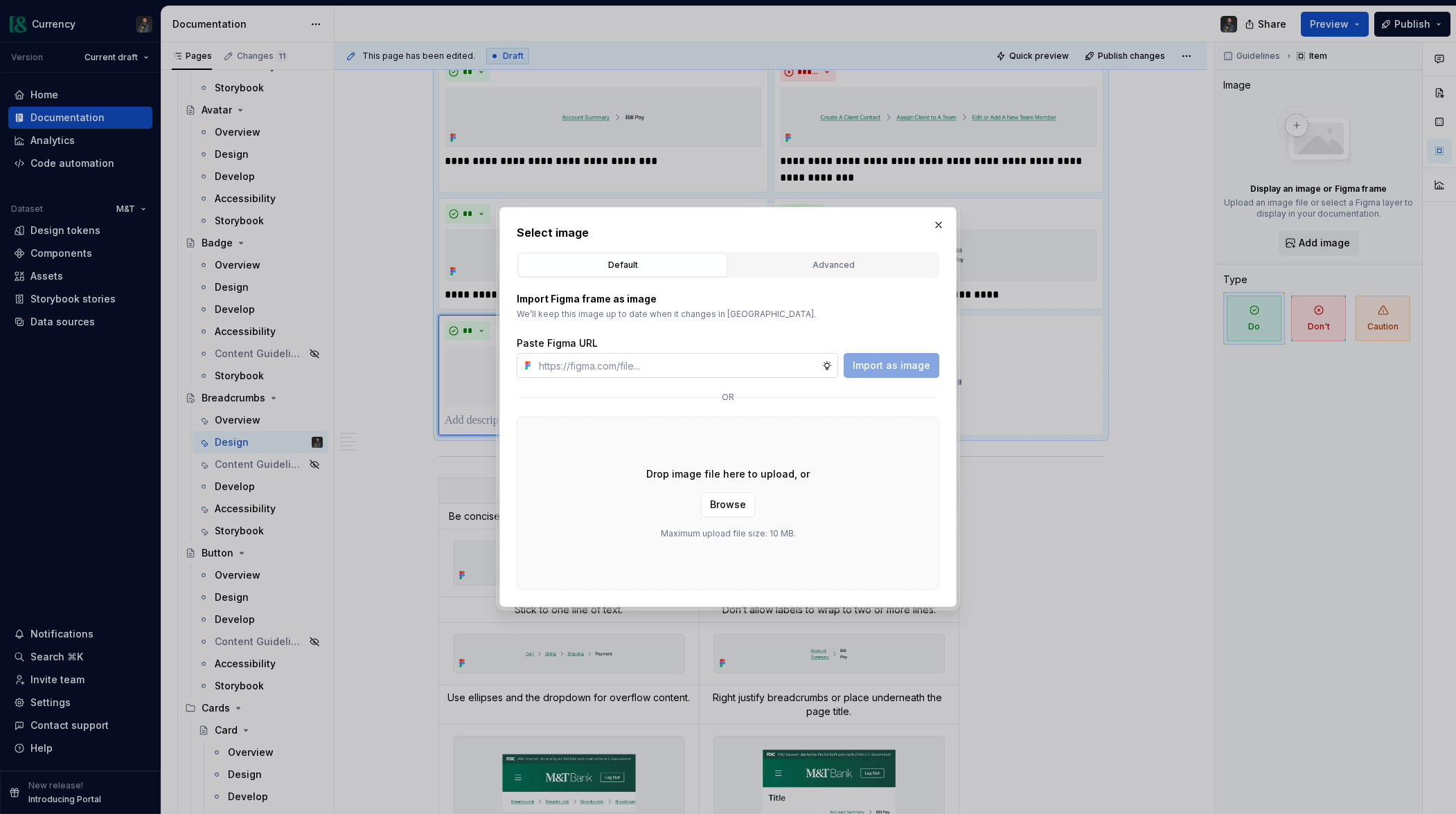
click at [543, 363] on input "text" at bounding box center [678, 365] width 288 height 25
click at [906, 360] on span "Import as image" at bounding box center [890, 365] width 77 height 14
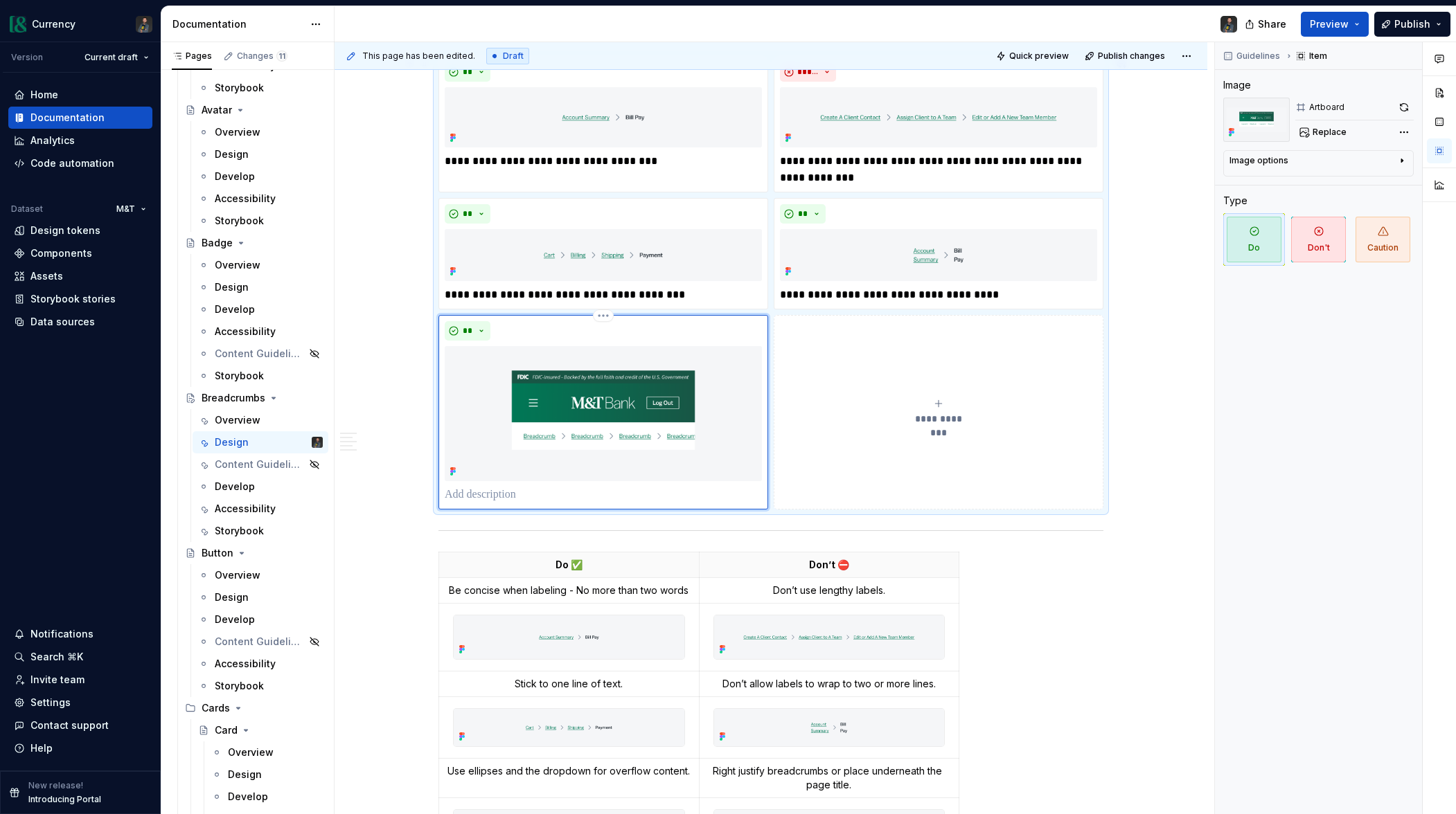
click at [494, 493] on p at bounding box center [603, 495] width 317 height 17
click at [638, 497] on p "**********" at bounding box center [603, 495] width 317 height 17
click at [507, 497] on p "**********" at bounding box center [603, 495] width 317 height 17
click at [961, 414] on span "**********" at bounding box center [938, 419] width 64 height 14
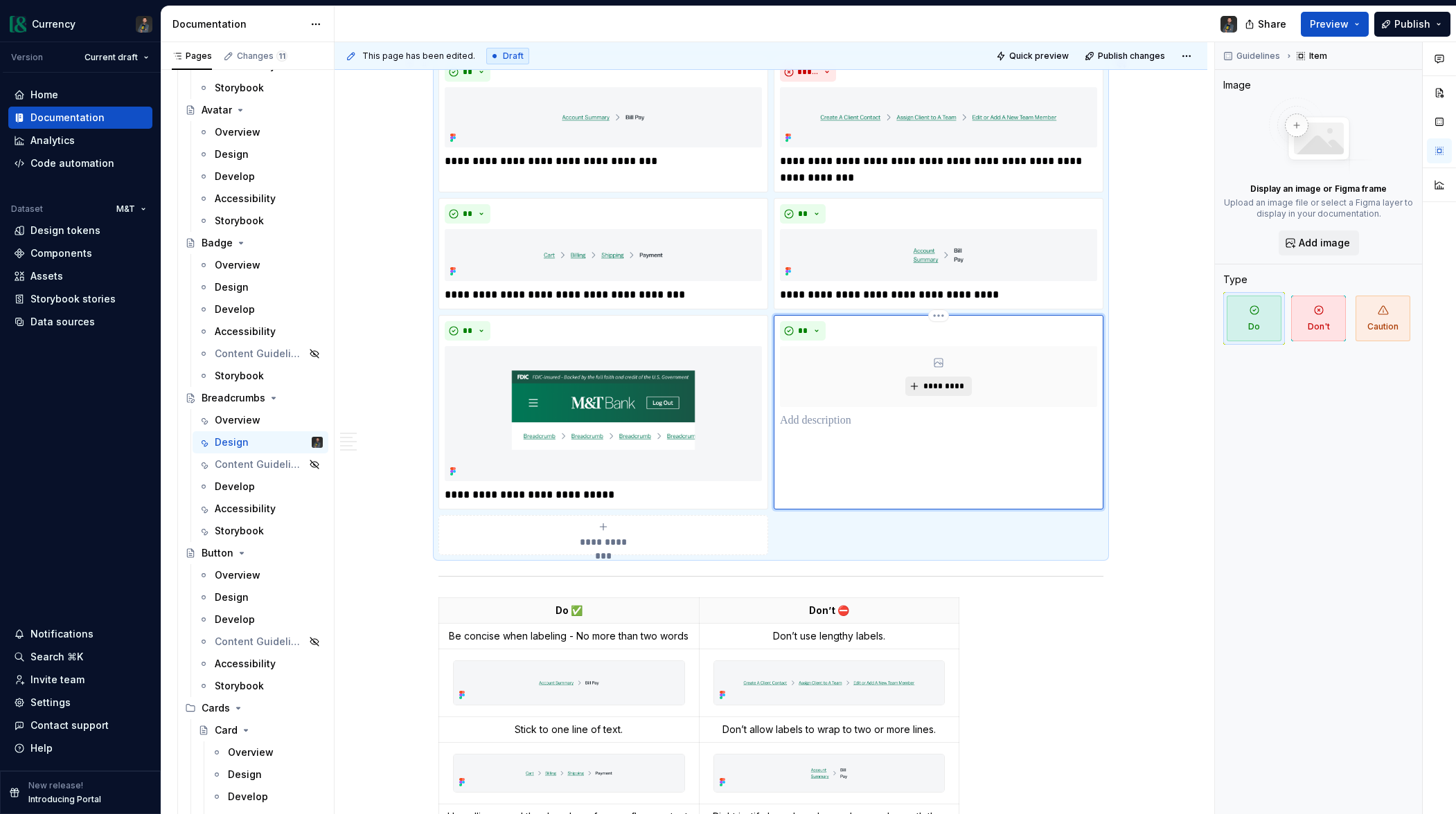
click at [929, 382] on span "*********" at bounding box center [944, 386] width 42 height 11
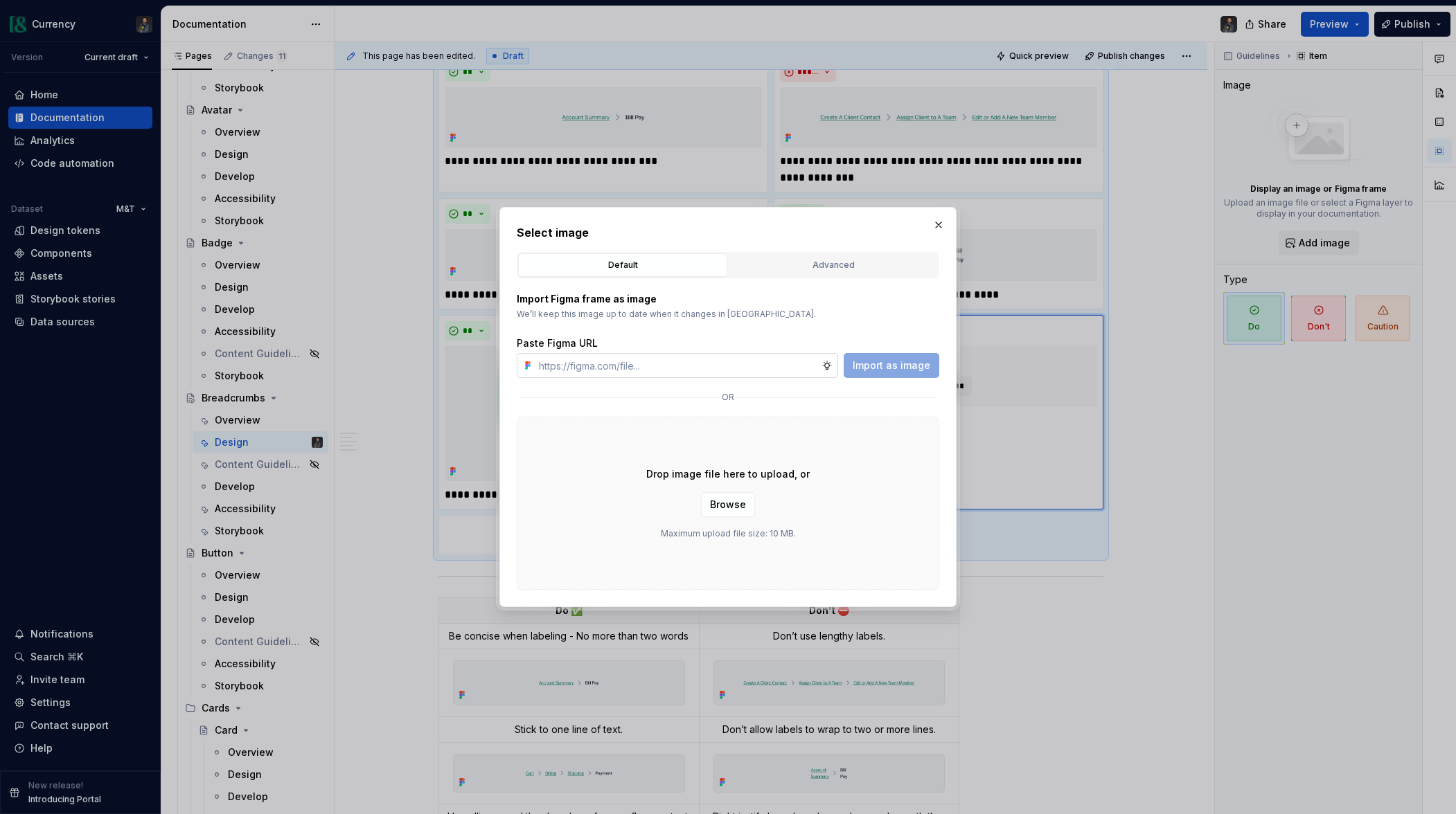
click at [659, 365] on input "text" at bounding box center [678, 365] width 288 height 25
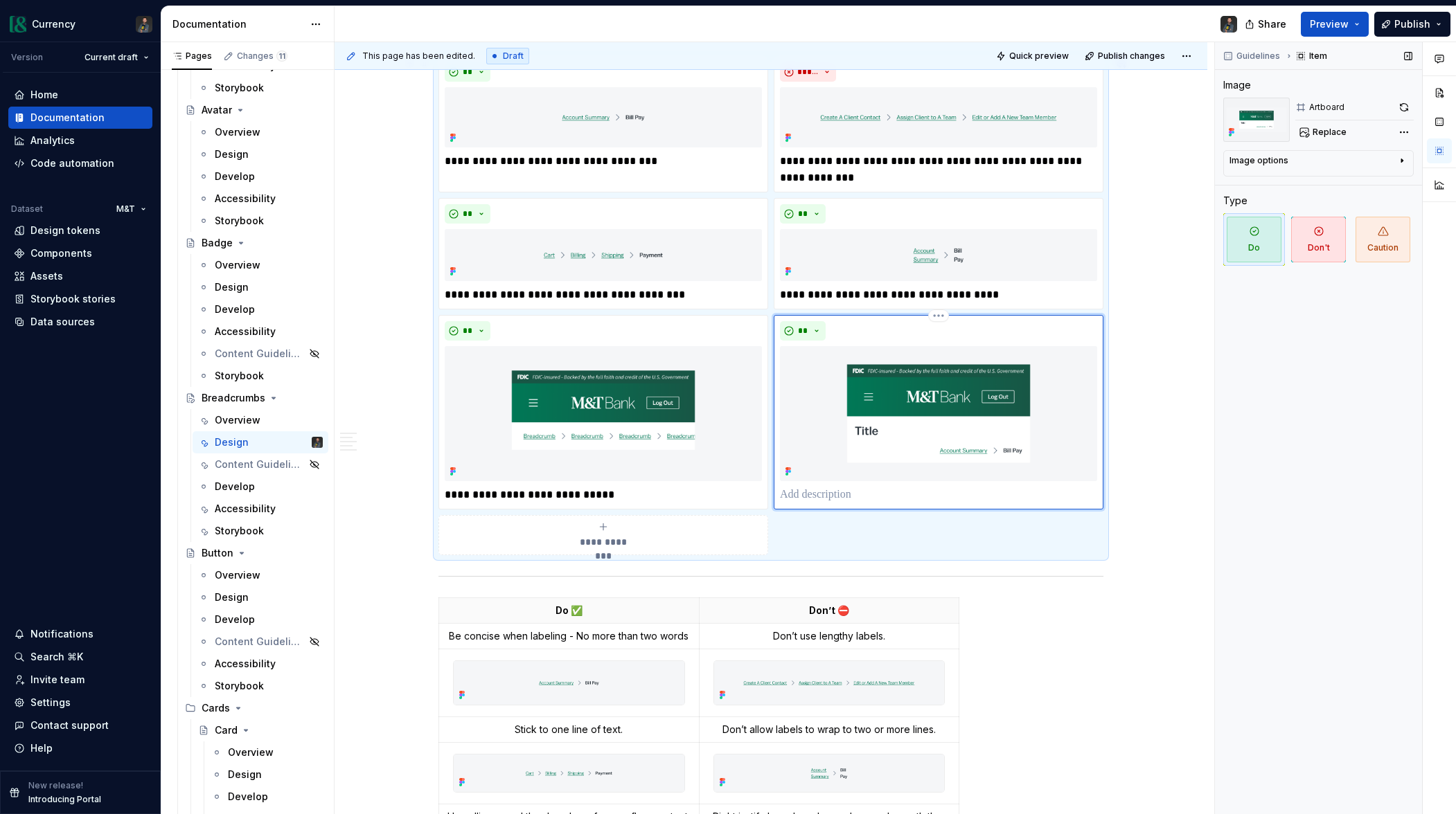
click at [823, 496] on p at bounding box center [939, 495] width 317 height 17
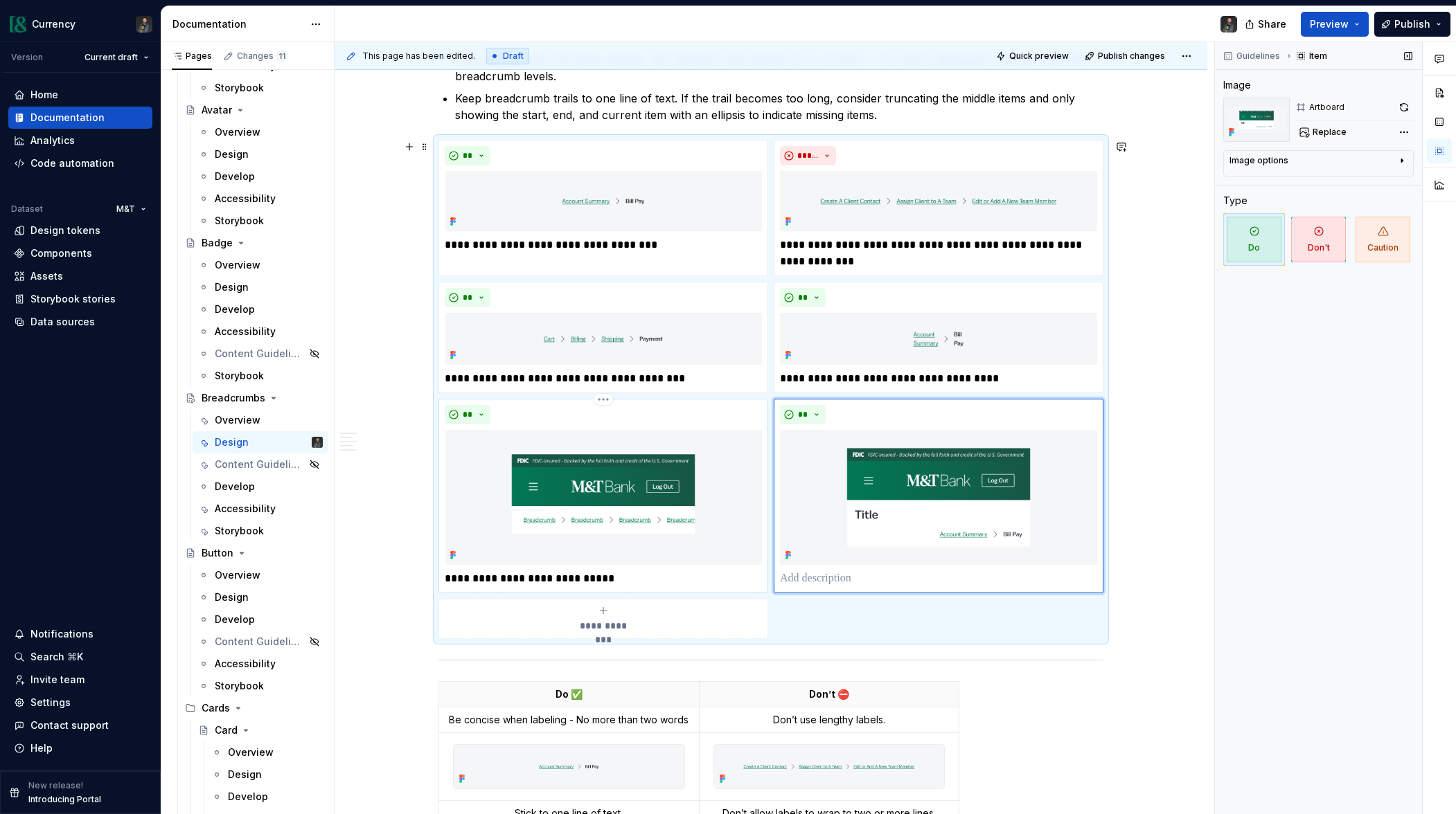
scroll to position [326, 0]
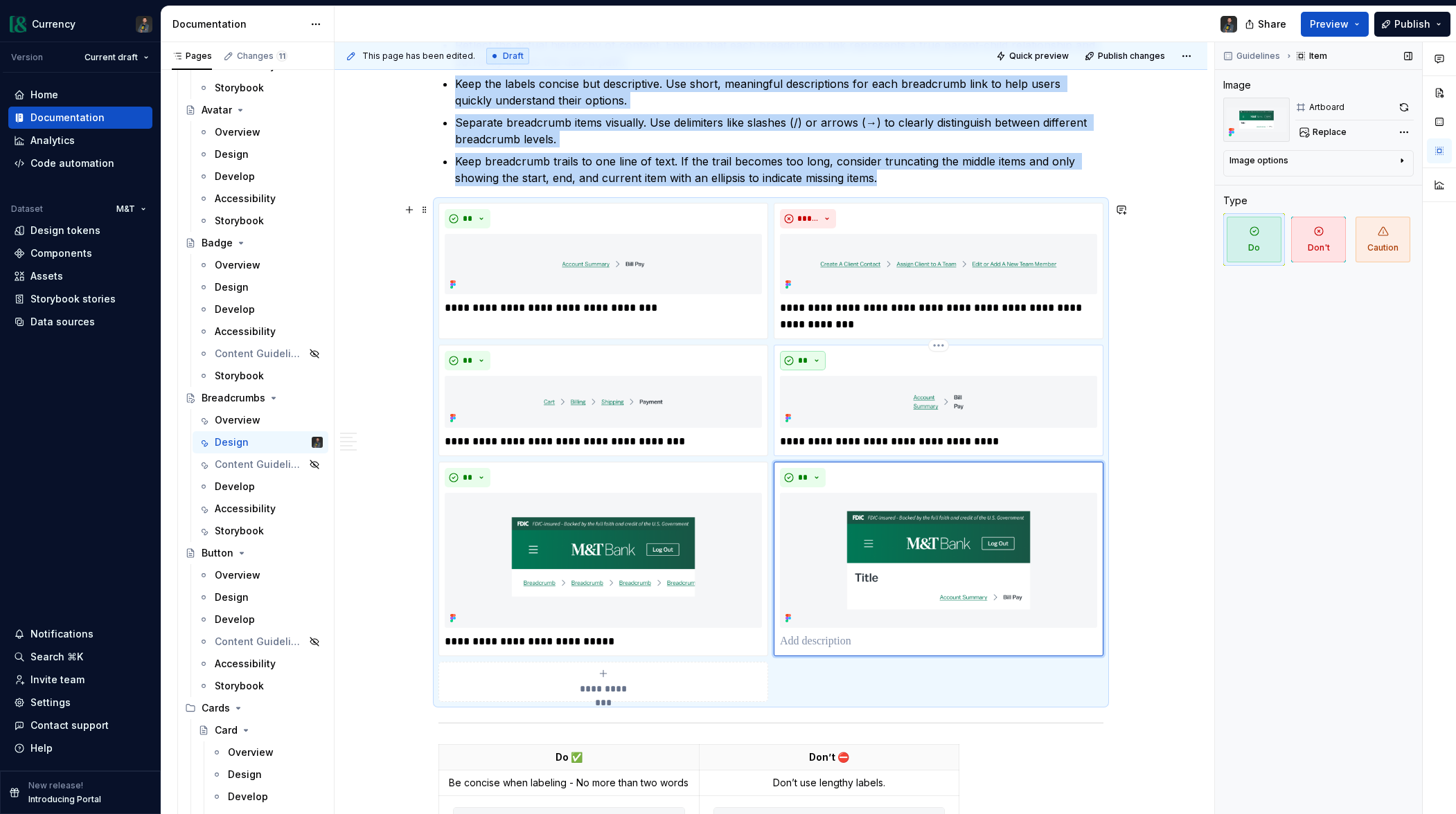
click at [801, 353] on button "**" at bounding box center [803, 360] width 46 height 20
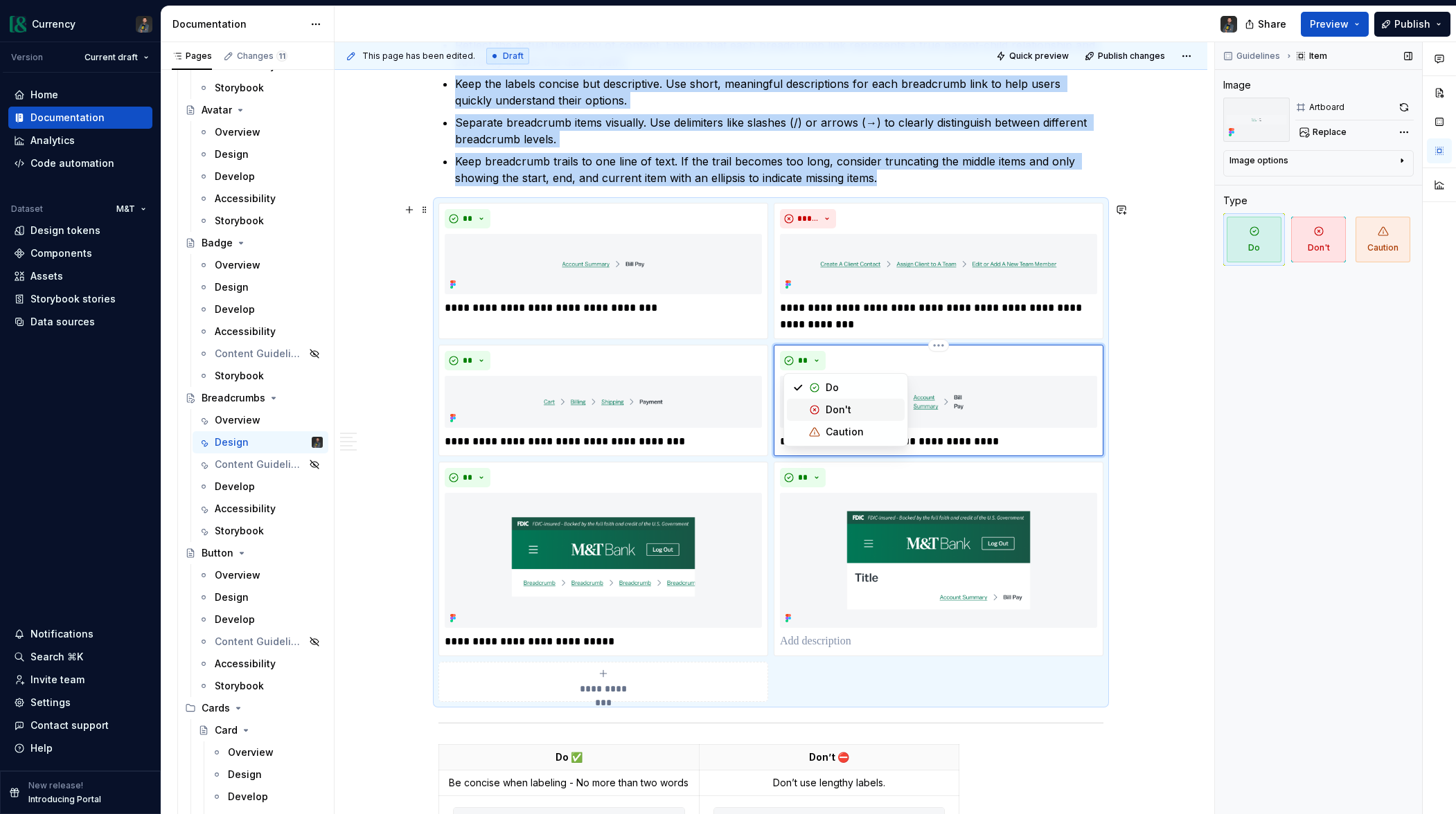
click at [834, 409] on div "Don't" at bounding box center [838, 410] width 25 height 14
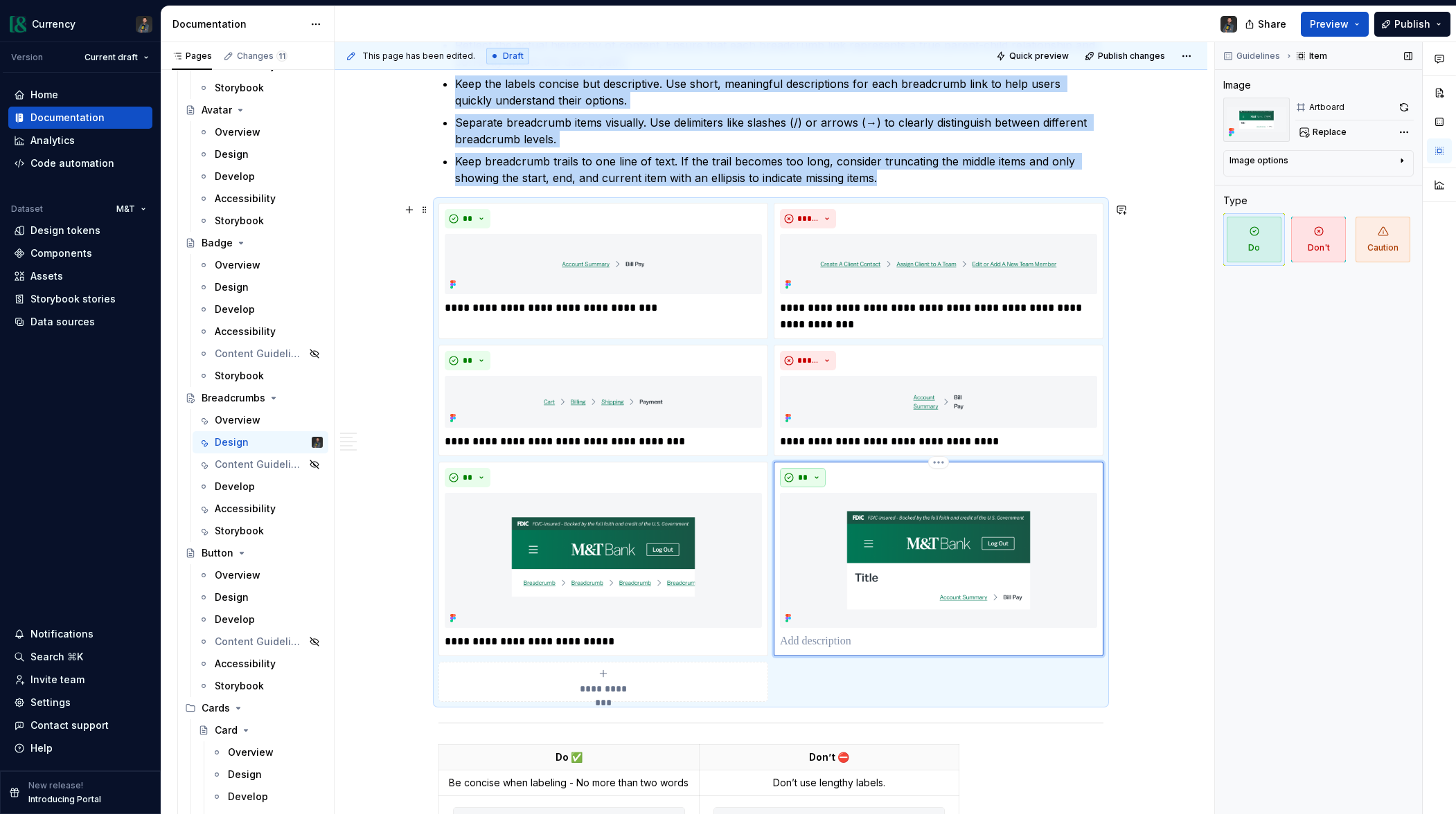
click at [812, 477] on button "**" at bounding box center [803, 477] width 46 height 20
click at [807, 527] on span "Don't" at bounding box center [845, 527] width 118 height 22
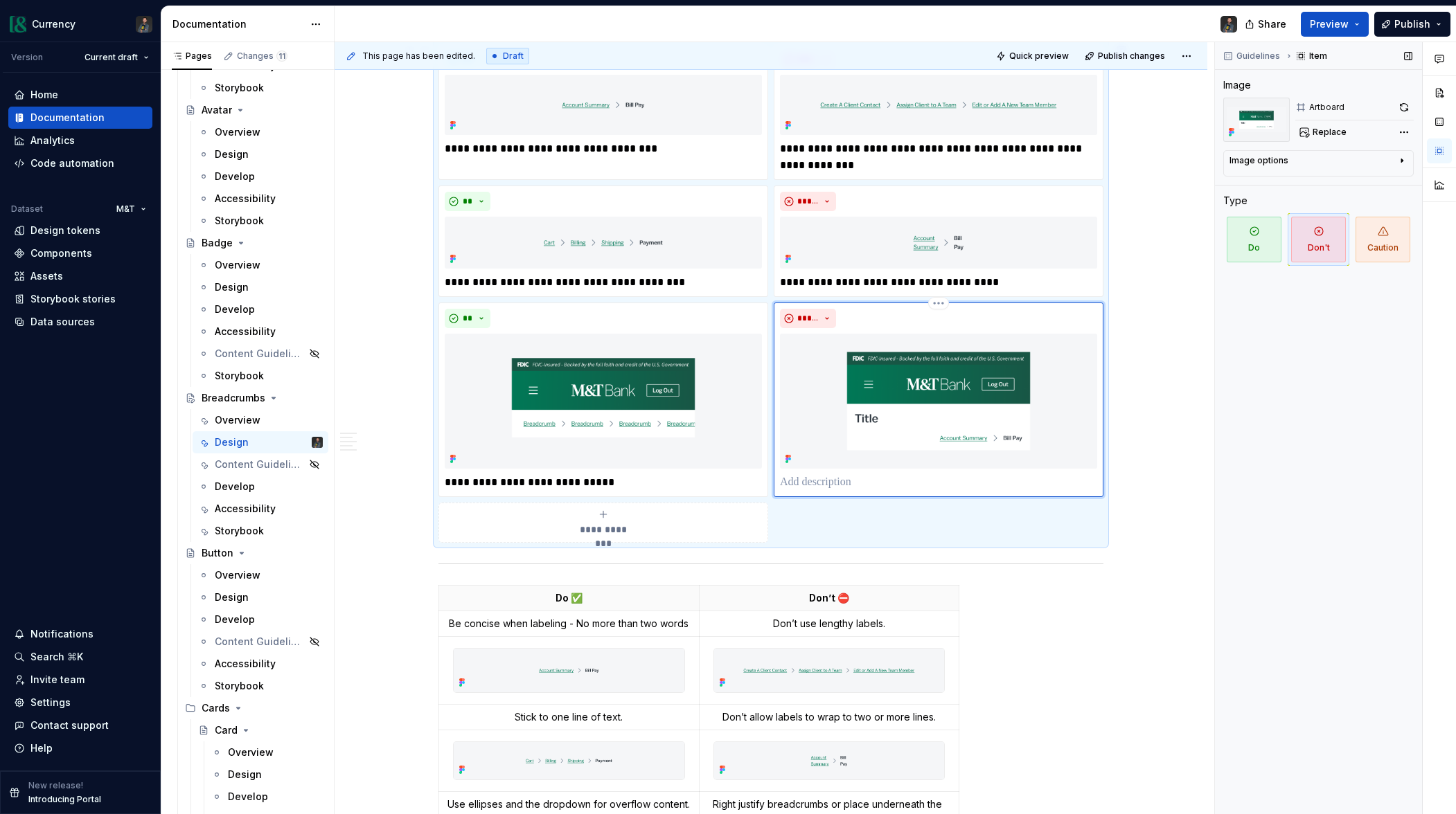
scroll to position [525, 0]
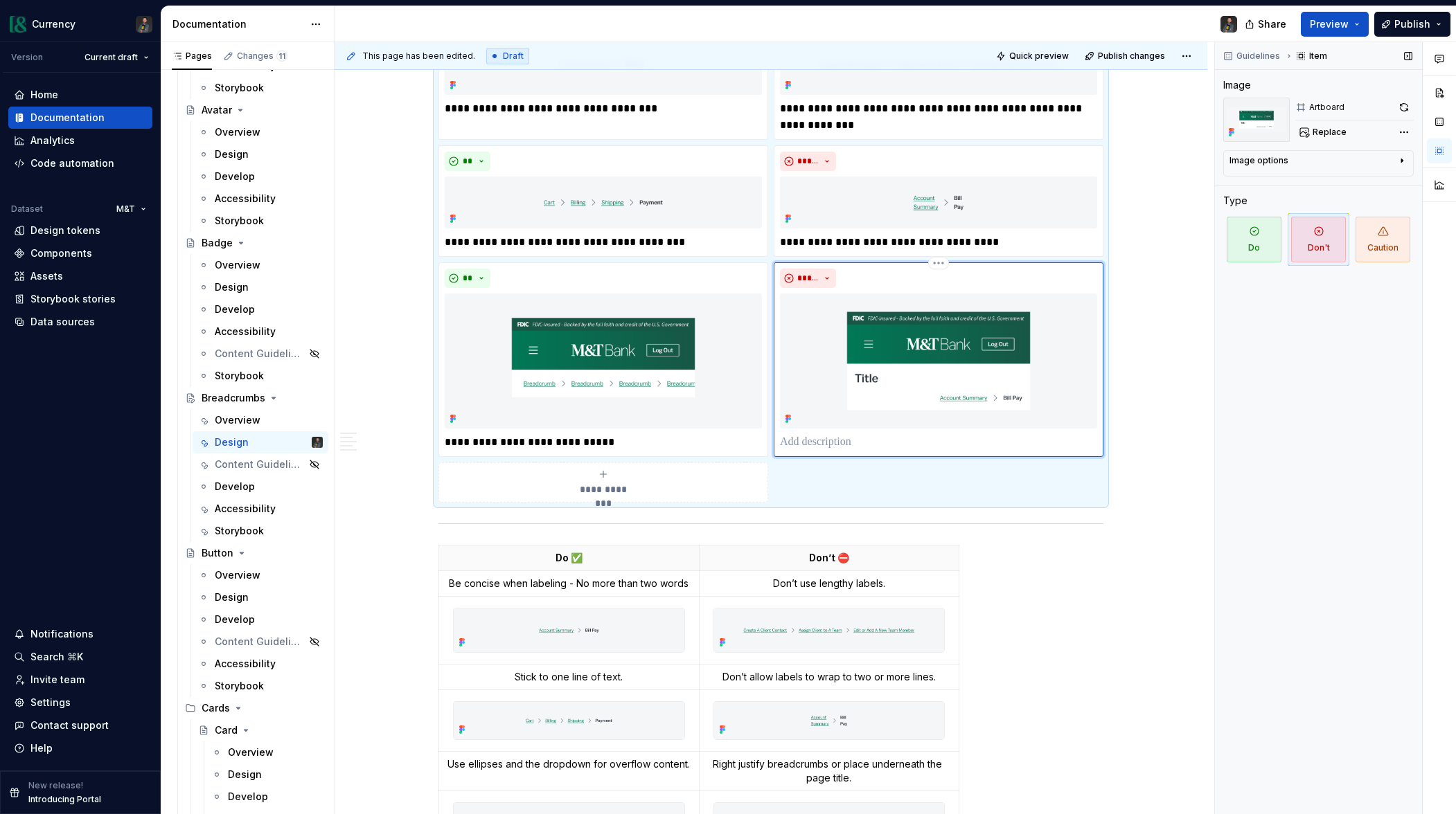
click at [808, 450] on div "*****" at bounding box center [938, 360] width 330 height 194
click at [801, 434] on p at bounding box center [939, 443] width 317 height 17
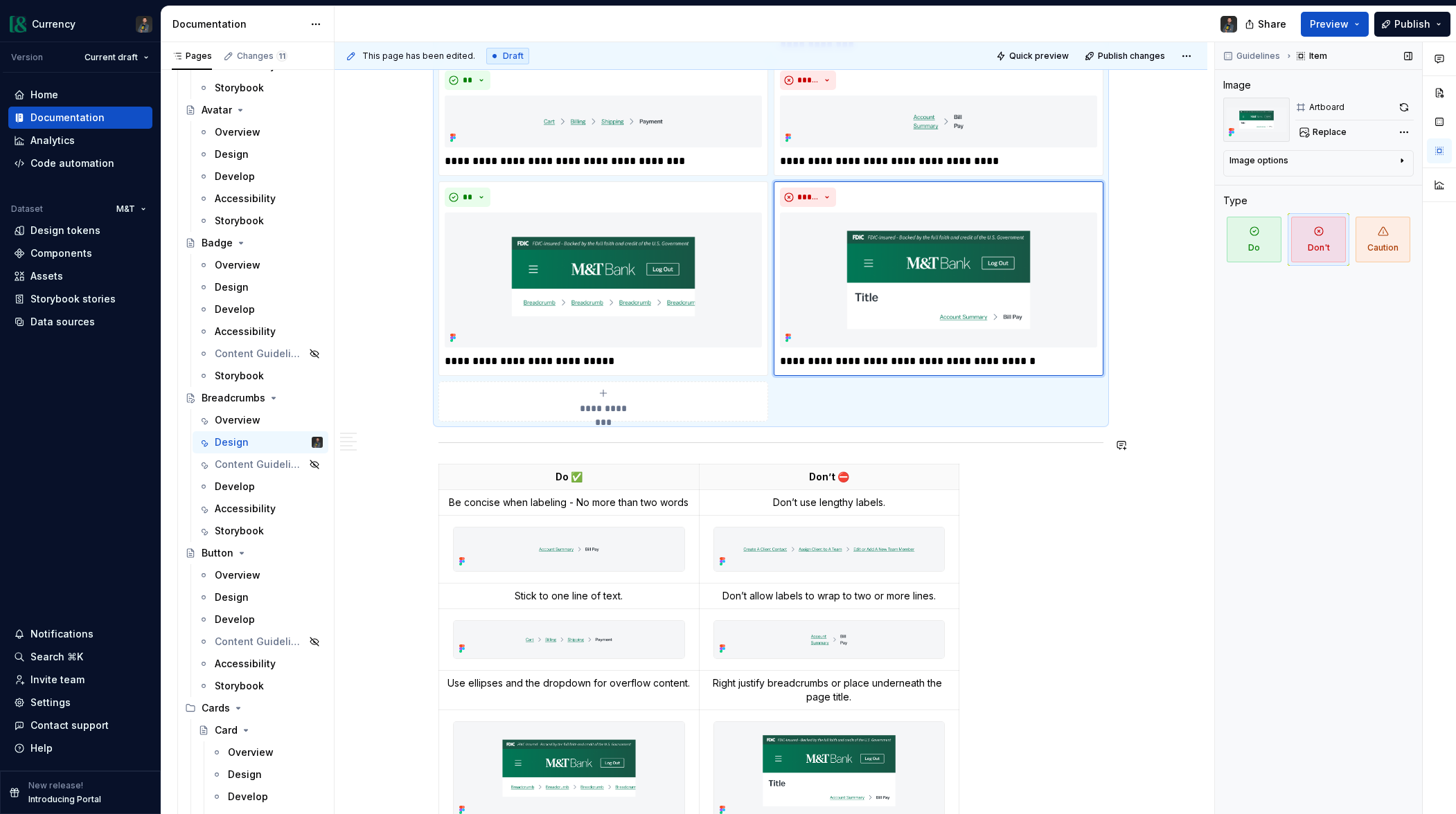
scroll to position [606, 0]
click at [428, 469] on span at bounding box center [424, 470] width 11 height 20
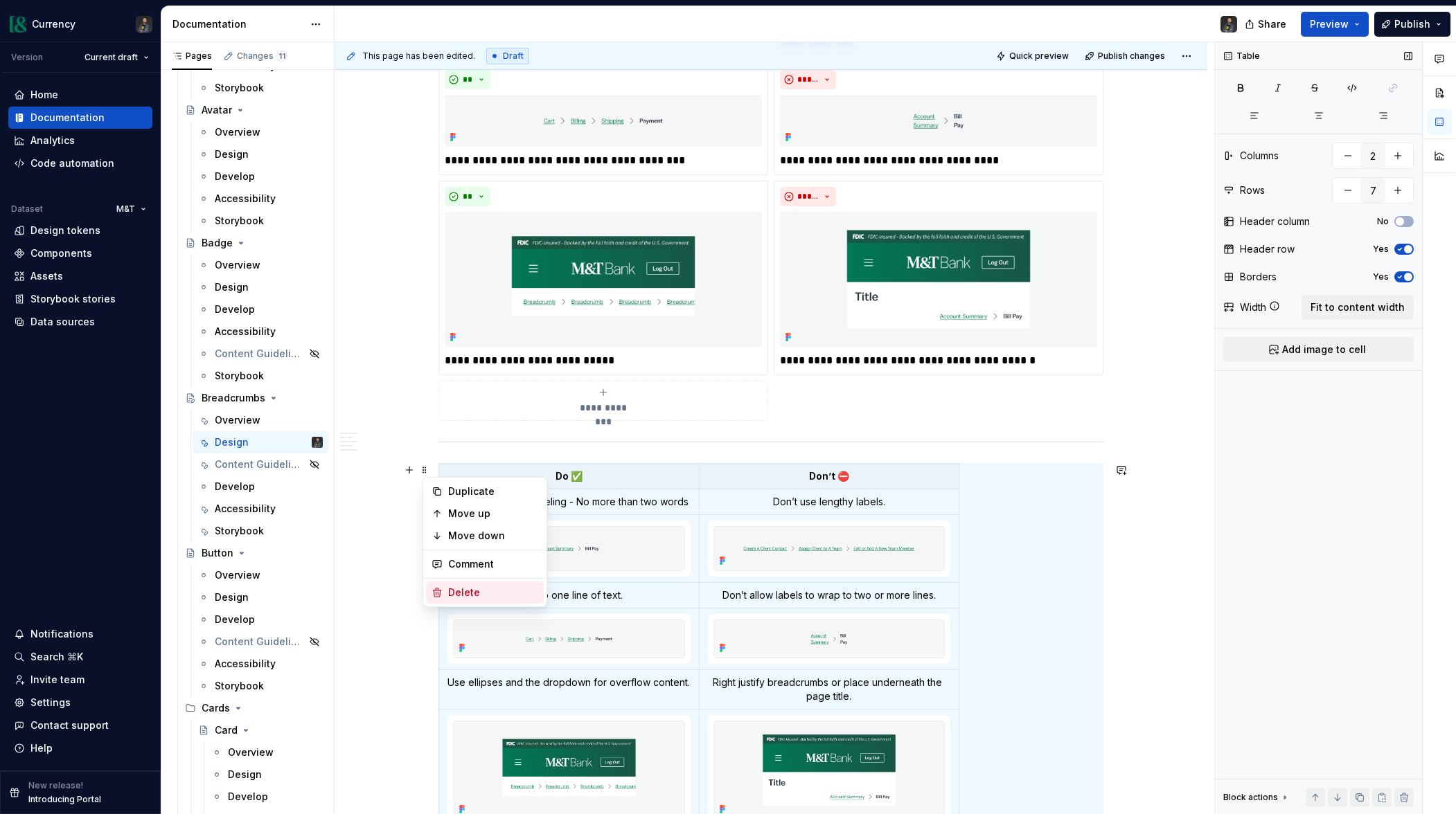
click at [470, 588] on div "Delete" at bounding box center [493, 593] width 90 height 14
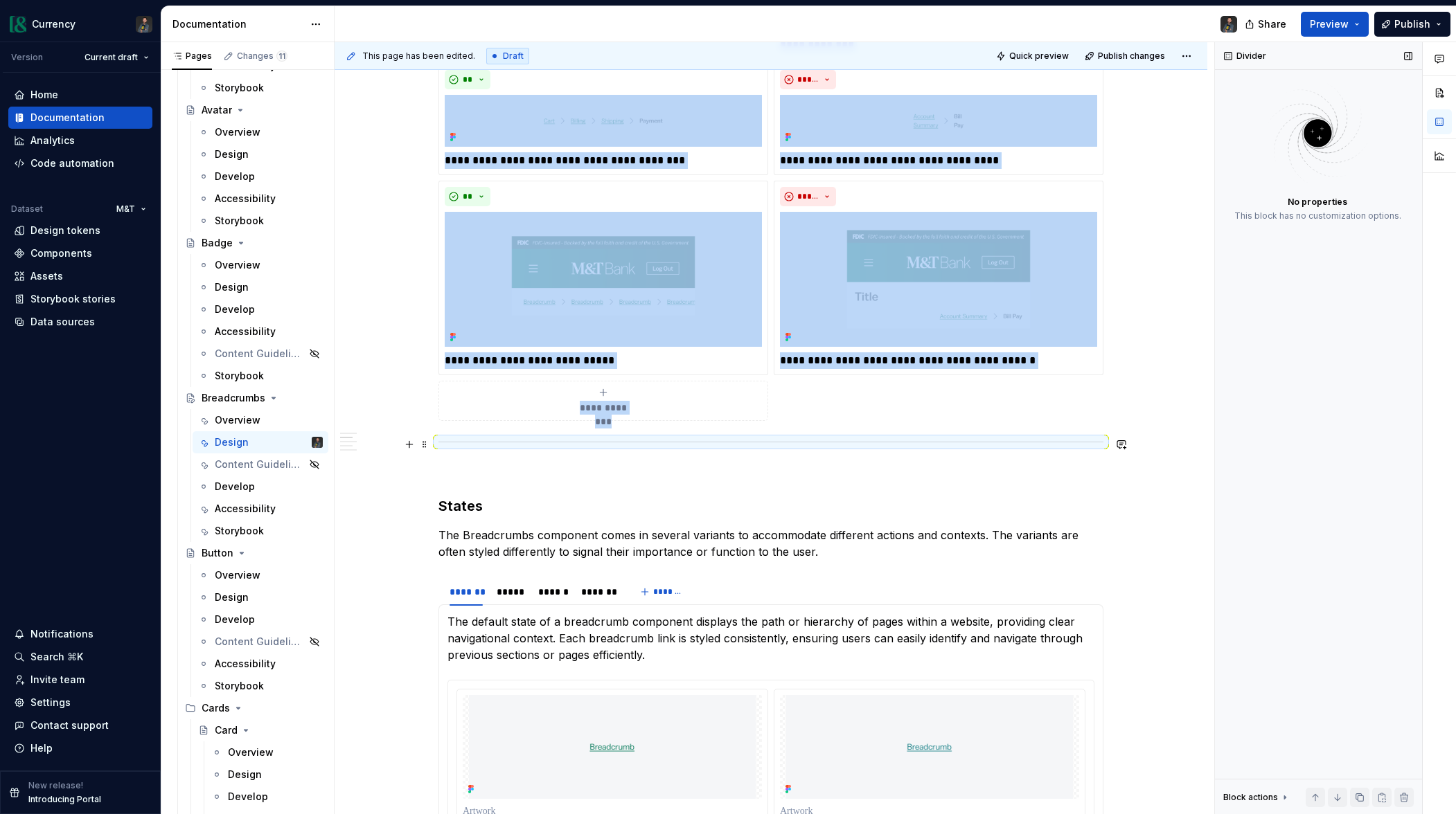
click at [466, 442] on hr at bounding box center [771, 442] width 665 height 1
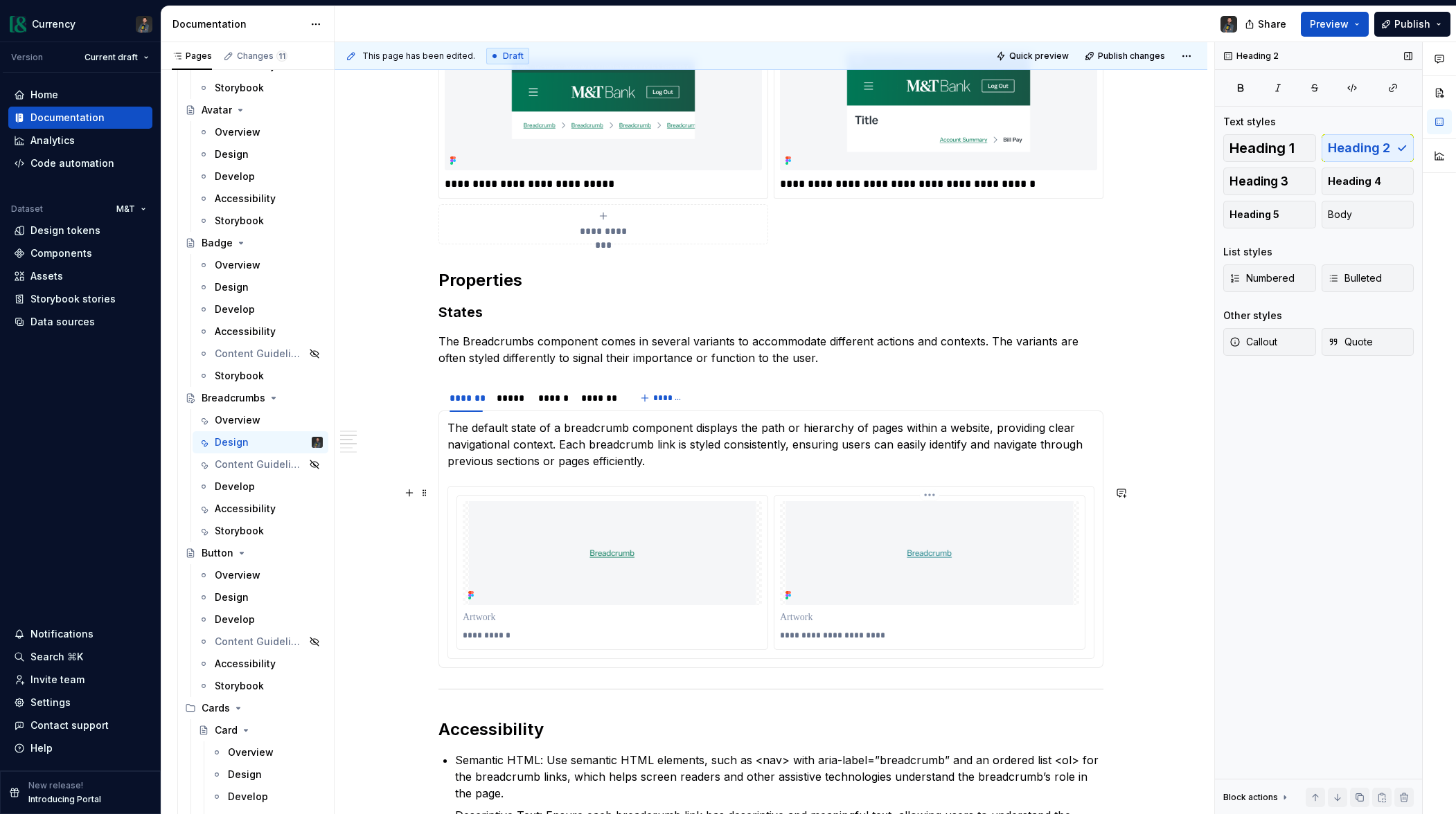
scroll to position [823, 0]
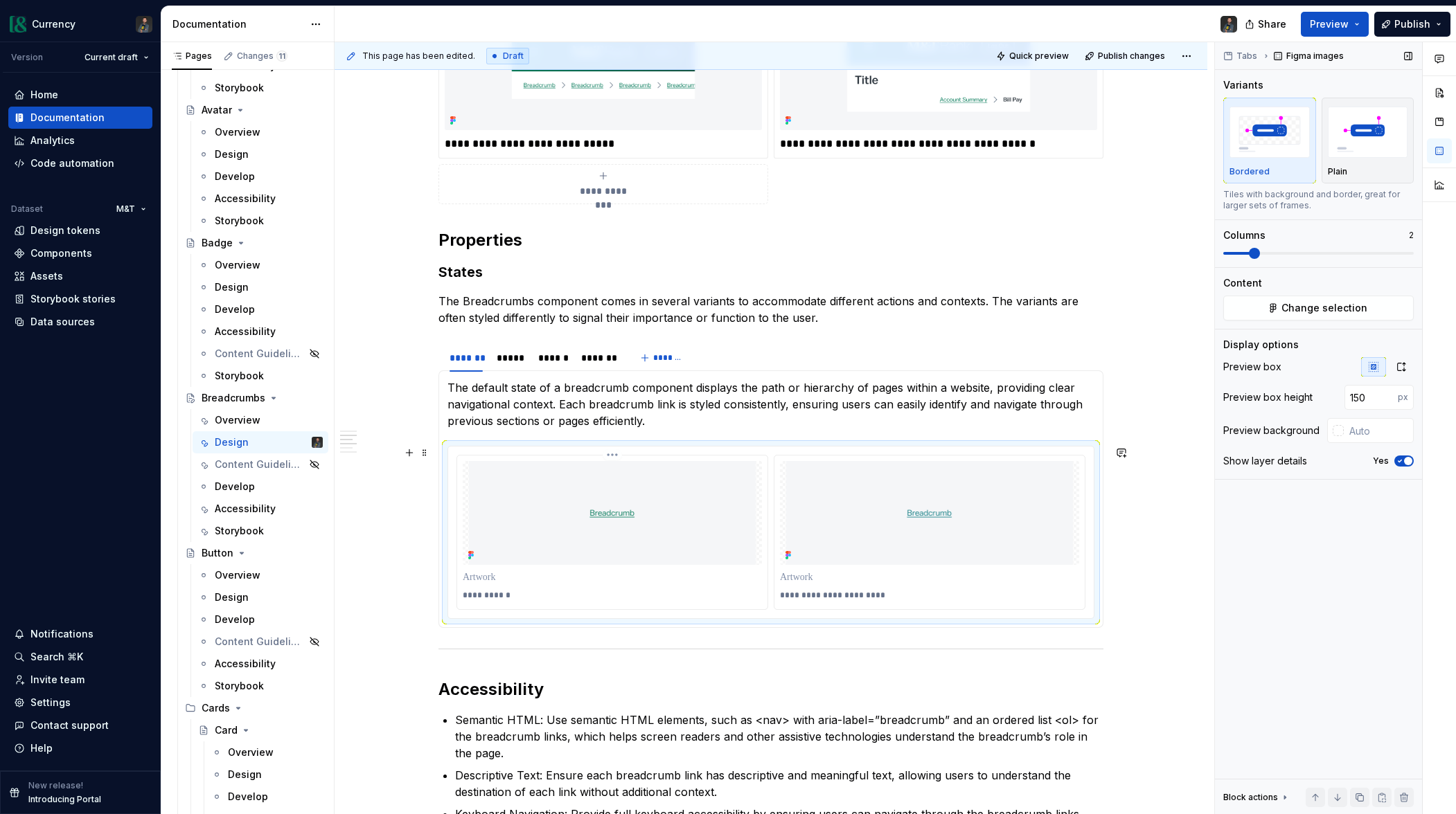
click at [639, 512] on img at bounding box center [612, 513] width 290 height 104
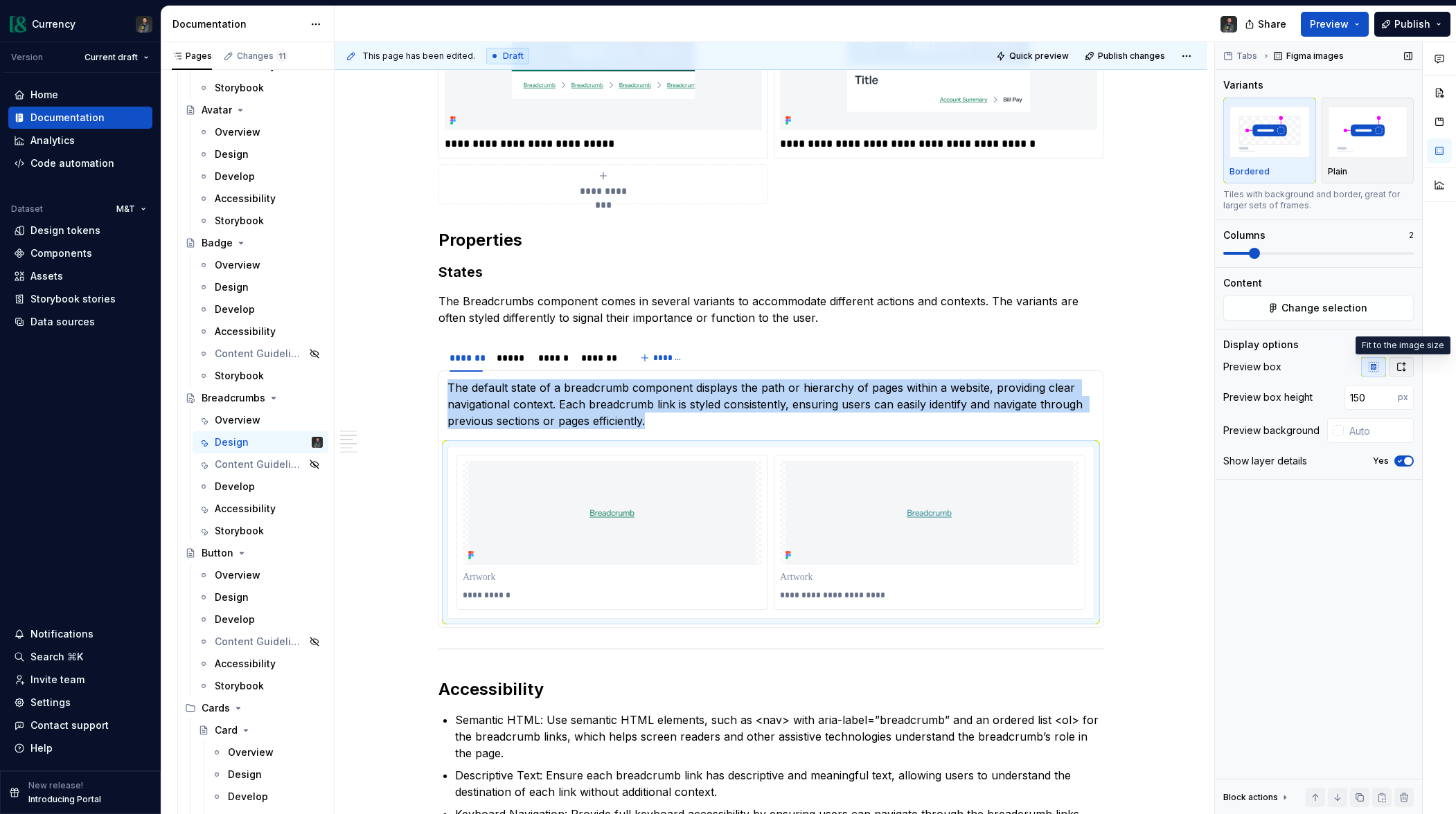
click at [1403, 368] on icon "button" at bounding box center [1401, 366] width 11 height 11
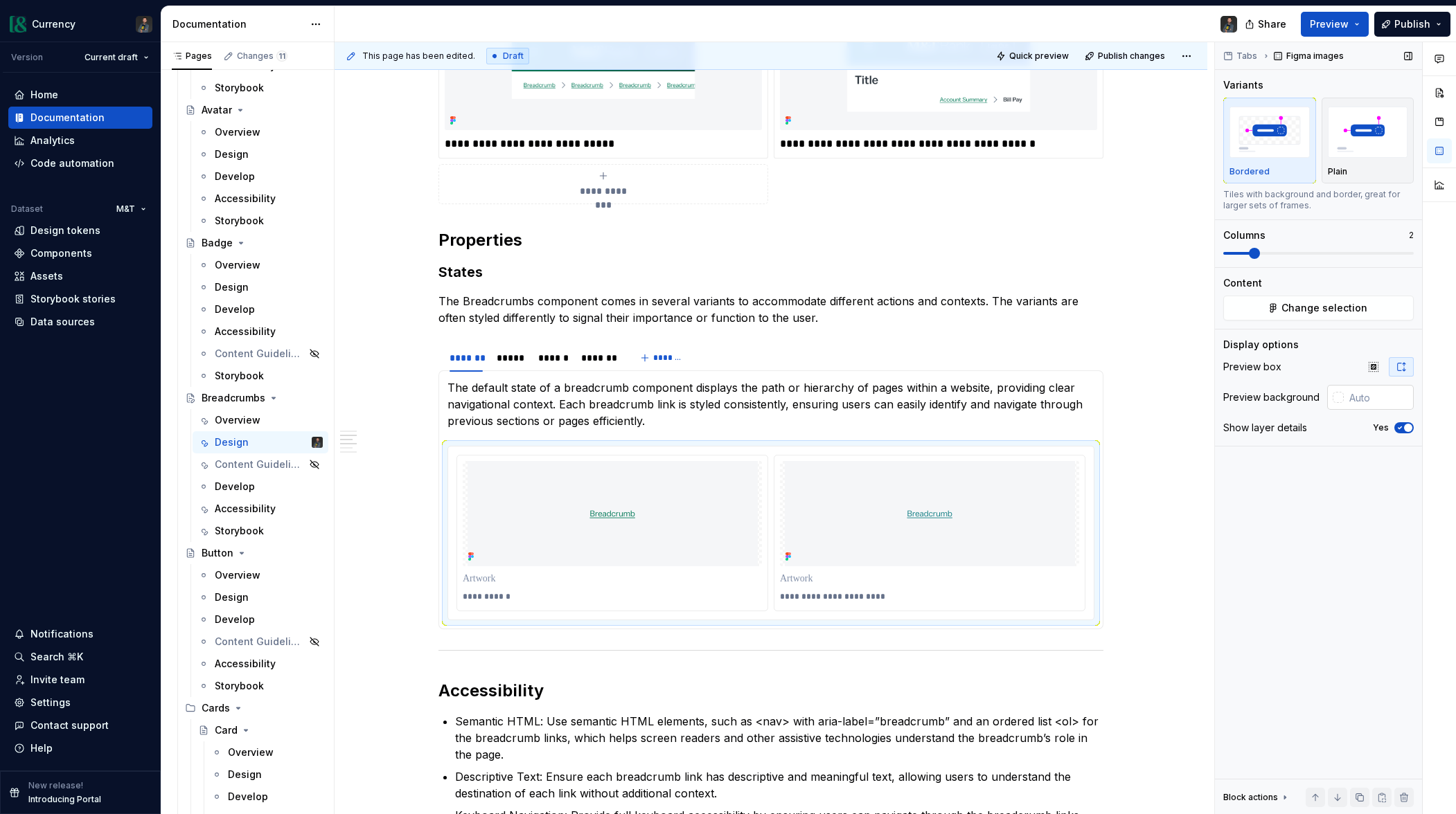
click at [1340, 397] on div at bounding box center [1337, 397] width 11 height 11
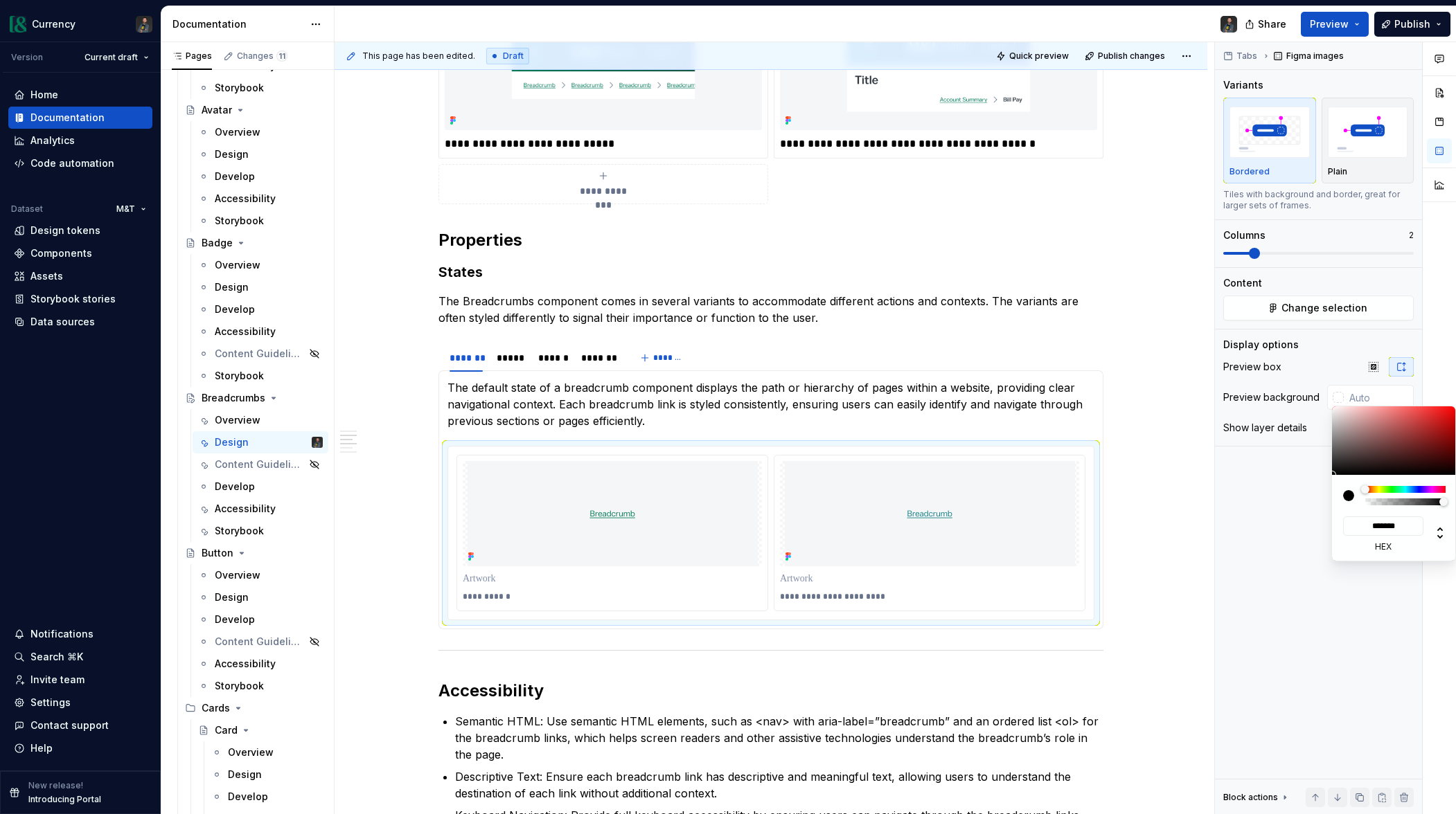
click at [1354, 398] on div "Comments Open comments No comments yet Select ‘Comment’ from the block context …" at bounding box center [1335, 428] width 241 height 772
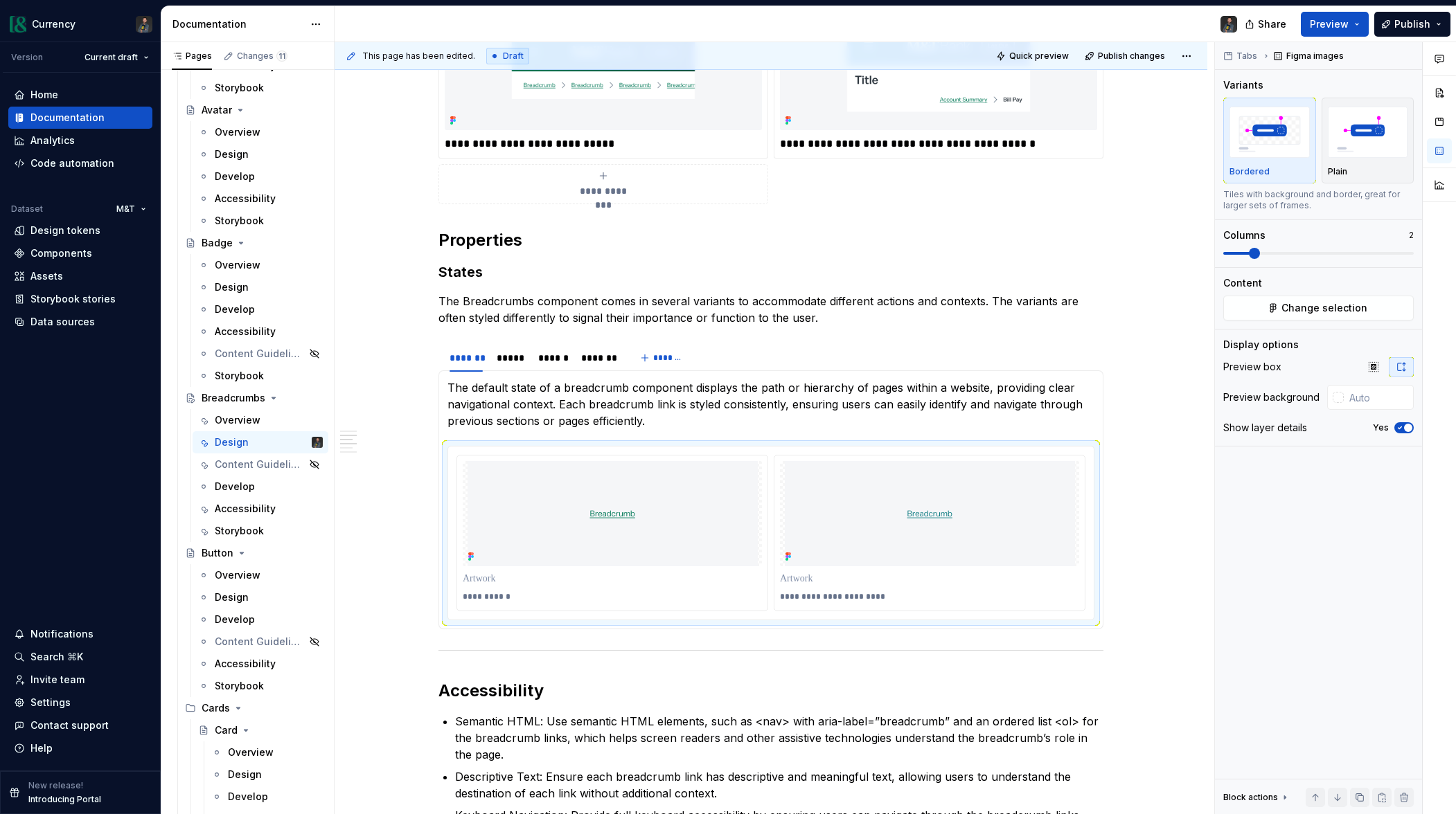
click at [1354, 398] on input "text" at bounding box center [1378, 397] width 70 height 25
click at [1403, 428] on icon "button" at bounding box center [1399, 428] width 11 height 8
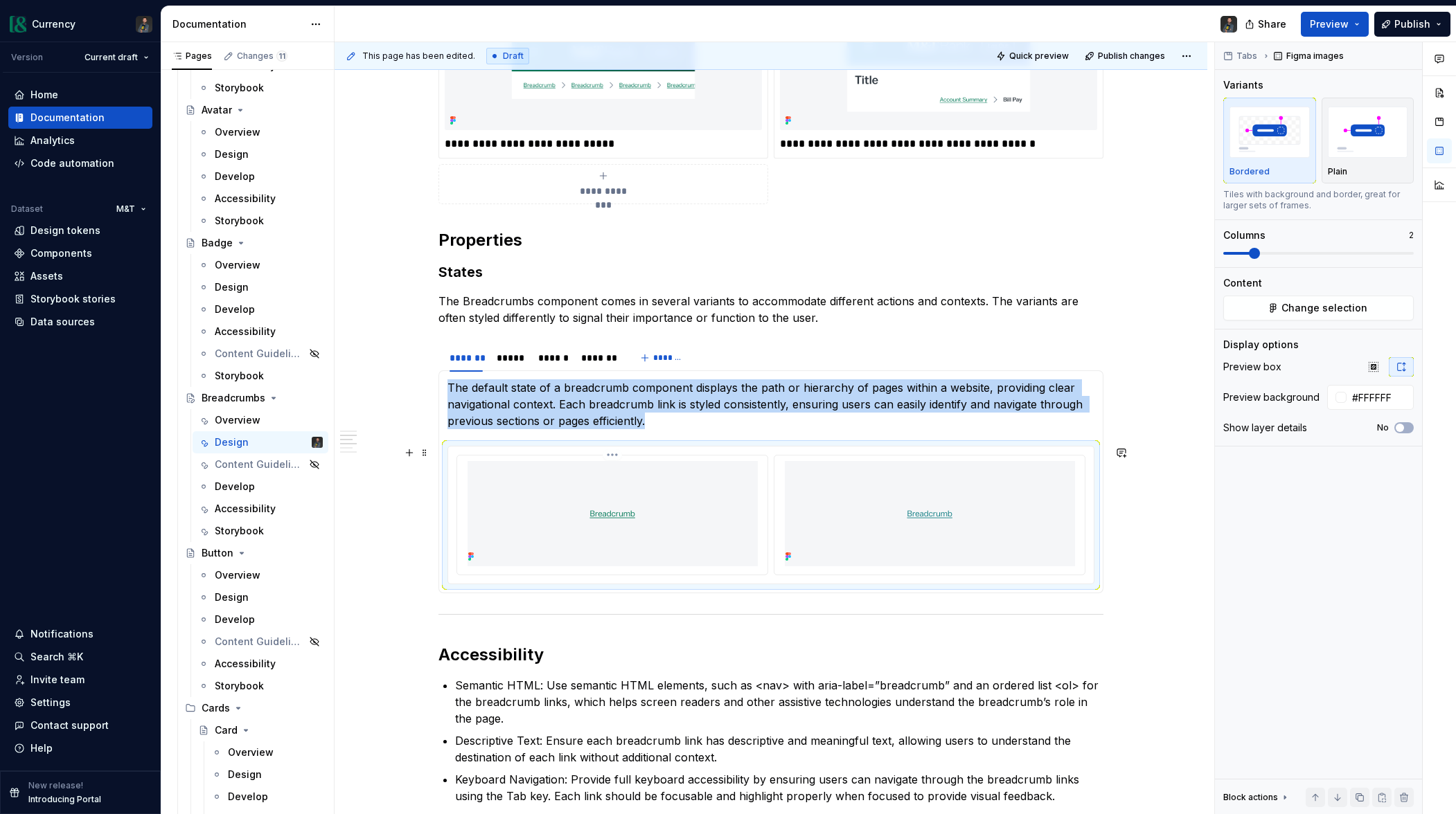
click at [687, 529] on img at bounding box center [612, 514] width 290 height 105
click at [516, 506] on img at bounding box center [612, 514] width 290 height 105
click at [428, 456] on span at bounding box center [424, 454] width 11 height 20
click at [847, 516] on img at bounding box center [929, 516] width 290 height 105
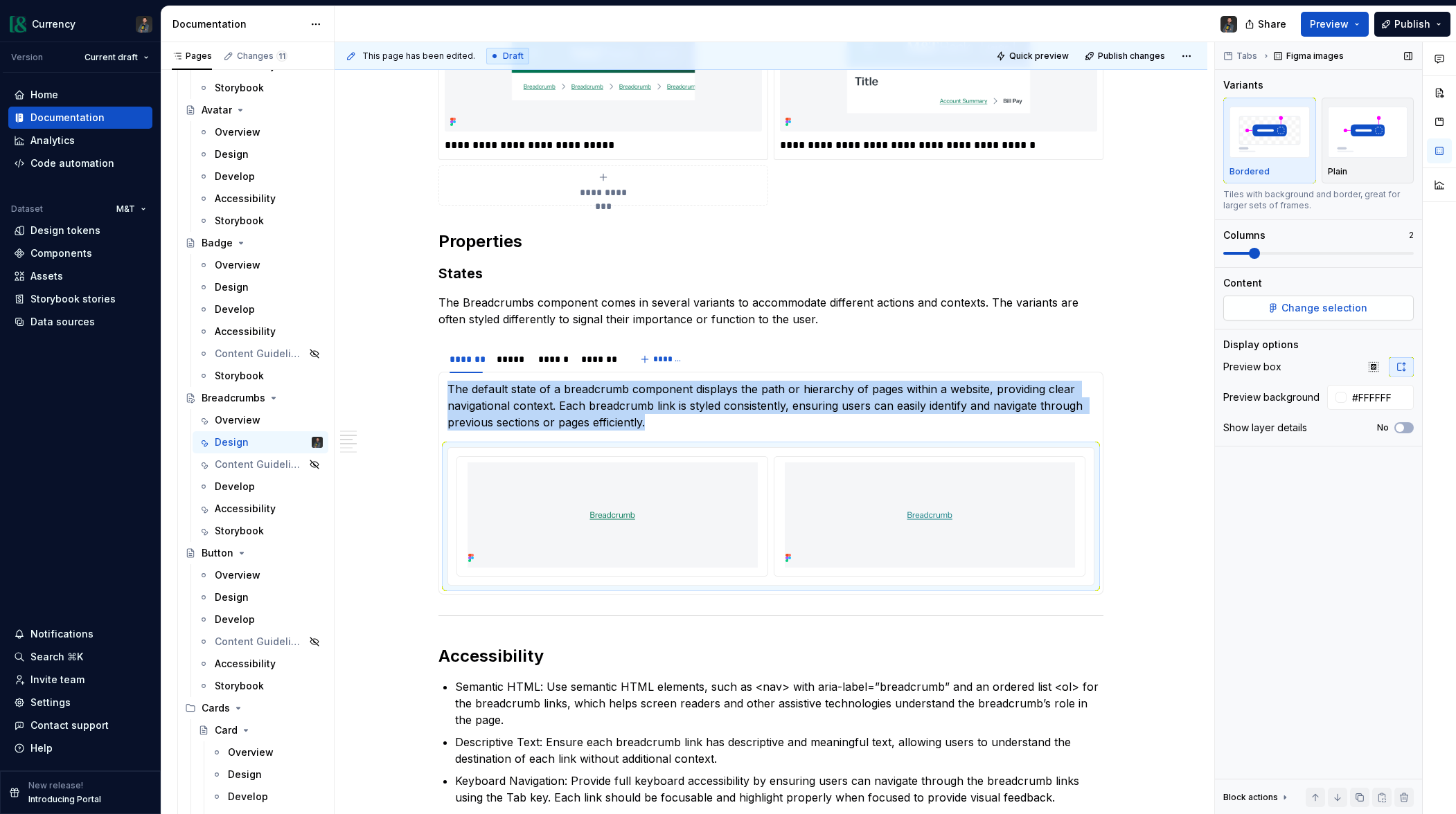
click at [1325, 309] on span "Change selection" at bounding box center [1324, 308] width 86 height 14
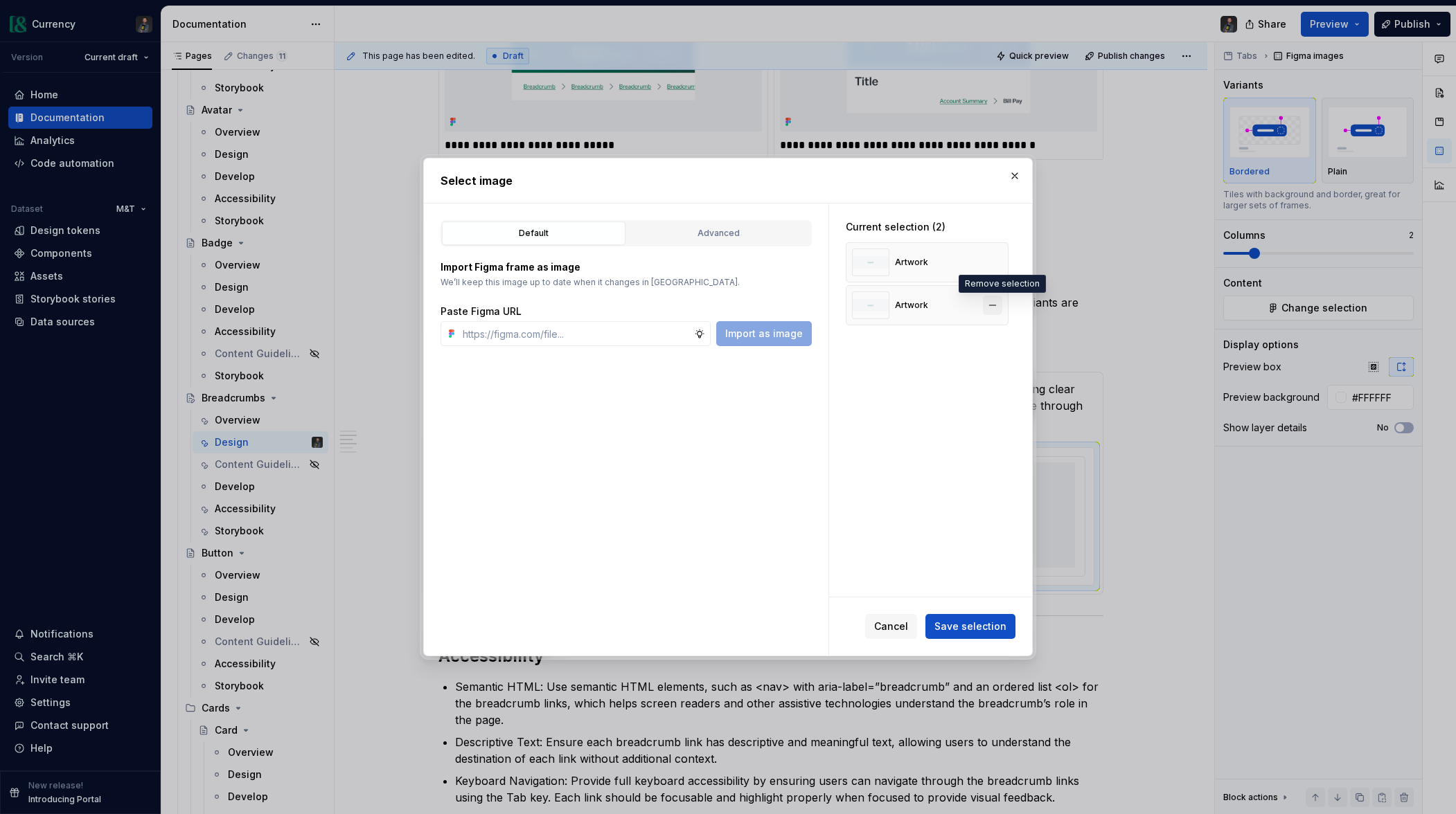
click at [1000, 306] on button "button" at bounding box center [992, 305] width 20 height 20
click at [997, 262] on button "button" at bounding box center [992, 262] width 20 height 20
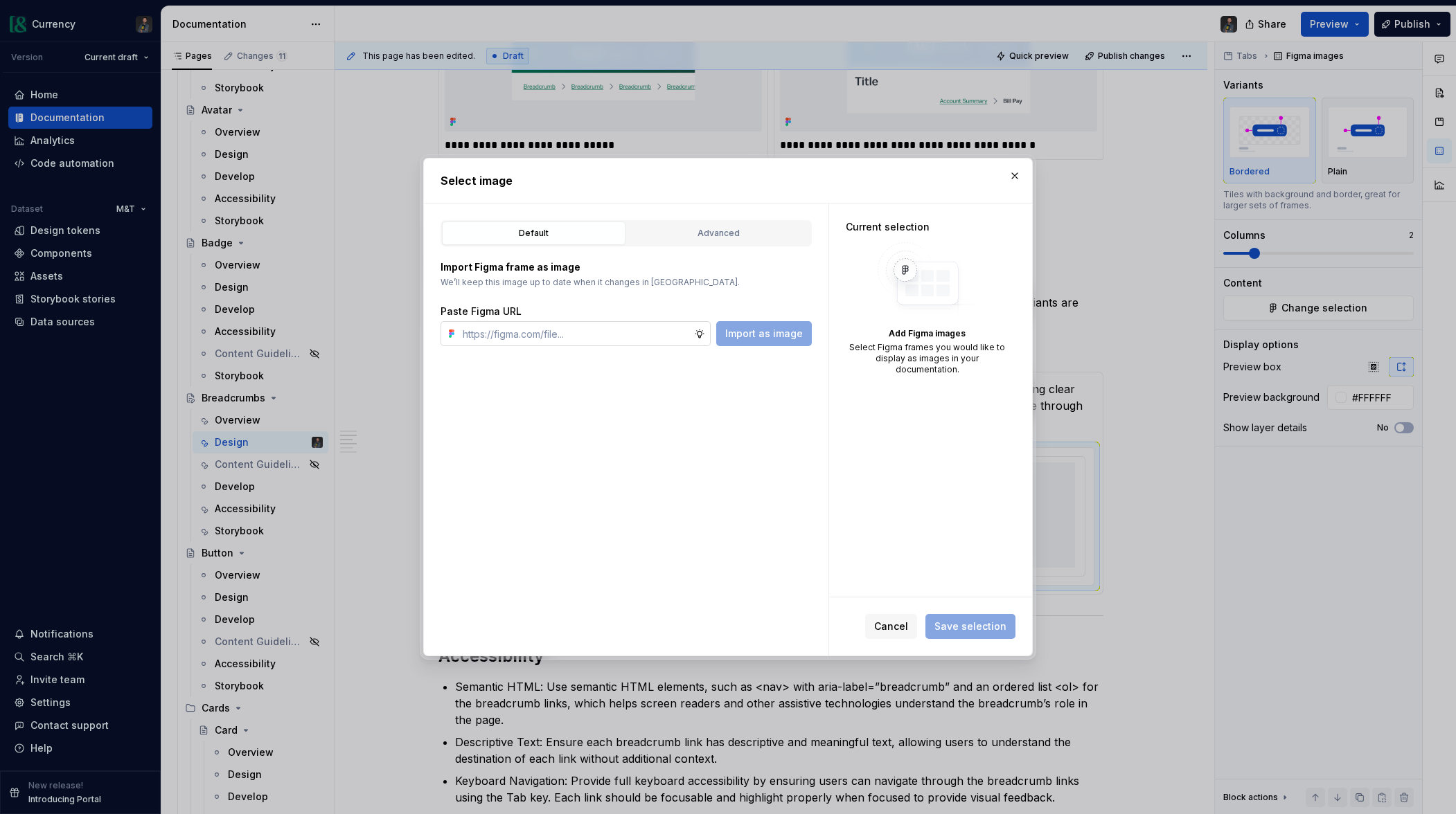
click at [493, 334] on input "text" at bounding box center [575, 333] width 237 height 25
paste input "[URL][DOMAIN_NAME]"
click at [736, 327] on span "Import as image" at bounding box center [763, 333] width 77 height 14
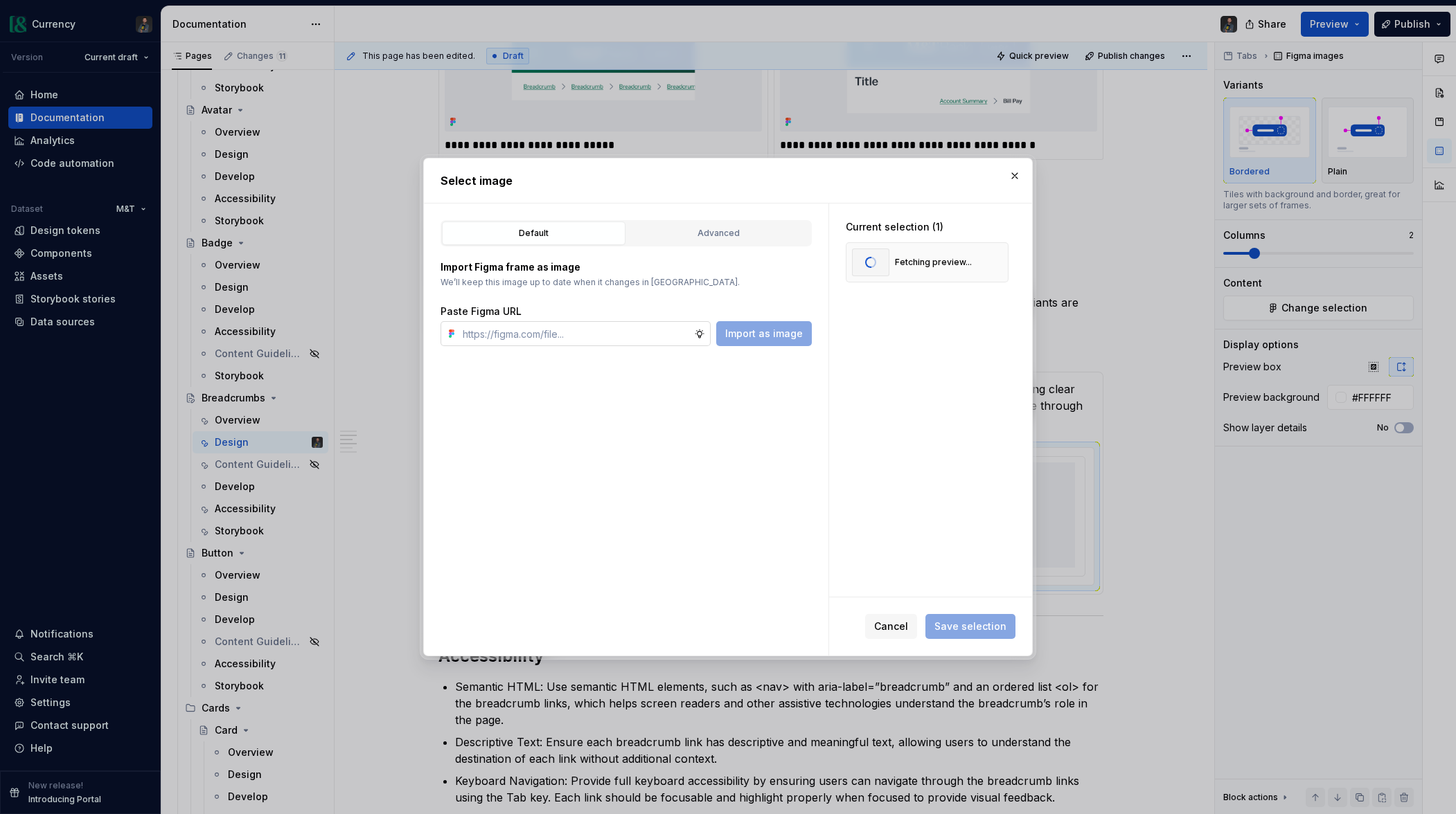
click at [533, 334] on input "text" at bounding box center [575, 333] width 237 height 25
paste input "[URL][DOMAIN_NAME]"
click at [764, 336] on span "Import as image" at bounding box center [763, 333] width 77 height 14
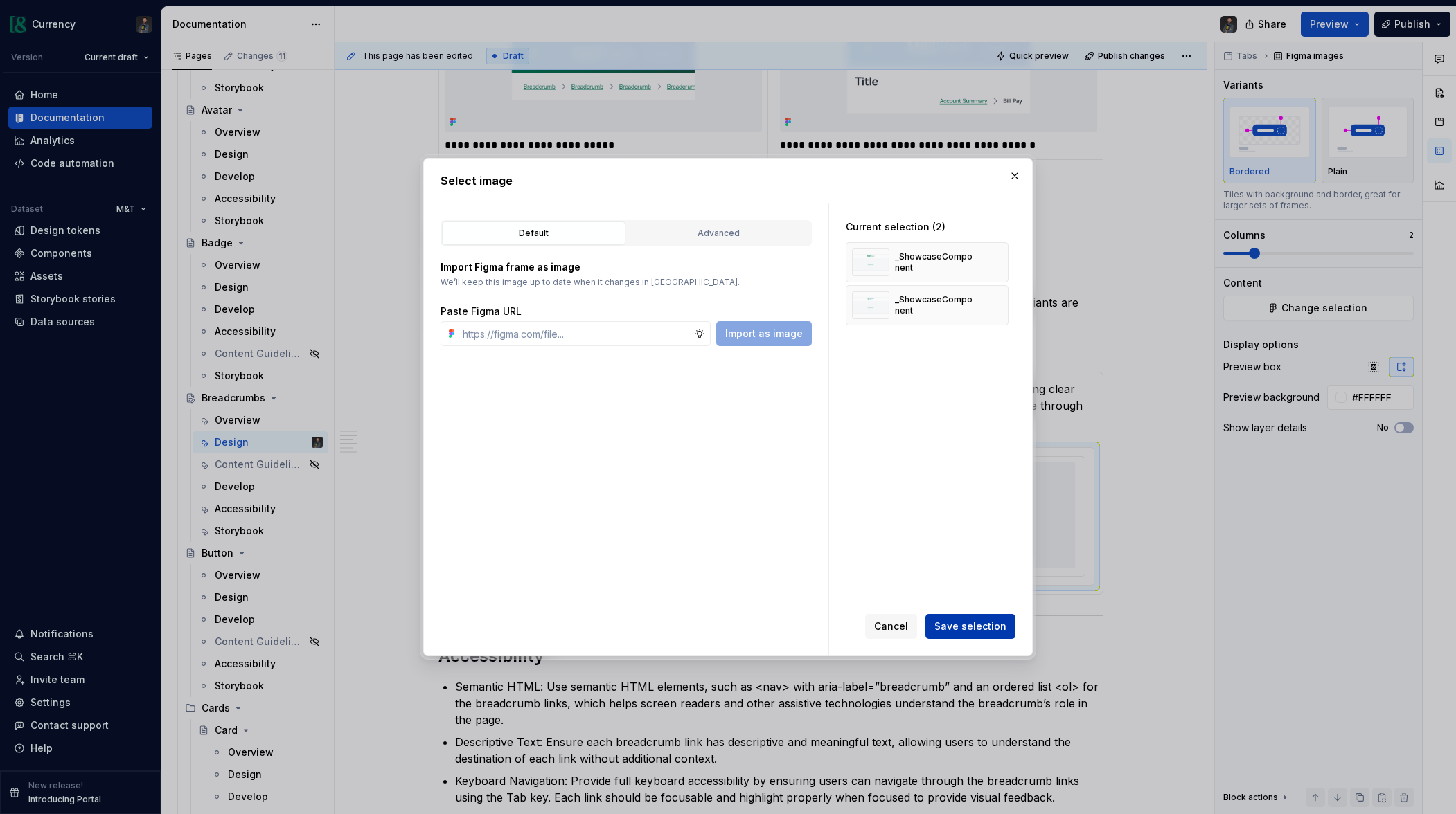
click at [970, 629] on span "Save selection" at bounding box center [970, 627] width 72 height 14
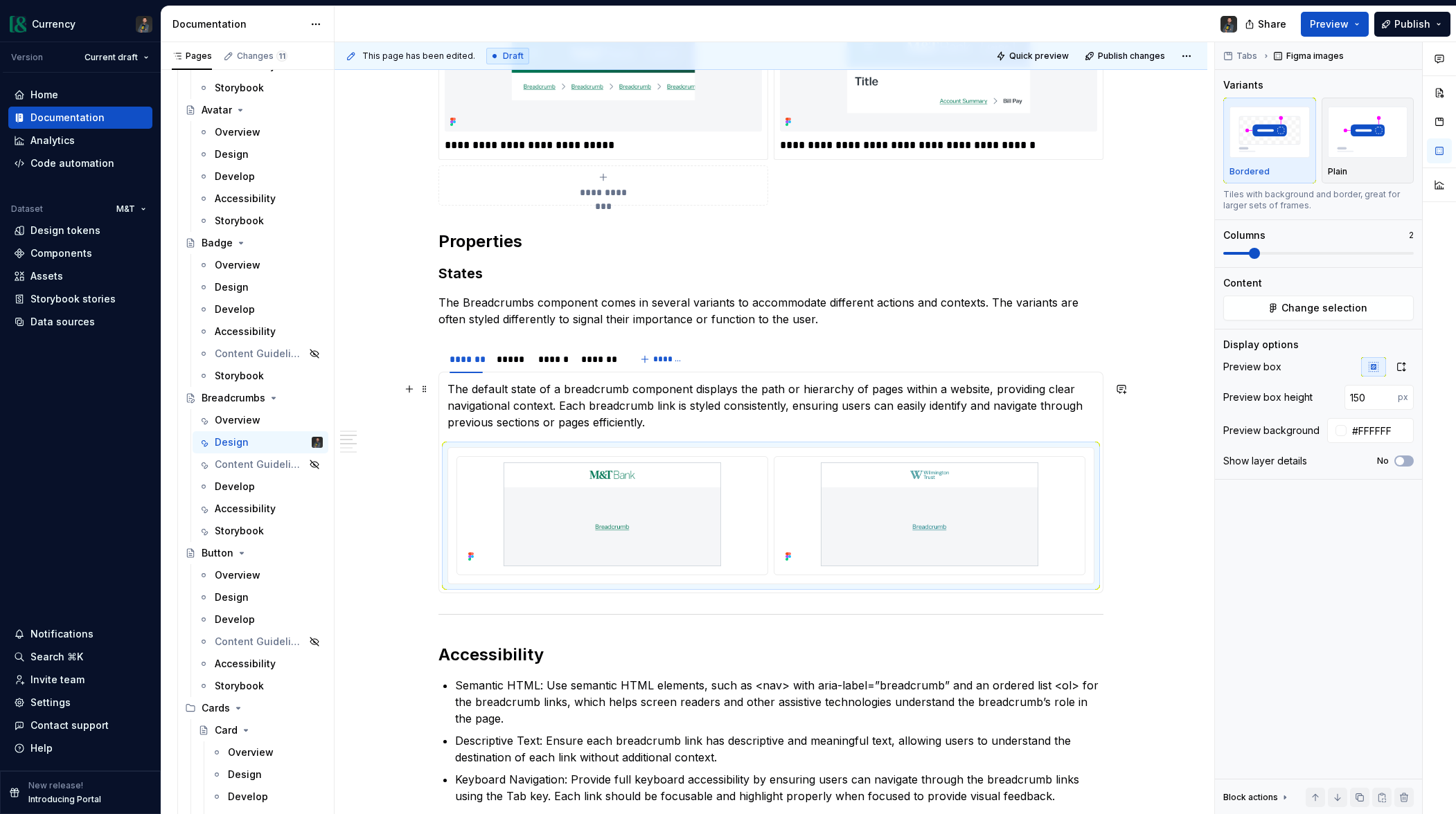
click at [700, 390] on p "The default state of a breadcrumb component displays the path or hierarchy of p…" at bounding box center [771, 405] width 647 height 50
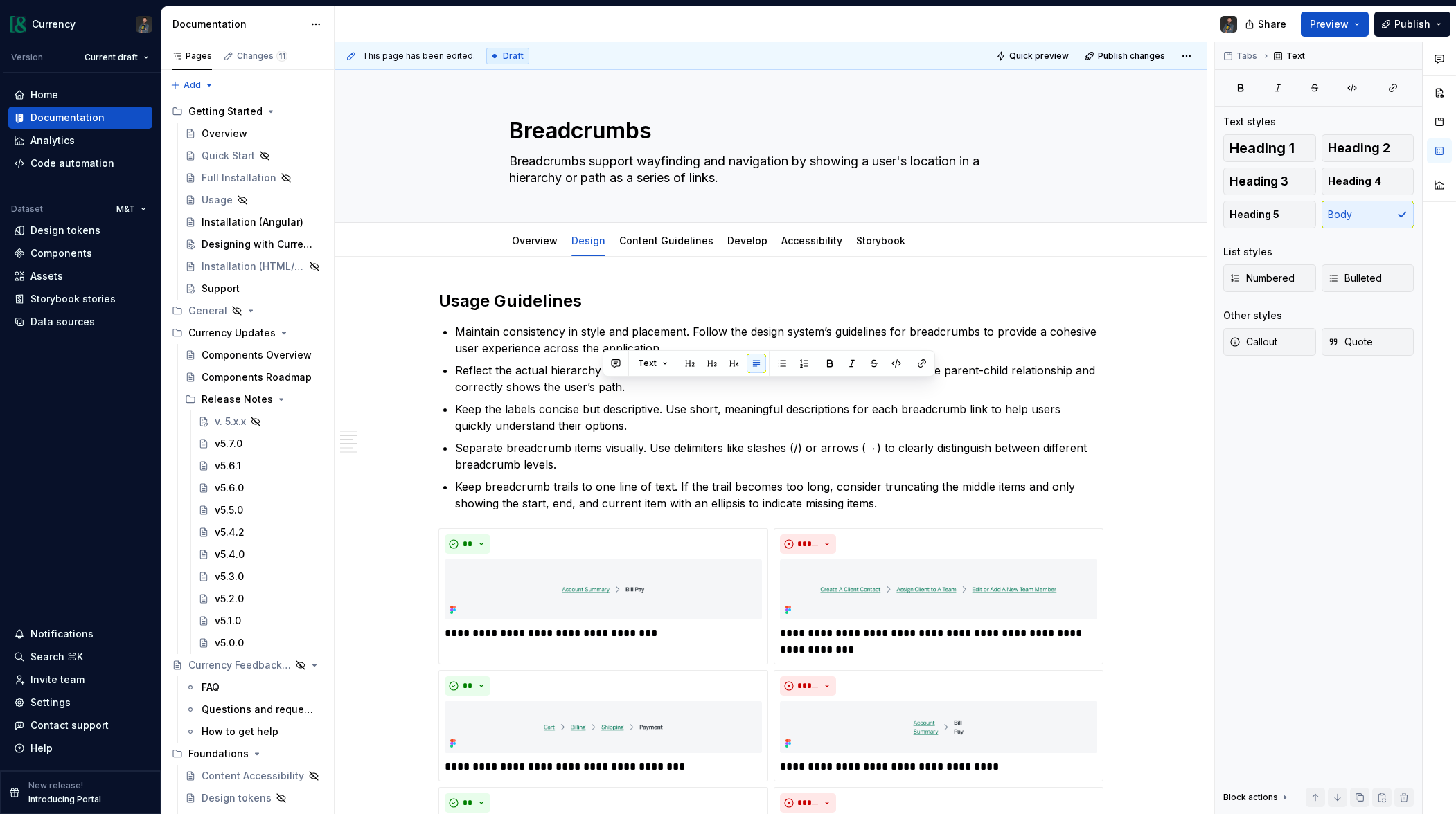
scroll to position [822, 0]
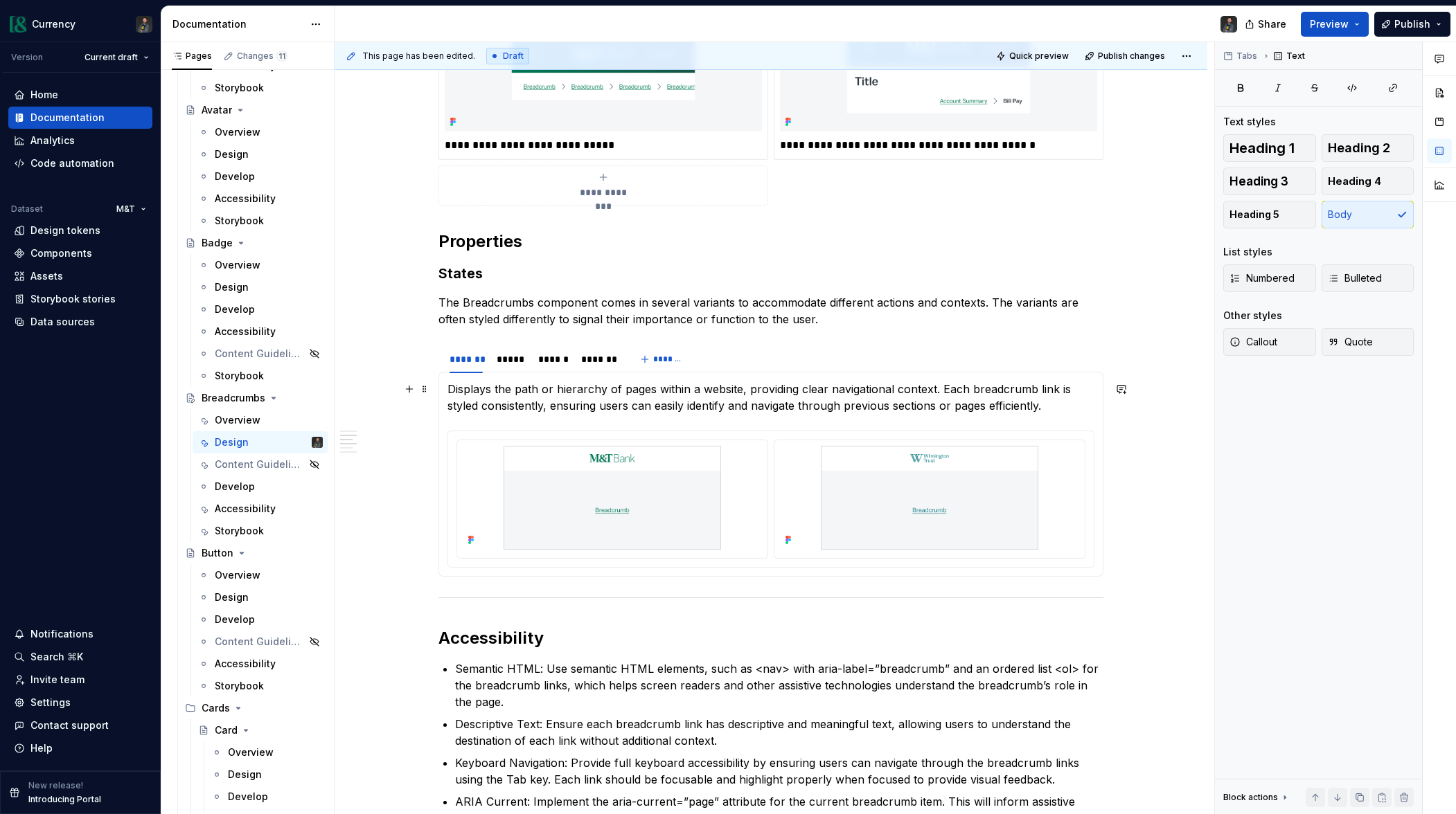
drag, startPoint x: 502, startPoint y: 385, endPoint x: 464, endPoint y: 381, distance: 38.2
click at [501, 385] on p "Displays the path or hierarchy of pages within a website, providing clear navig…" at bounding box center [771, 397] width 647 height 33
drag, startPoint x: 449, startPoint y: 391, endPoint x: 1052, endPoint y: 405, distance: 603.2
click at [1052, 405] on div "**********" at bounding box center [771, 475] width 665 height 205
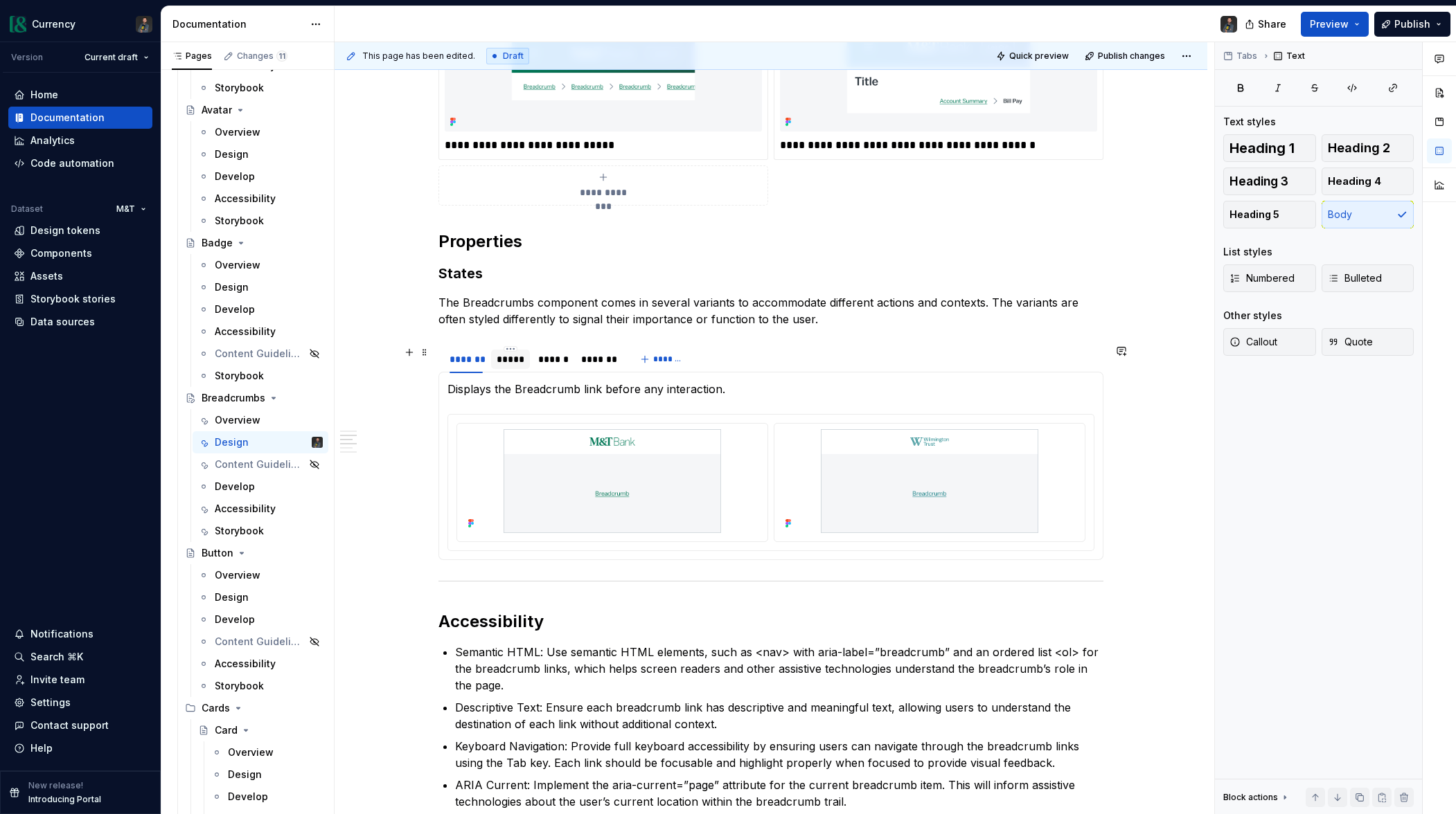
click at [512, 362] on div "*****" at bounding box center [510, 360] width 28 height 14
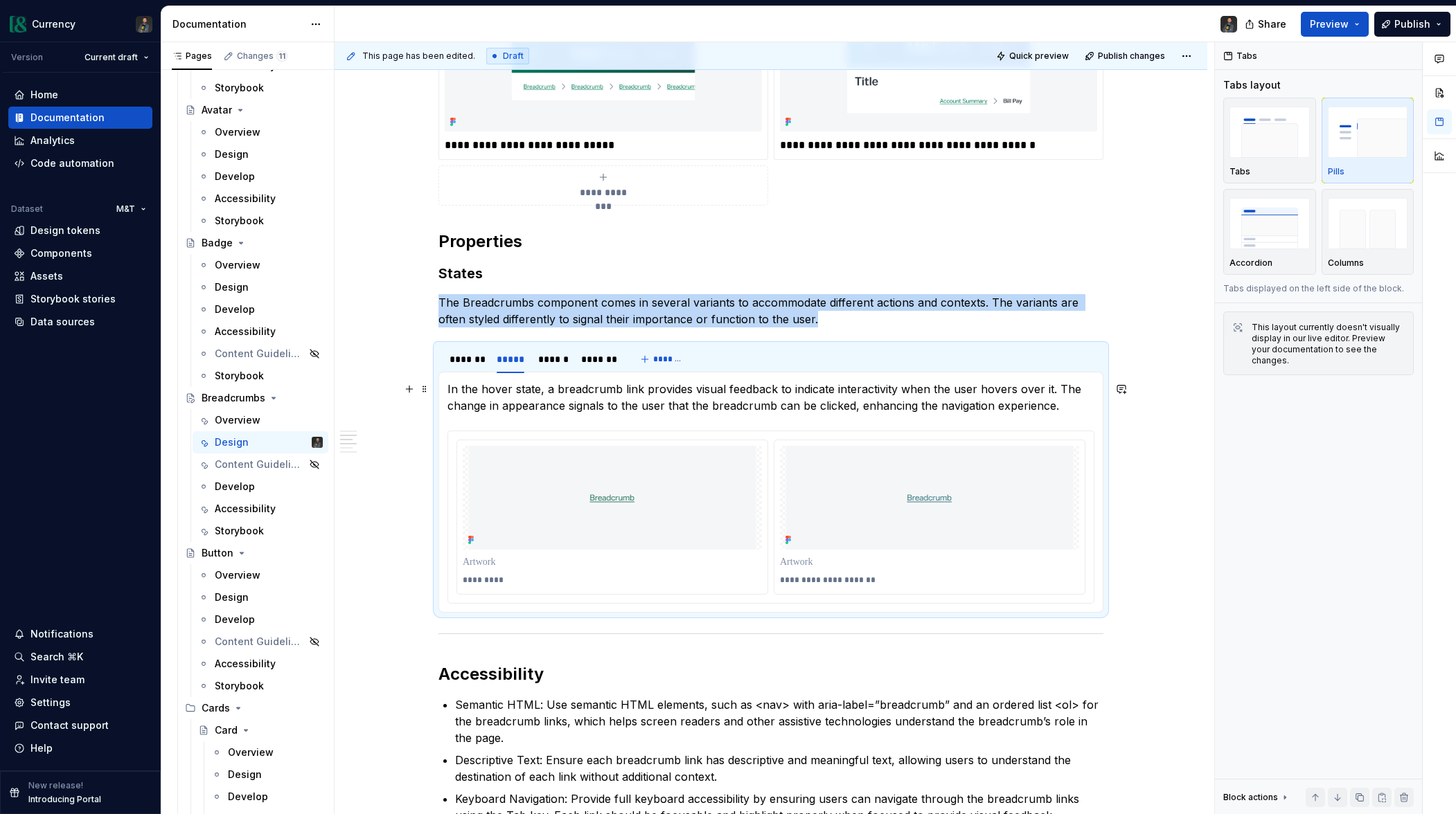
click at [651, 388] on p "In the hover state, a breadcrumb link provides visual feedback to indicate inte…" at bounding box center [771, 397] width 647 height 33
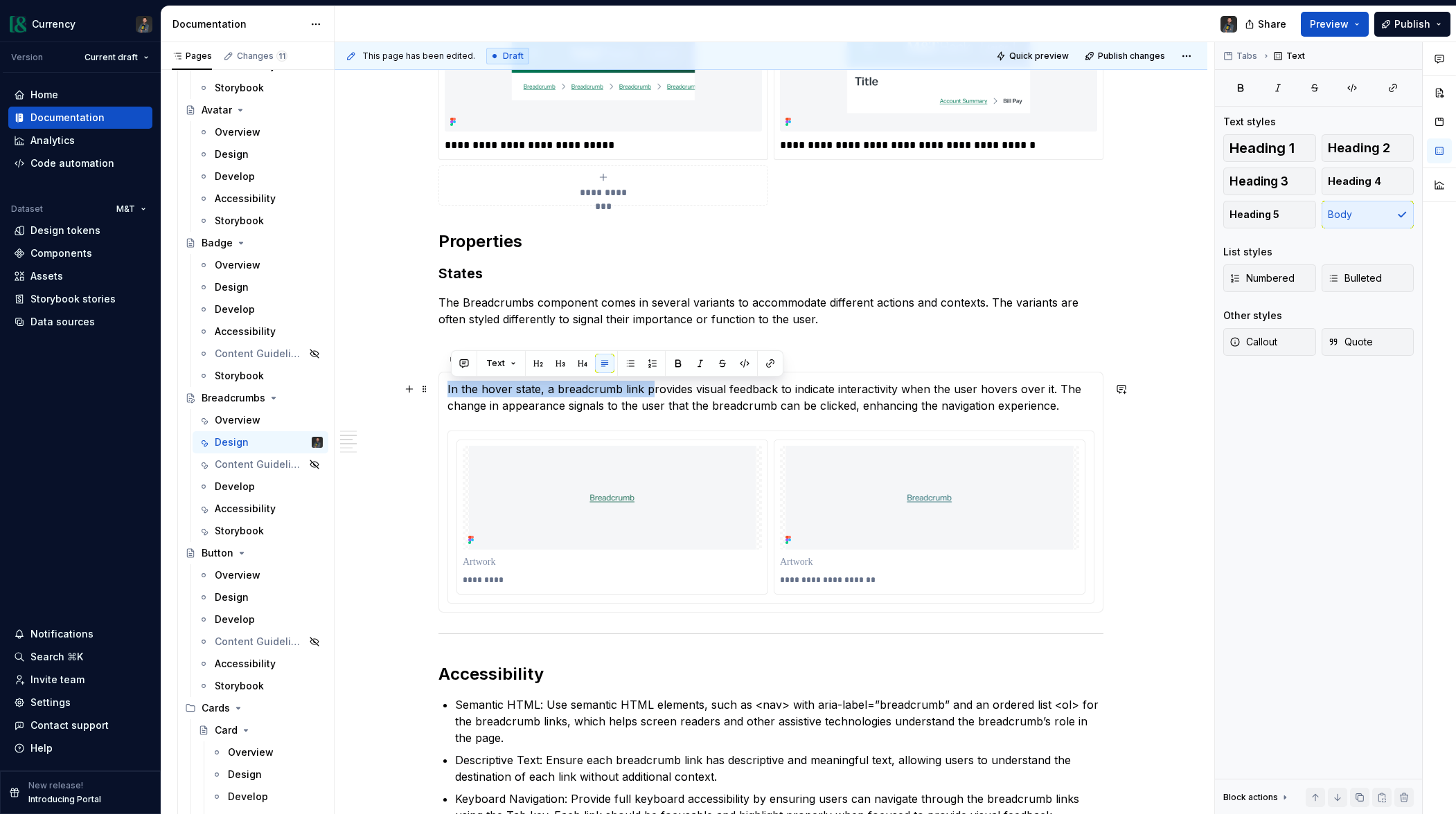
drag, startPoint x: 650, startPoint y: 390, endPoint x: 445, endPoint y: 384, distance: 205.1
click at [445, 384] on div "**********" at bounding box center [771, 493] width 665 height 241
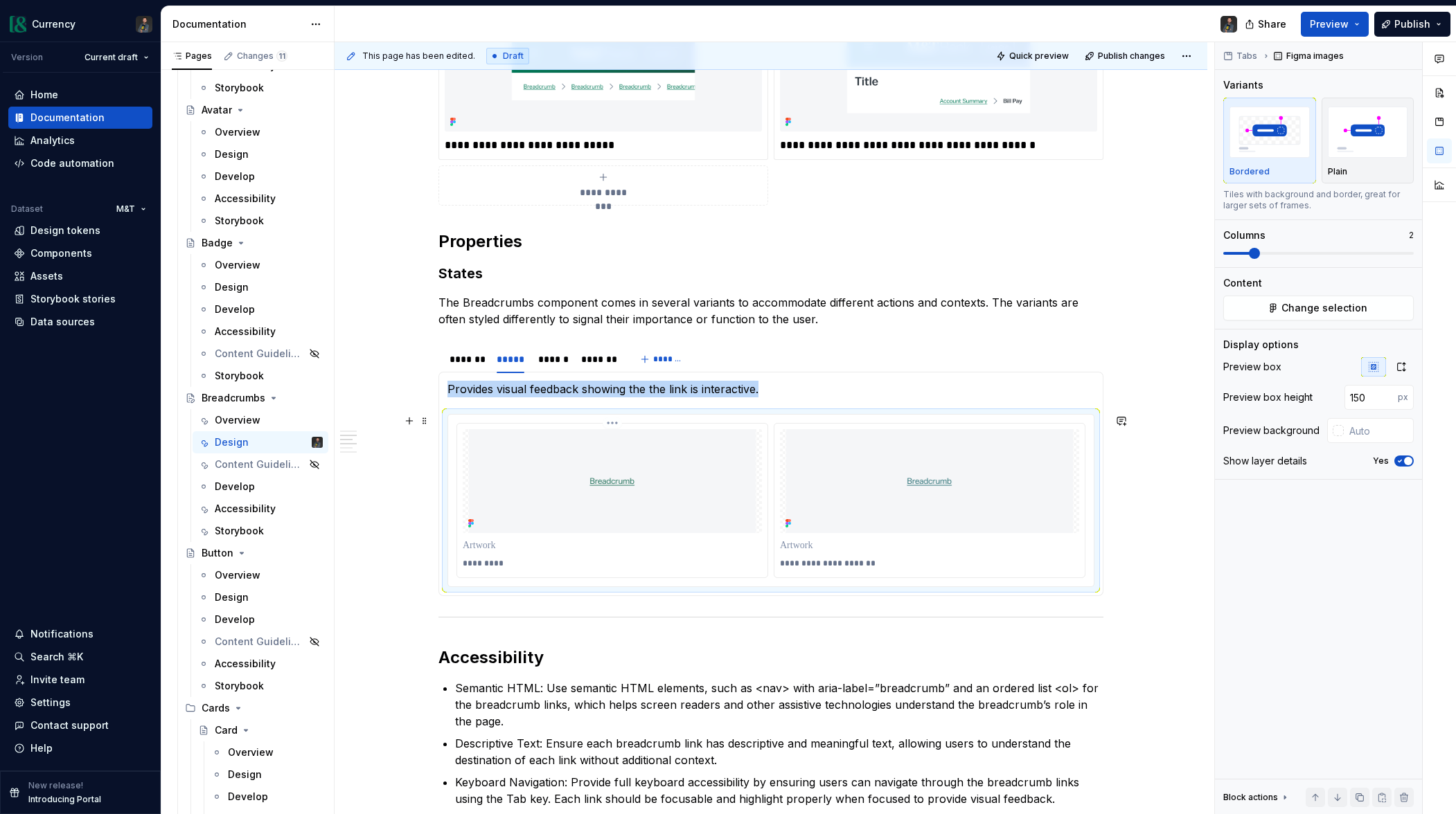
click at [700, 516] on img at bounding box center [612, 481] width 290 height 104
click at [1275, 304] on button "Change selection" at bounding box center [1318, 308] width 191 height 25
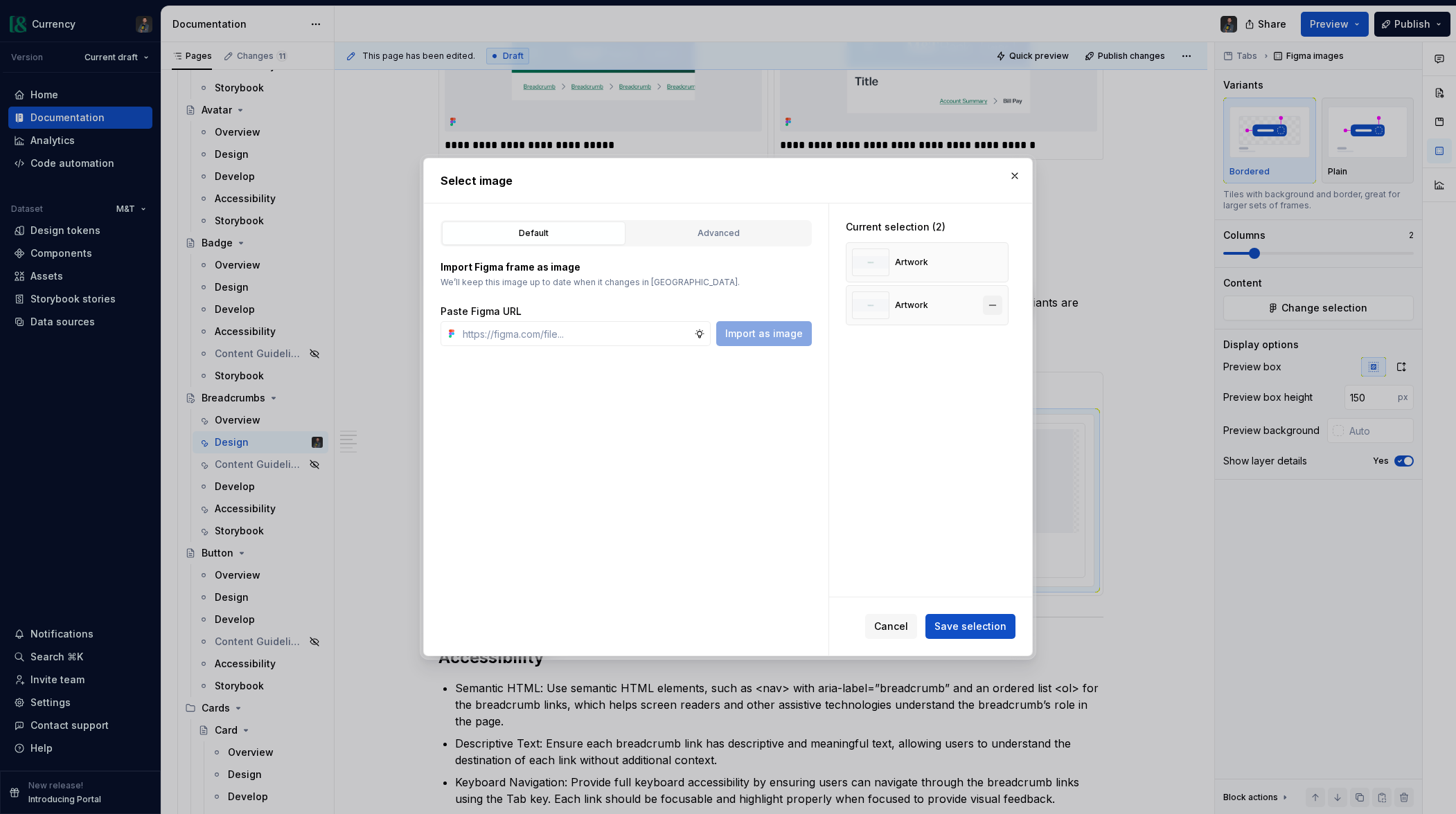
type textarea "*"
drag, startPoint x: 1002, startPoint y: 306, endPoint x: 1003, endPoint y: 282, distance: 24.0
click at [1001, 300] on button "button" at bounding box center [992, 305] width 20 height 20
click at [996, 263] on button "button" at bounding box center [992, 262] width 20 height 20
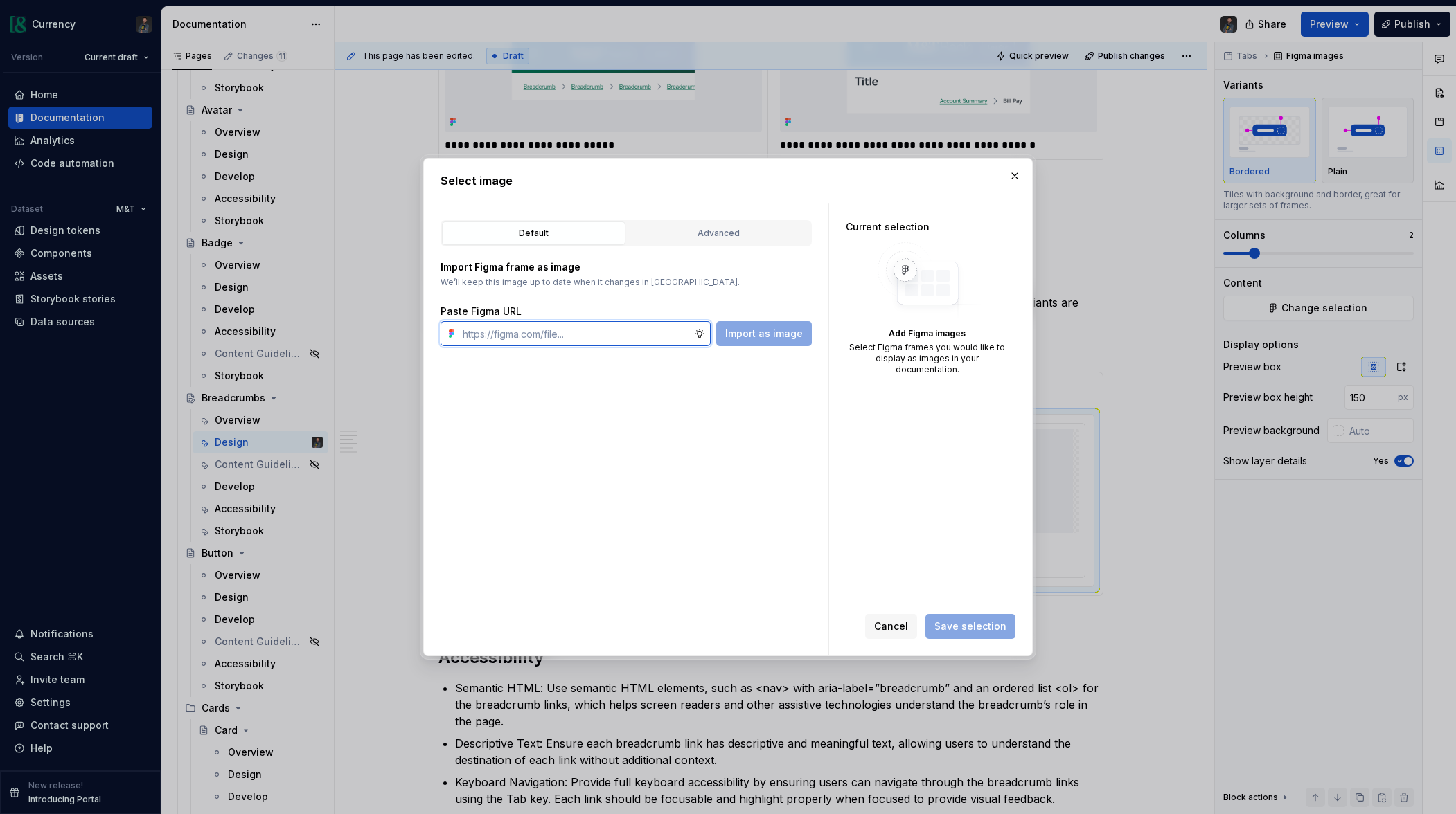
click at [493, 337] on input "text" at bounding box center [575, 333] width 237 height 25
paste input "https://www.figma.com/design/gJtw8d0kI3KTyr9O2x0KGN/Currency5-BETA?node-id=4836…"
type input "https://www.figma.com/design/gJtw8d0kI3KTyr9O2x0KGN/Currency5-BETA?node-id=4836…"
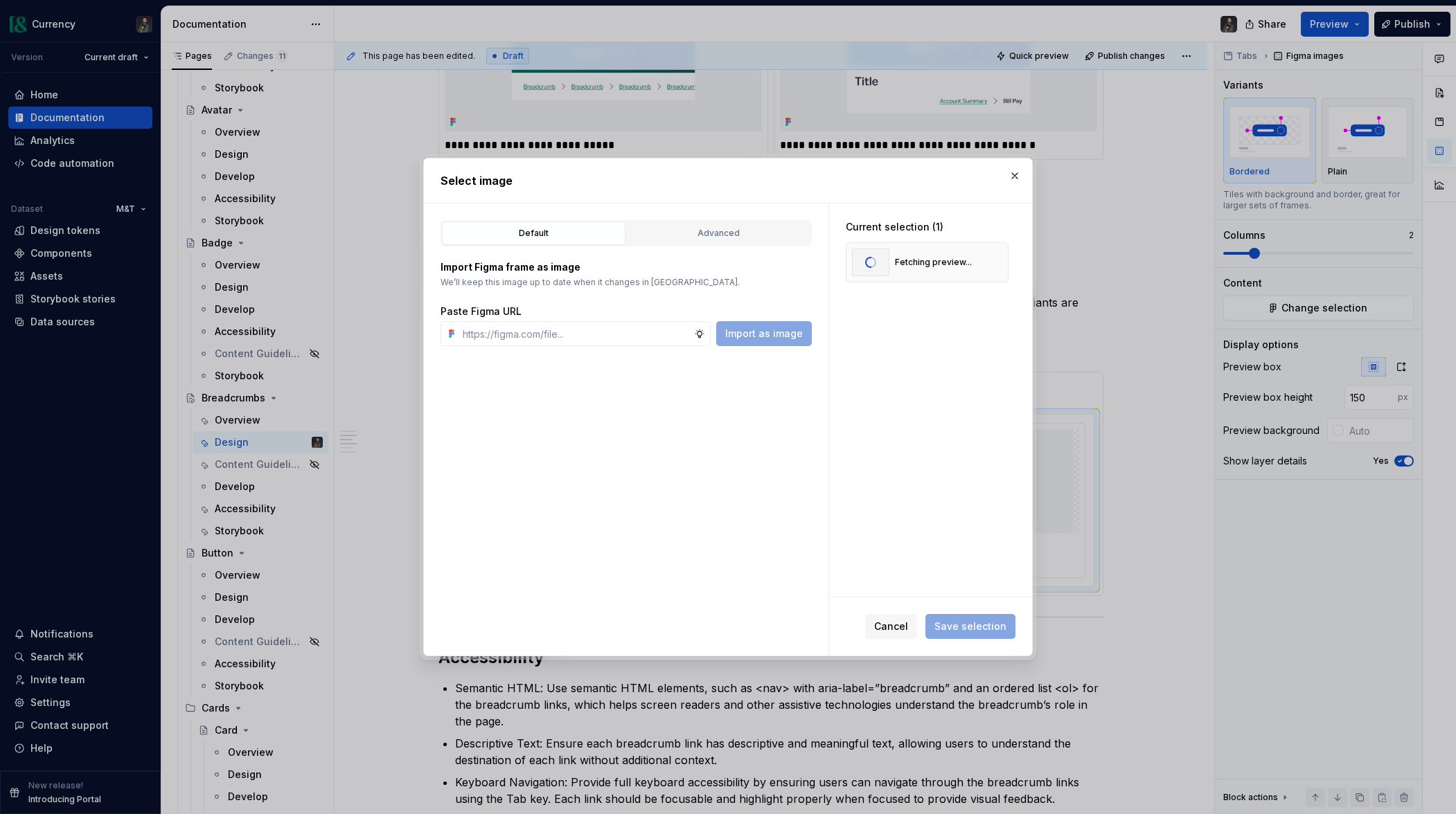
scroll to position [0, 0]
paste input "https://www.figma.com/design/gJtw8d0kI3KTyr9O2x0KGN/Currency5-BETA?node-id=4836…"
type input "https://www.figma.com/design/gJtw8d0kI3KTyr9O2x0KGN/Currency5-BETA?node-id=4836…"
click at [782, 330] on span "Import as image" at bounding box center [763, 333] width 77 height 14
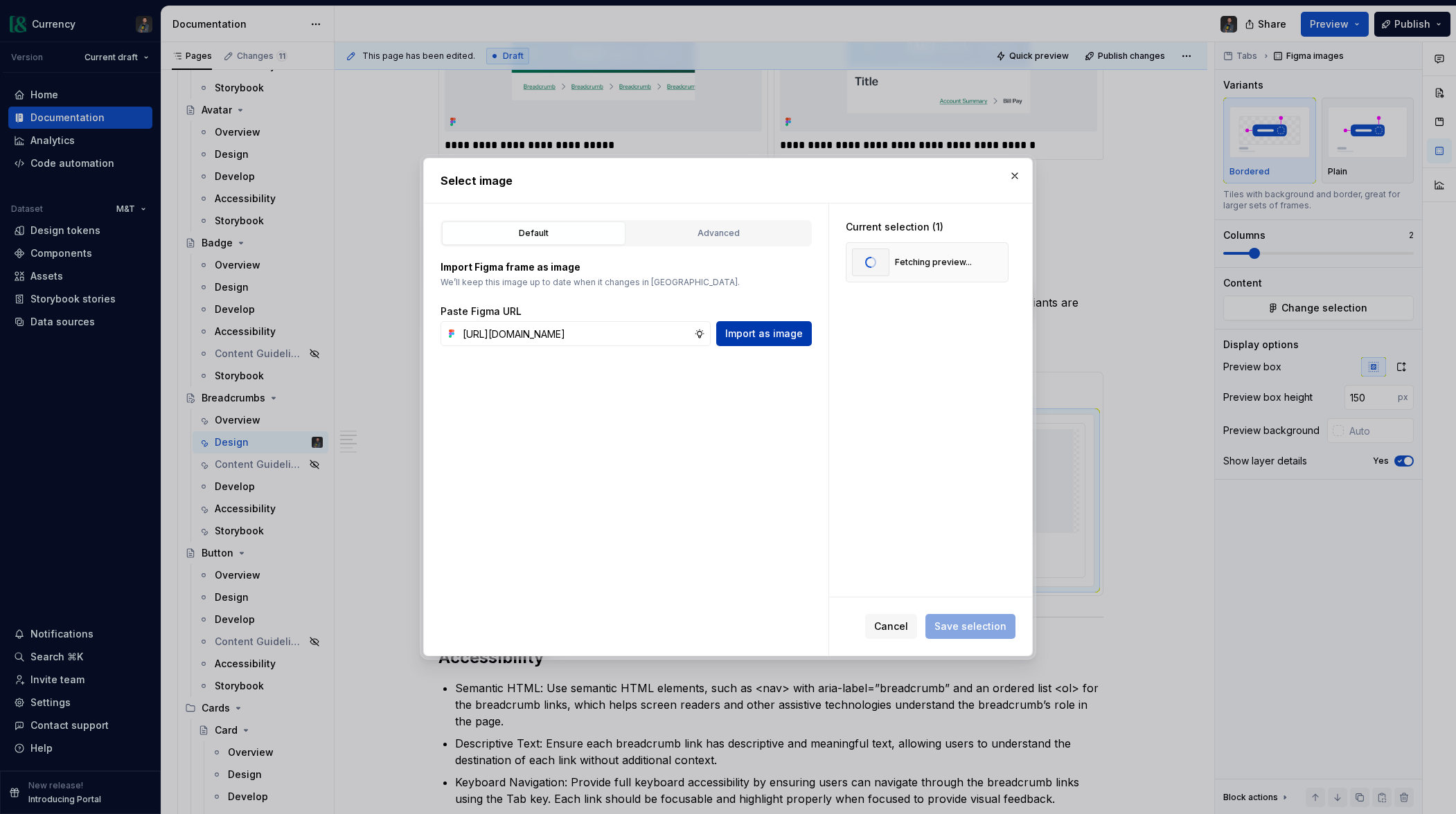
scroll to position [0, 0]
click at [962, 629] on span "Save selection" at bounding box center [970, 627] width 72 height 14
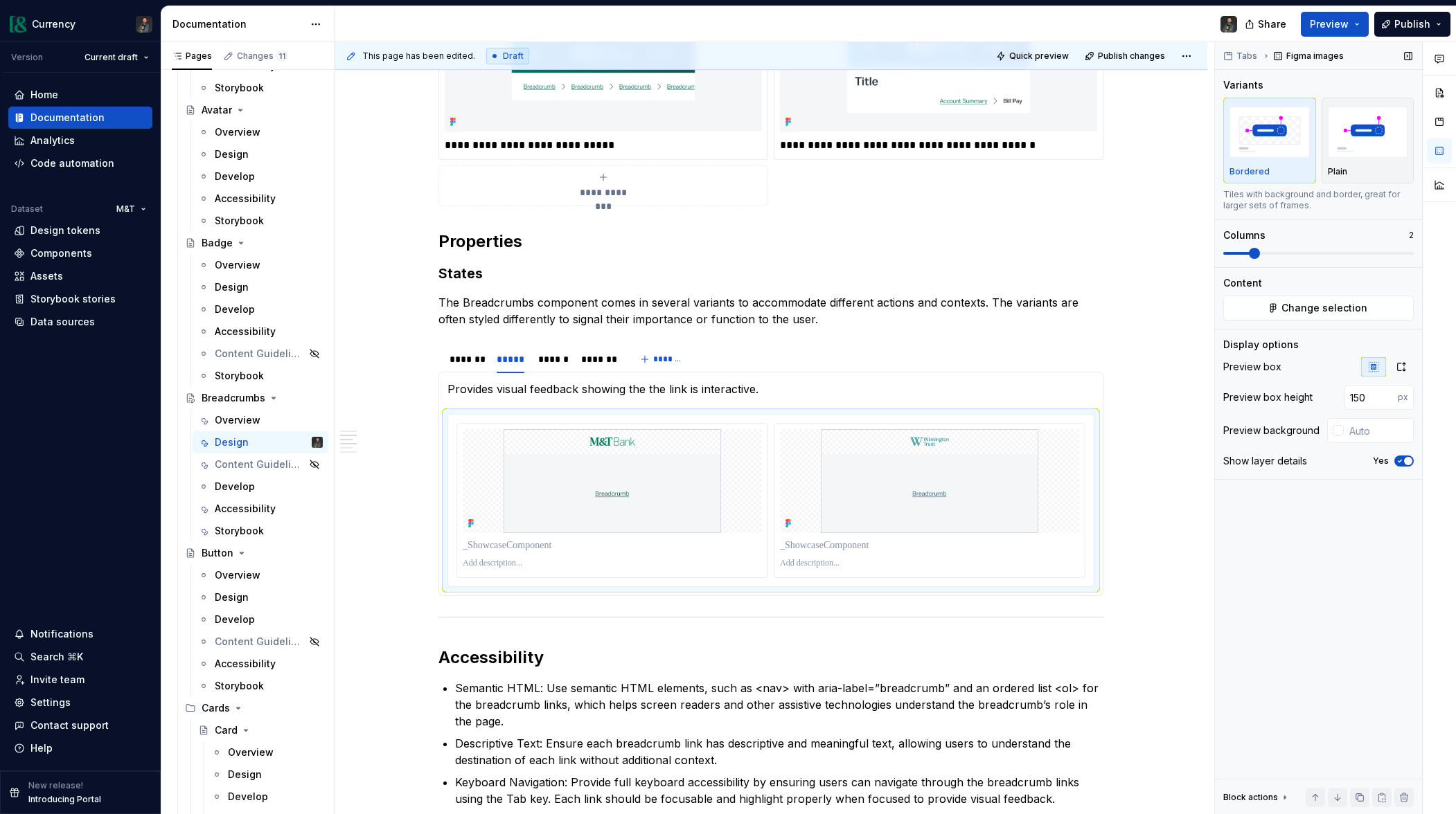
click at [1403, 460] on span "button" at bounding box center [1408, 461] width 8 height 8
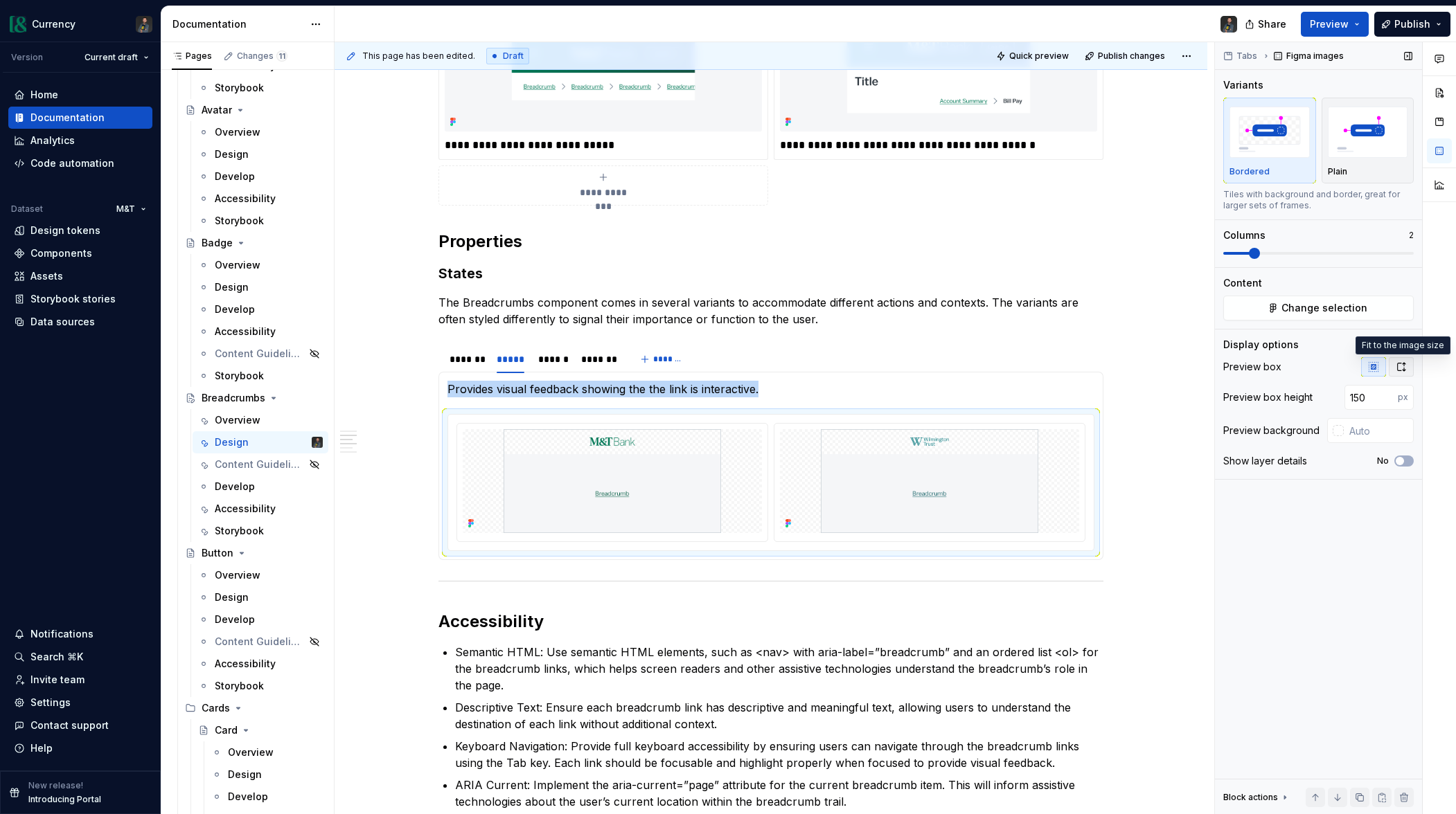
click at [1408, 371] on button "button" at bounding box center [1400, 366] width 25 height 20
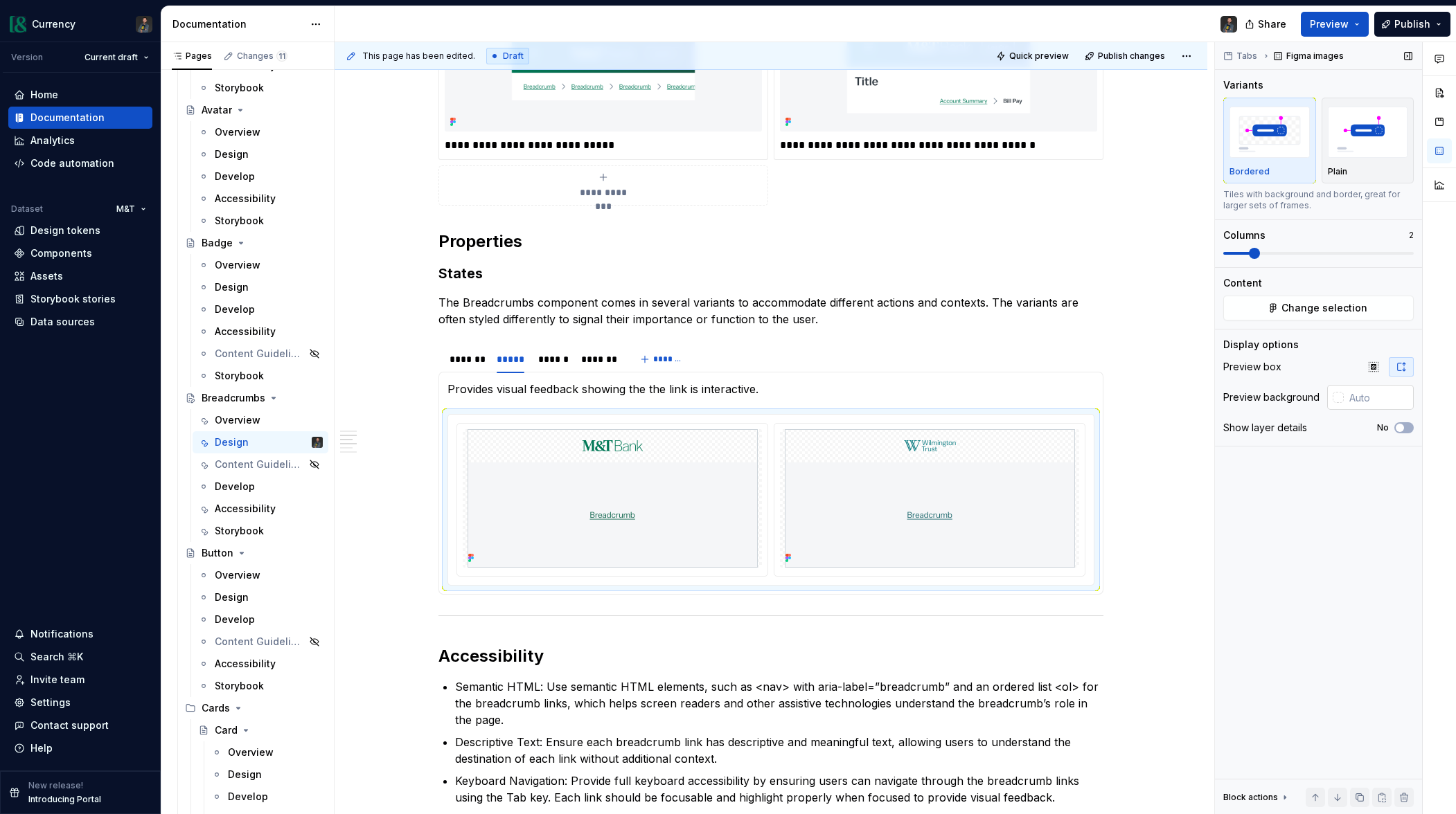
click at [1347, 392] on input "text" at bounding box center [1378, 397] width 70 height 25
type input "#FFFFFF"
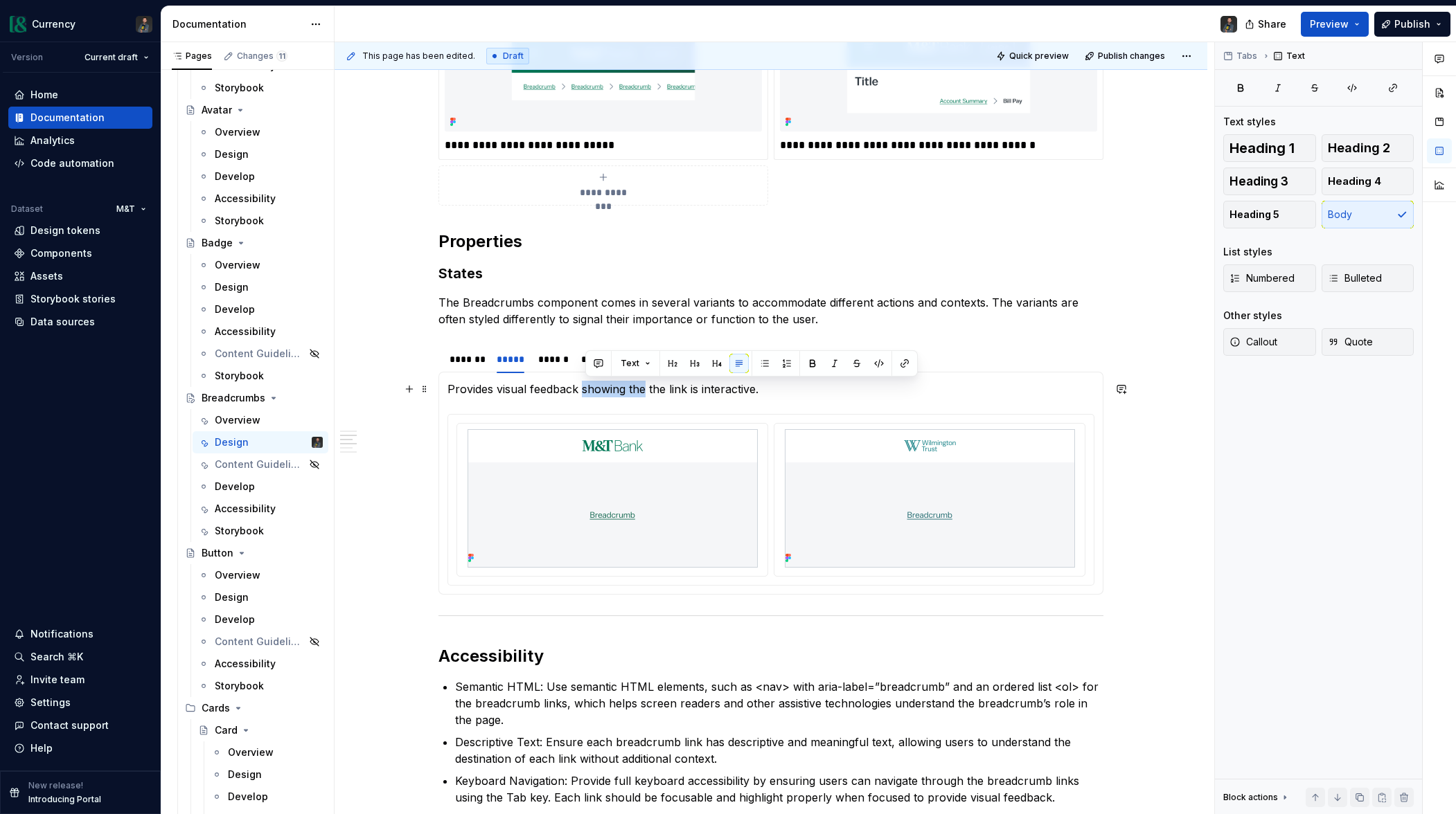
drag, startPoint x: 585, startPoint y: 387, endPoint x: 645, endPoint y: 390, distance: 60.1
click at [645, 390] on p "Provides visual feedback showing the the link is interactive." at bounding box center [771, 389] width 647 height 17
click at [631, 389] on p "Provides visual feedback showing that the link is interactive before click." at bounding box center [771, 389] width 647 height 17
click at [589, 388] on p "Provides visual feedback showing that the link is interactive before click." at bounding box center [771, 389] width 647 height 17
click at [583, 391] on p "Provides visual feedback showing that the link is interactive before click." at bounding box center [771, 389] width 647 height 17
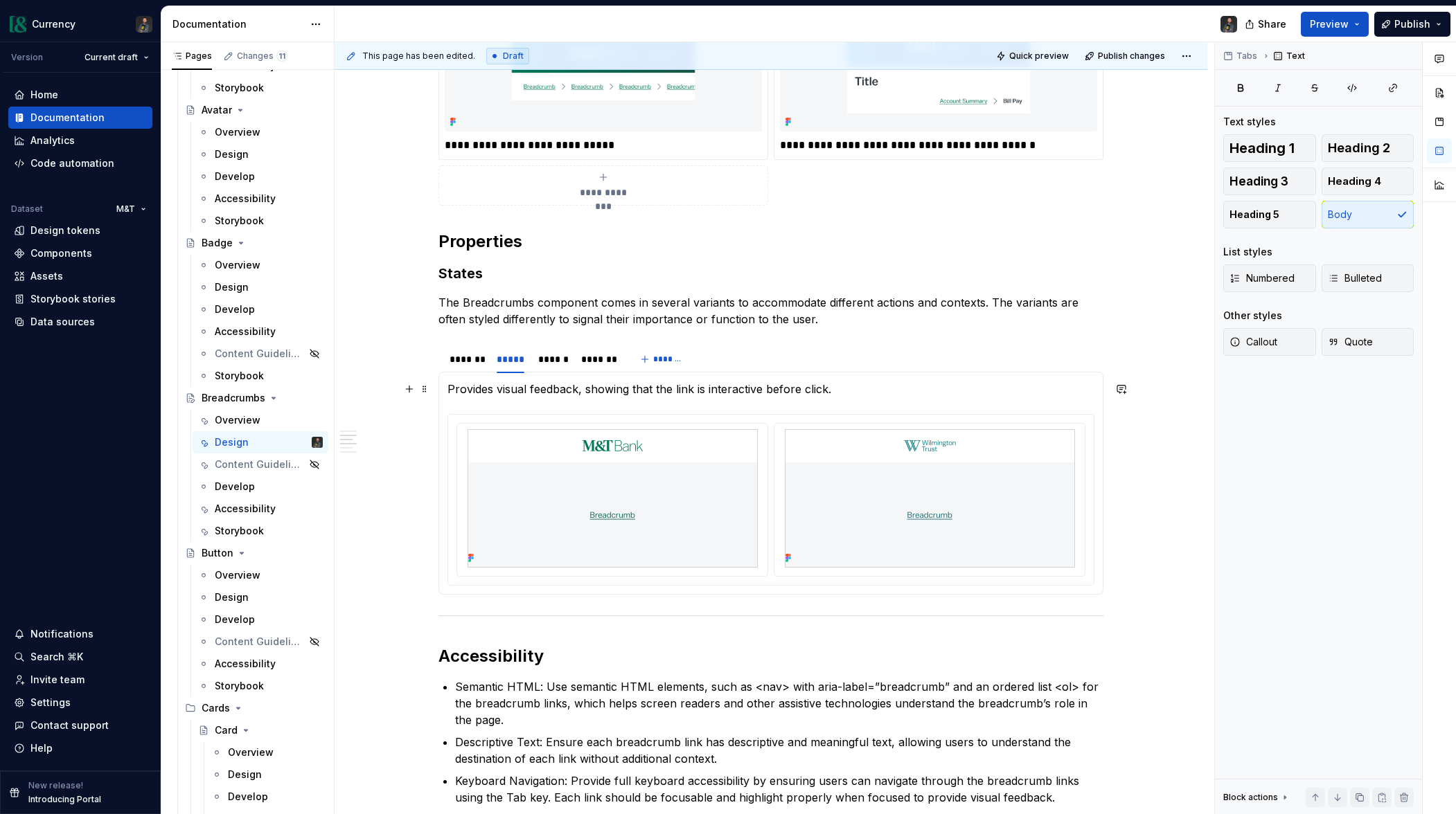
click at [652, 389] on p "Provides visual feedback, showing that the link is interactive before click." at bounding box center [771, 389] width 647 height 17
click at [705, 385] on p "Provides visual feedback, showing that the link is interactive before click." at bounding box center [771, 389] width 647 height 17
click at [846, 387] on p "Provides visual feedback, showing that the link is interactive before click." at bounding box center [771, 389] width 647 height 17
click at [831, 390] on p "Provides visual feedback, showing that the link is interactive before click." at bounding box center [771, 389] width 647 height 17
drag, startPoint x: 828, startPoint y: 389, endPoint x: 766, endPoint y: 392, distance: 62.1
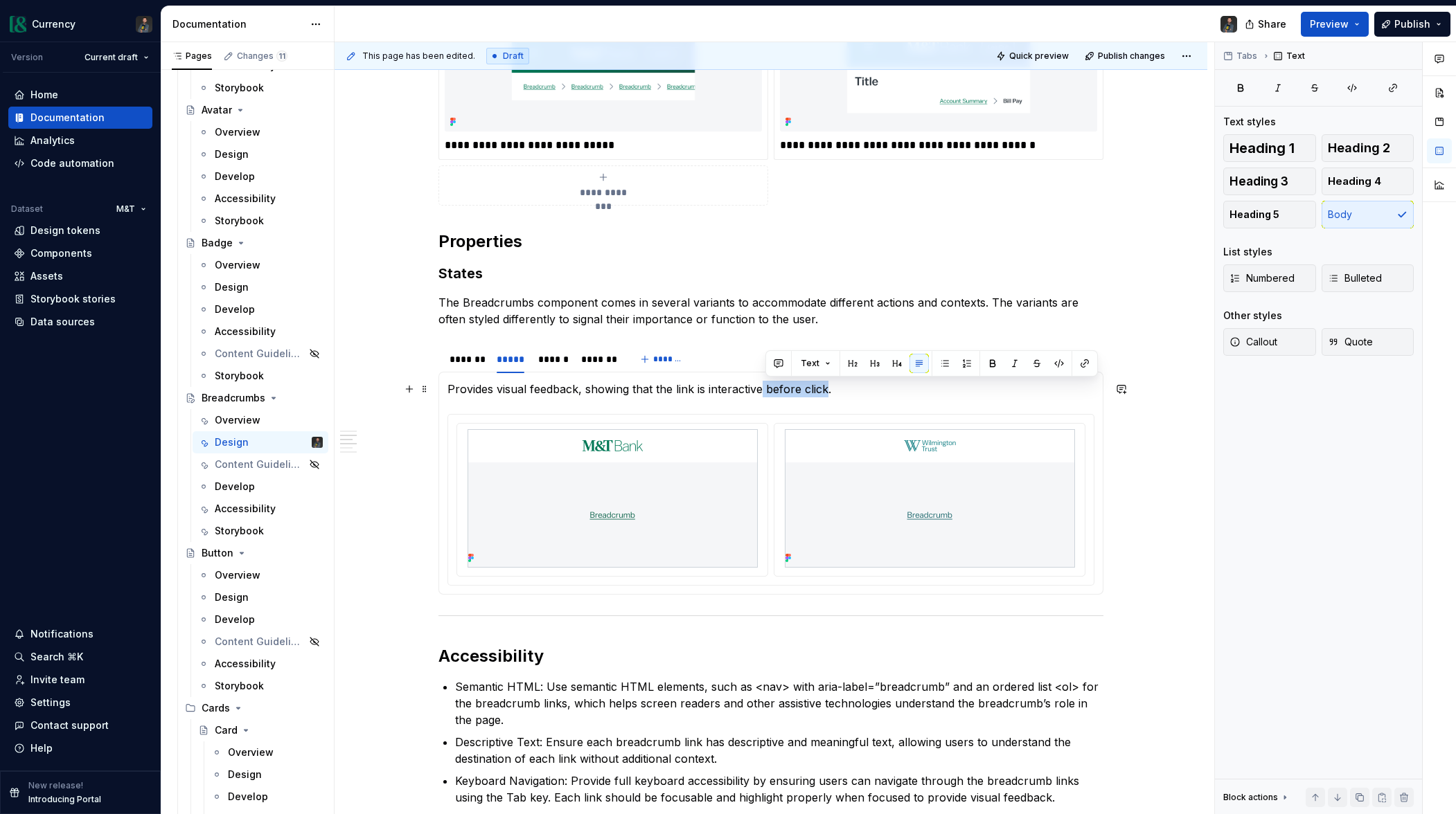
click at [766, 392] on p "Provides visual feedback, showing that the link is interactive before click." at bounding box center [771, 389] width 647 height 17
click at [564, 361] on div "******" at bounding box center [553, 360] width 29 height 14
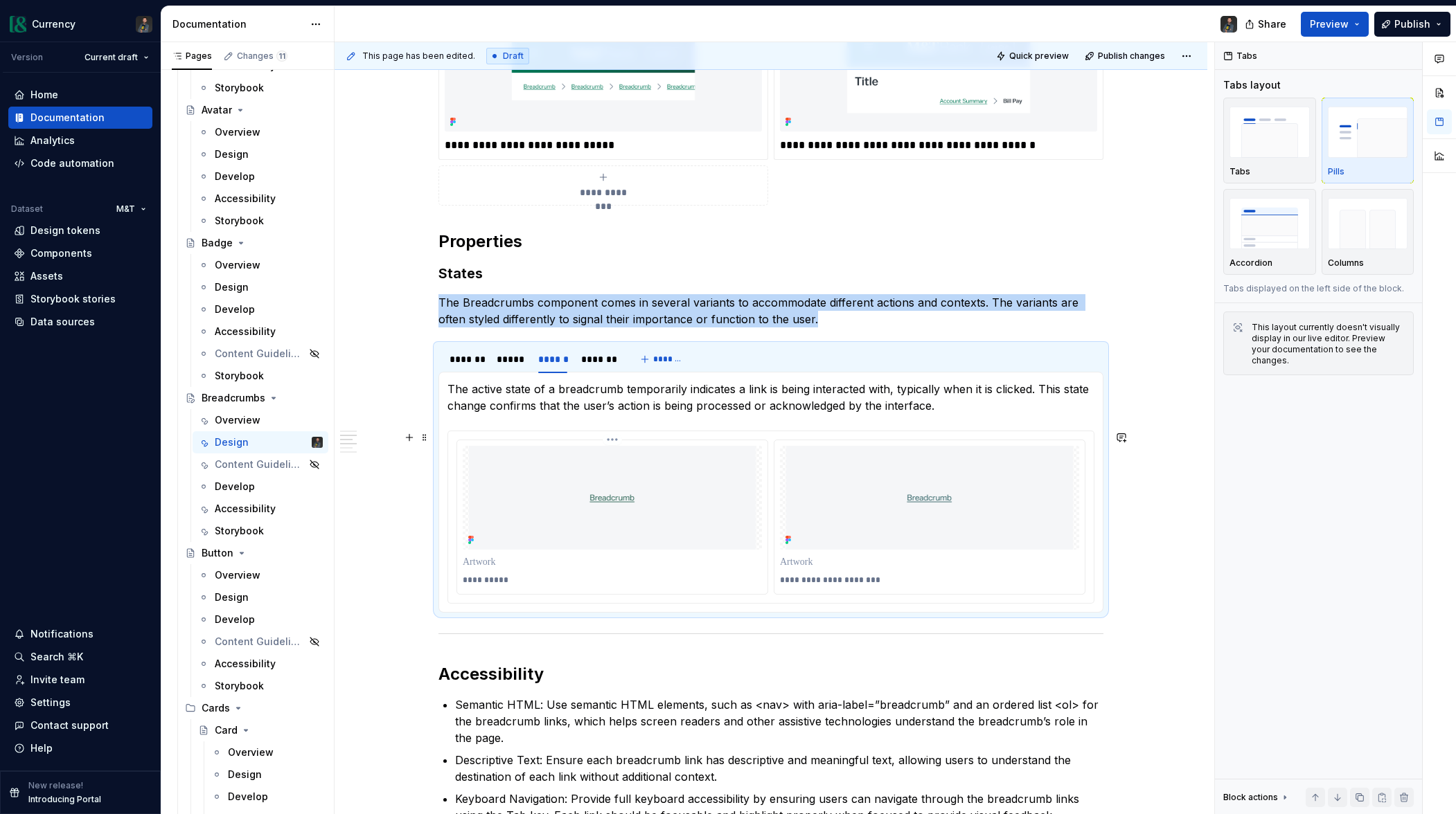
click at [734, 527] on img at bounding box center [612, 498] width 290 height 104
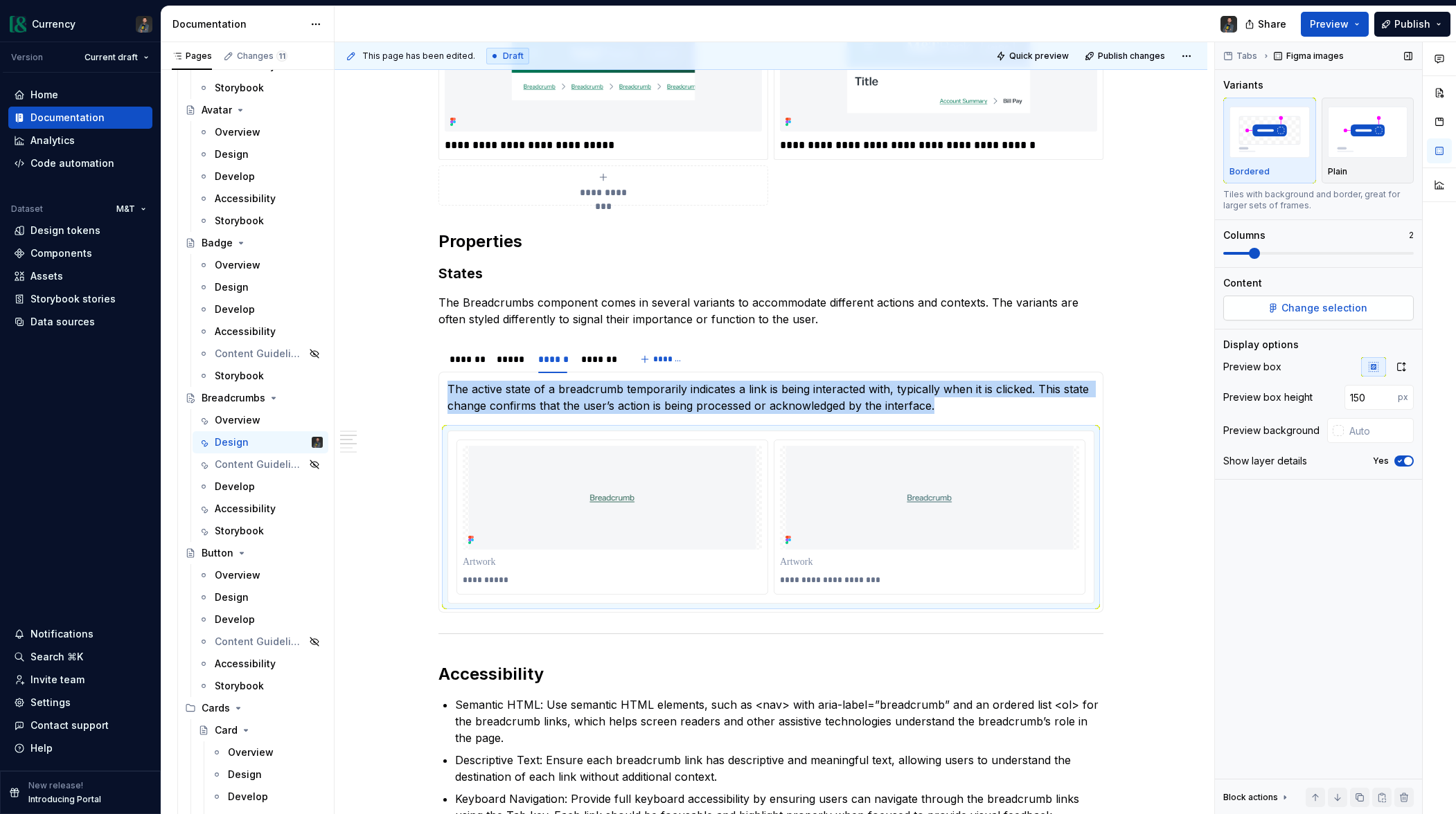
click at [1293, 312] on span "Change selection" at bounding box center [1324, 308] width 86 height 14
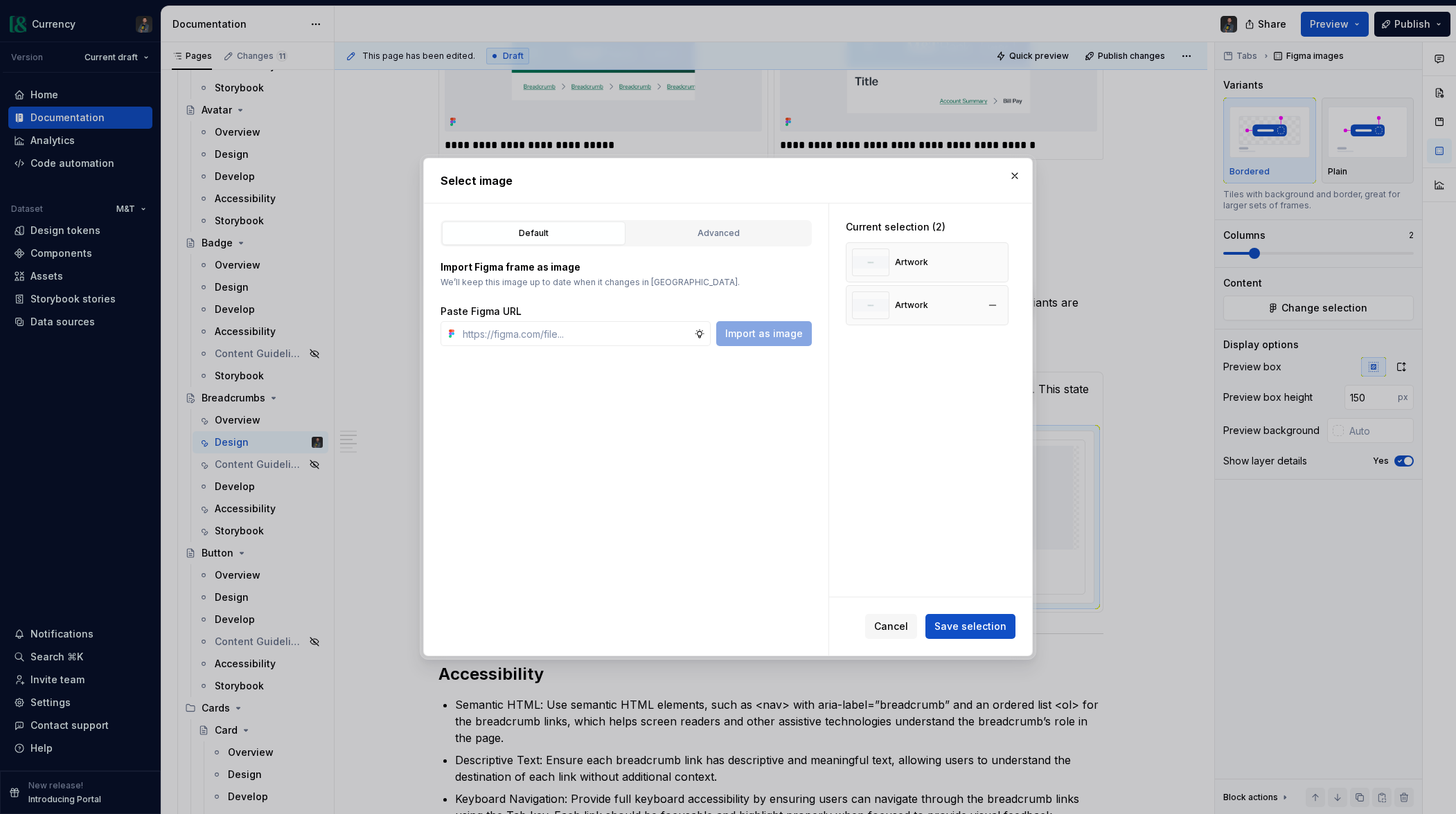
type textarea "*"
click at [992, 303] on button "button" at bounding box center [992, 305] width 20 height 20
click at [1002, 258] on button "button" at bounding box center [992, 262] width 20 height 20
click at [539, 332] on input "text" at bounding box center [575, 333] width 237 height 25
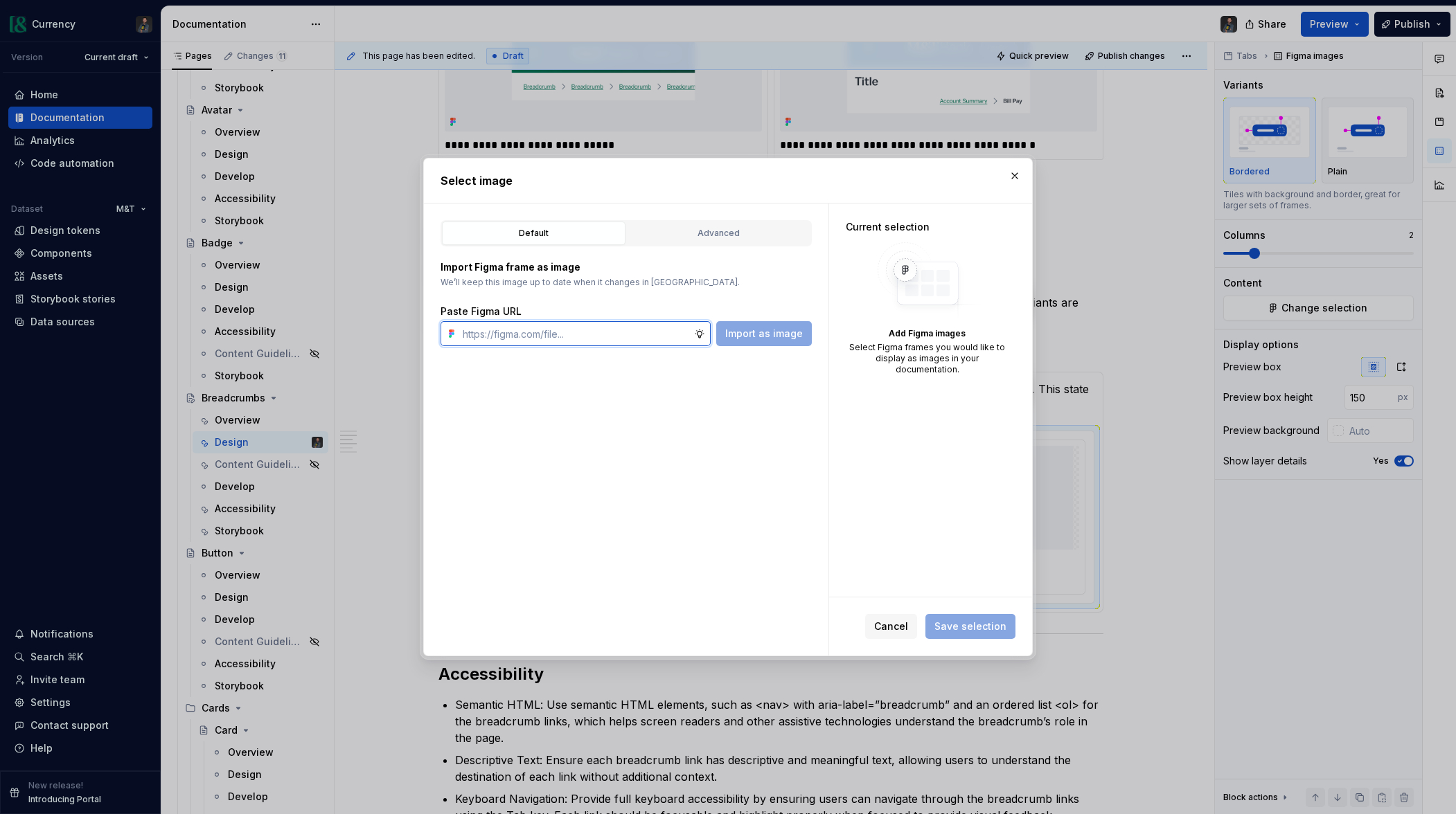
paste input "https://www.figma.com/design/gJtw8d0kI3KTyr9O2x0KGN/Currency5-BETA?node-id=8463…"
type input "https://www.figma.com/design/gJtw8d0kI3KTyr9O2x0KGN/Currency5-BETA?node-id=8463…"
click at [777, 337] on span "Import as image" at bounding box center [763, 333] width 77 height 14
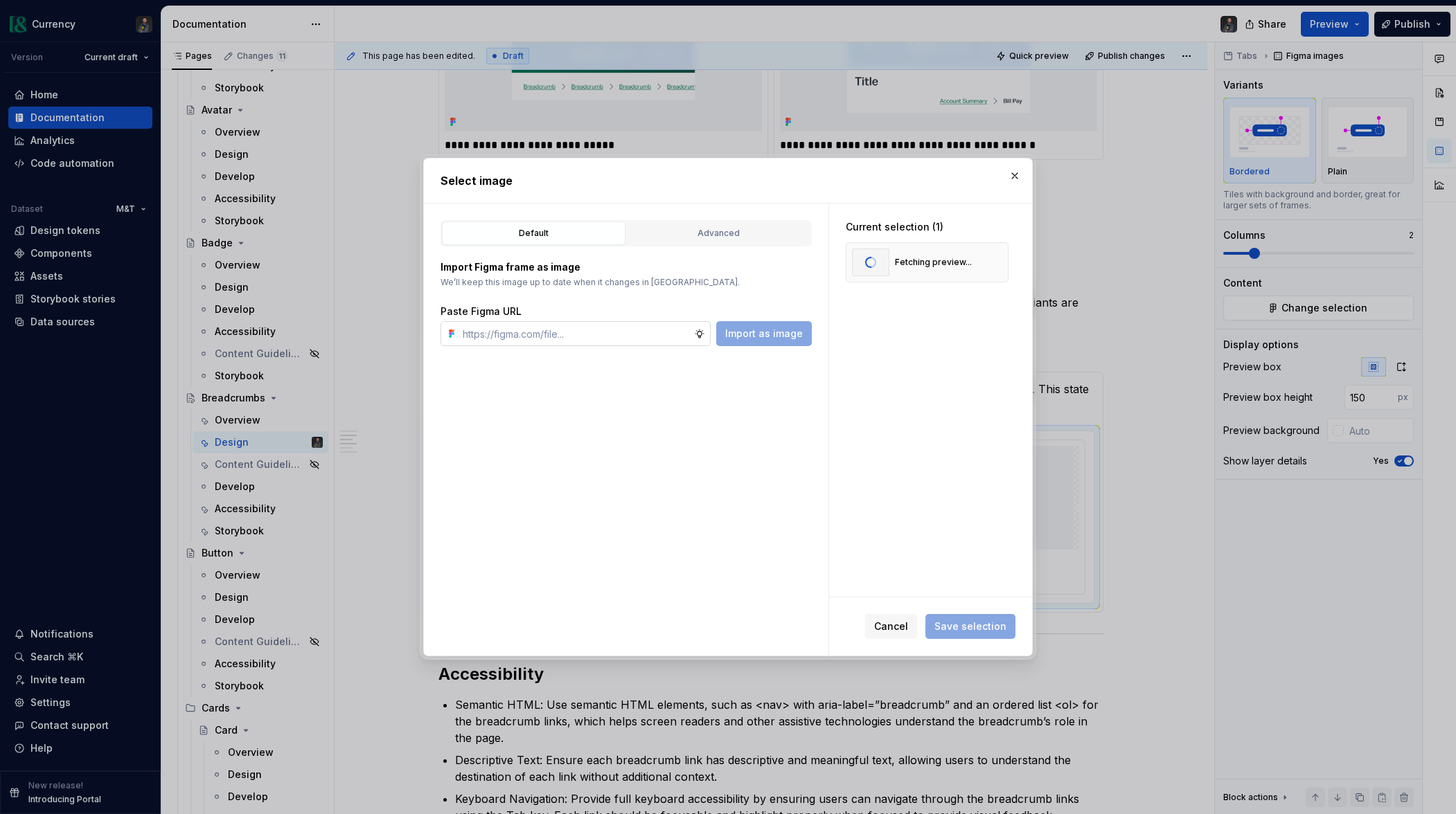
click at [565, 335] on input "text" at bounding box center [575, 333] width 237 height 25
paste input "https://www.figma.com/design/gJtw8d0kI3KTyr9O2x0KGN/Currency5-BETA?node-id=8463…"
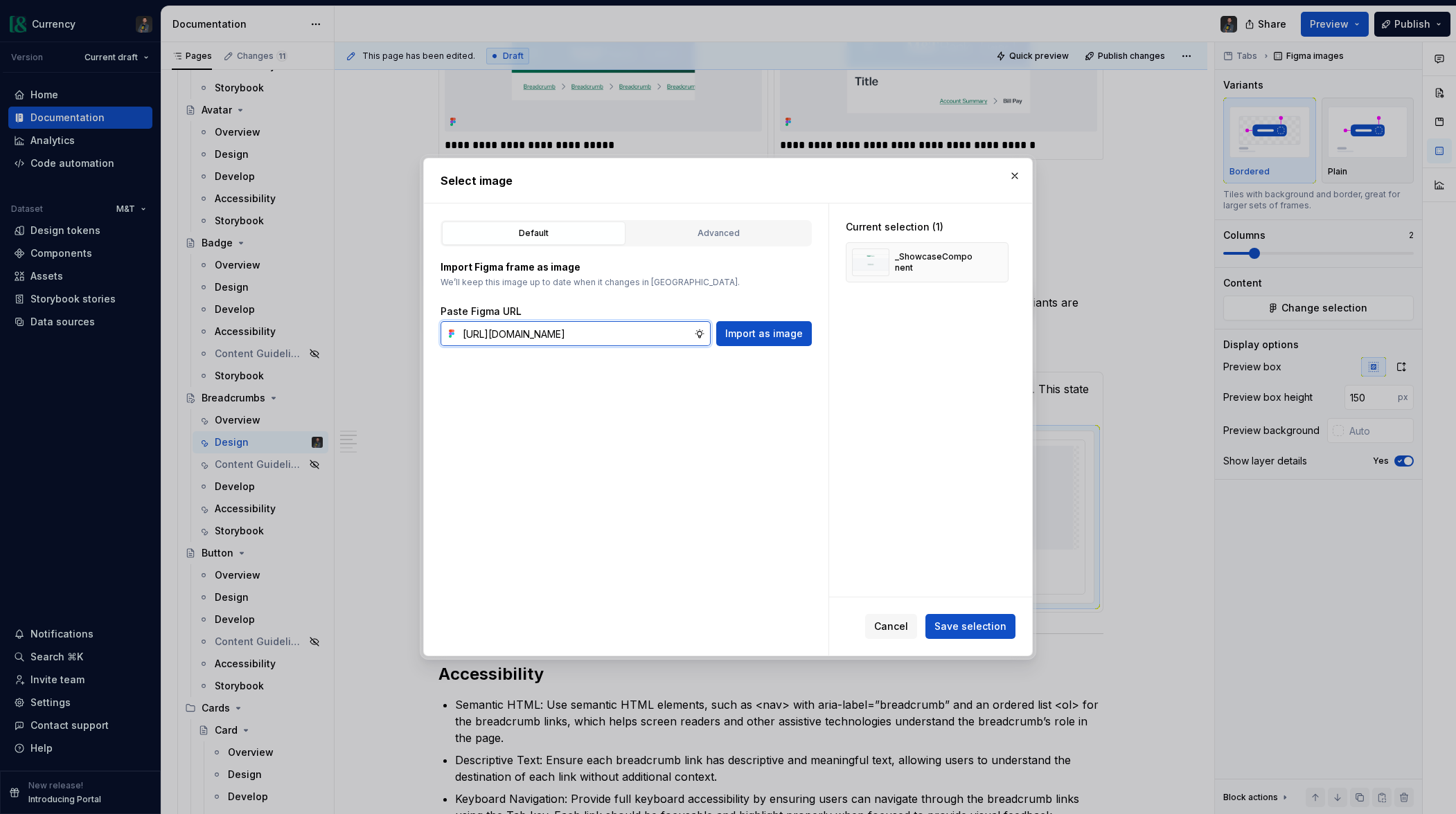
type input "https://www.figma.com/design/gJtw8d0kI3KTyr9O2x0KGN/Currency5-BETA?node-id=8463…"
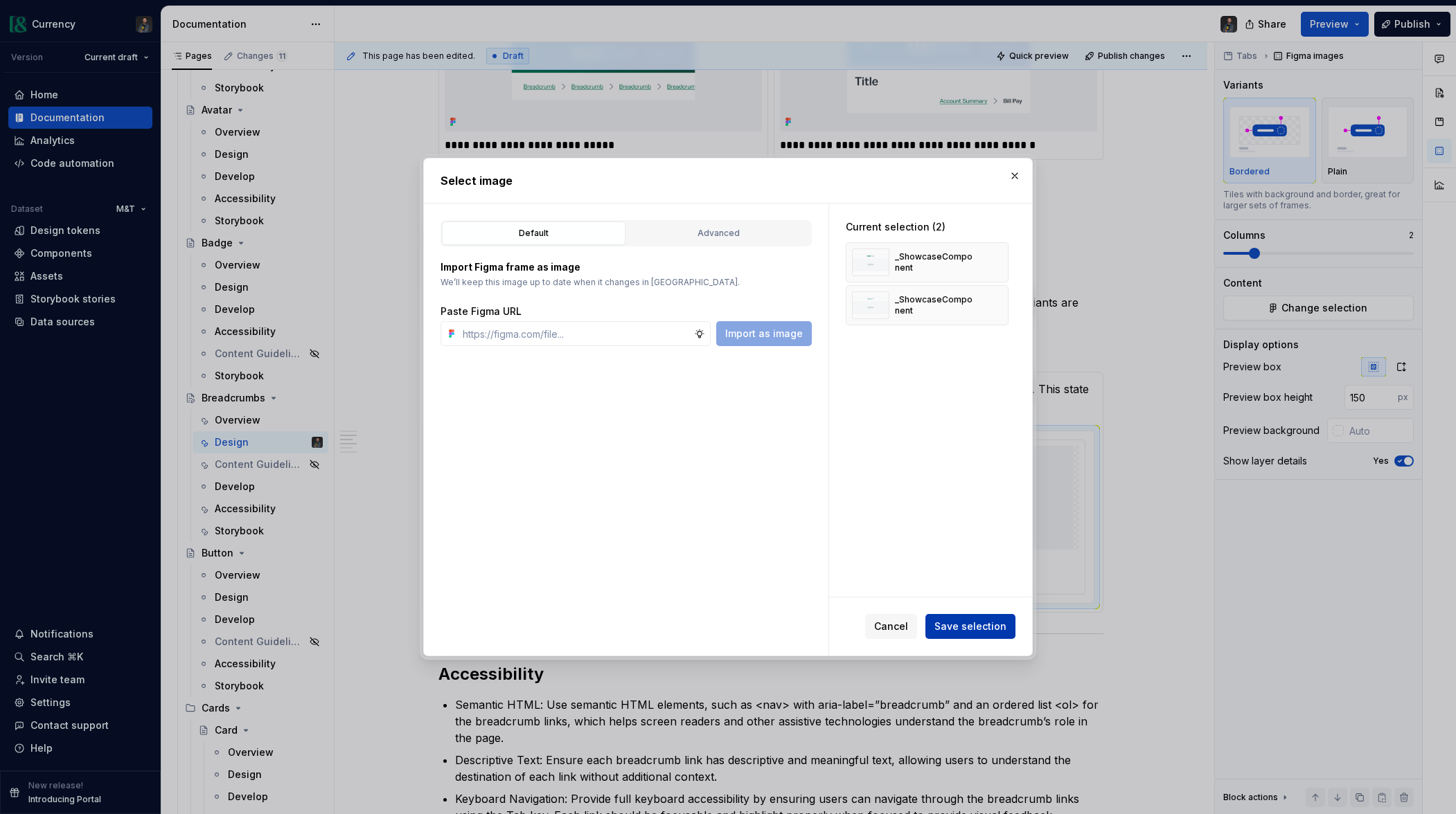
click at [961, 626] on span "Save selection" at bounding box center [970, 627] width 72 height 14
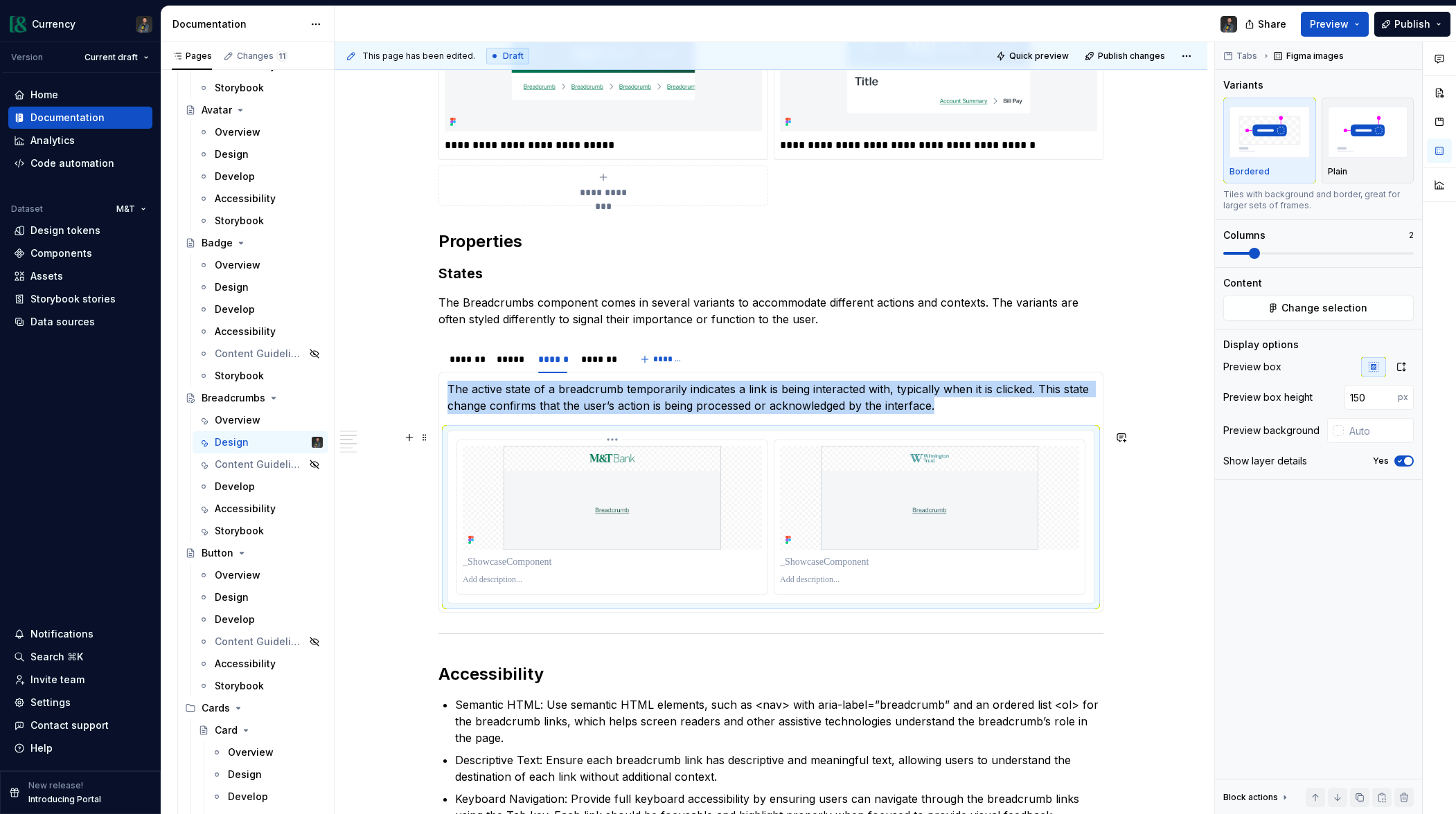
click at [567, 512] on img at bounding box center [612, 498] width 290 height 104
drag, startPoint x: 1403, startPoint y: 368, endPoint x: 1407, endPoint y: 398, distance: 30.3
click at [1403, 369] on icon "button" at bounding box center [1401, 367] width 8 height 8
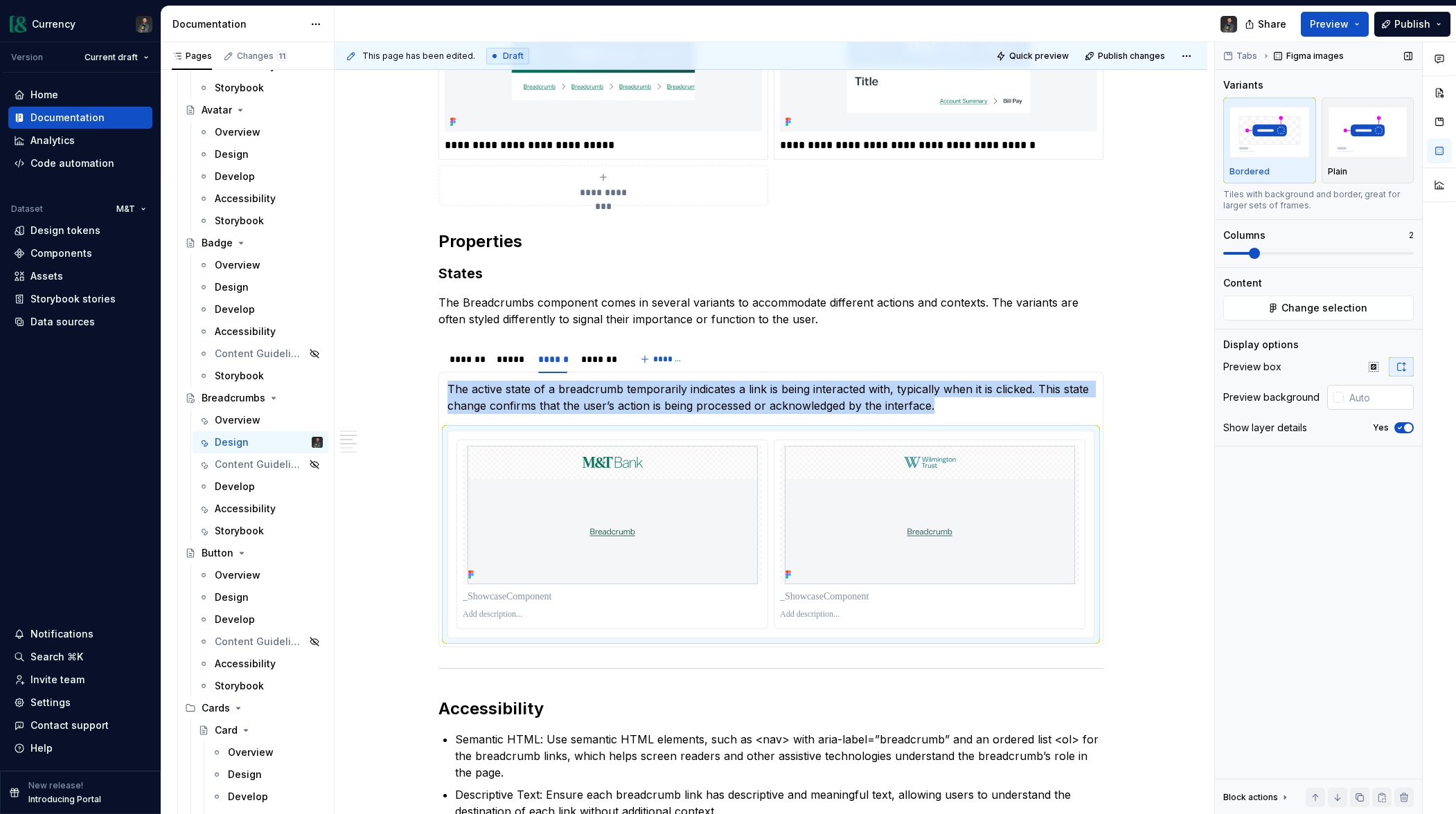
drag, startPoint x: 1403, startPoint y: 428, endPoint x: 1351, endPoint y: 402, distance: 58.1
click at [1391, 422] on div "Yes" at bounding box center [1393, 427] width 41 height 11
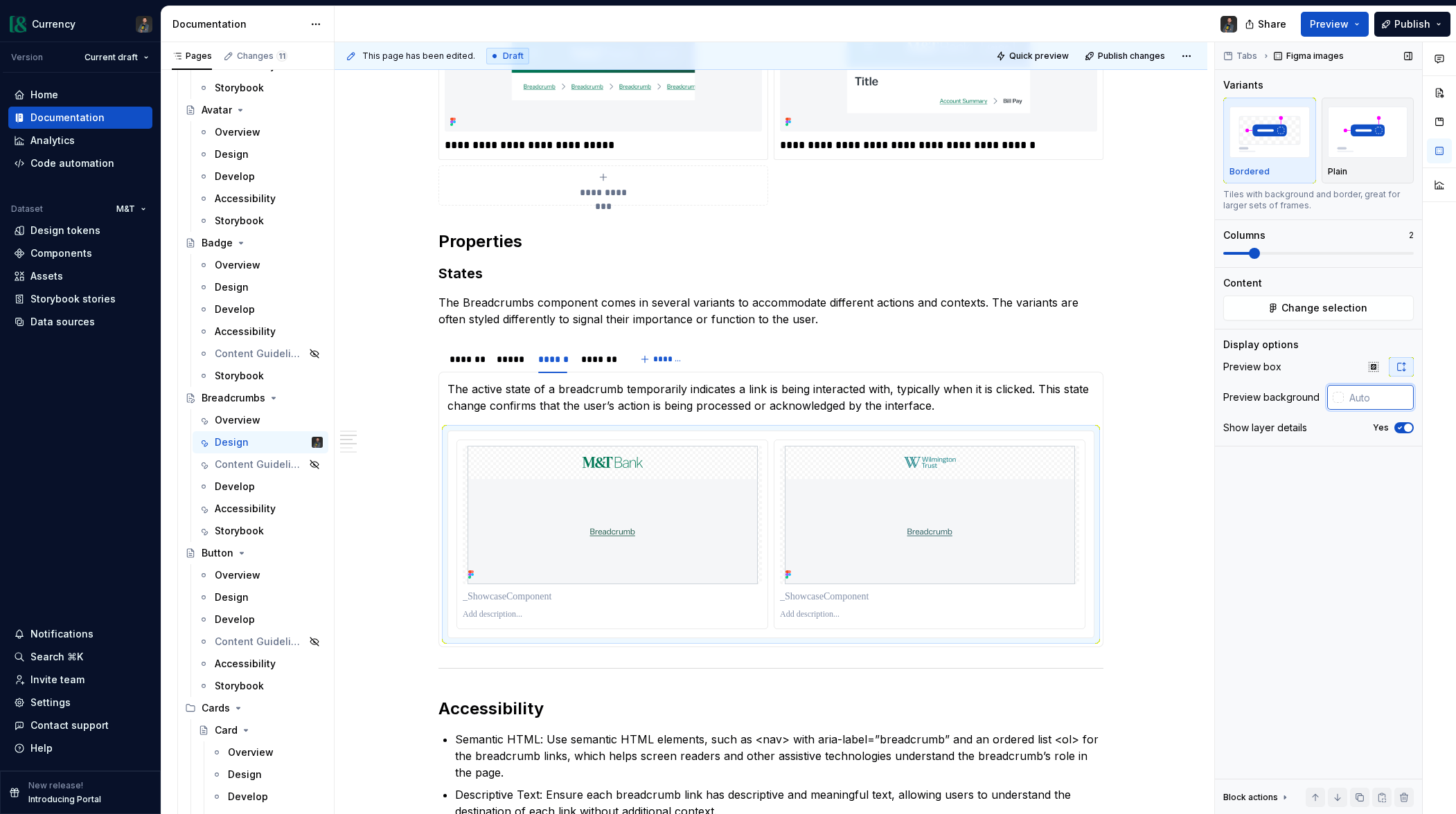
click at [1365, 400] on input "text" at bounding box center [1378, 397] width 70 height 25
type input "#FFFFFF"
click at [1401, 424] on icon "button" at bounding box center [1399, 428] width 11 height 8
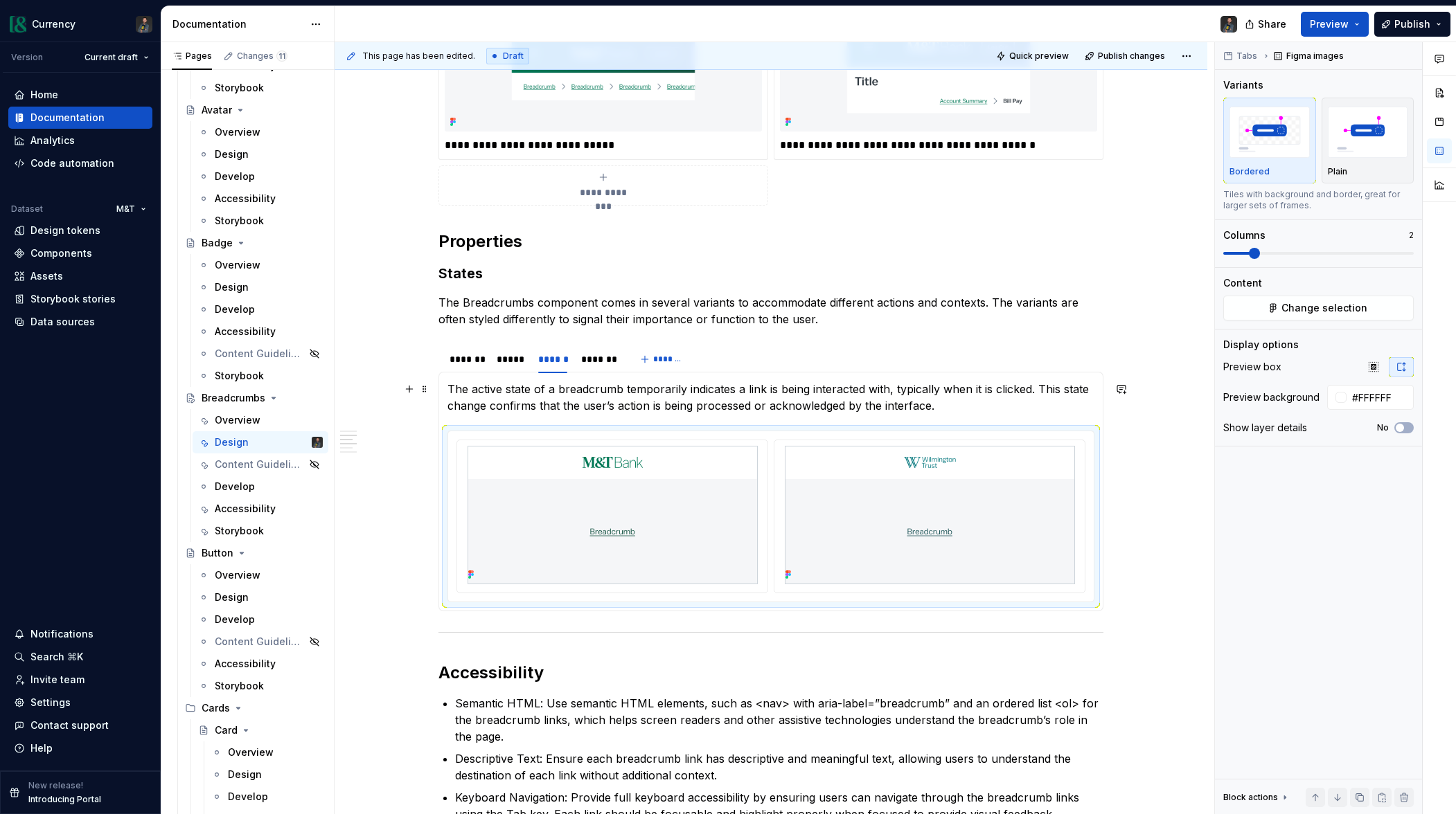
click at [518, 382] on p "The active state of a breadcrumb temporarily indicates a link is being interact…" at bounding box center [771, 397] width 647 height 33
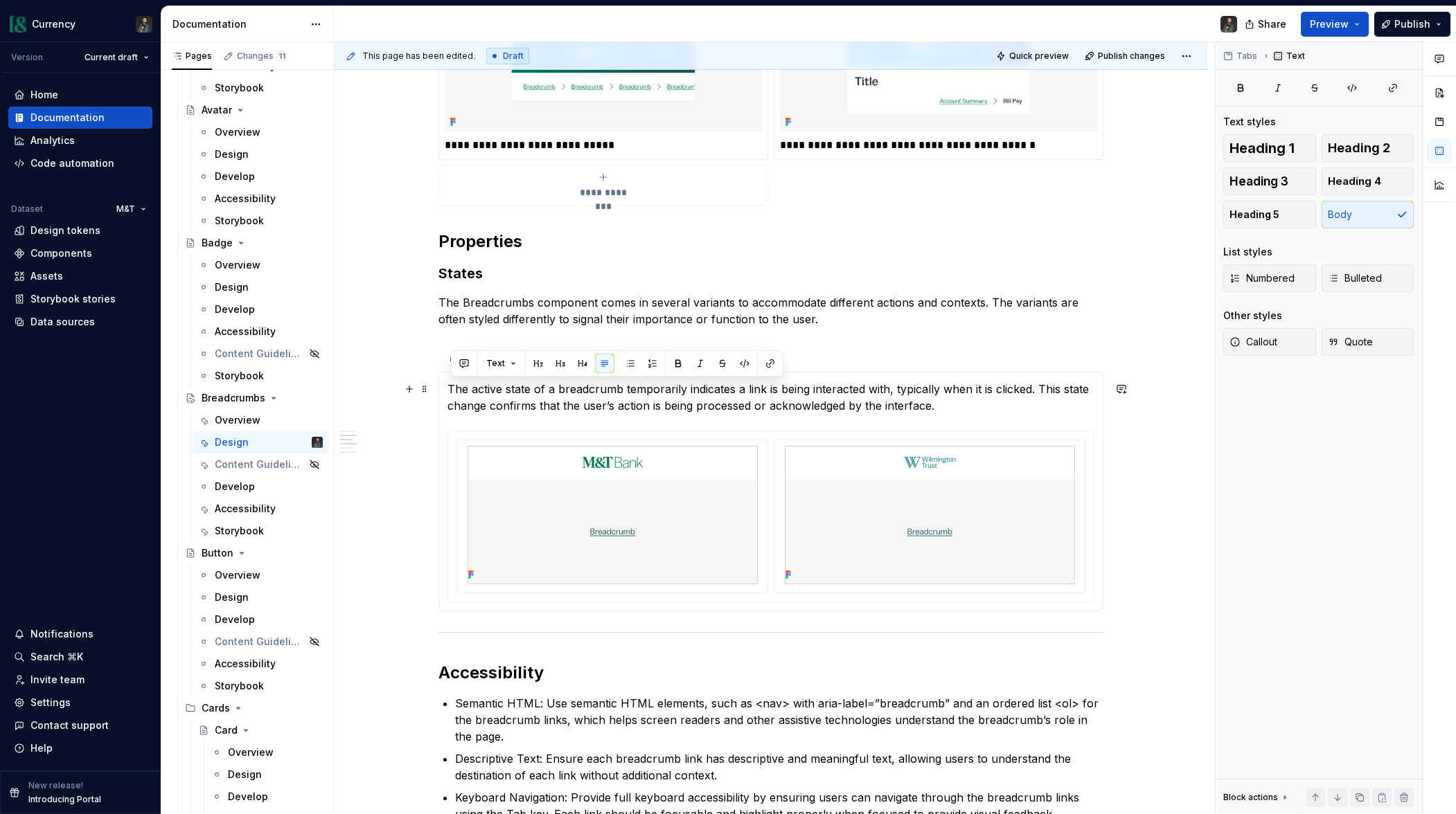
drag, startPoint x: 463, startPoint y: 390, endPoint x: 949, endPoint y: 414, distance: 486.6
click at [940, 410] on p "The active state of a breadcrumb temporarily indicates a link is being interact…" at bounding box center [771, 397] width 647 height 33
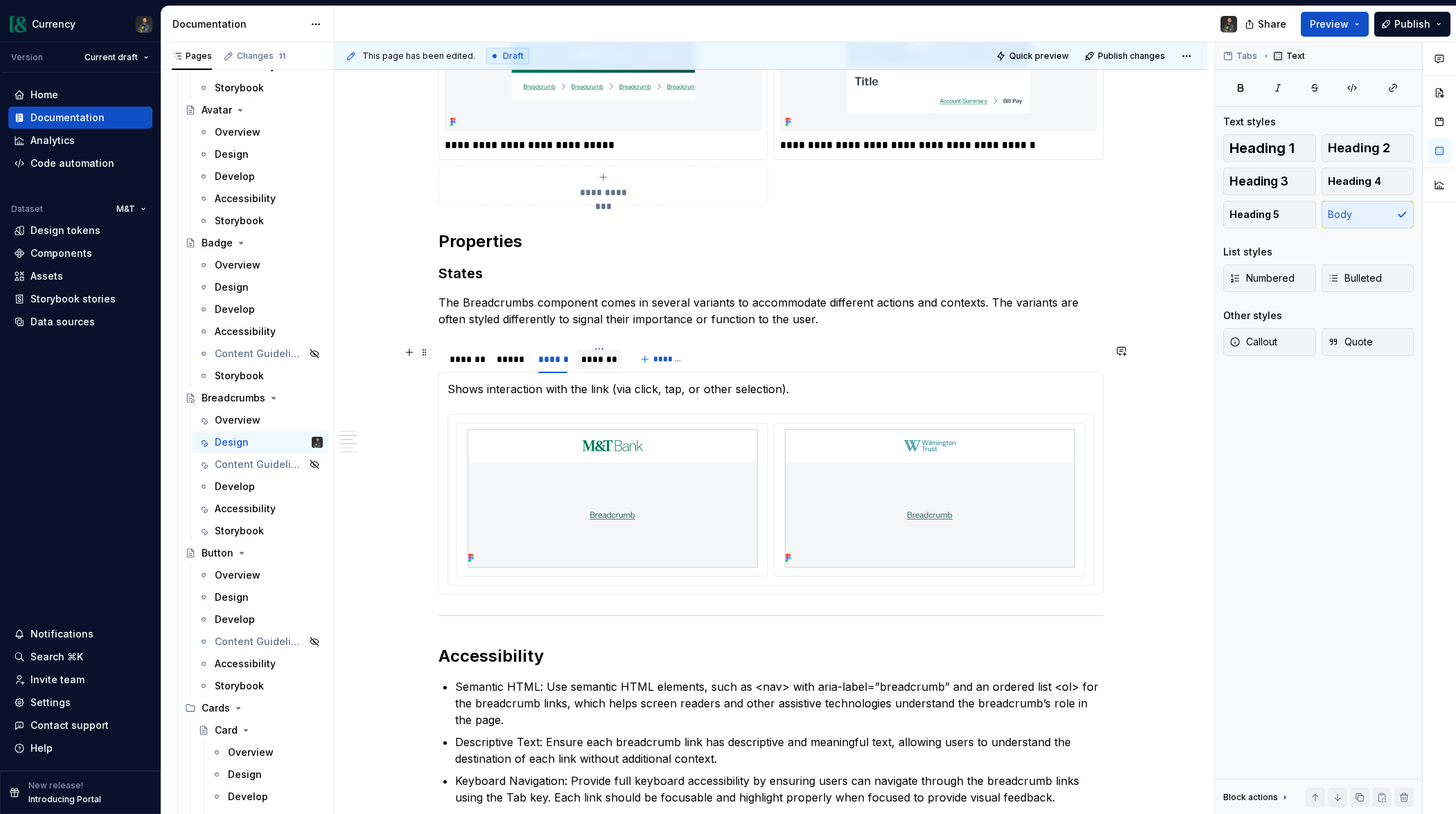
click at [600, 355] on div "*******" at bounding box center [599, 360] width 36 height 14
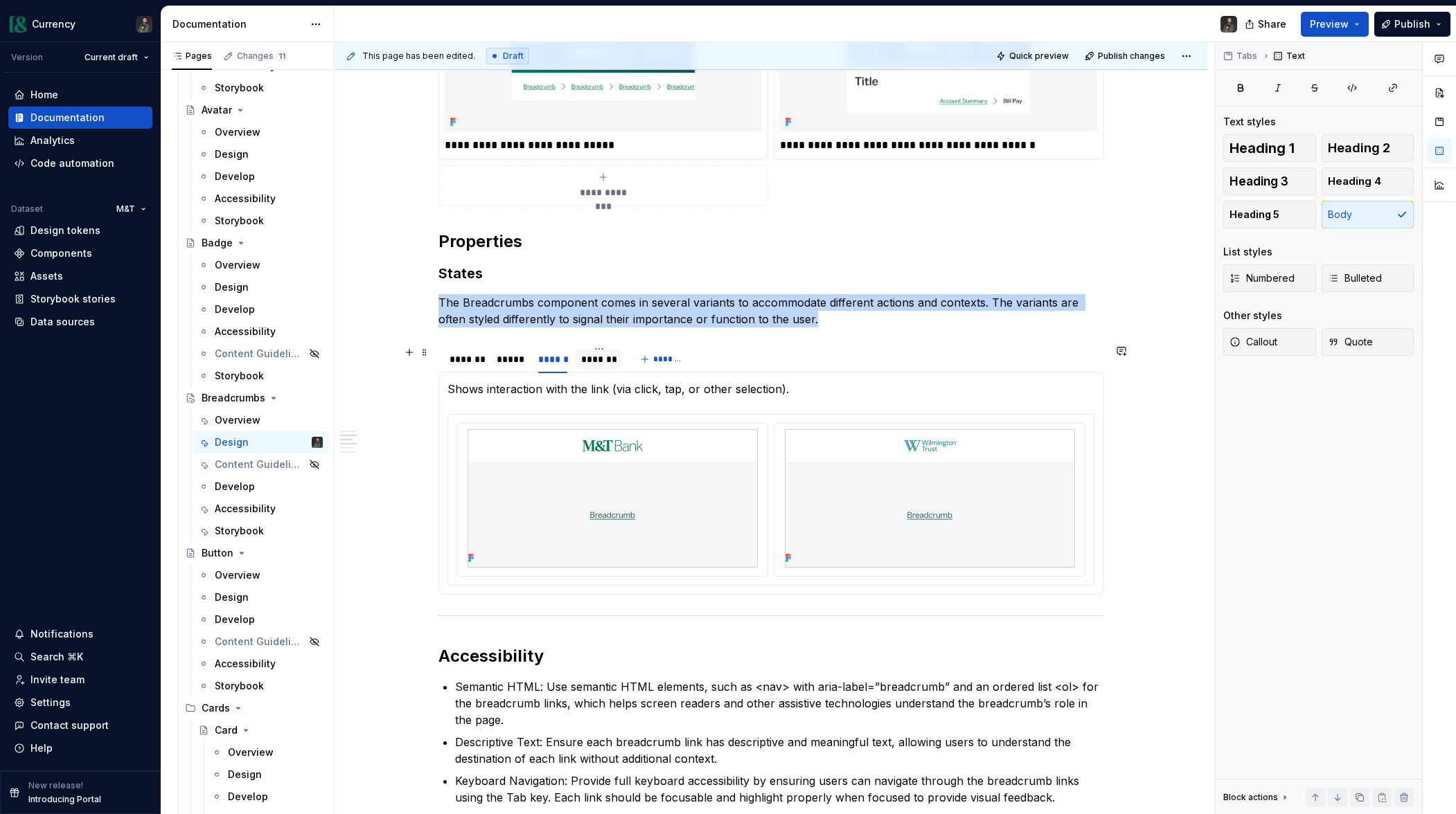
click at [600, 355] on div "*******" at bounding box center [599, 360] width 36 height 14
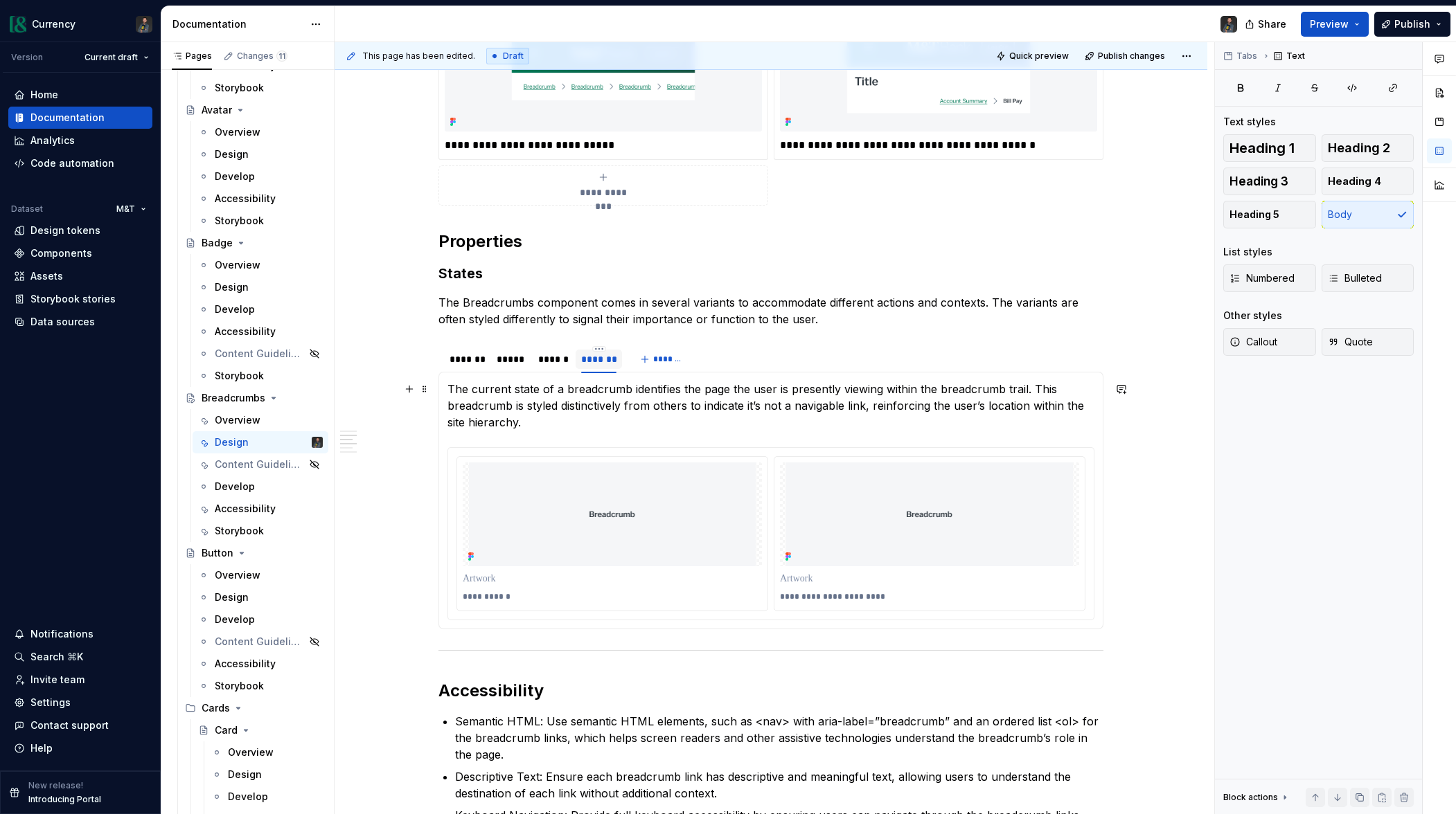
drag, startPoint x: 564, startPoint y: 426, endPoint x: 535, endPoint y: 421, distance: 29.4
click at [556, 423] on p "The current state of a breadcrumb identifies the page the user is presently vie…" at bounding box center [771, 405] width 647 height 50
click at [534, 510] on img at bounding box center [612, 515] width 290 height 104
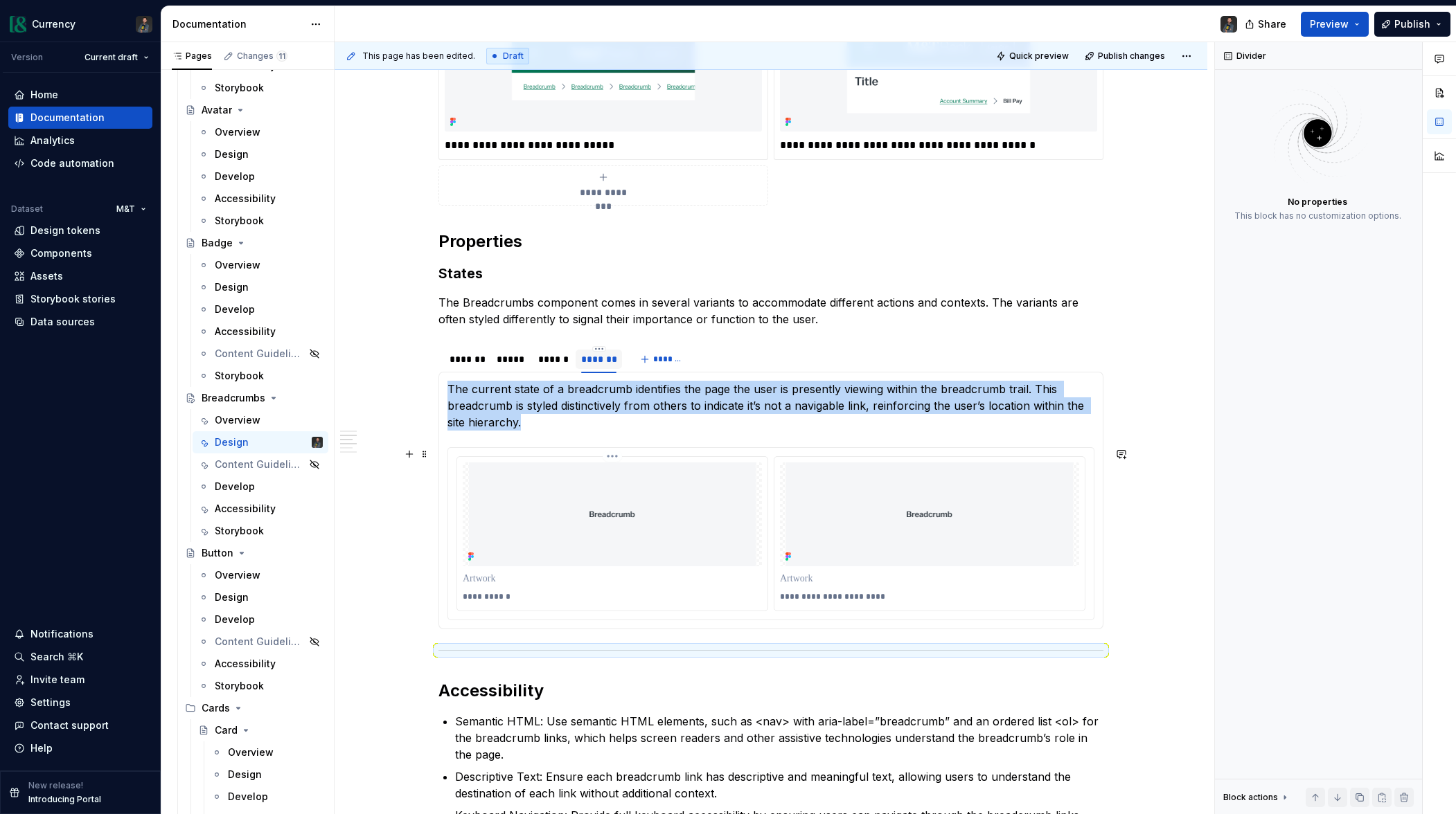
drag, startPoint x: 614, startPoint y: 497, endPoint x: 684, endPoint y: 493, distance: 70.1
click at [614, 497] on img at bounding box center [612, 515] width 290 height 104
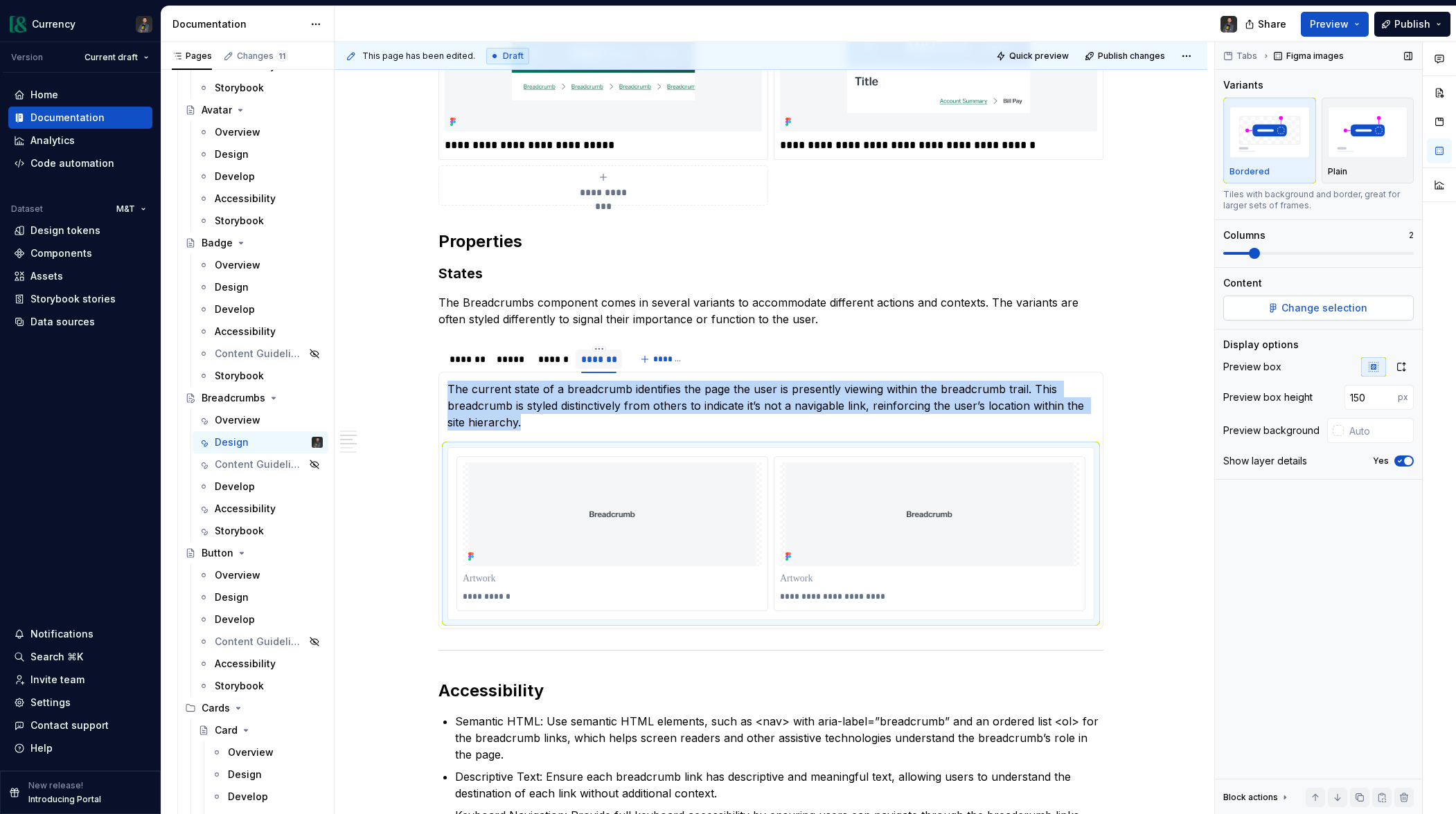
click at [1328, 307] on span "Change selection" at bounding box center [1324, 308] width 86 height 14
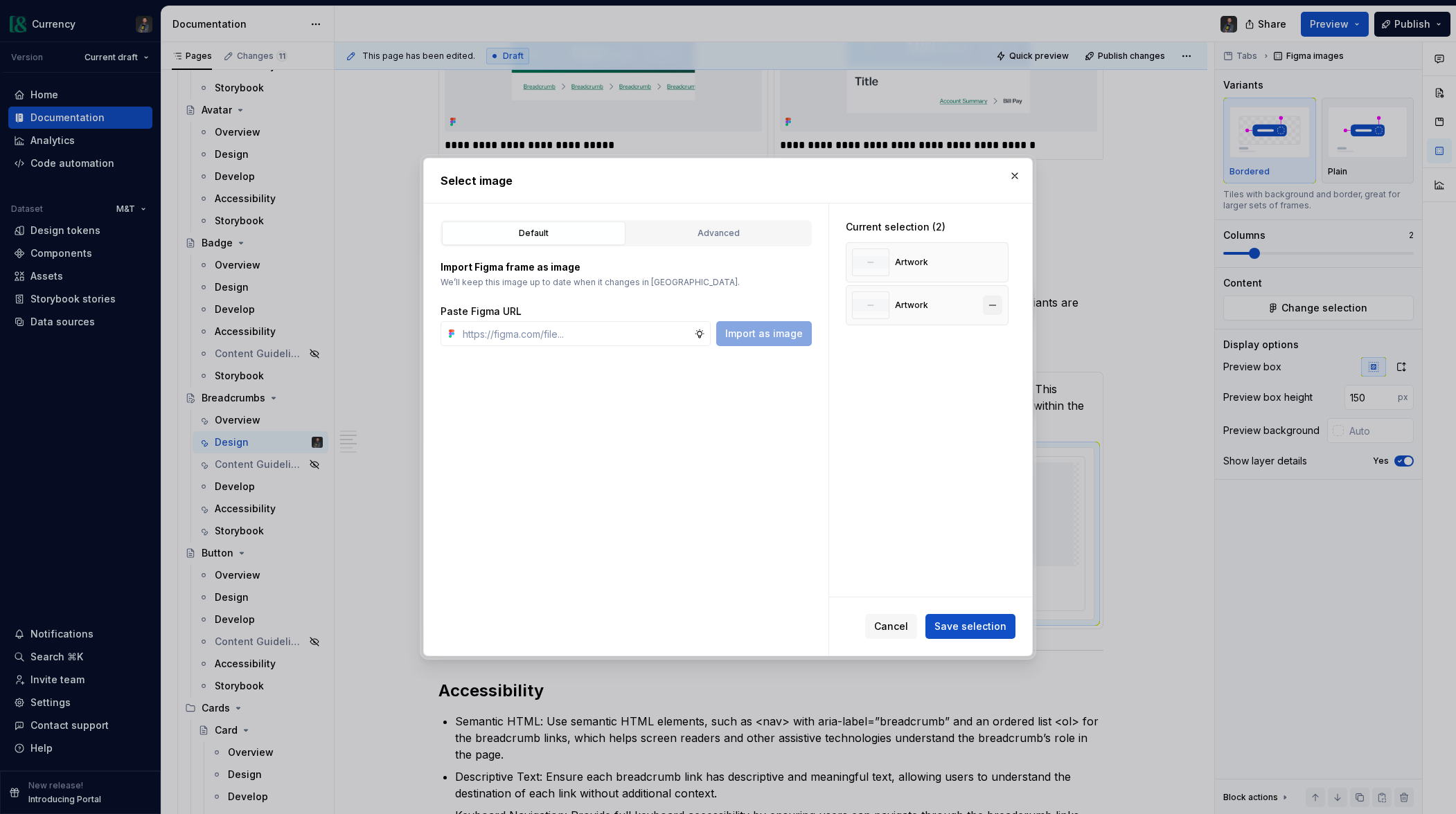
click at [996, 308] on button "button" at bounding box center [992, 305] width 20 height 20
click at [999, 262] on button "button" at bounding box center [992, 262] width 20 height 20
type textarea "*"
click at [525, 340] on input "text" at bounding box center [575, 333] width 237 height 25
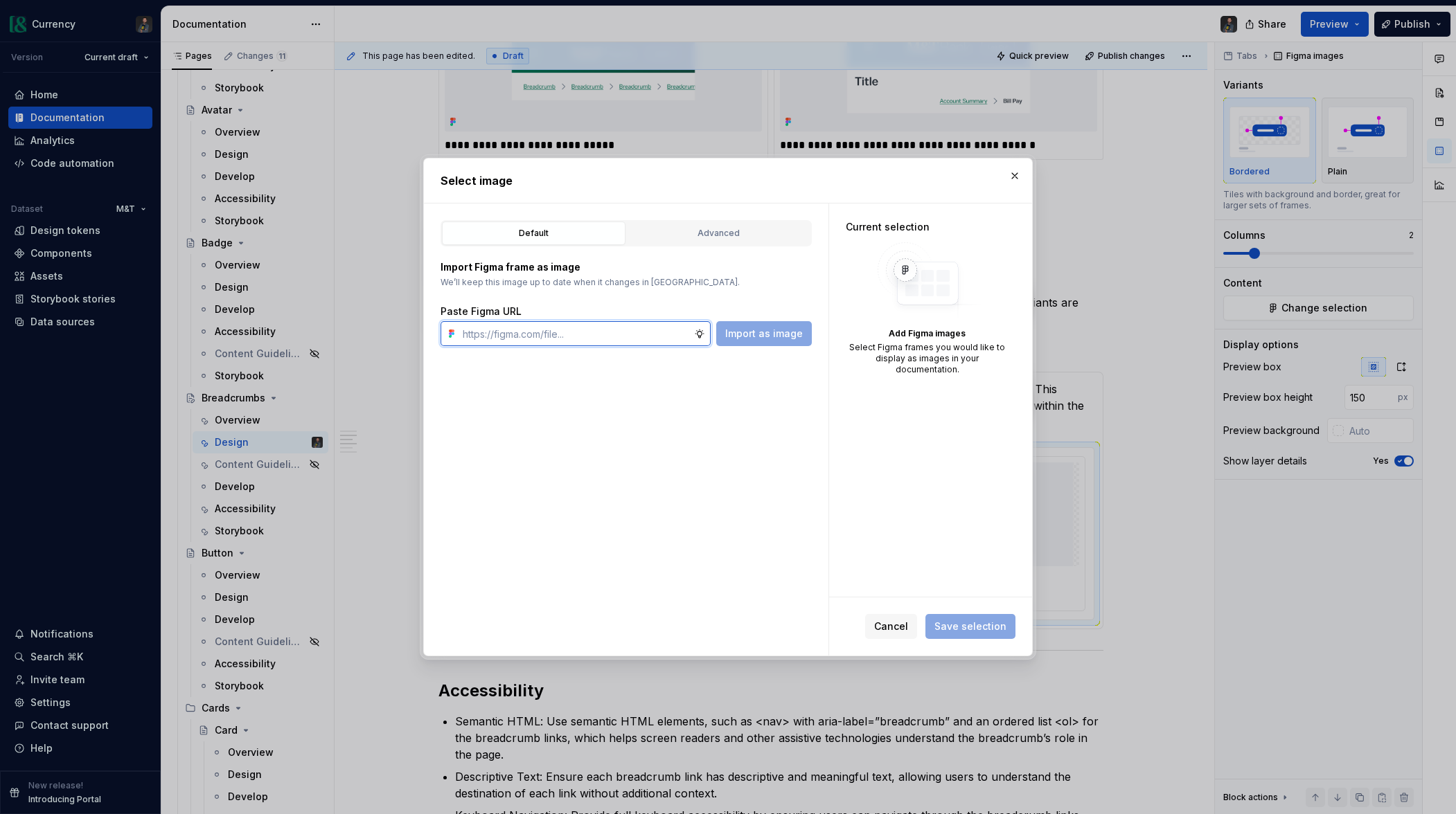
paste input "https://www.figma.com/design/gJtw8d0kI3KTyr9O2x0KGN/Currency5-BETA?node-id=8463…"
type input "https://www.figma.com/design/gJtw8d0kI3KTyr9O2x0KGN/Currency5-BETA?node-id=8463…"
click at [753, 334] on span "Import as image" at bounding box center [763, 333] width 77 height 14
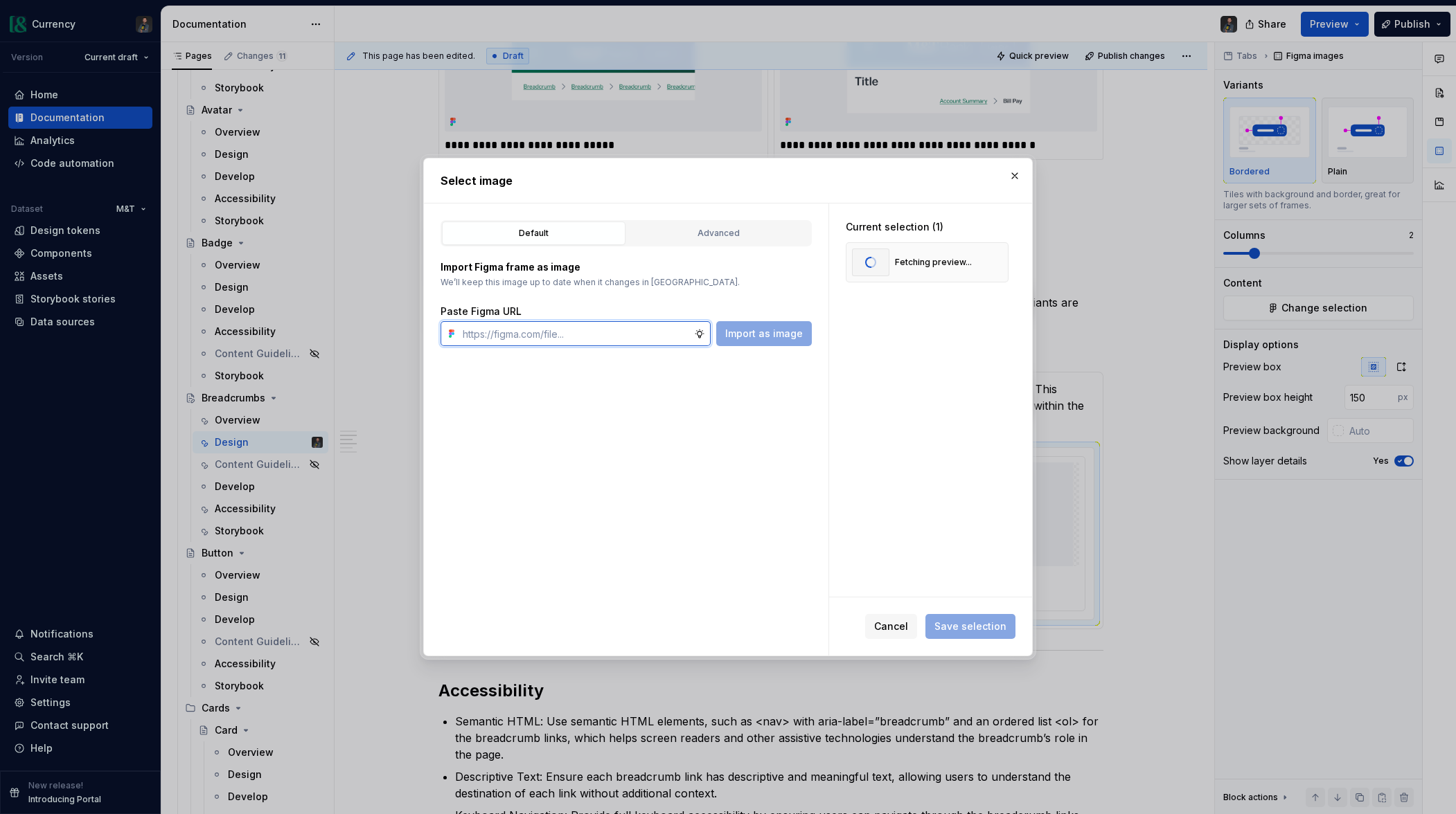
click at [617, 331] on input "text" at bounding box center [575, 333] width 237 height 25
paste input "https://www.figma.com/design/gJtw8d0kI3KTyr9O2x0KGN/Currency5-BETA?node-id=8463…"
type input "https://www.figma.com/design/gJtw8d0kI3KTyr9O2x0KGN/Currency5-BETA?node-id=8463…"
click at [978, 628] on span "Save selection" at bounding box center [970, 627] width 72 height 14
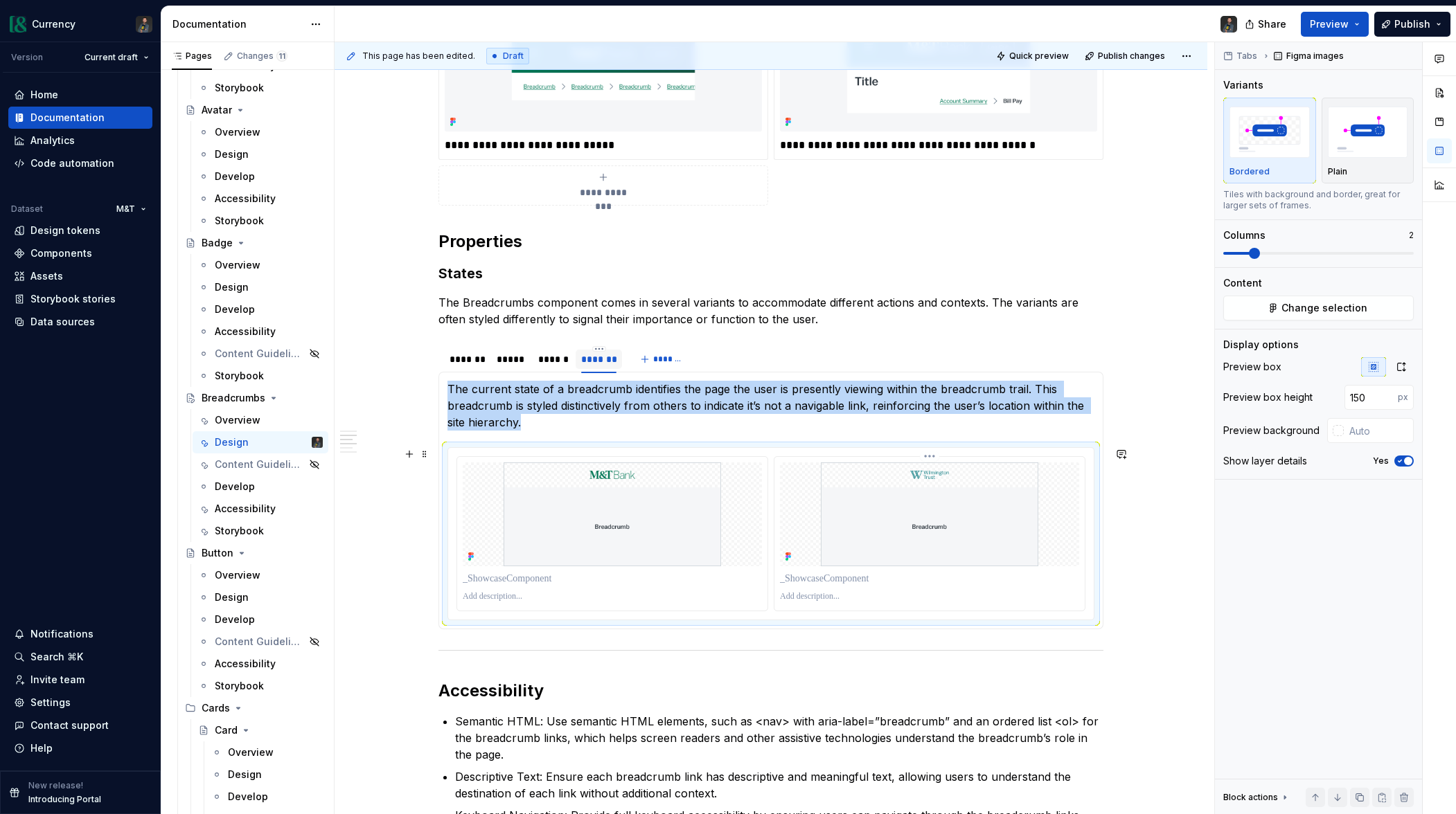
click at [856, 560] on img at bounding box center [929, 515] width 290 height 104
click at [1394, 368] on button "button" at bounding box center [1400, 366] width 25 height 20
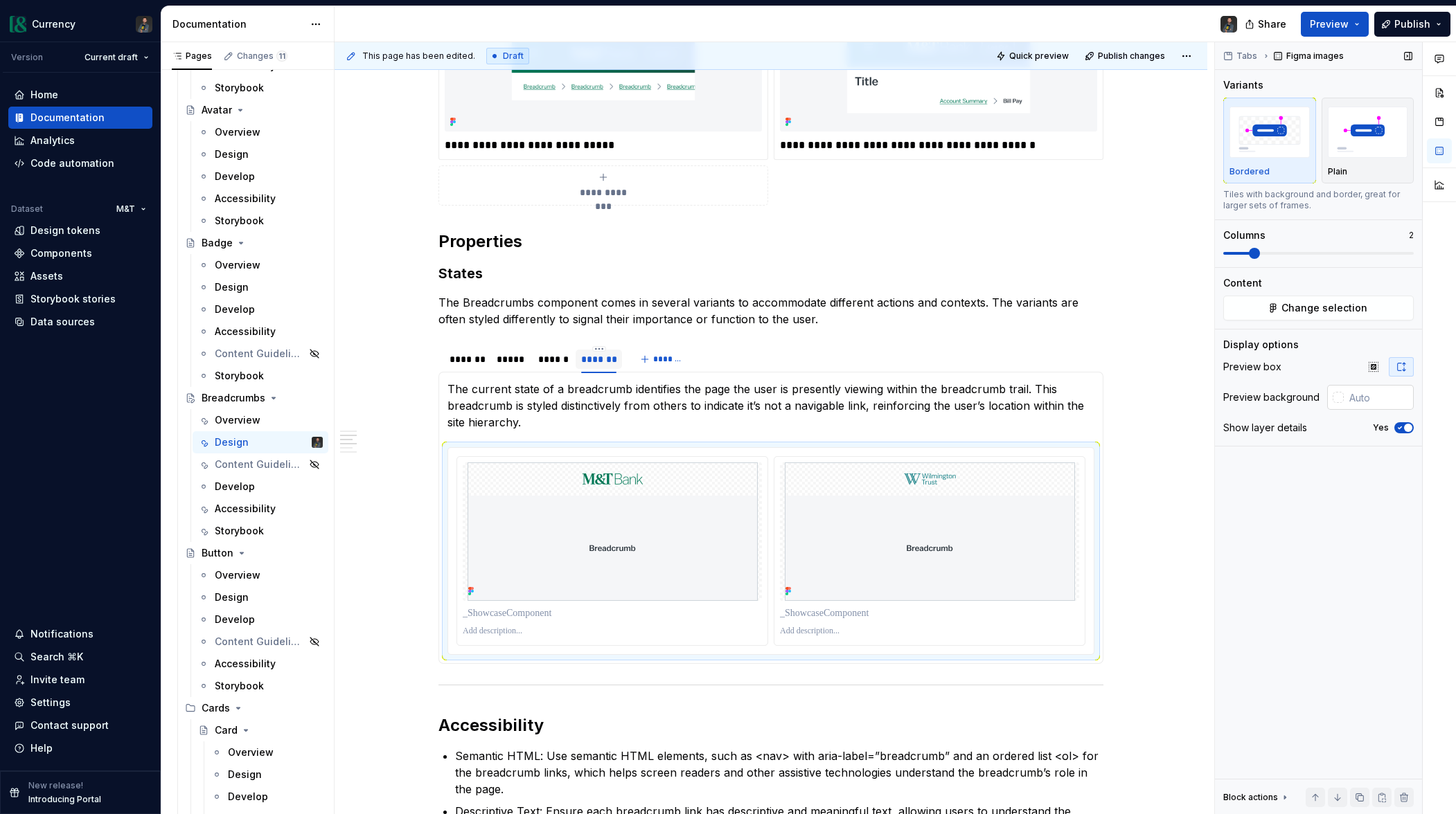
click at [1340, 399] on div at bounding box center [1337, 397] width 11 height 11
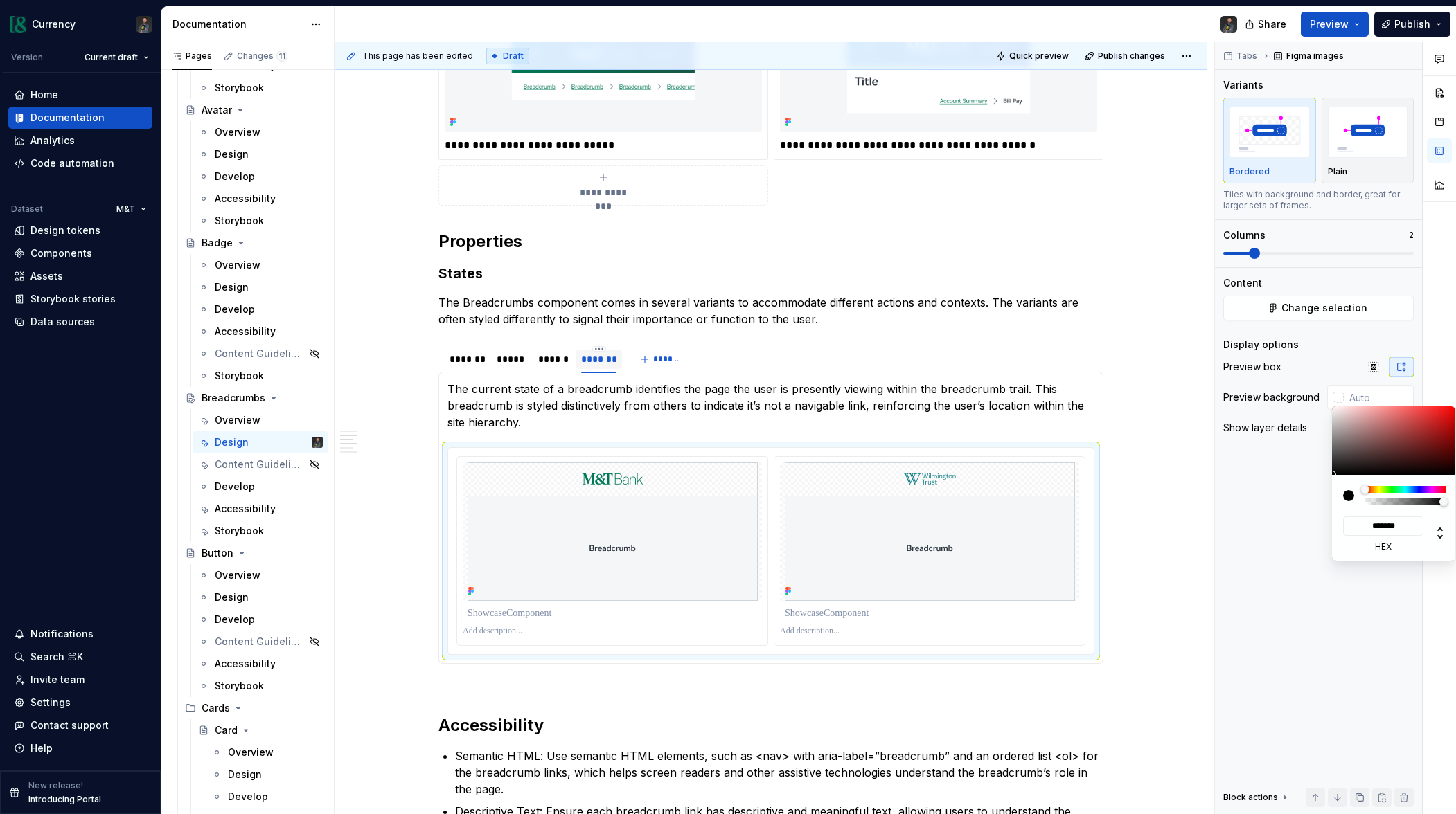
click at [1354, 399] on div "Comments Open comments No comments yet Select ‘Comment’ from the block context …" at bounding box center [1335, 428] width 241 height 772
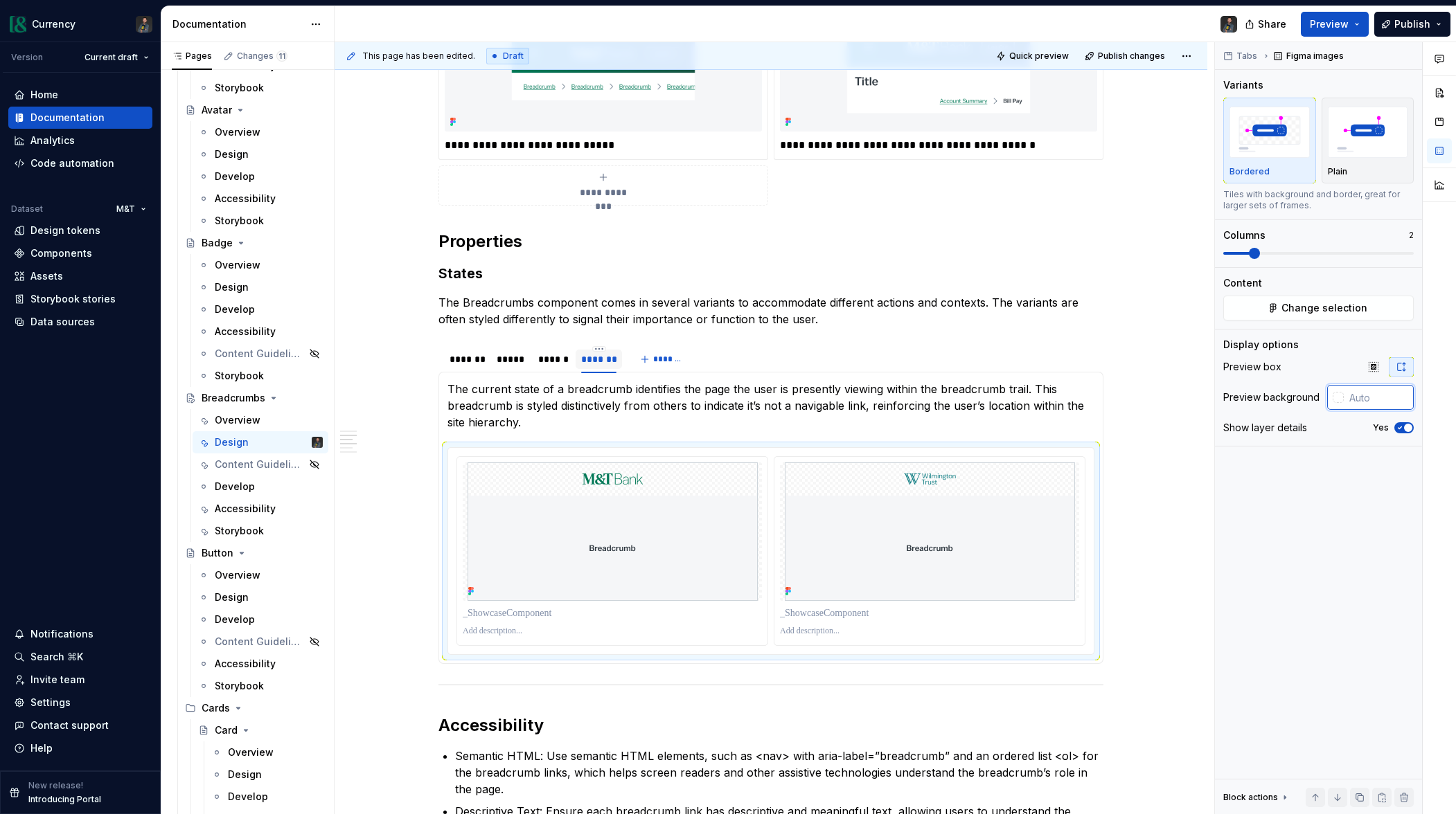
click at [1354, 399] on input "text" at bounding box center [1378, 397] width 70 height 25
click at [1405, 428] on span "button" at bounding box center [1408, 428] width 8 height 8
type input "#FFFFFF"
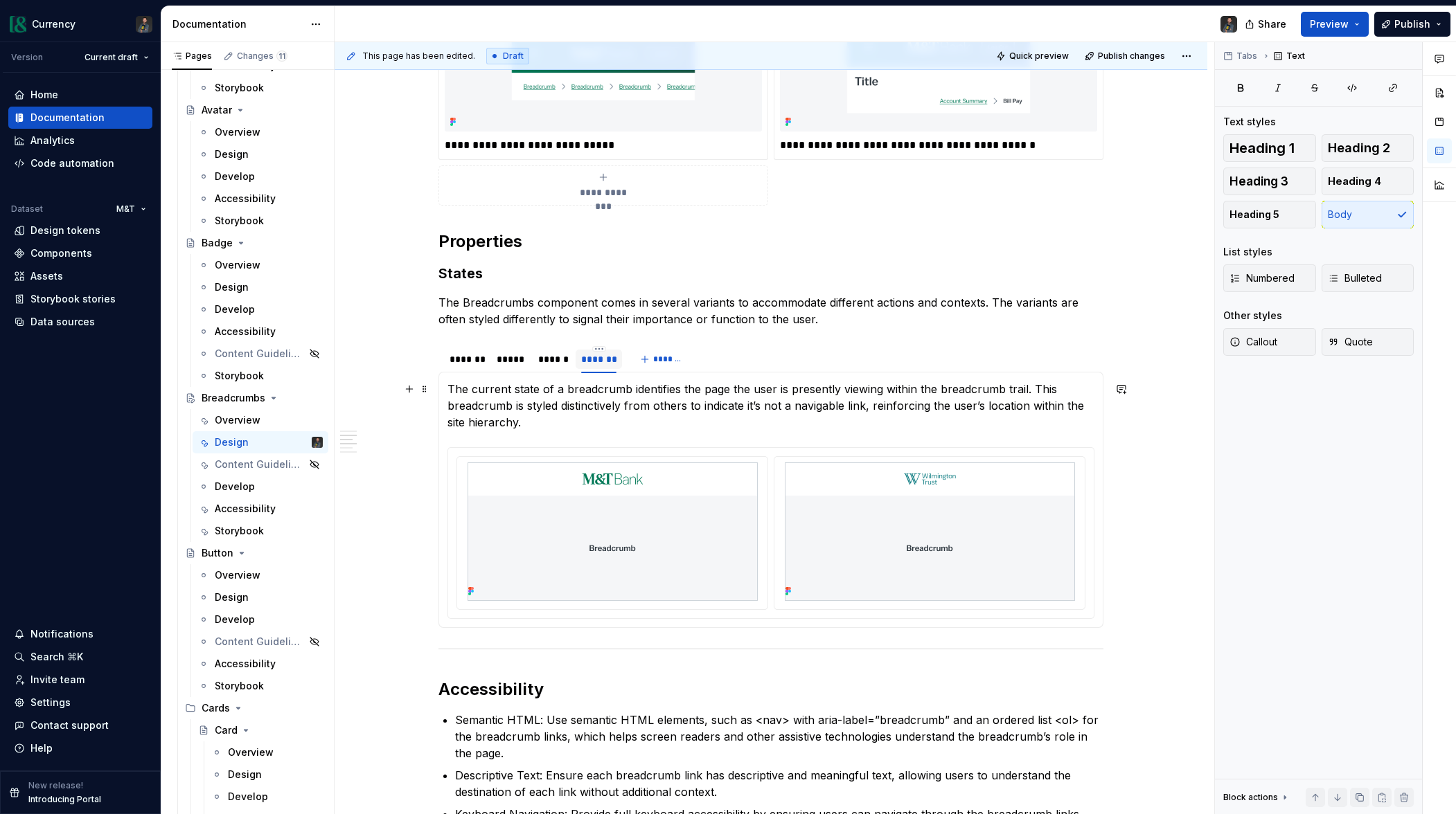
click at [569, 415] on p "The current state of a breadcrumb identifies the page the user is presently vie…" at bounding box center [771, 405] width 647 height 50
drag, startPoint x: 537, startPoint y: 420, endPoint x: 455, endPoint y: 397, distance: 85.2
click at [454, 396] on p "The current state of a breadcrumb identifies the page the user is presently vie…" at bounding box center [771, 405] width 647 height 50
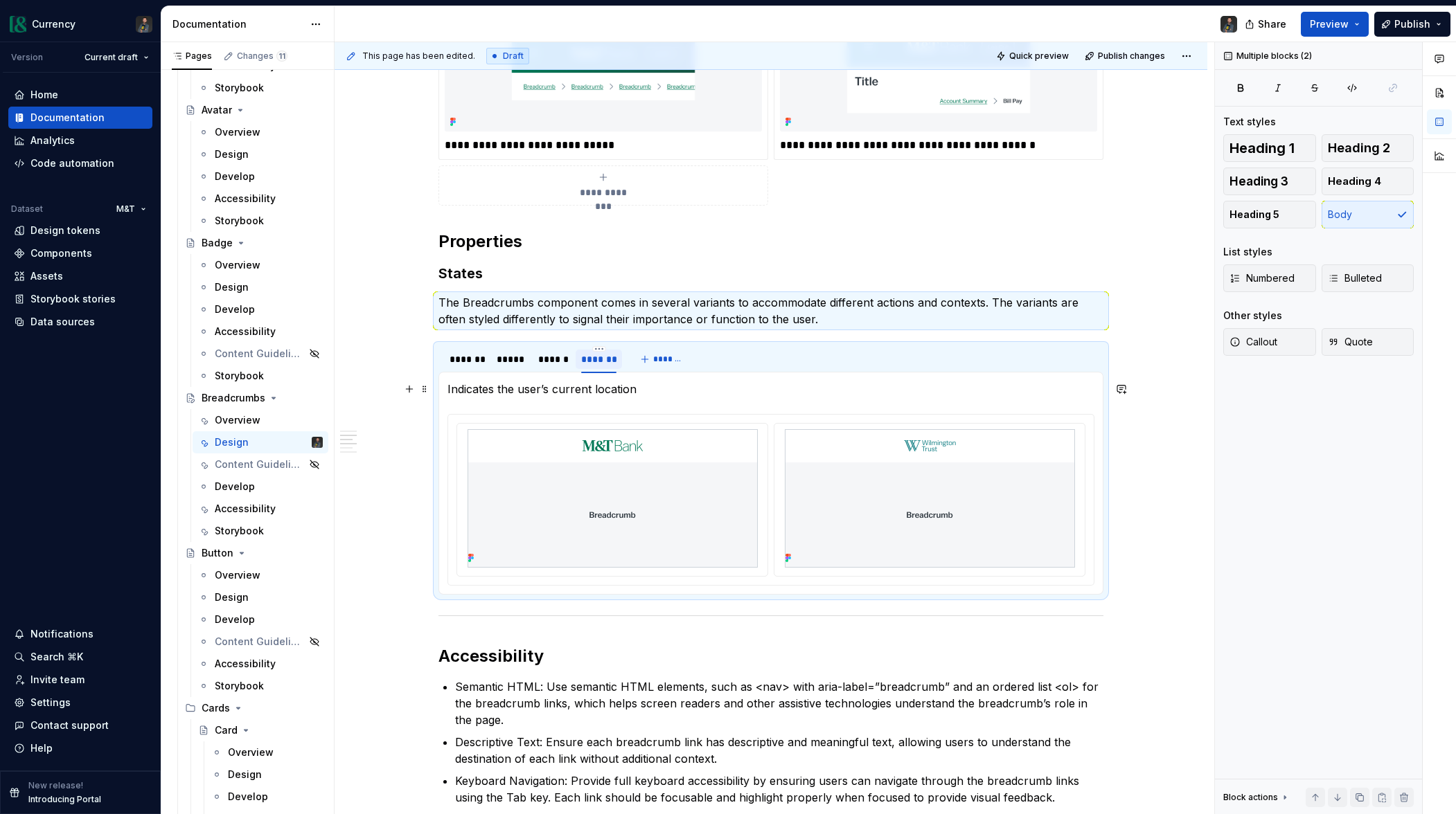
click at [519, 387] on p "Indicates the user’s current location" at bounding box center [771, 389] width 647 height 17
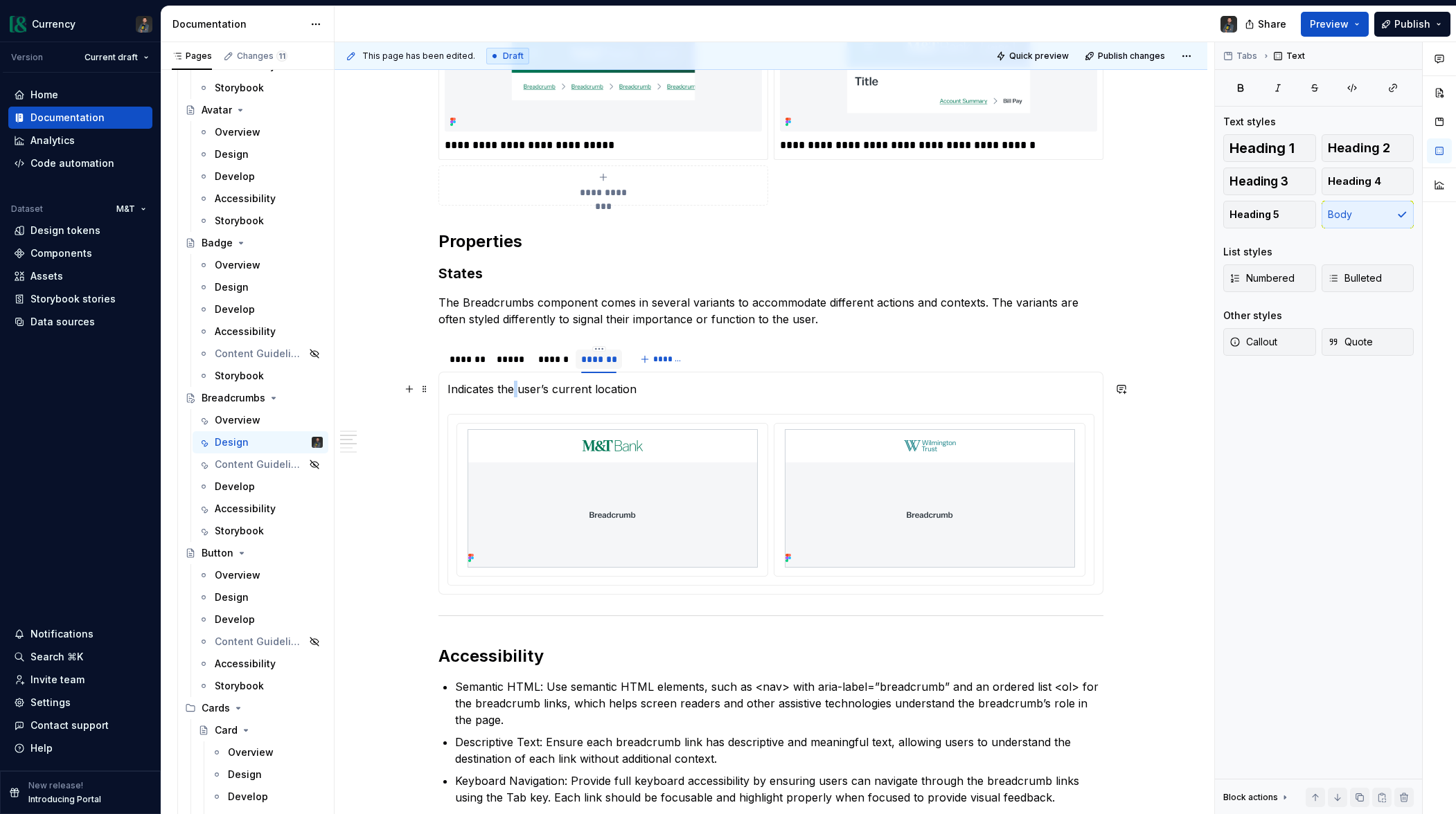
click at [519, 387] on p "Indicates the user’s current location" at bounding box center [771, 389] width 647 height 17
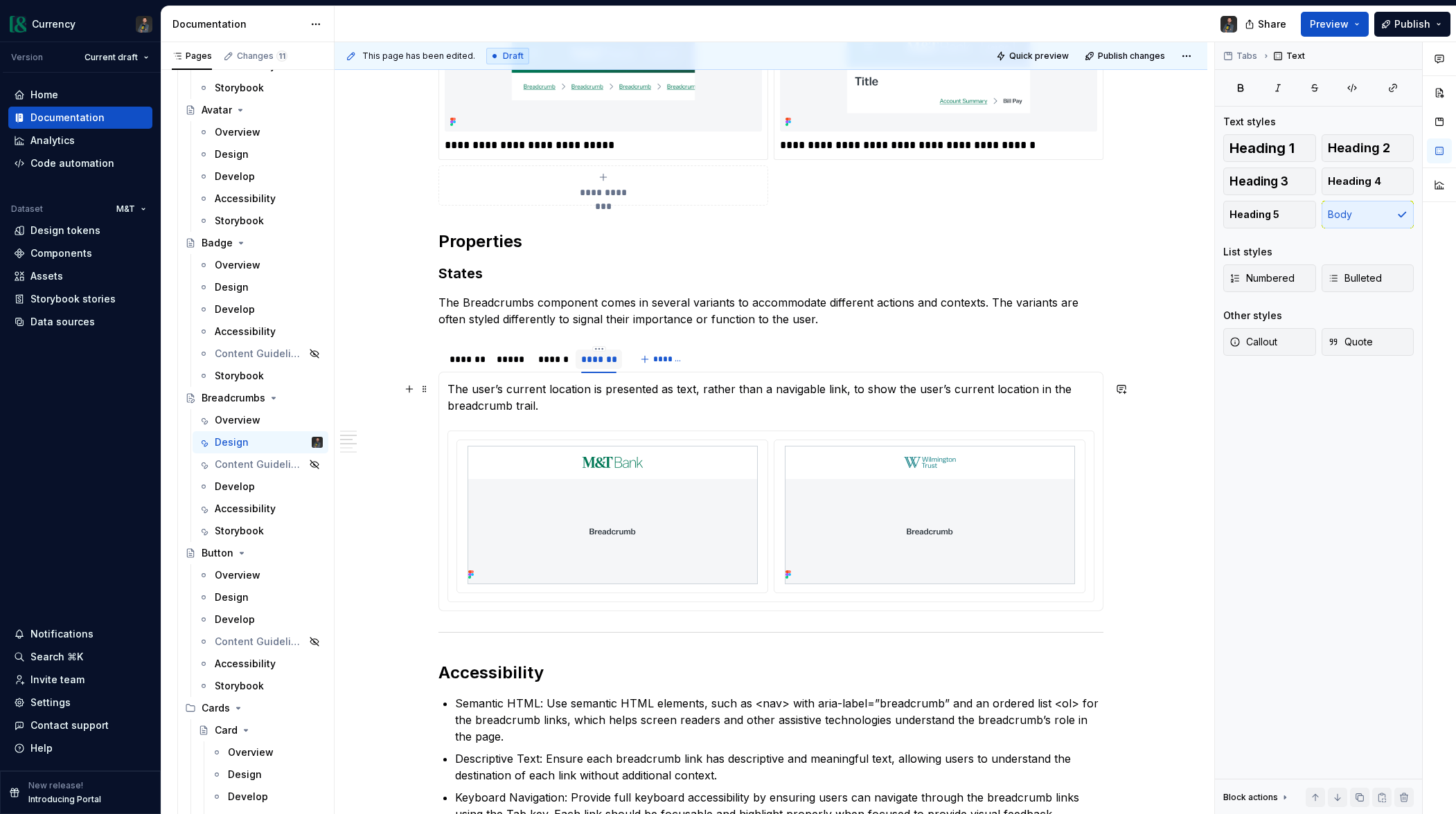
click at [895, 387] on p "The user’s current location is presented as text, rather than a navigable link,…" at bounding box center [771, 397] width 647 height 33
click at [863, 391] on p "The user’s current location is presented as text, rather than a navigable link,…" at bounding box center [771, 397] width 647 height 33
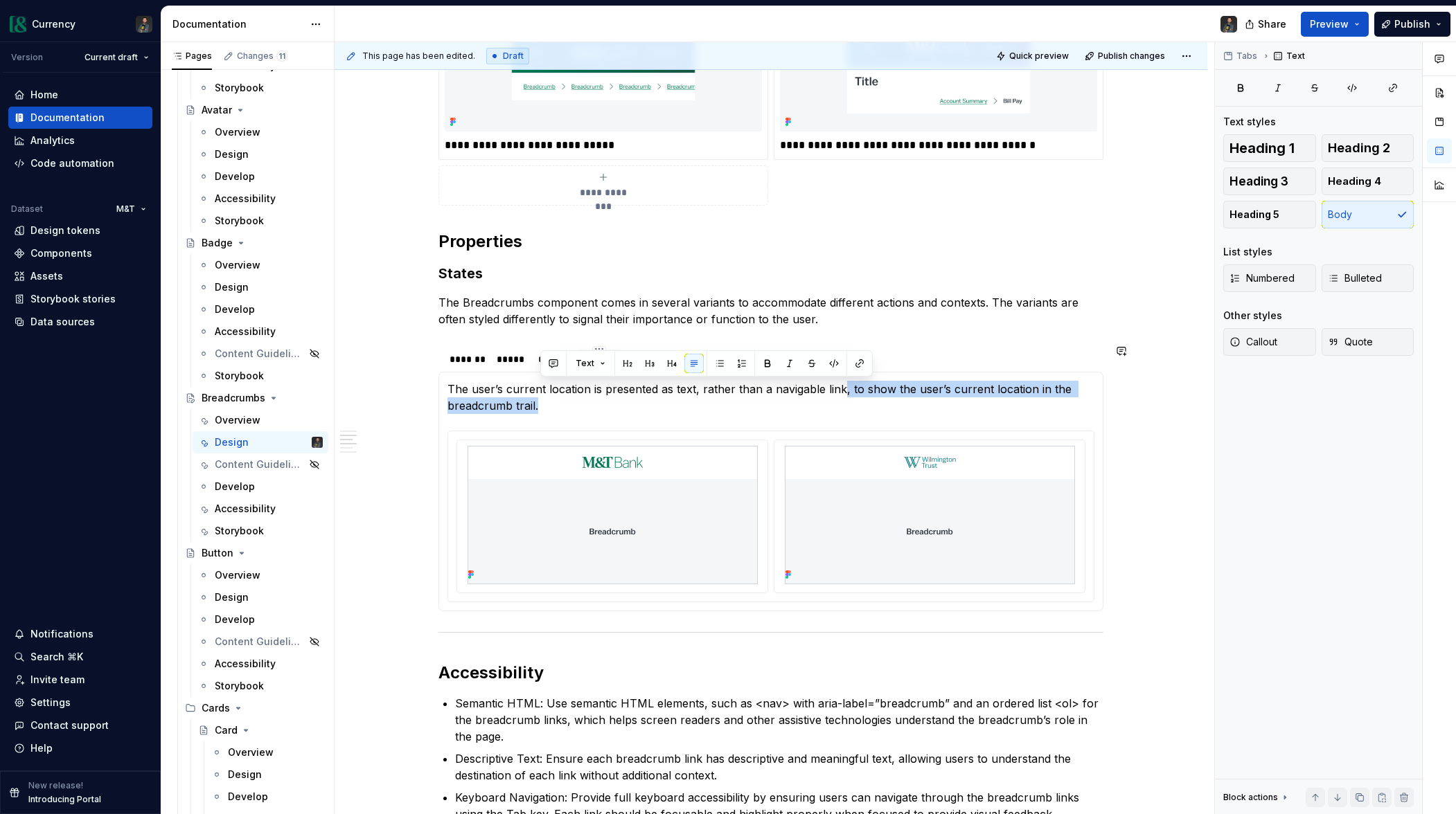
drag, startPoint x: 843, startPoint y: 390, endPoint x: 846, endPoint y: 415, distance: 25.2
click at [846, 415] on section-item-column "The user’s current location is presented as text, rather than a navigable link,…" at bounding box center [771, 491] width 647 height 221
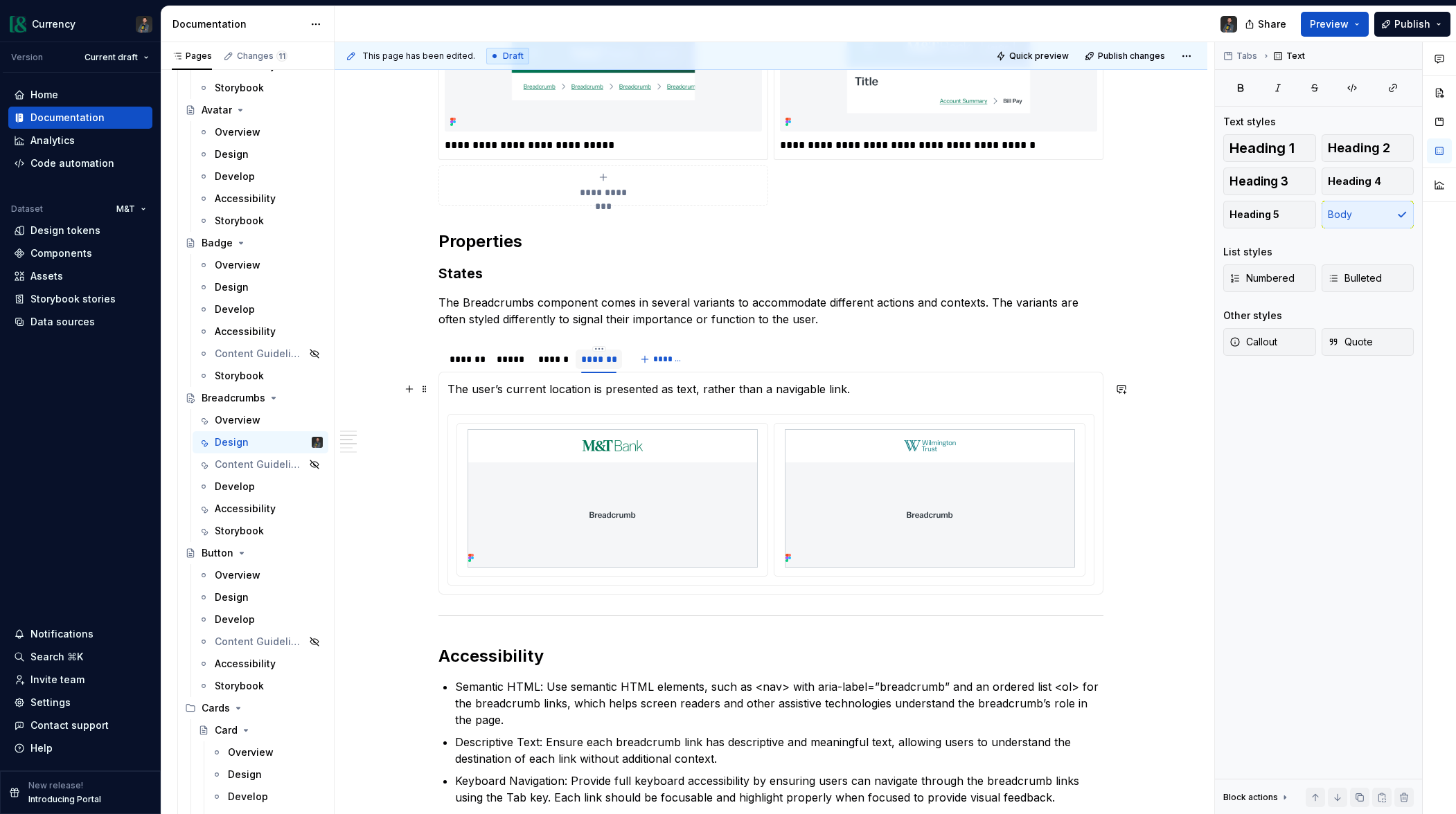
click at [700, 392] on p "The user’s current location is presented as text, rather than a navigable link." at bounding box center [771, 389] width 647 height 17
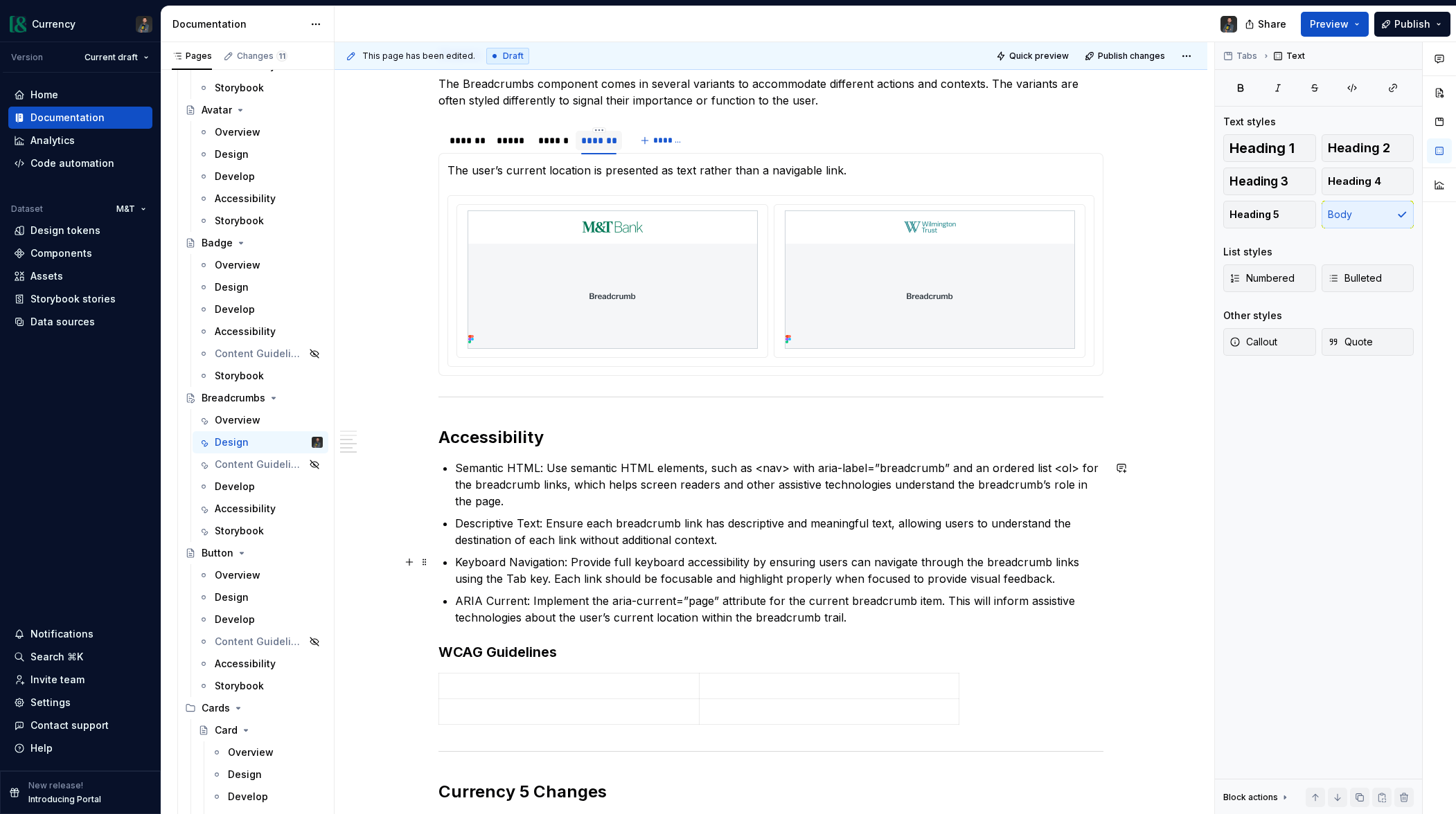
scroll to position [1042, 0]
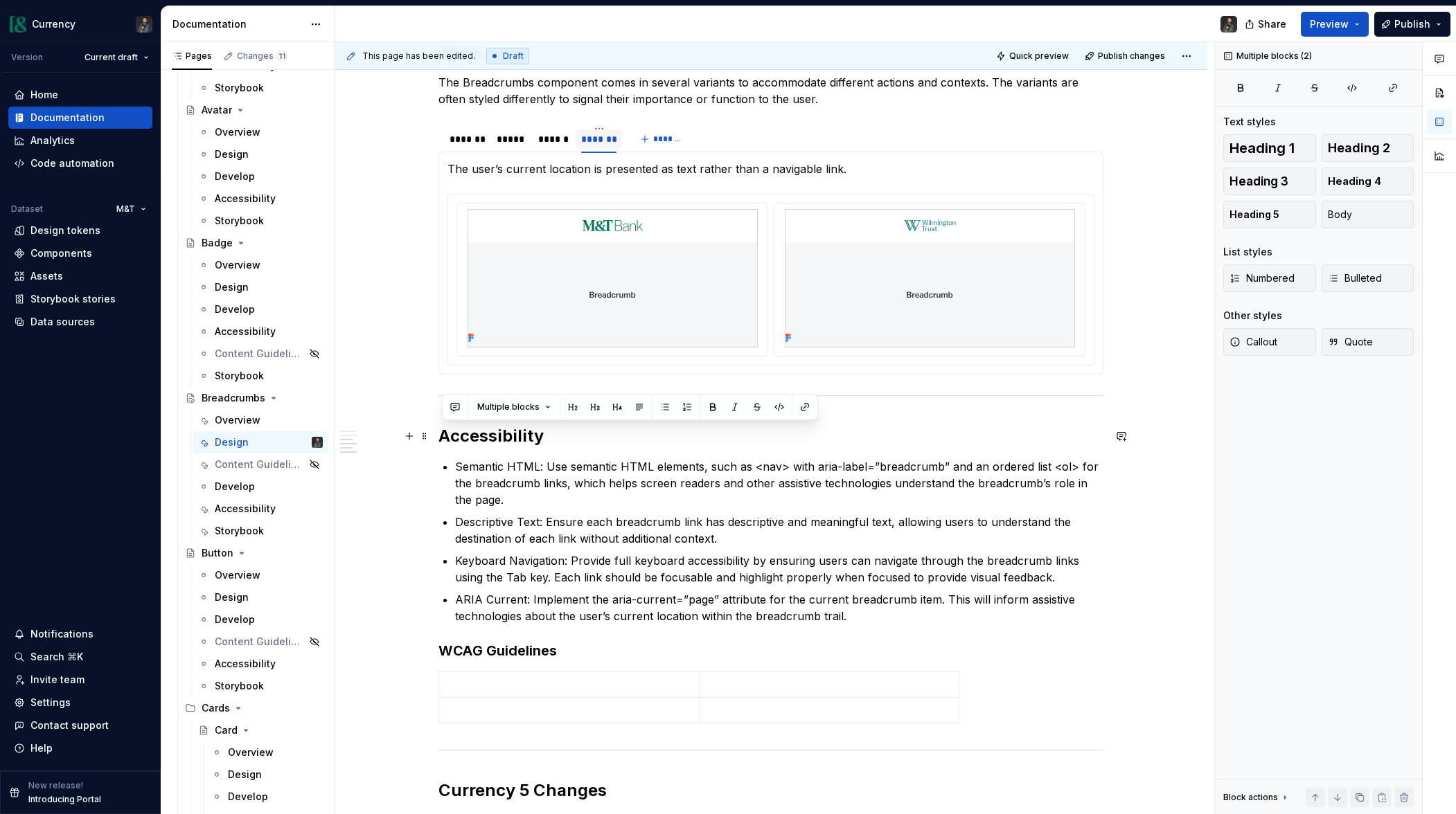
drag, startPoint x: 834, startPoint y: 605, endPoint x: 472, endPoint y: 442, distance: 397.0
click at [435, 436] on div "**********" at bounding box center [770, 153] width 873 height 1876
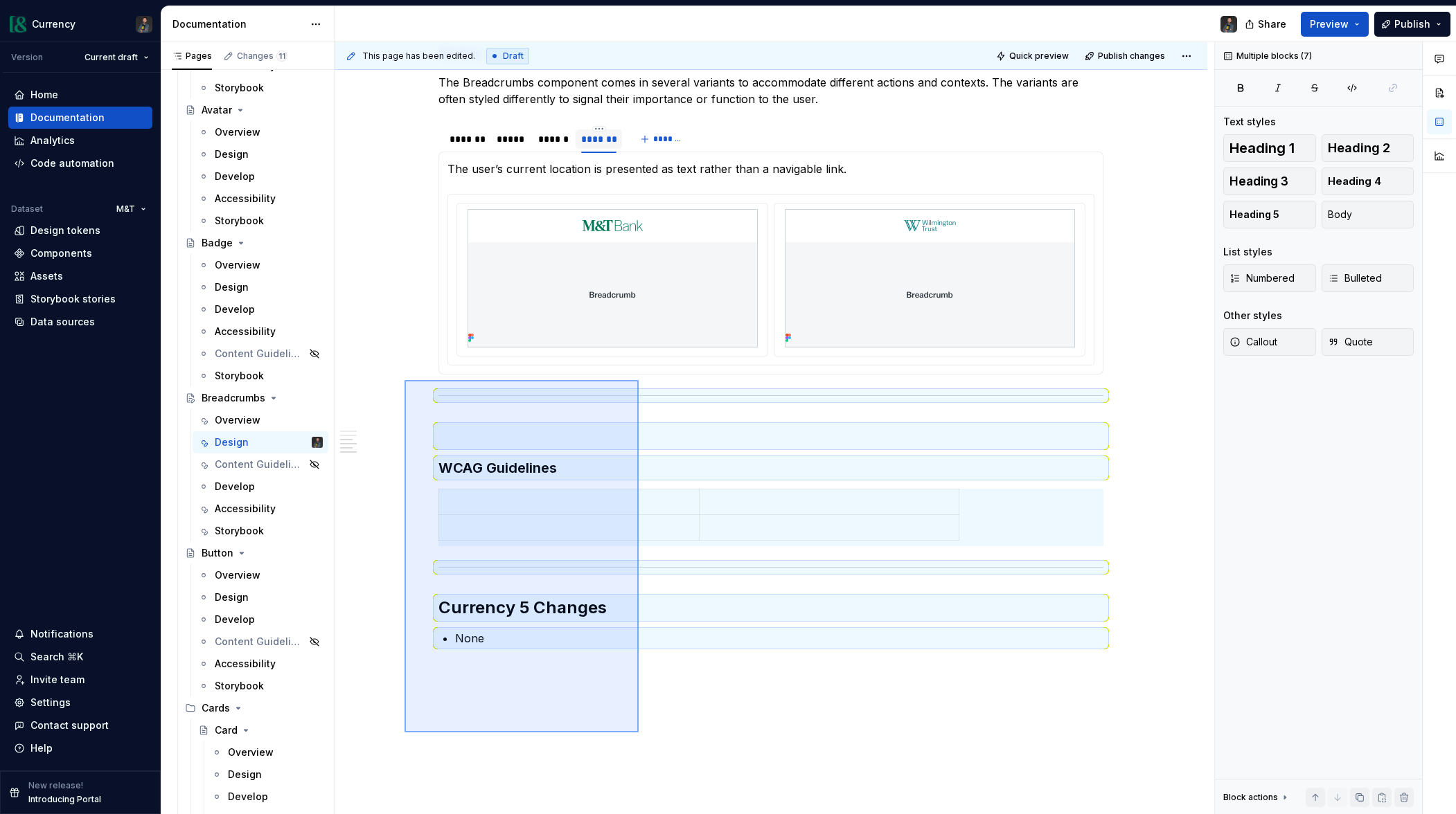
drag, startPoint x: 404, startPoint y: 380, endPoint x: 639, endPoint y: 733, distance: 424.1
click at [639, 733] on div "This page has been edited. Draft Quick preview Publish changes Breadcrumbs Brea…" at bounding box center [773, 428] width 879 height 772
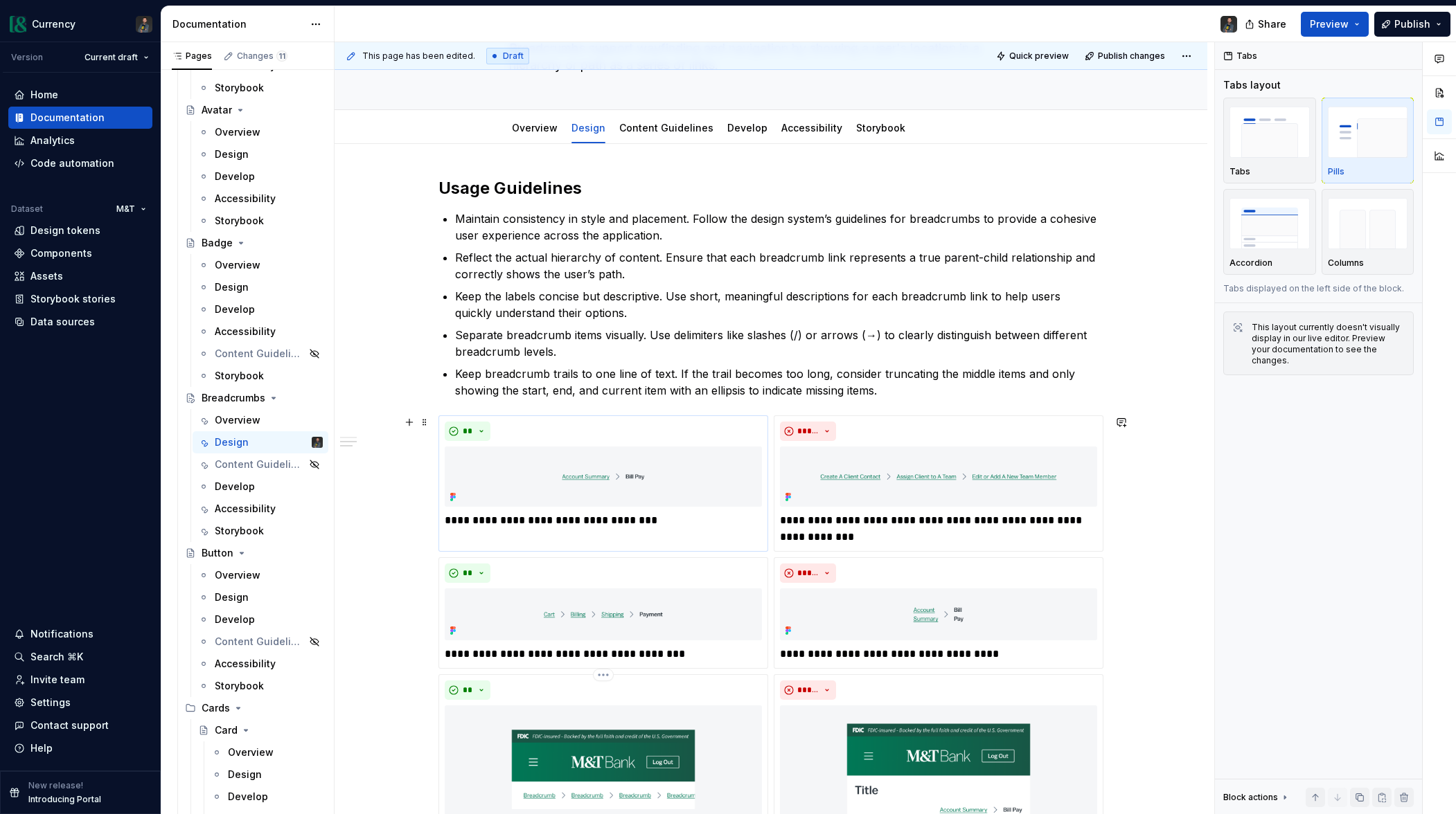
scroll to position [0, 0]
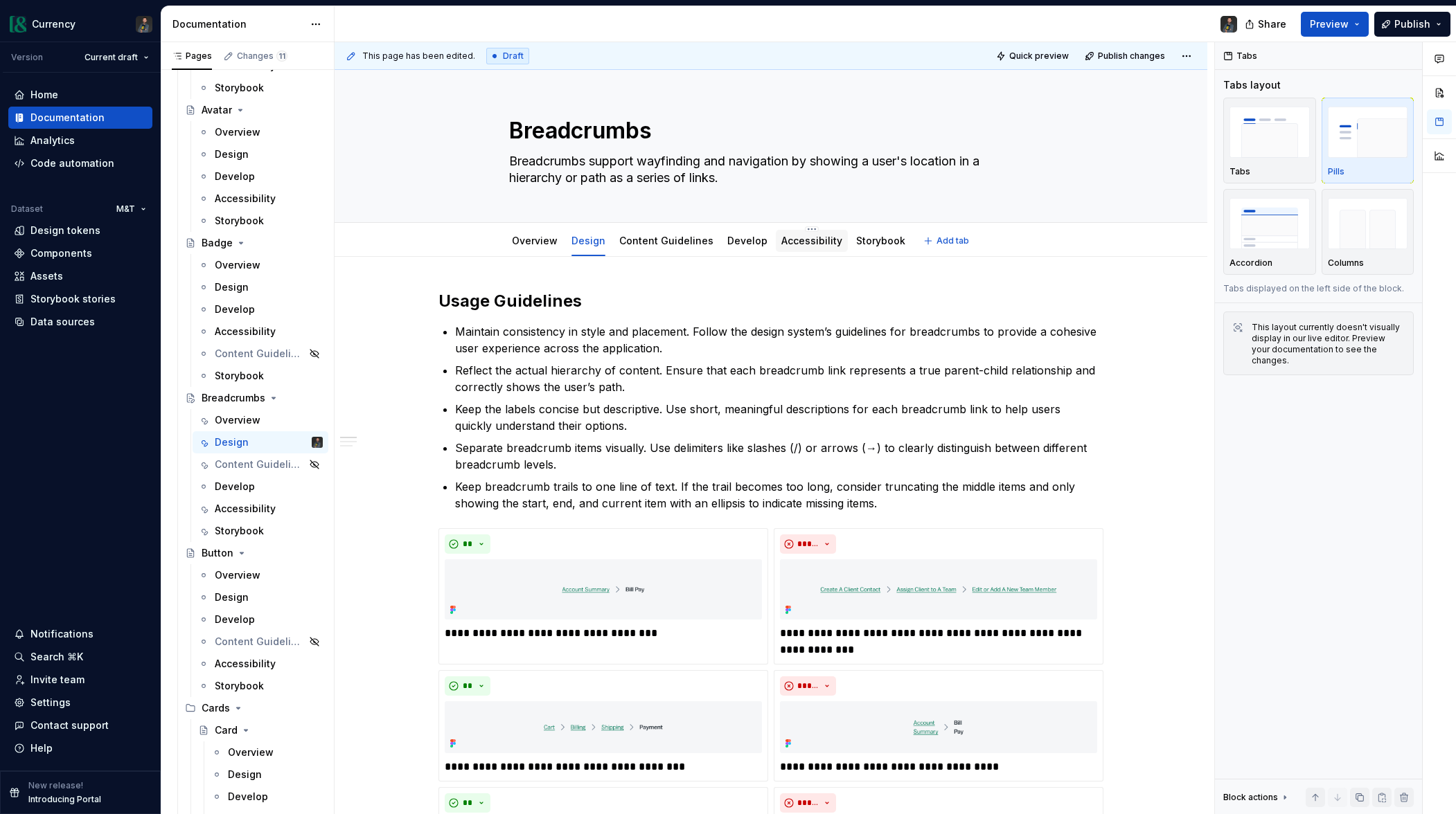
click at [795, 240] on link "Accessibility" at bounding box center [812, 241] width 61 height 12
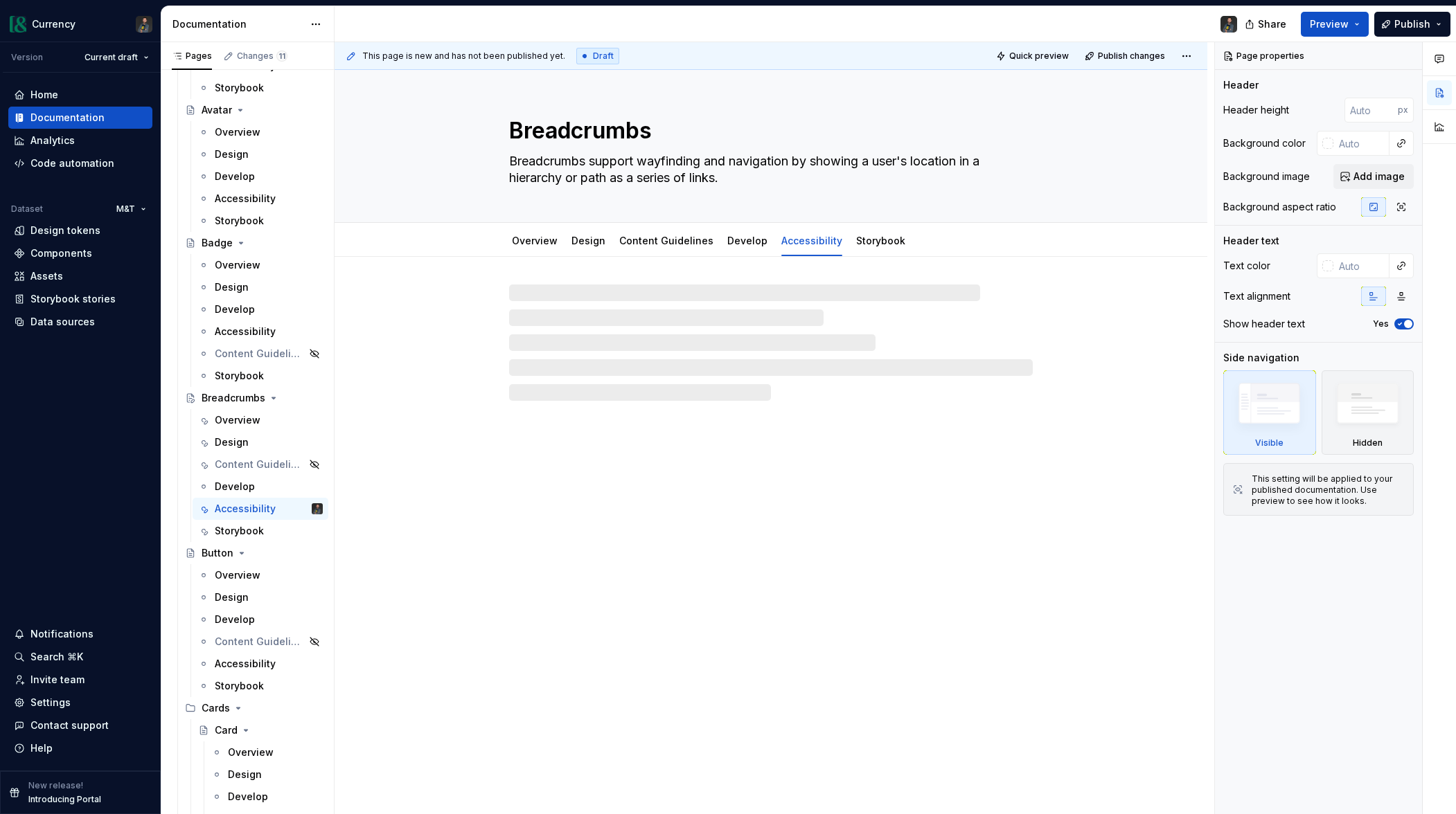
type textarea "*"
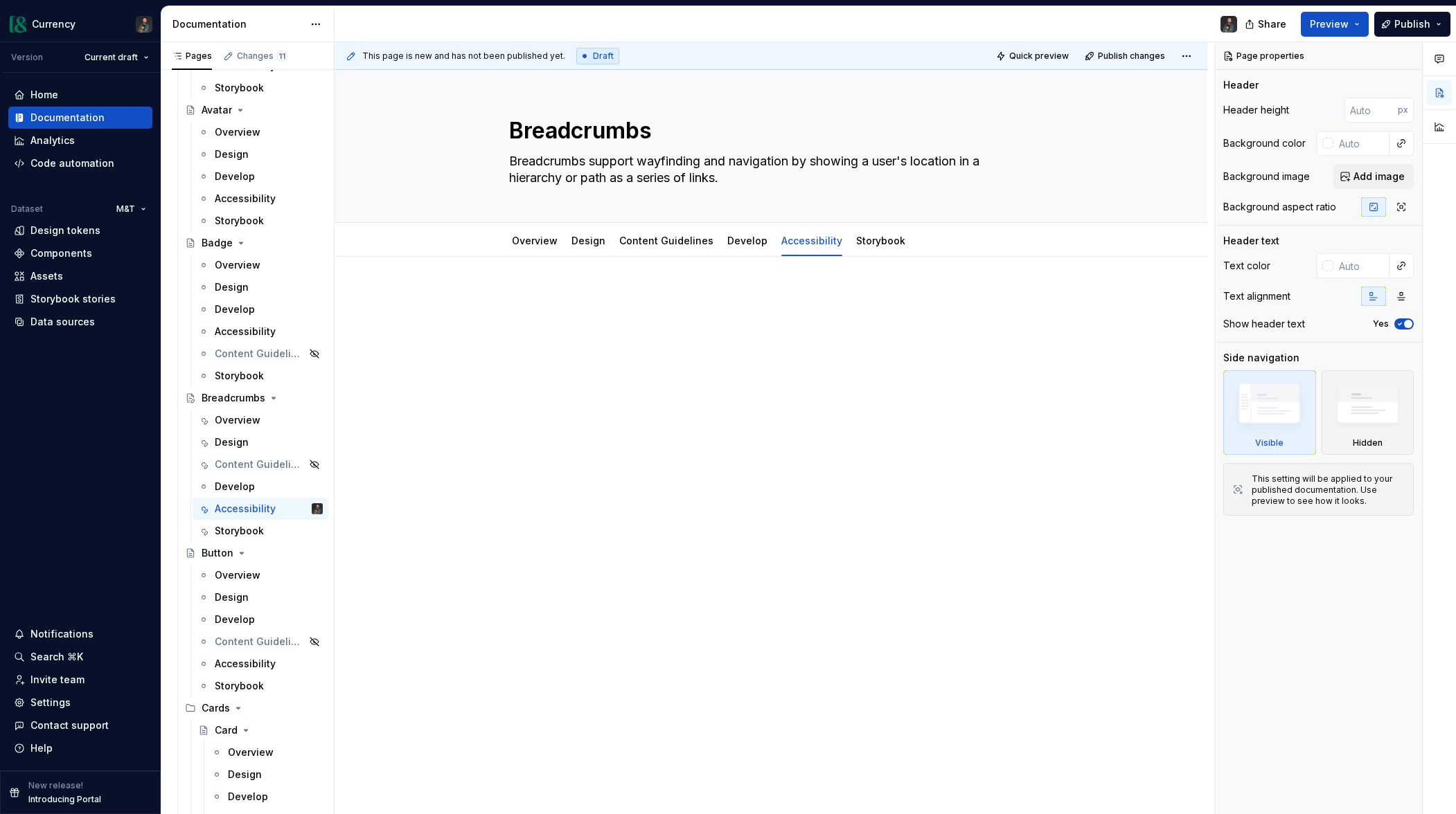
click at [603, 339] on div at bounding box center [771, 316] width 665 height 53
paste div
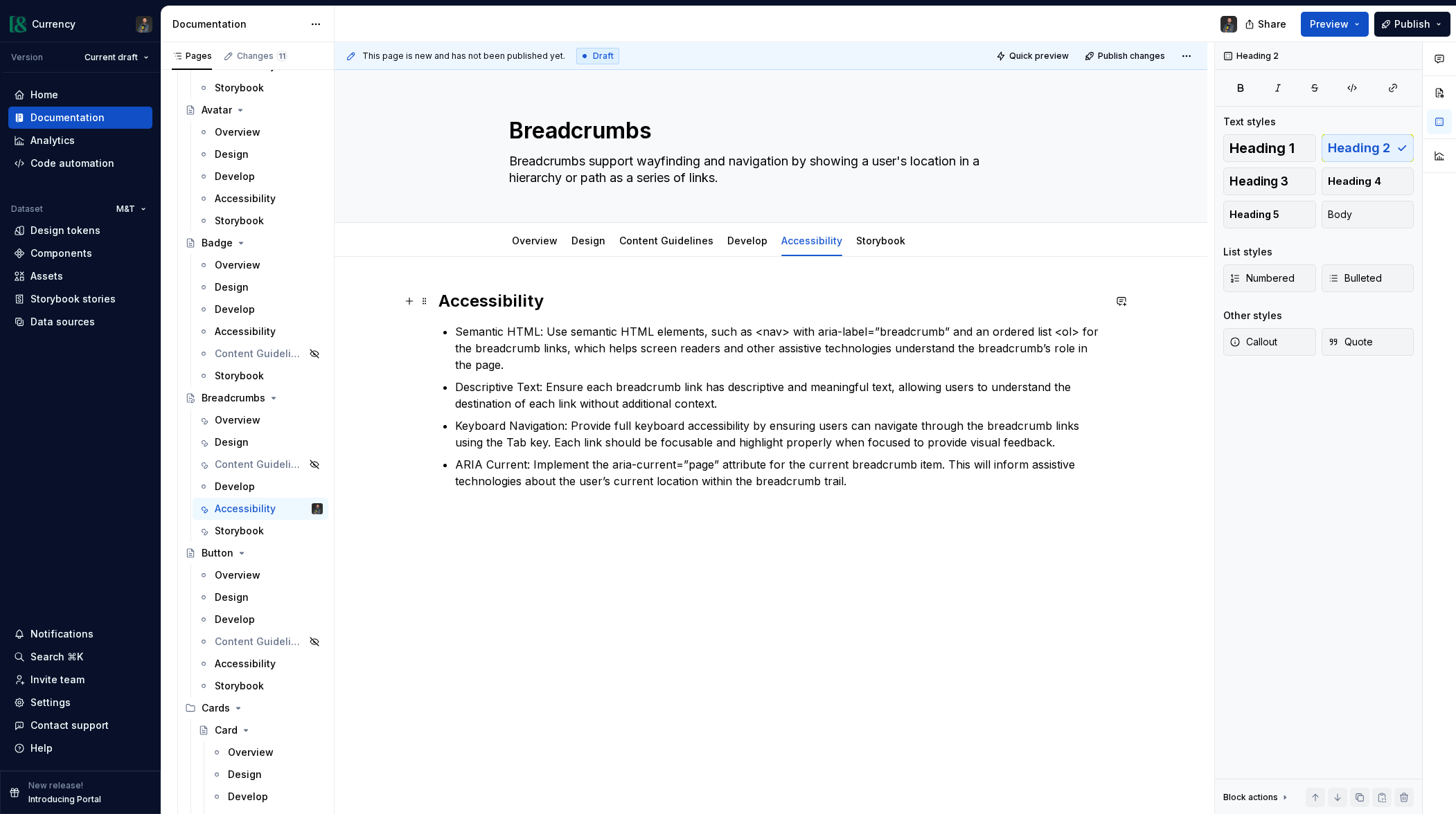
click at [549, 293] on h2 "Accessibility" at bounding box center [771, 301] width 665 height 22
click at [590, 335] on p "Semantic HTML: Use semantic HTML elements, such as <nav> with aria-label=”bread…" at bounding box center [779, 348] width 648 height 50
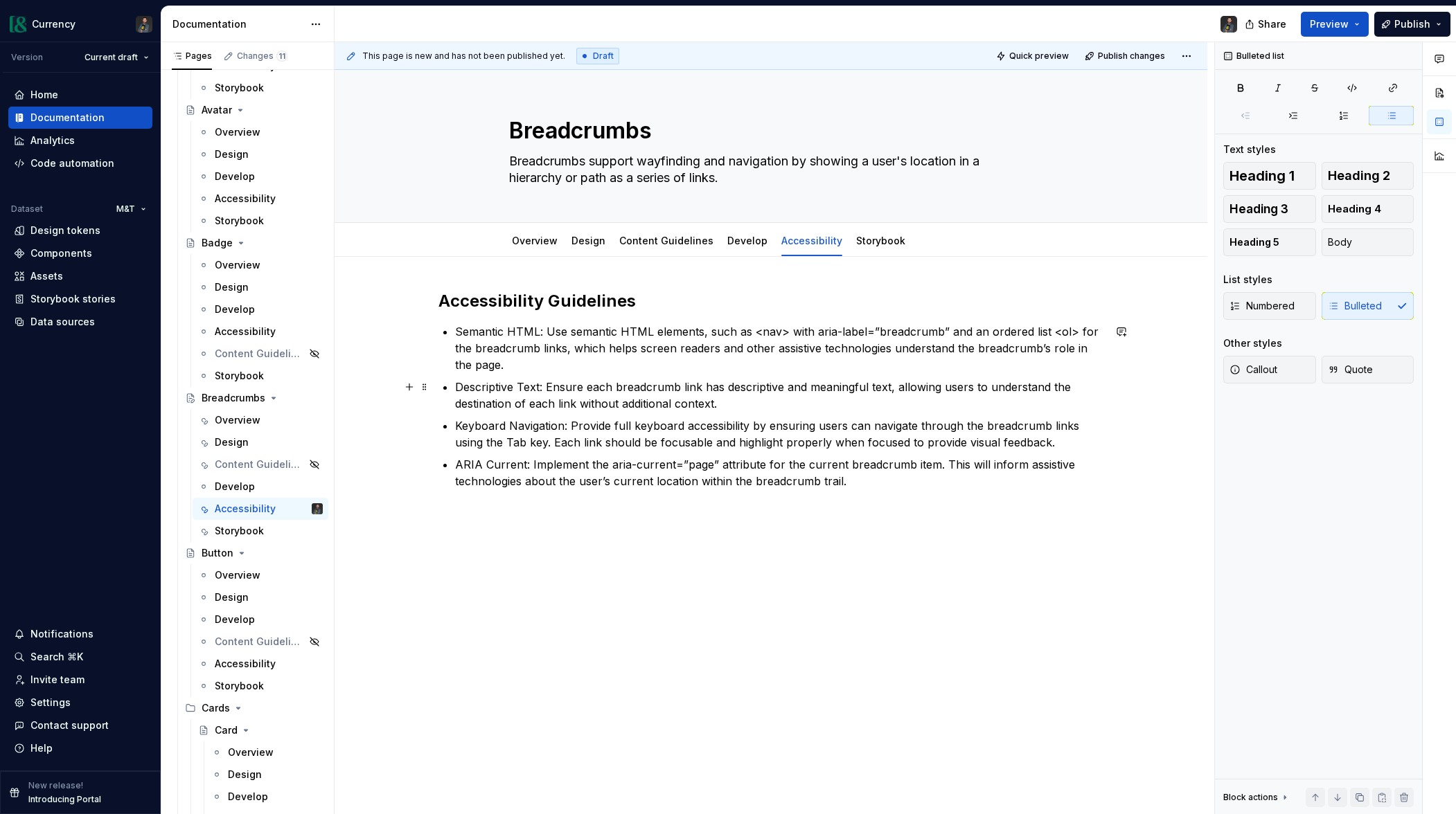
click at [518, 375] on ul "Semantic HTML: Use semantic HTML elements, such as <nav> with aria-label=”bread…" at bounding box center [779, 406] width 648 height 166
drag, startPoint x: 558, startPoint y: 401, endPoint x: 625, endPoint y: 440, distance: 77.5
click at [558, 402] on p "Descriptive Text: Ensure each breadcrumb link has descriptive and meaningful te…" at bounding box center [779, 395] width 648 height 33
click at [605, 243] on link "Design" at bounding box center [589, 241] width 34 height 12
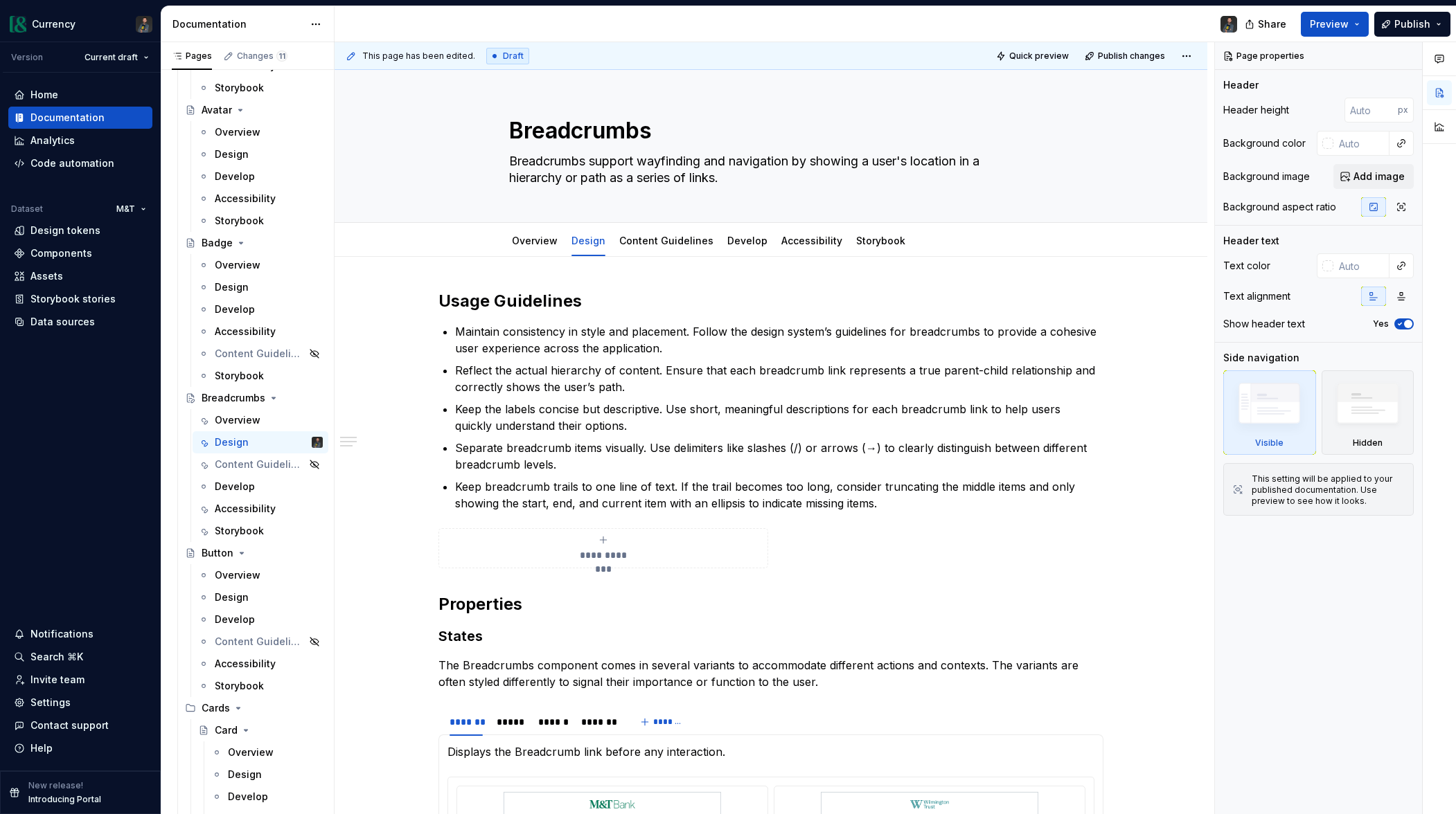
type textarea "*"
